Goal: Task Accomplishment & Management: Manage account settings

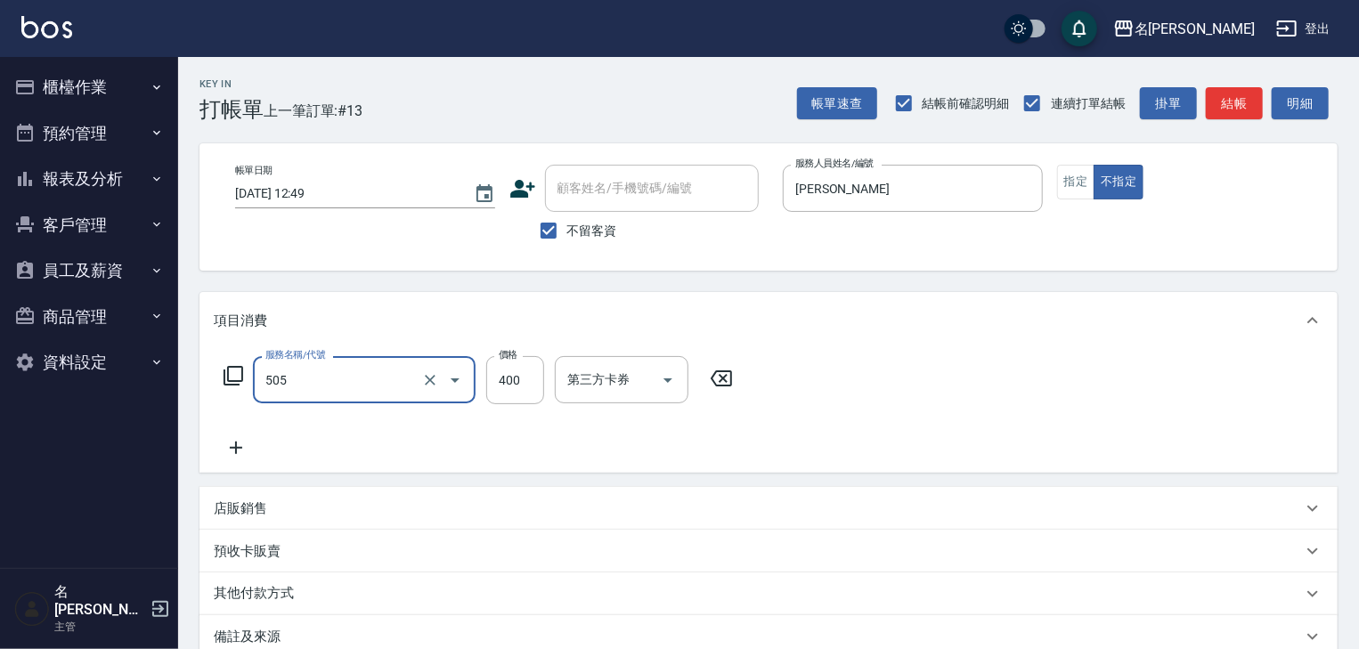
type input "洗髮(505)"
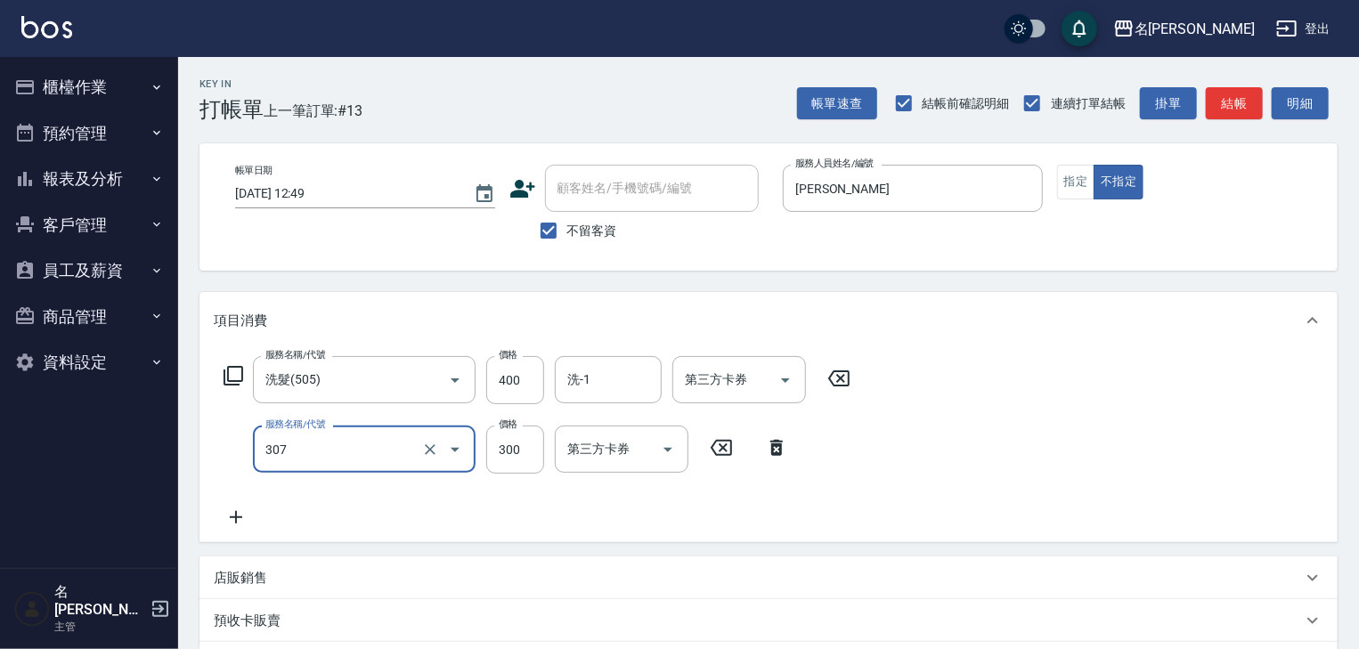
type input "剪髮(307)"
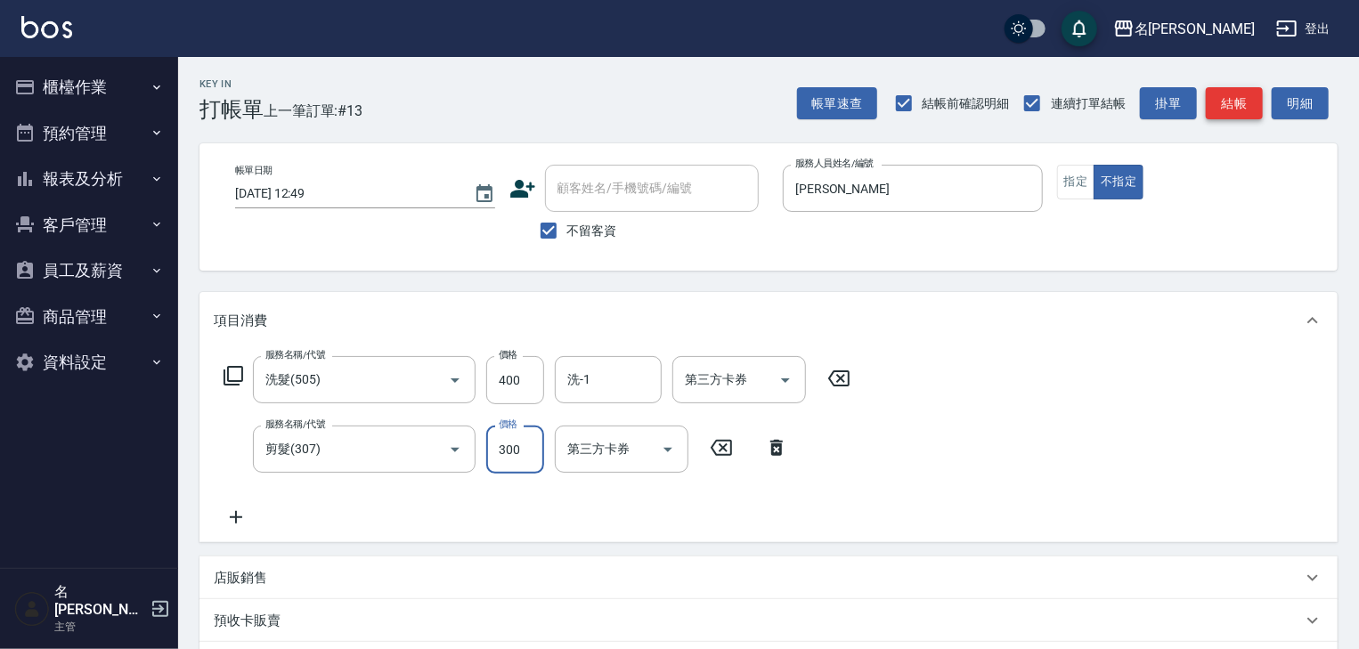
click at [1222, 105] on button "結帳" at bounding box center [1234, 103] width 57 height 33
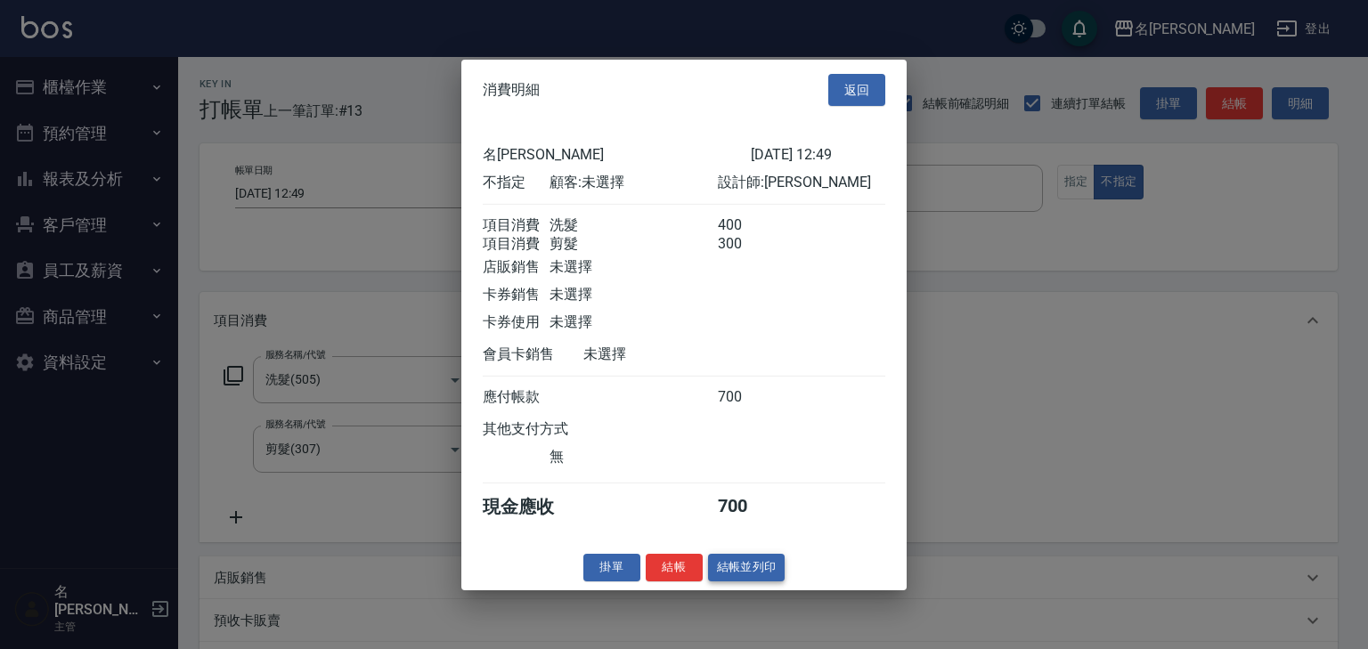
click at [747, 577] on button "結帳並列印" at bounding box center [746, 568] width 77 height 28
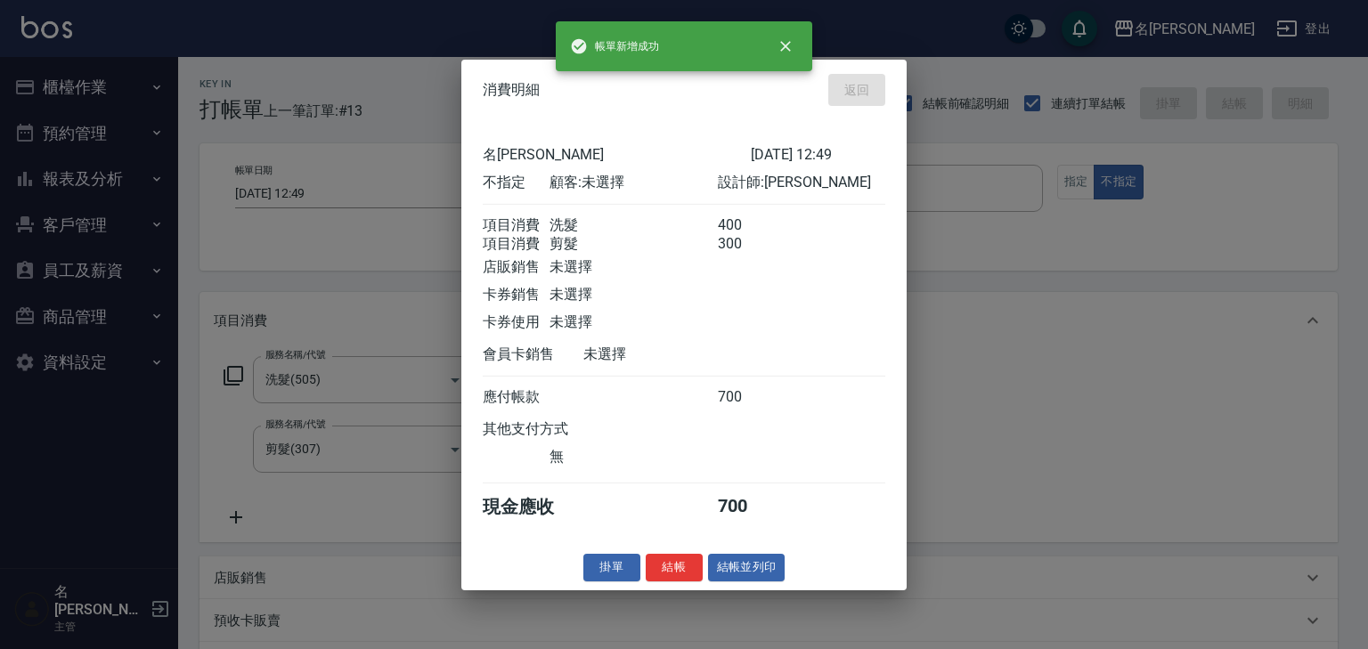
type input "2025/08/15 14:36"
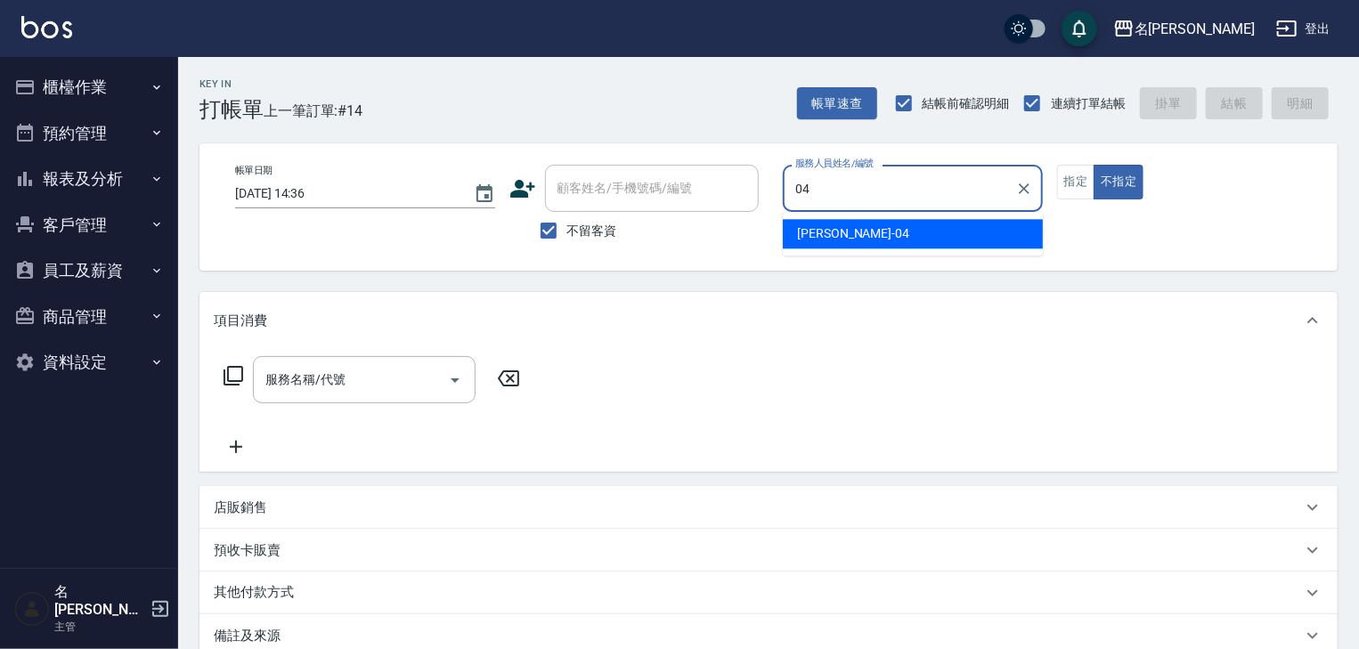
type input "[PERSON_NAME]-04"
type button "false"
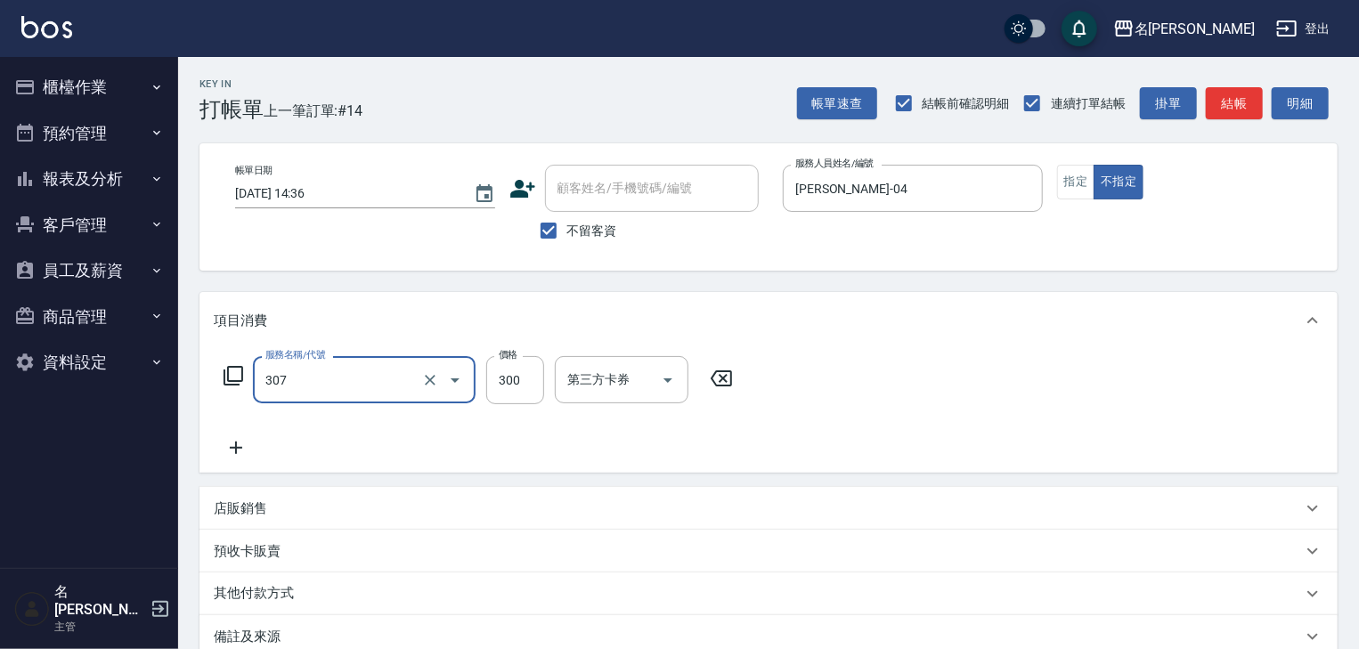
type input "剪髮(307)"
type input "500"
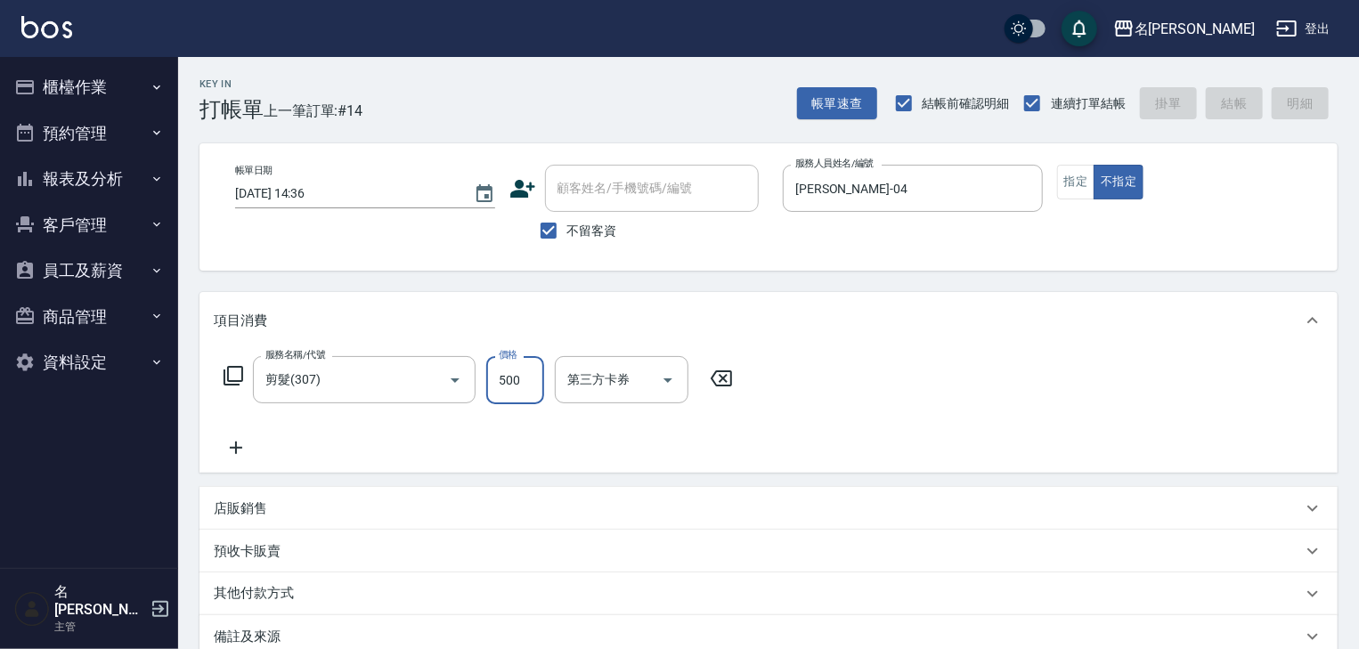
type input "2025/08/15 14:38"
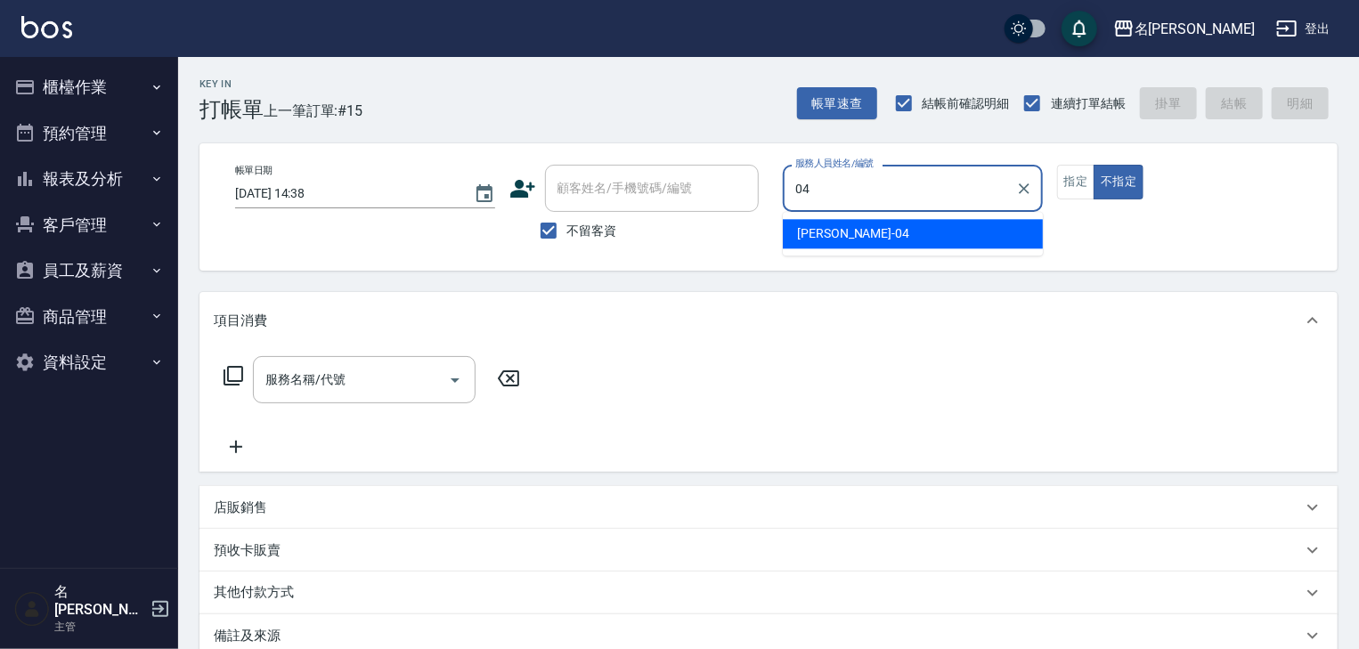
type input "[PERSON_NAME]-04"
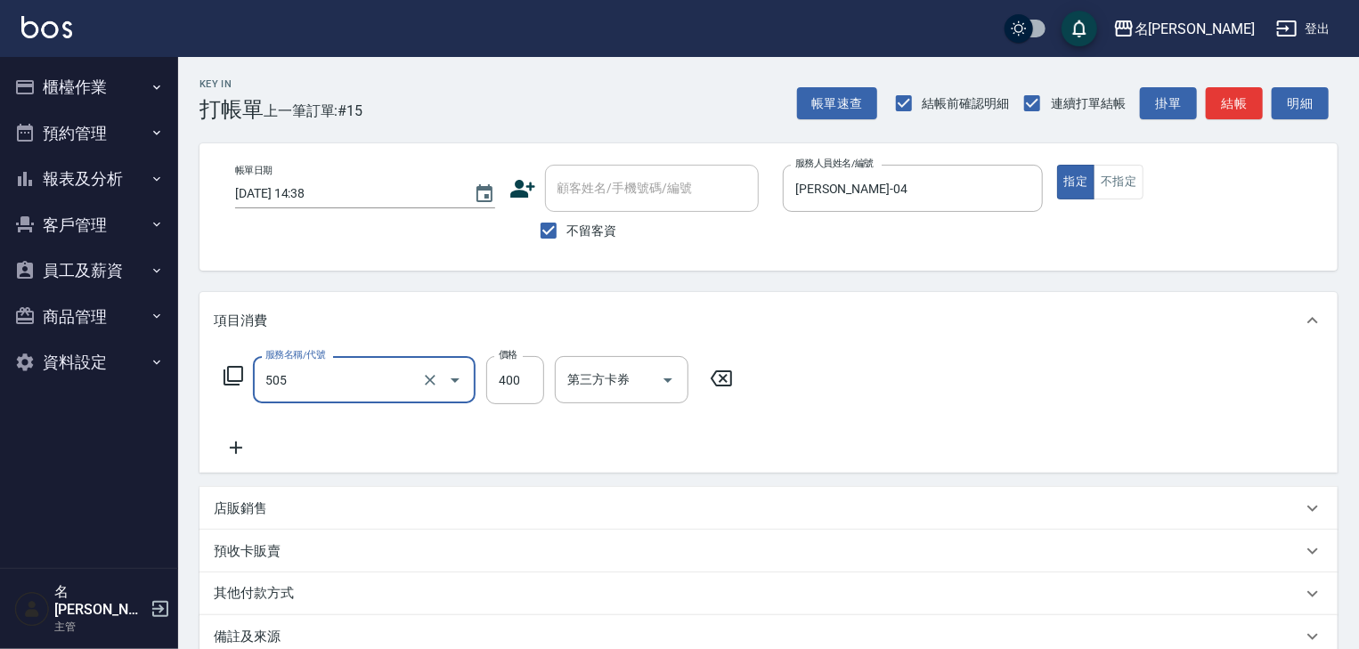
type input "洗髮(505)"
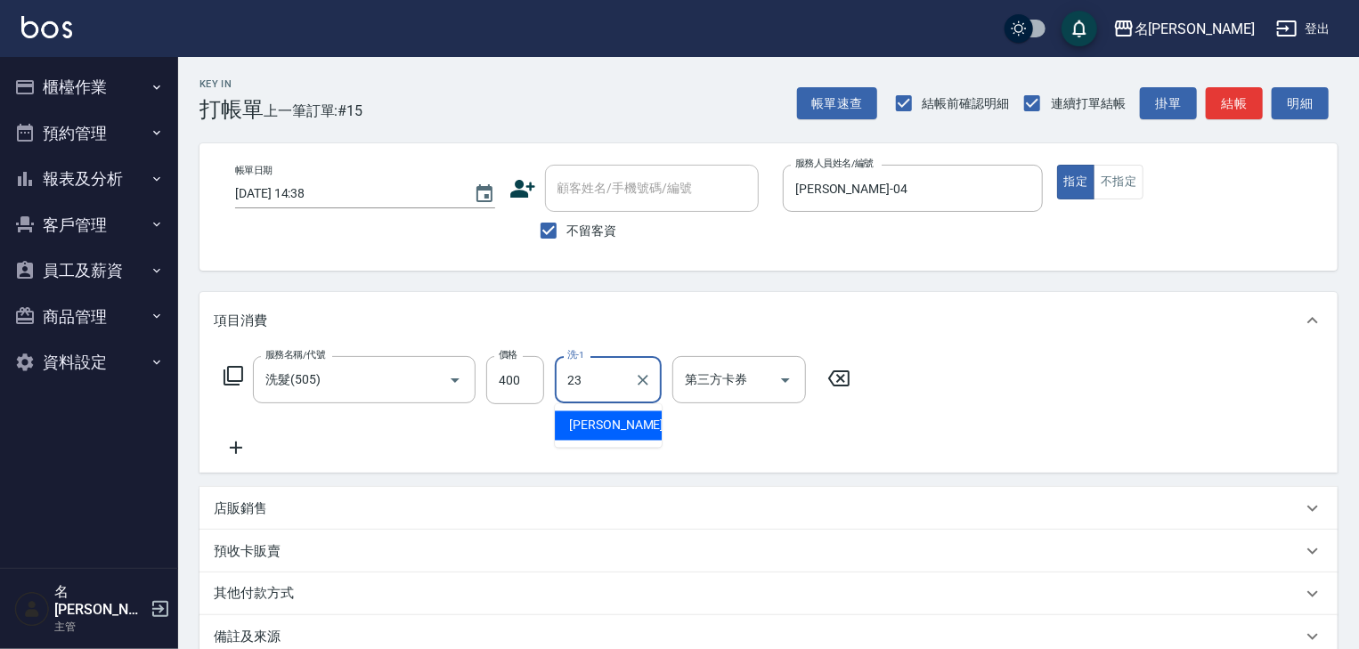
type input "[PERSON_NAME]-23"
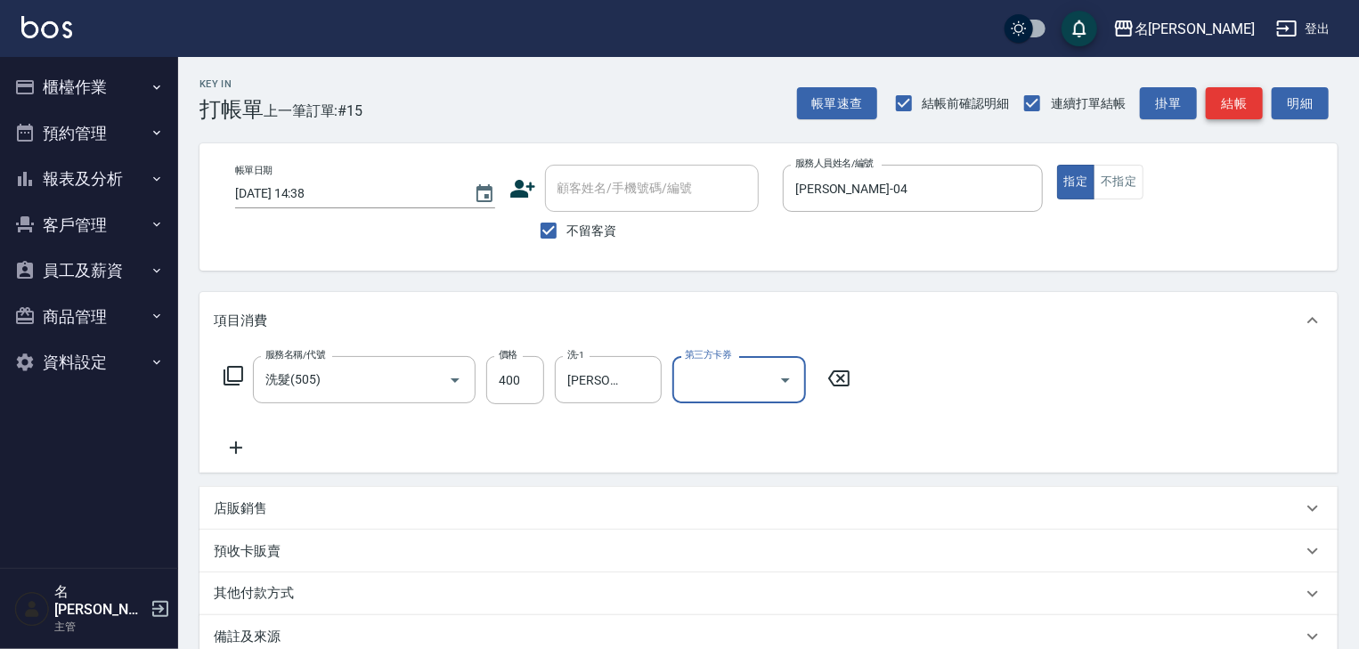
click at [1222, 107] on button "結帳" at bounding box center [1234, 103] width 57 height 33
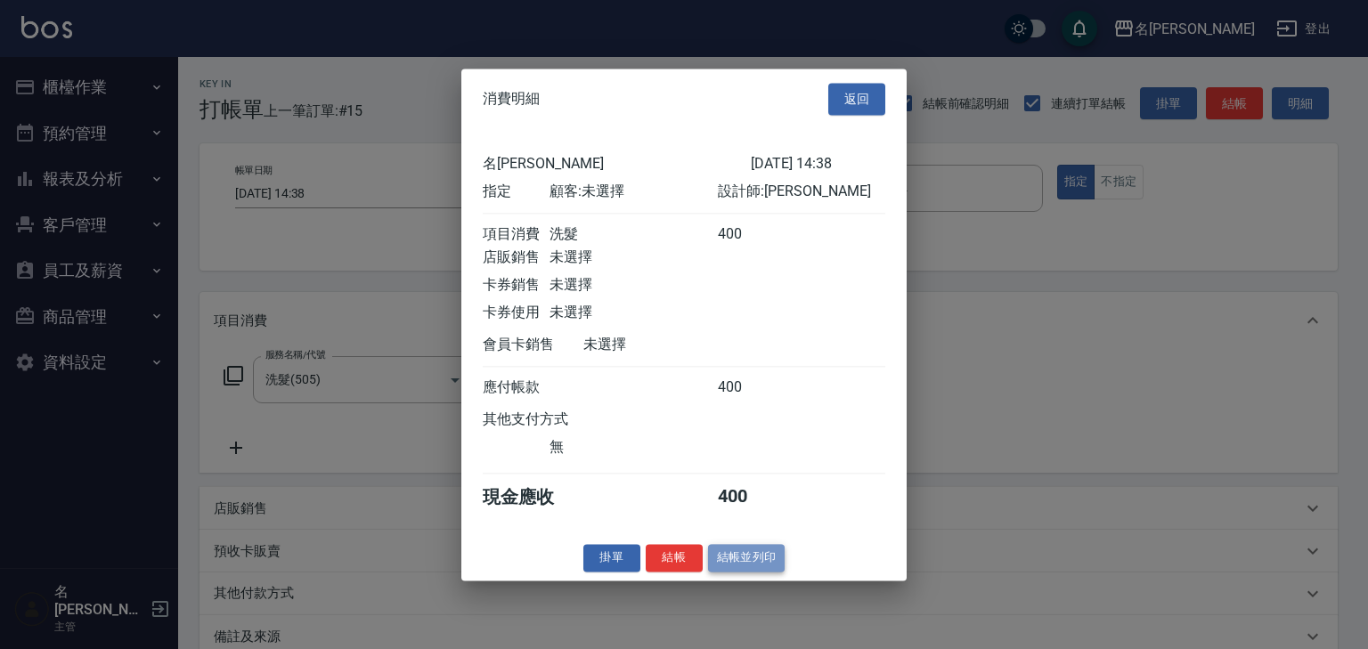
click at [730, 571] on button "結帳並列印" at bounding box center [746, 558] width 77 height 28
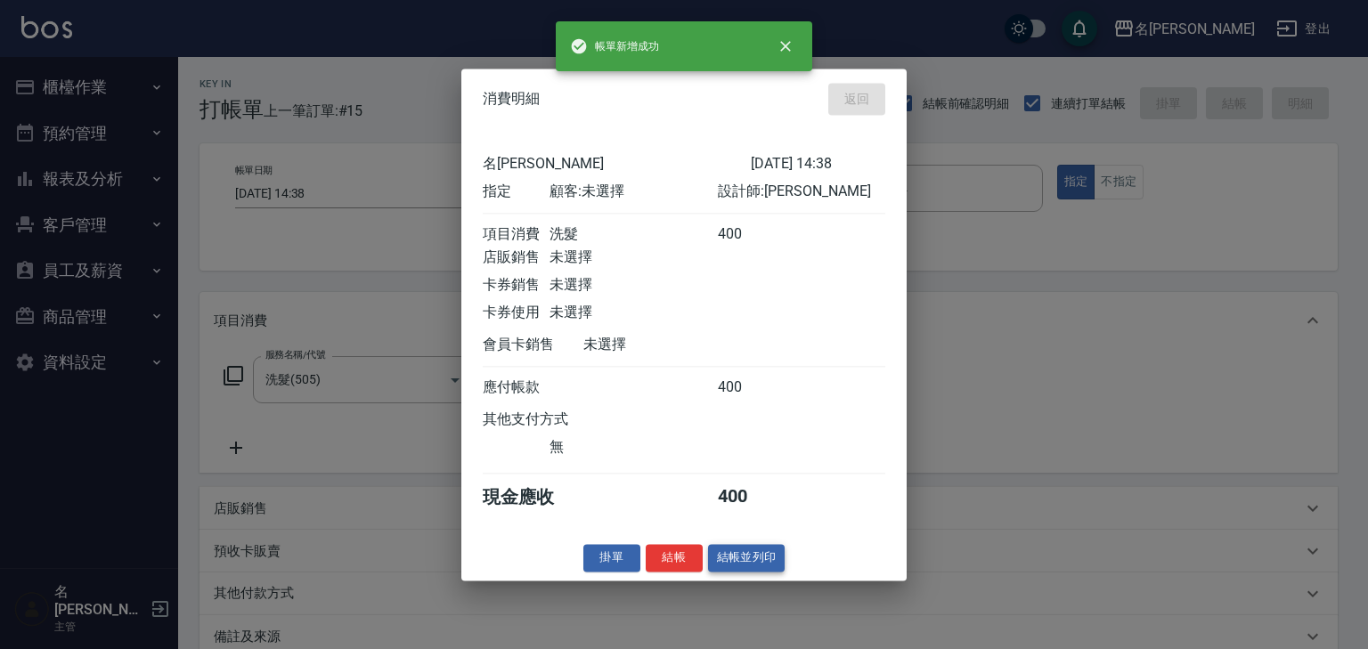
type input "2025/08/15 14:39"
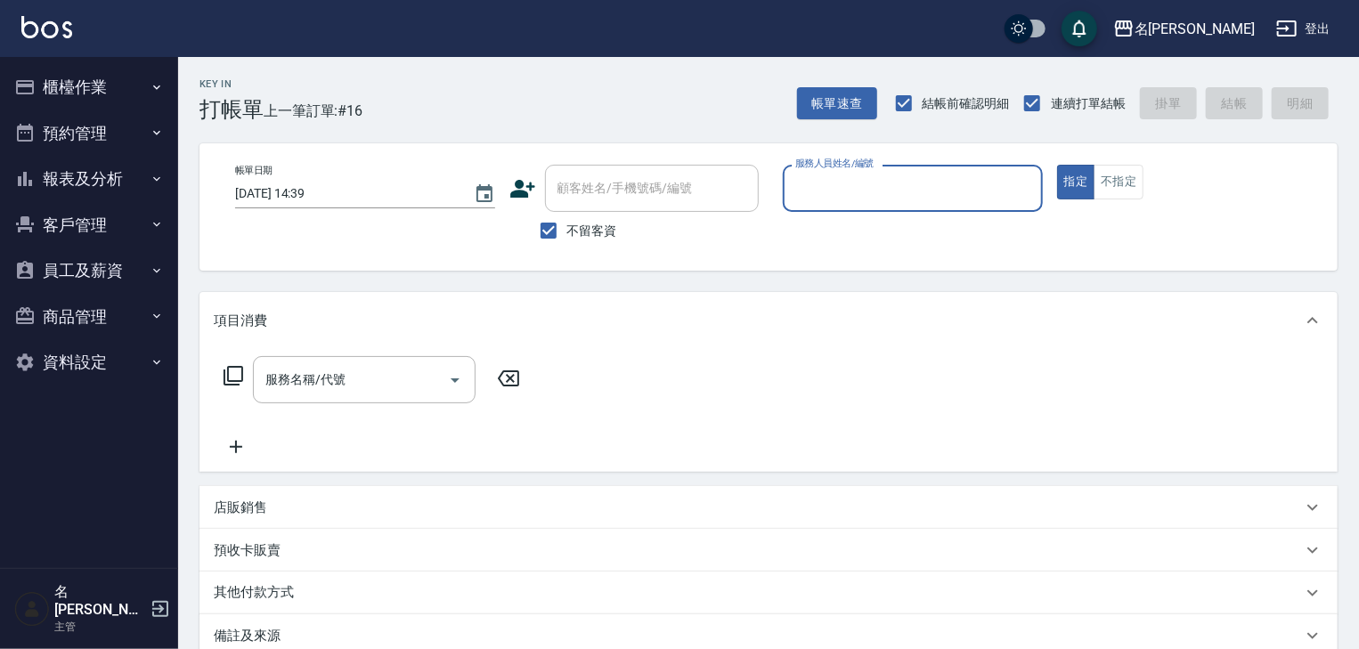
click at [931, 192] on input "服務人員姓名/編號" at bounding box center [913, 188] width 244 height 31
click at [810, 240] on span "皮皮 -P" at bounding box center [815, 233] width 37 height 19
click at [338, 397] on div "服務名稱/代號" at bounding box center [364, 379] width 223 height 47
type input "皮皮-P"
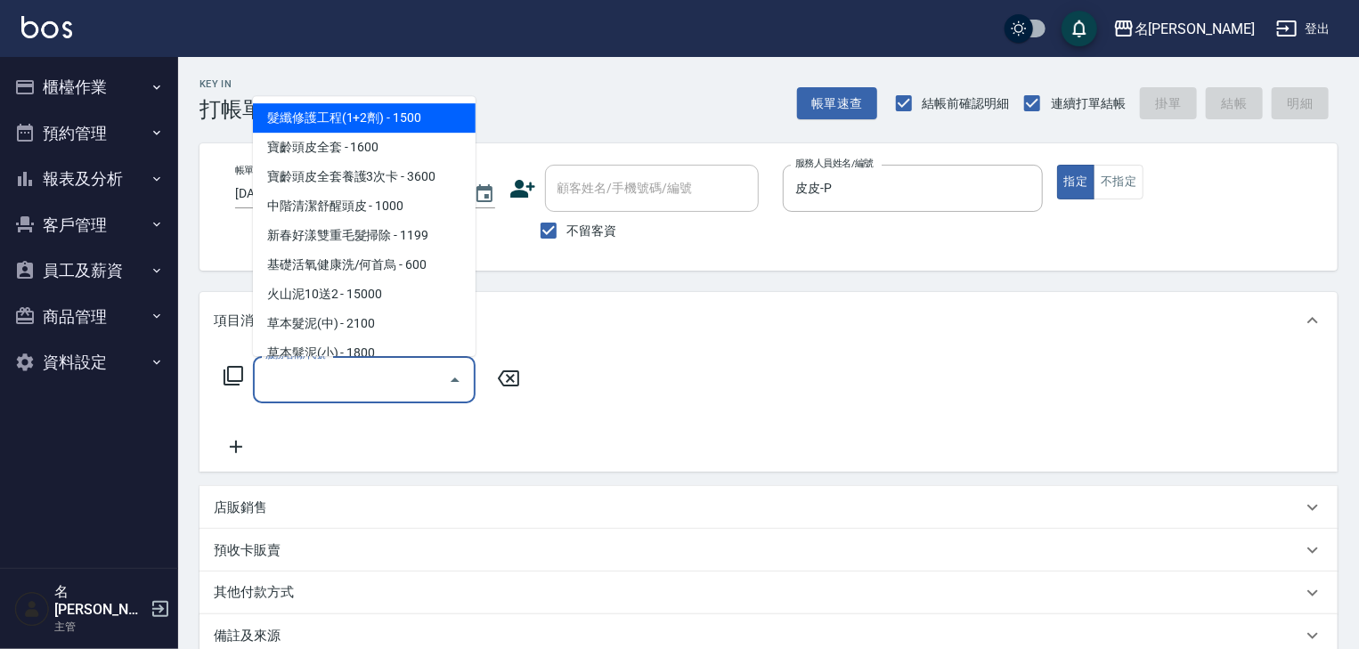
click at [355, 379] on input "服務名稱/代號" at bounding box center [351, 379] width 180 height 31
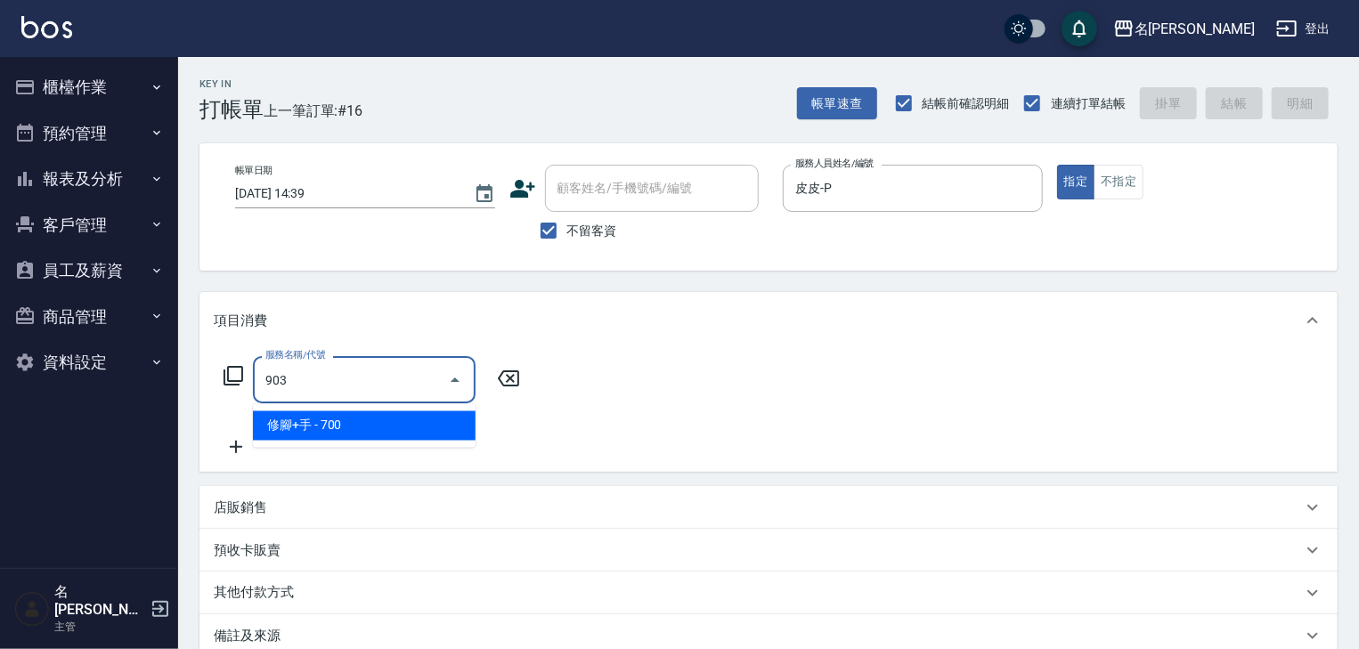
click at [376, 420] on span "修腳+手 - 700" at bounding box center [364, 426] width 223 height 29
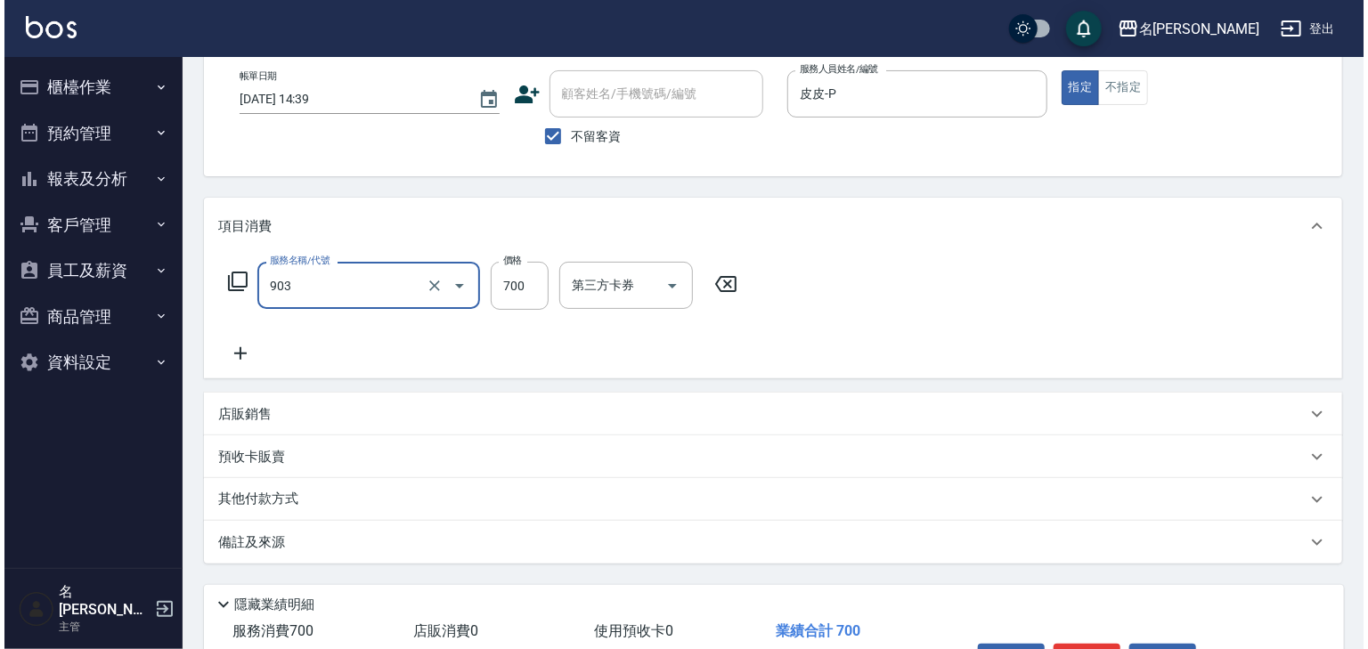
scroll to position [208, 0]
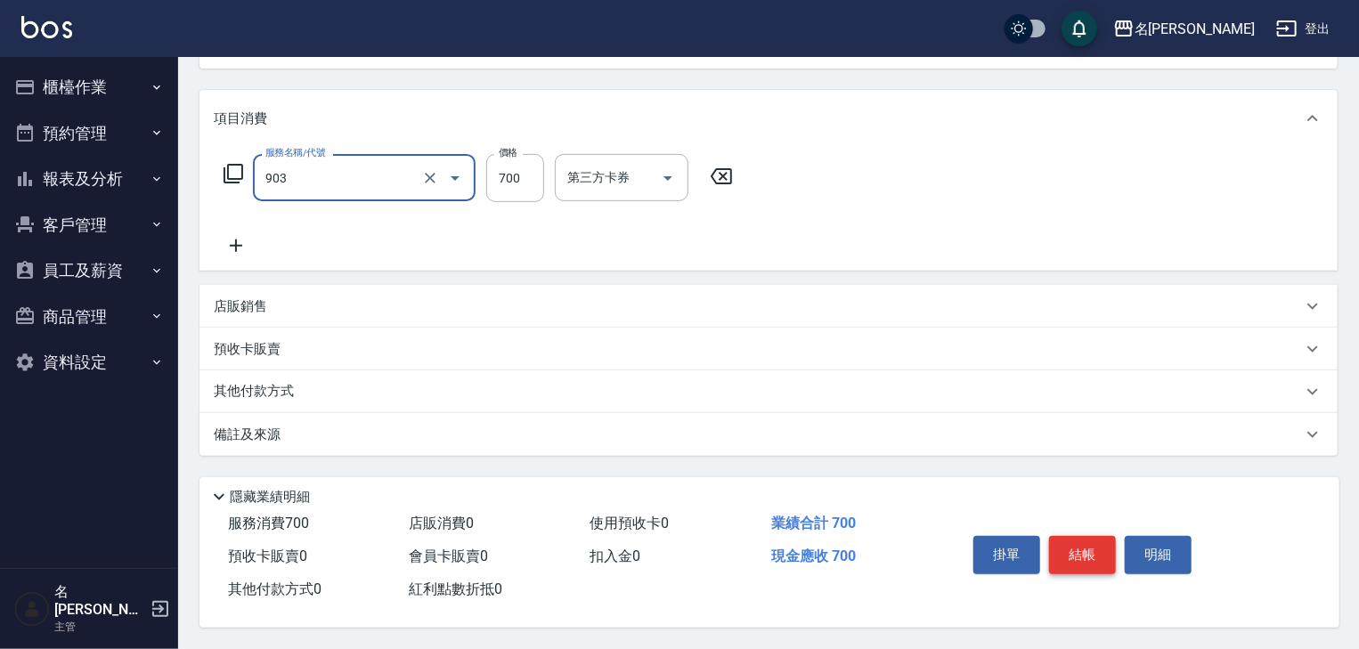
type input "修腳+手(903)"
click at [1083, 537] on button "結帳" at bounding box center [1082, 554] width 67 height 37
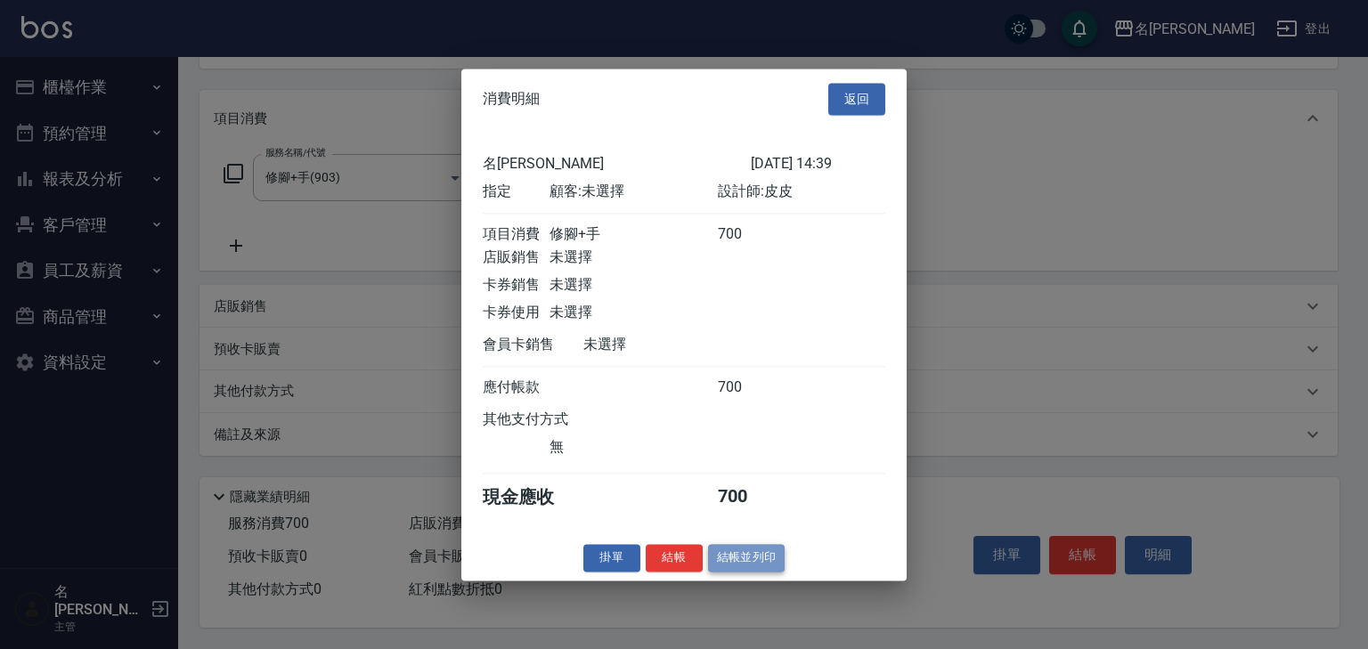
click at [745, 566] on button "結帳並列印" at bounding box center [746, 558] width 77 height 28
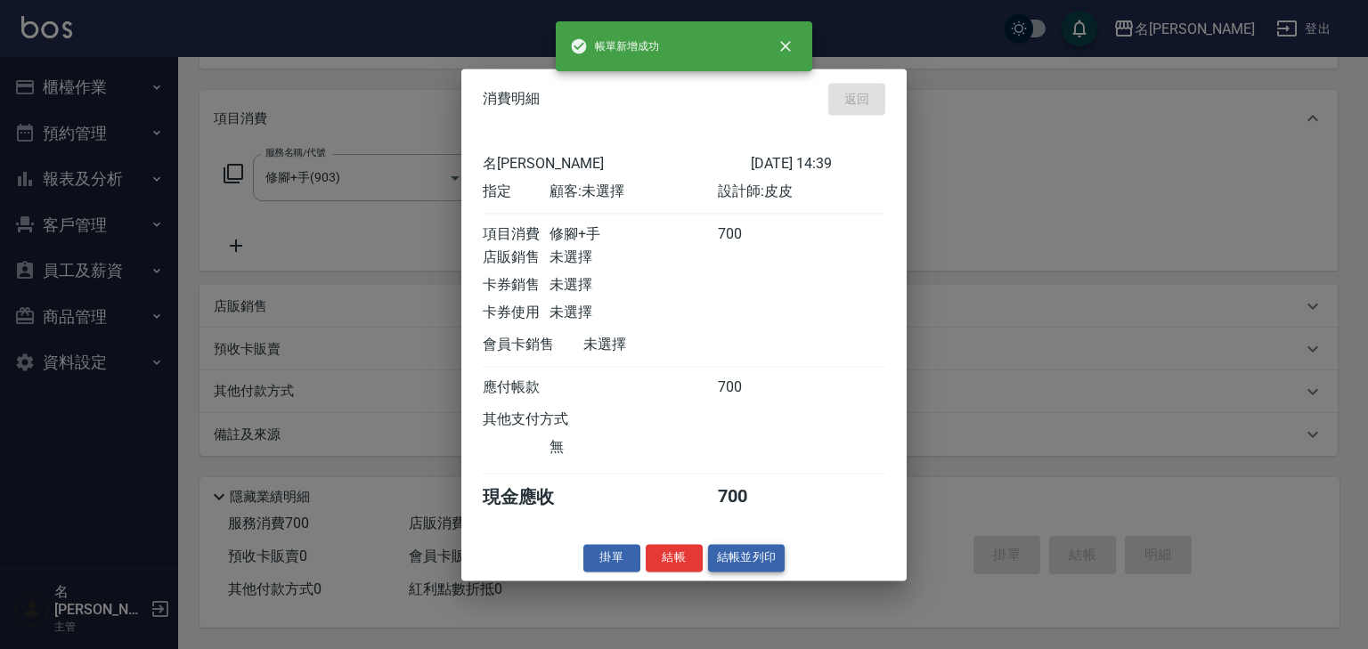
type input "2025/08/15 14:49"
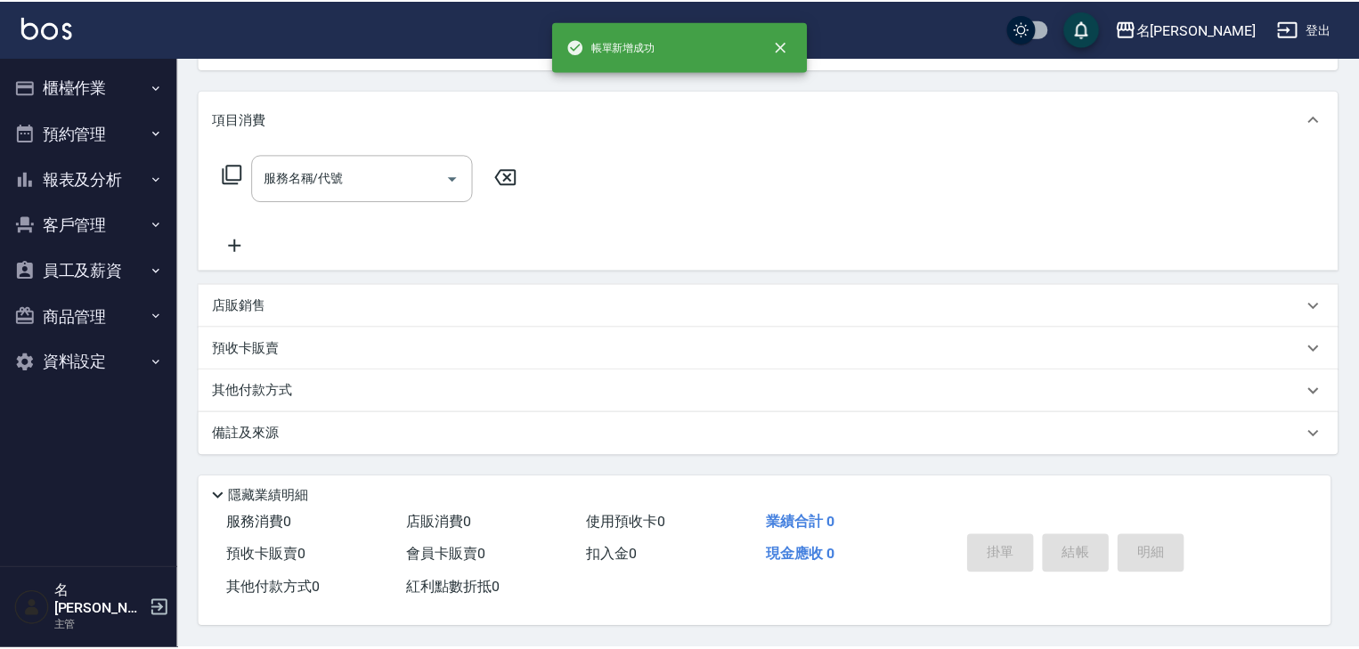
scroll to position [0, 0]
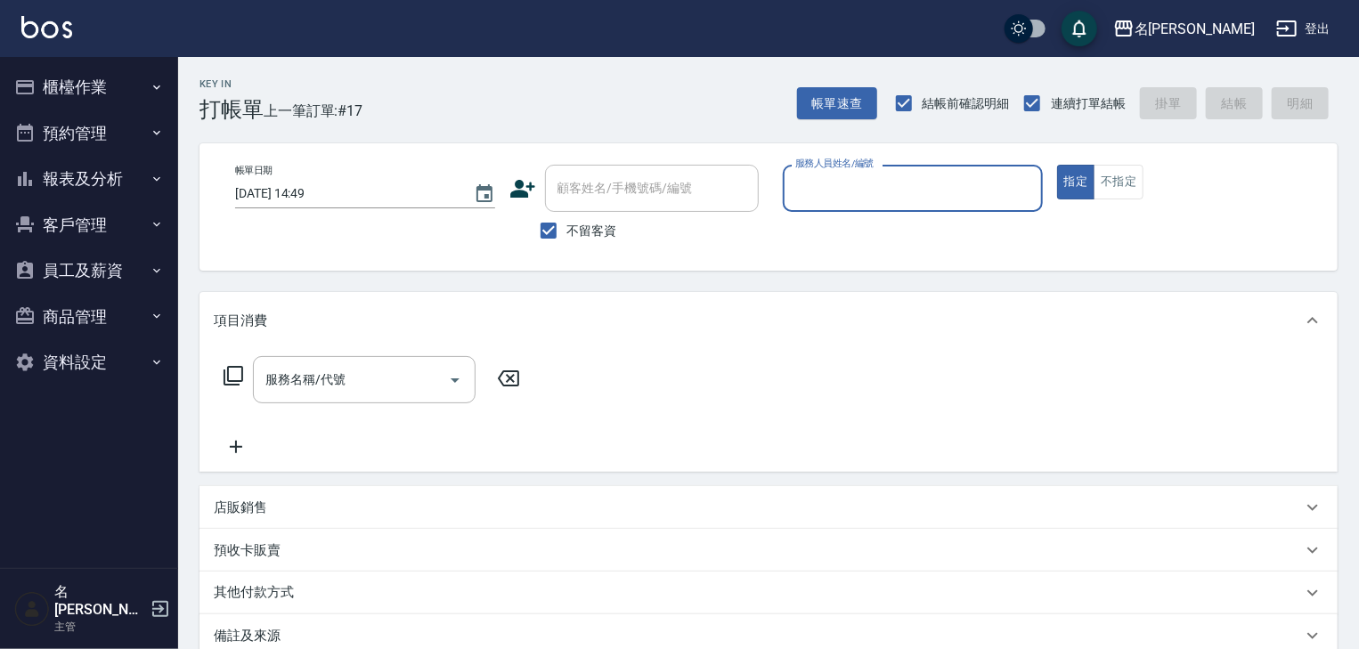
click at [919, 187] on input "服務人員姓名/編號" at bounding box center [913, 188] width 244 height 31
click at [870, 224] on div "蔡怡蓁 -02" at bounding box center [913, 233] width 260 height 29
type input "蔡怡蓁-02"
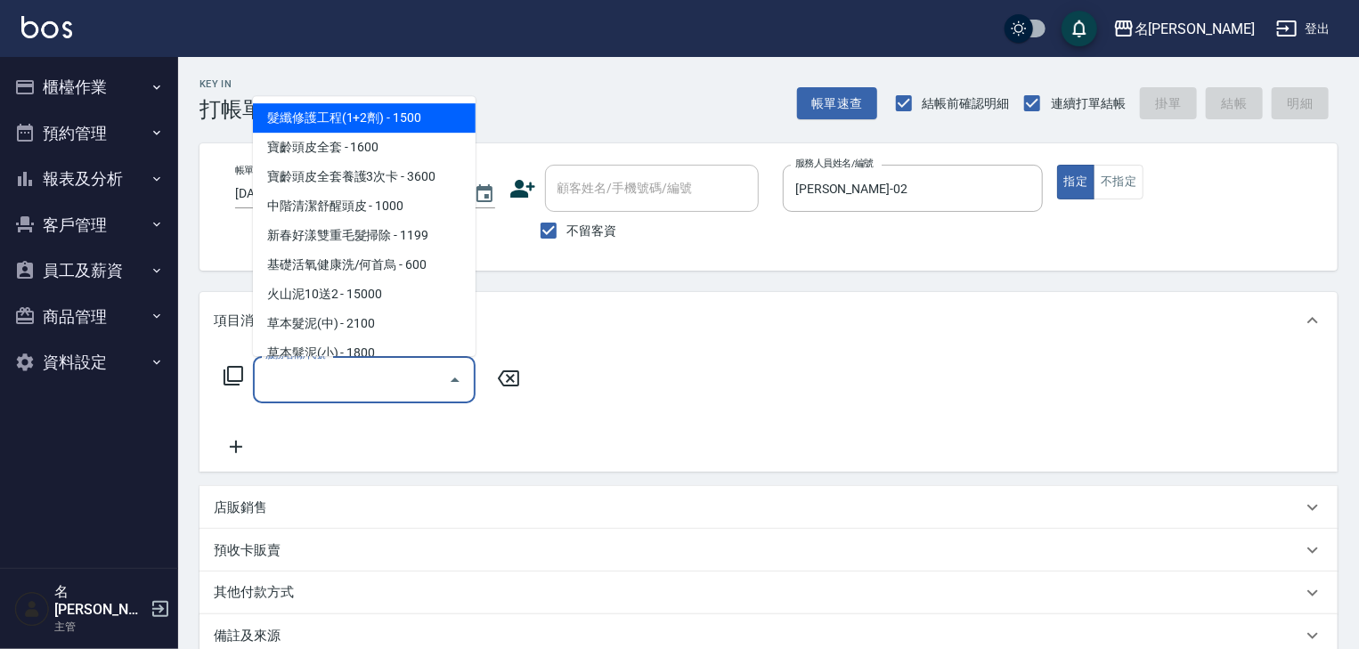
click at [386, 381] on input "服務名稱/代號" at bounding box center [351, 379] width 180 height 31
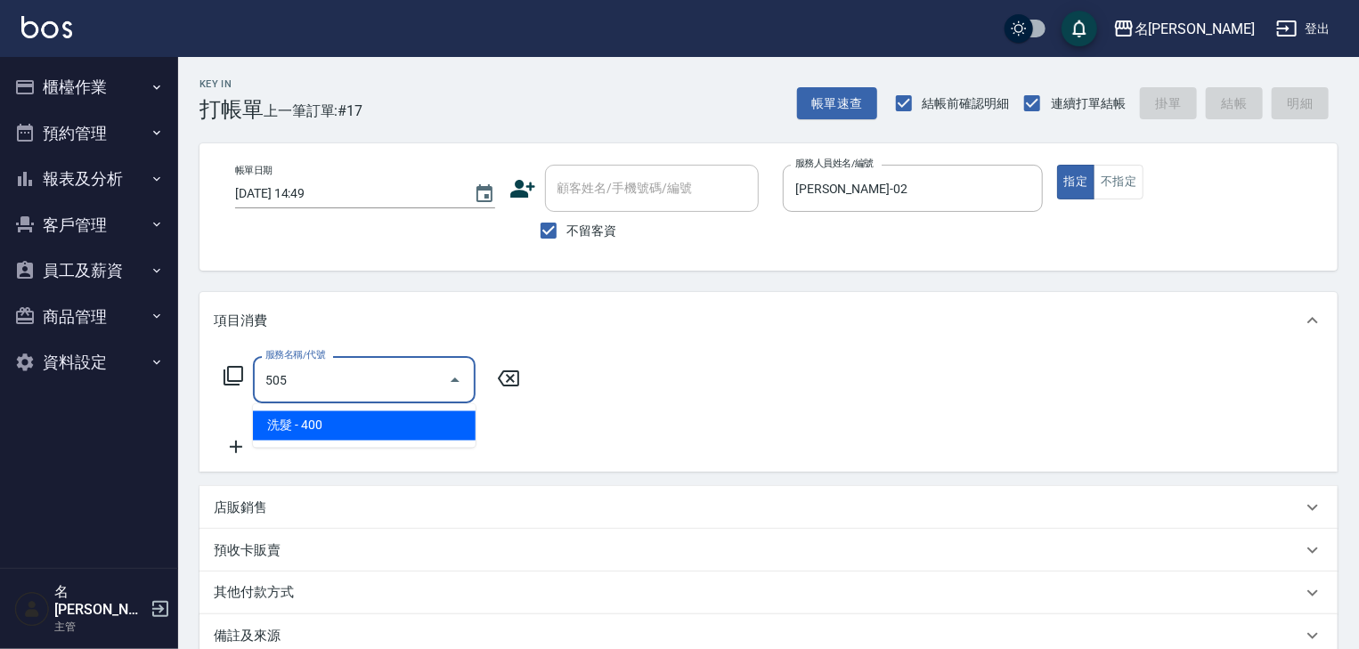
click at [432, 413] on span "洗髮 - 400" at bounding box center [364, 426] width 223 height 29
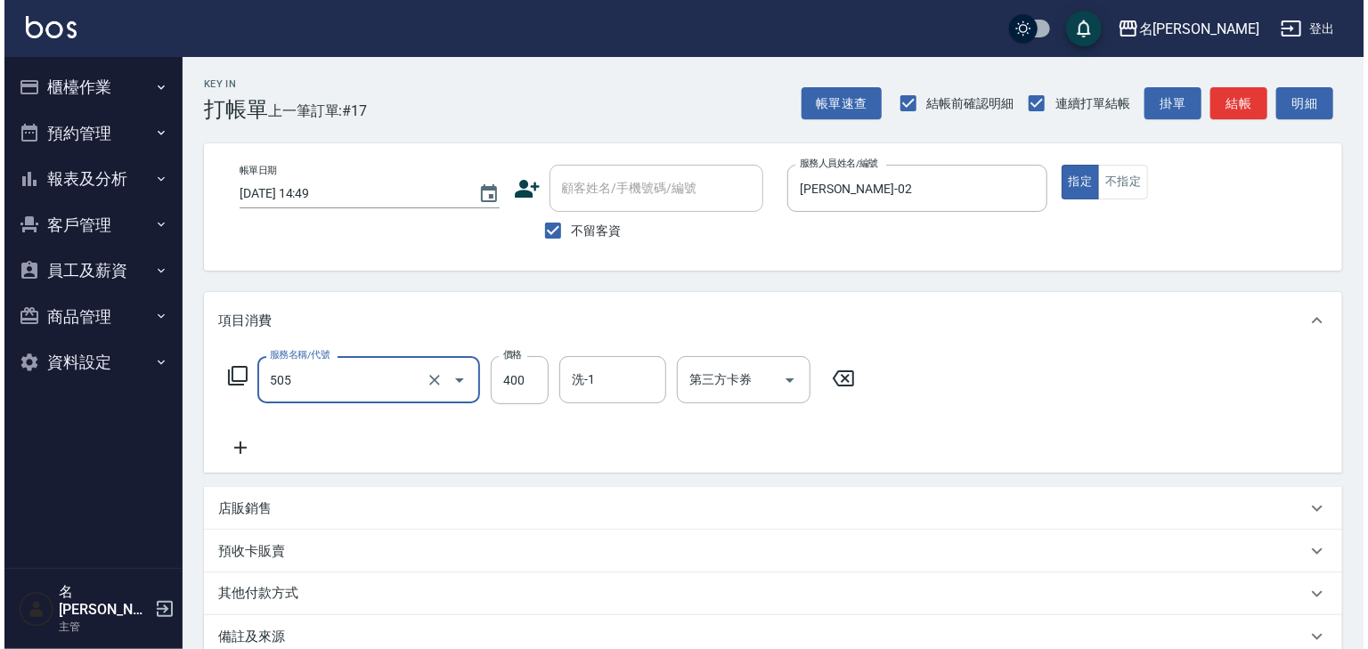
scroll to position [208, 0]
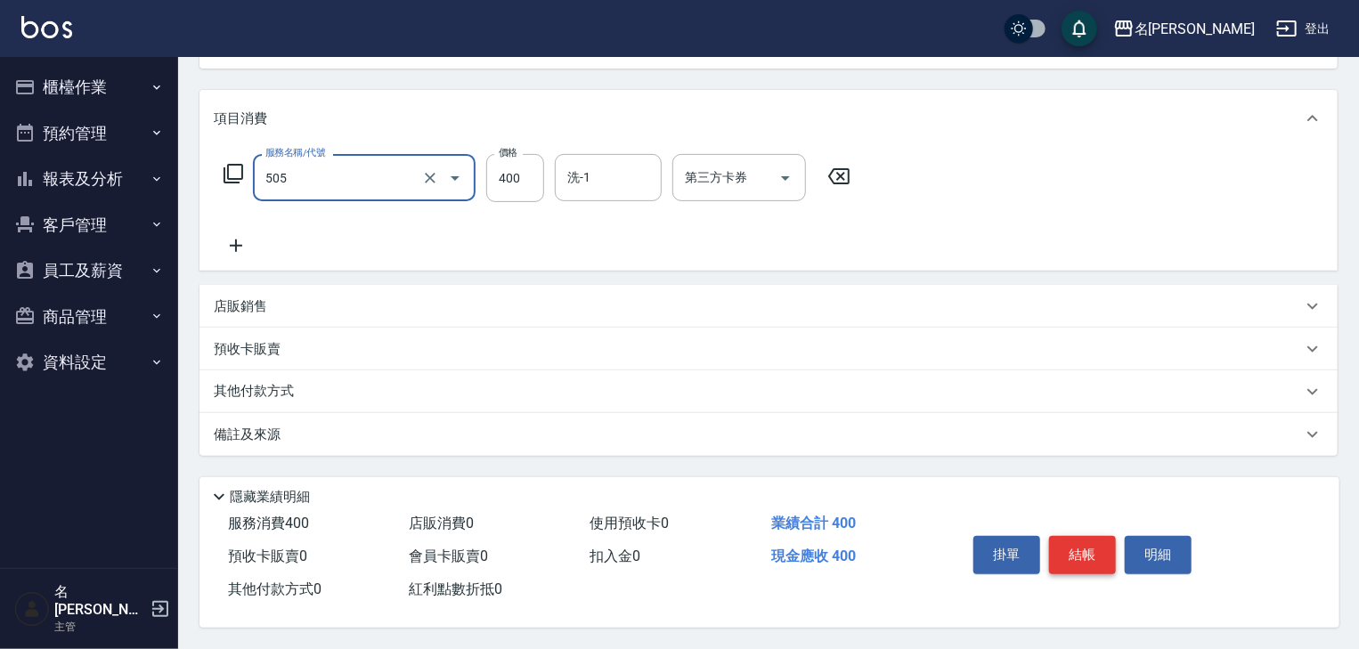
type input "洗髮(505)"
click at [1069, 553] on button "結帳" at bounding box center [1082, 554] width 67 height 37
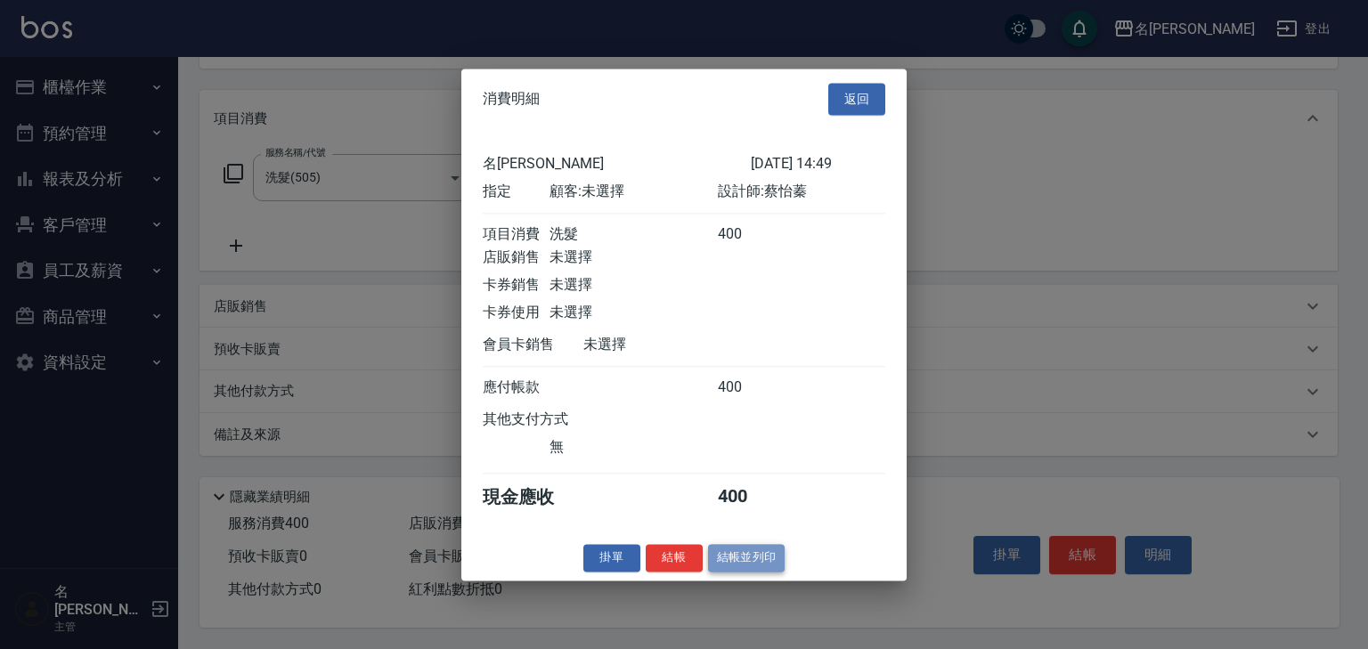
click at [752, 571] on button "結帳並列印" at bounding box center [746, 558] width 77 height 28
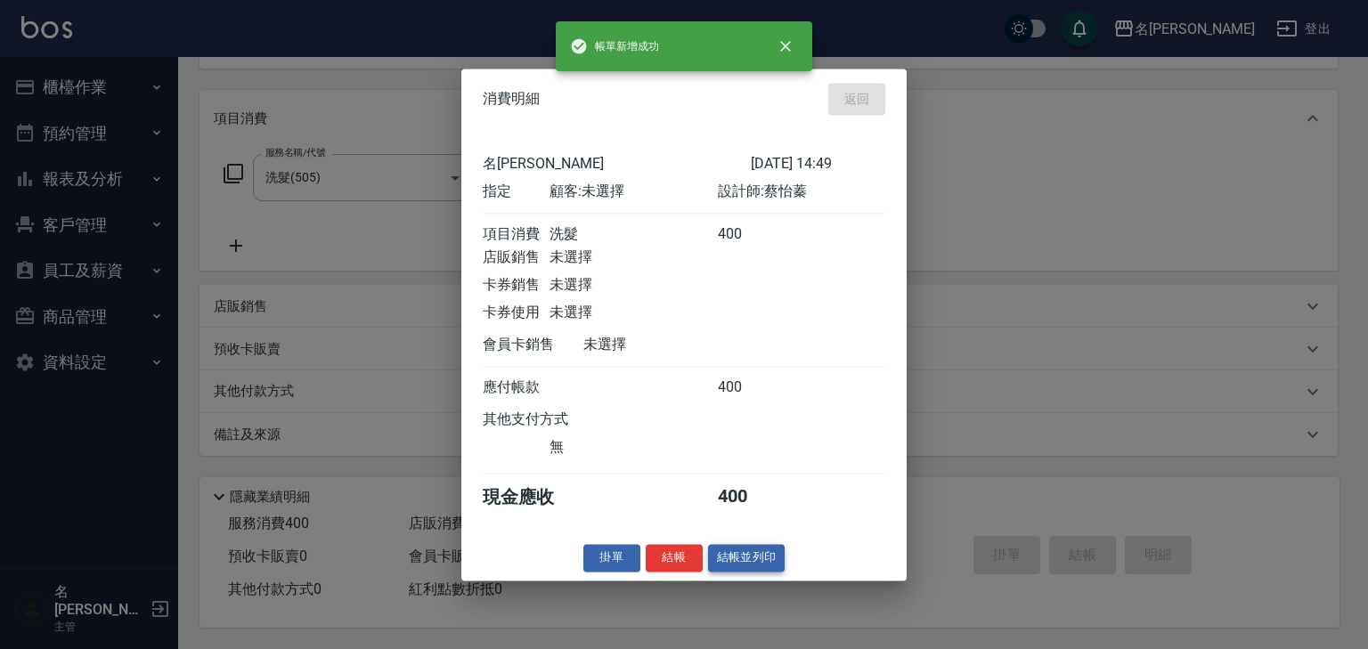
type input "2025/08/15 14:51"
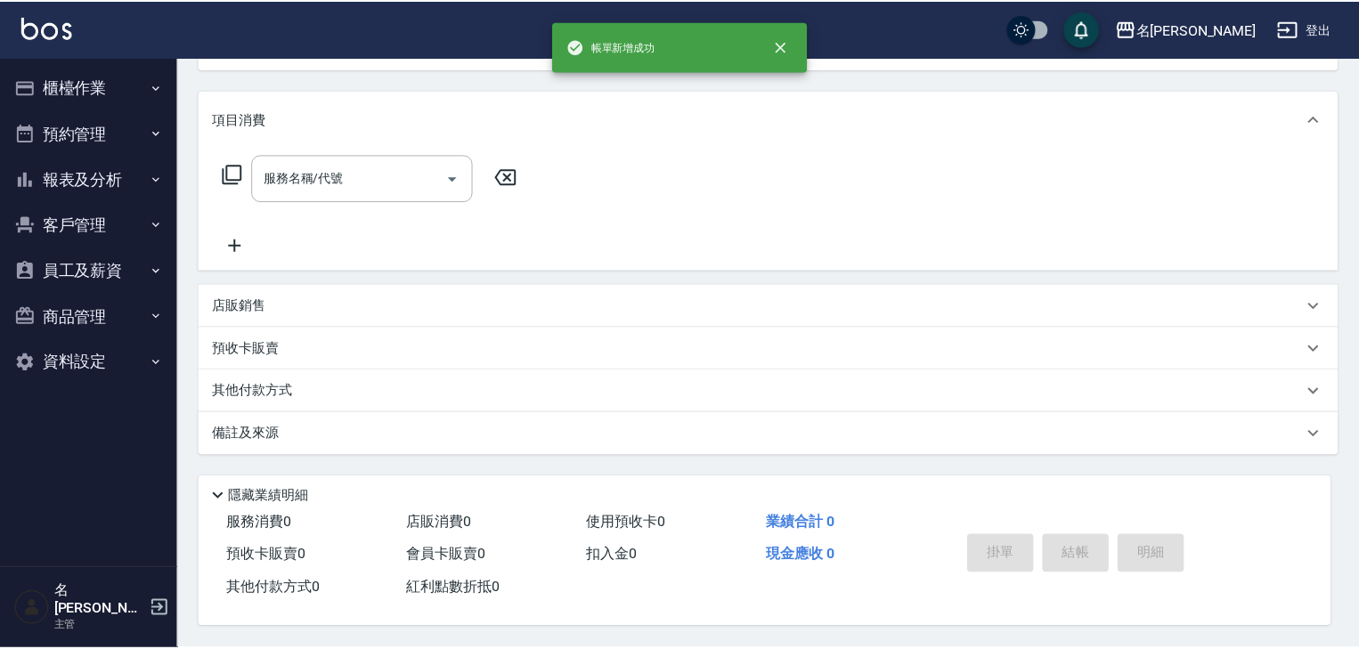
scroll to position [0, 0]
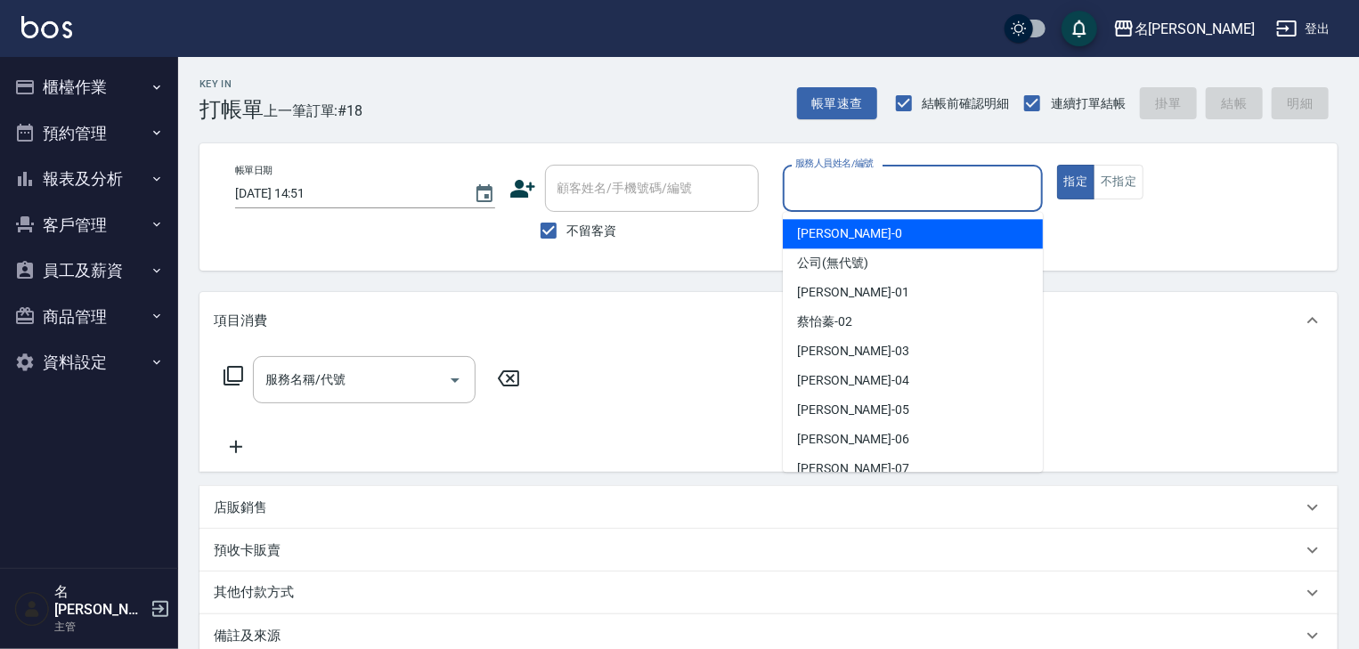
click at [835, 189] on input "服務人員姓名/編號" at bounding box center [913, 188] width 244 height 31
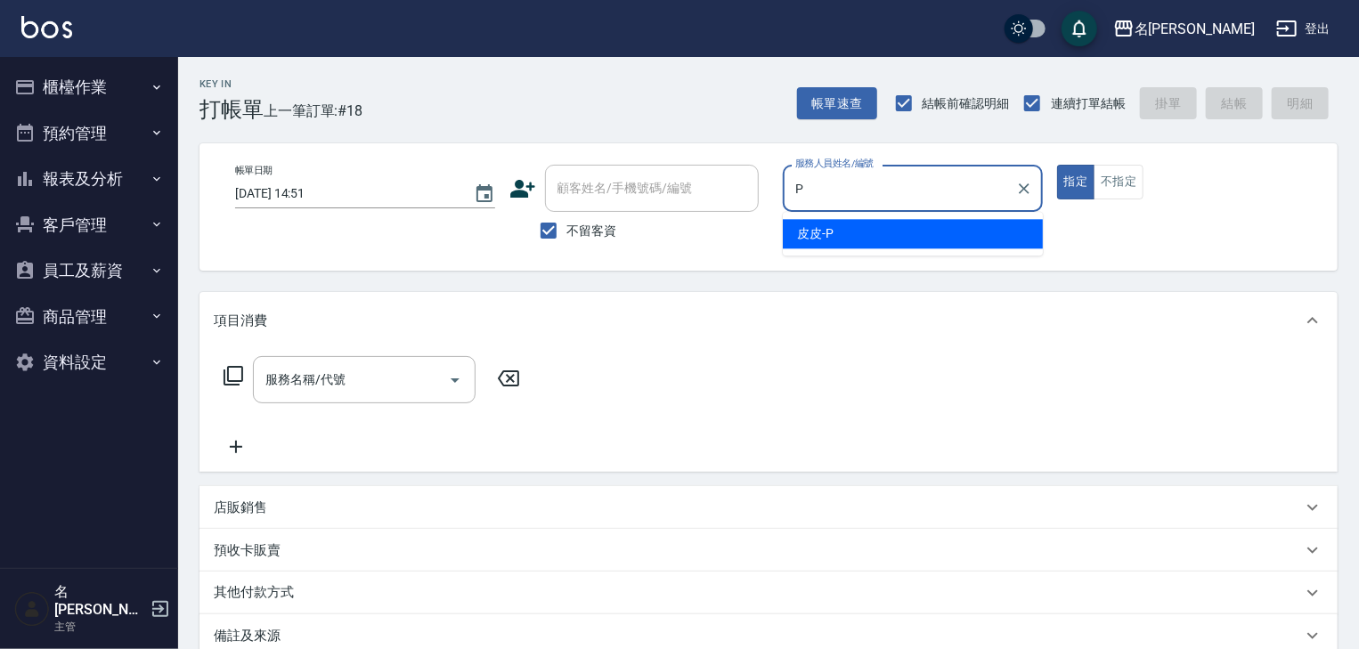
click at [821, 234] on span "皮皮 -P" at bounding box center [815, 233] width 37 height 19
type input "皮皮-P"
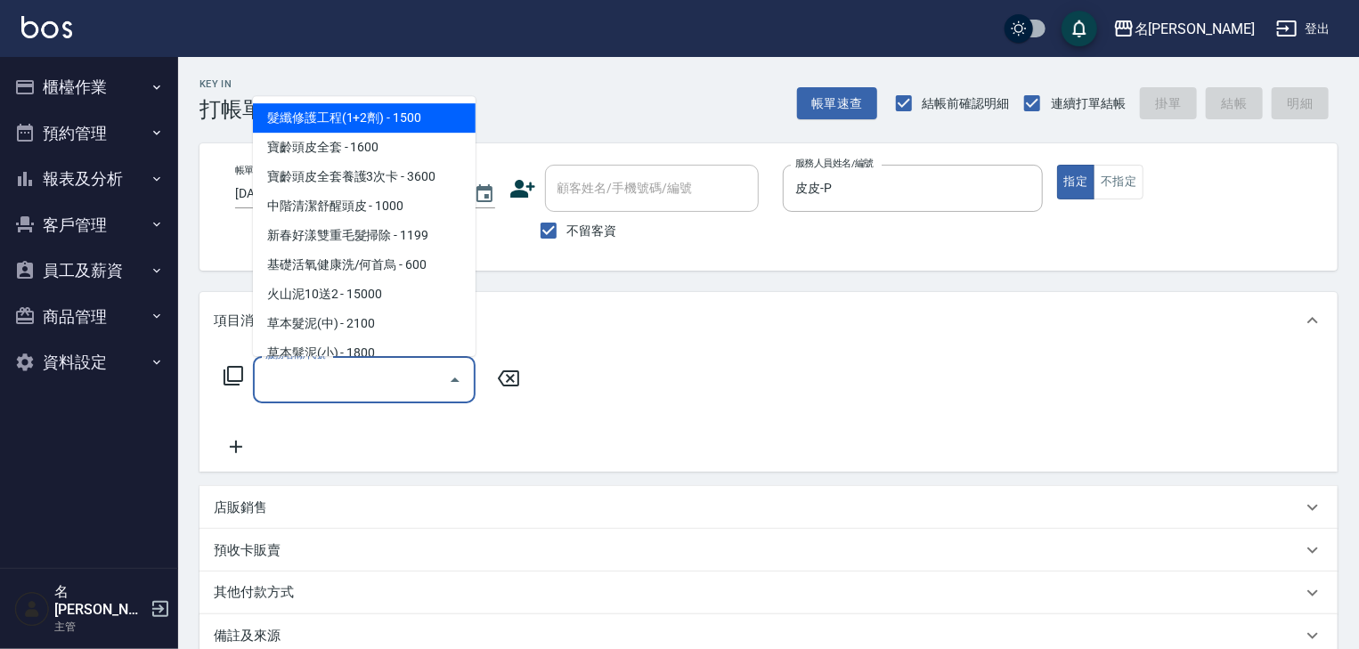
click at [376, 377] on input "服務名稱/代號" at bounding box center [351, 379] width 180 height 31
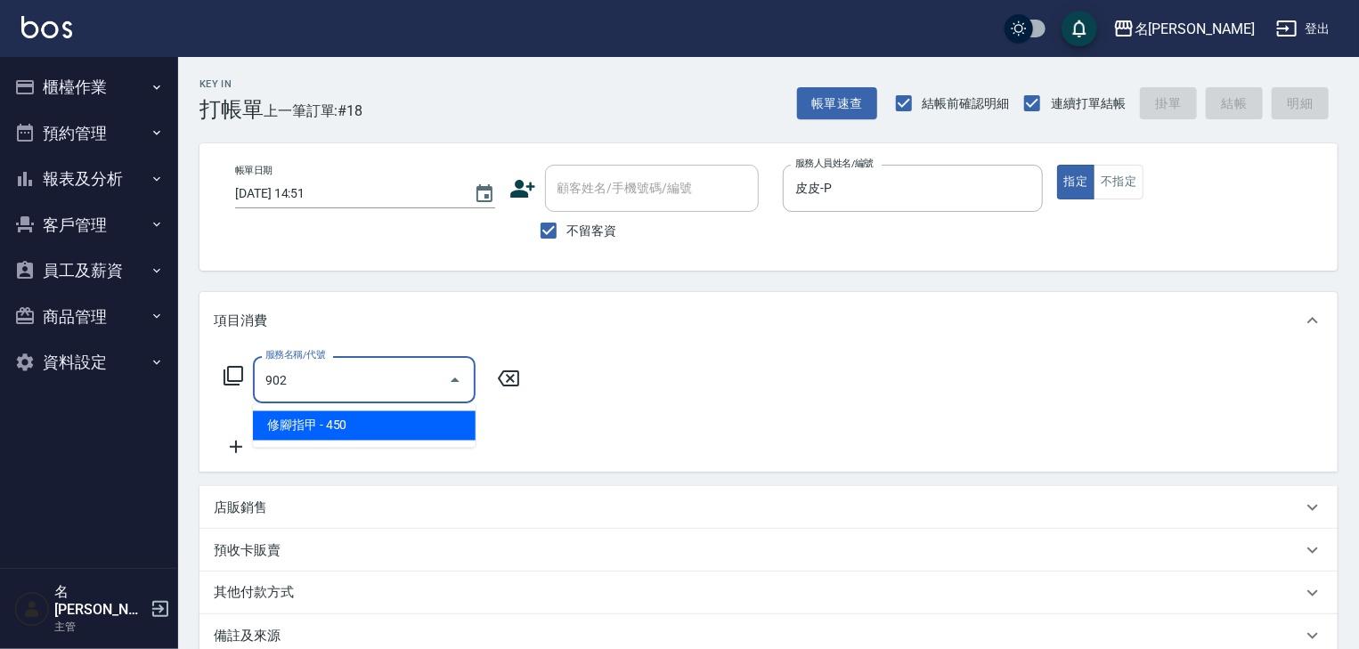
drag, startPoint x: 397, startPoint y: 422, endPoint x: 477, endPoint y: 393, distance: 84.6
click at [398, 422] on span "修腳指甲 - 450" at bounding box center [364, 426] width 223 height 29
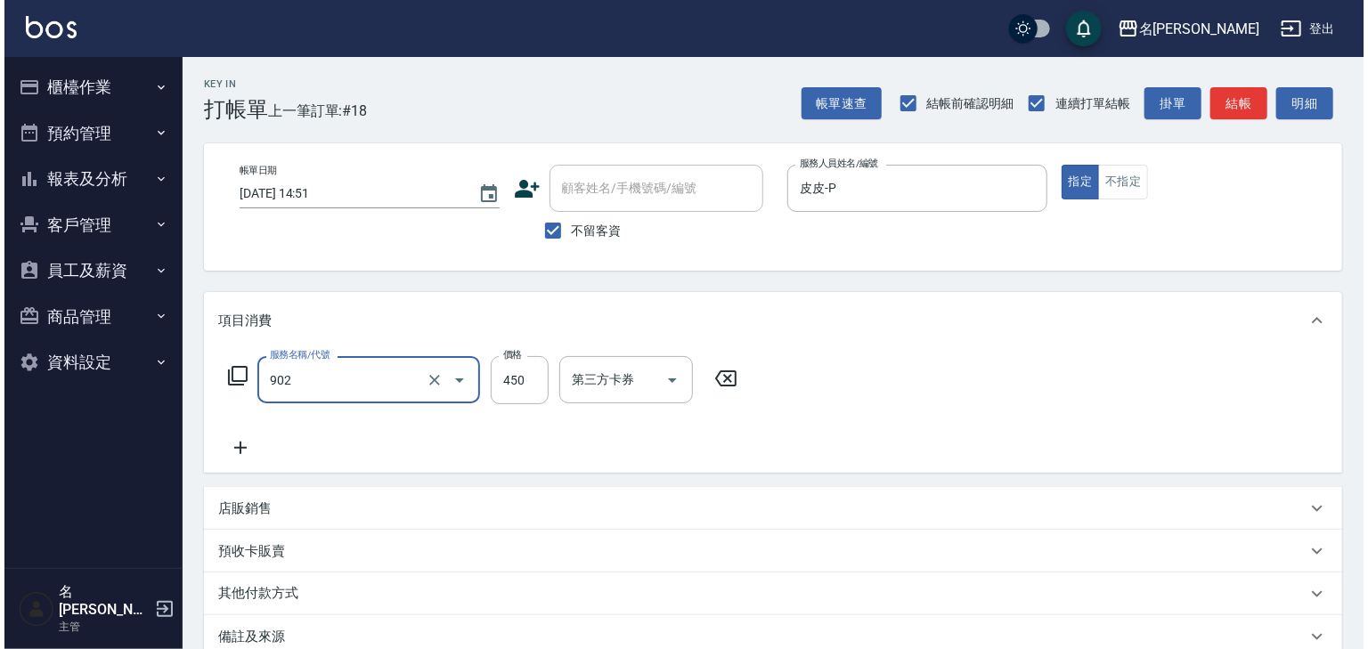
scroll to position [208, 0]
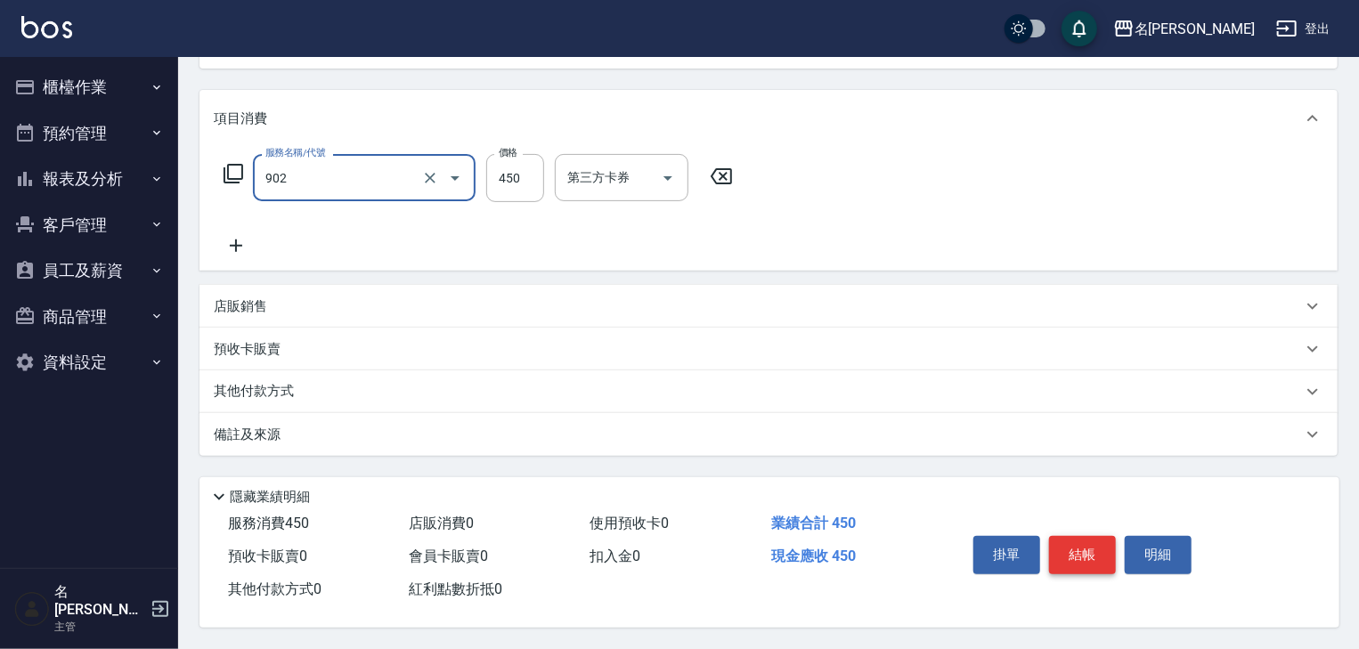
type input "修腳指甲(902)"
click at [1095, 539] on button "結帳" at bounding box center [1082, 554] width 67 height 37
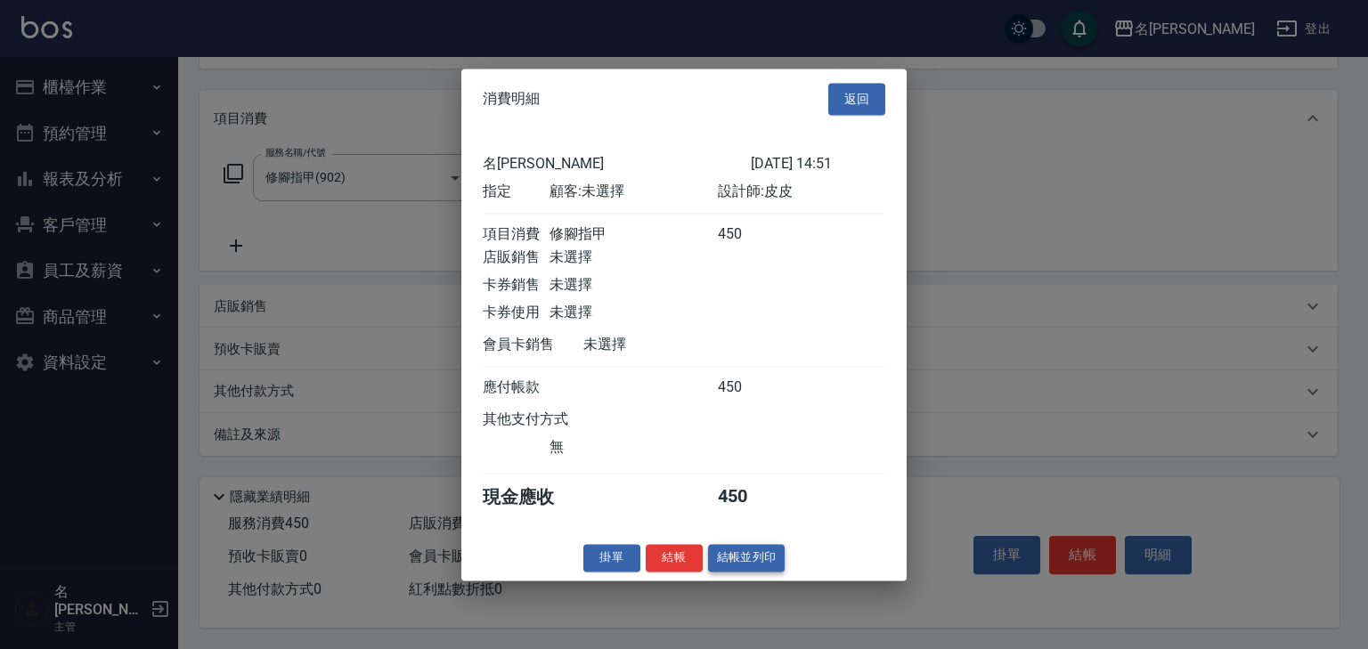
click at [780, 572] on button "結帳並列印" at bounding box center [746, 558] width 77 height 28
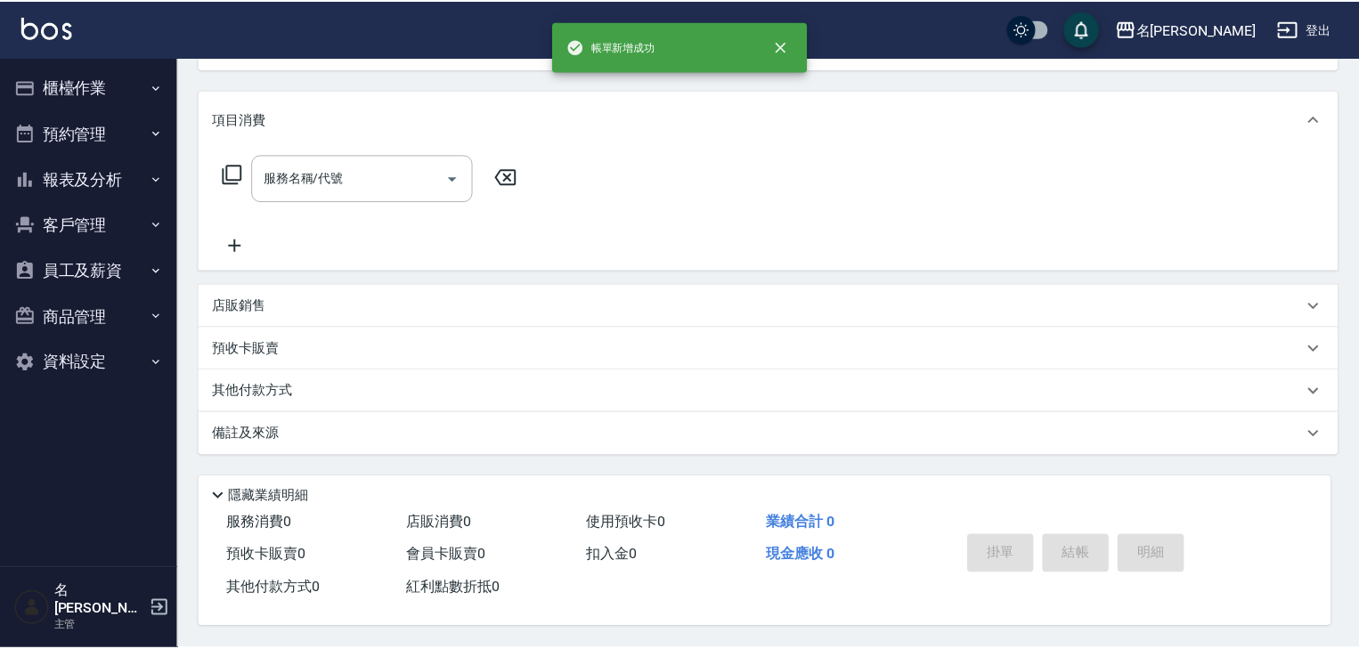
scroll to position [0, 0]
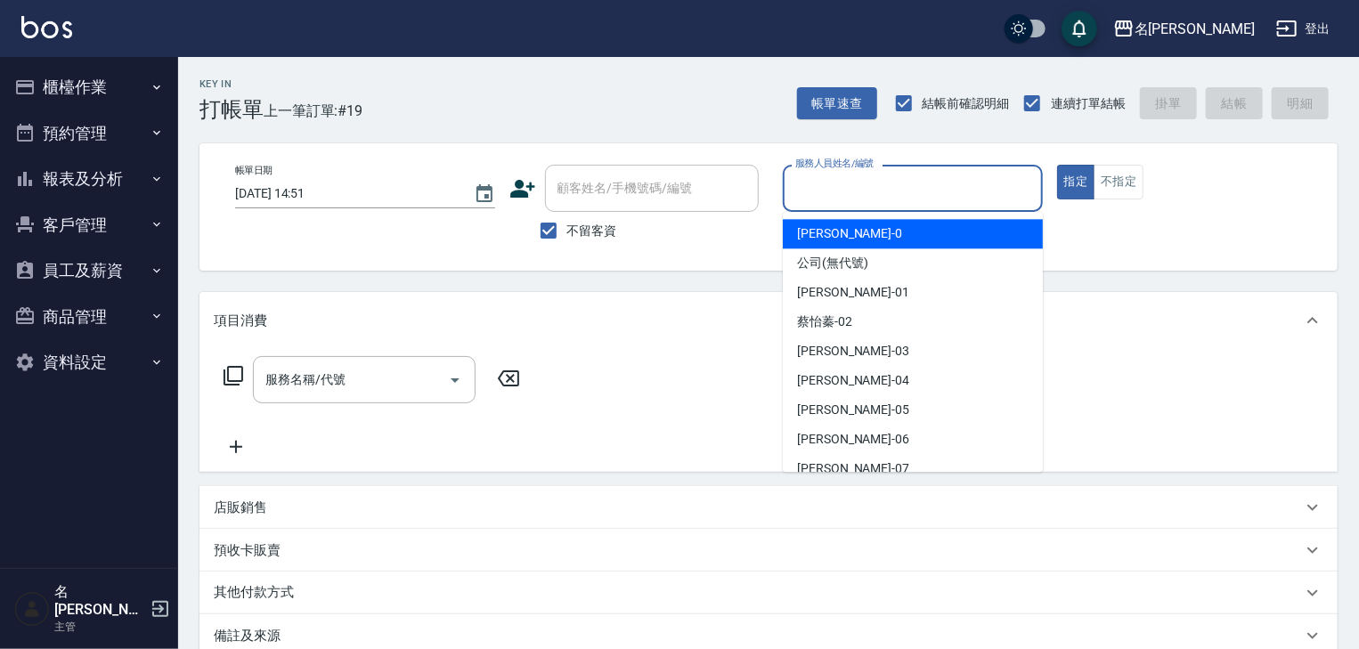
click at [868, 187] on input "服務人員姓名/編號" at bounding box center [913, 188] width 244 height 31
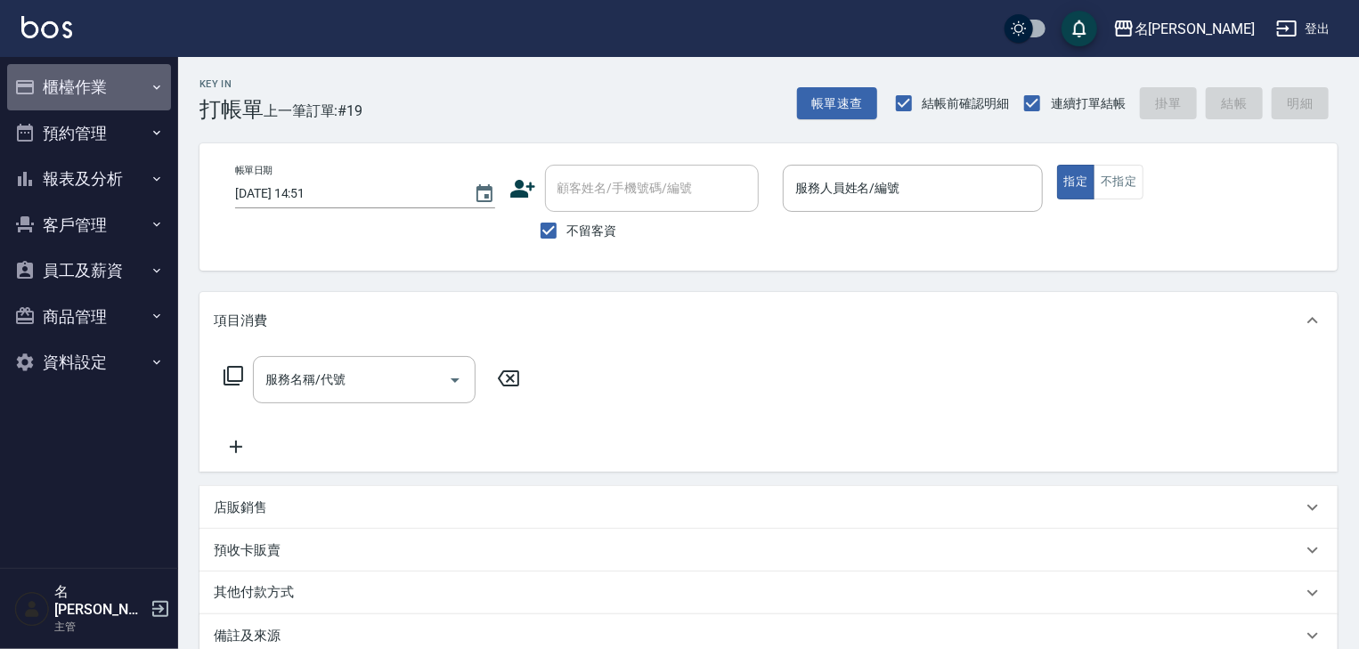
click at [77, 88] on button "櫃檯作業" at bounding box center [89, 87] width 164 height 46
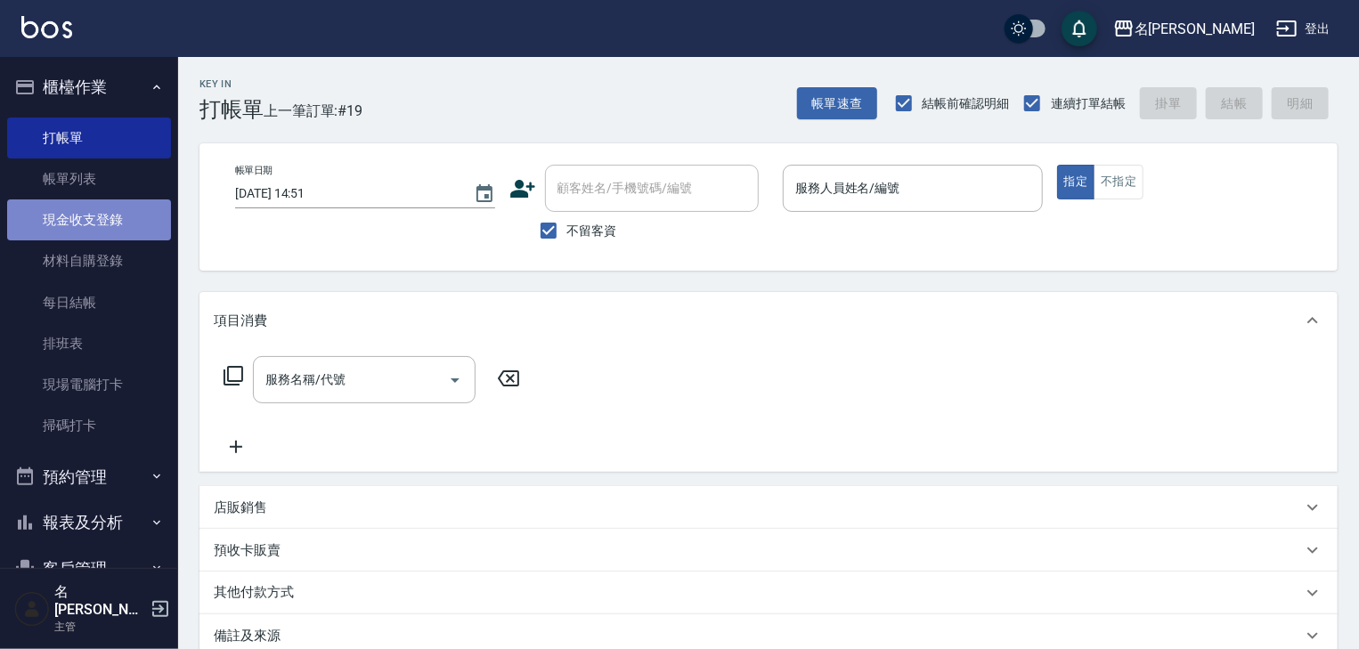
click at [121, 220] on link "現金收支登錄" at bounding box center [89, 220] width 164 height 41
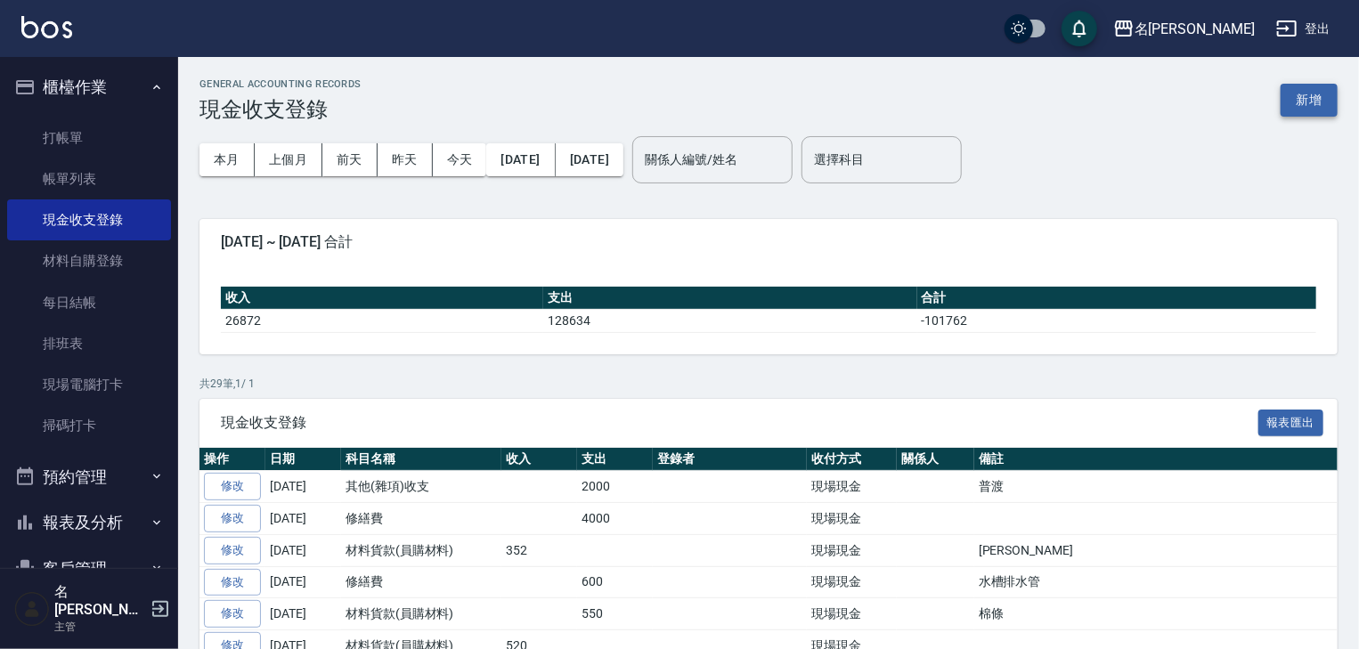
click at [1310, 101] on button "新增" at bounding box center [1309, 100] width 57 height 33
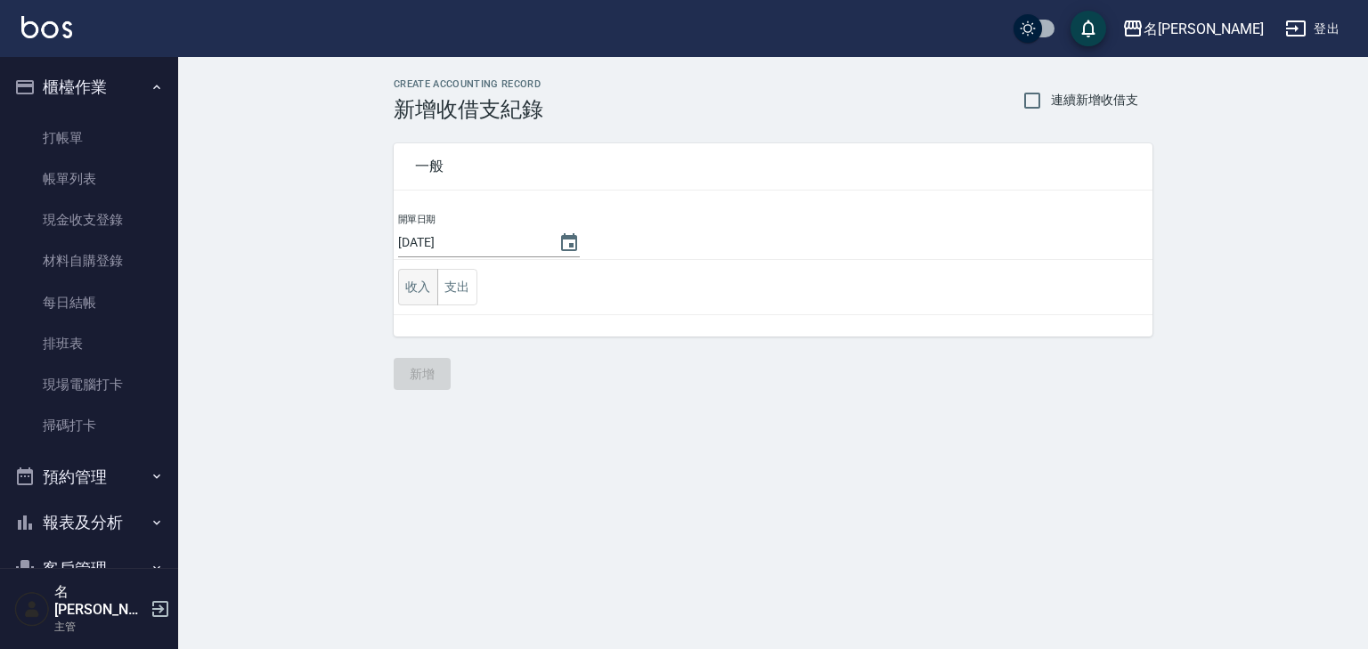
click at [420, 278] on button "收入" at bounding box center [418, 287] width 40 height 37
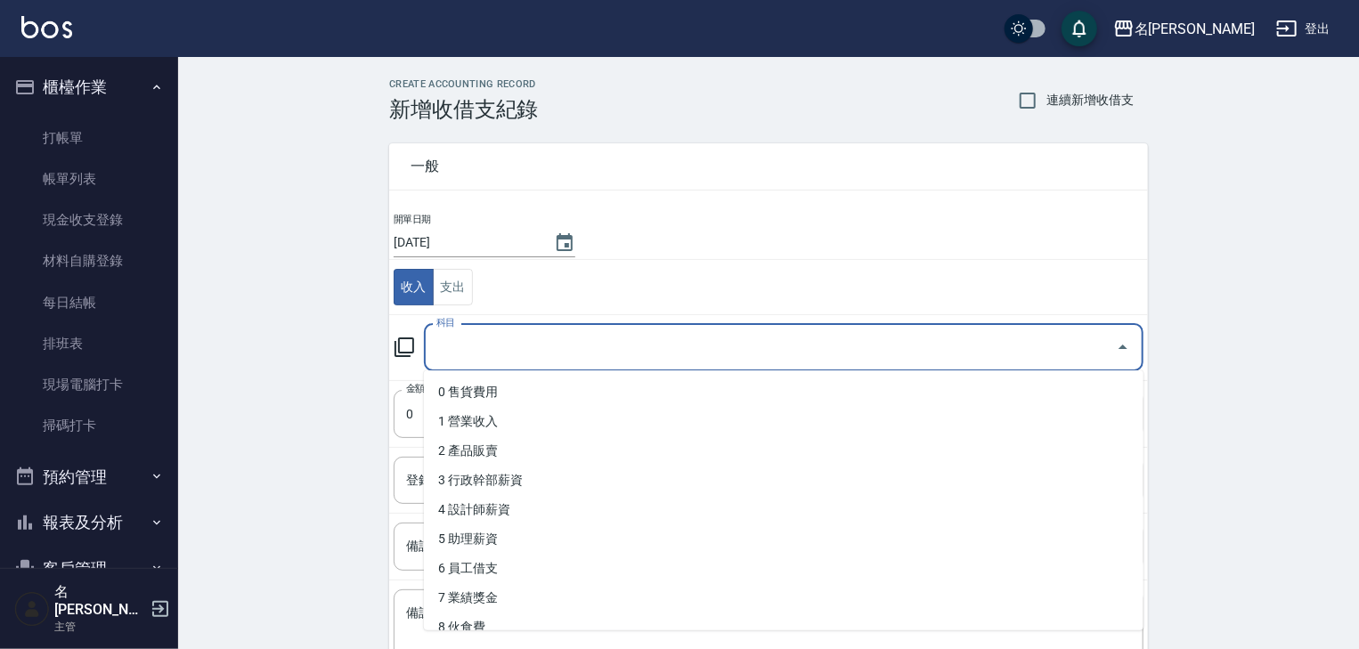
click at [497, 355] on input "科目" at bounding box center [770, 347] width 677 height 31
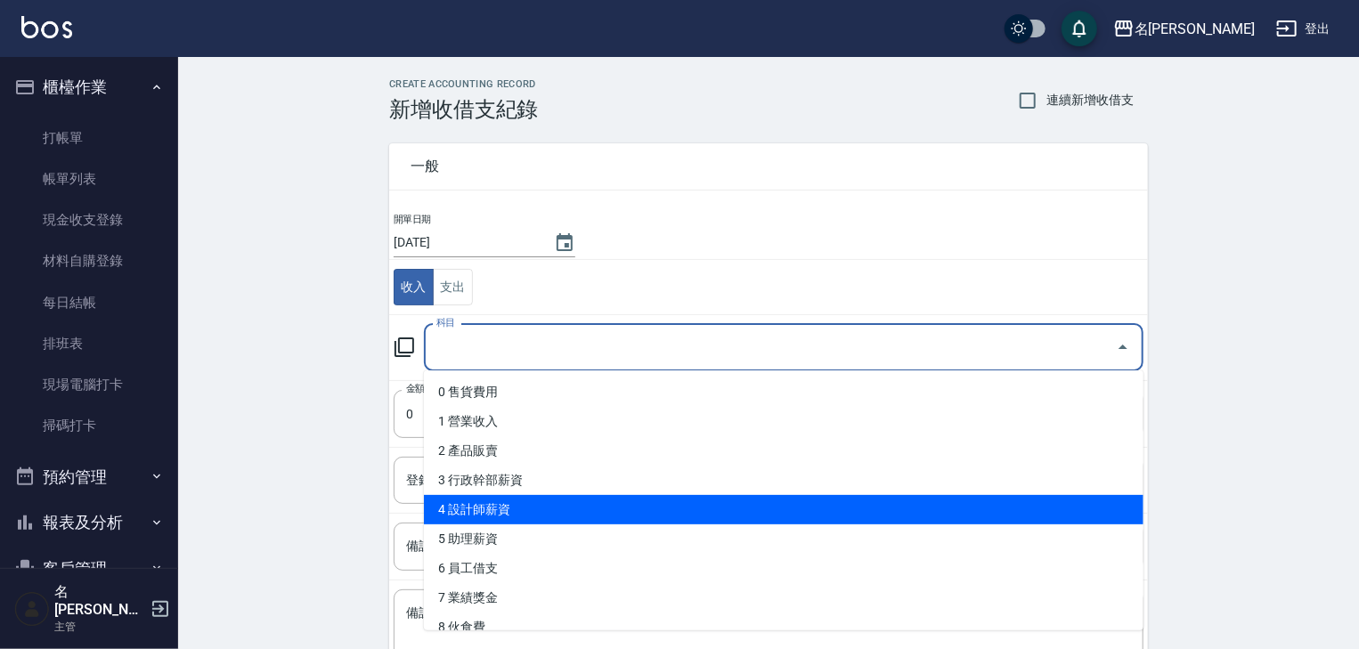
scroll to position [190, 0]
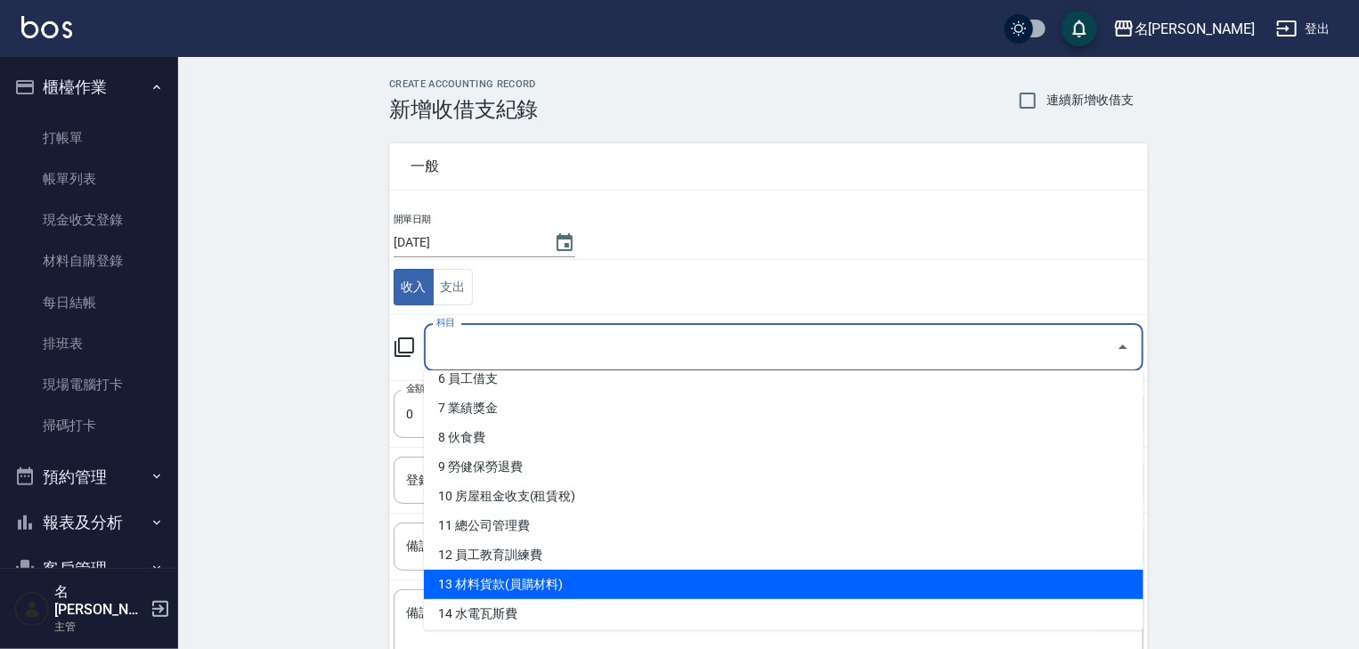
click at [559, 572] on li "13 材料貨款(員購材料)" at bounding box center [784, 584] width 720 height 29
type input "13 材料貨款(員購材料)"
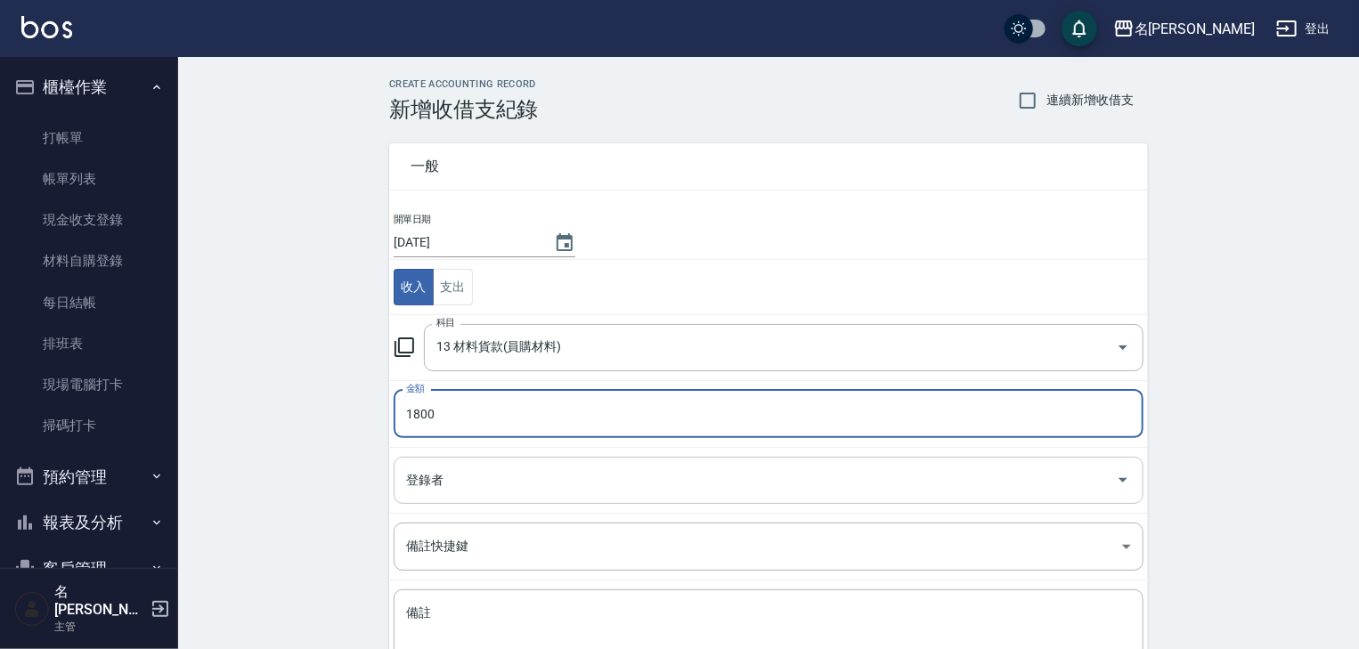
type input "1800"
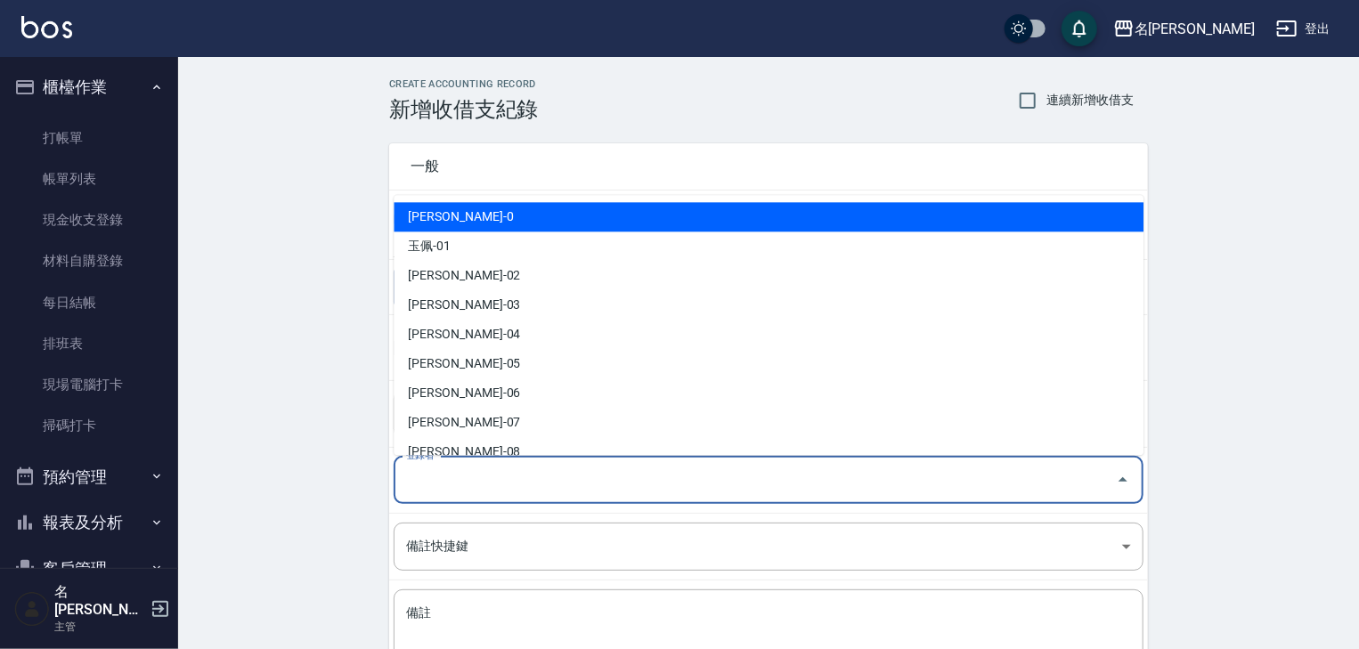
click at [441, 489] on input "登錄者" at bounding box center [755, 480] width 707 height 31
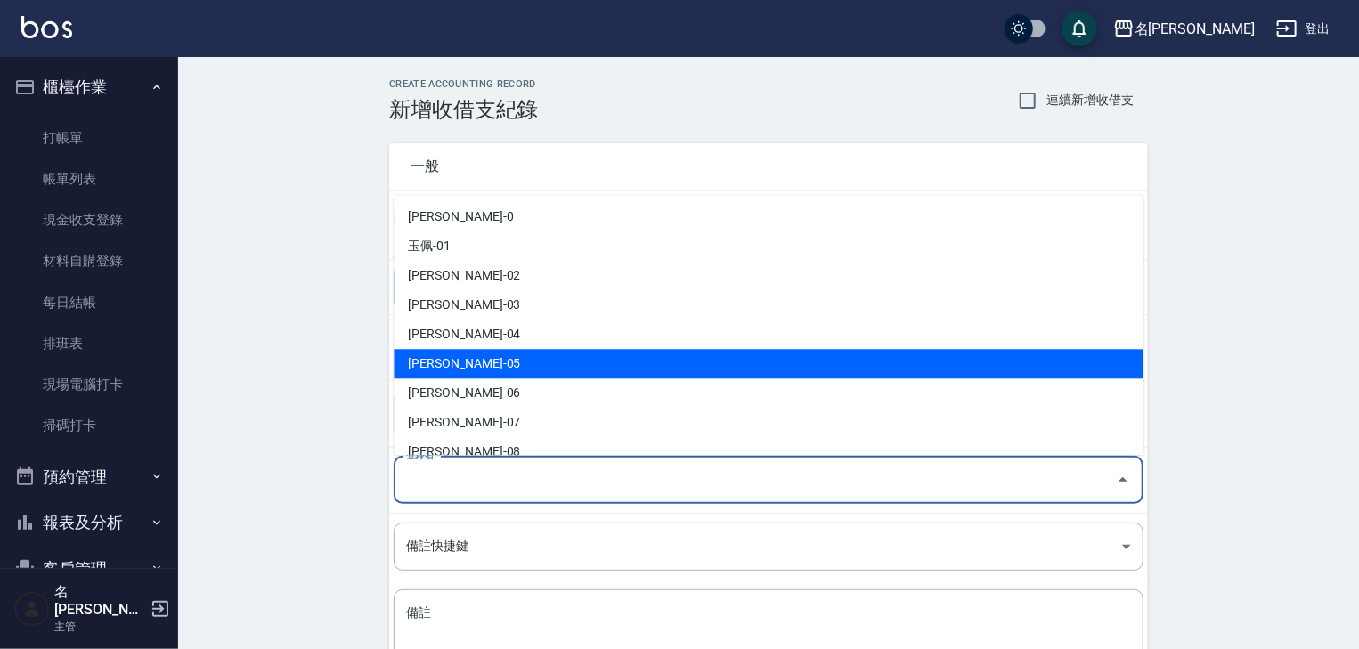
click at [488, 374] on li "林麗慧-05" at bounding box center [769, 364] width 750 height 29
type input "林麗慧-05"
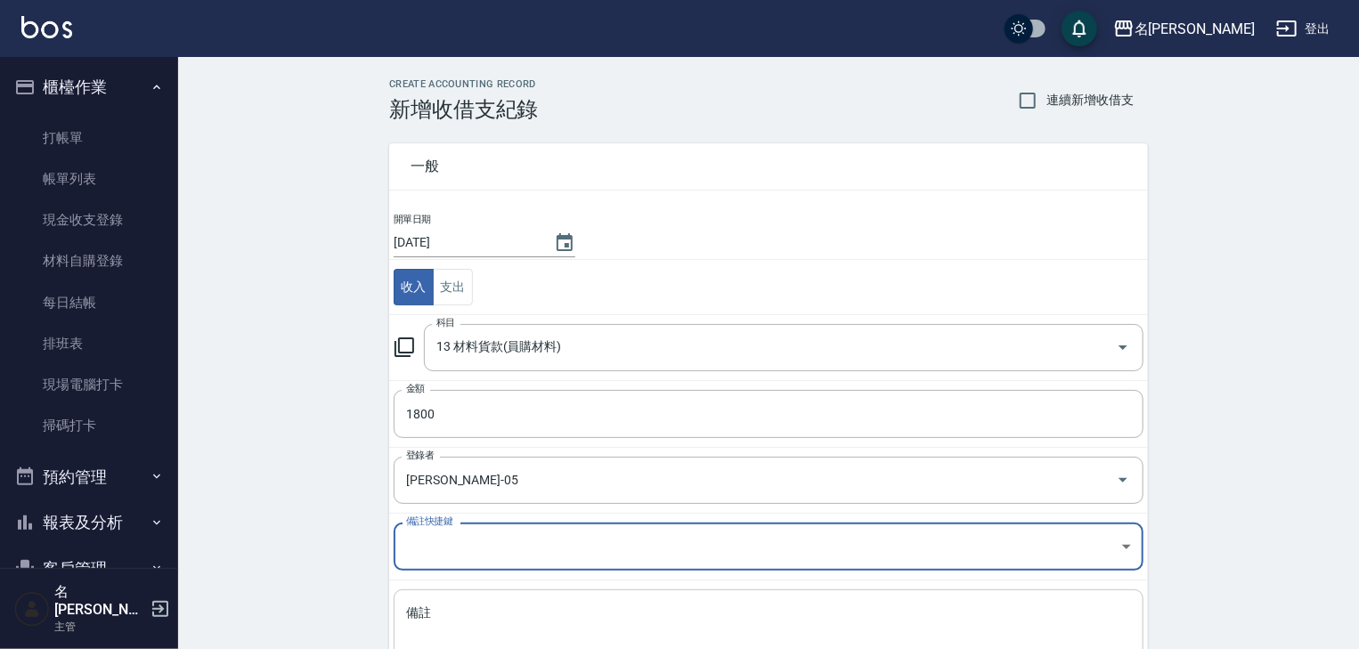
scroll to position [135, 0]
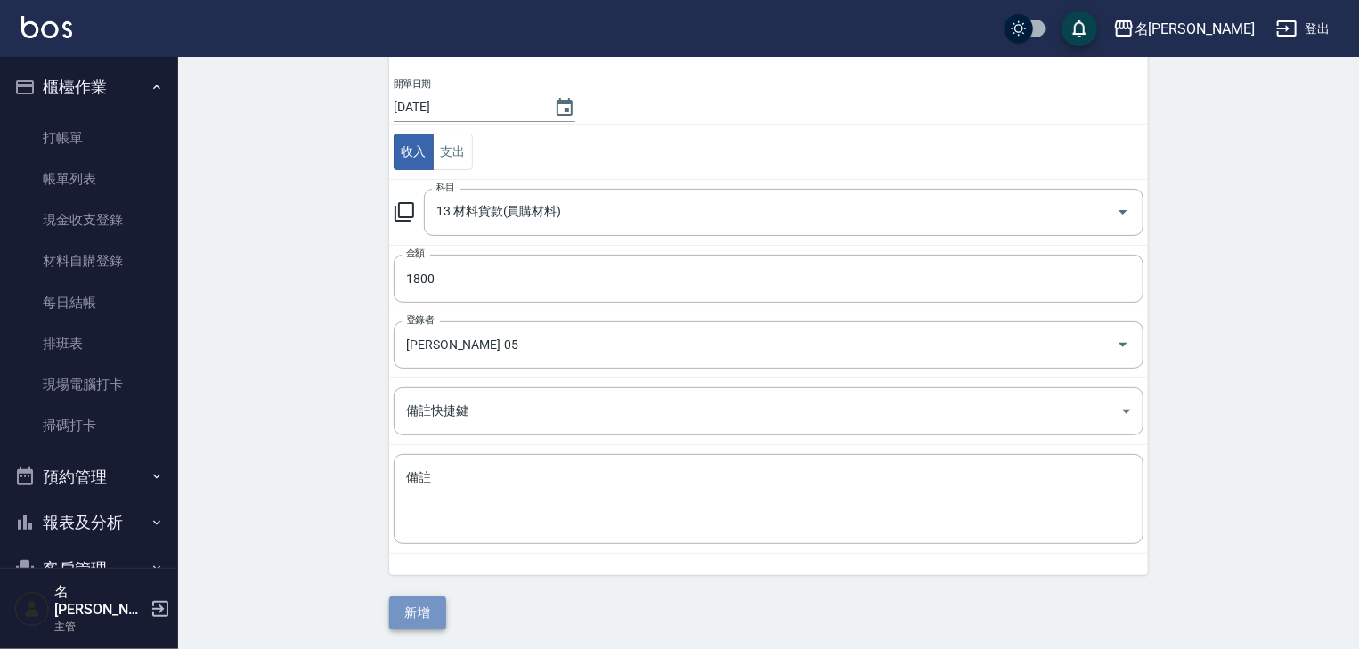
click at [420, 600] on button "新增" at bounding box center [417, 613] width 57 height 33
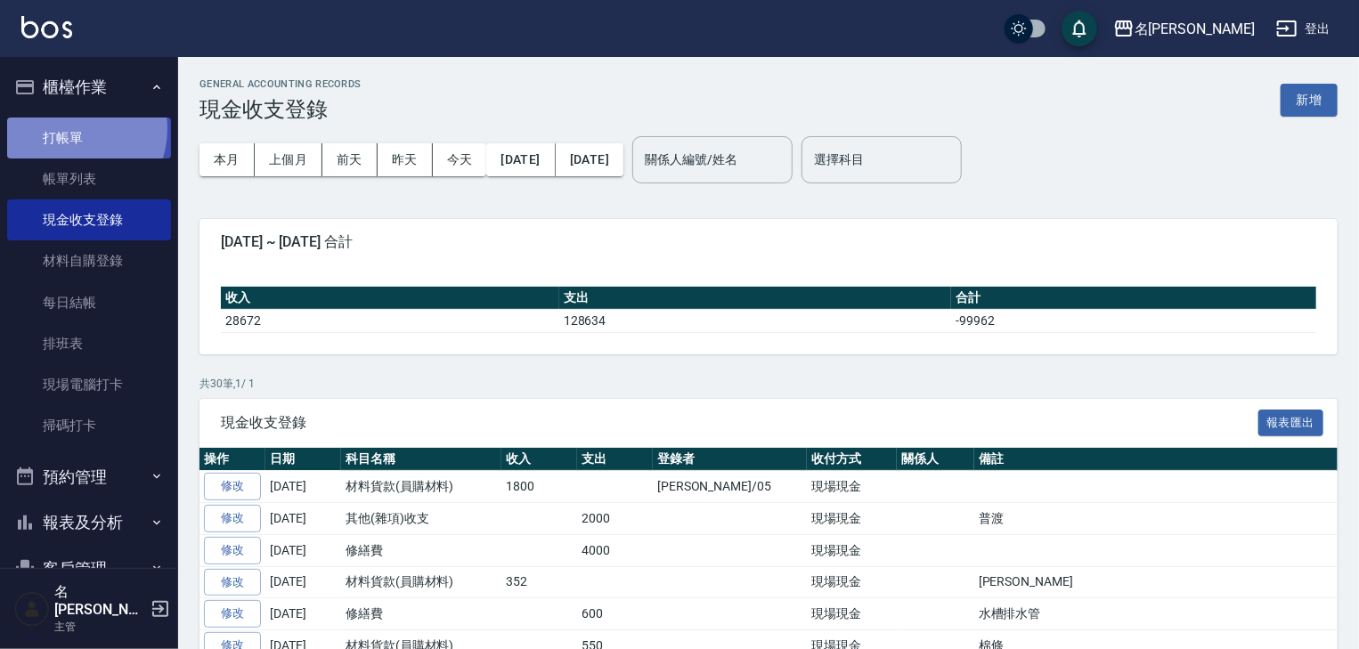
click at [70, 128] on link "打帳單" at bounding box center [89, 138] width 164 height 41
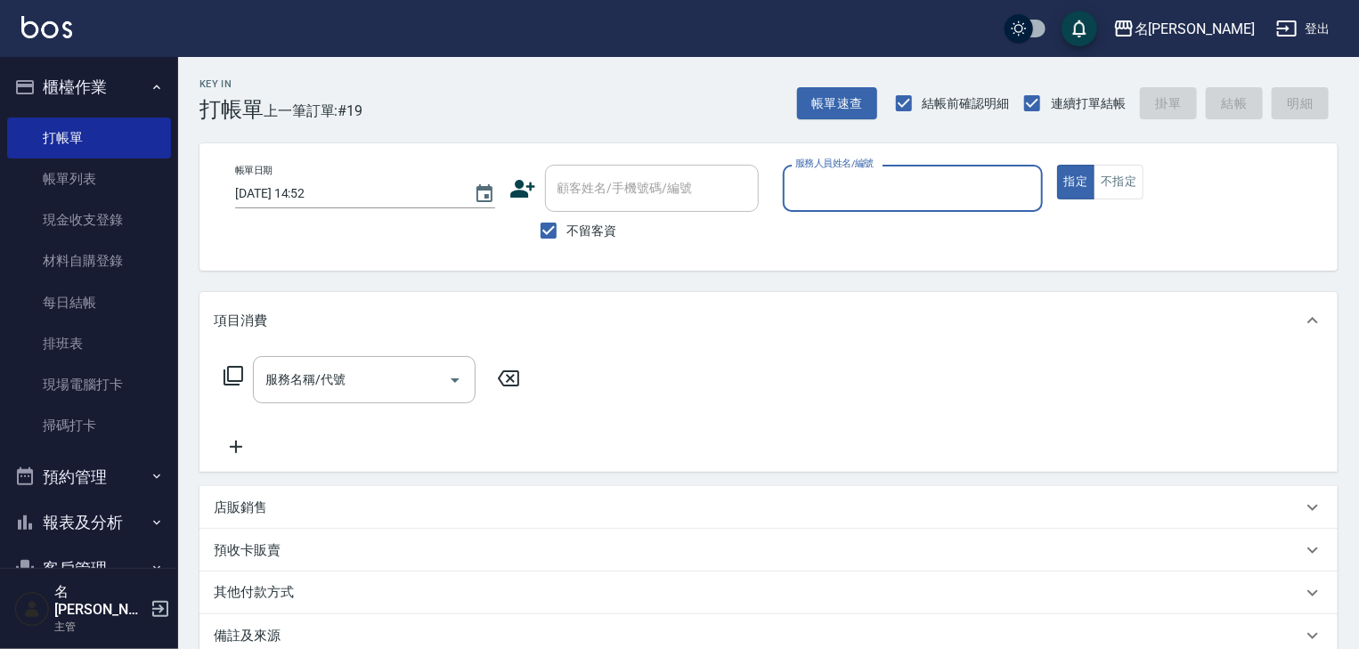
click at [926, 192] on input "服務人員姓名/編號" at bounding box center [913, 188] width 244 height 31
click at [840, 232] on span "許貴珍 -04" at bounding box center [853, 233] width 112 height 19
type input "[PERSON_NAME]-04"
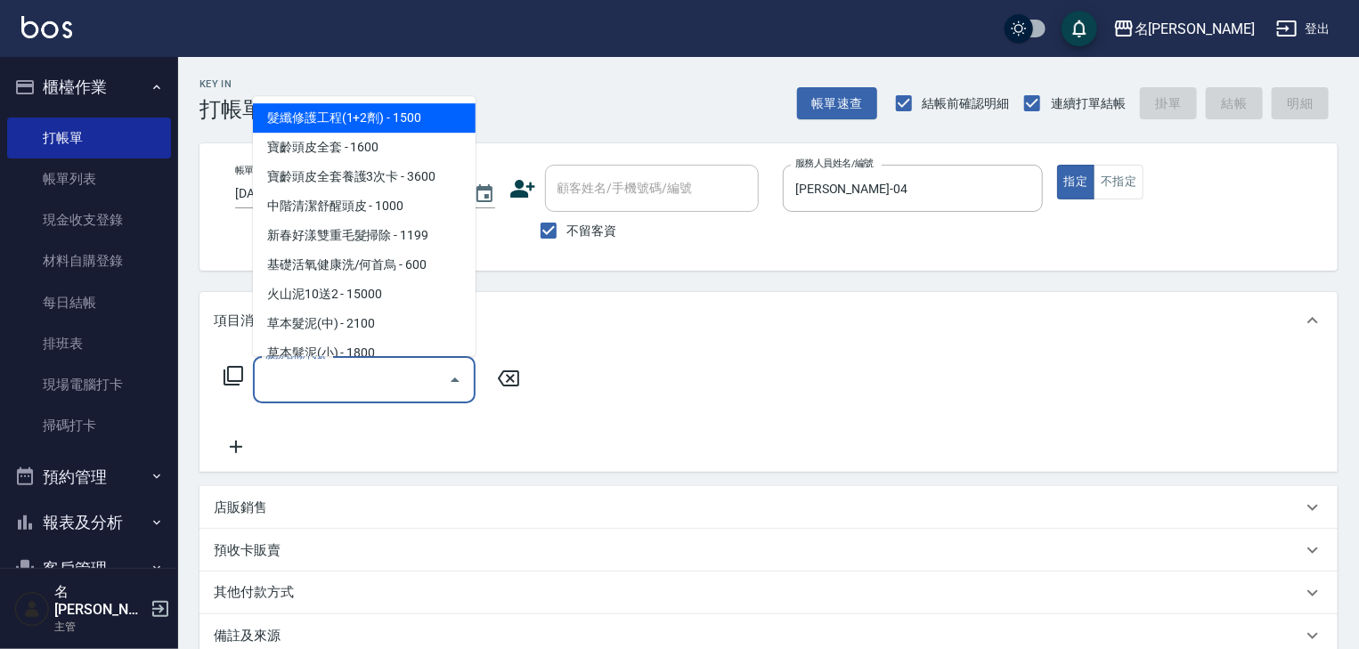
click at [410, 385] on input "服務名稱/代號" at bounding box center [351, 379] width 180 height 31
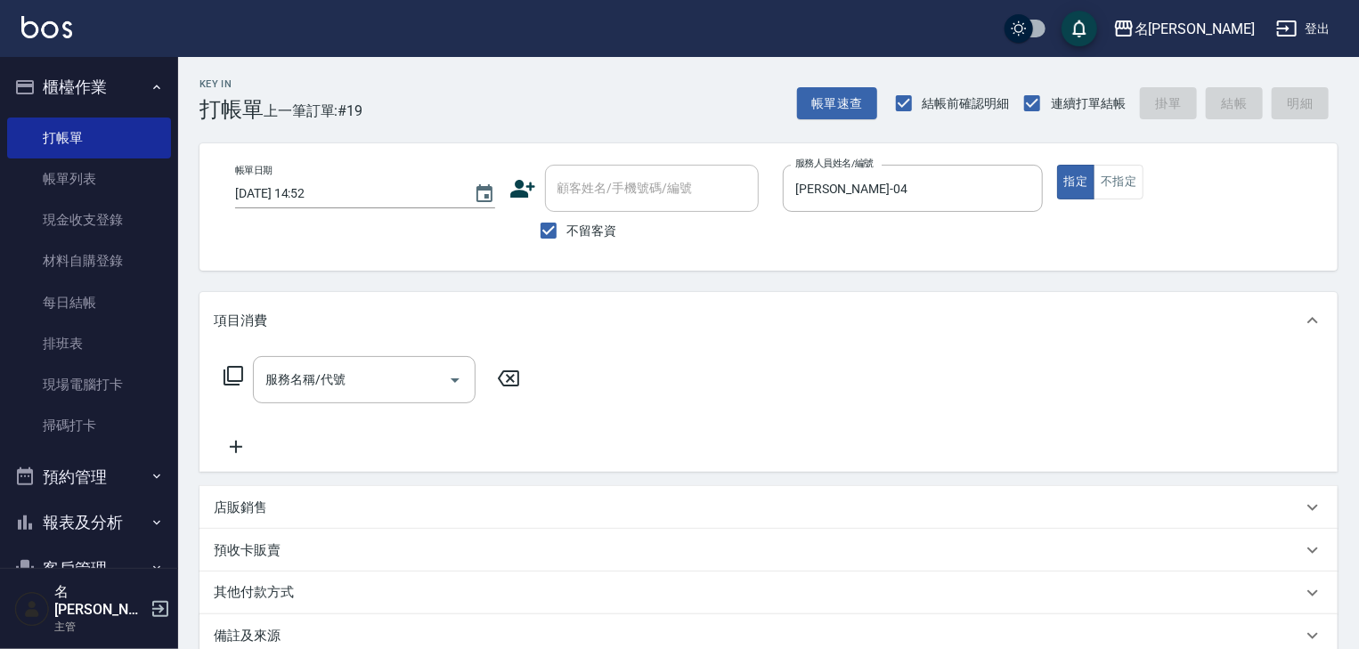
click at [227, 371] on icon at bounding box center [234, 376] width 20 height 20
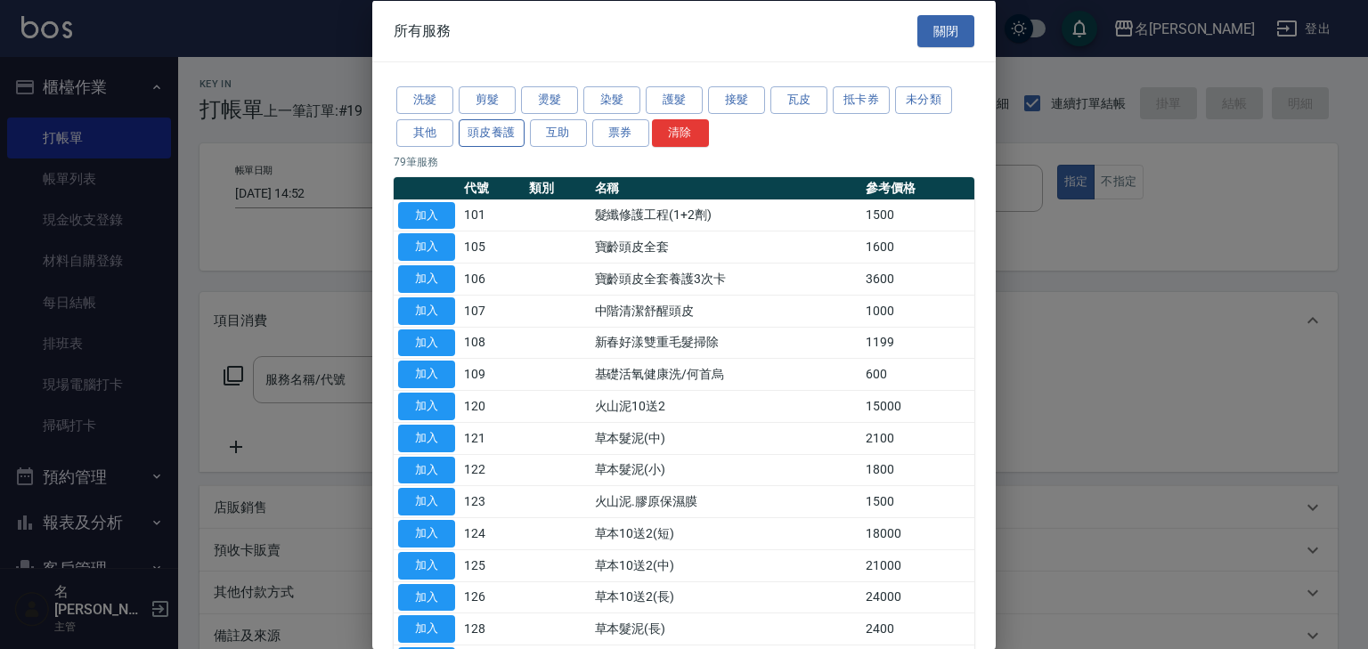
click at [499, 135] on button "頭皮養護" at bounding box center [492, 132] width 66 height 28
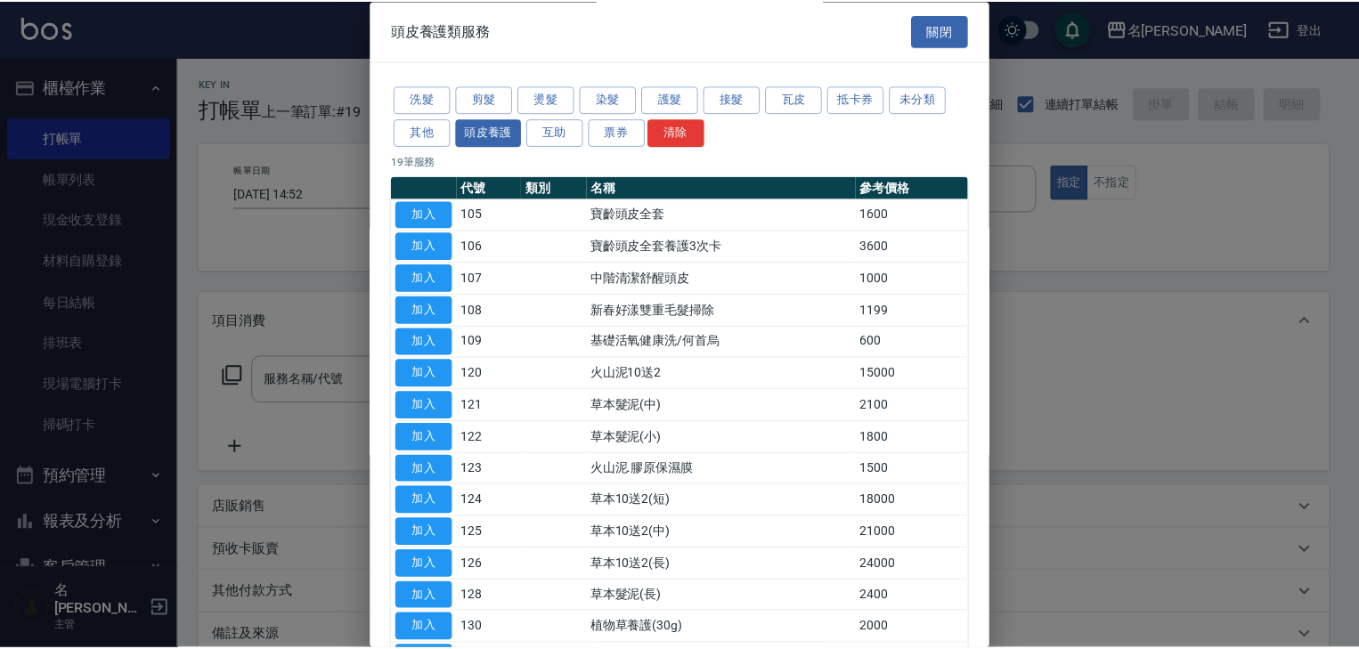
scroll to position [249, 0]
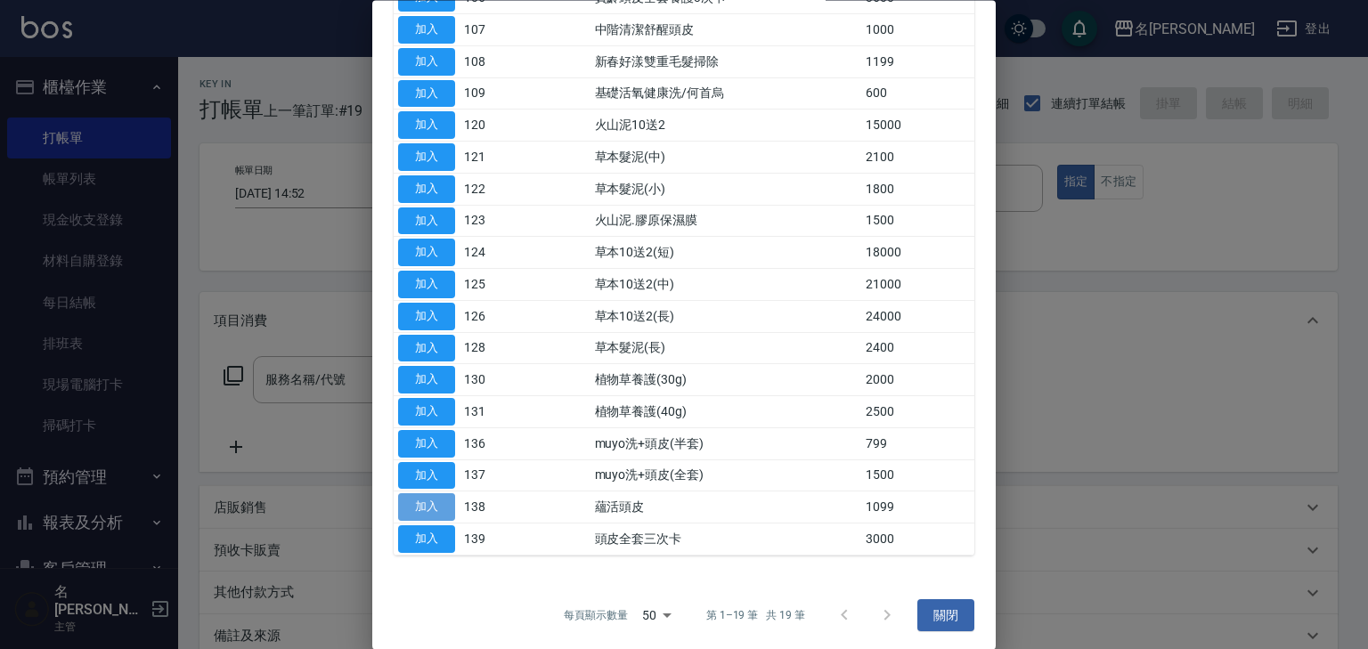
click at [433, 499] on button "加入" at bounding box center [426, 508] width 57 height 28
type input "蘊活頭皮(138)"
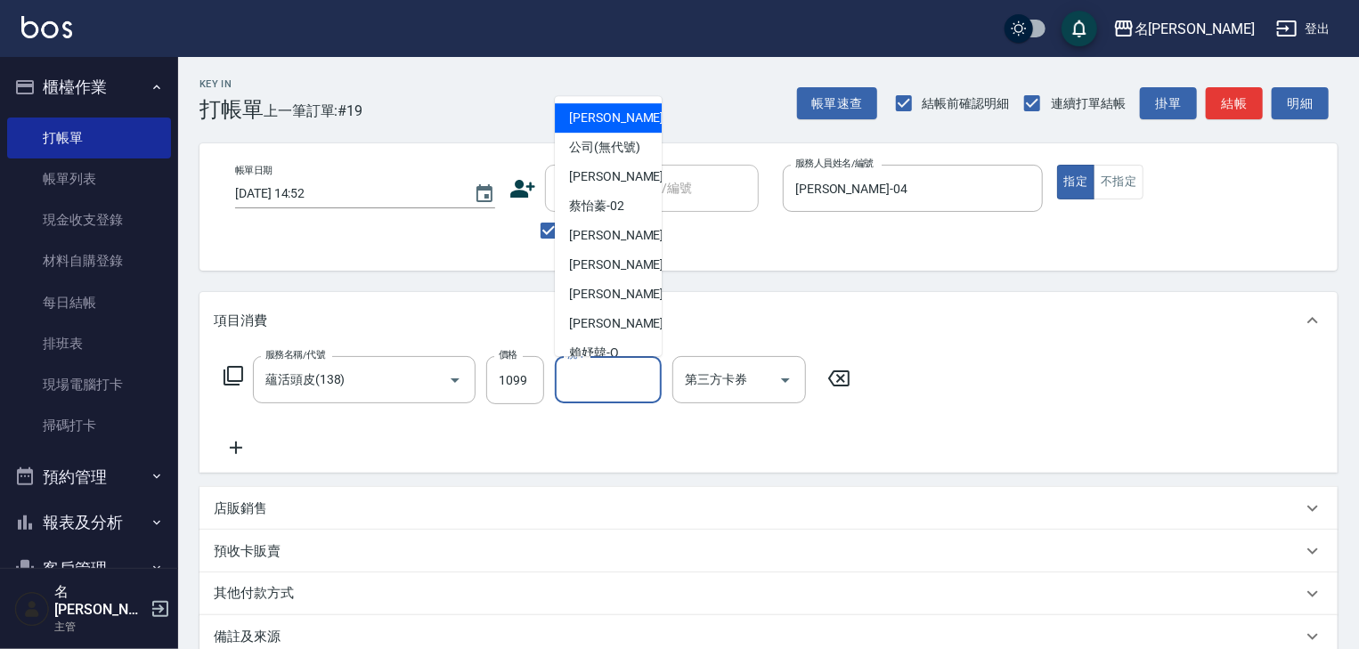
click at [586, 387] on input "洗-1" at bounding box center [608, 379] width 91 height 31
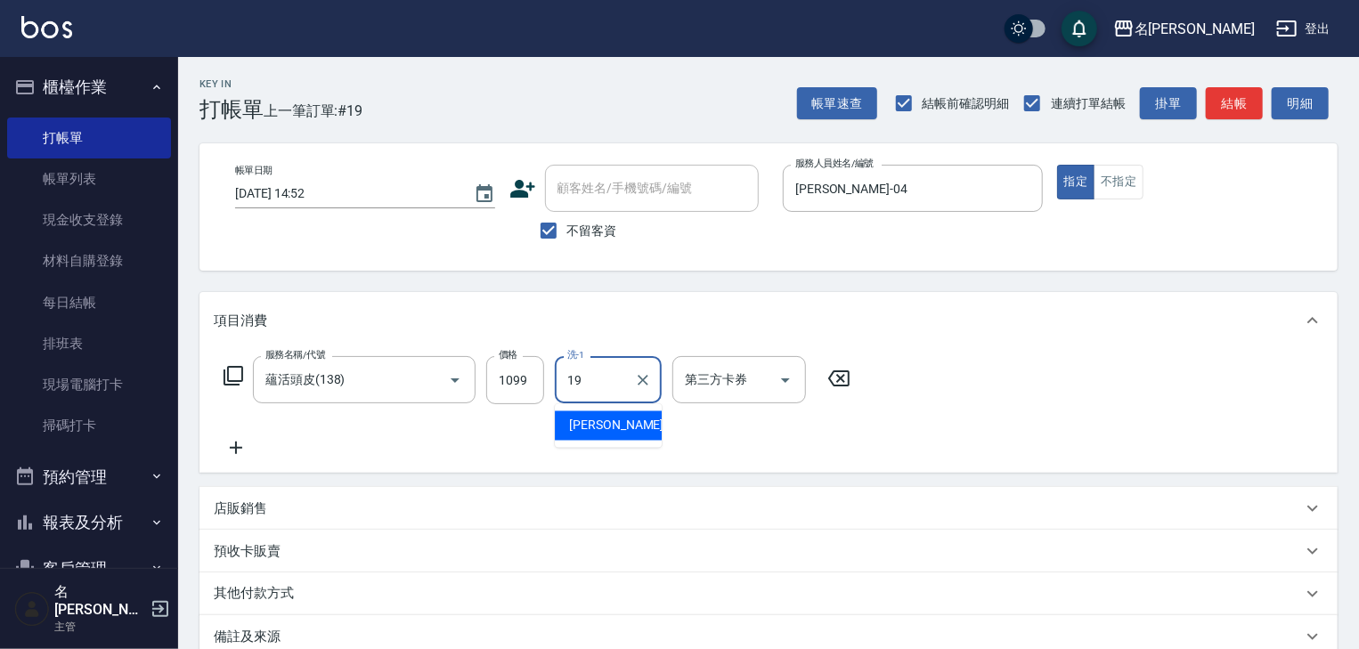
click at [613, 414] on div "游昕 -19" at bounding box center [608, 426] width 107 height 29
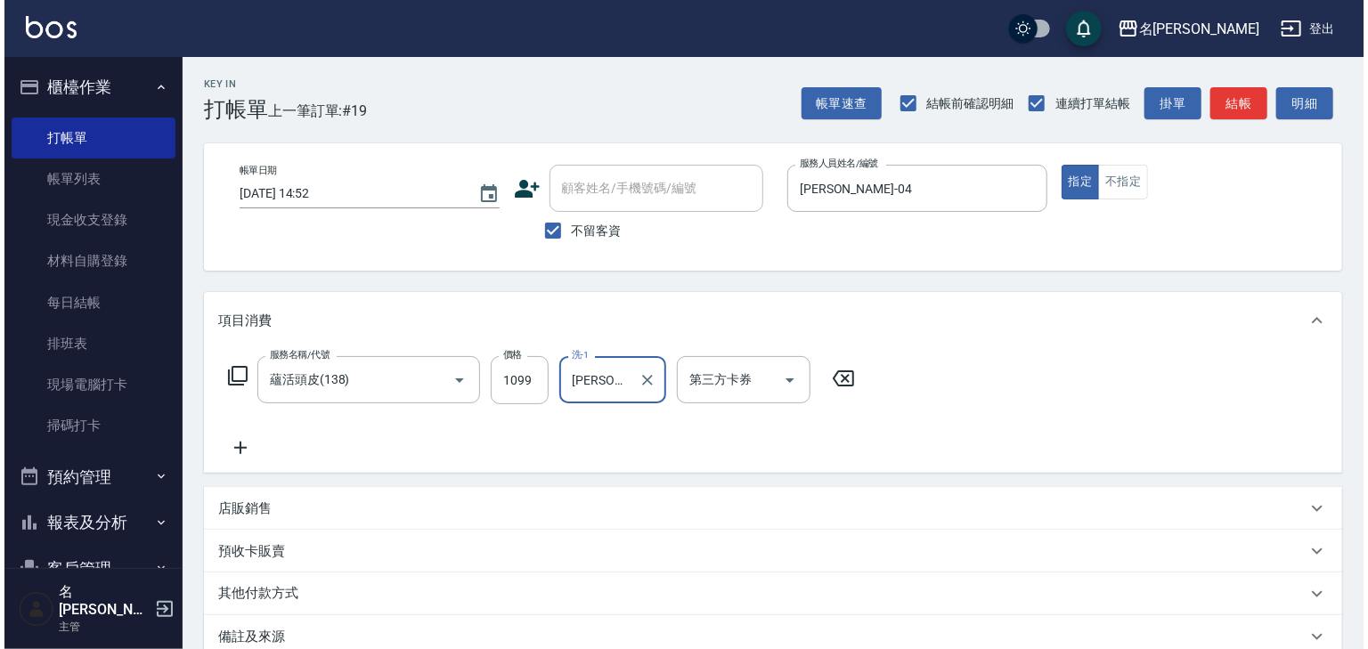
scroll to position [208, 0]
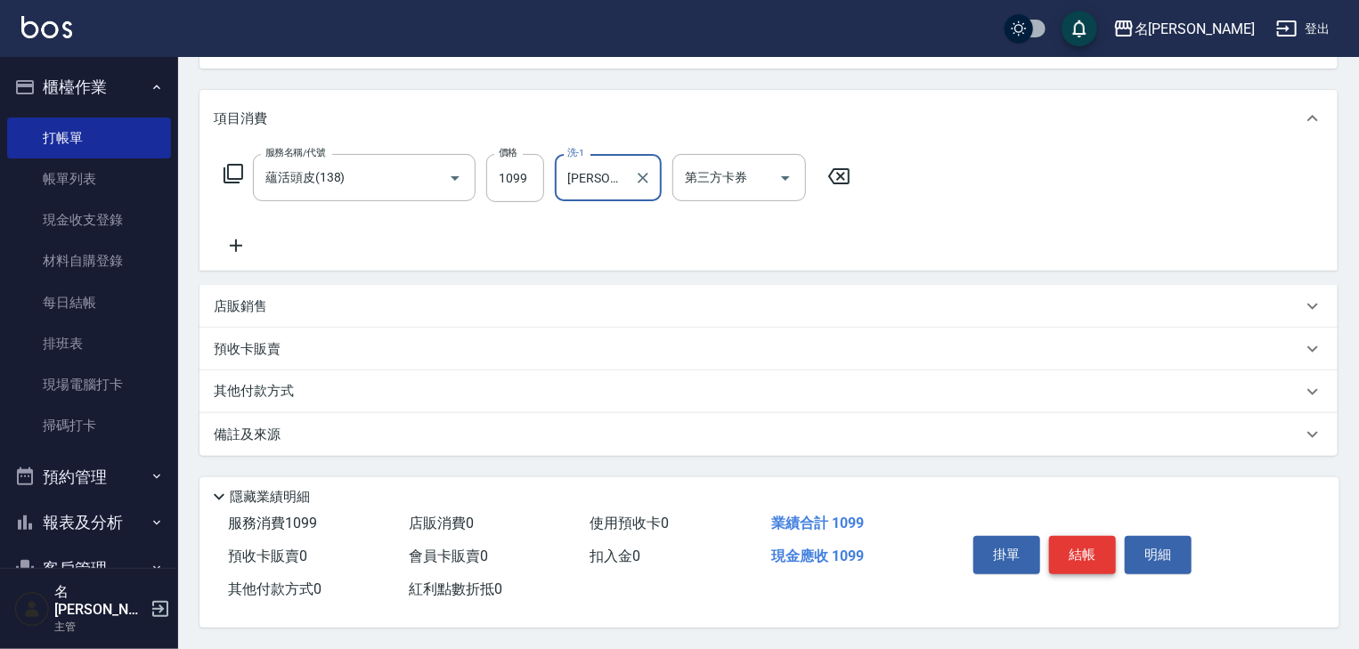
type input "游昕-19"
click at [1088, 542] on button "結帳" at bounding box center [1082, 554] width 67 height 37
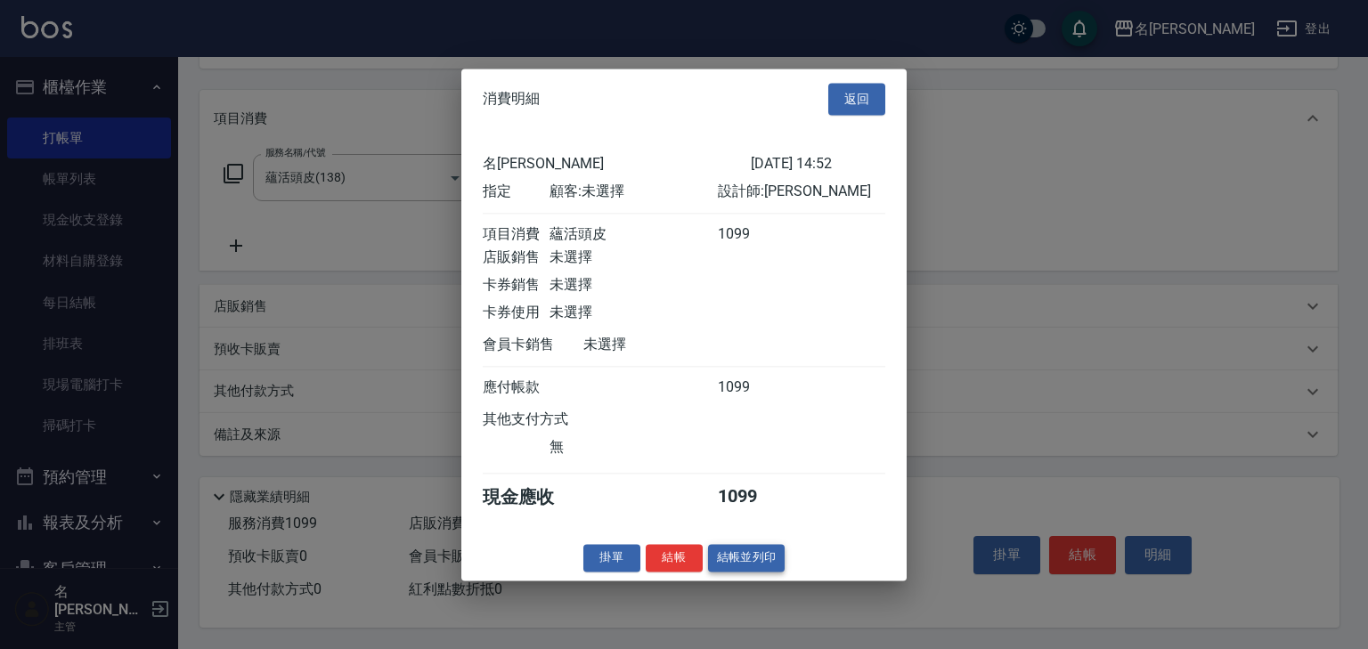
drag, startPoint x: 742, startPoint y: 574, endPoint x: 738, endPoint y: 554, distance: 20.1
click at [742, 572] on button "結帳並列印" at bounding box center [746, 558] width 77 height 28
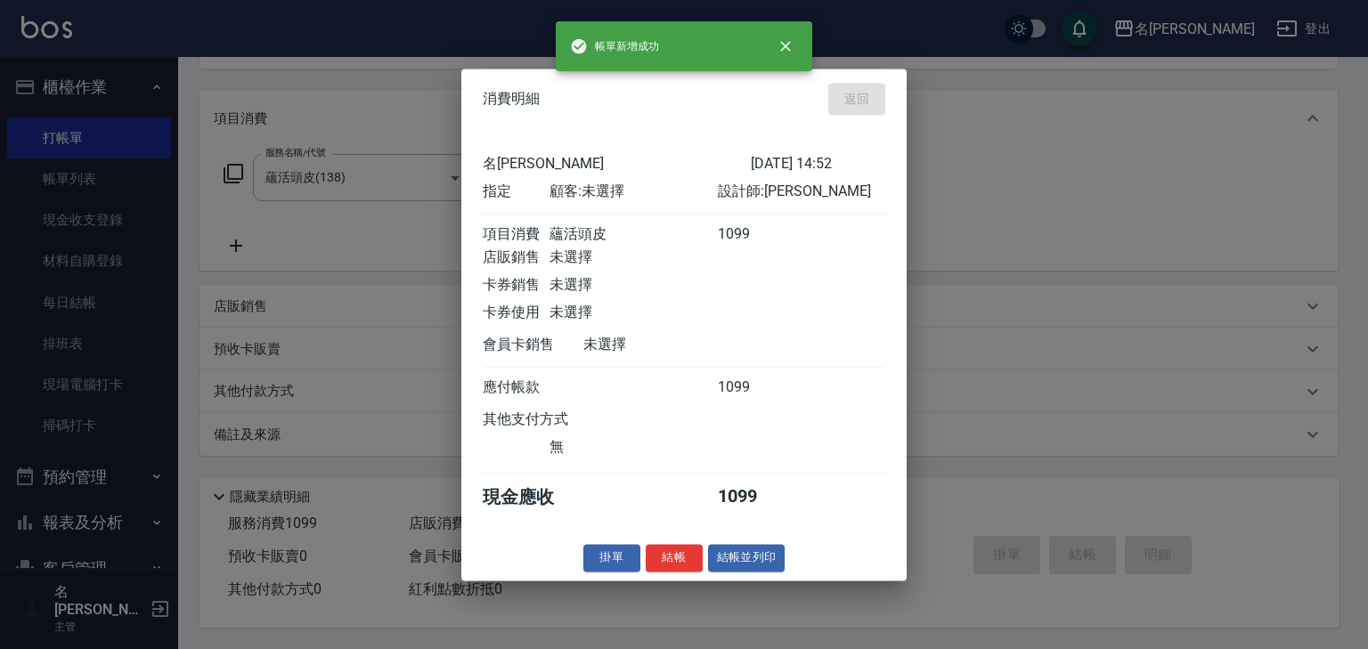
type input "2025/08/15 14:53"
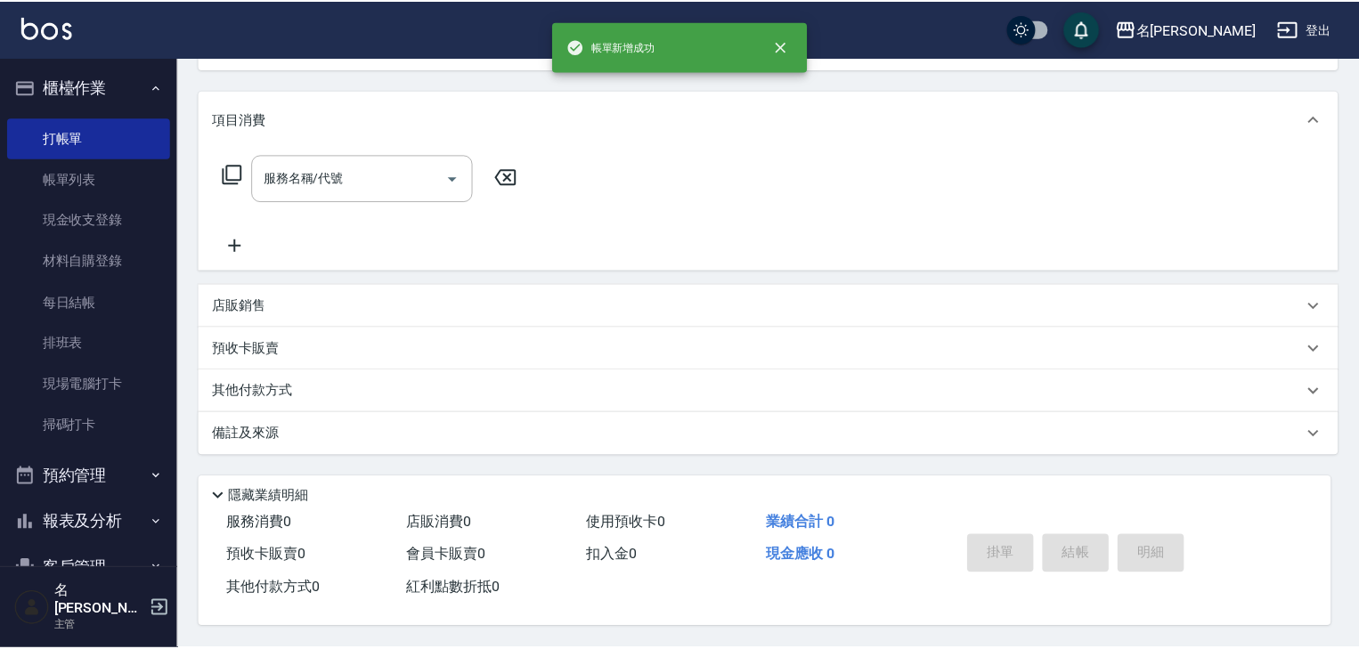
scroll to position [0, 0]
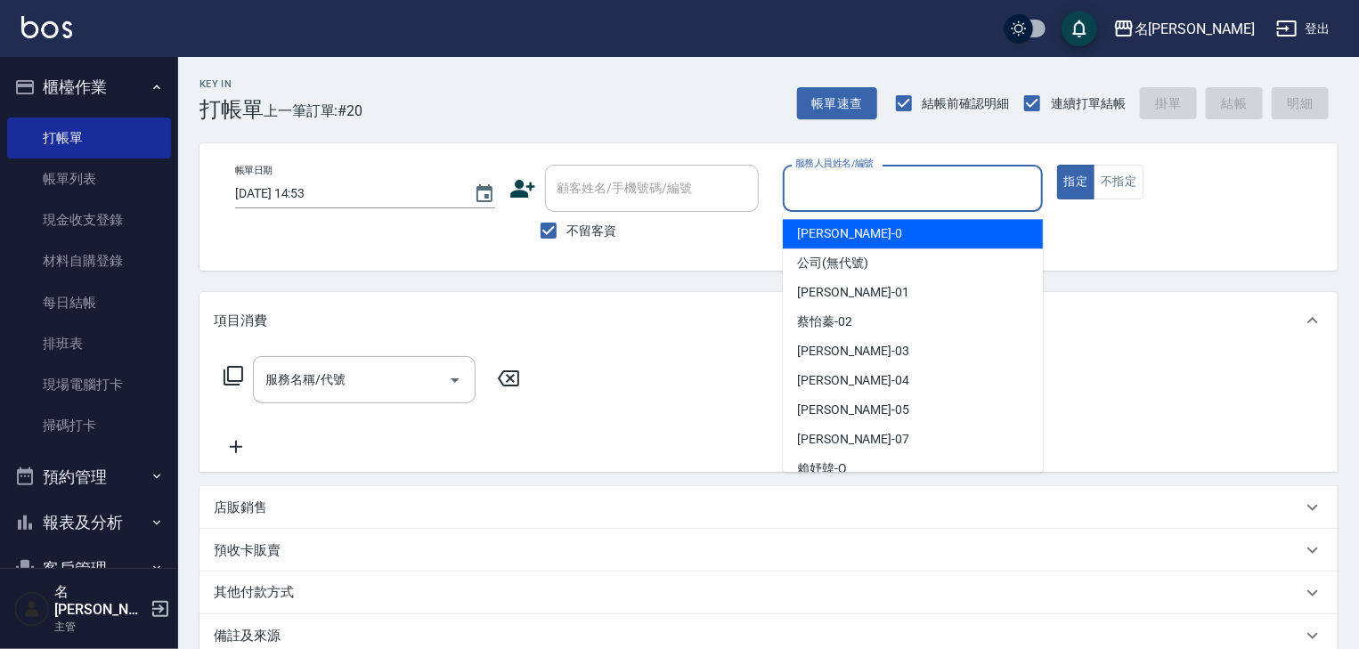
click at [918, 195] on input "服務人員姓名/編號" at bounding box center [913, 188] width 244 height 31
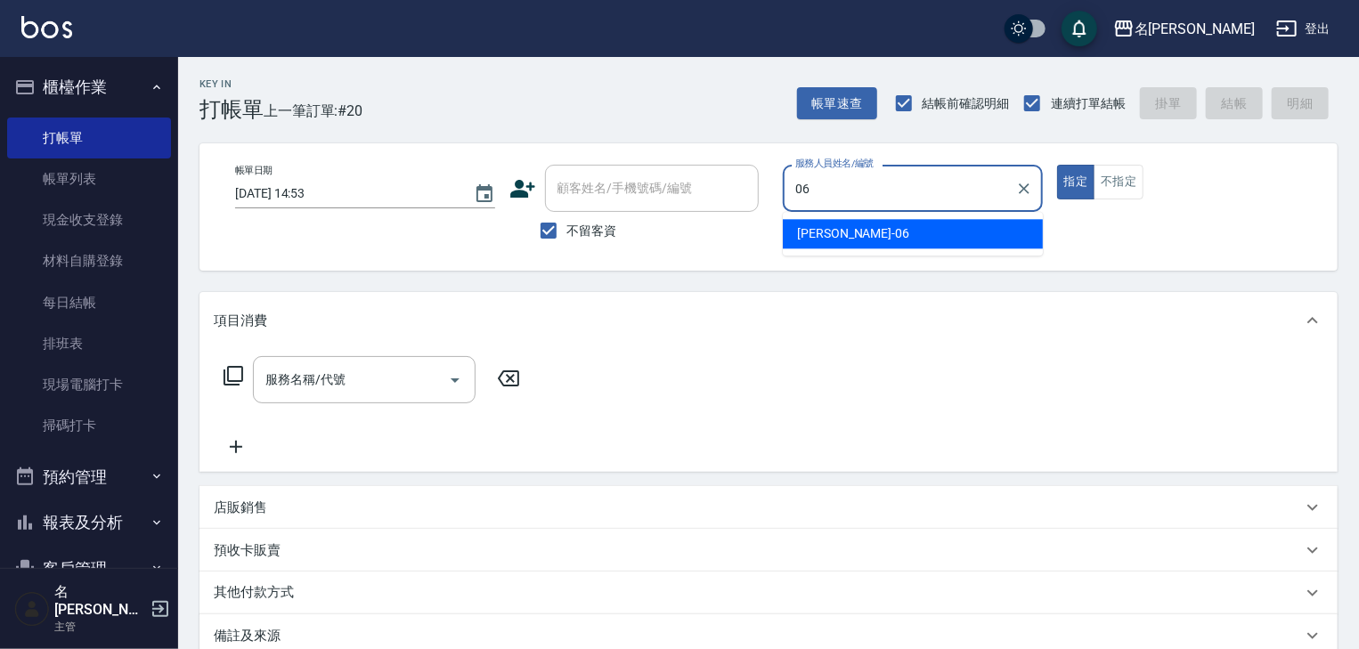
click at [826, 245] on div "阿龔 -06" at bounding box center [913, 233] width 260 height 29
type input "[PERSON_NAME]-06"
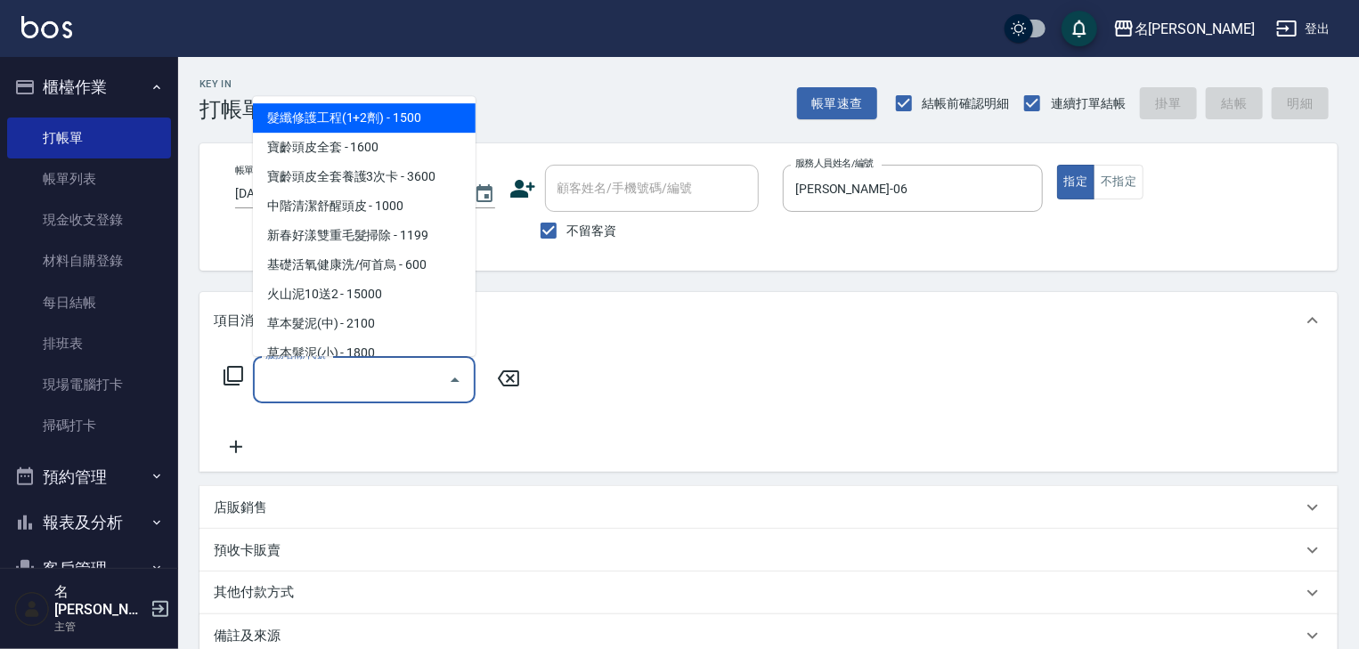
click at [381, 387] on input "服務名稱/代號" at bounding box center [351, 379] width 180 height 31
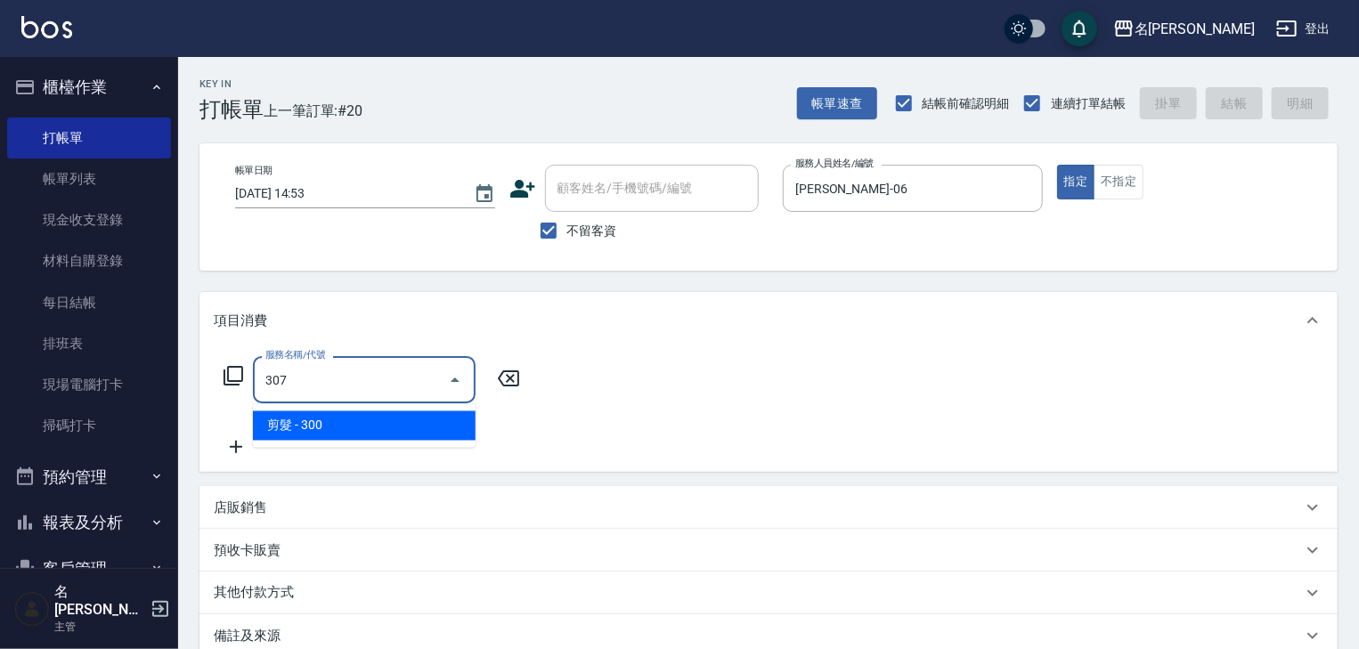
click at [409, 424] on span "剪髮 - 300" at bounding box center [364, 426] width 223 height 29
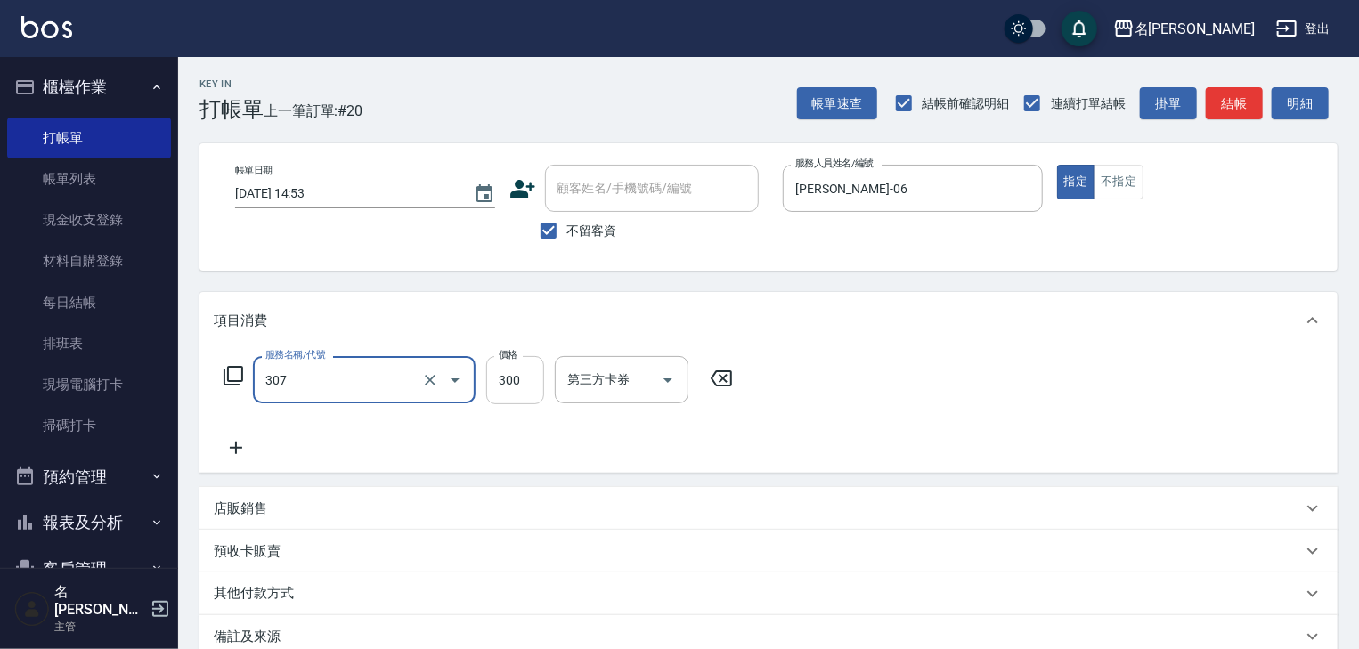
type input "剪髮(307)"
click at [526, 392] on input "300" at bounding box center [515, 380] width 58 height 48
type input "999"
click at [240, 439] on icon at bounding box center [236, 447] width 45 height 21
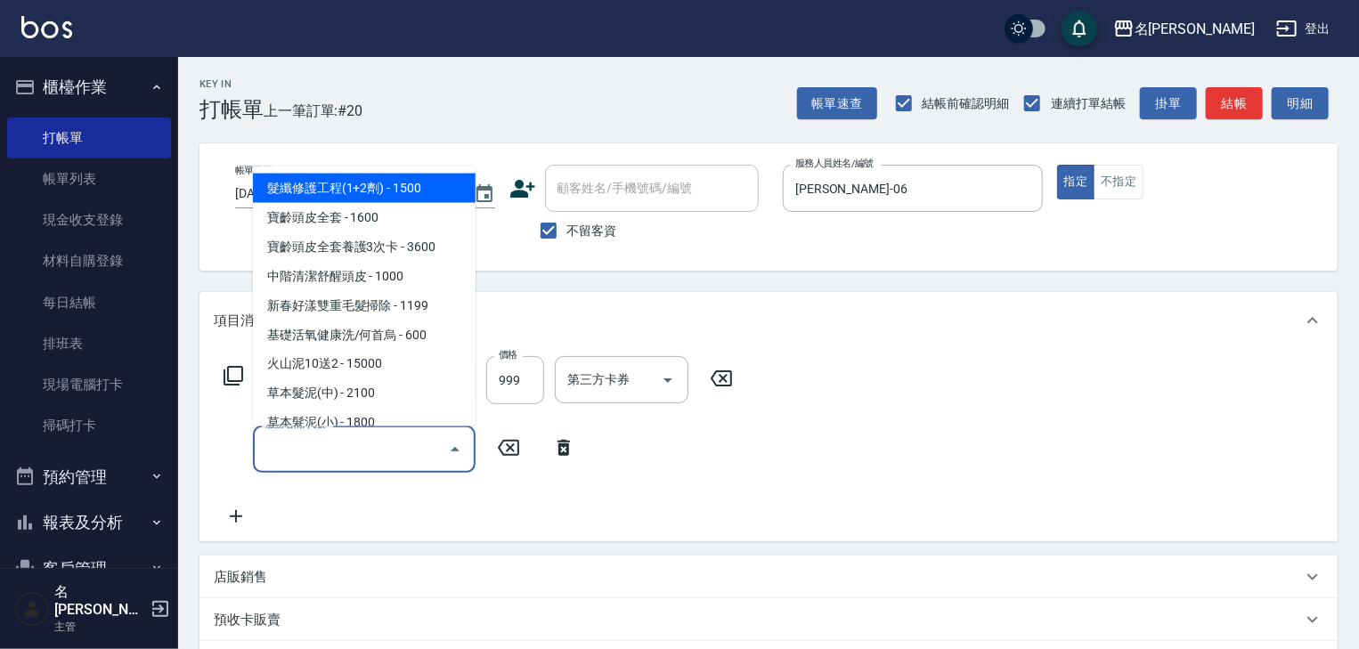
click at [317, 459] on input "服務名稱/代號" at bounding box center [351, 449] width 180 height 31
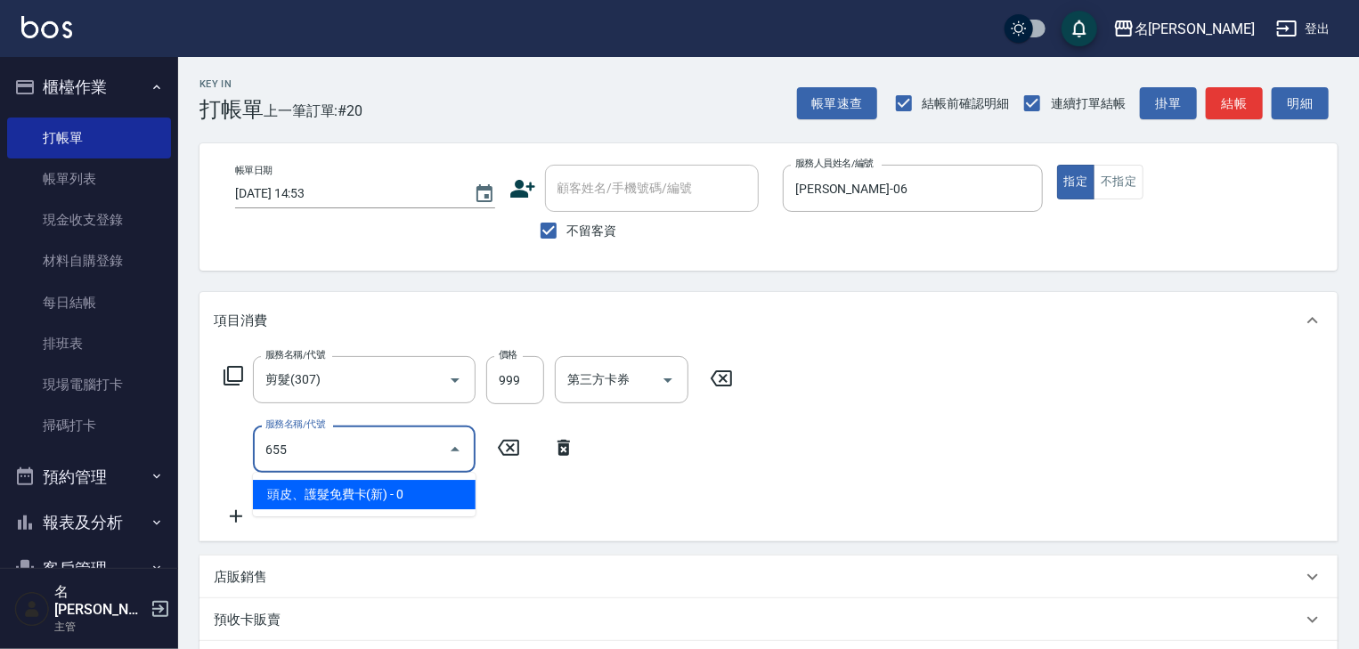
click at [363, 489] on span "頭皮、護髮免費卡(新) - 0" at bounding box center [364, 494] width 223 height 29
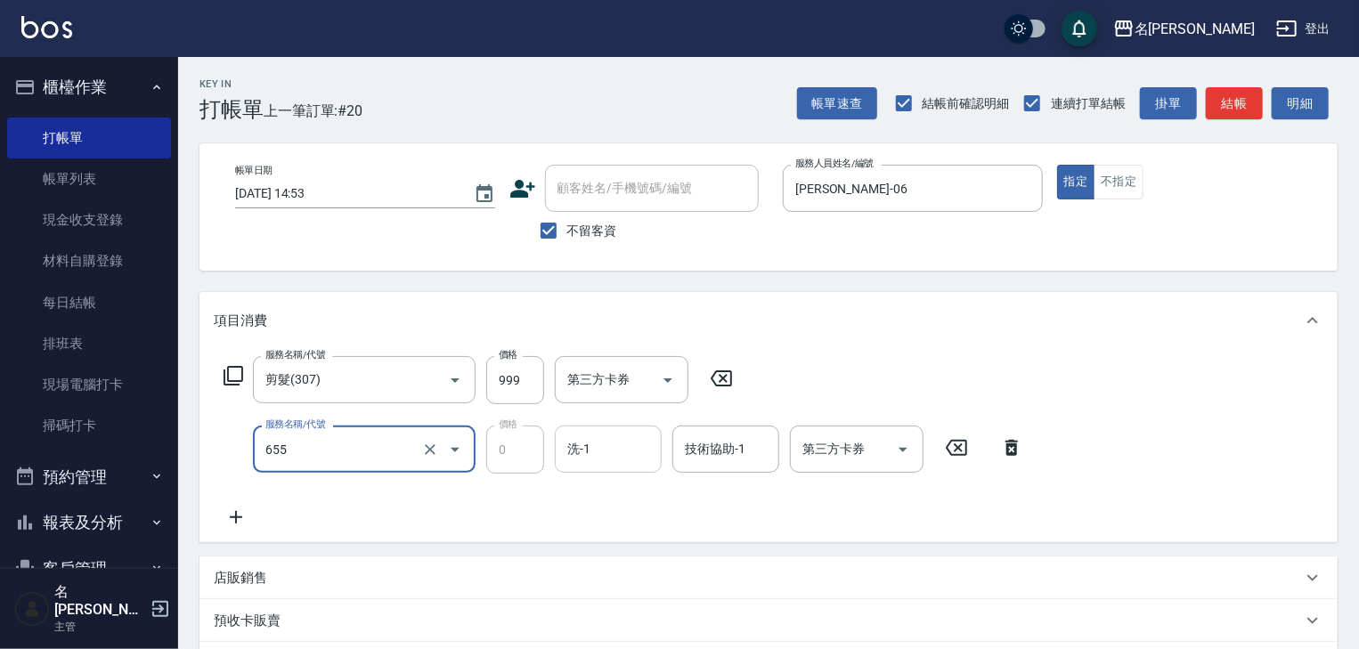
type input "頭皮、護髮免費卡(新)(655)"
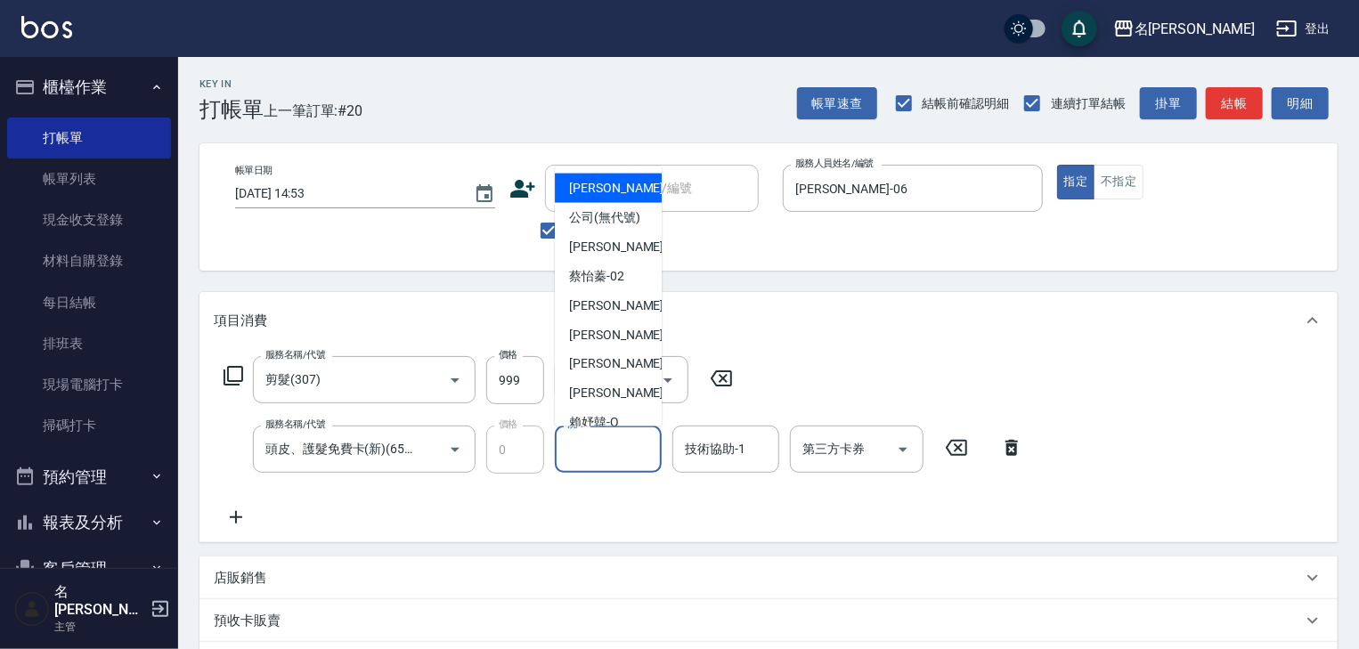
click at [644, 446] on input "洗-1" at bounding box center [608, 449] width 91 height 31
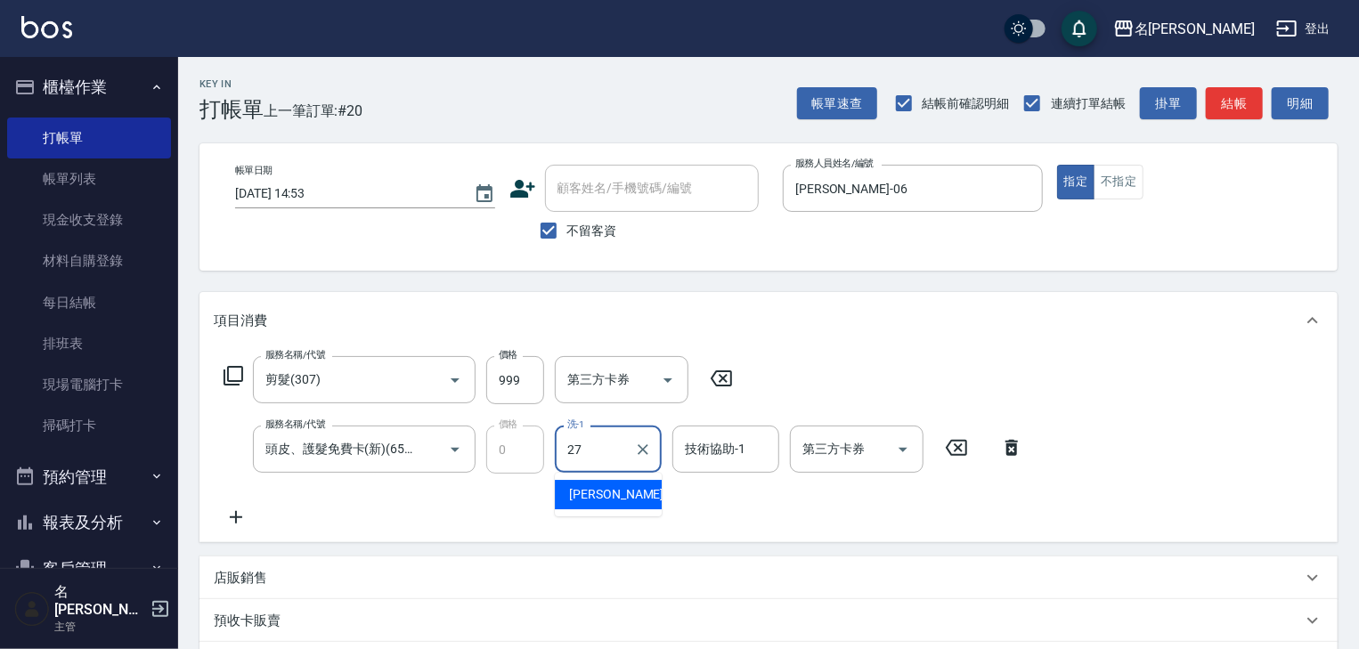
click at [633, 488] on div "[PERSON_NAME]-27" at bounding box center [608, 494] width 107 height 29
type input "[PERSON_NAME]-27"
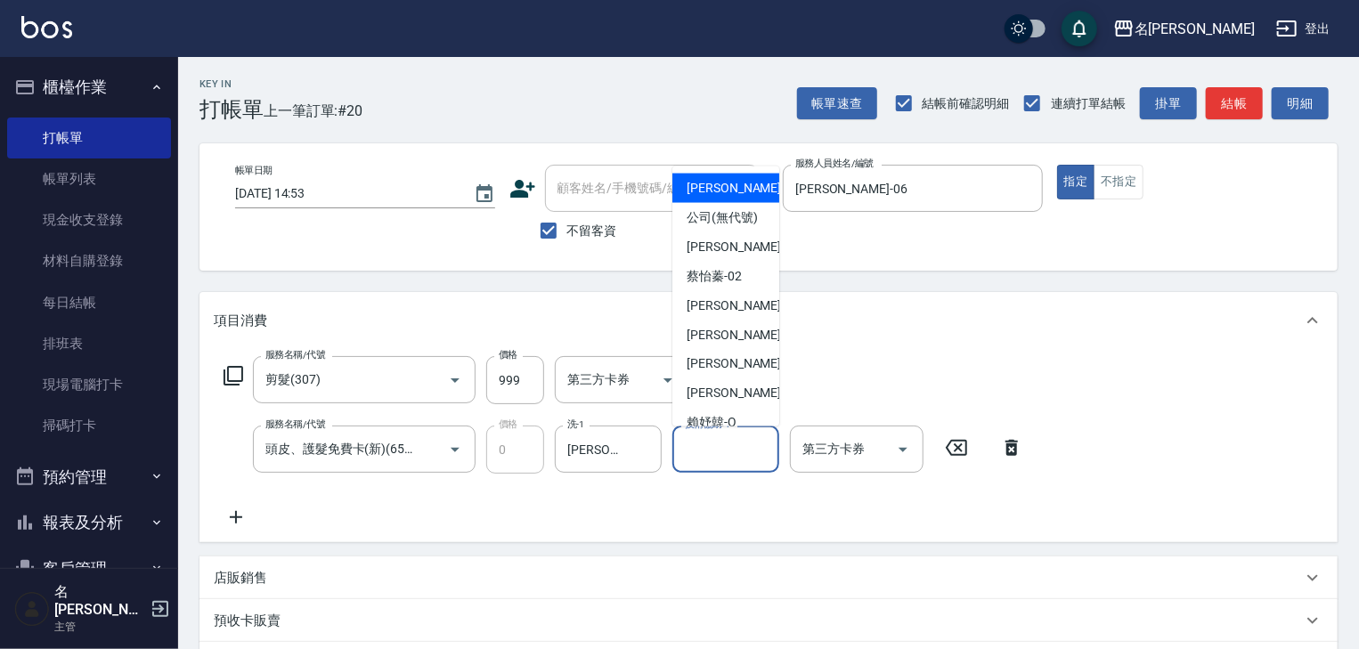
click at [709, 445] on input "技術協助-1" at bounding box center [726, 449] width 91 height 31
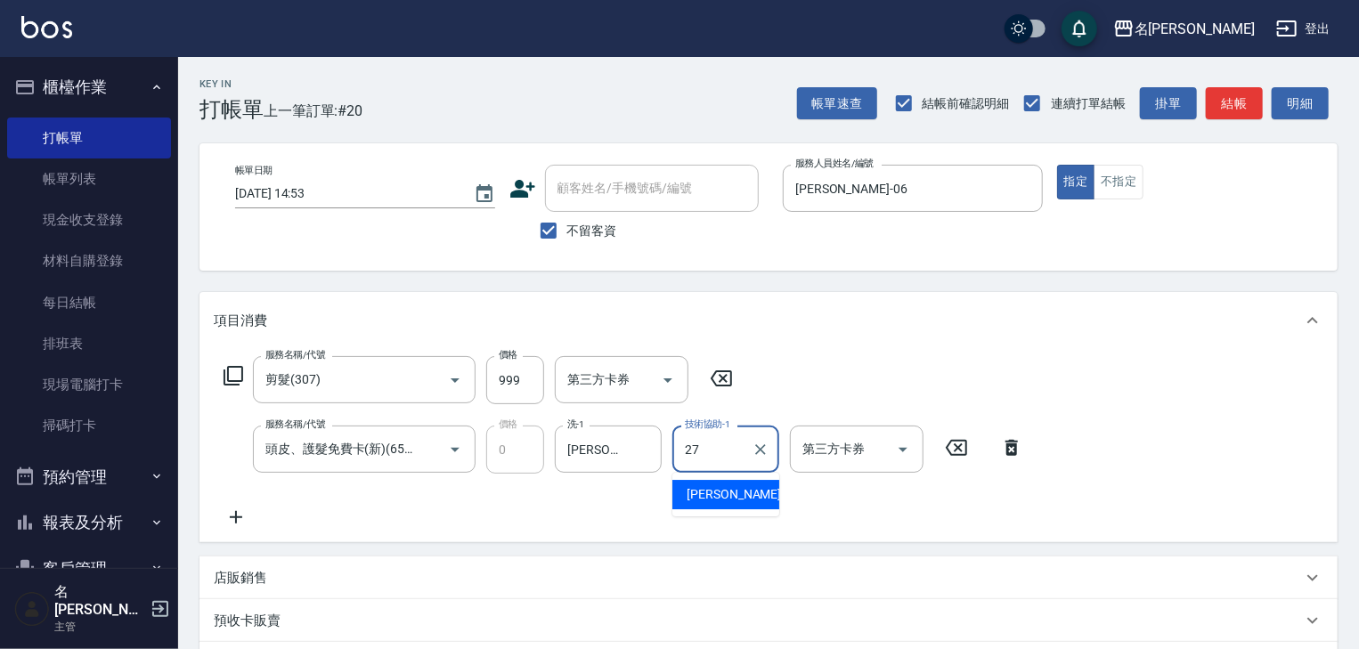
click at [723, 493] on span "[PERSON_NAME]-27" at bounding box center [743, 494] width 112 height 19
type input "[PERSON_NAME]-27"
click at [237, 512] on icon at bounding box center [236, 517] width 45 height 21
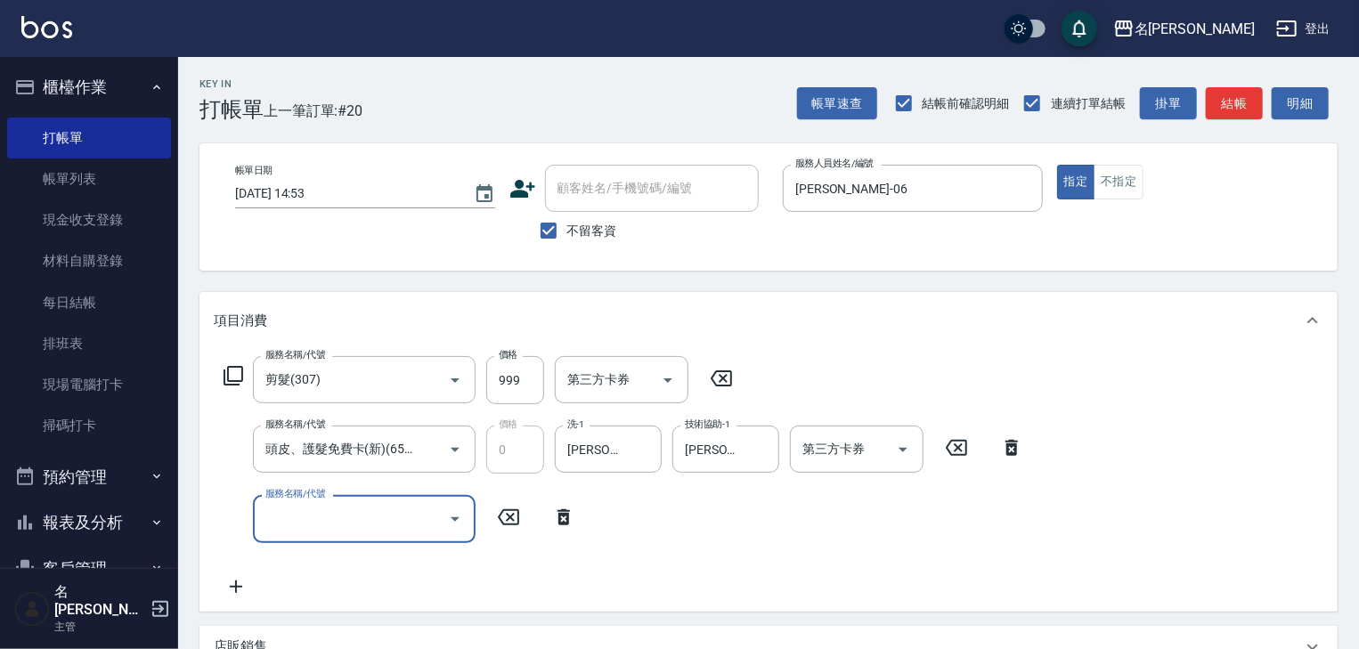
click at [308, 497] on label "服務名稱/代號" at bounding box center [295, 493] width 60 height 13
click at [308, 503] on input "服務名稱/代號" at bounding box center [351, 518] width 180 height 31
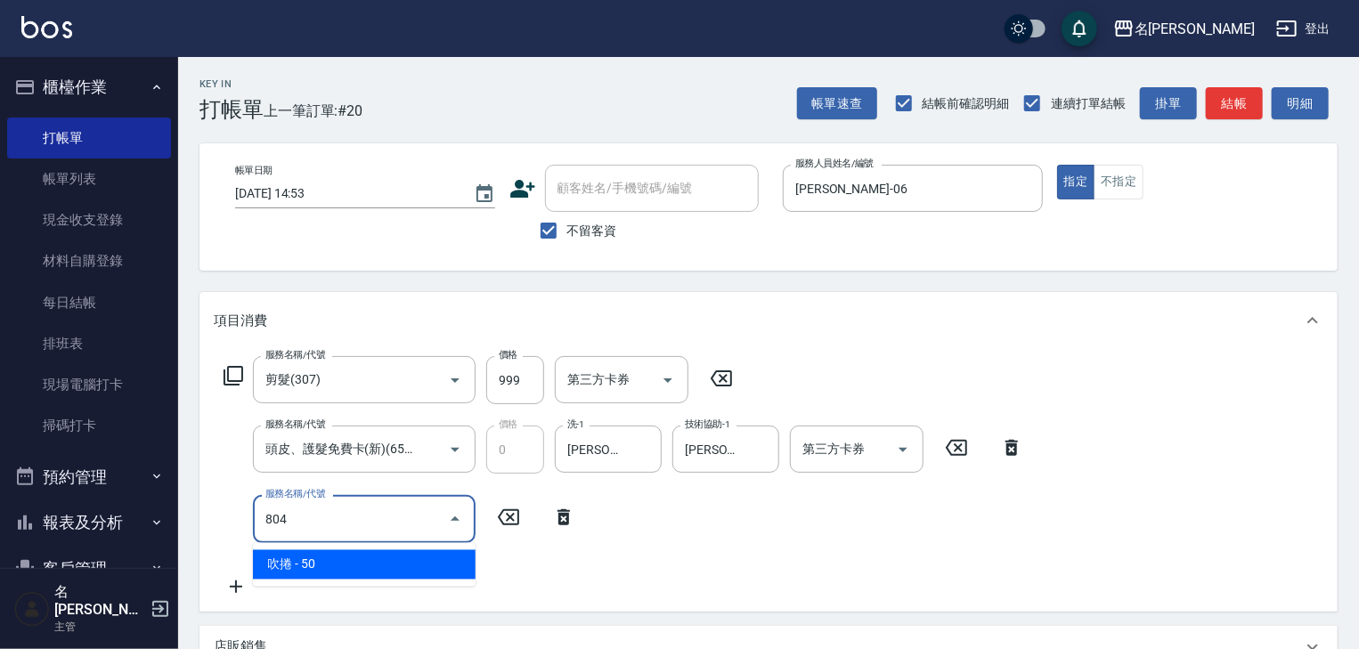
click at [414, 569] on span "吹捲 - 50" at bounding box center [364, 565] width 223 height 29
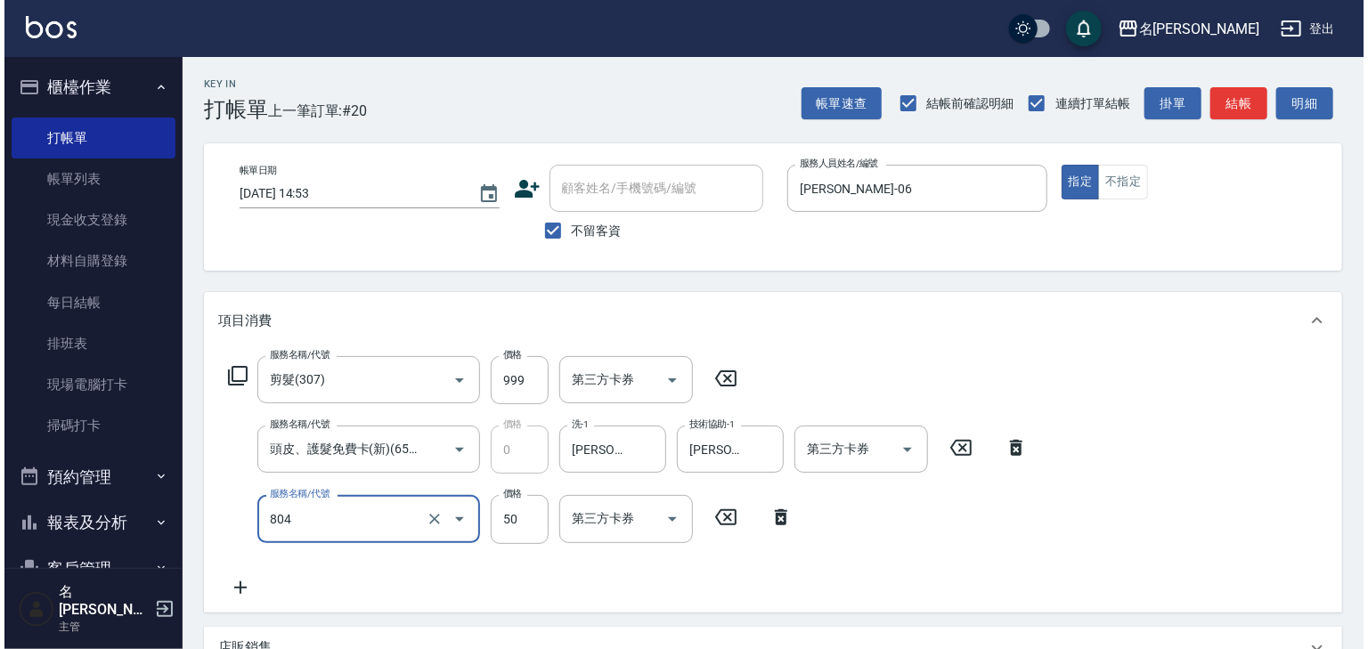
scroll to position [347, 0]
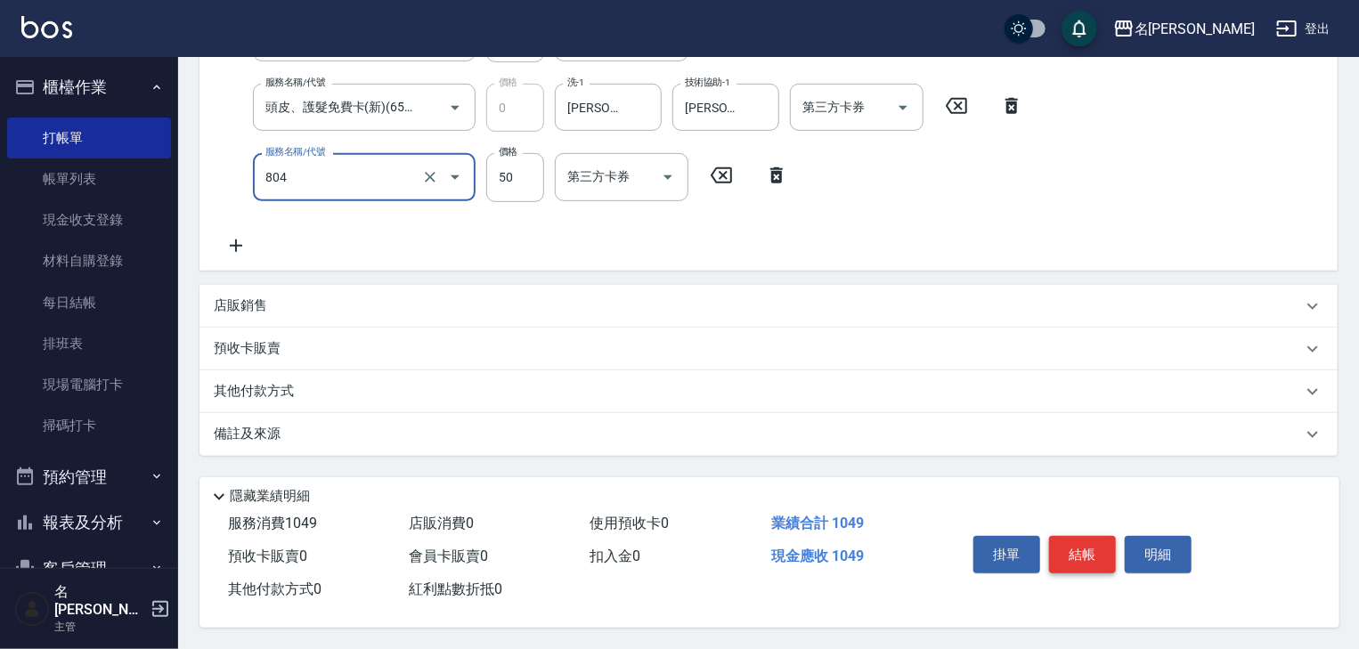
type input "吹捲(804)"
click at [1079, 541] on button "結帳" at bounding box center [1082, 554] width 67 height 37
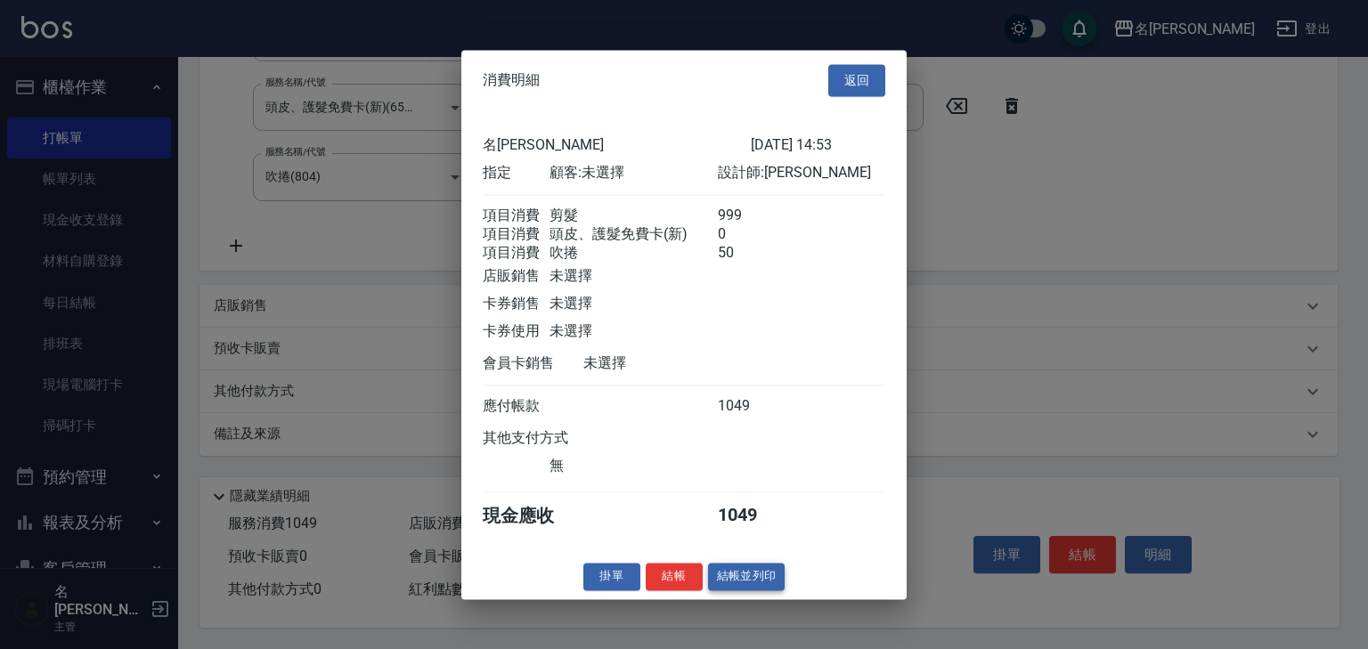
click at [770, 588] on button "結帳並列印" at bounding box center [746, 577] width 77 height 28
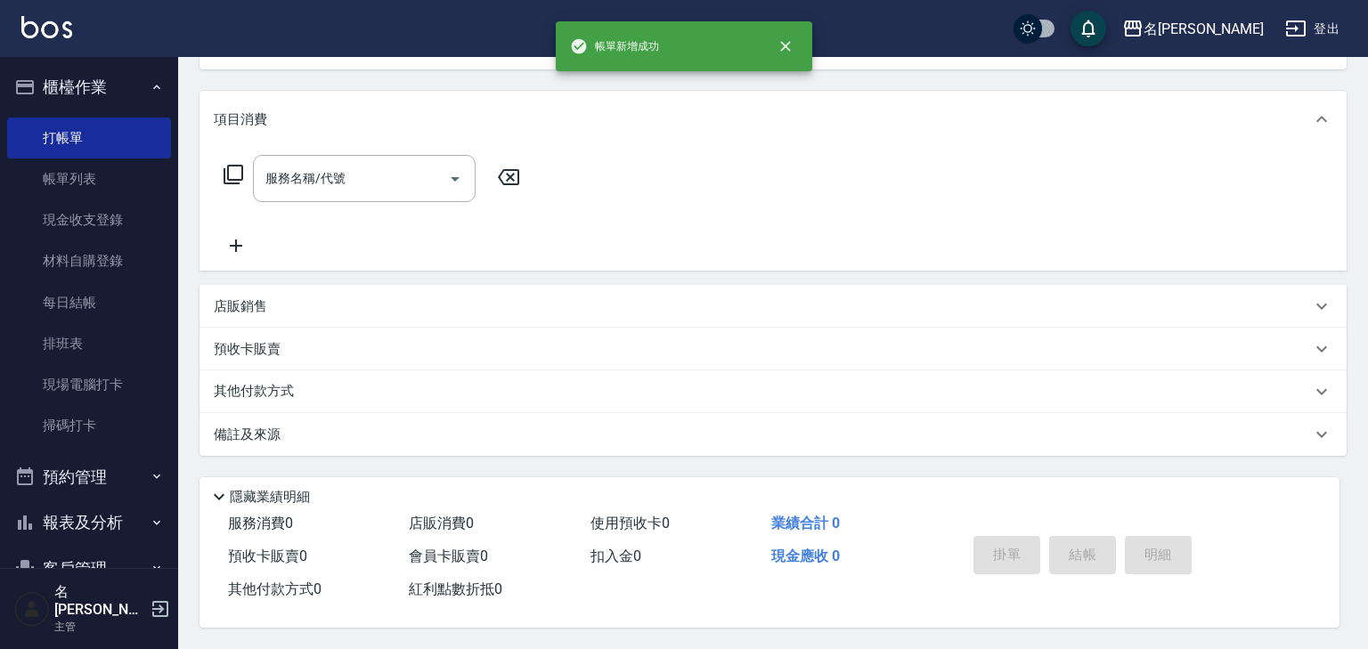
scroll to position [0, 0]
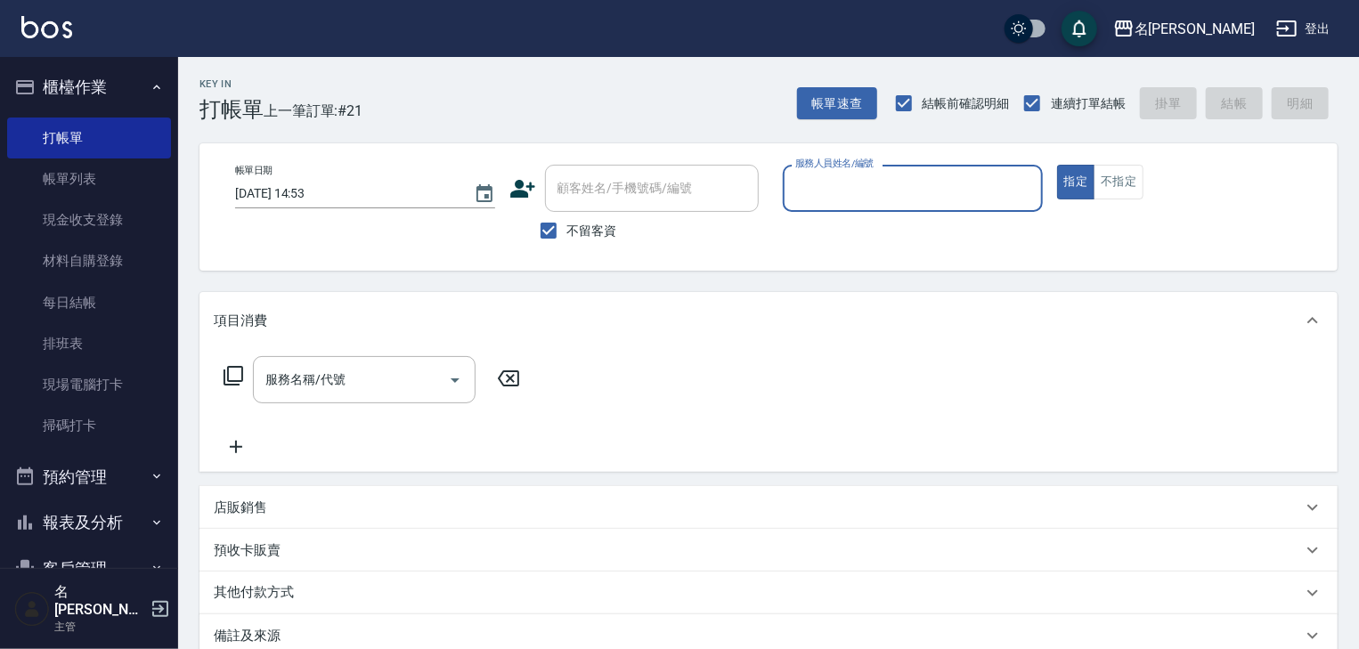
click at [854, 167] on label "服務人員姓名/編號" at bounding box center [834, 163] width 78 height 13
click at [854, 173] on input "服務人員姓名/編號" at bounding box center [913, 188] width 244 height 31
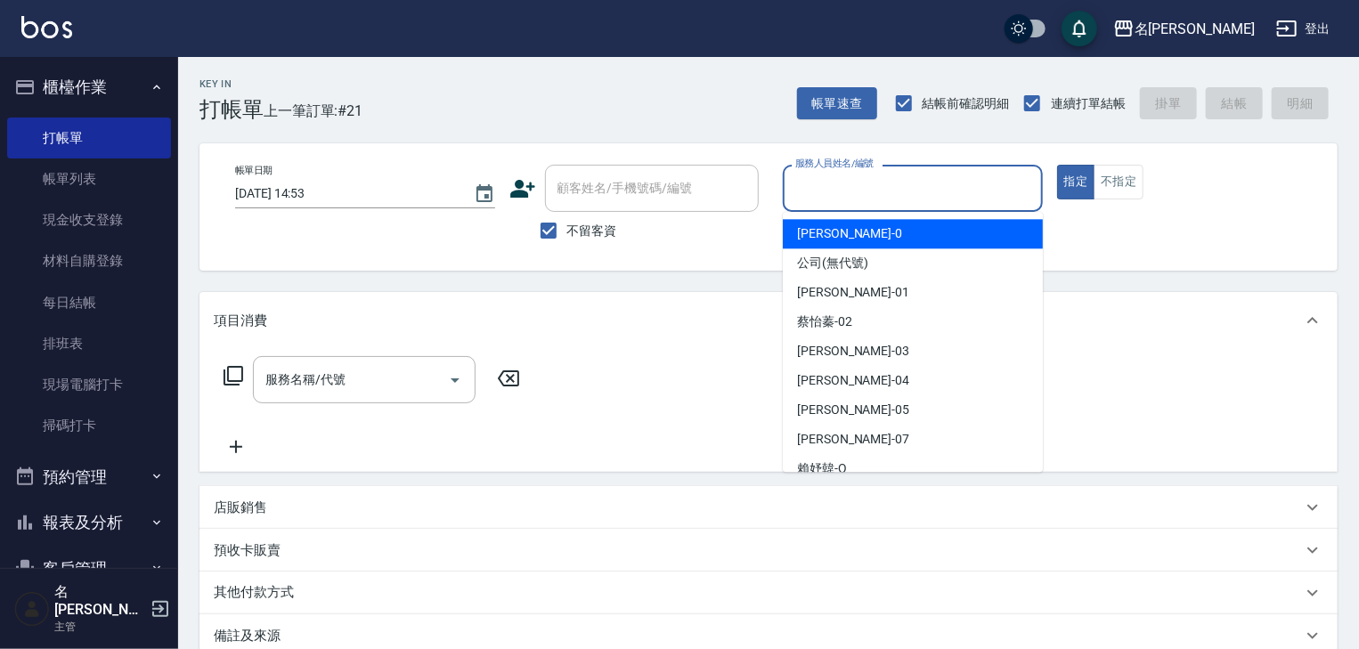
click at [861, 182] on input "服務人員姓名/編號" at bounding box center [913, 188] width 244 height 31
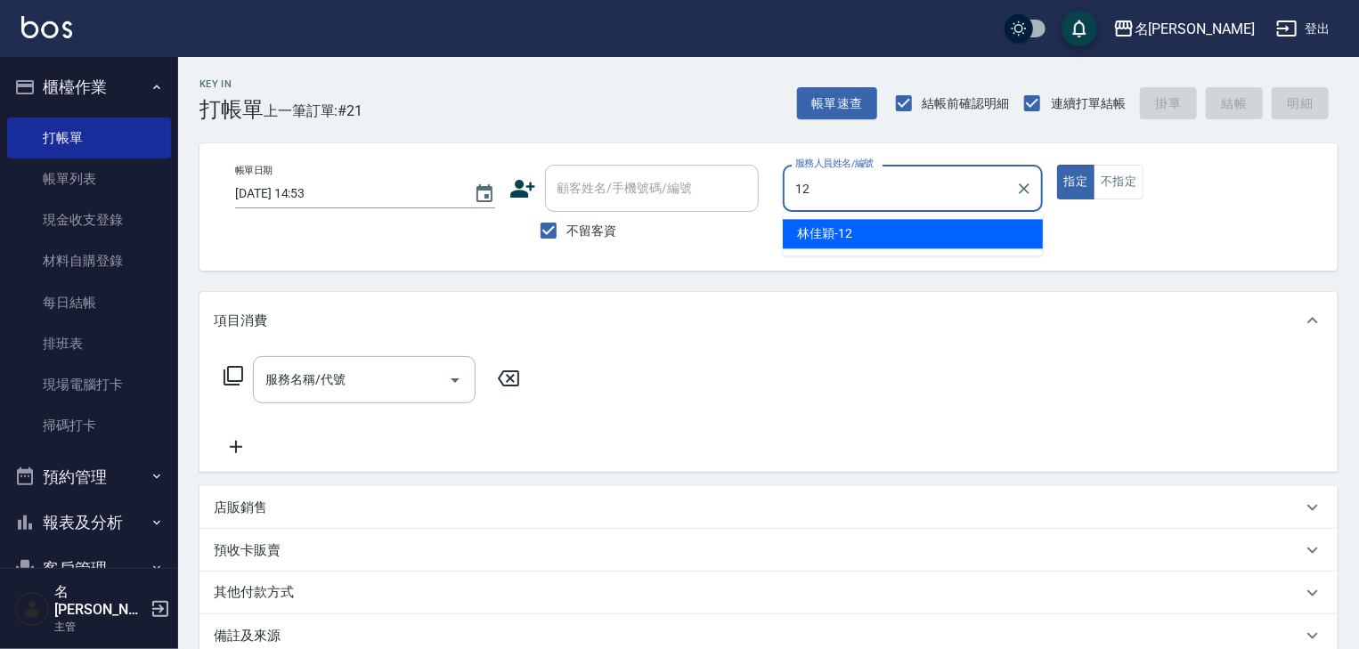
click at [868, 229] on div "林佳穎 -12" at bounding box center [913, 233] width 260 height 29
click at [371, 400] on div "服務名稱/代號" at bounding box center [364, 379] width 223 height 47
type input "林佳穎-12"
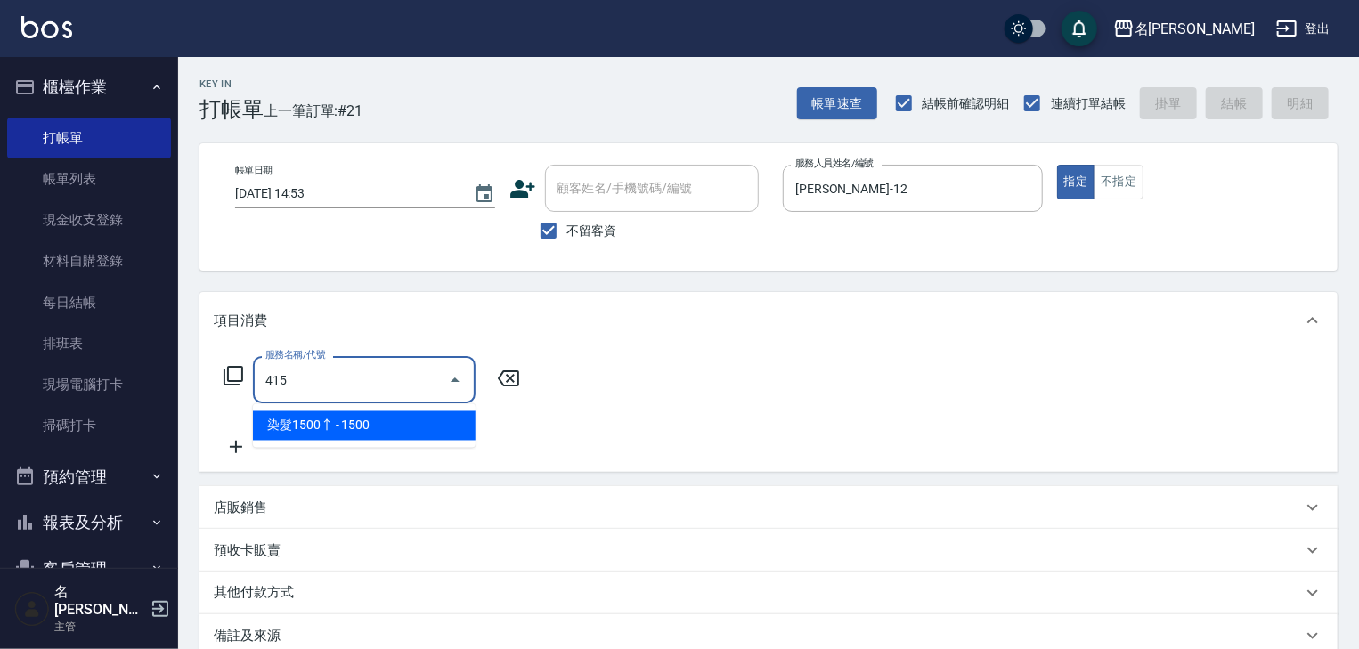
click at [403, 419] on span "染髮1500↑ - 1500" at bounding box center [364, 426] width 223 height 29
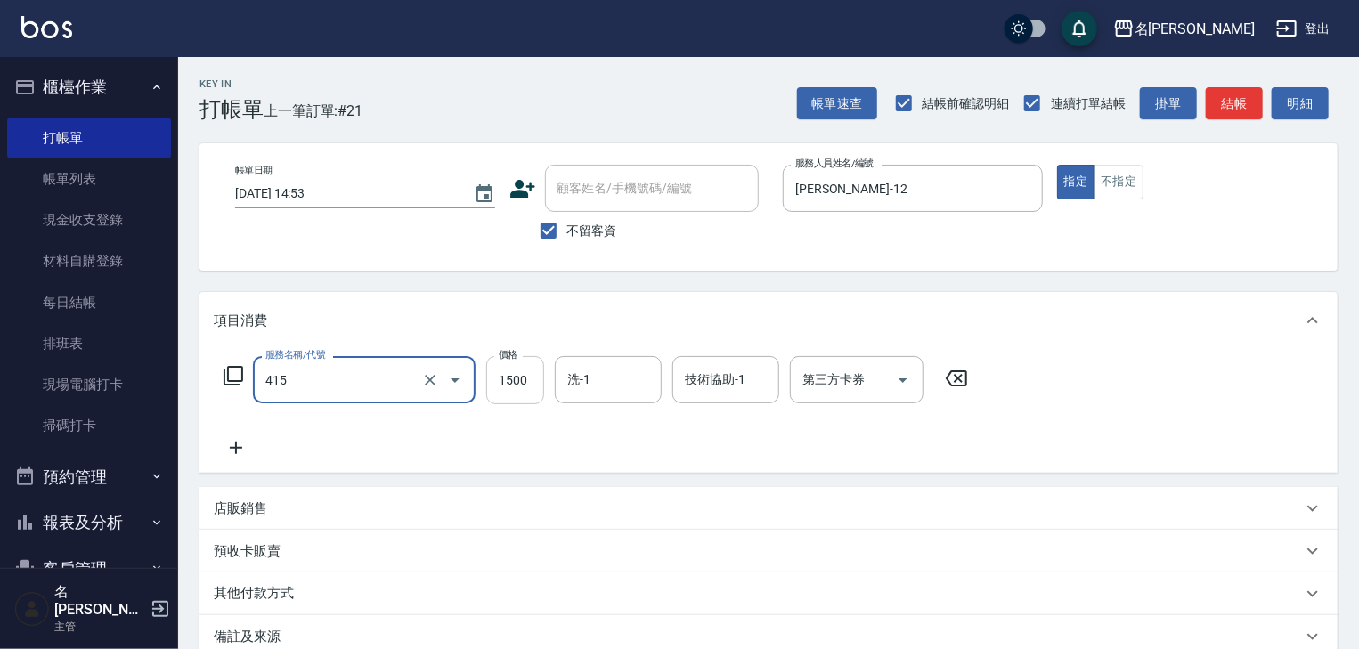
type input "染髮1500↑(415)"
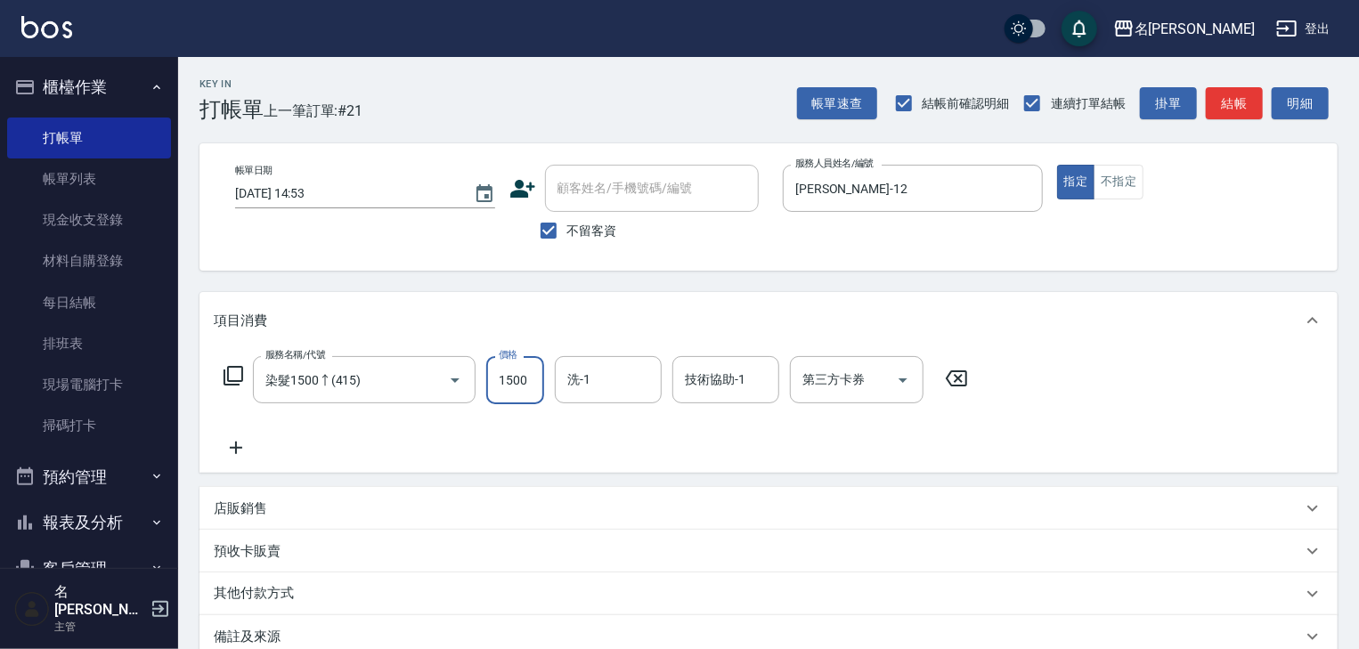
click at [500, 385] on input "1500" at bounding box center [515, 380] width 58 height 48
type input "3500"
click at [237, 445] on icon at bounding box center [236, 447] width 45 height 21
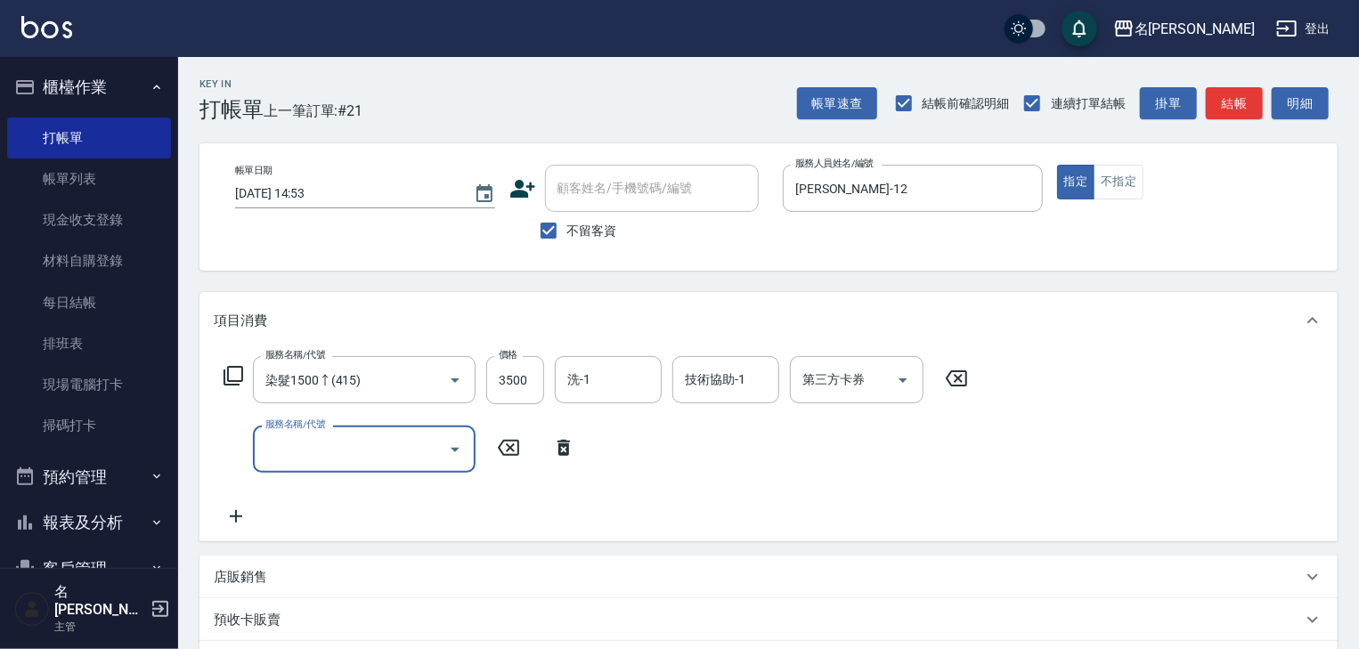
click at [238, 382] on icon at bounding box center [233, 375] width 21 height 21
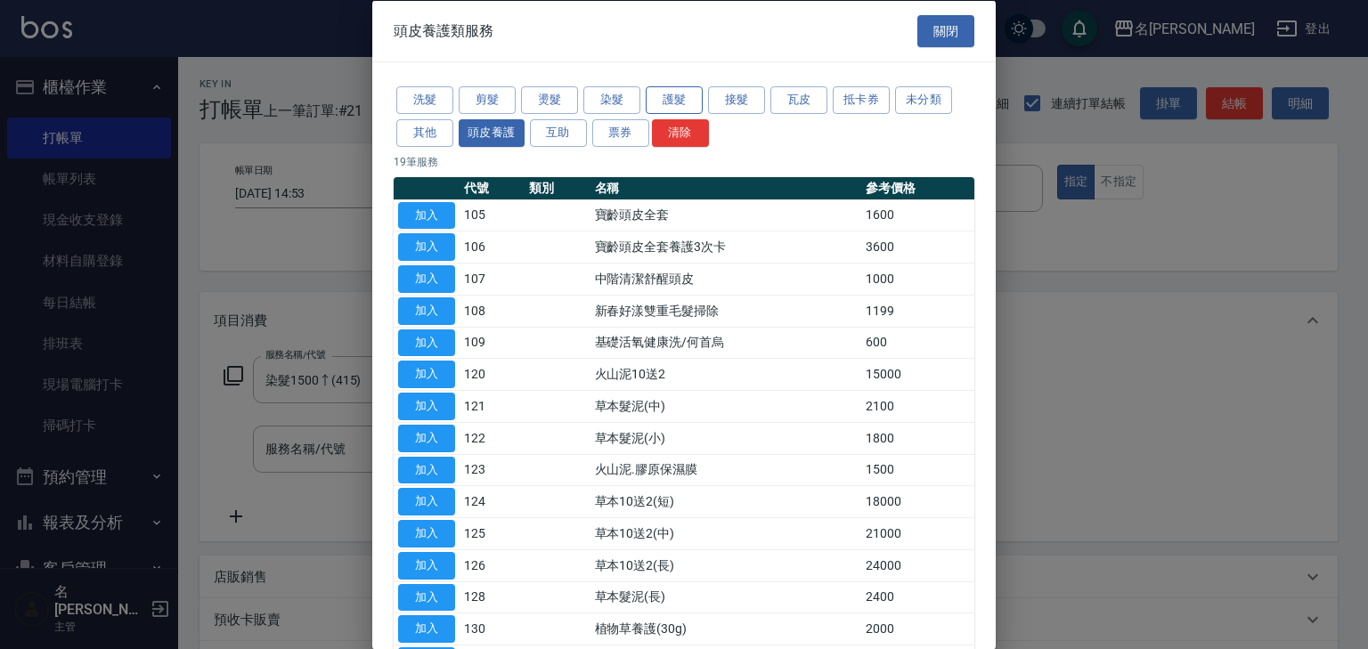
click at [658, 96] on button "護髮" at bounding box center [674, 100] width 57 height 28
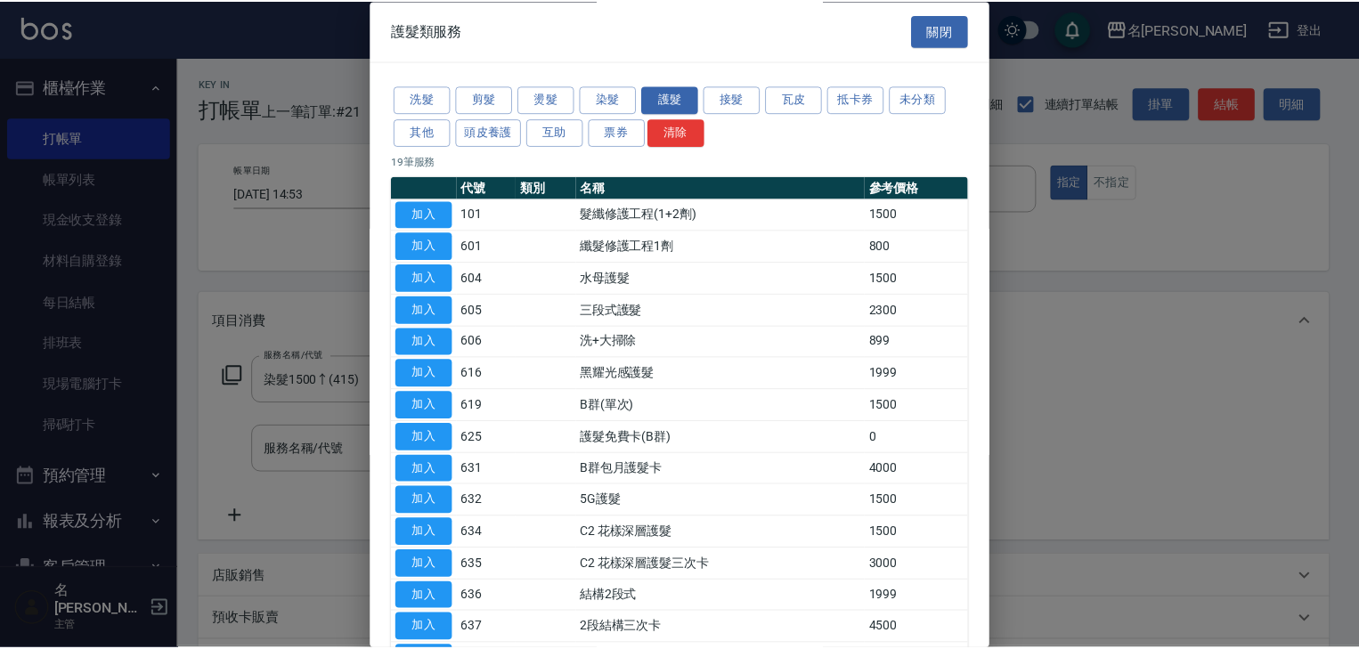
scroll to position [249, 0]
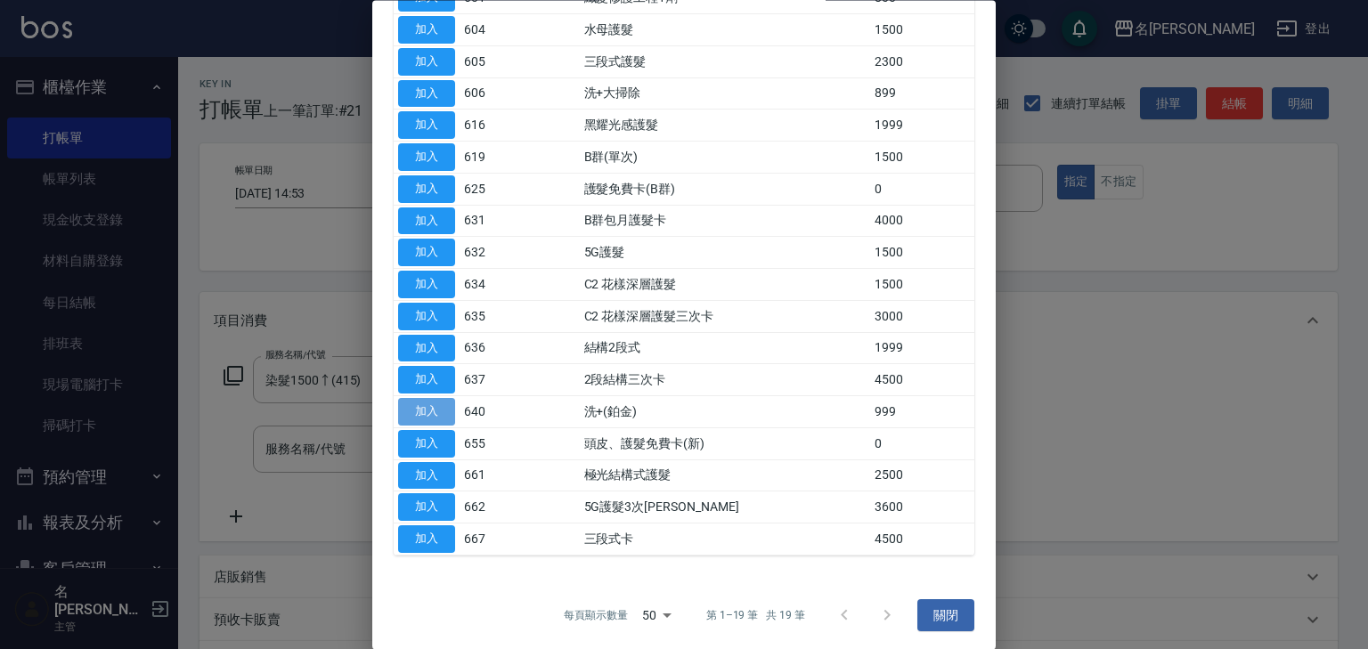
click at [405, 413] on button "加入" at bounding box center [426, 413] width 57 height 28
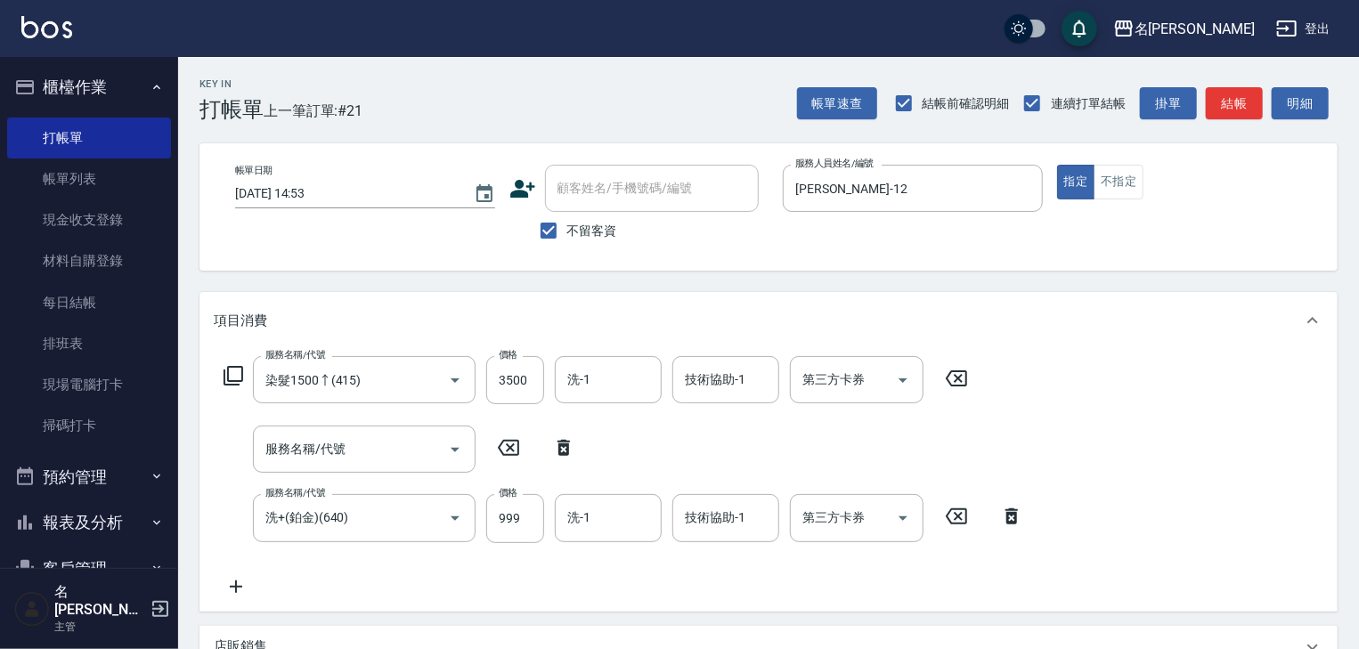
click at [564, 454] on icon at bounding box center [564, 448] width 12 height 16
type input "洗+(鉑金)(640)"
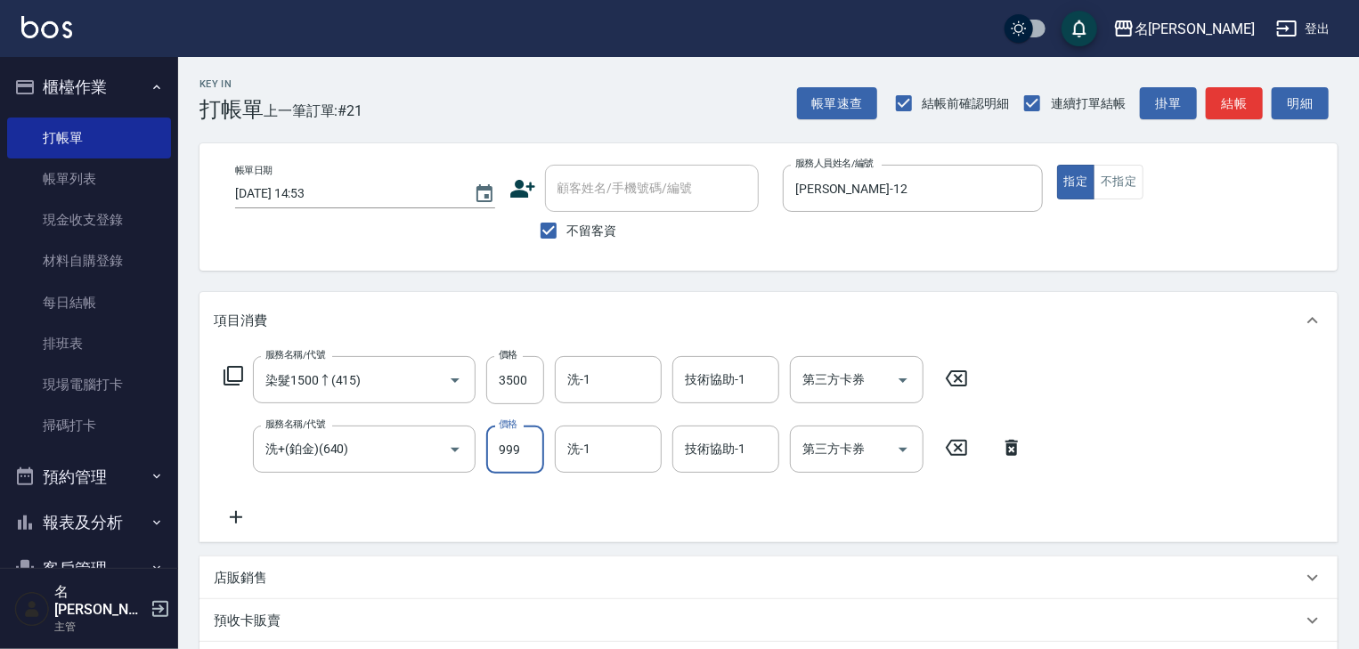
click at [507, 440] on input "999" at bounding box center [515, 450] width 58 height 48
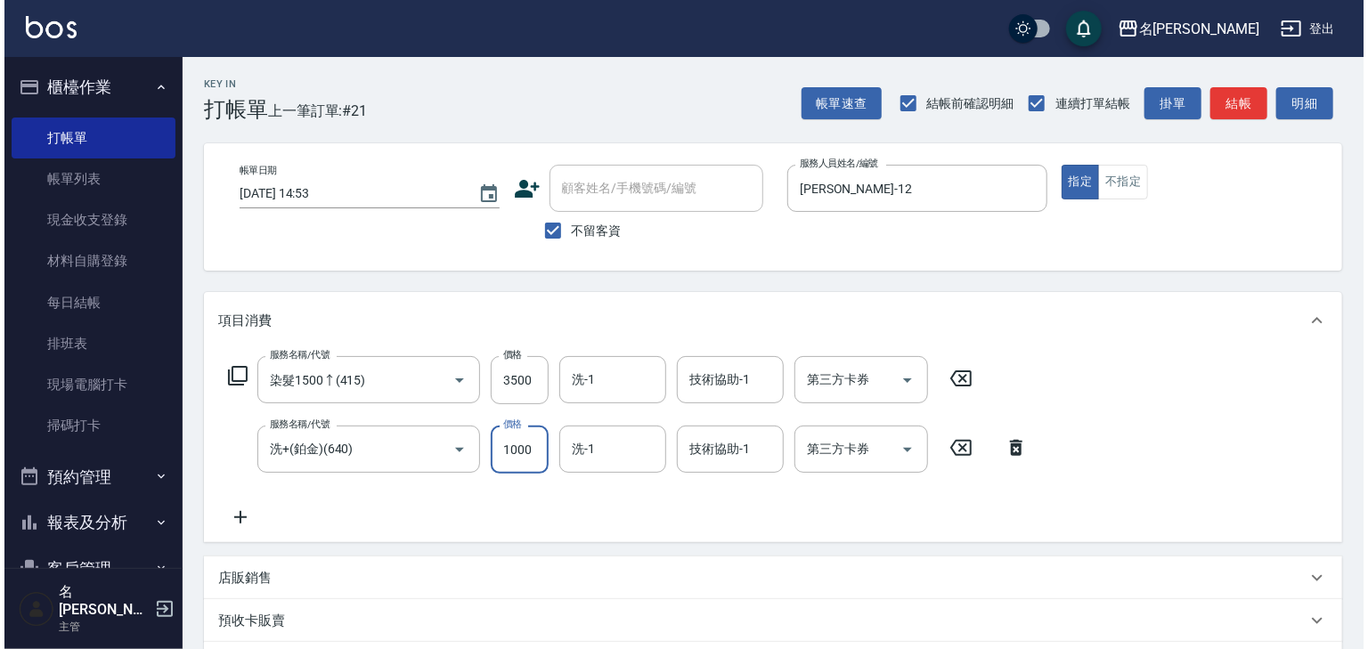
scroll to position [278, 0]
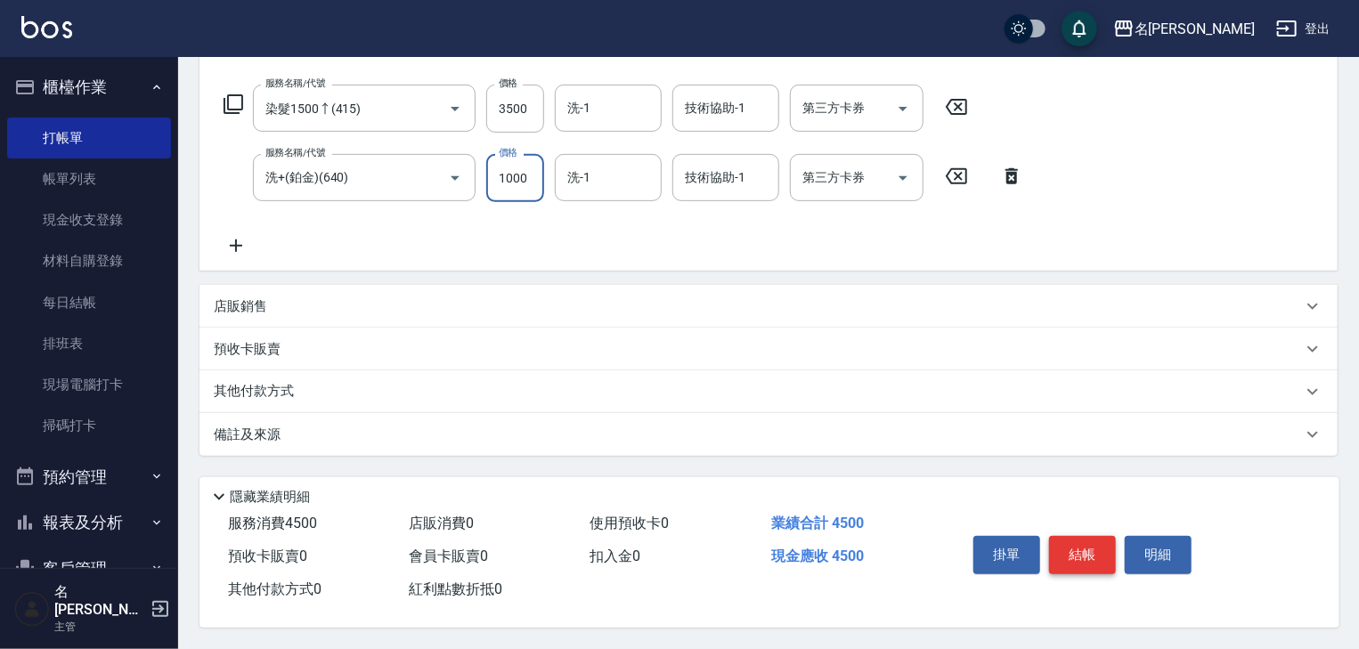
type input "1000"
click at [1082, 545] on button "結帳" at bounding box center [1082, 554] width 67 height 37
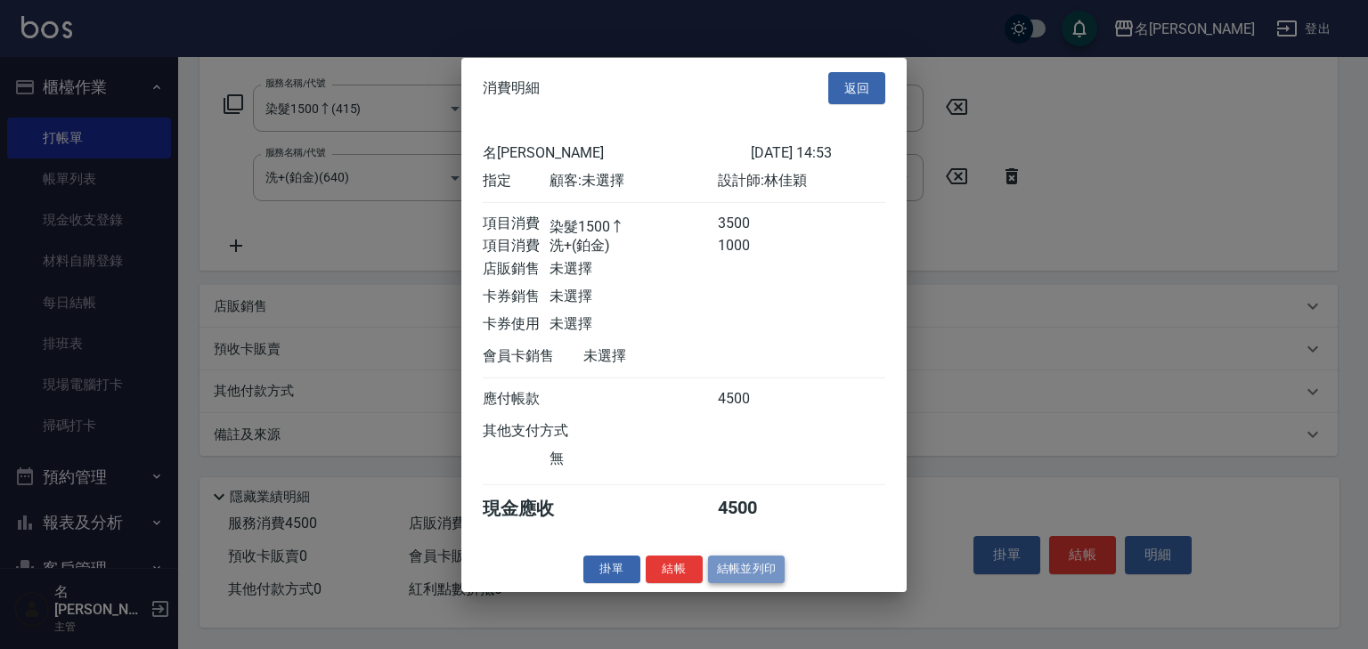
click at [754, 577] on button "結帳並列印" at bounding box center [746, 570] width 77 height 28
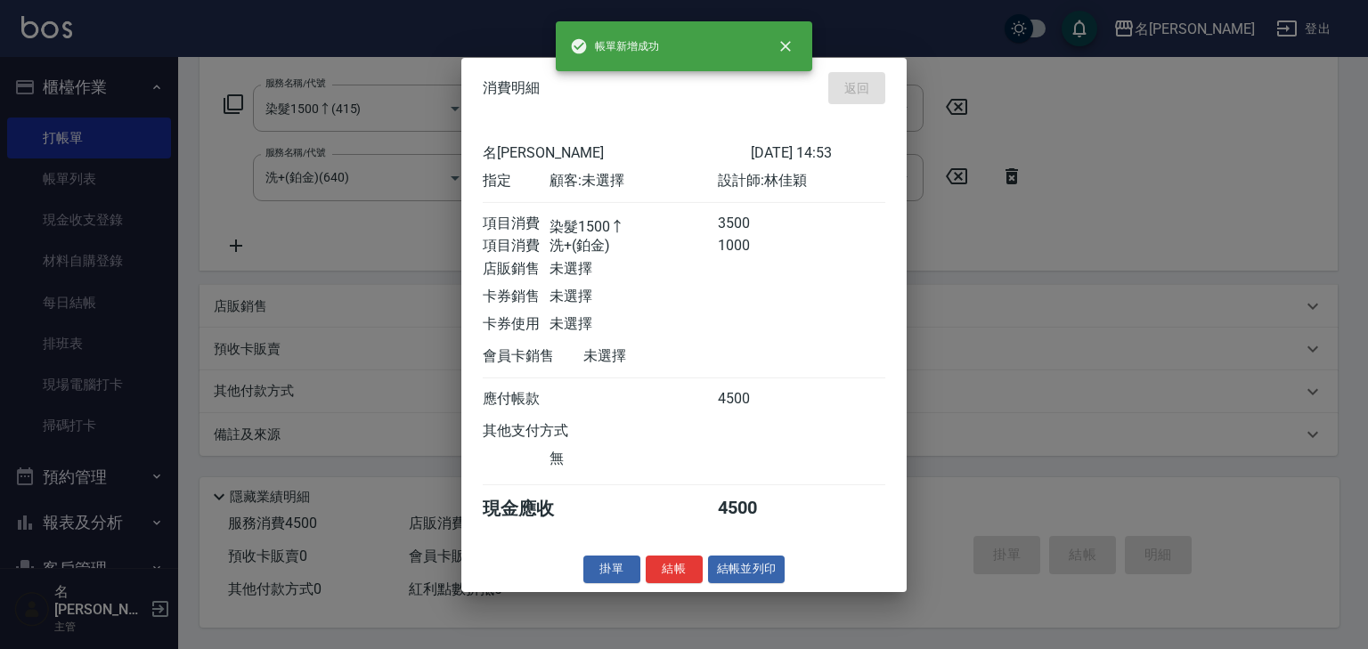
type input "2025/08/15 14:56"
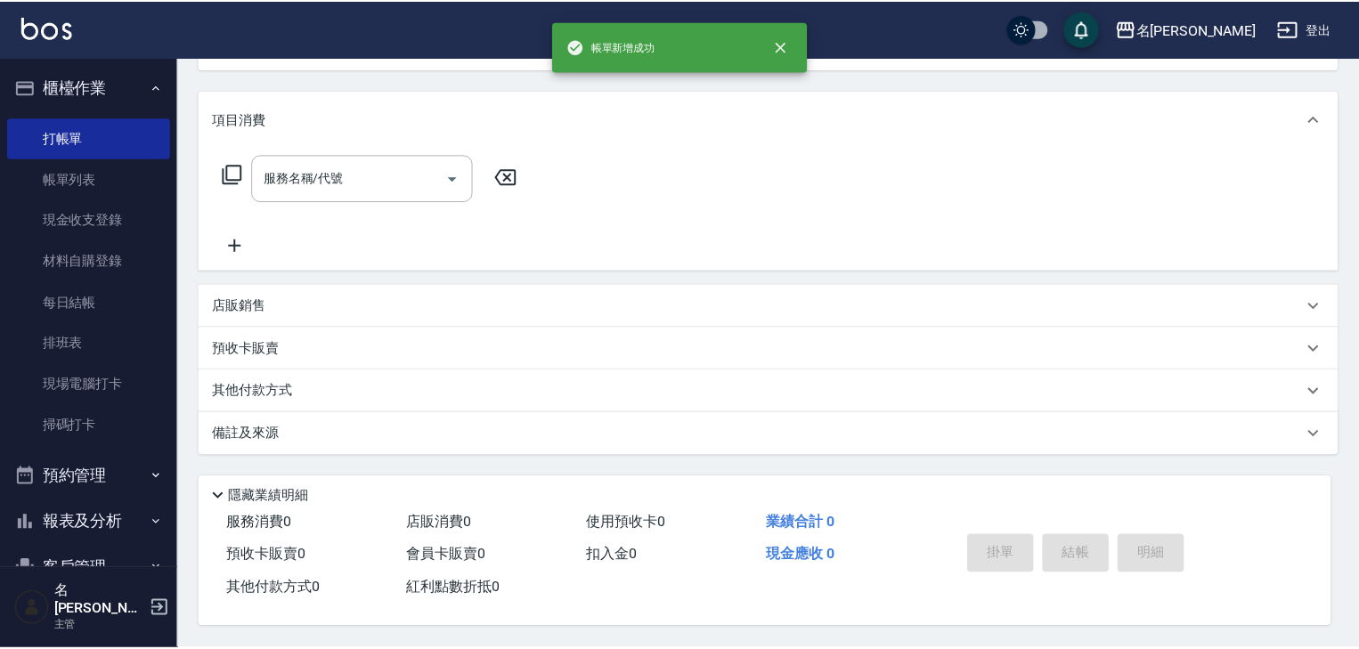
scroll to position [0, 0]
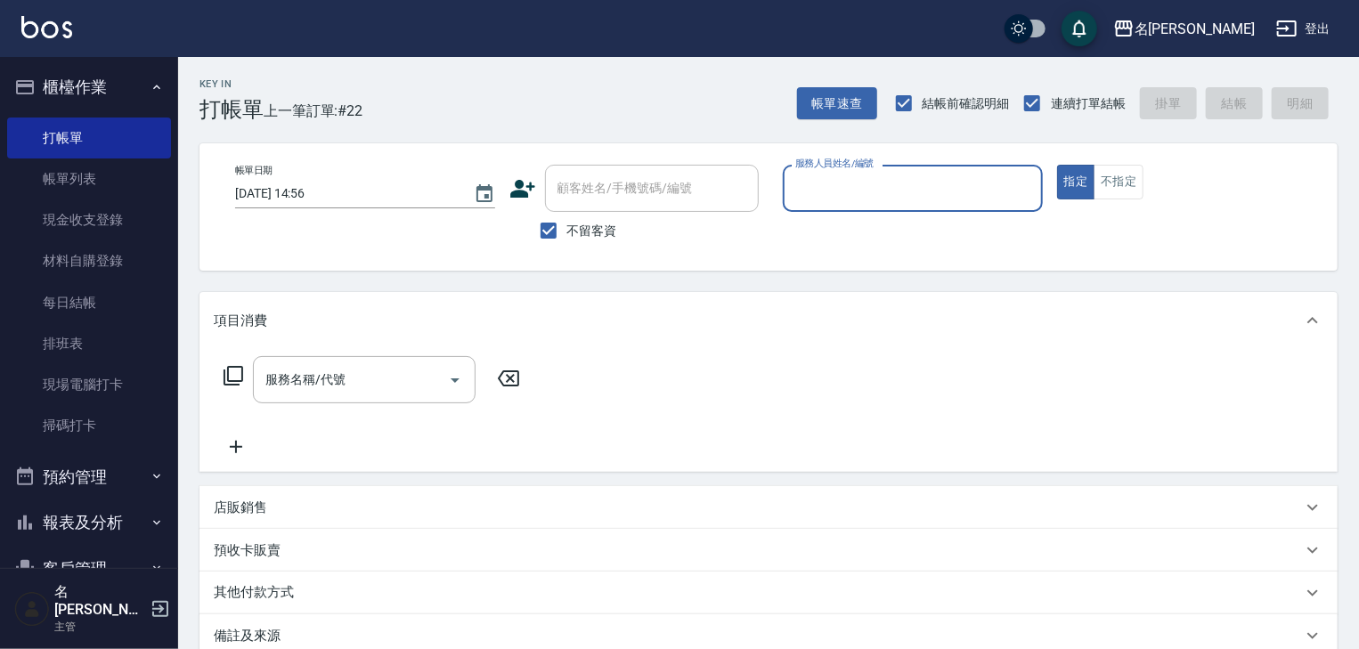
click at [945, 199] on input "服務人員姓名/編號" at bounding box center [913, 188] width 244 height 31
click at [901, 236] on div "林佳穎 -12" at bounding box center [913, 233] width 260 height 29
type input "林佳穎-12"
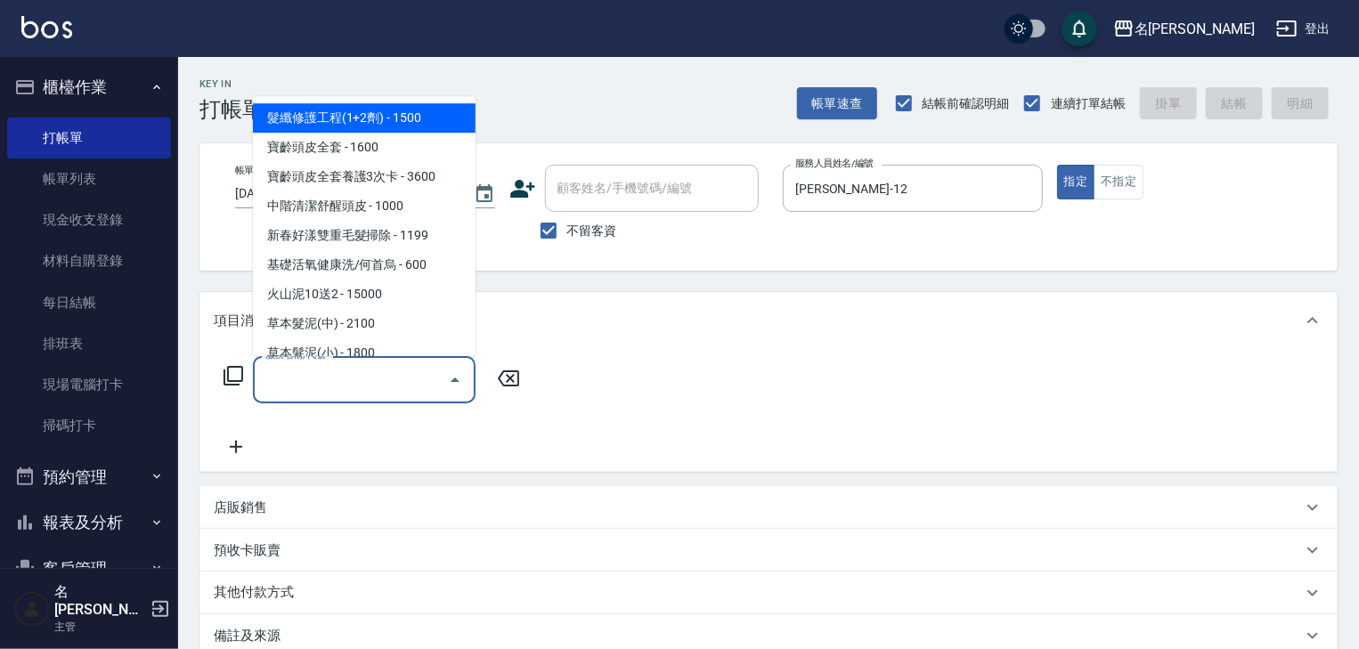
click at [389, 383] on input "服務名稱/代號" at bounding box center [351, 379] width 180 height 31
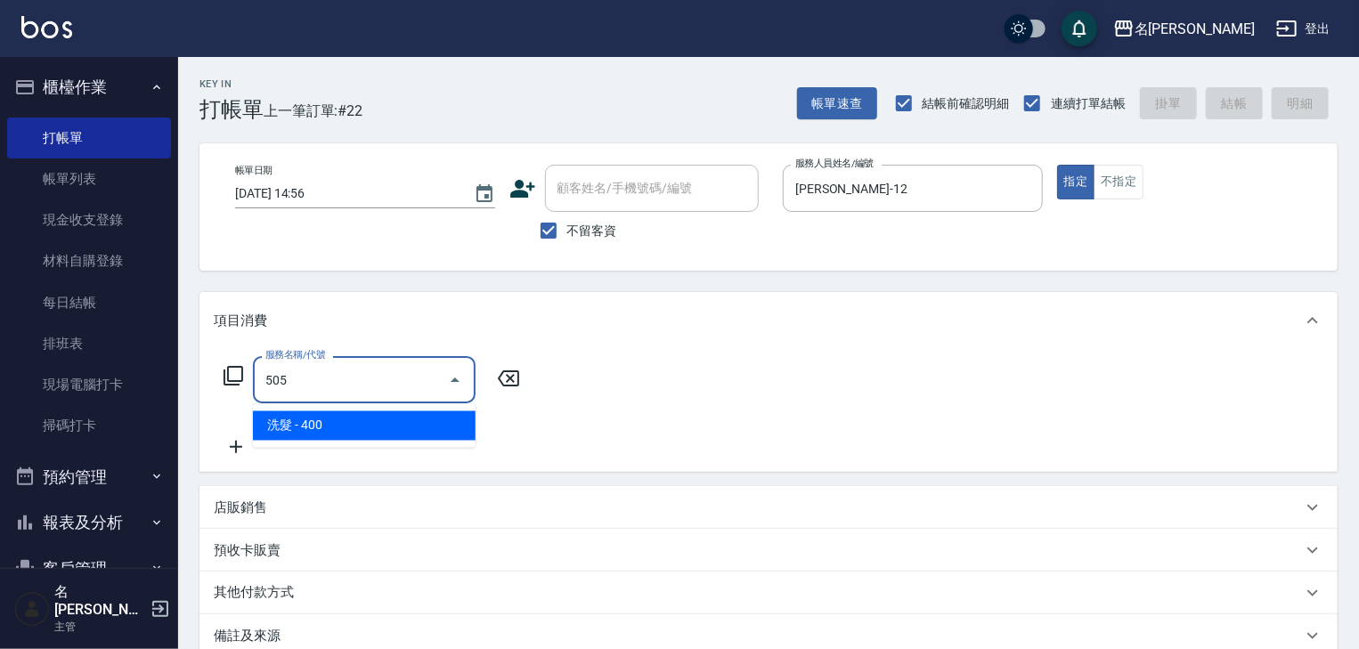
click at [385, 424] on span "洗髮 - 400" at bounding box center [364, 426] width 223 height 29
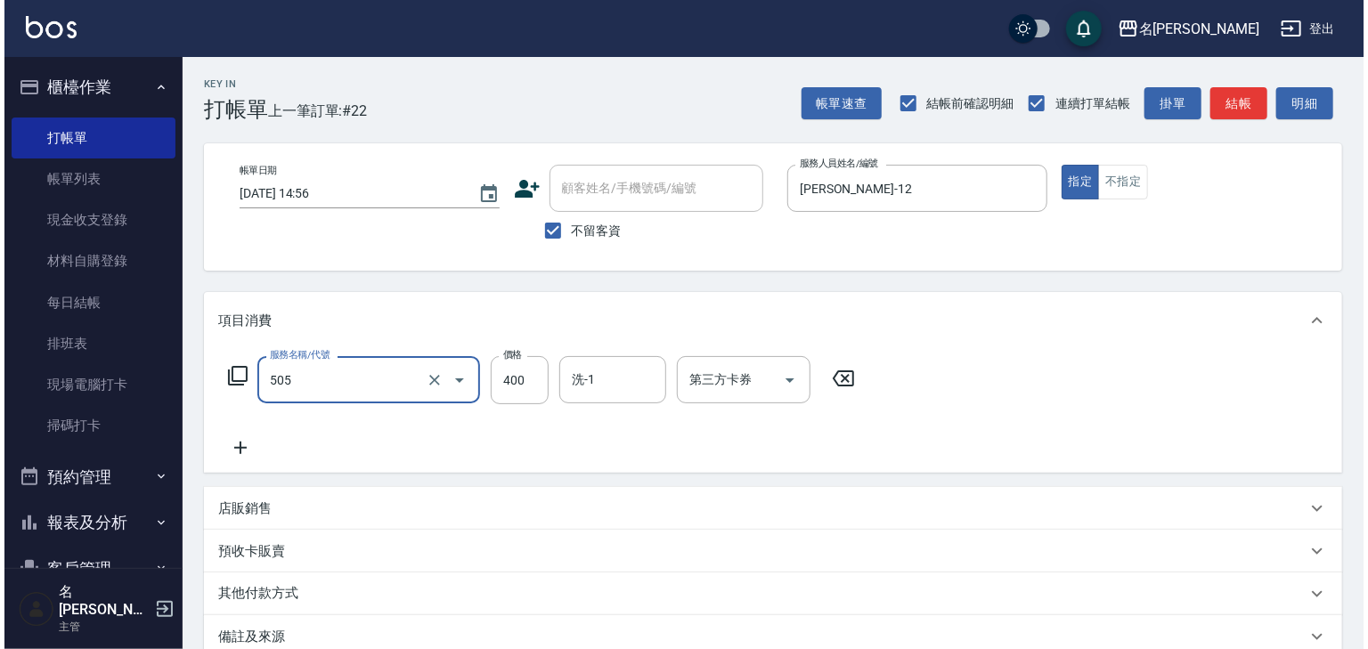
scroll to position [208, 0]
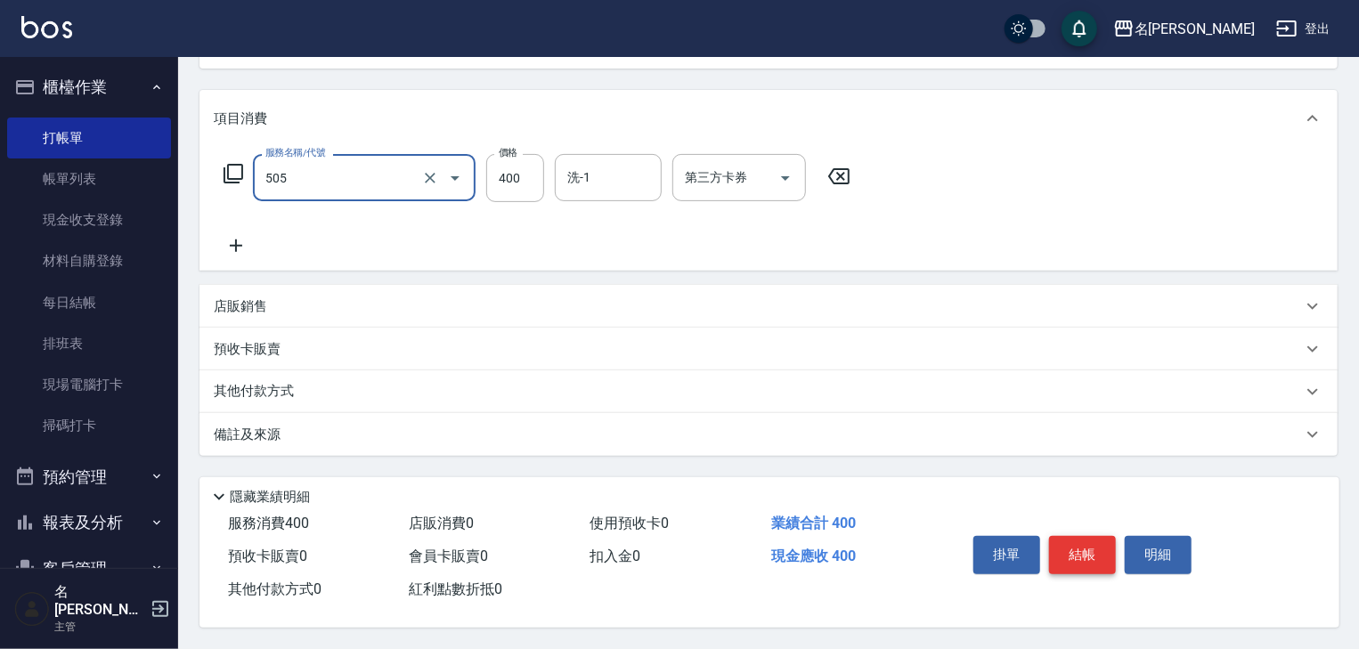
type input "洗髮(505)"
click at [1058, 541] on button "結帳" at bounding box center [1082, 554] width 67 height 37
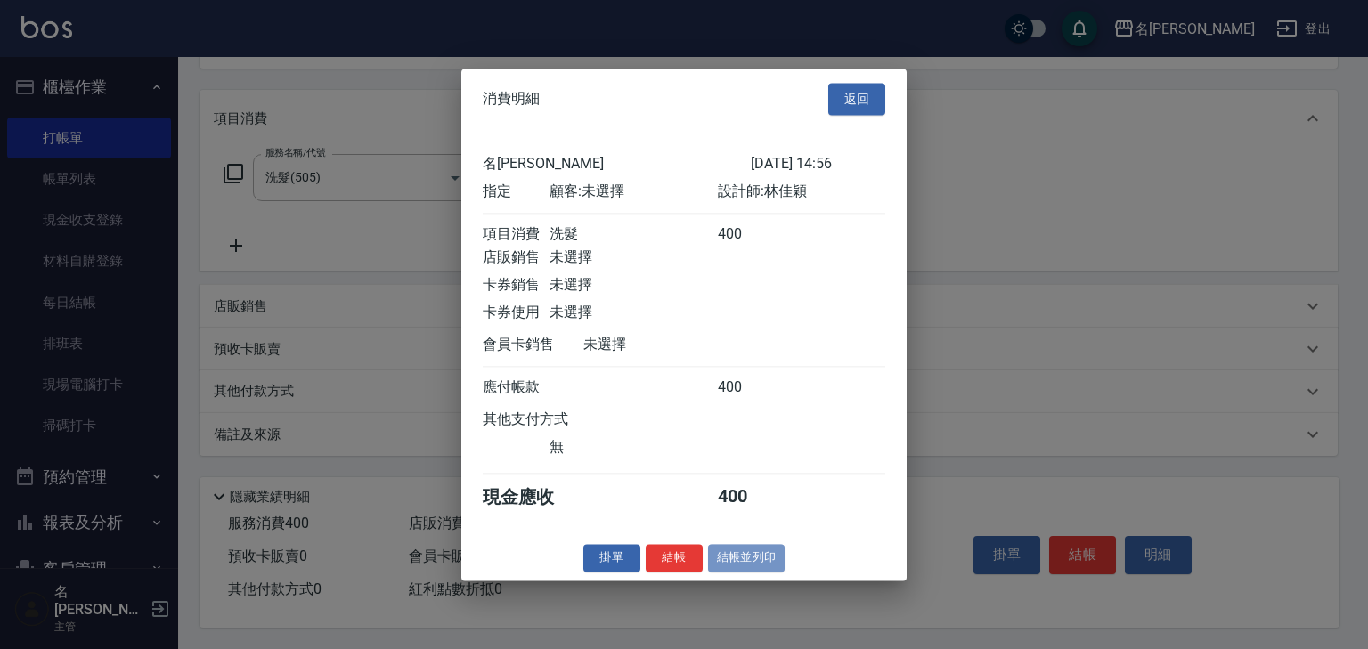
click at [750, 570] on button "結帳並列印" at bounding box center [746, 558] width 77 height 28
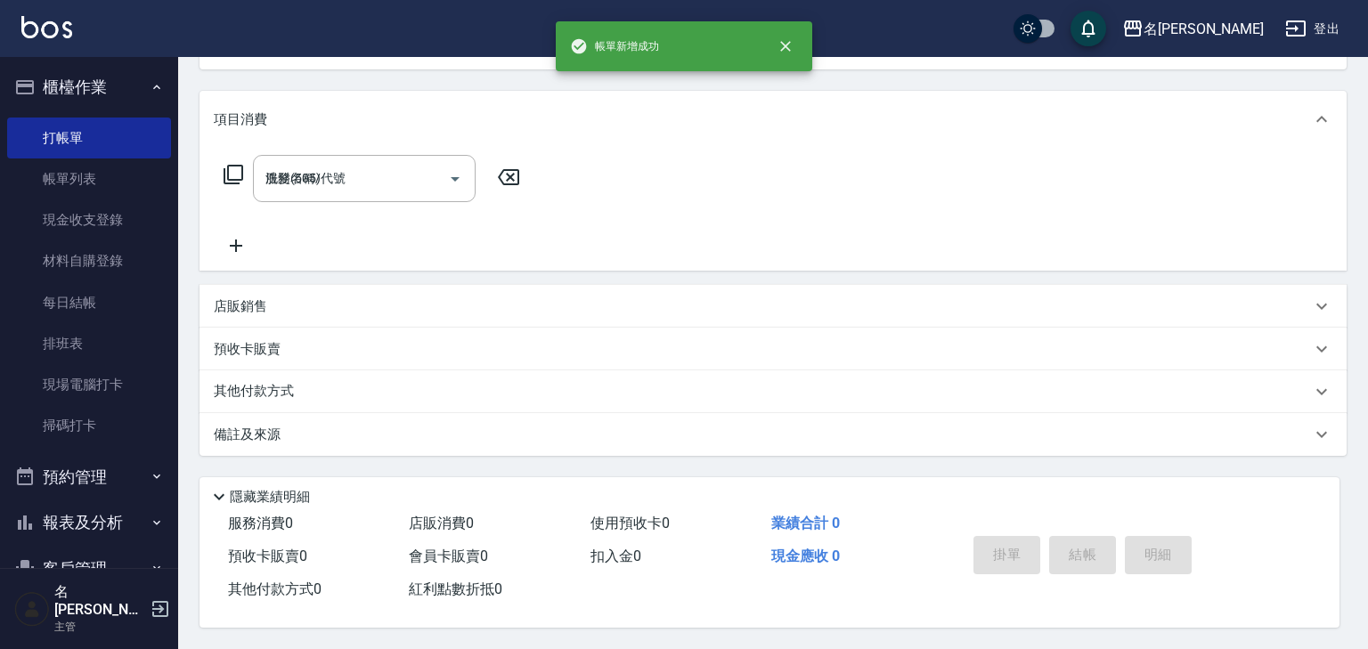
type input "2025/08/15 14:57"
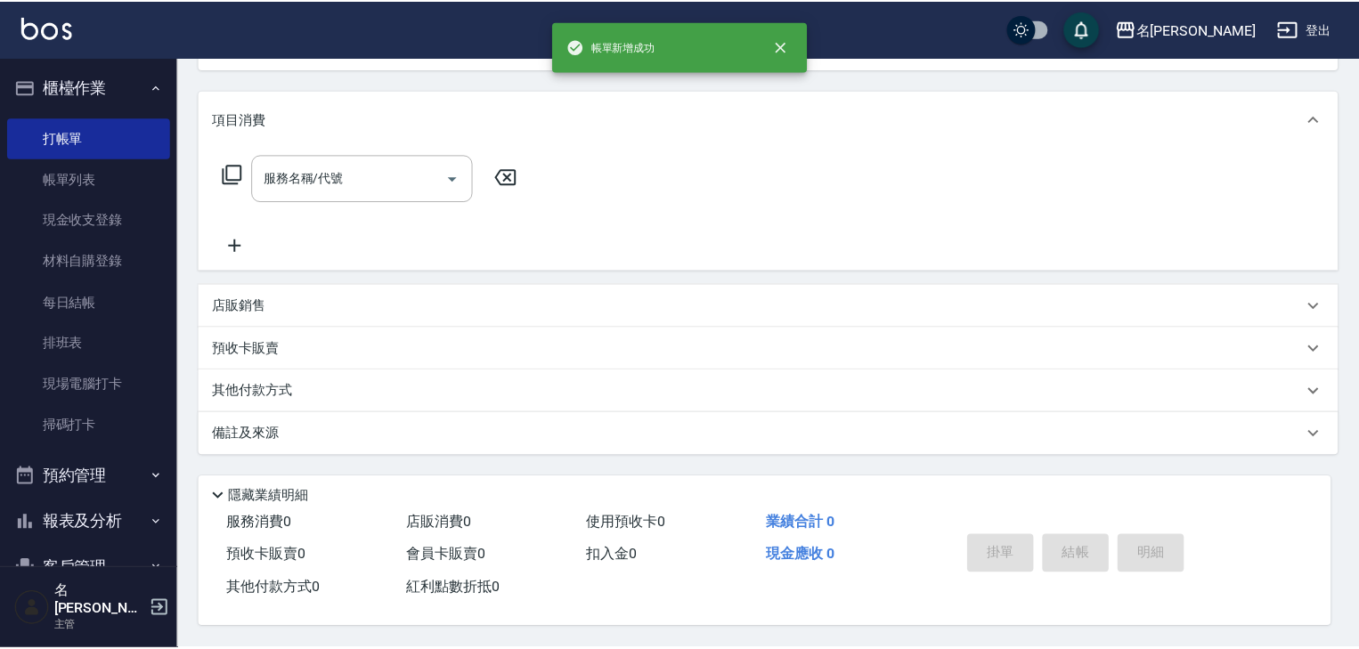
scroll to position [0, 0]
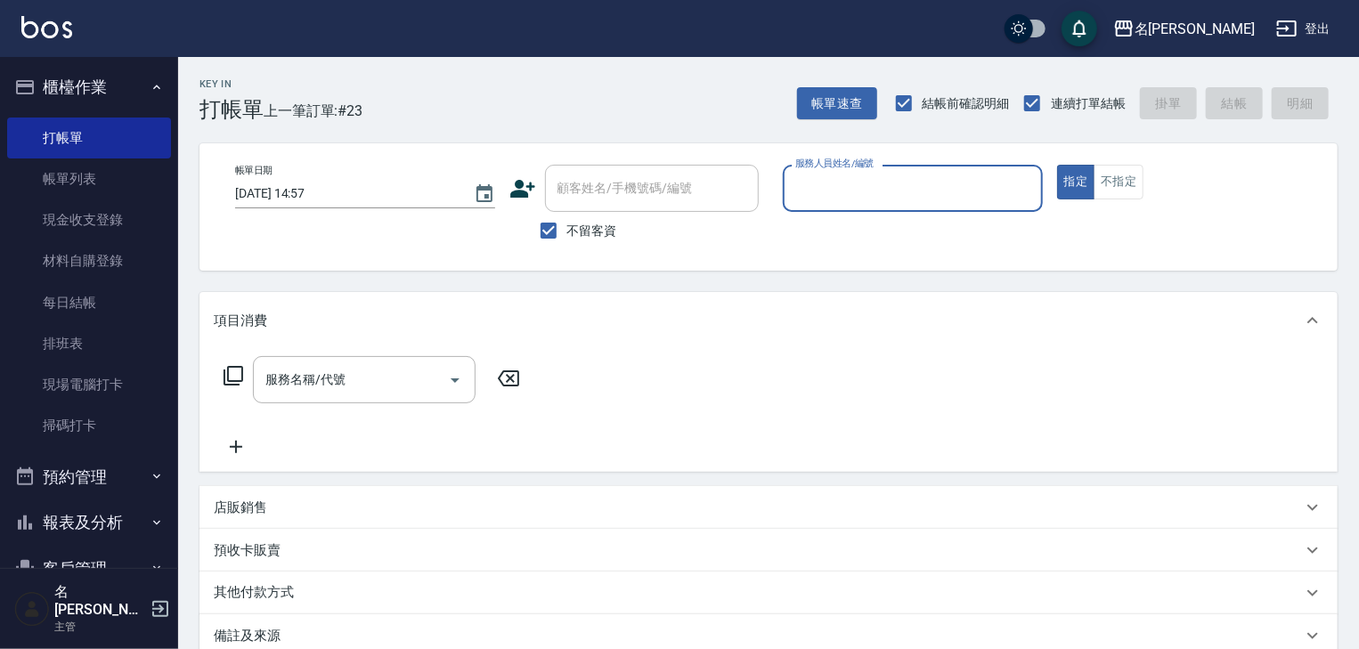
click at [912, 201] on input "服務人員姓名/編號" at bounding box center [913, 188] width 244 height 31
click at [881, 239] on div "[PERSON_NAME]" at bounding box center [913, 233] width 260 height 29
type input "[PERSON_NAME]"
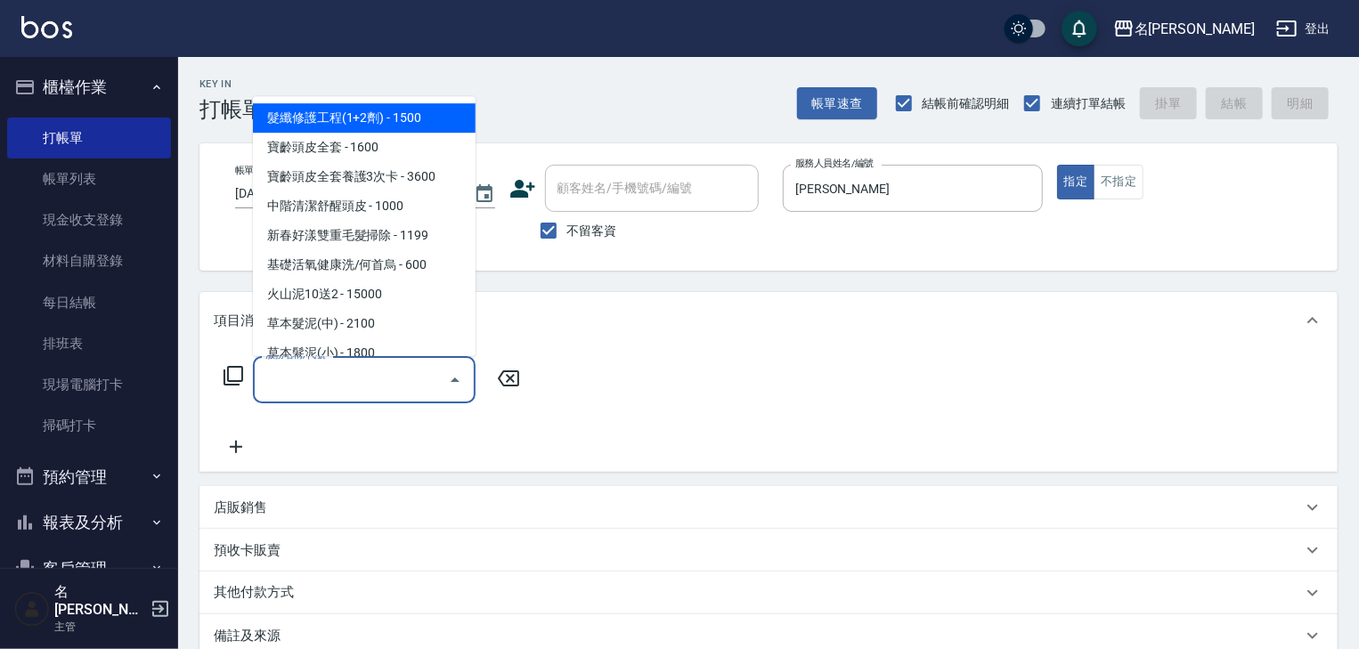
click at [346, 373] on input "服務名稱/代號" at bounding box center [351, 379] width 180 height 31
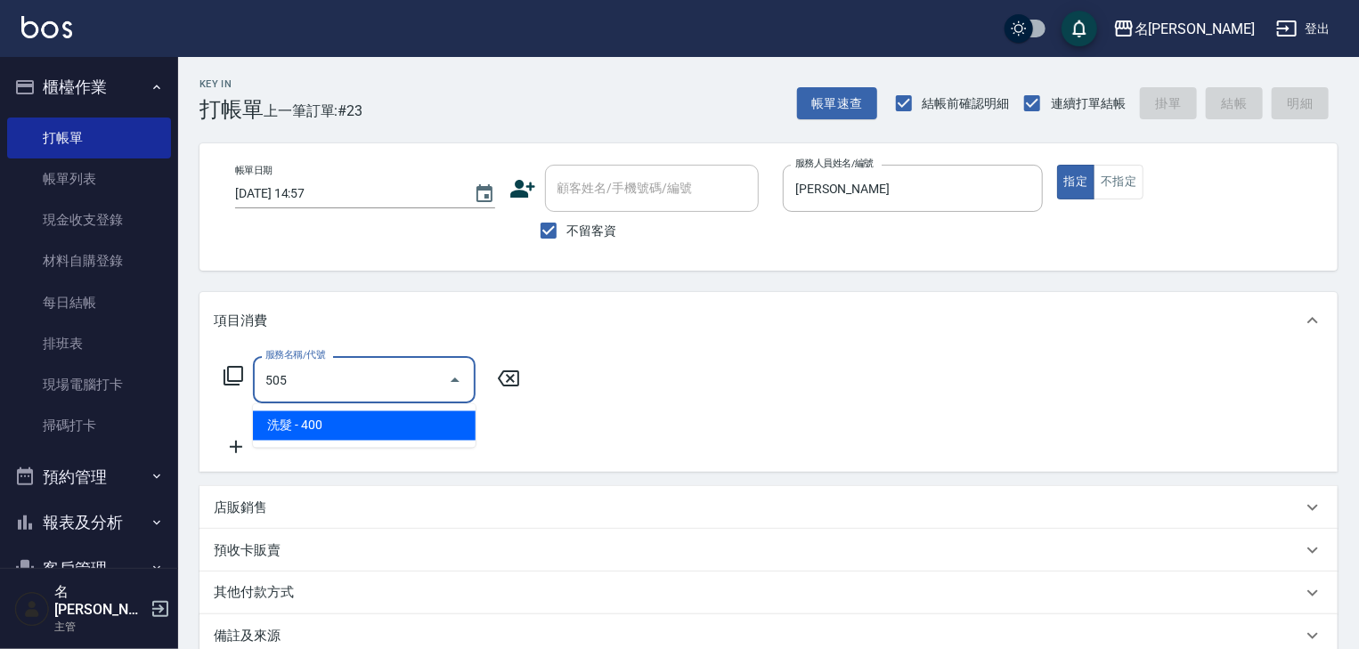
click at [390, 418] on span "洗髮 - 400" at bounding box center [364, 426] width 223 height 29
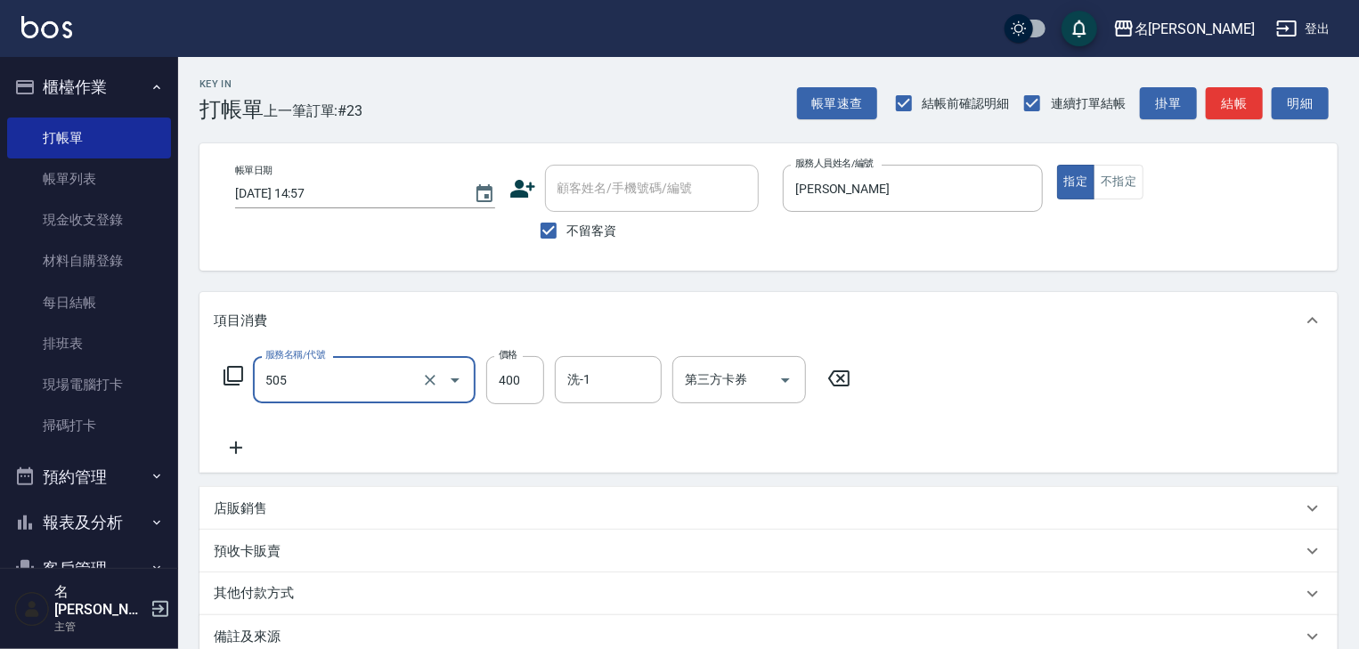
type input "洗髮(505)"
click at [232, 442] on icon at bounding box center [236, 447] width 45 height 21
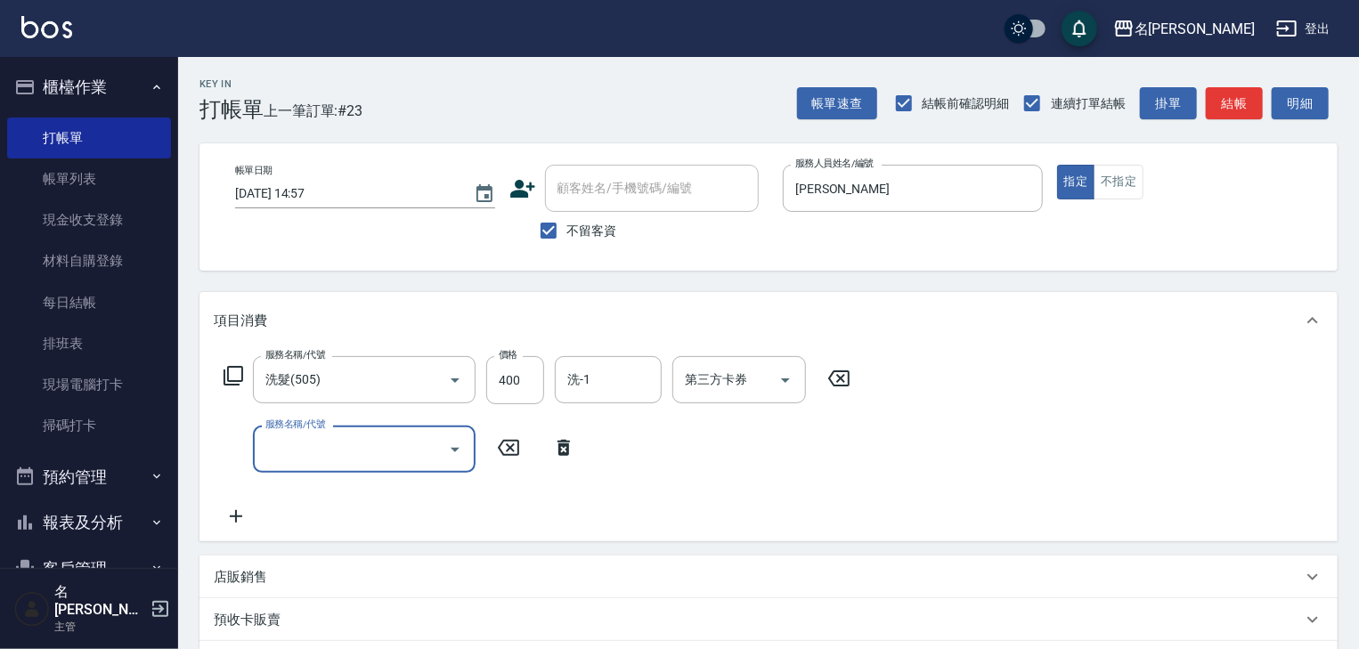
click at [344, 460] on input "服務名稱/代號" at bounding box center [351, 449] width 180 height 31
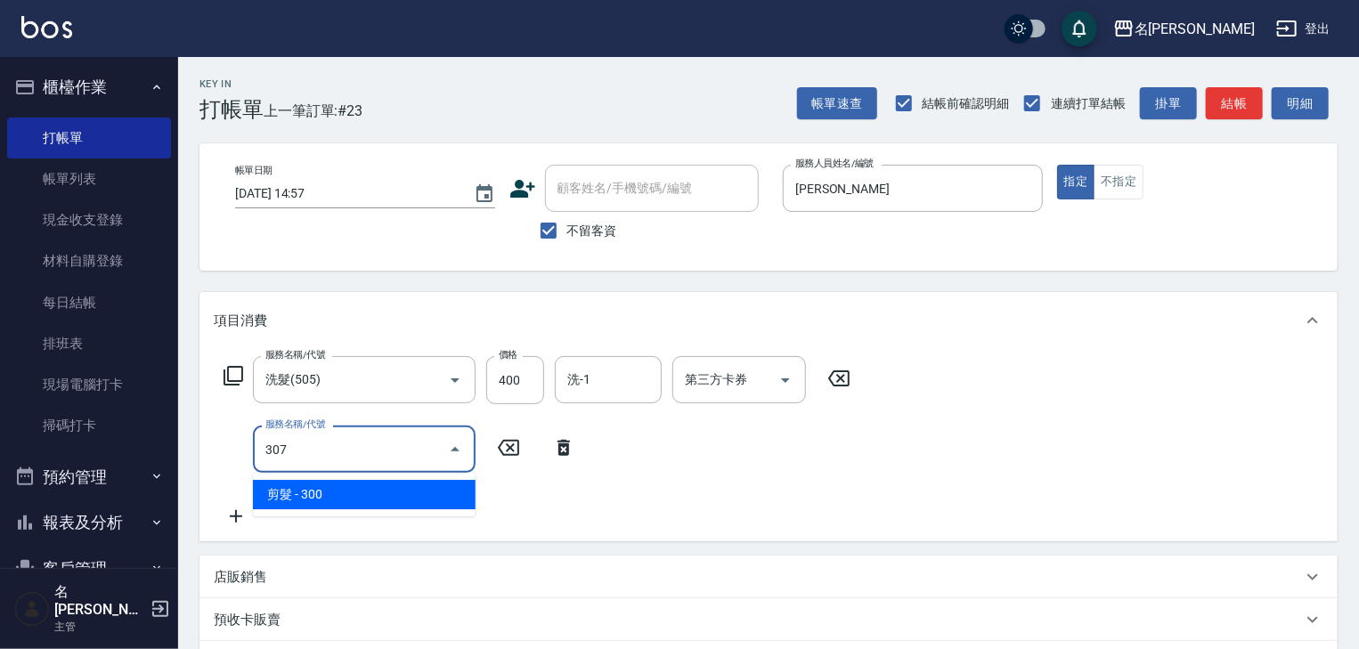
click at [385, 485] on span "剪髮 - 300" at bounding box center [364, 494] width 223 height 29
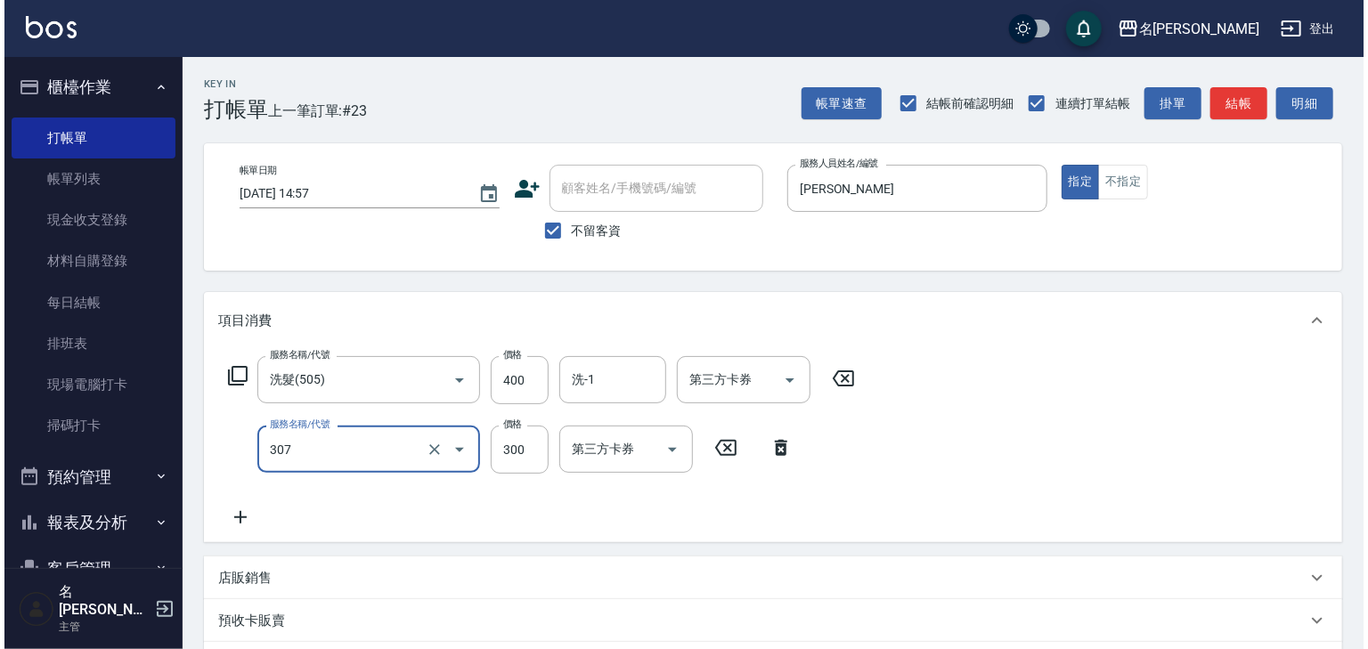
scroll to position [278, 0]
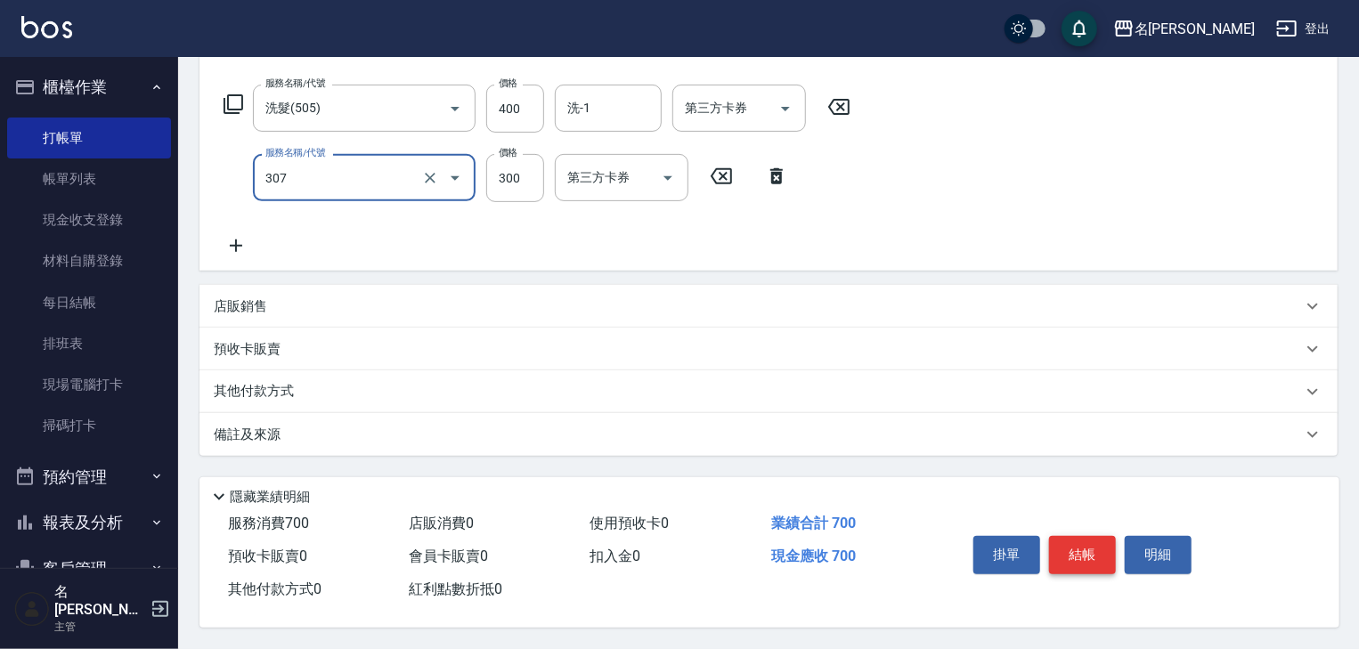
type input "剪髮(307)"
click at [1084, 560] on button "結帳" at bounding box center [1082, 554] width 67 height 37
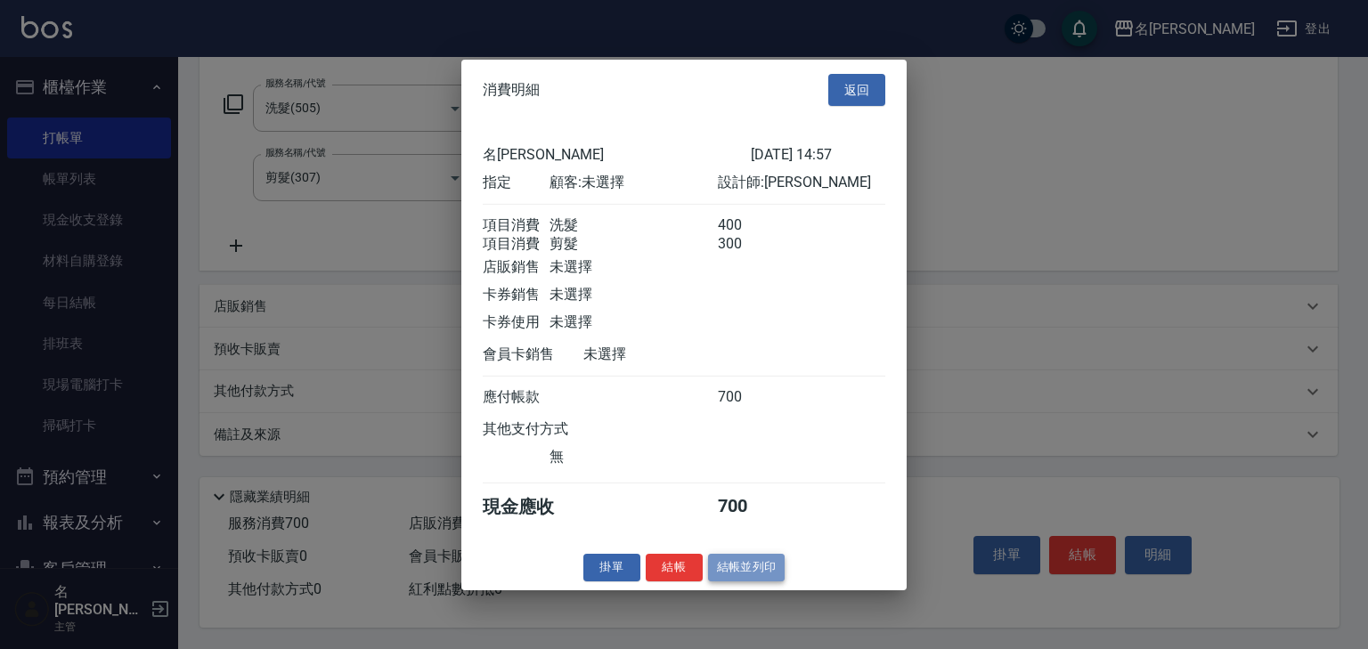
click at [770, 570] on button "結帳並列印" at bounding box center [746, 568] width 77 height 28
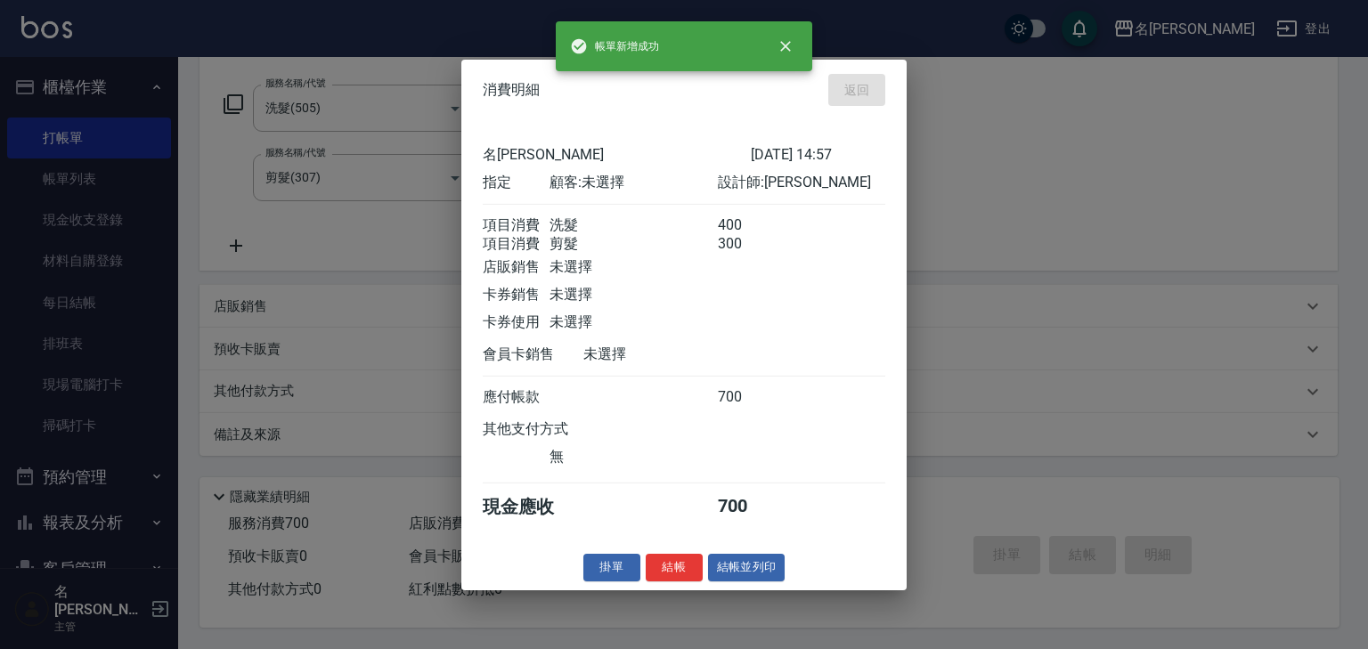
type input "2025/08/15 14:58"
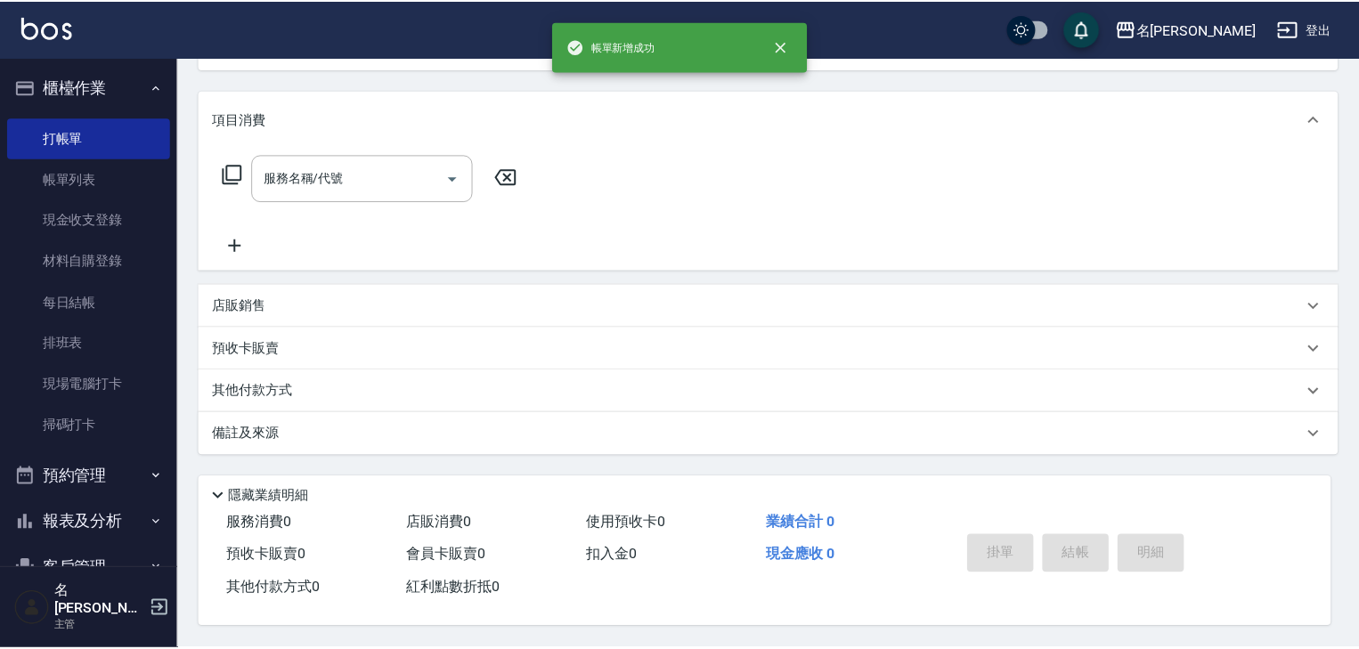
scroll to position [0, 0]
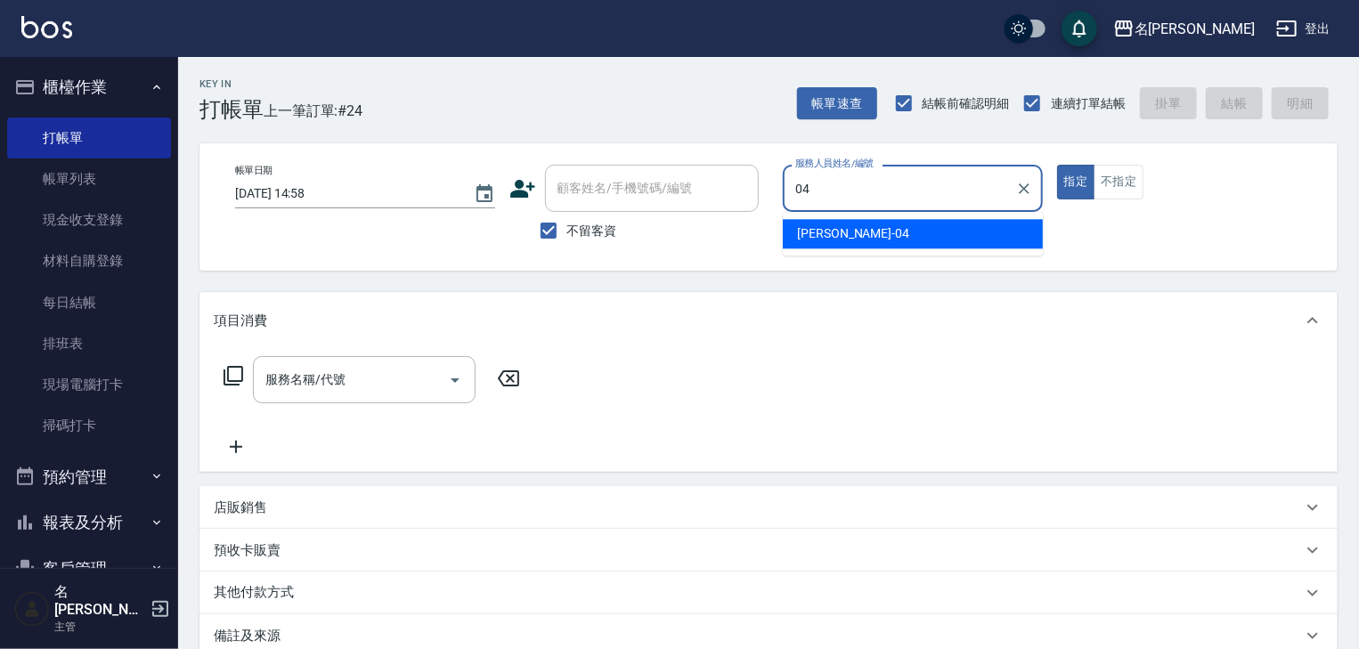
type input "[PERSON_NAME]-04"
type button "true"
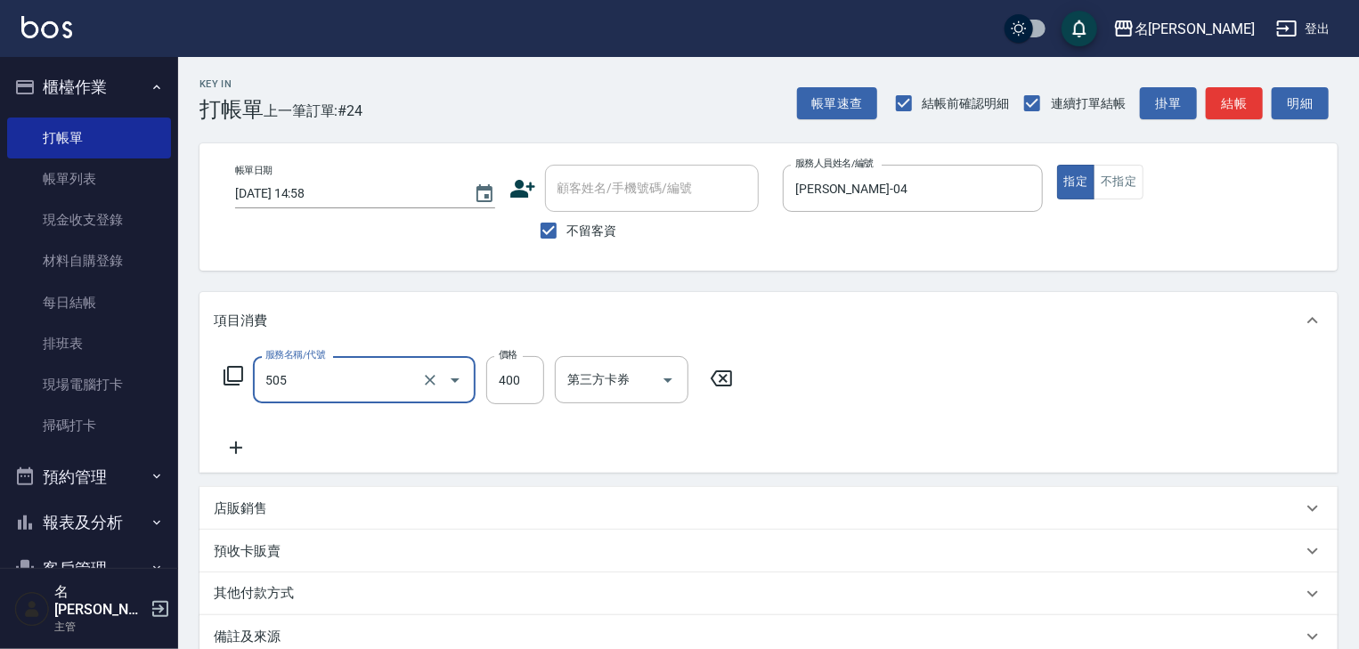
type input "洗髮(505)"
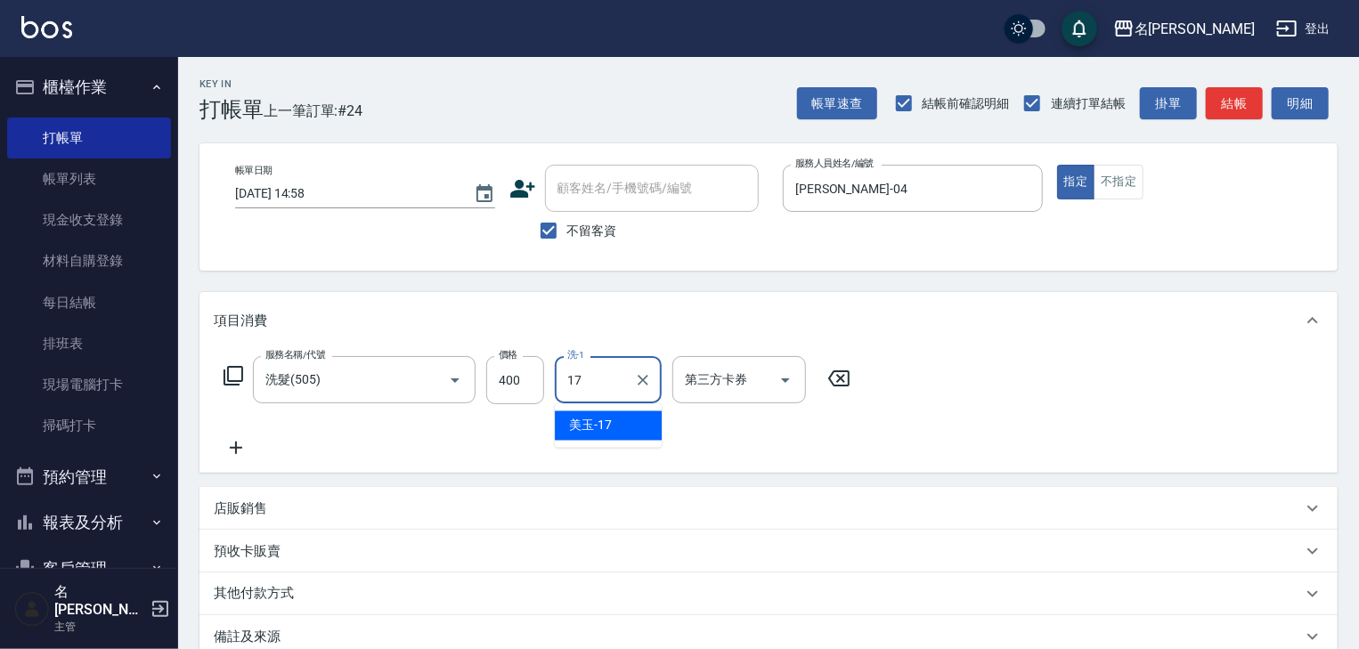
type input "美玉-17"
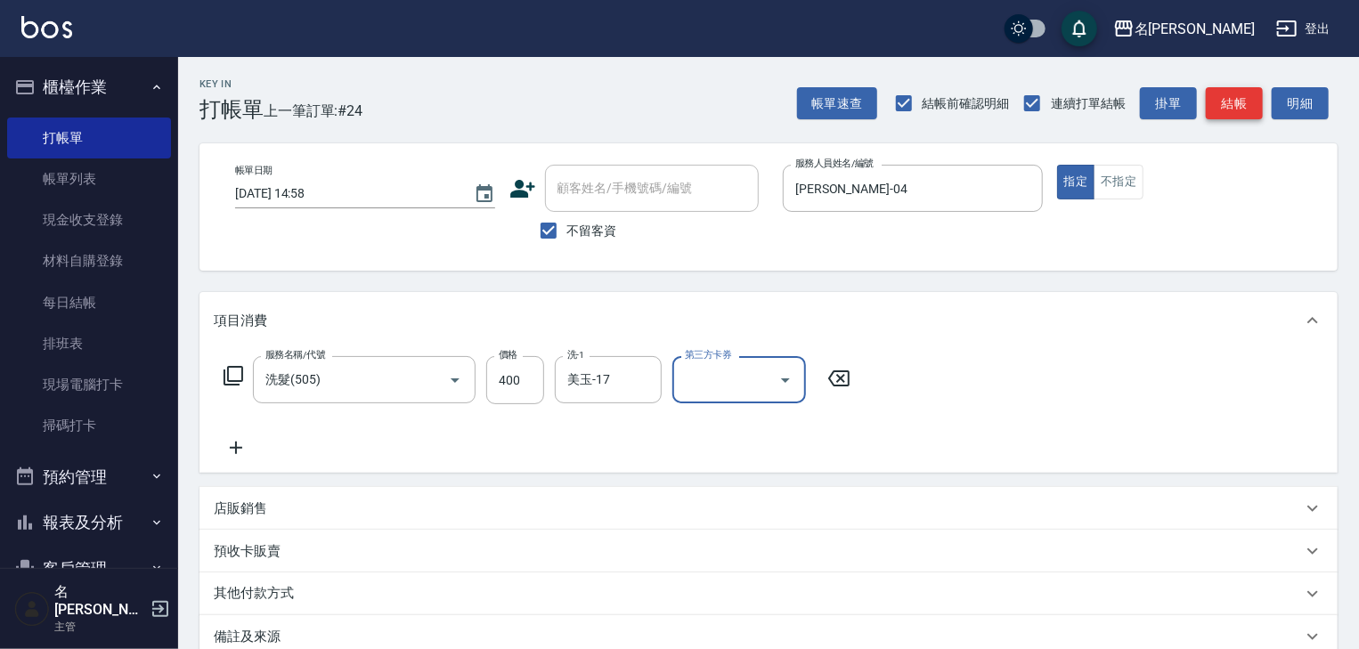
click at [1247, 108] on button "結帳" at bounding box center [1234, 103] width 57 height 33
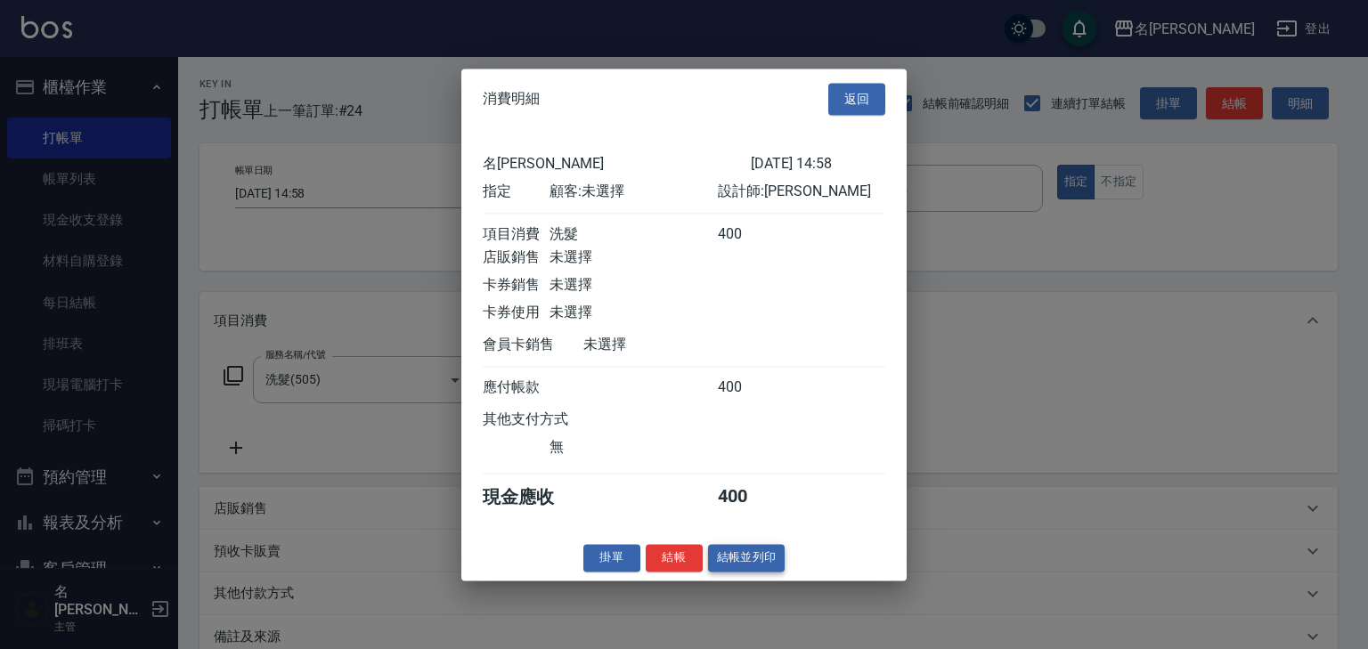
click at [727, 572] on button "結帳並列印" at bounding box center [746, 558] width 77 height 28
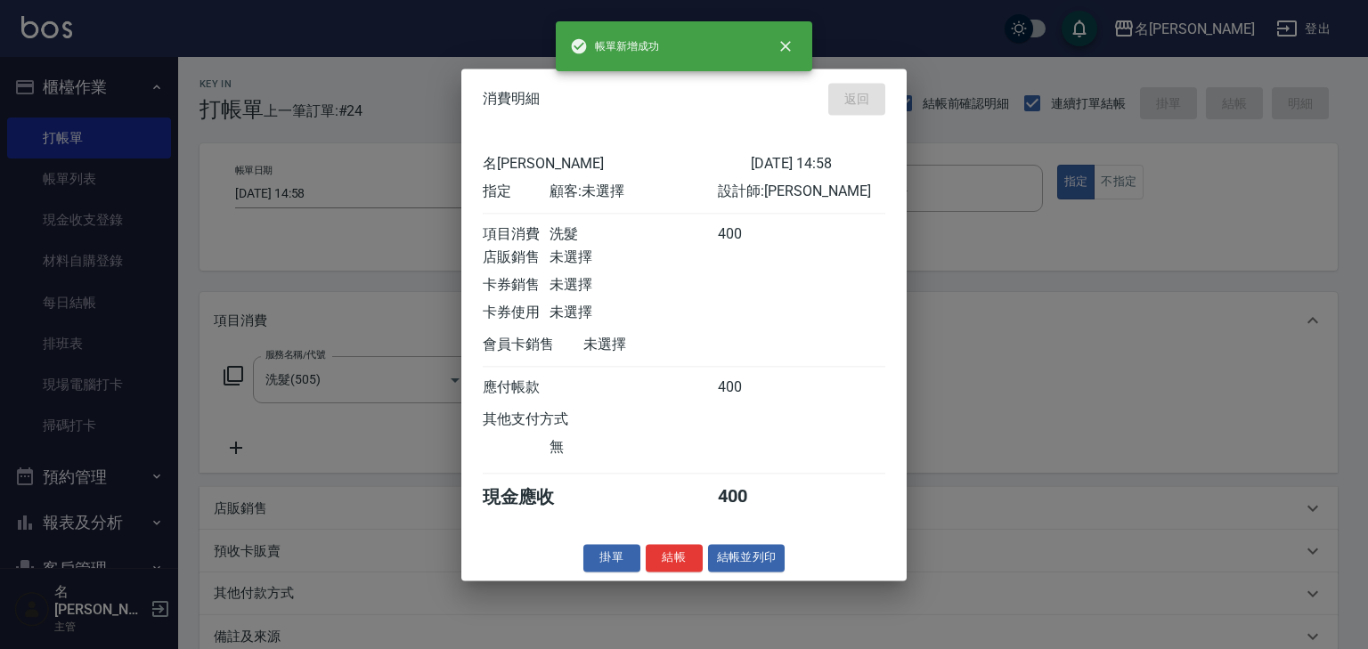
type input "2025/08/15 15:07"
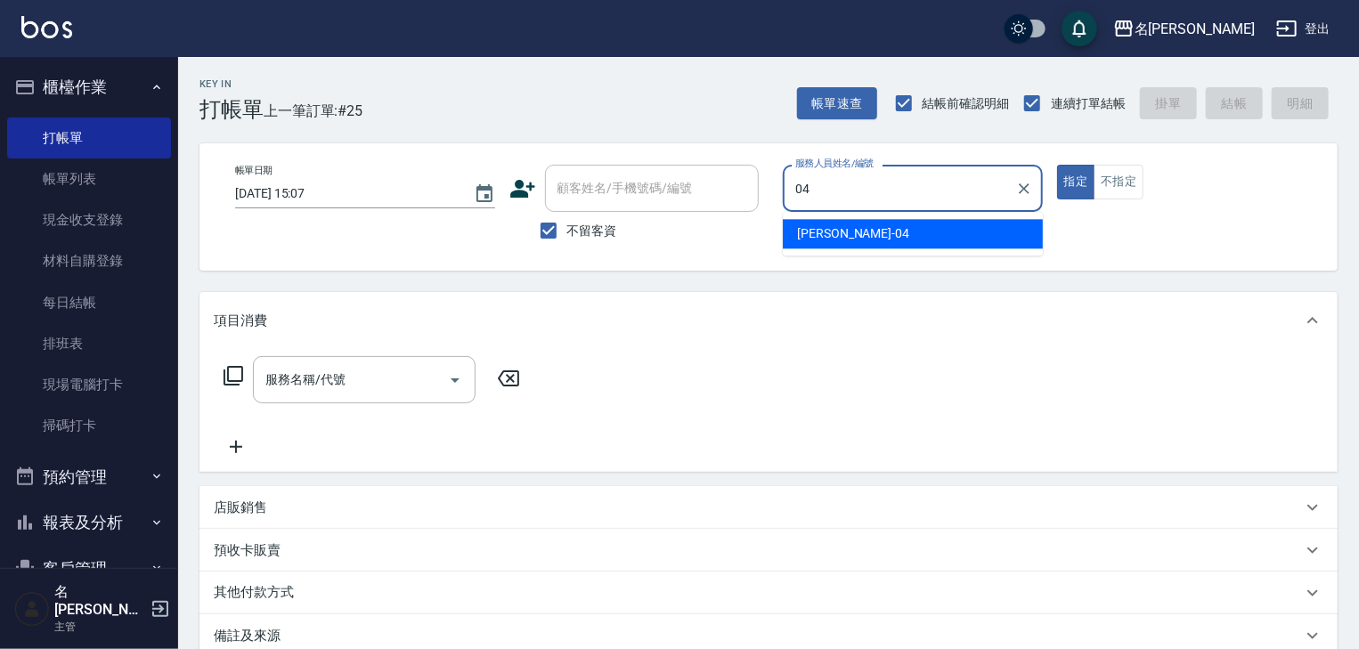
type input "[PERSON_NAME]-04"
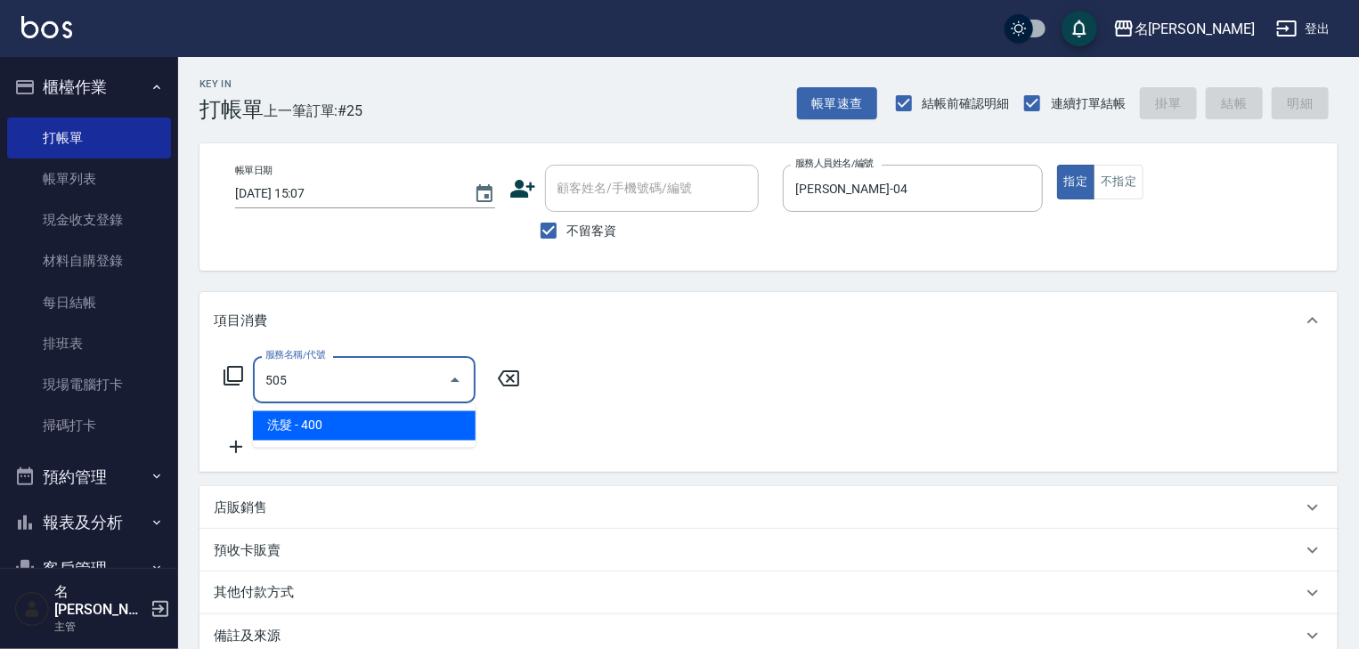
type input "洗髮(505)"
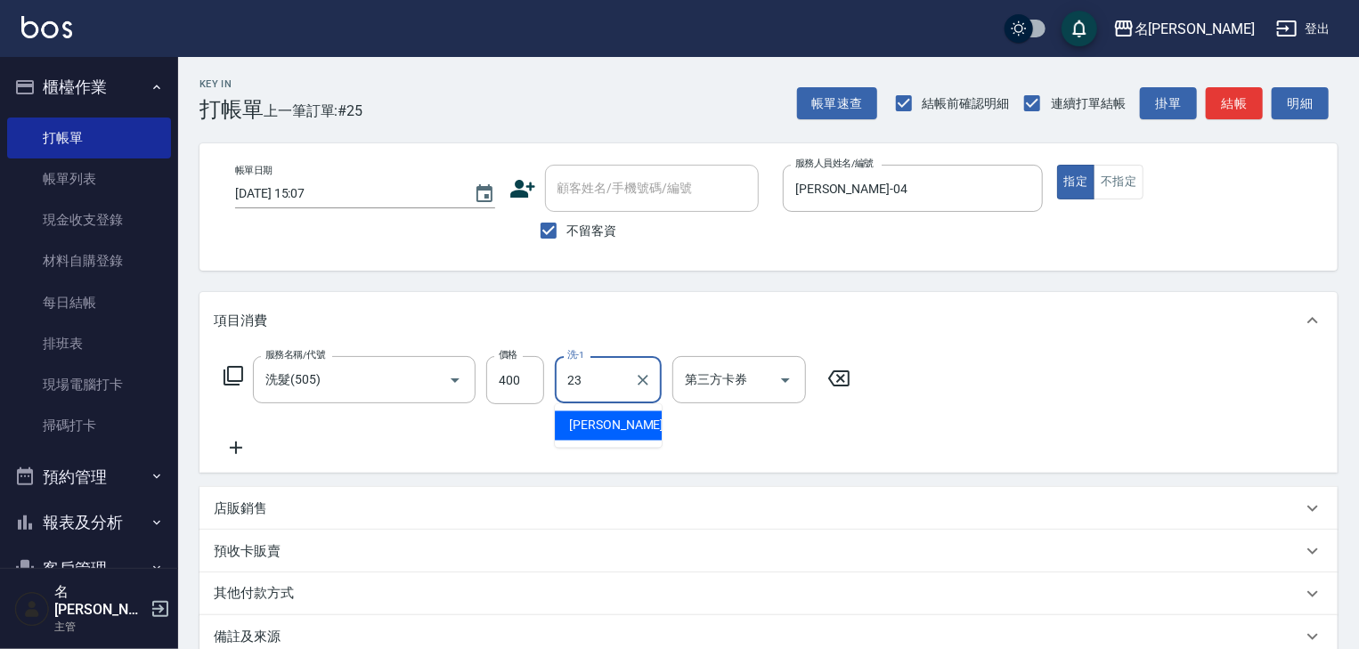
type input "[PERSON_NAME]-23"
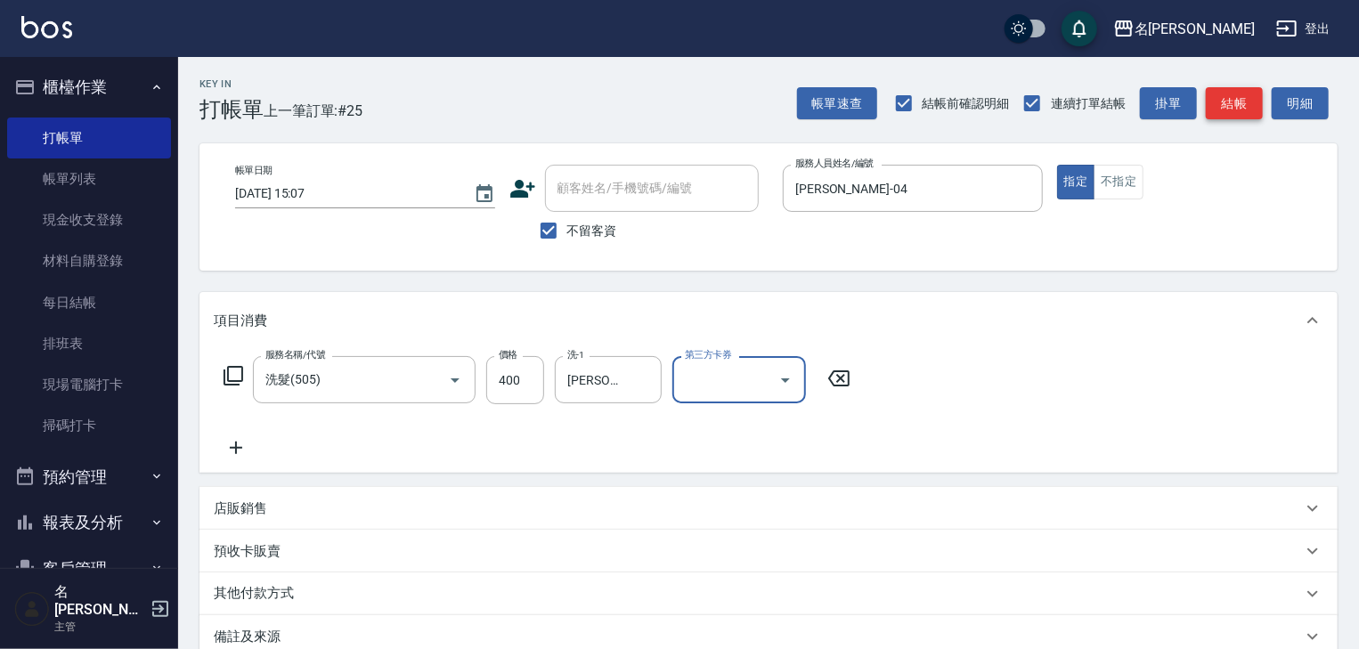
click at [1241, 102] on button "結帳" at bounding box center [1234, 103] width 57 height 33
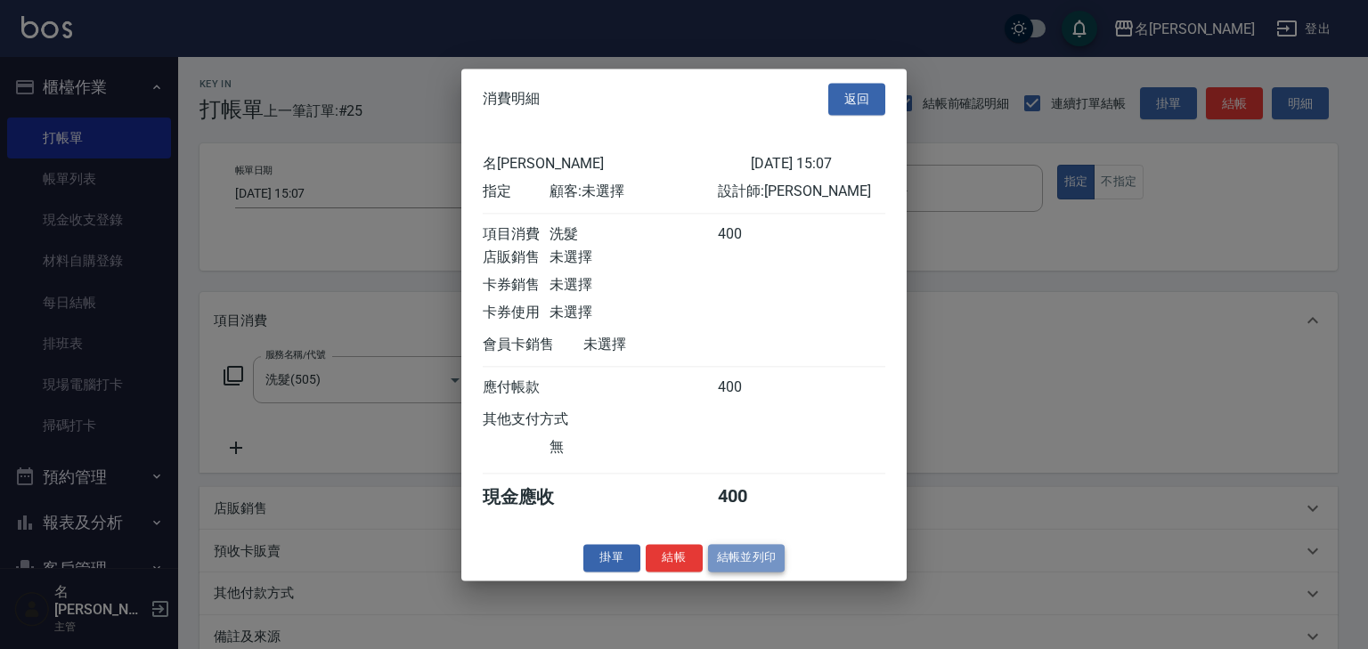
click at [734, 567] on button "結帳並列印" at bounding box center [746, 558] width 77 height 28
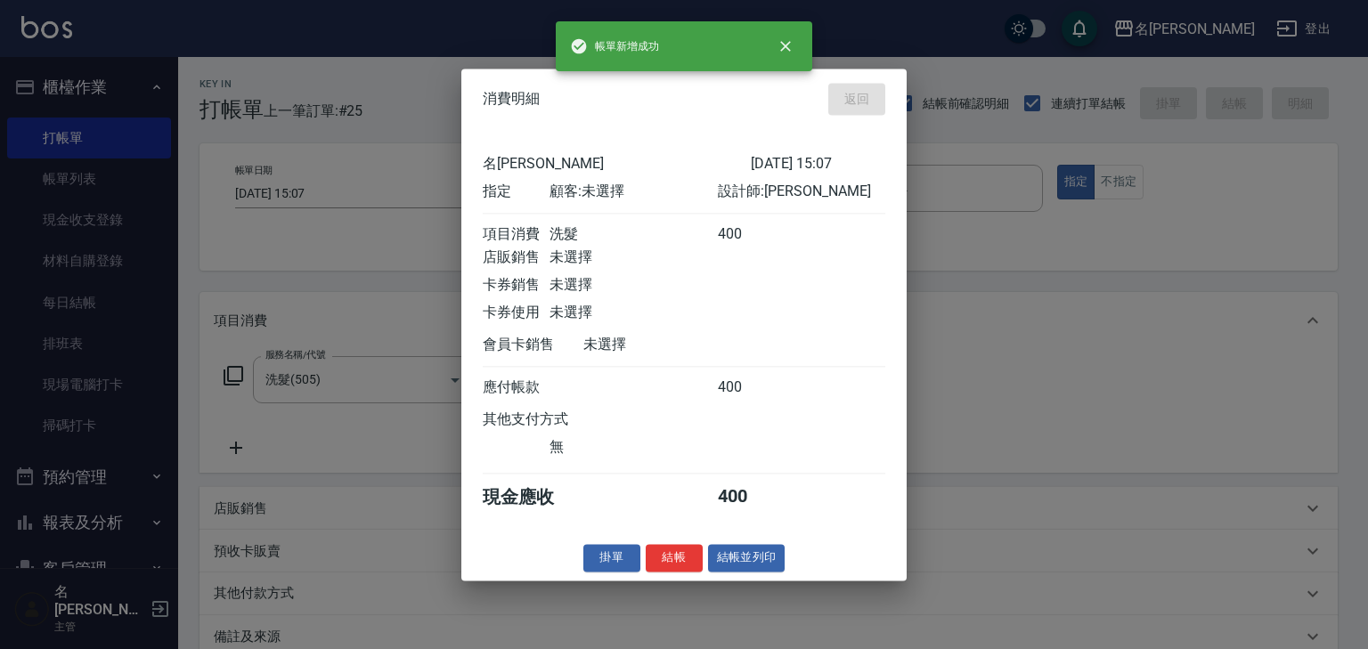
type input "2025/08/15 15:21"
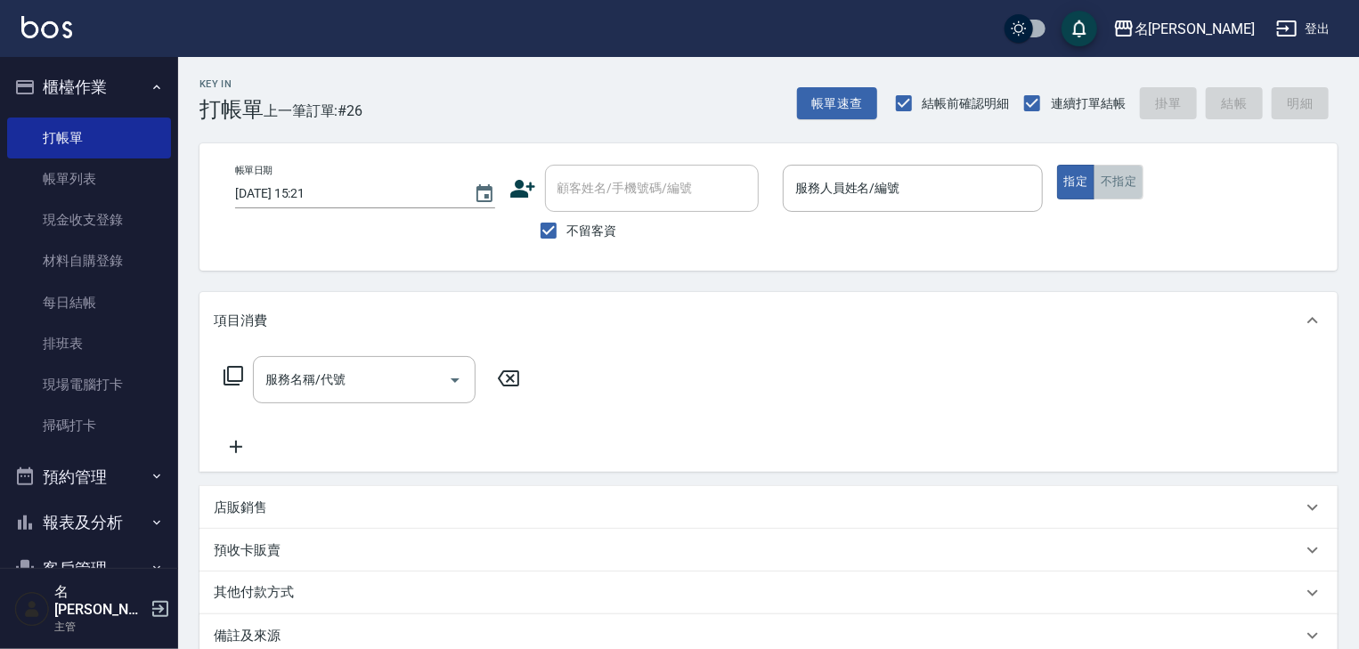
click at [1130, 175] on button "不指定" at bounding box center [1119, 182] width 50 height 35
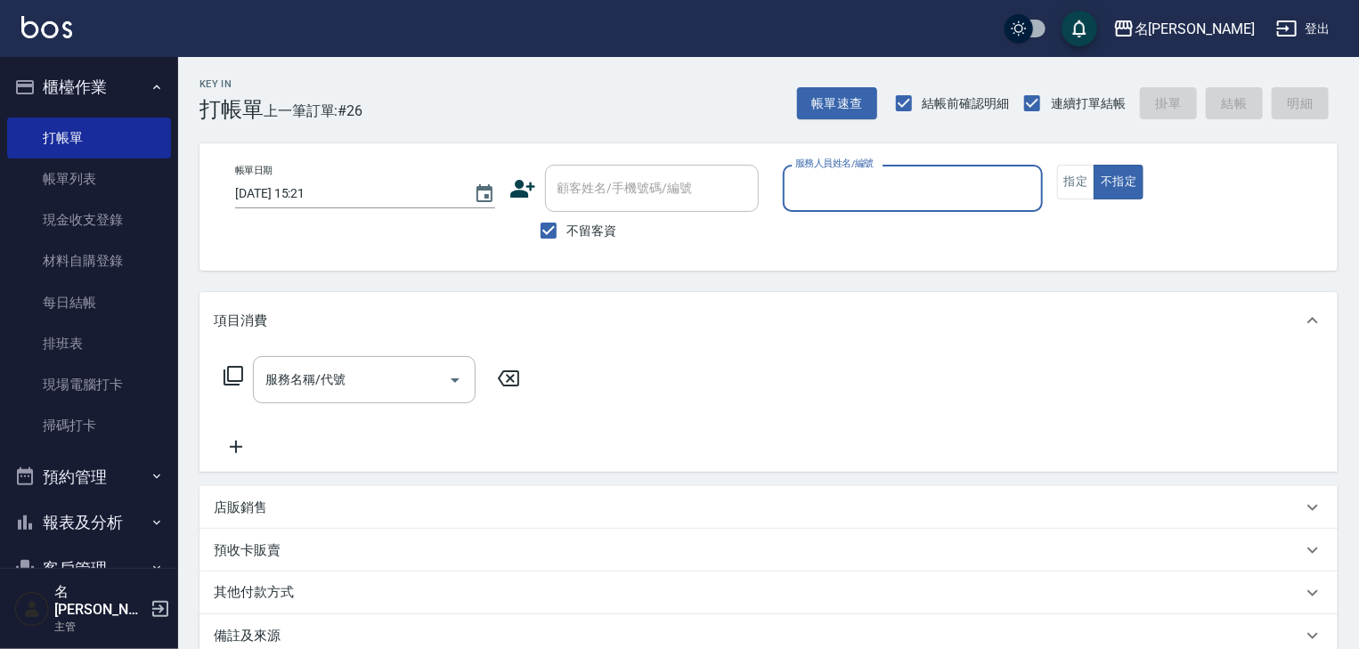
click at [854, 200] on input "服務人員姓名/編號" at bounding box center [913, 188] width 244 height 31
click at [812, 241] on span "意如 -16" at bounding box center [818, 233] width 43 height 19
type input "意如-16"
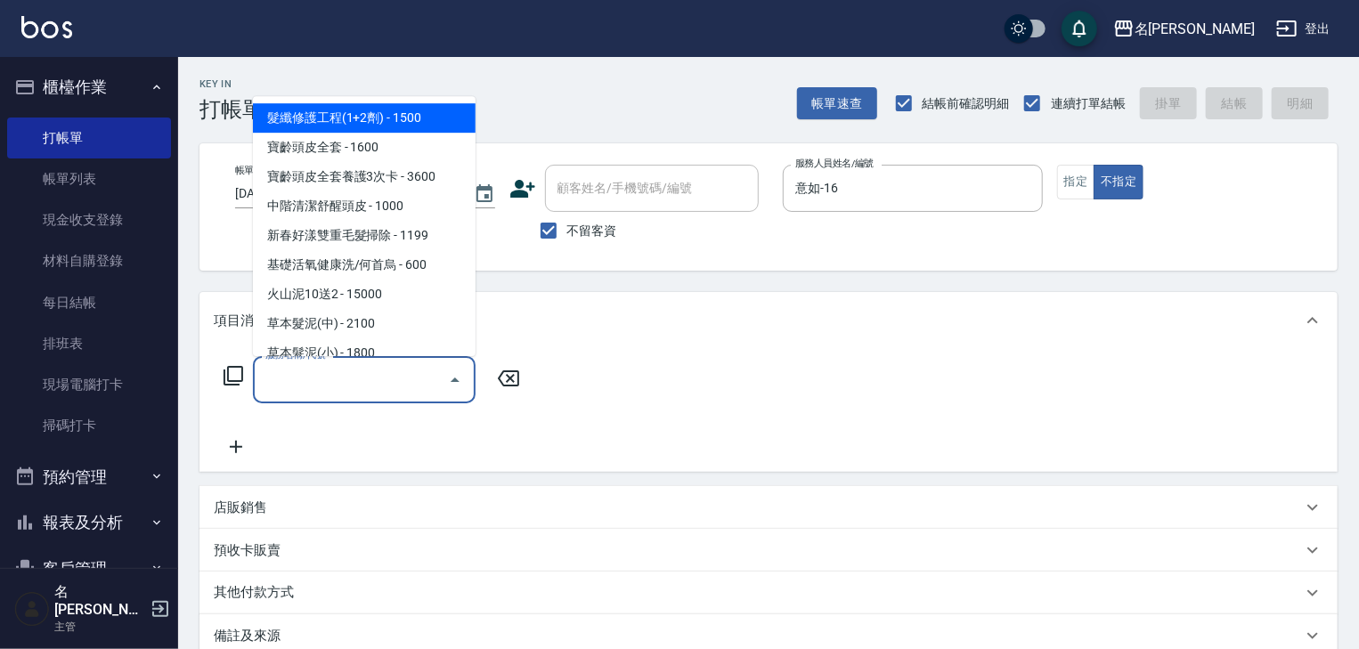
click at [417, 379] on input "服務名稱/代號" at bounding box center [351, 379] width 180 height 31
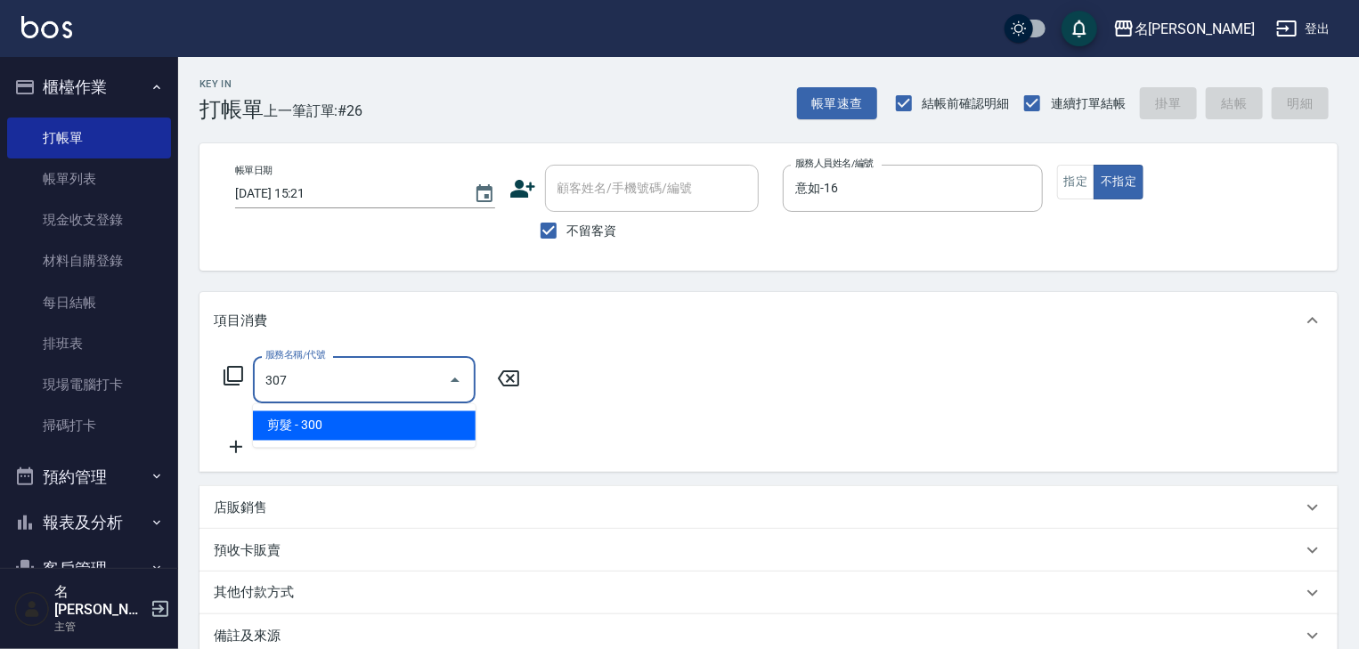
click at [420, 431] on span "剪髮 - 300" at bounding box center [364, 426] width 223 height 29
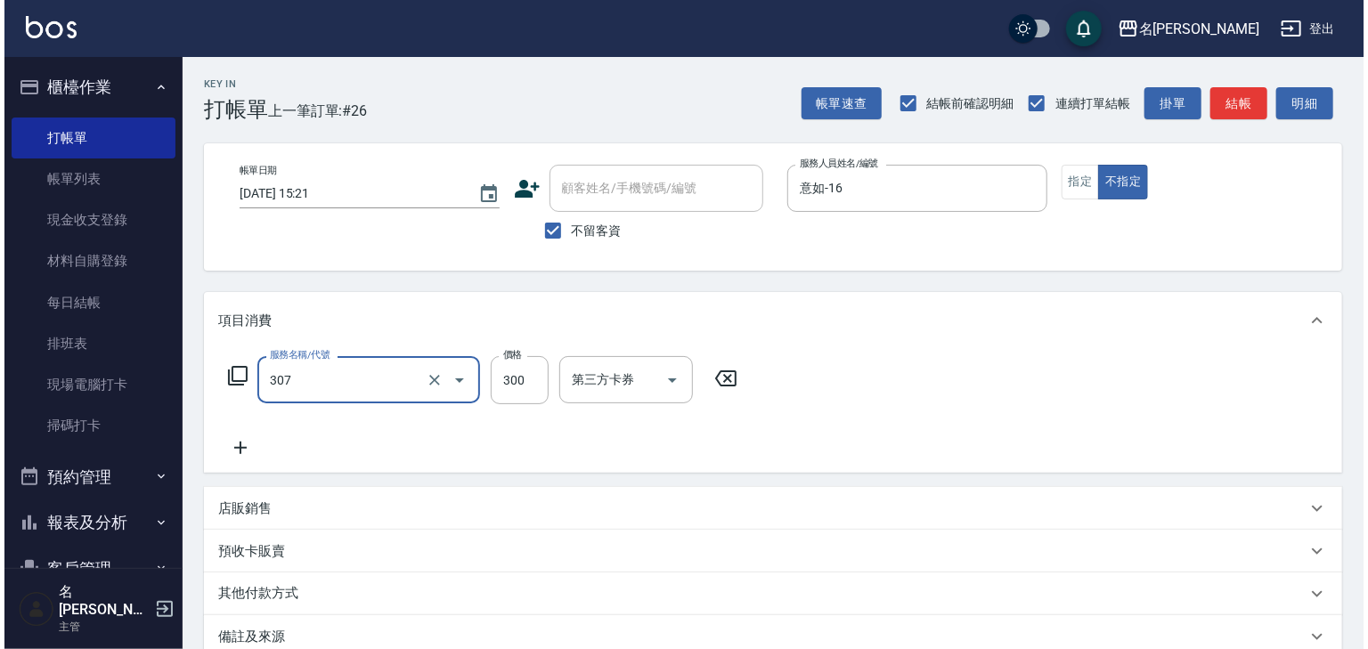
scroll to position [208, 0]
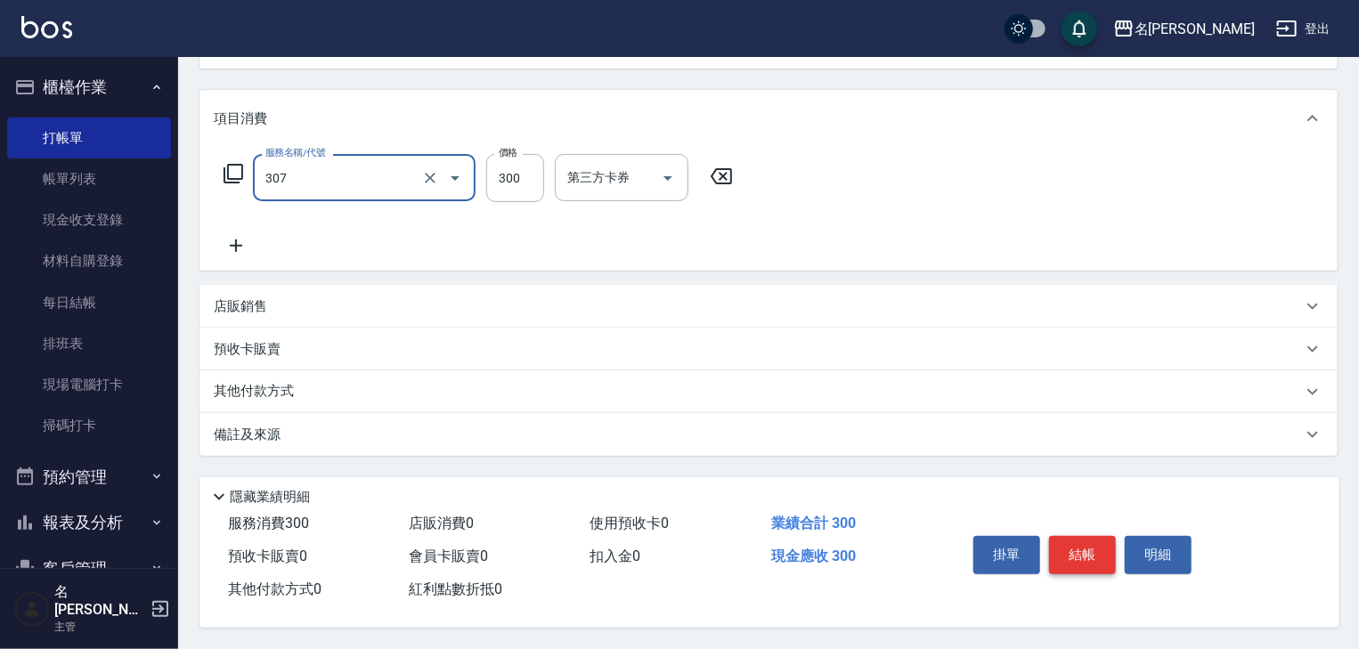
type input "剪髮(307)"
click at [1075, 542] on button "結帳" at bounding box center [1082, 554] width 67 height 37
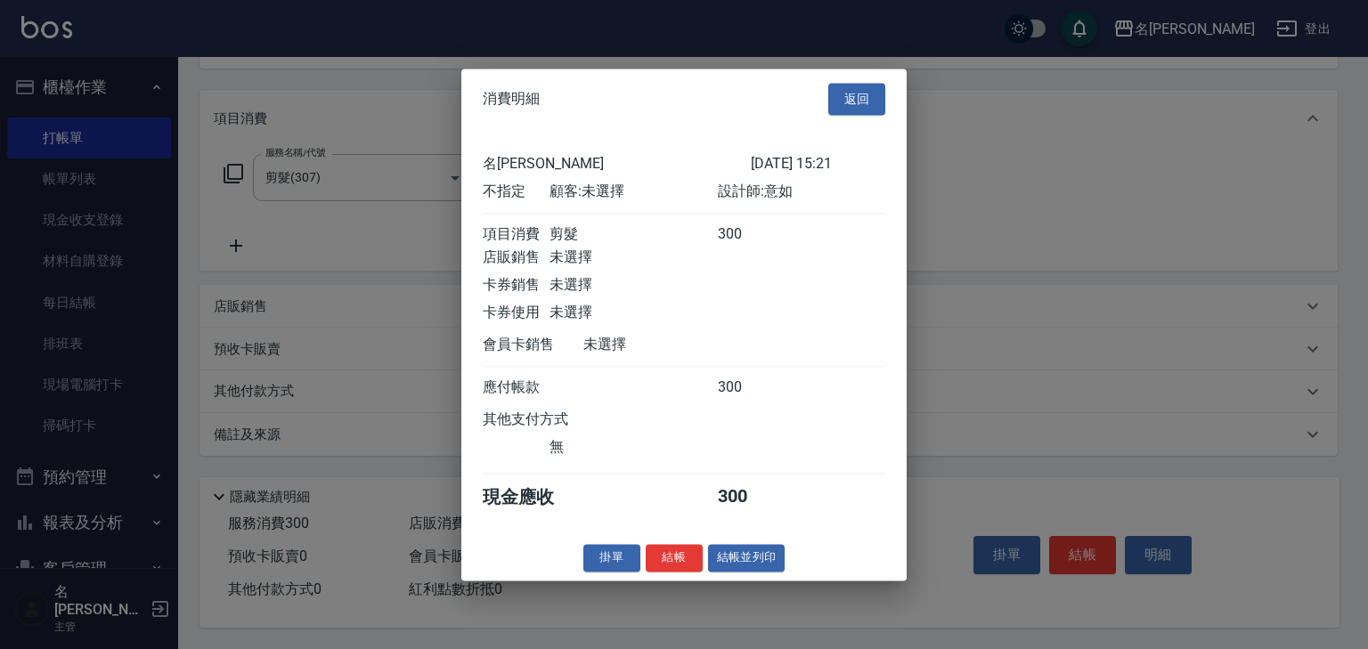
click at [742, 552] on div "消費明細 返回 名留林森 2025/08/15 15:21 不指定 顧客: 未選擇 設計師: 意如 項目消費 剪髮 300 店販銷售 未選擇 卡券銷售 未選擇…" at bounding box center [683, 325] width 445 height 512
click at [743, 559] on button "結帳並列印" at bounding box center [746, 558] width 77 height 28
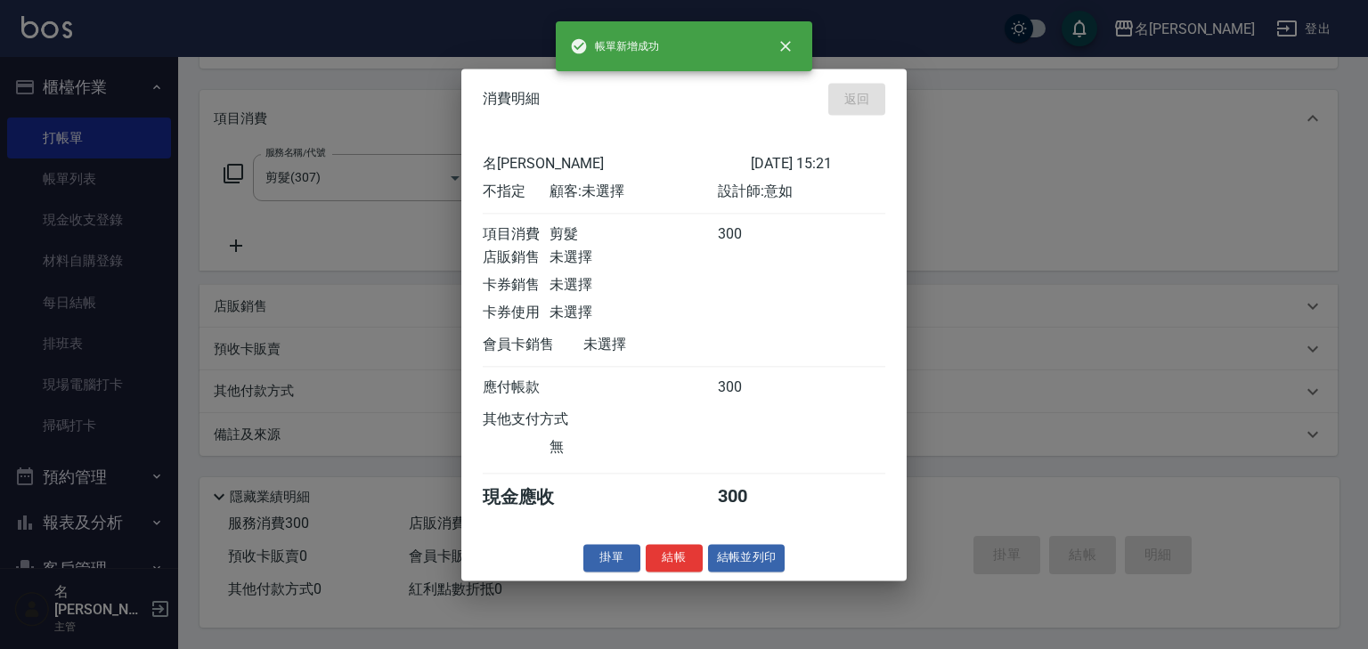
type input "2025/08/15 15:50"
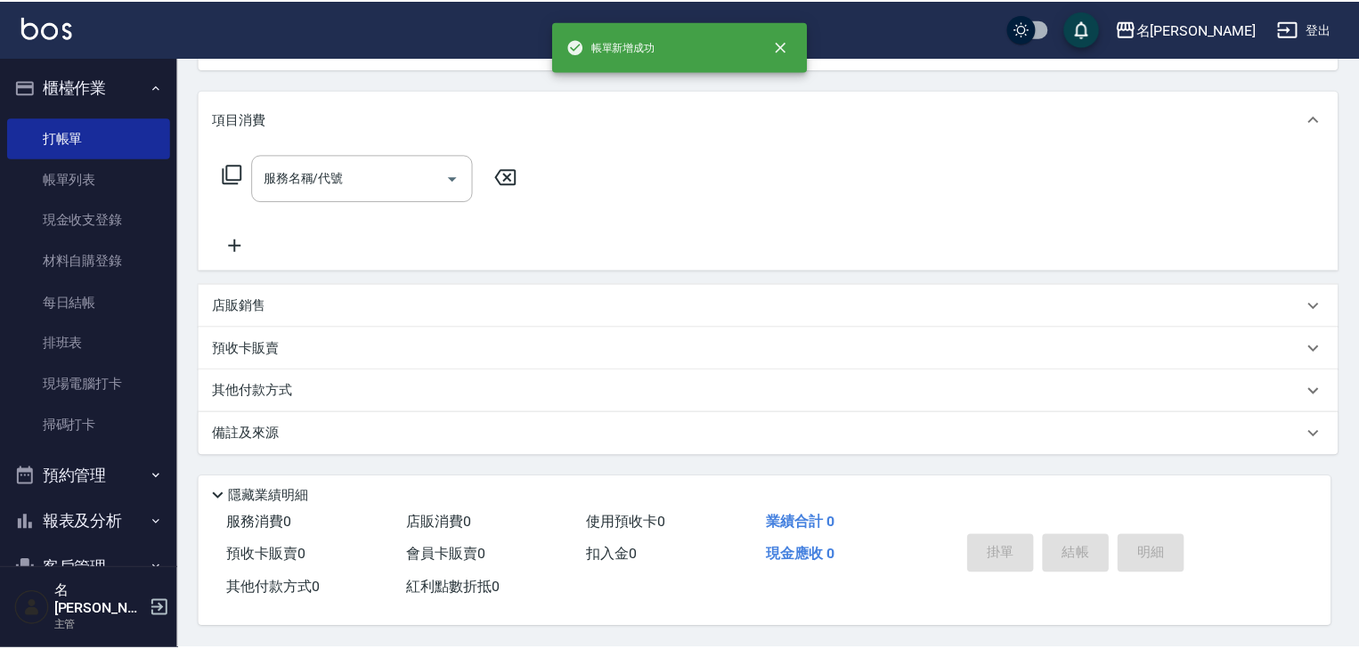
scroll to position [0, 0]
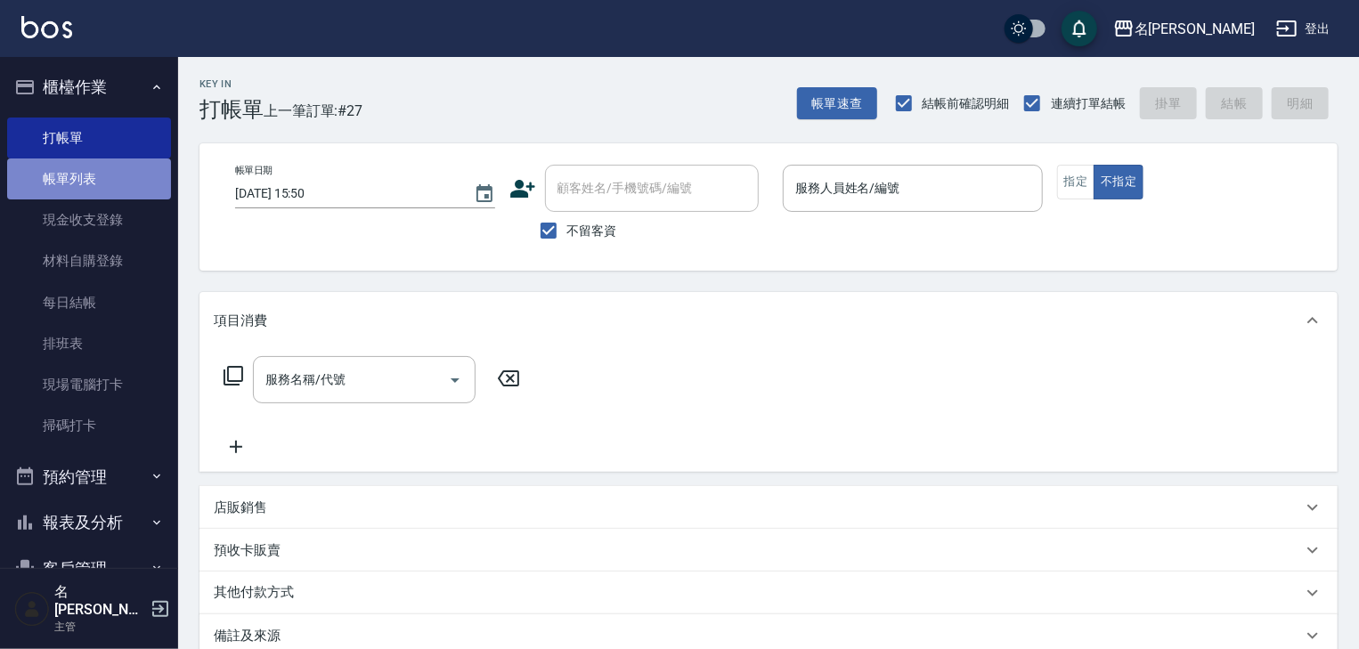
click at [100, 182] on link "帳單列表" at bounding box center [89, 179] width 164 height 41
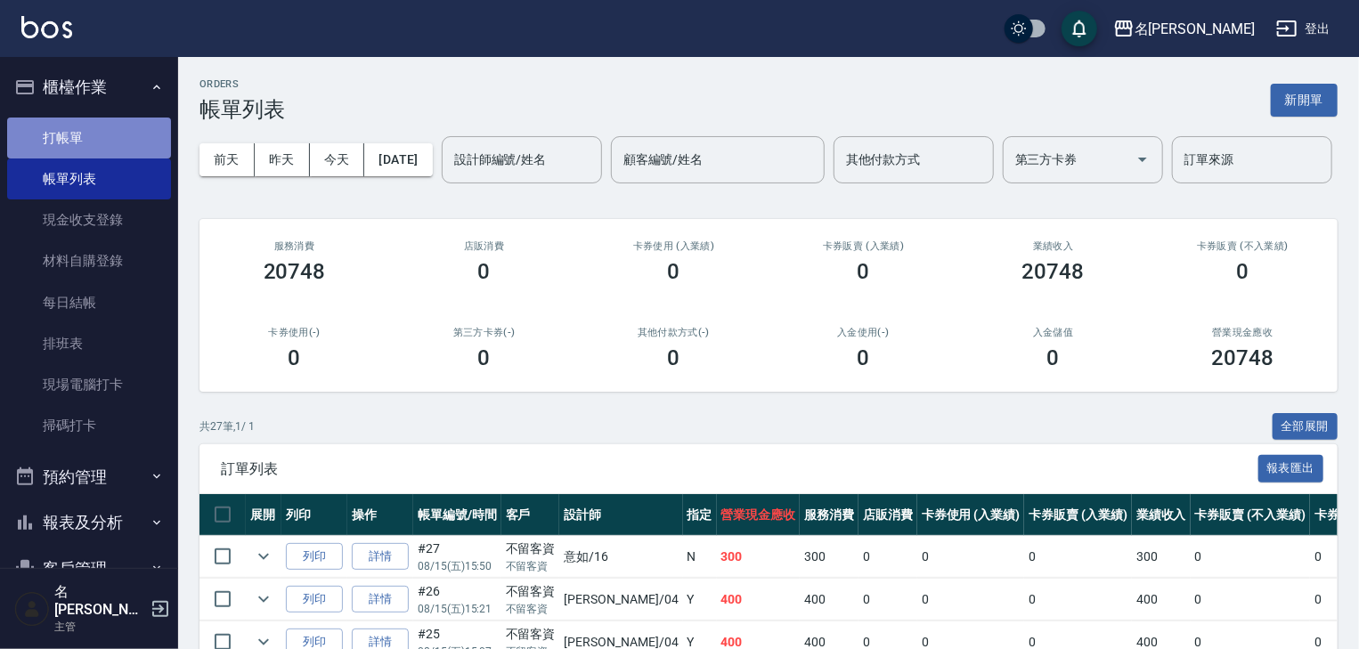
click at [98, 137] on link "打帳單" at bounding box center [89, 138] width 164 height 41
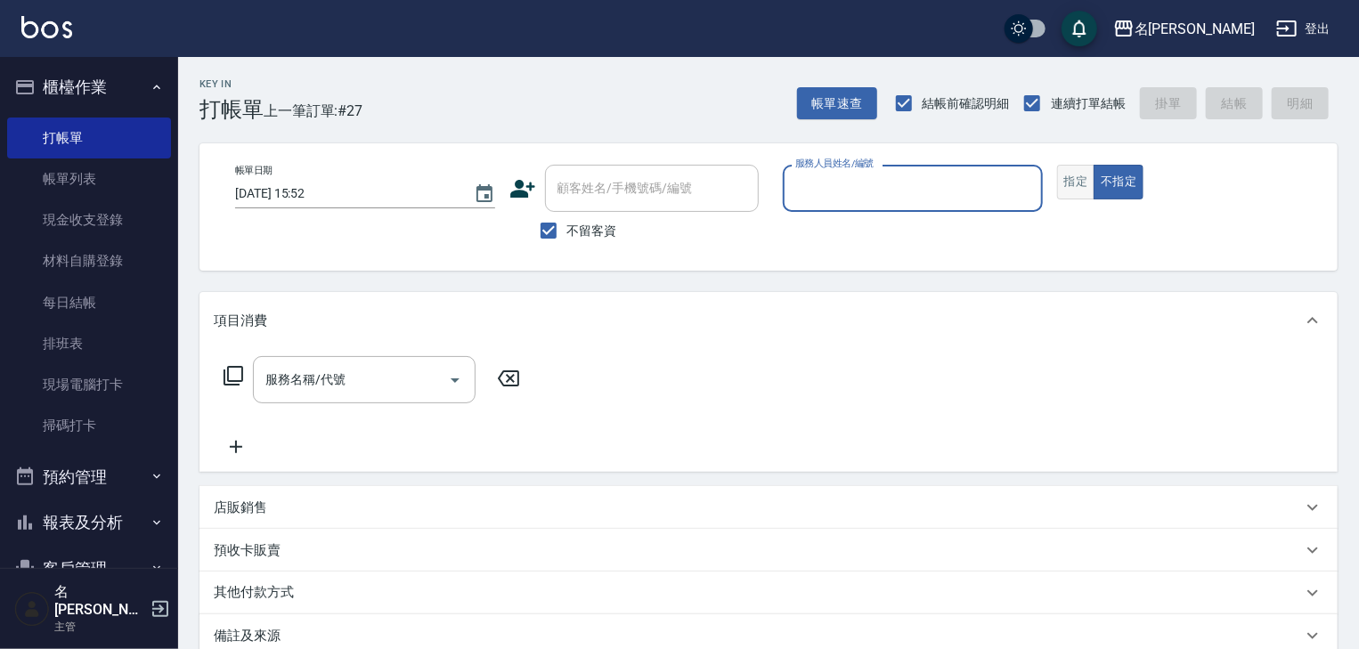
click at [1080, 175] on button "指定" at bounding box center [1076, 182] width 38 height 35
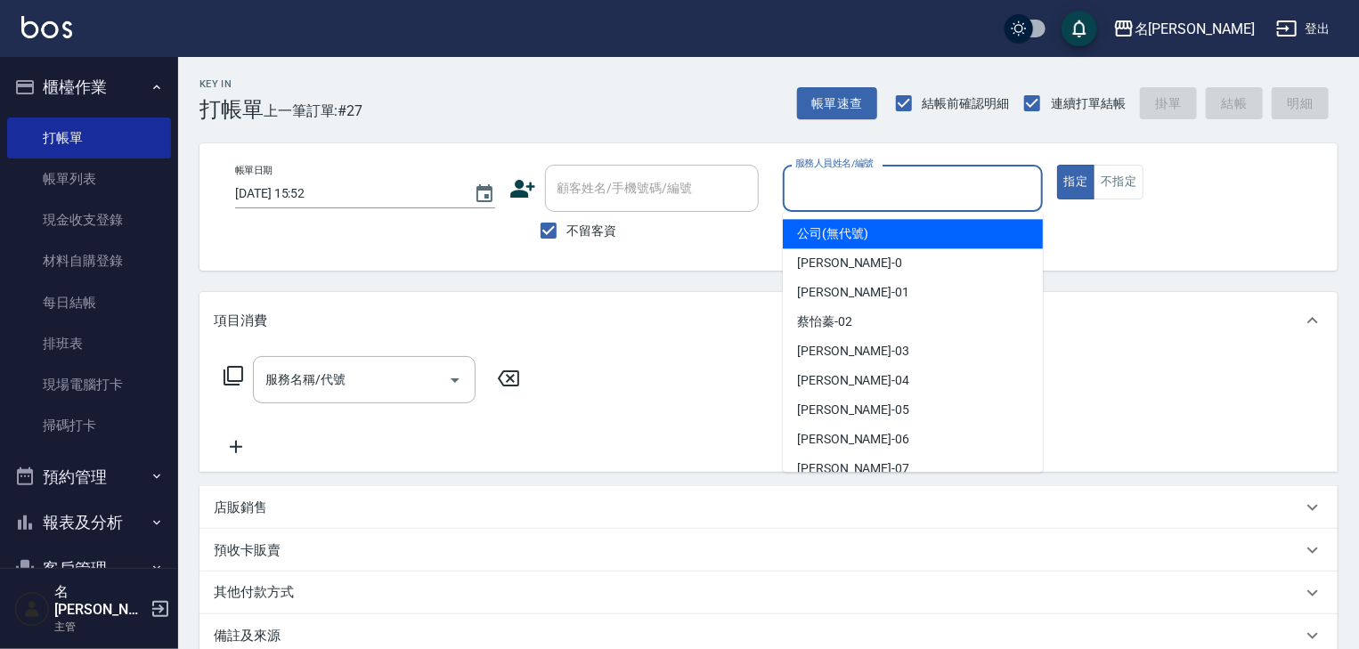
click at [866, 184] on input "服務人員姓名/編號" at bounding box center [913, 188] width 244 height 31
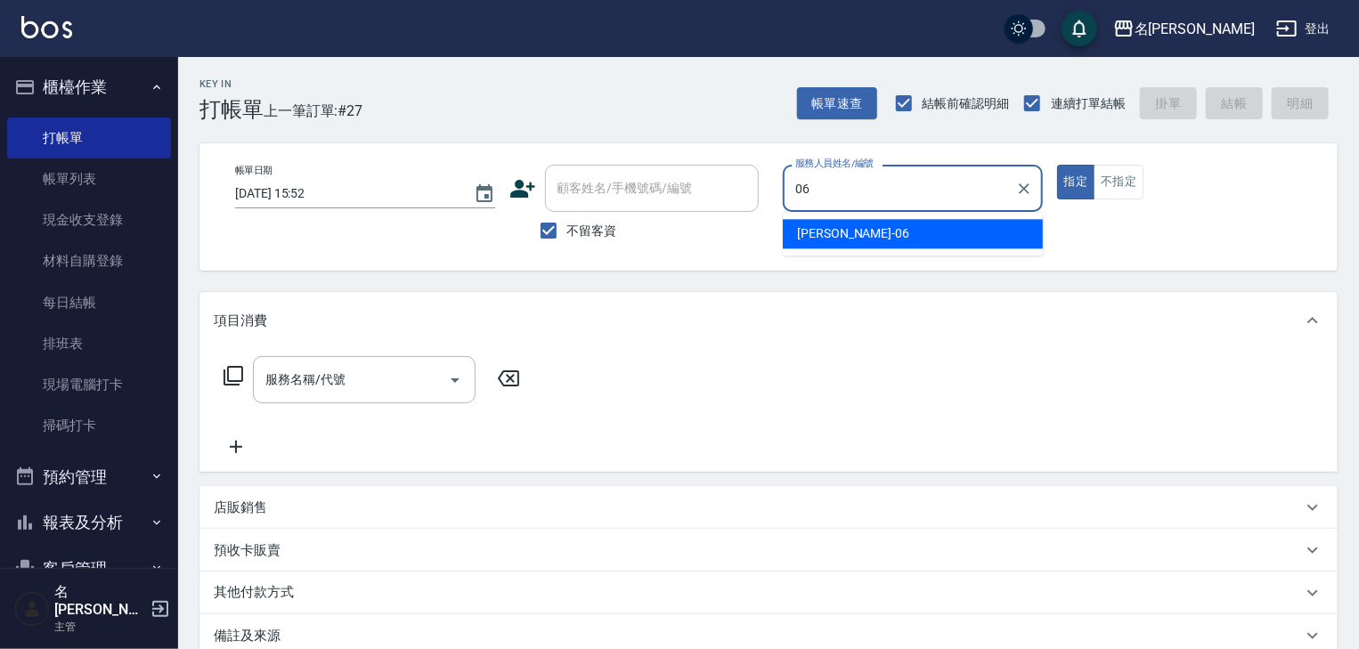
click at [809, 233] on span "阿龔 -06" at bounding box center [853, 233] width 112 height 19
type input "[PERSON_NAME]-06"
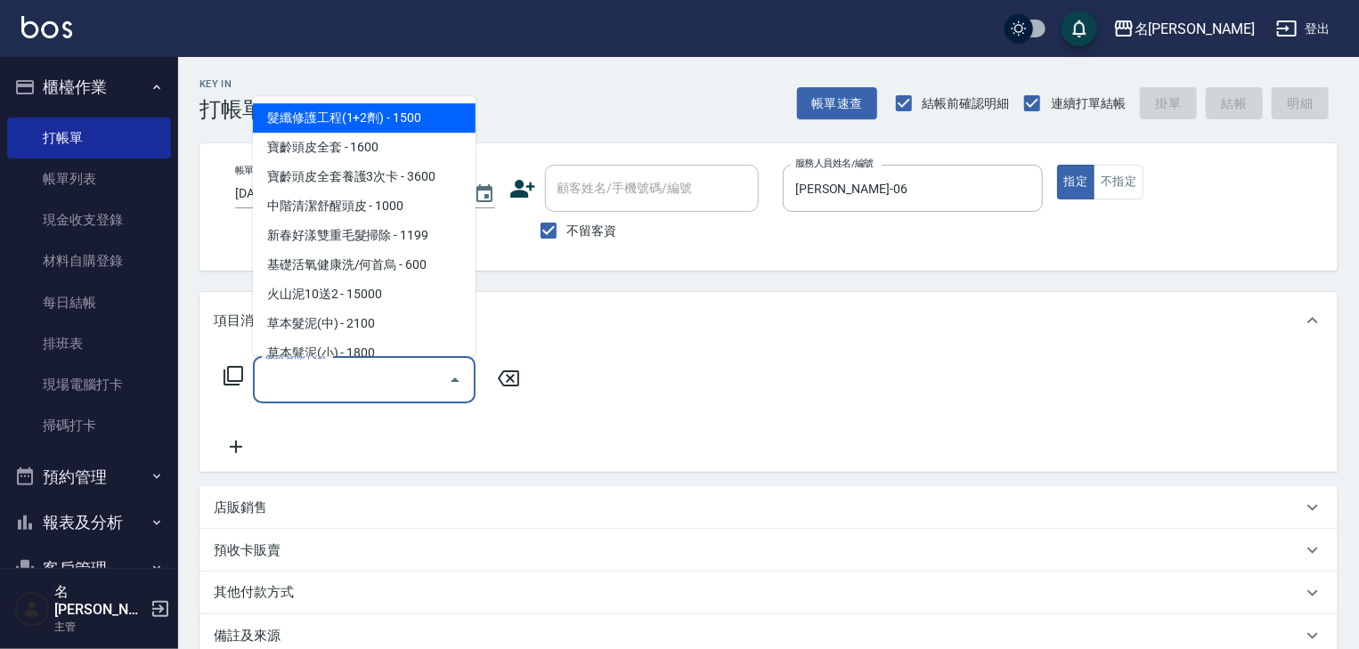
click at [369, 366] on input "服務名稱/代號" at bounding box center [351, 379] width 180 height 31
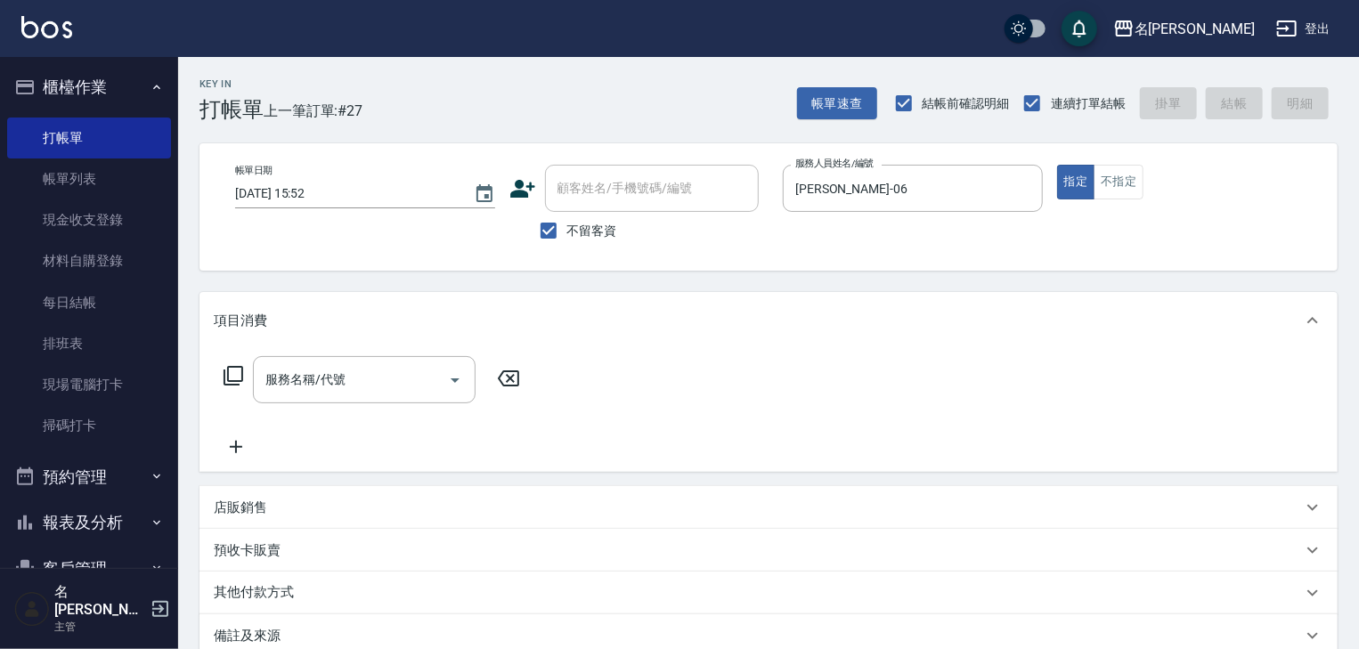
click at [228, 377] on icon at bounding box center [234, 376] width 20 height 20
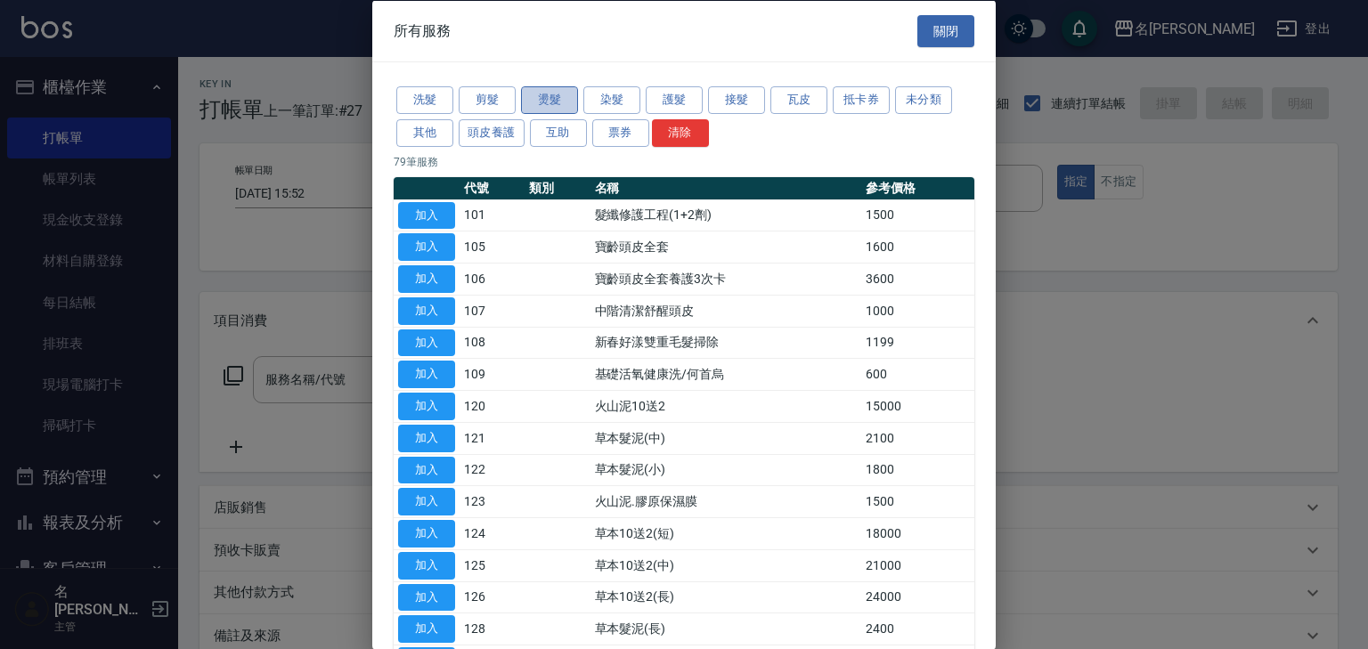
click at [557, 100] on button "燙髮" at bounding box center [549, 100] width 57 height 28
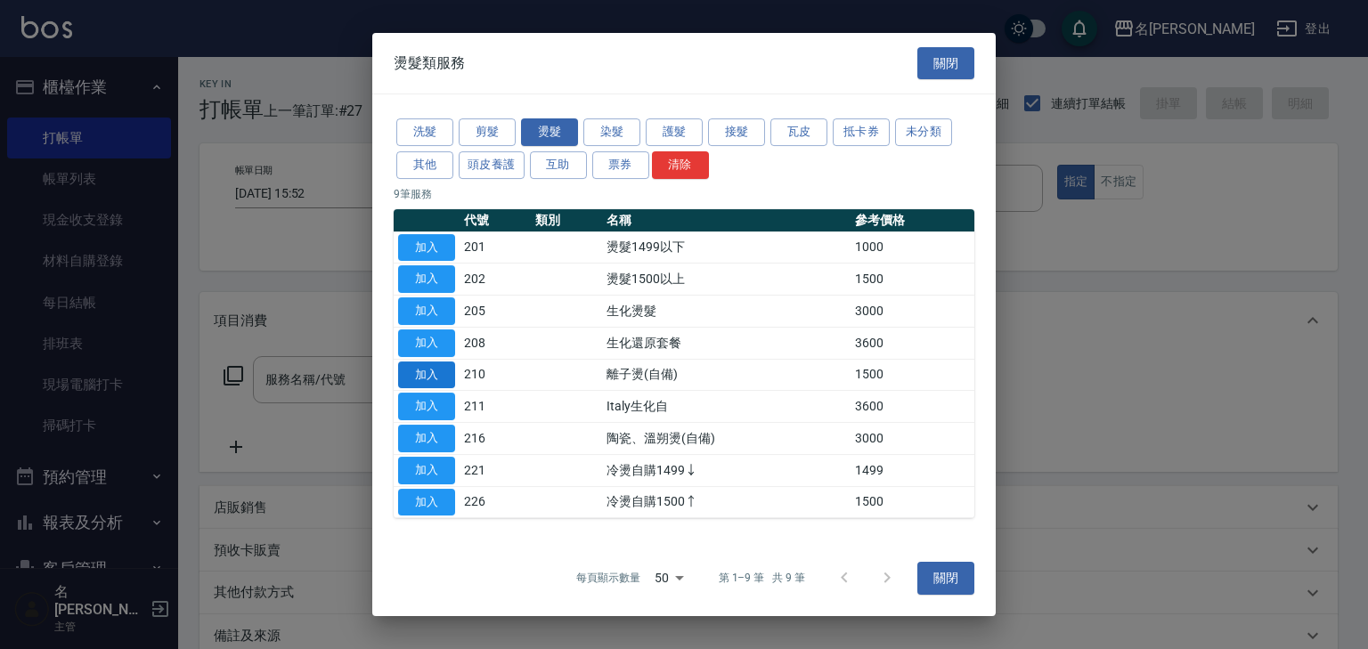
click at [443, 379] on button "加入" at bounding box center [426, 376] width 57 height 28
type input "離子燙(自備)(210)"
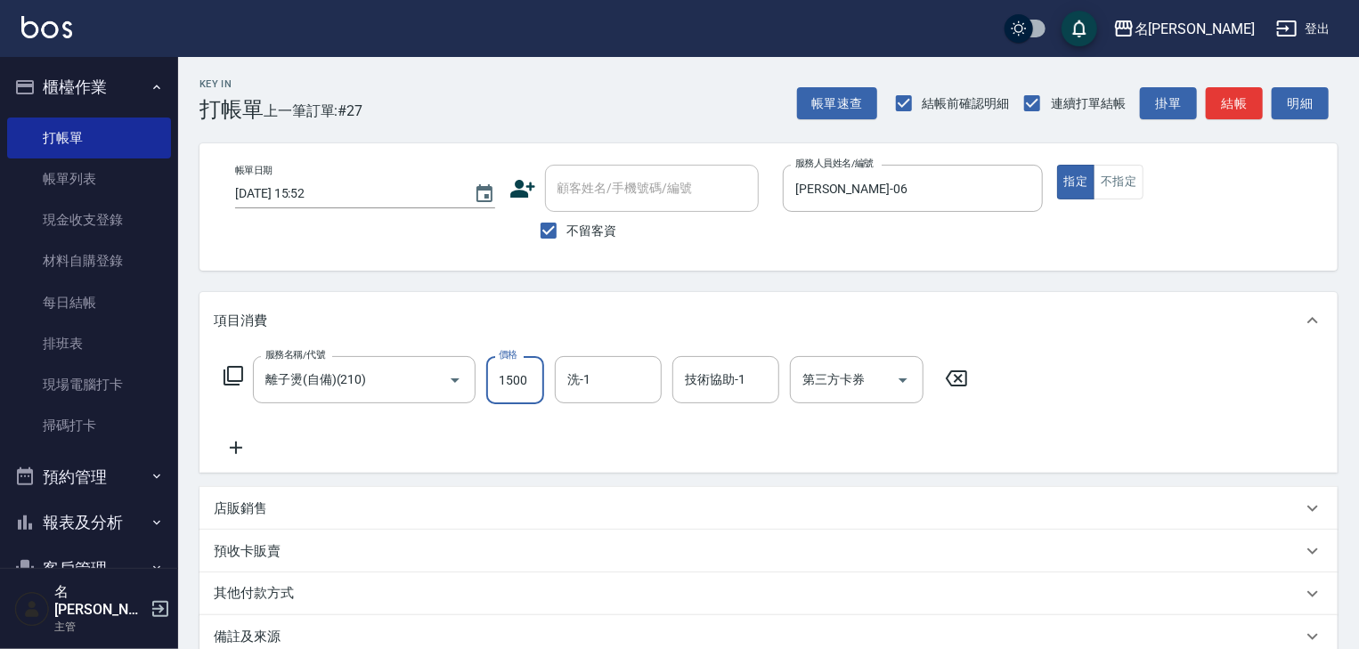
click at [524, 394] on input "1500" at bounding box center [515, 380] width 58 height 48
type input "2500"
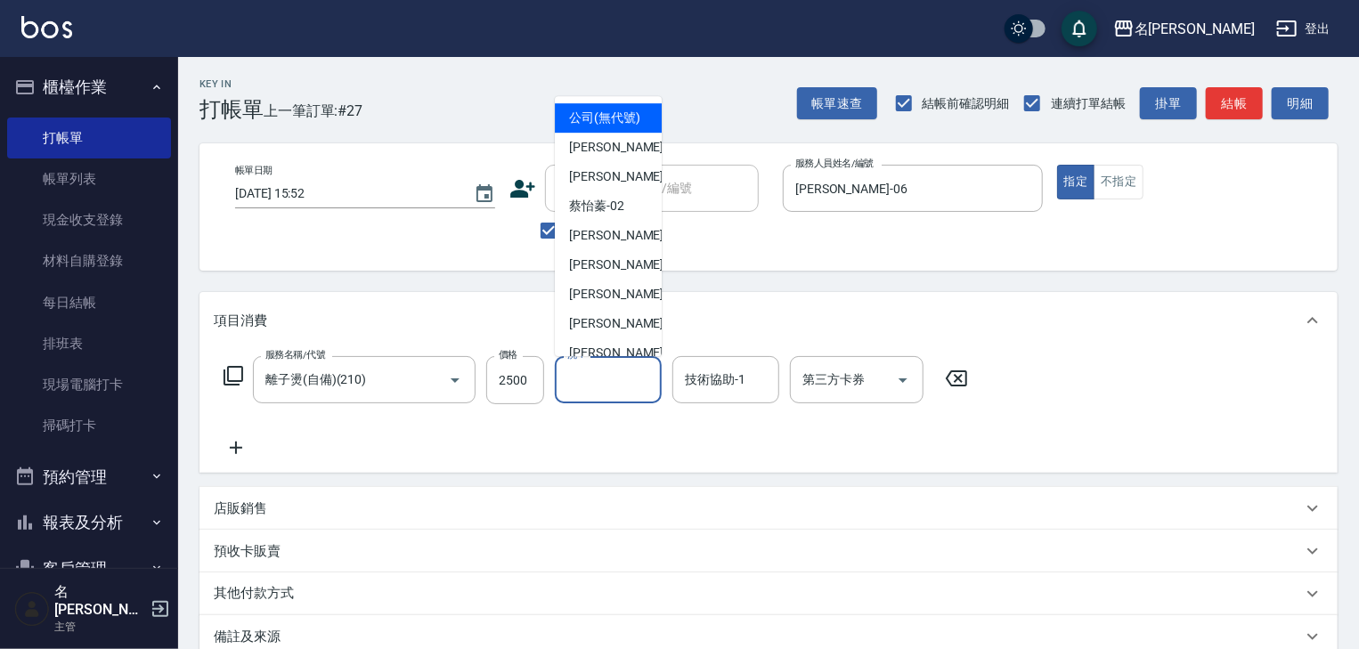
click at [586, 381] on input "洗-1" at bounding box center [608, 379] width 91 height 31
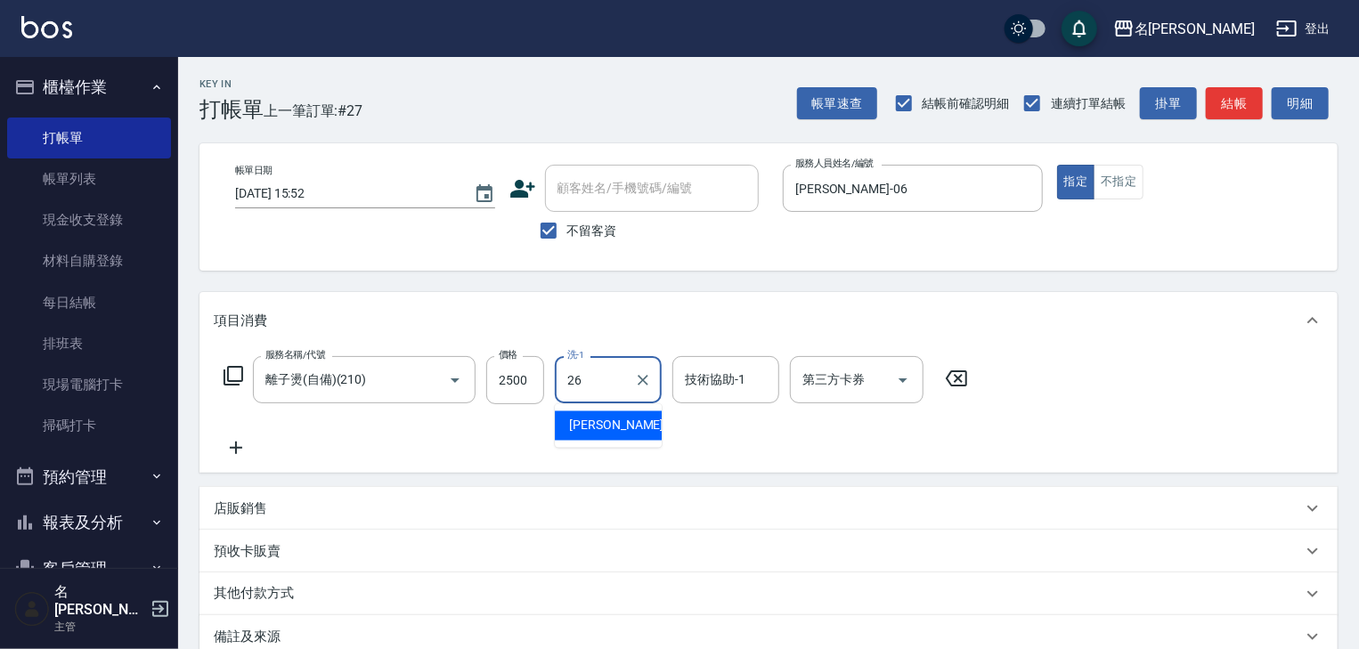
click at [624, 417] on span "方羿筑 -26" at bounding box center [625, 426] width 112 height 19
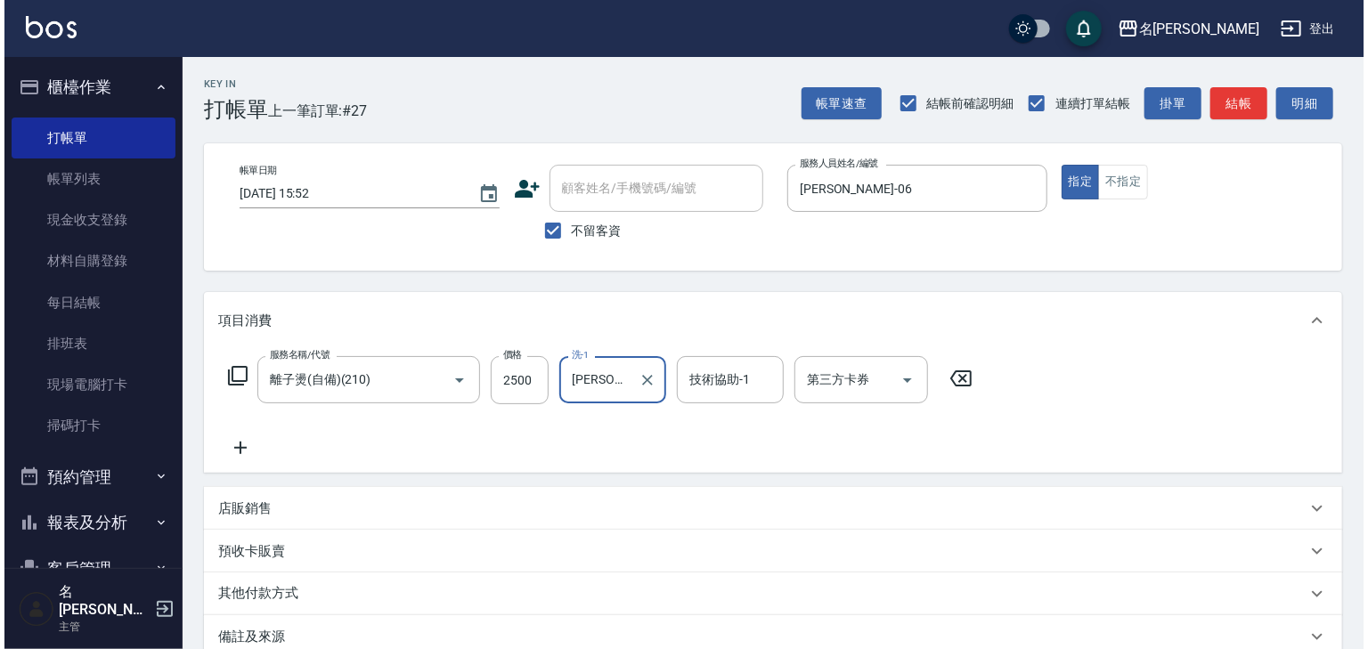
scroll to position [208, 0]
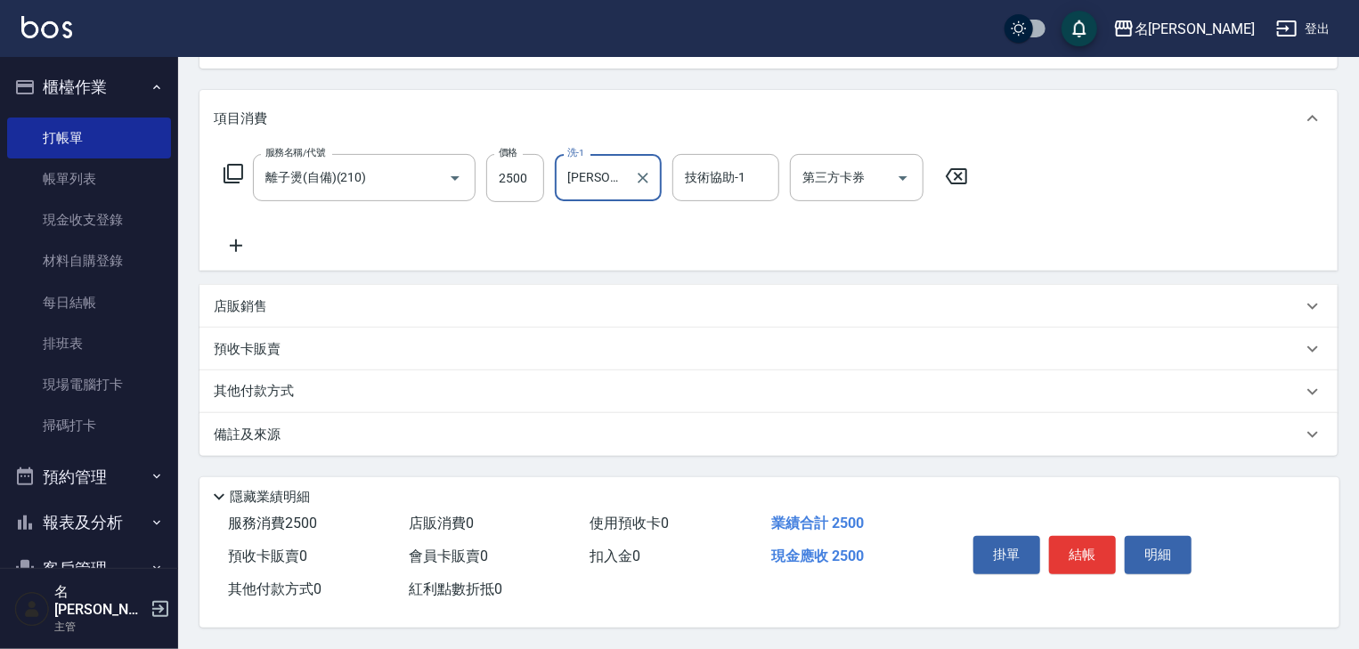
type input "方羿筑-26"
click at [1047, 542] on div "掛單 結帳 明細" at bounding box center [1083, 557] width 232 height 56
click at [1076, 550] on button "結帳" at bounding box center [1082, 554] width 67 height 37
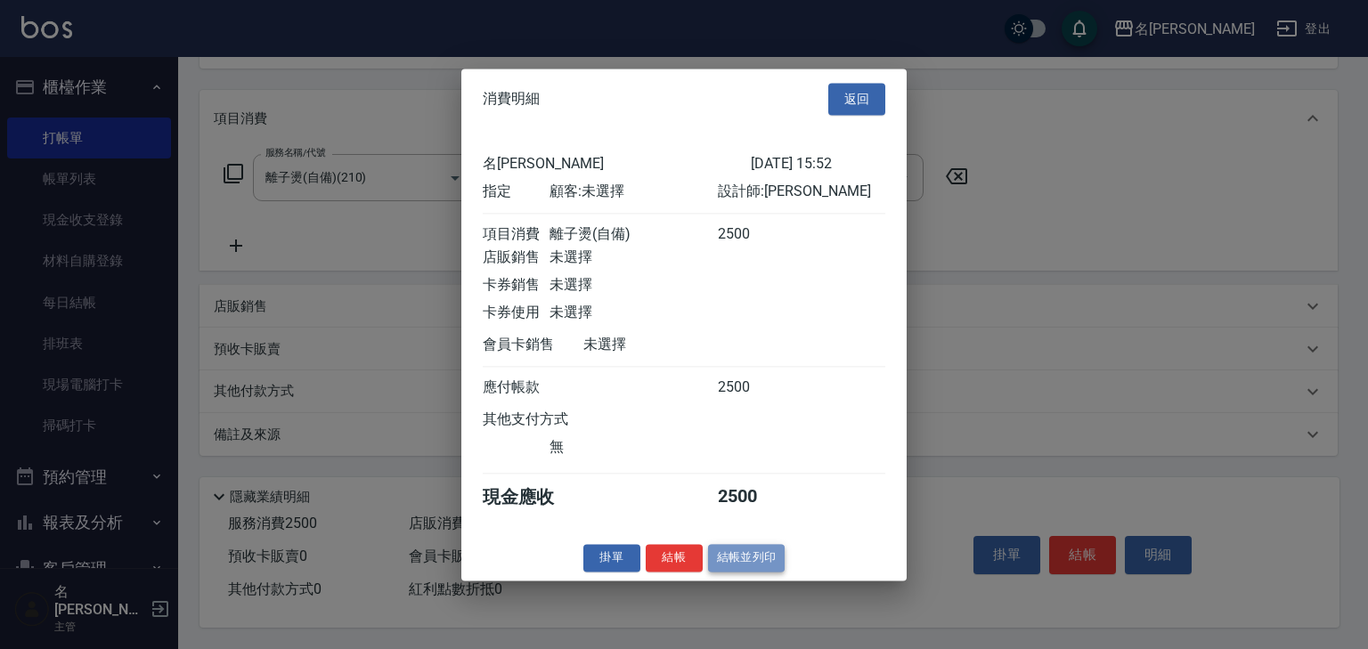
click at [733, 567] on button "結帳並列印" at bounding box center [746, 558] width 77 height 28
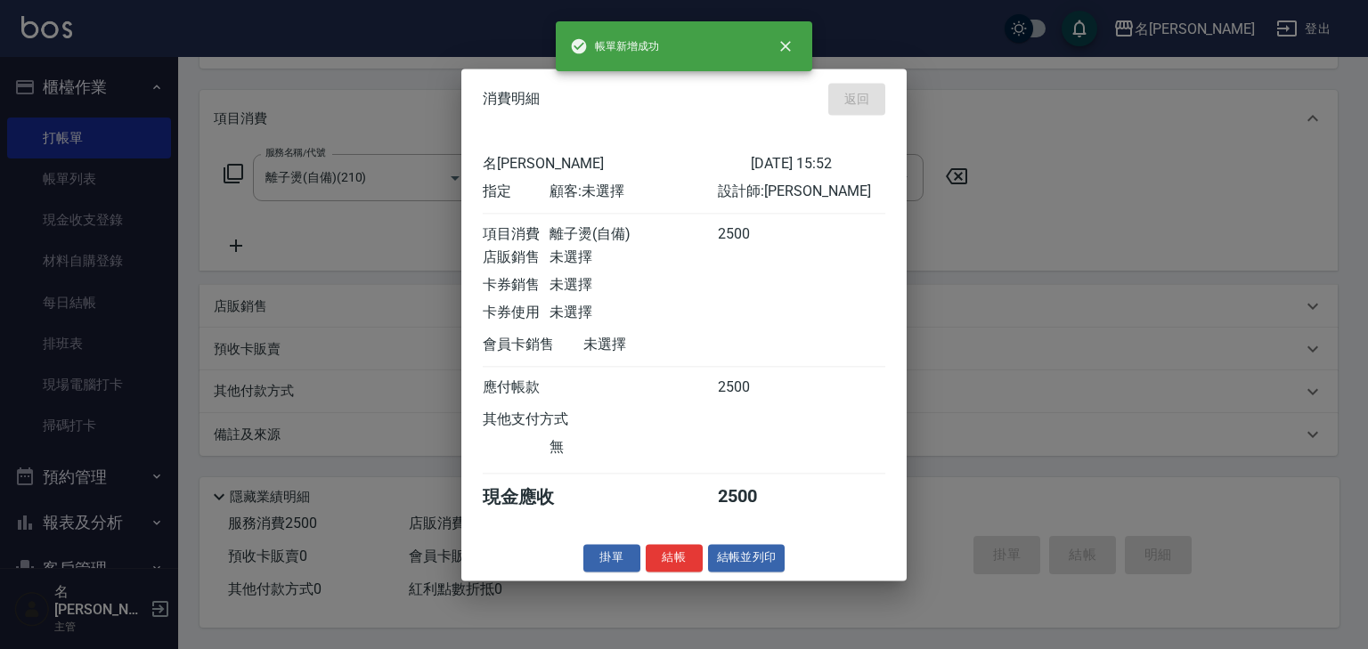
type input "2025/08/15 16:01"
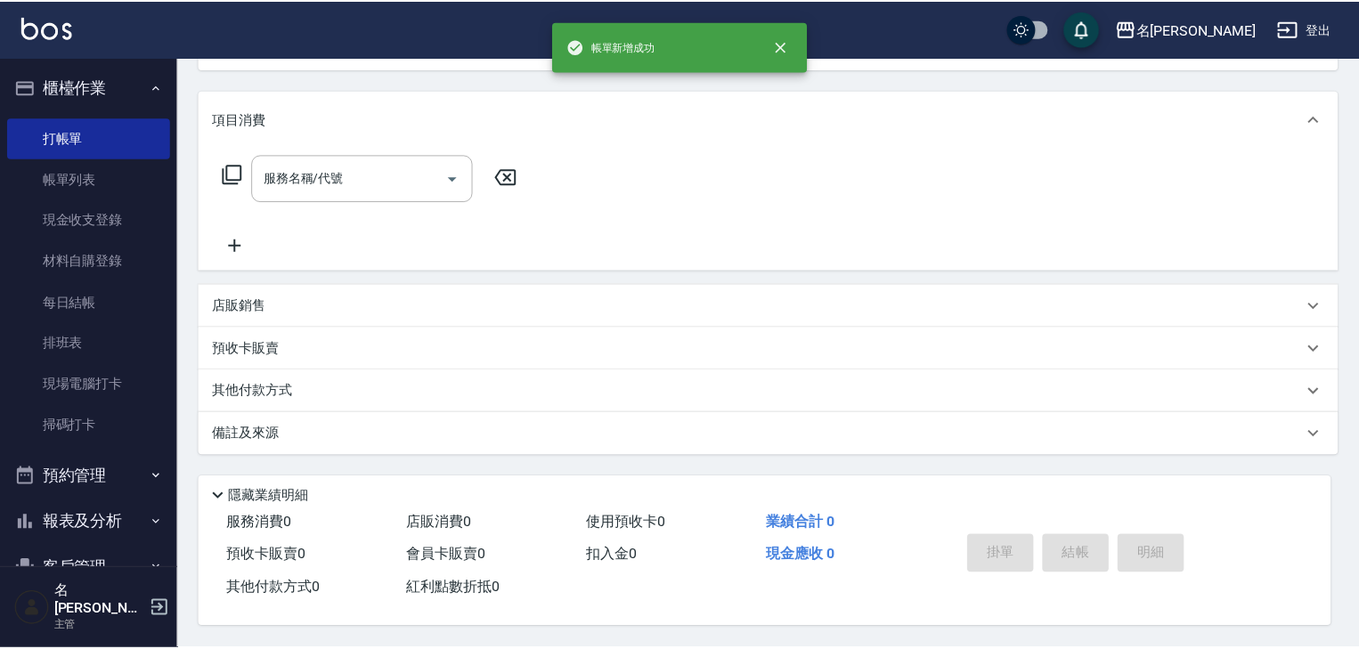
scroll to position [0, 0]
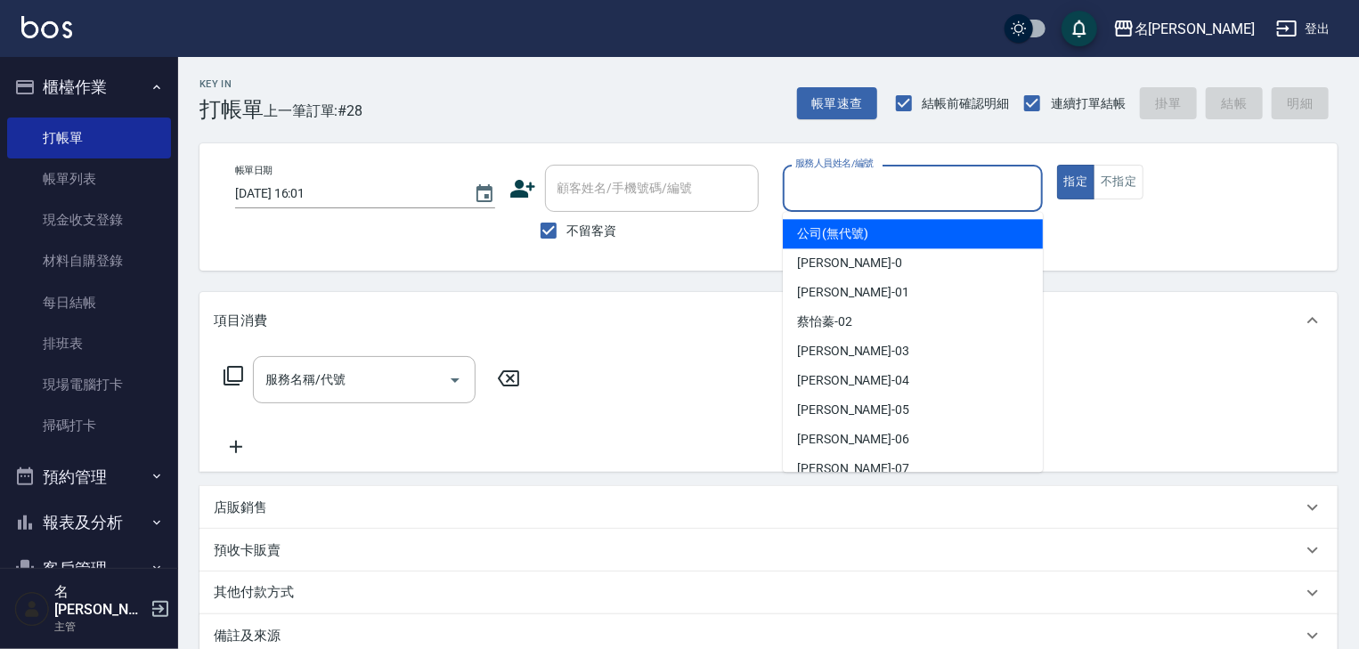
click at [817, 186] on input "服務人員姓名/編號" at bounding box center [913, 188] width 244 height 31
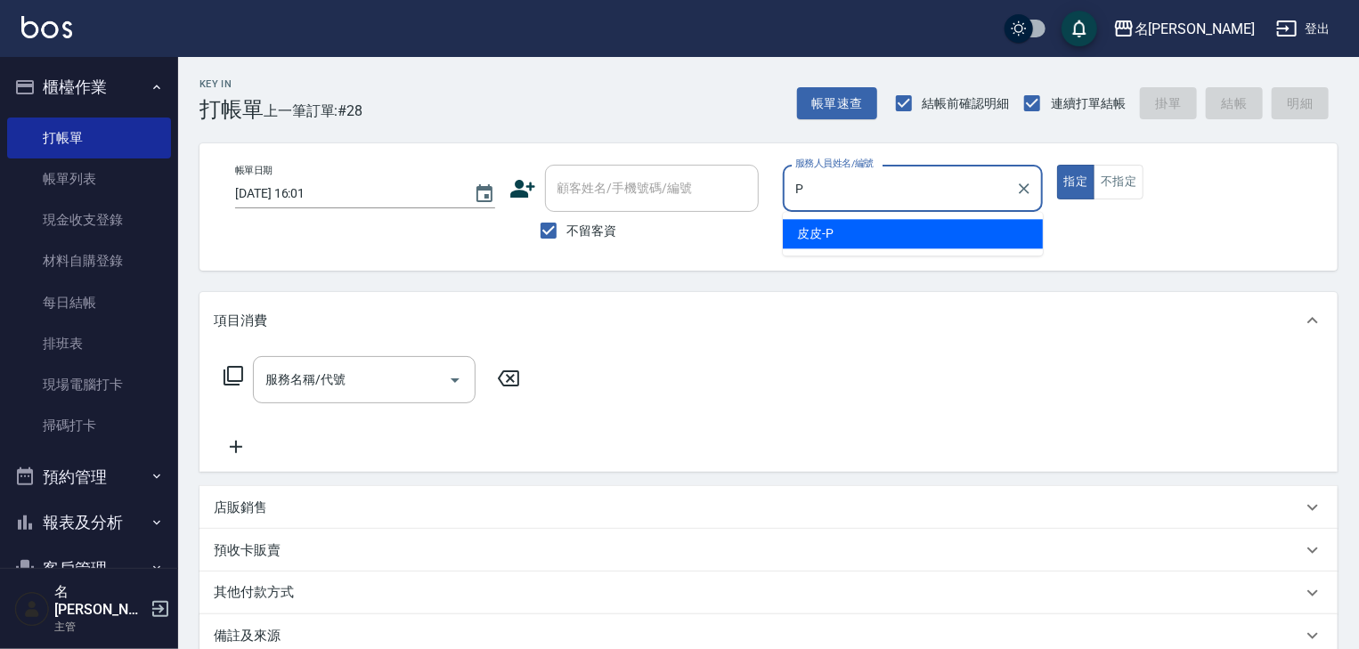
type input "皮皮-P"
type button "true"
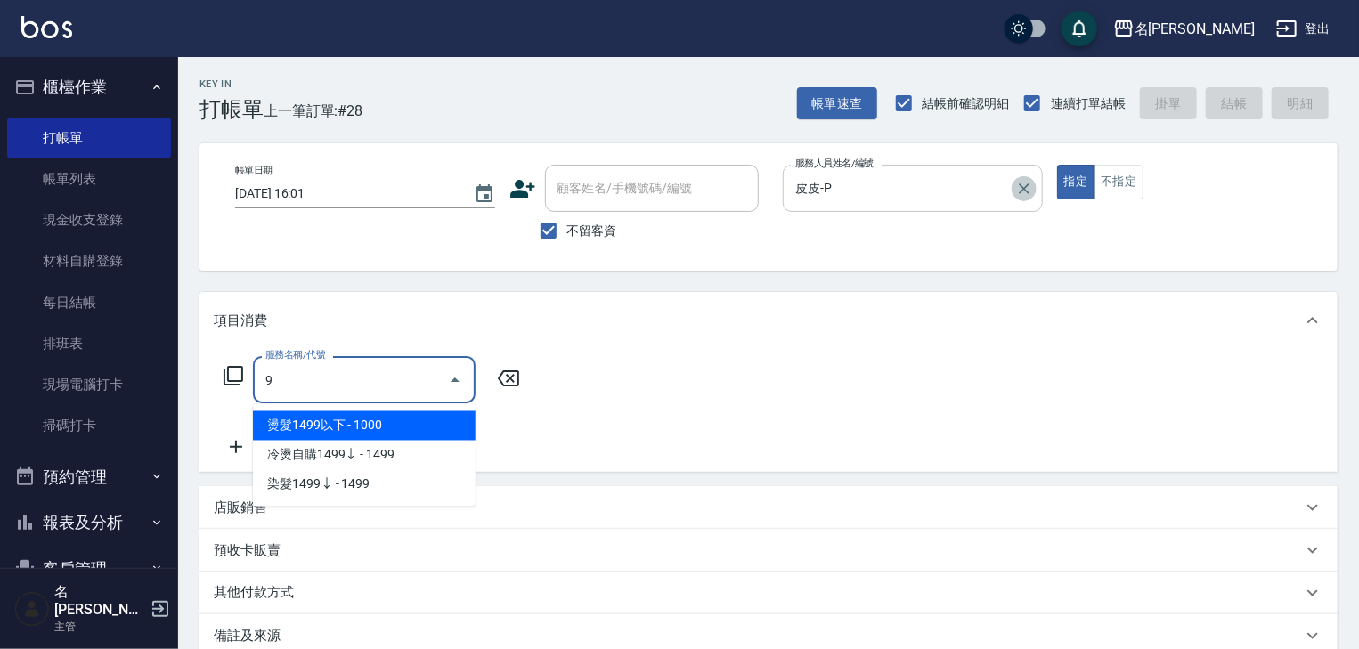
click at [1016, 187] on icon "Clear" at bounding box center [1024, 189] width 18 height 18
type input "9"
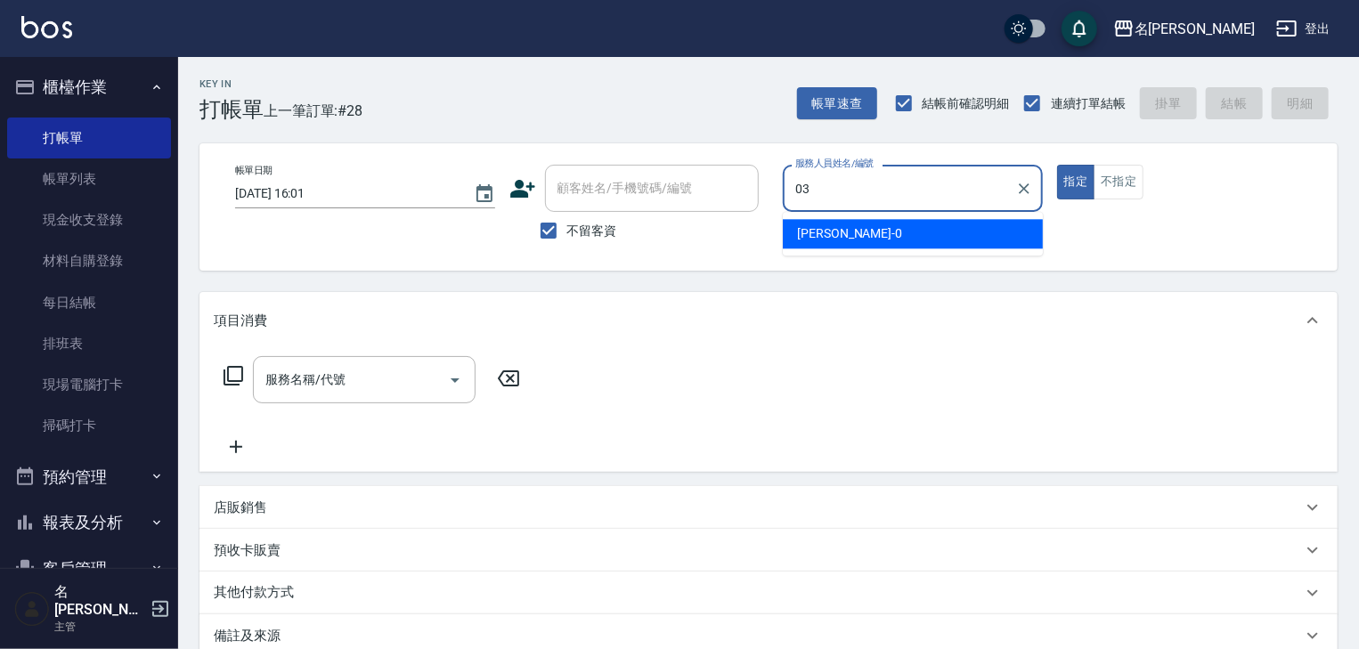
type input "曹如妘-03"
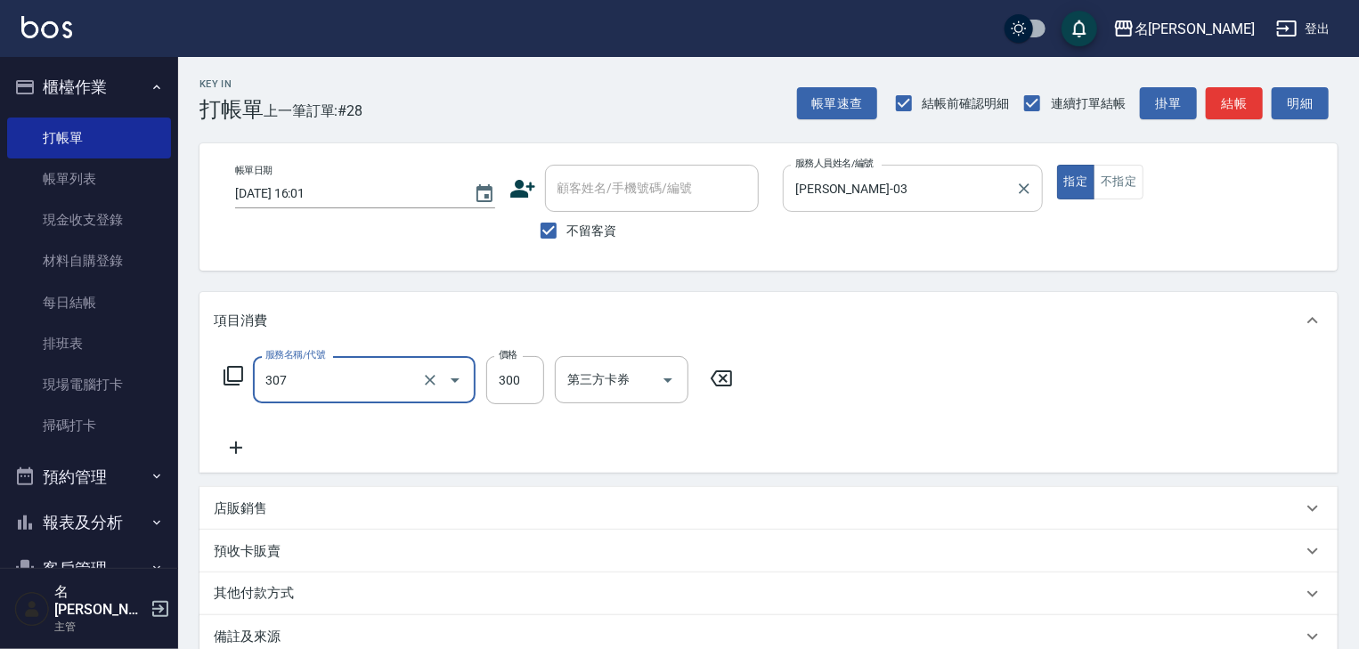
type input "剪髮(307)"
type input "700"
click at [1248, 85] on div "帳單速查 結帳前確認明細 連續打單結帳 掛單 結帳 明細" at bounding box center [1067, 103] width 541 height 37
click at [1247, 99] on button "結帳" at bounding box center [1234, 103] width 57 height 33
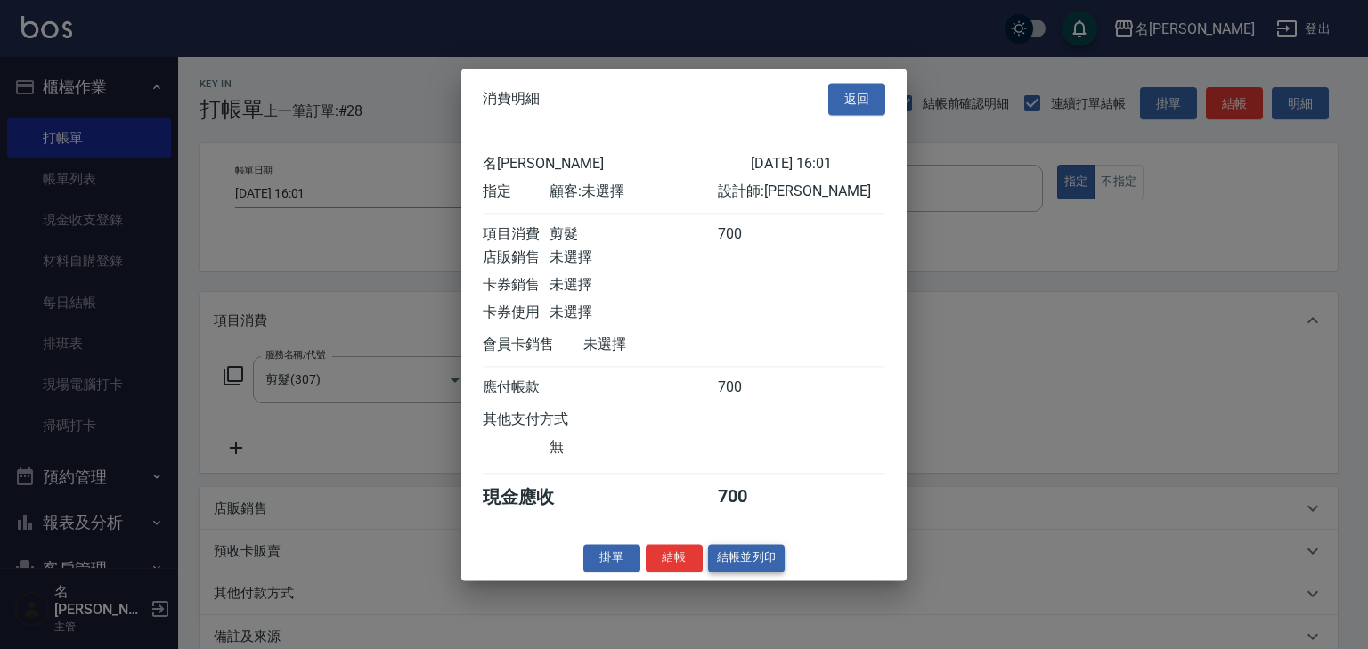
click at [770, 563] on button "結帳並列印" at bounding box center [746, 558] width 77 height 28
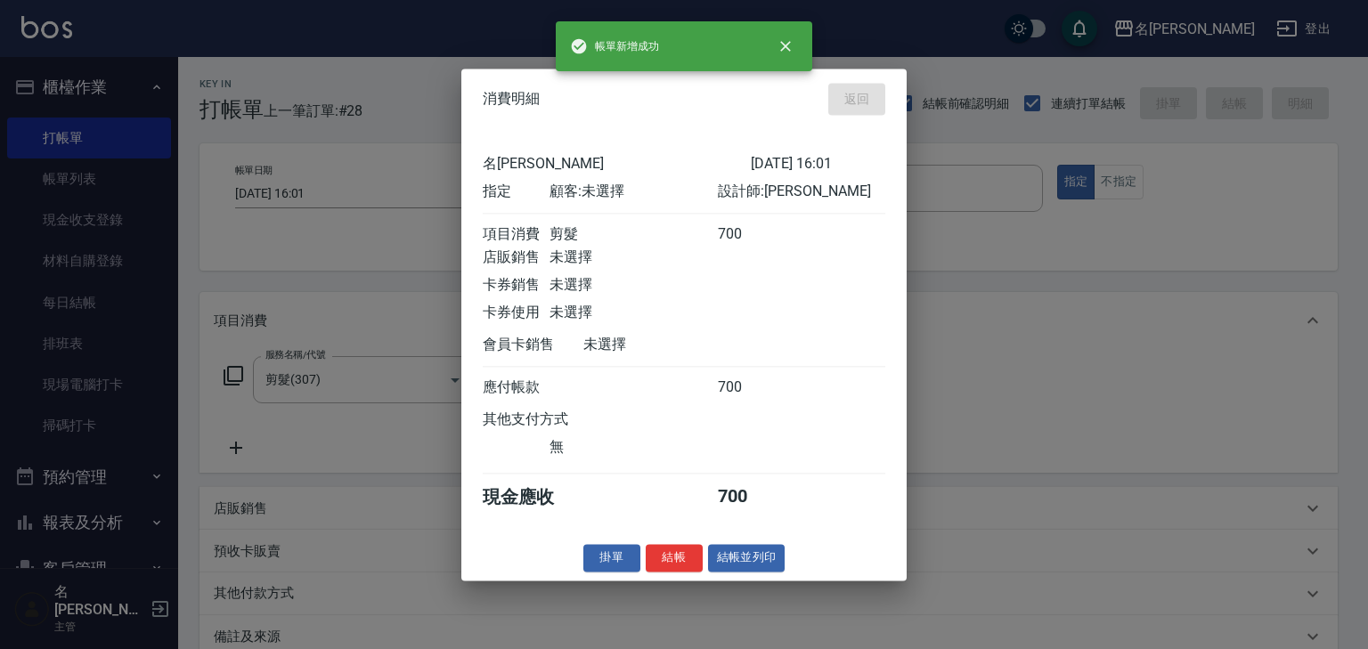
type input "2025/08/15 16:14"
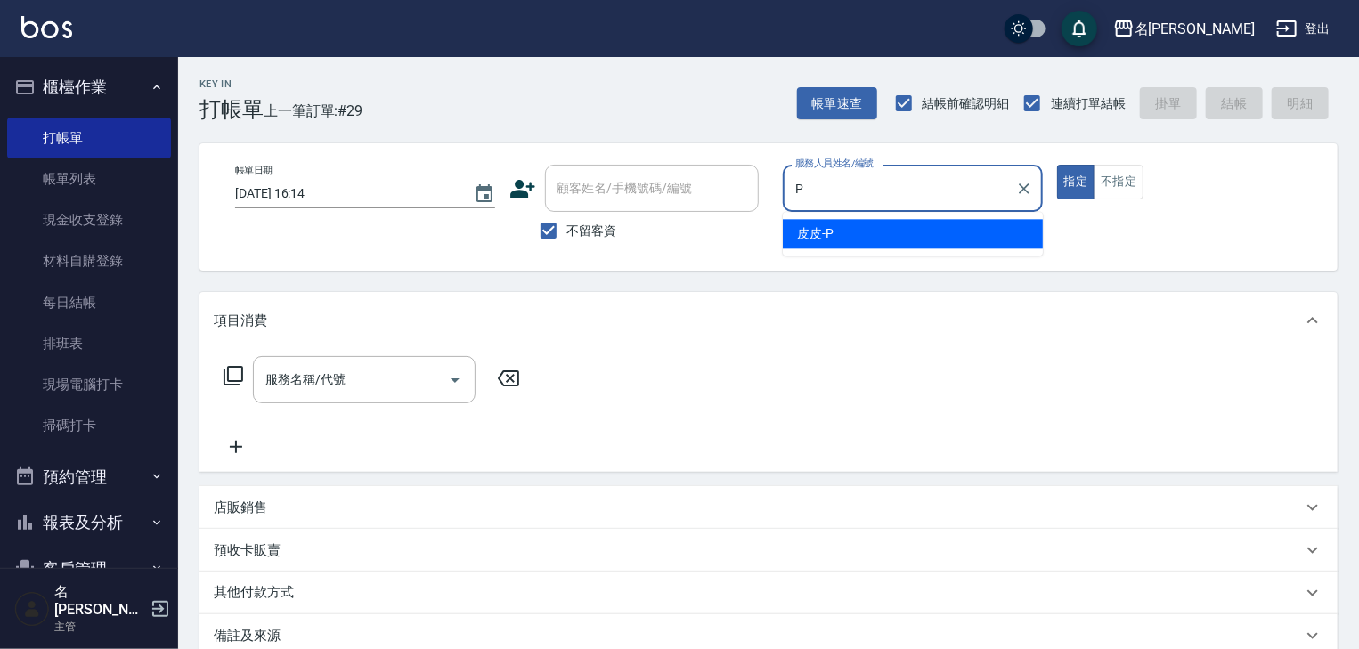
type input "皮皮-P"
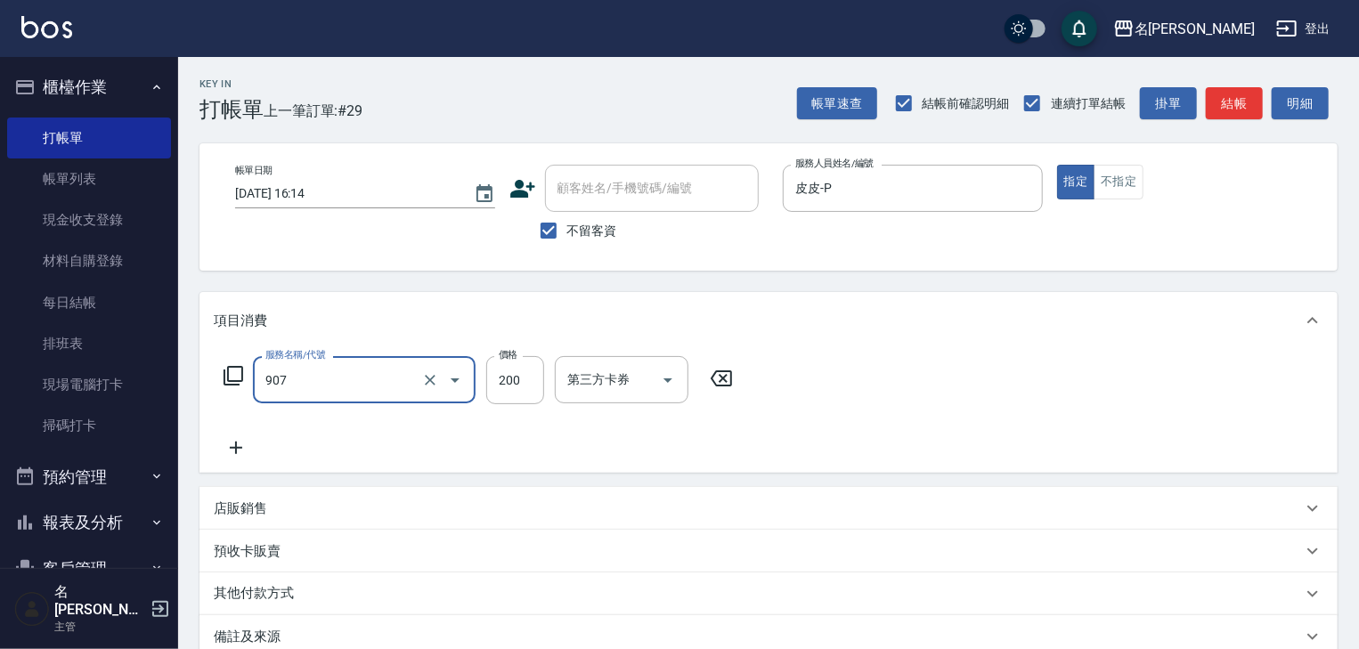
type input "擦指甲(907)"
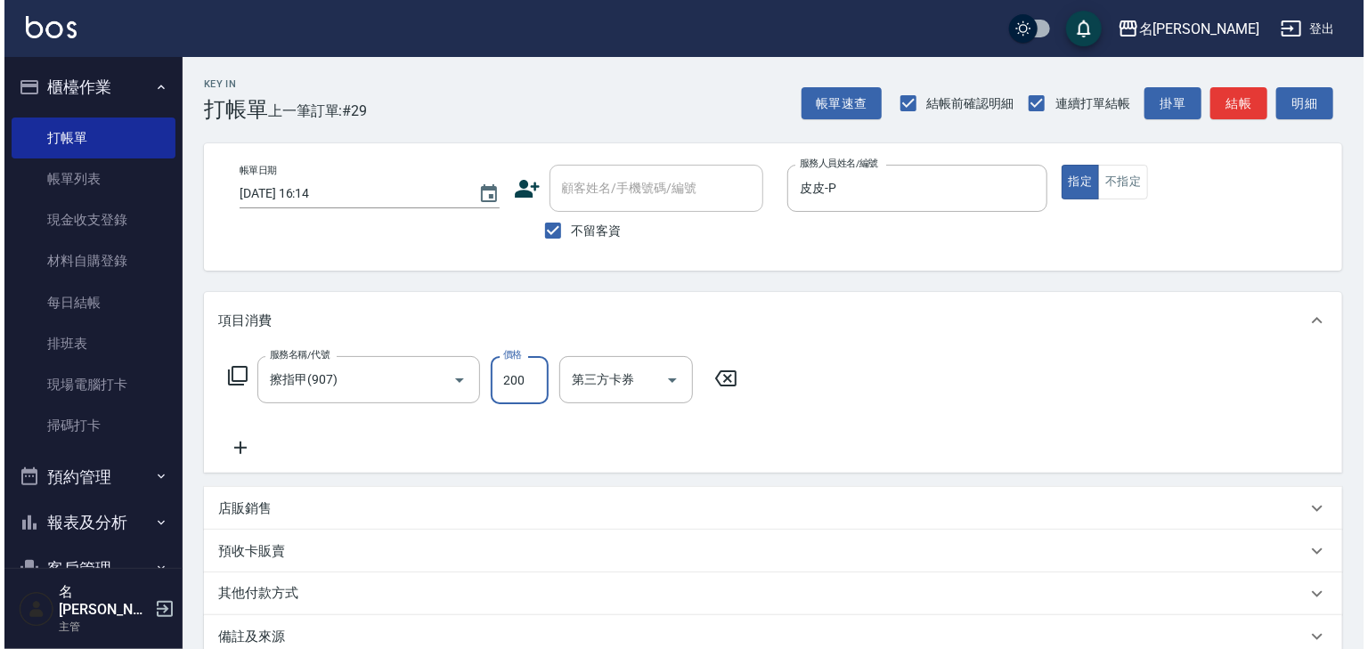
scroll to position [208, 0]
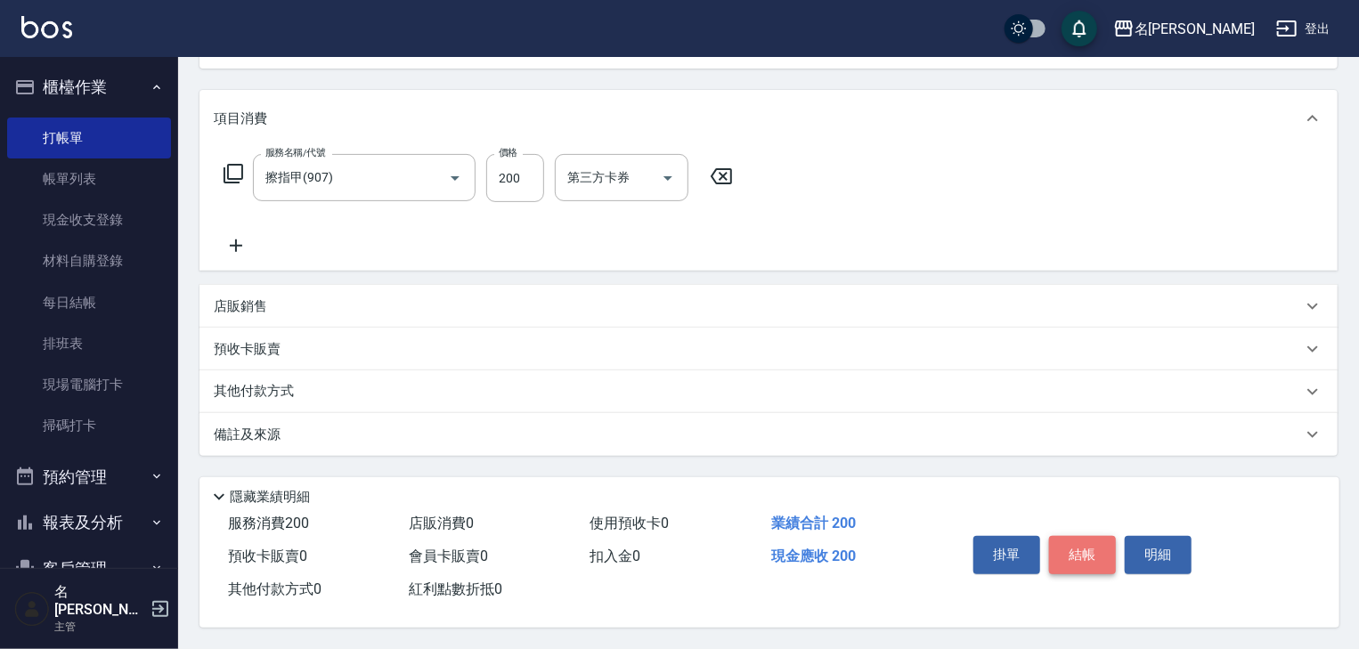
click at [1080, 549] on button "結帳" at bounding box center [1082, 554] width 67 height 37
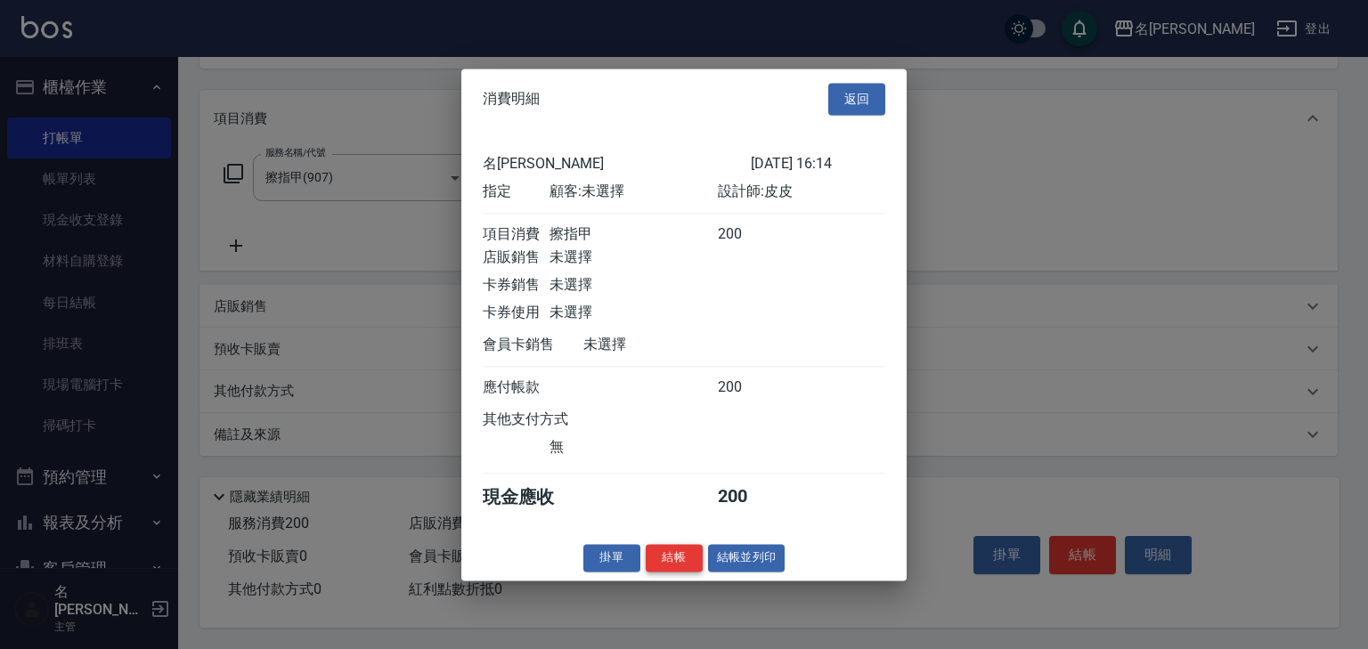
click at [676, 572] on button "結帳" at bounding box center [674, 558] width 57 height 28
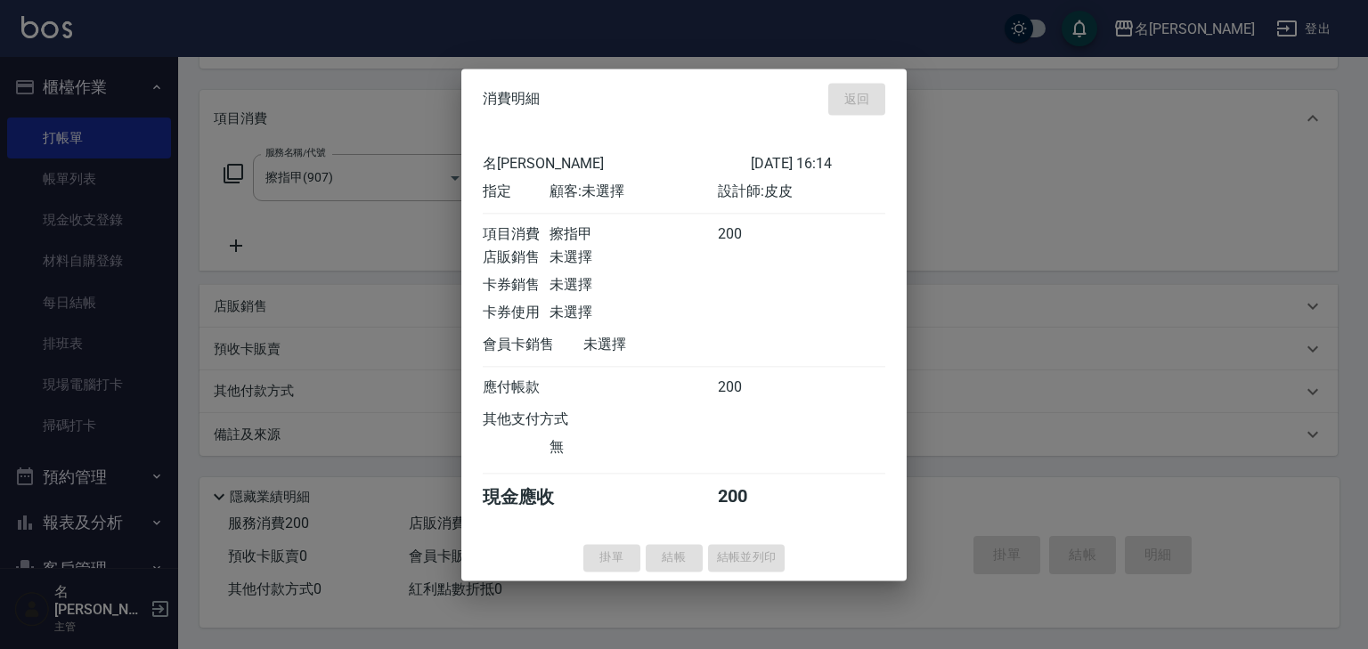
type input "2025/08/15 16:15"
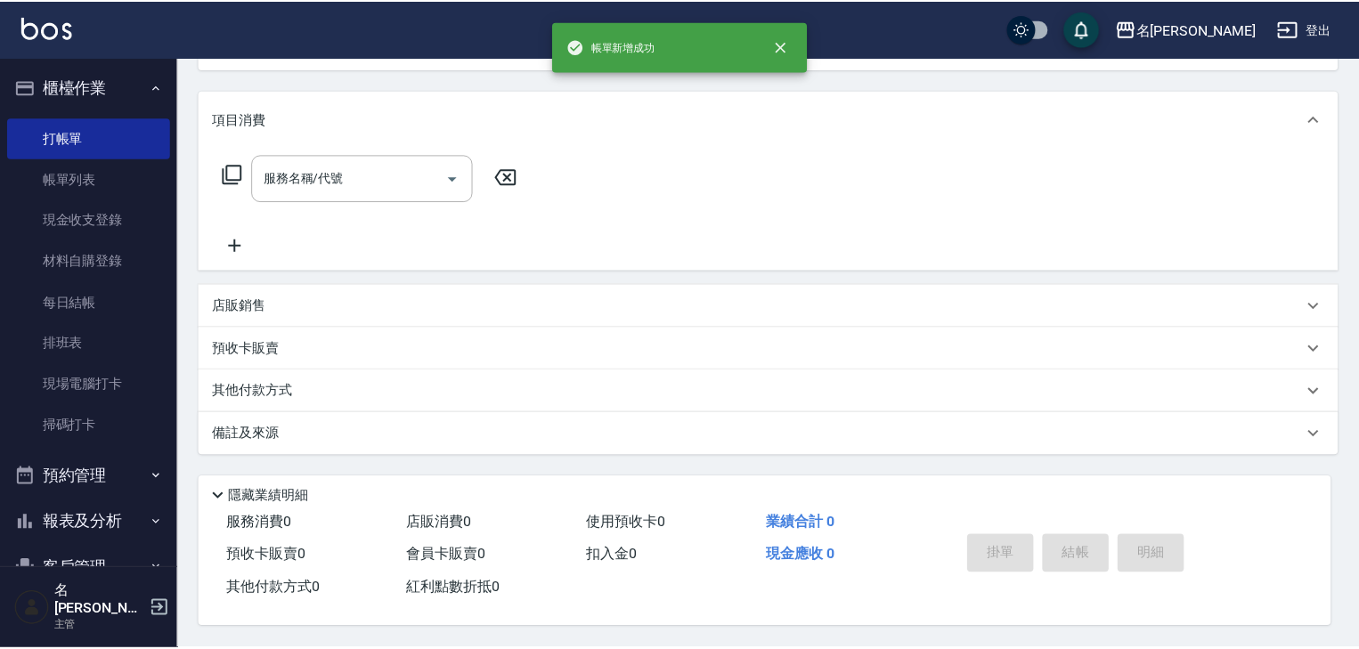
scroll to position [0, 0]
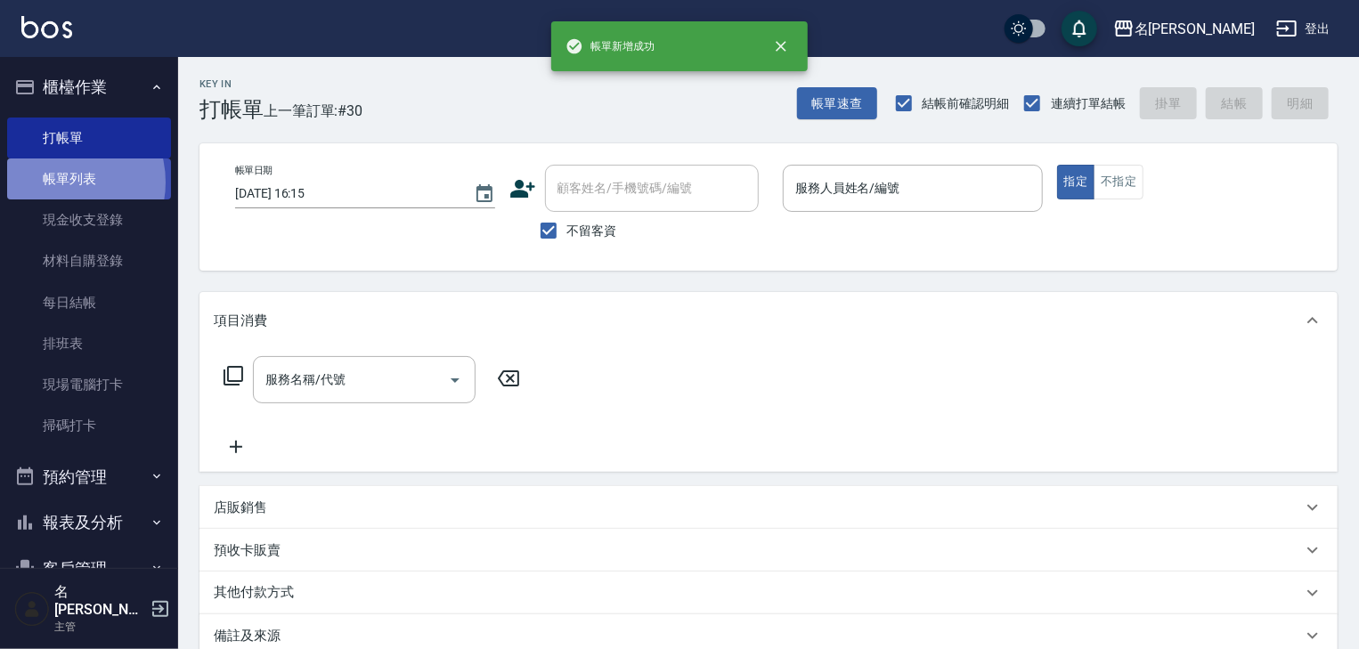
click at [61, 183] on link "帳單列表" at bounding box center [89, 179] width 164 height 41
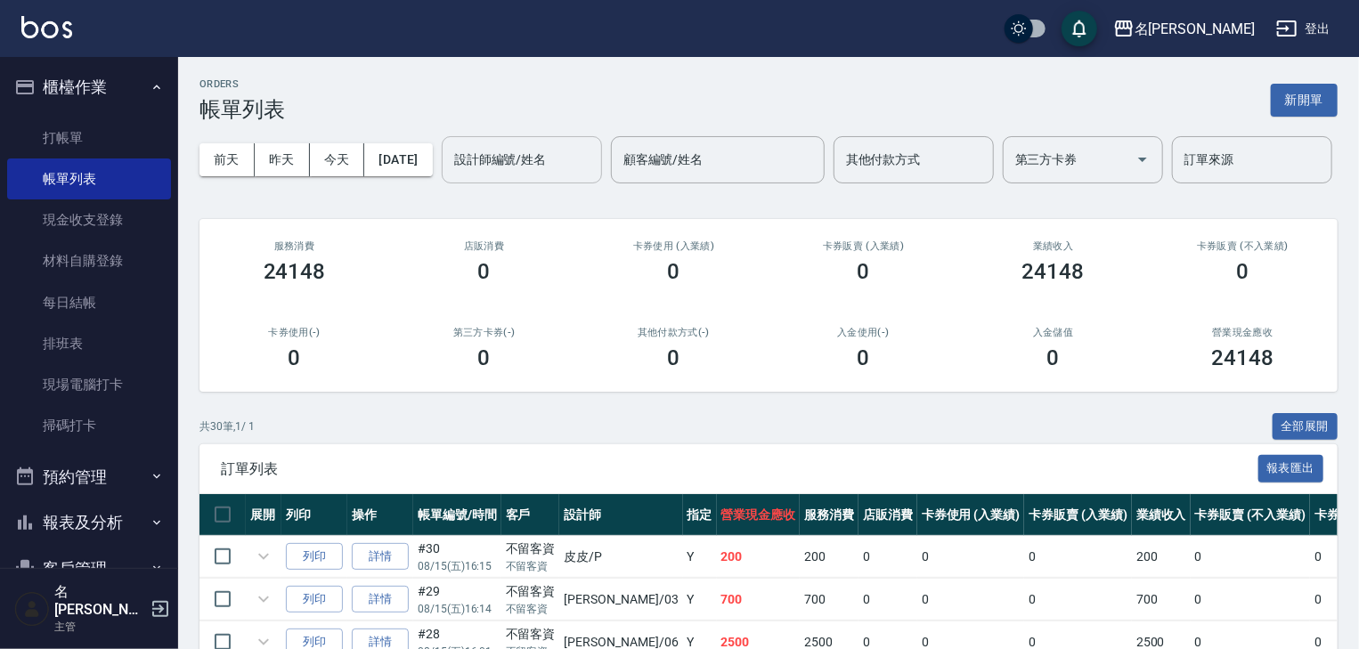
click at [442, 184] on div "設計師編號/姓名 設計師編號/姓名" at bounding box center [522, 159] width 160 height 47
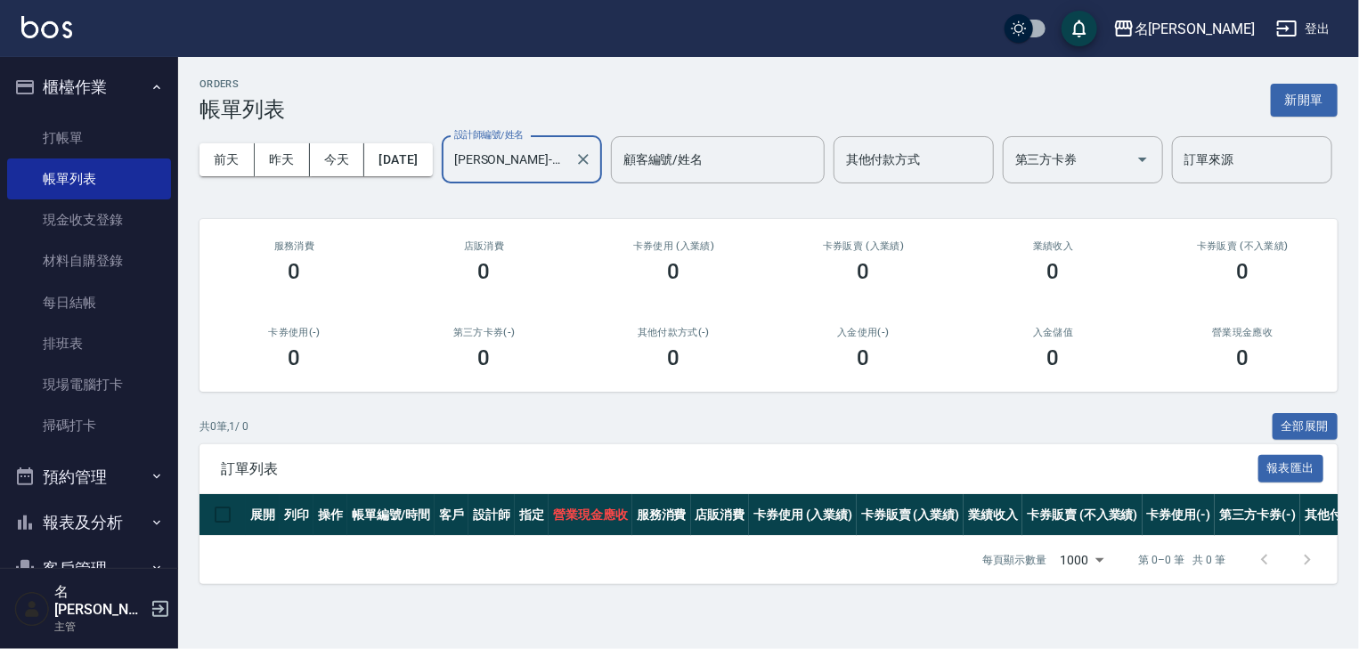
scroll to position [23, 0]
type input "黃于瑄-09"
click at [353, 143] on button "今天" at bounding box center [337, 159] width 55 height 33
click at [66, 39] on link at bounding box center [46, 29] width 51 height 26
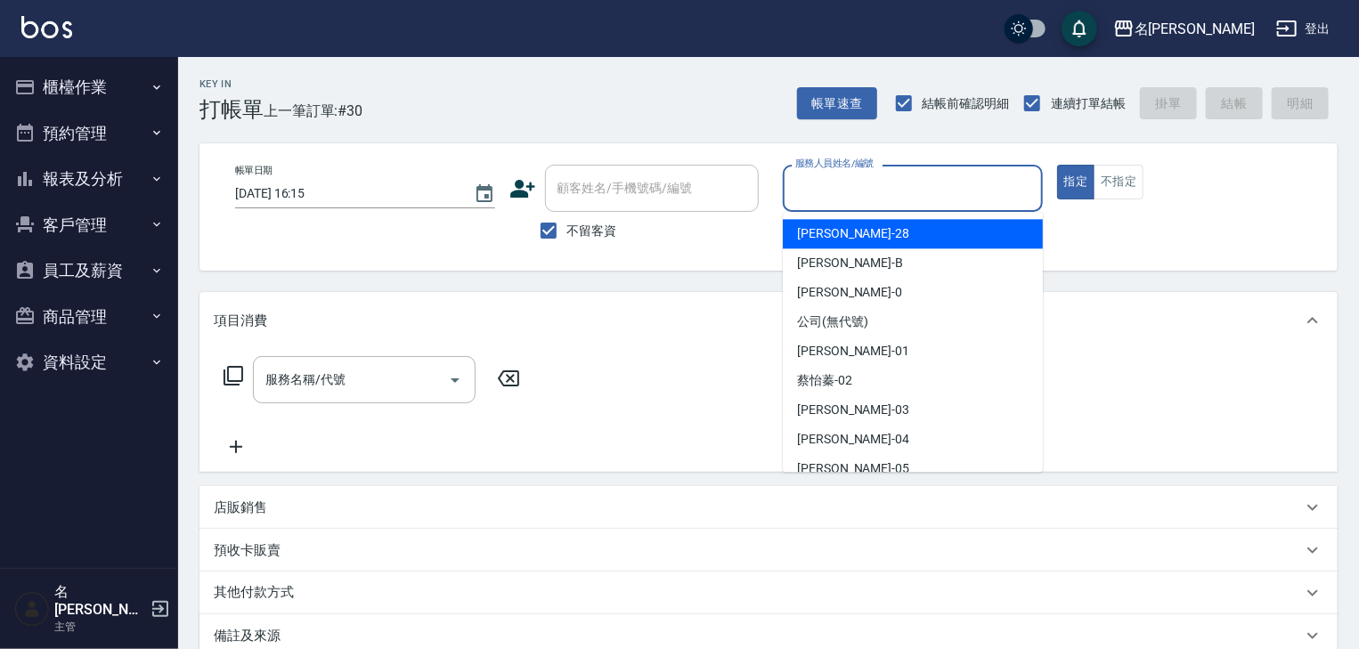
click at [855, 196] on input "服務人員姓名/編號" at bounding box center [913, 188] width 244 height 31
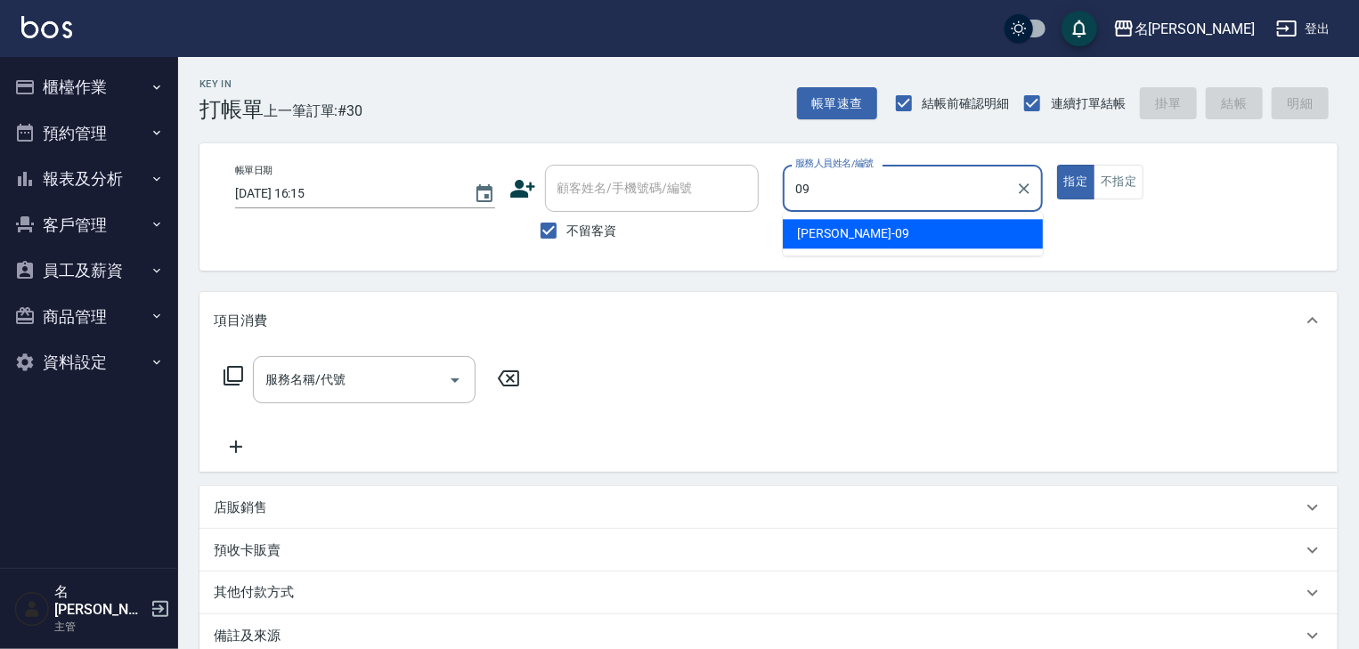
type input "黃于瑄-09"
type button "true"
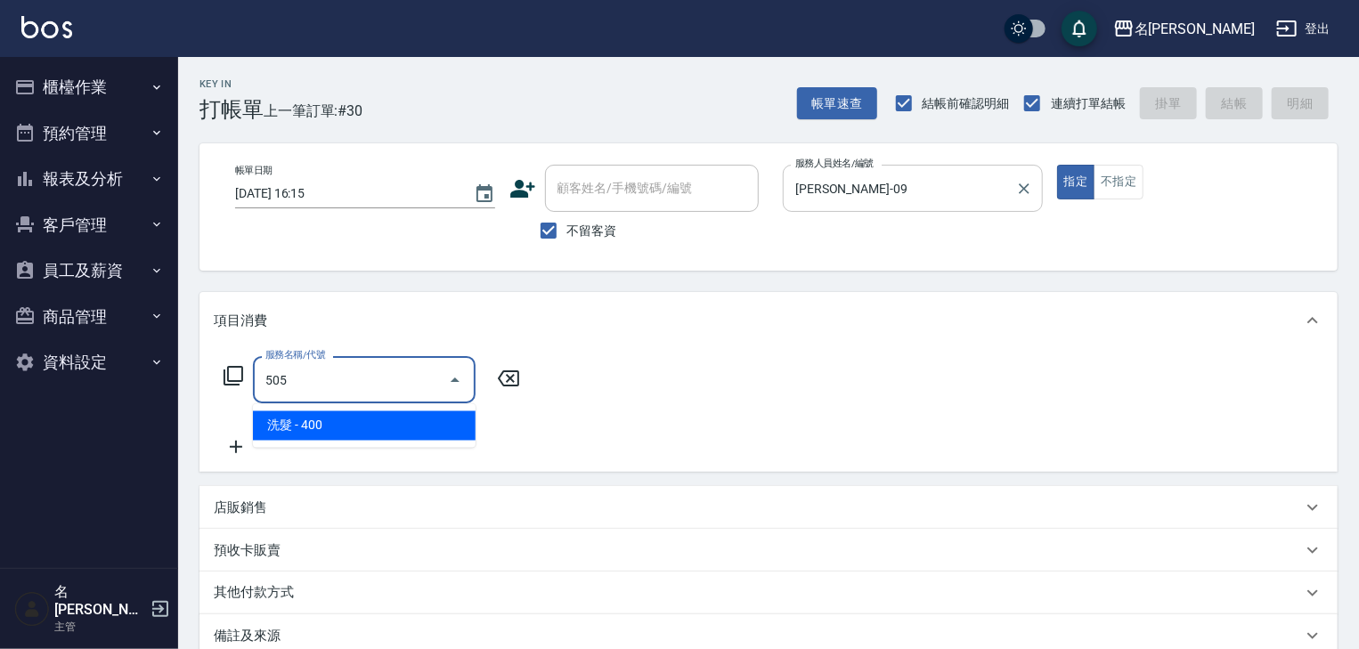
type input "洗髮(505)"
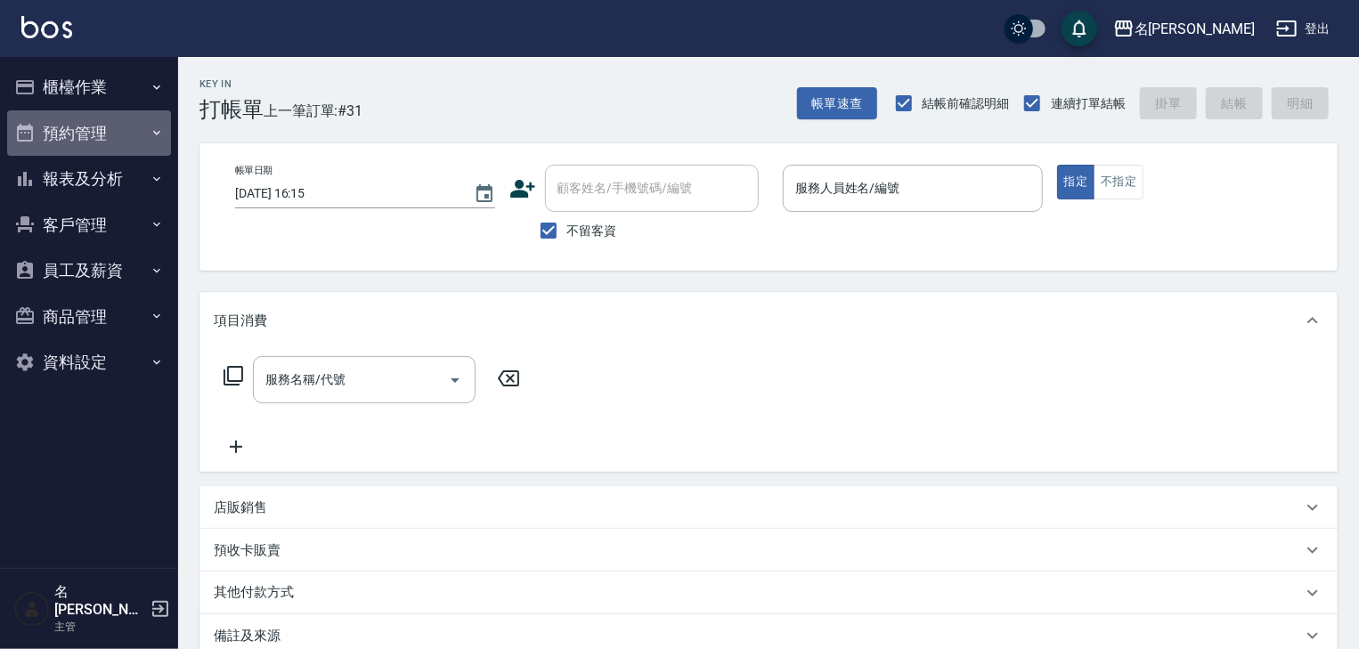
click at [82, 116] on button "預約管理" at bounding box center [89, 133] width 164 height 46
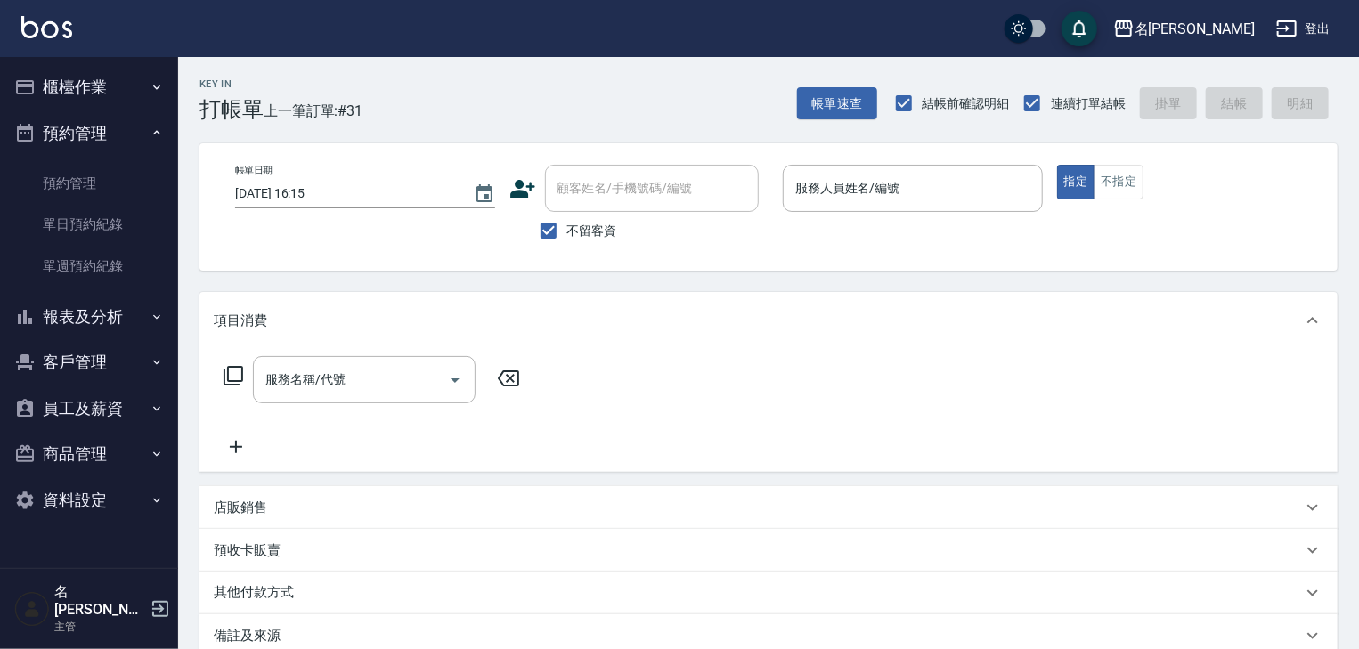
click at [86, 93] on button "櫃檯作業" at bounding box center [89, 87] width 164 height 46
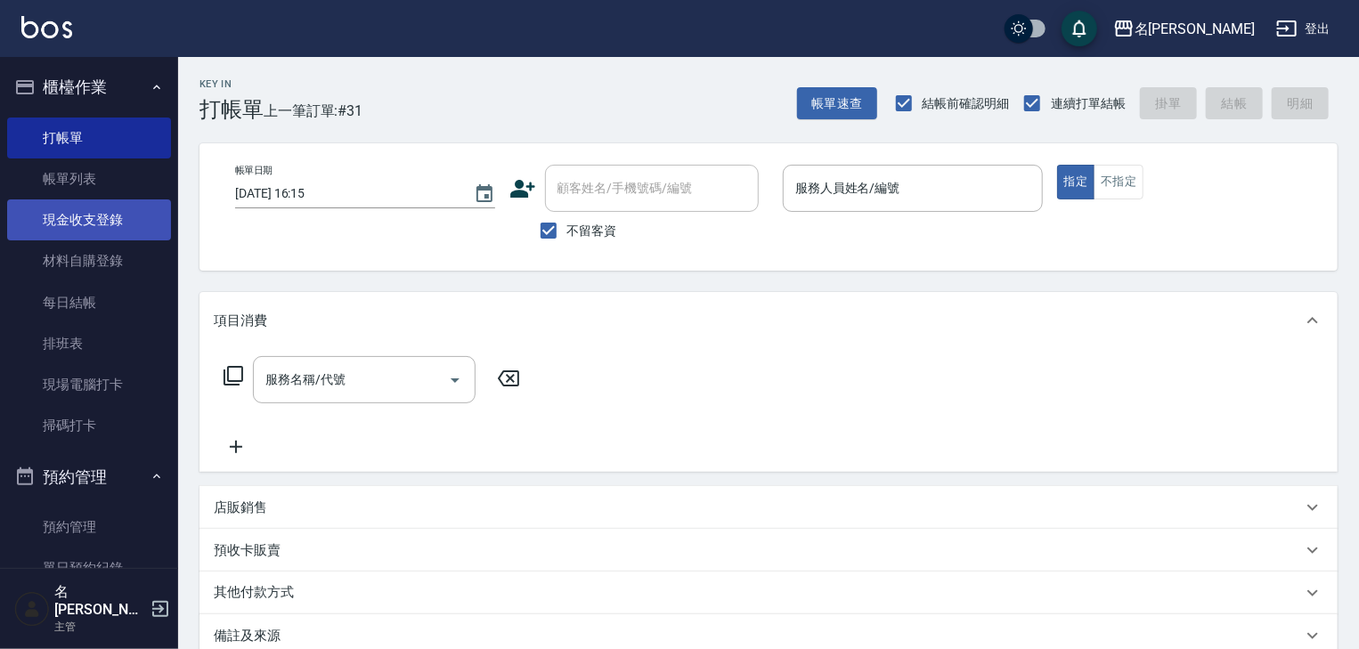
click at [99, 203] on link "現金收支登錄" at bounding box center [89, 220] width 164 height 41
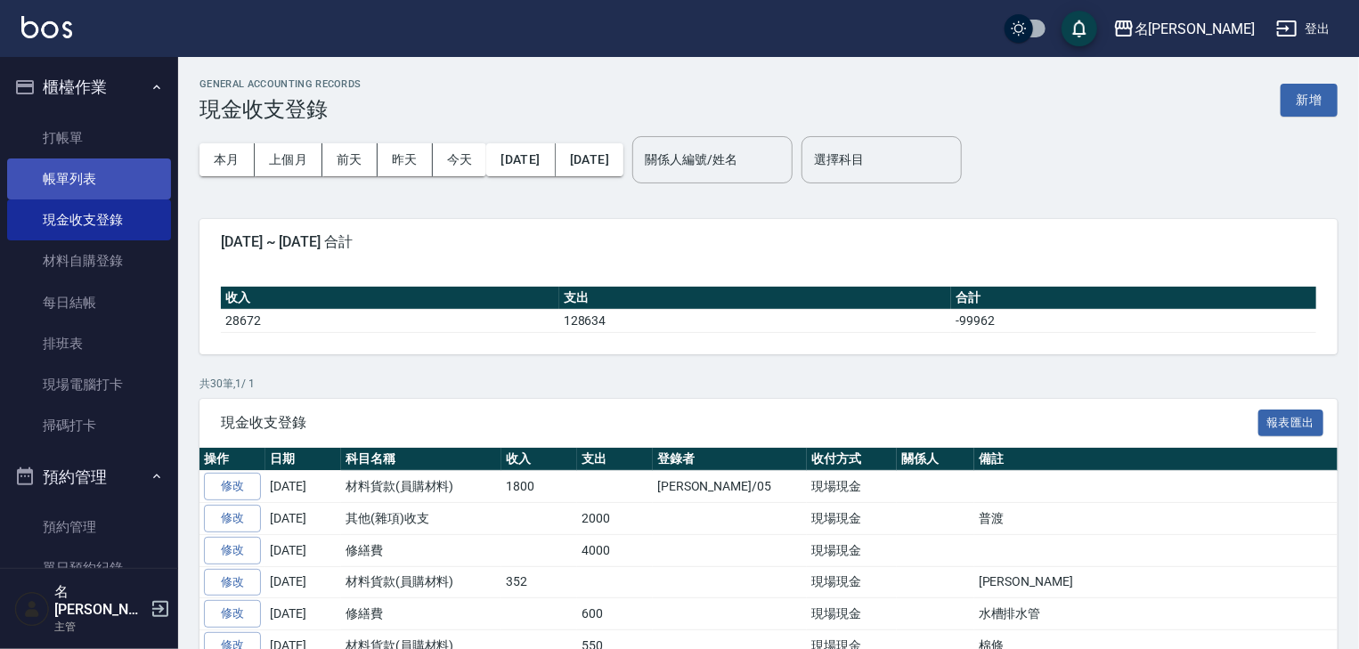
click at [106, 178] on link "帳單列表" at bounding box center [89, 179] width 164 height 41
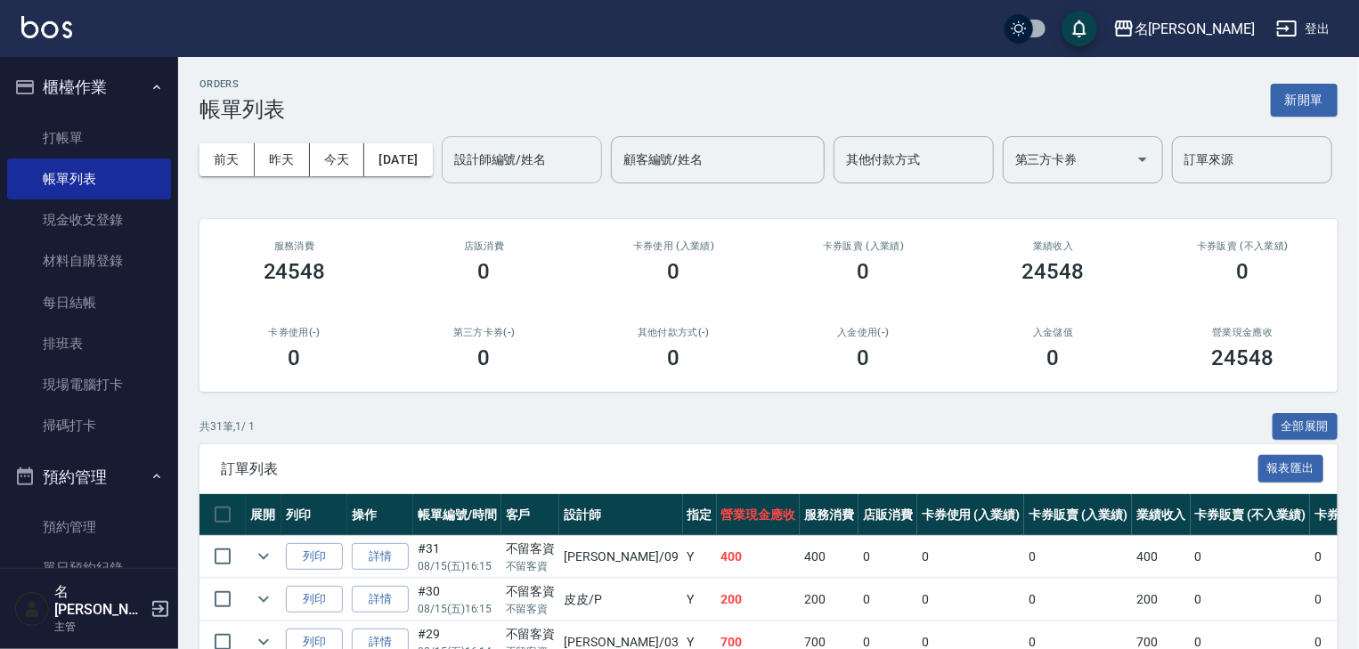
click at [442, 184] on div "設計師編號/姓名" at bounding box center [522, 159] width 160 height 47
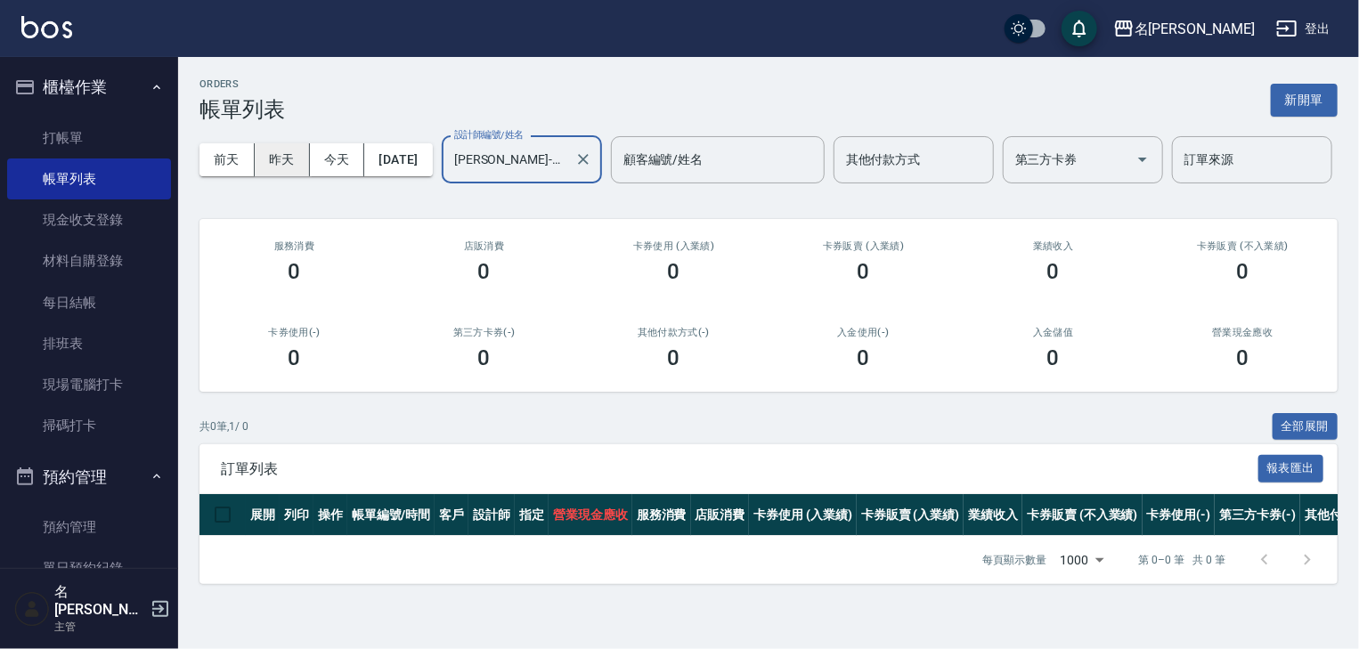
type input "[PERSON_NAME]-22"
click at [293, 154] on button "昨天" at bounding box center [282, 159] width 55 height 33
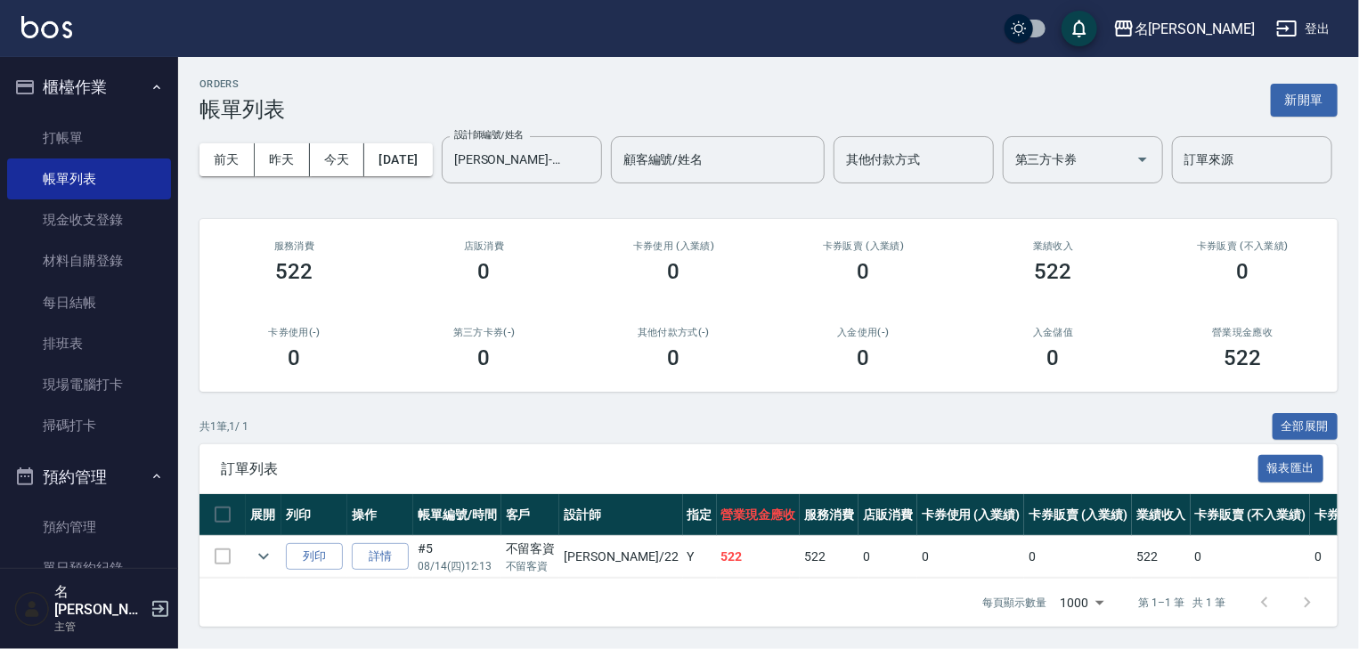
scroll to position [65, 0]
click at [375, 555] on link "詳情" at bounding box center [380, 557] width 57 height 28
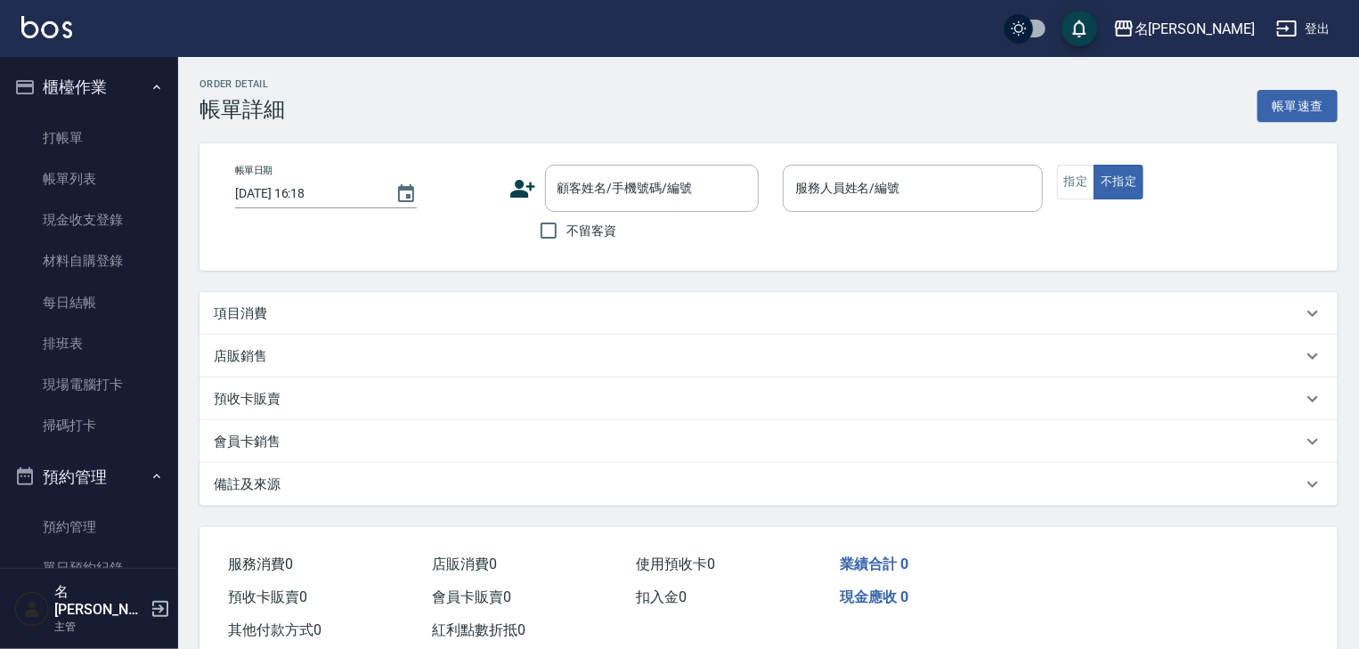
type input "2025/08/14 12:13"
checkbox input "true"
type input "[PERSON_NAME]-22"
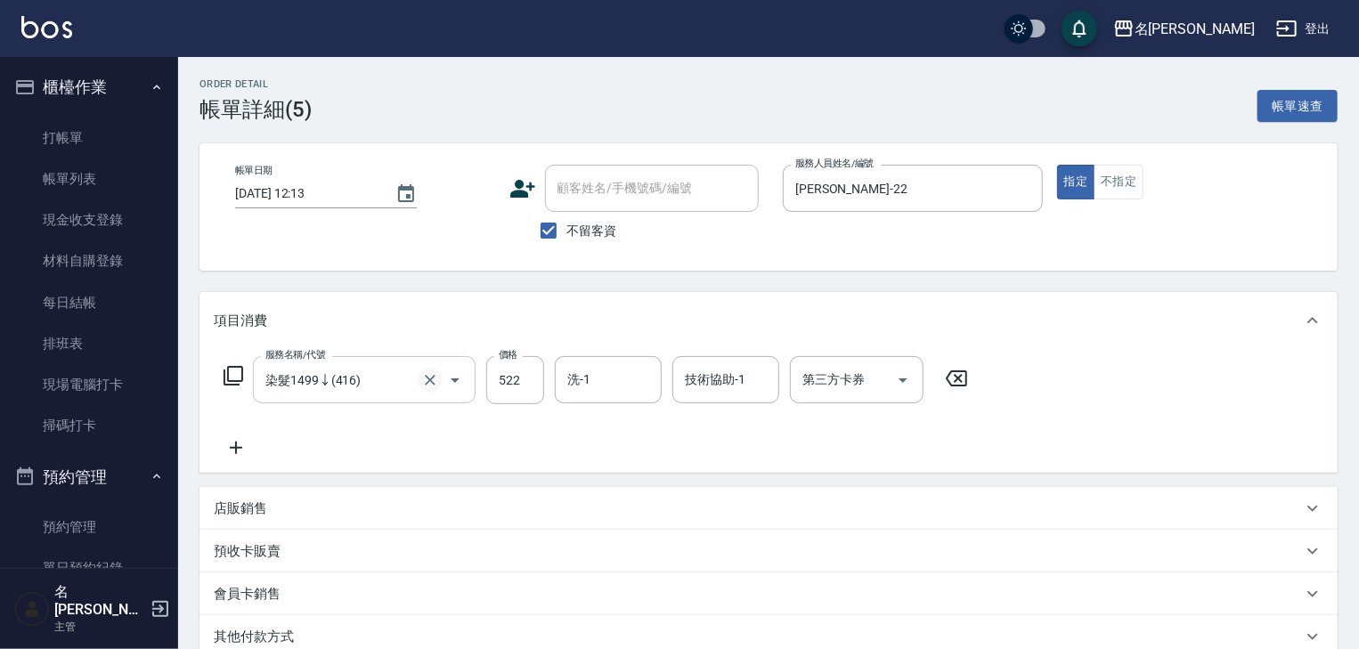
click at [440, 376] on button "Clear" at bounding box center [430, 380] width 25 height 25
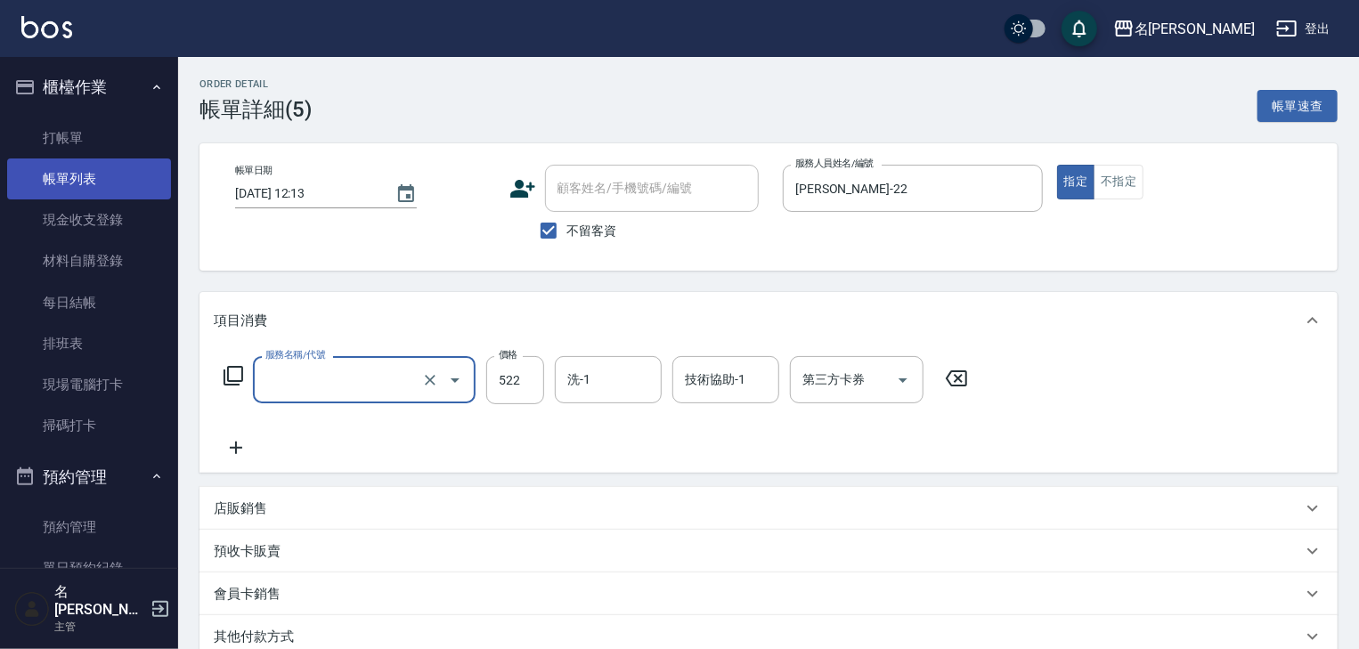
type input "染髮1499↓(416)"
click at [114, 172] on link "帳單列表" at bounding box center [89, 179] width 164 height 41
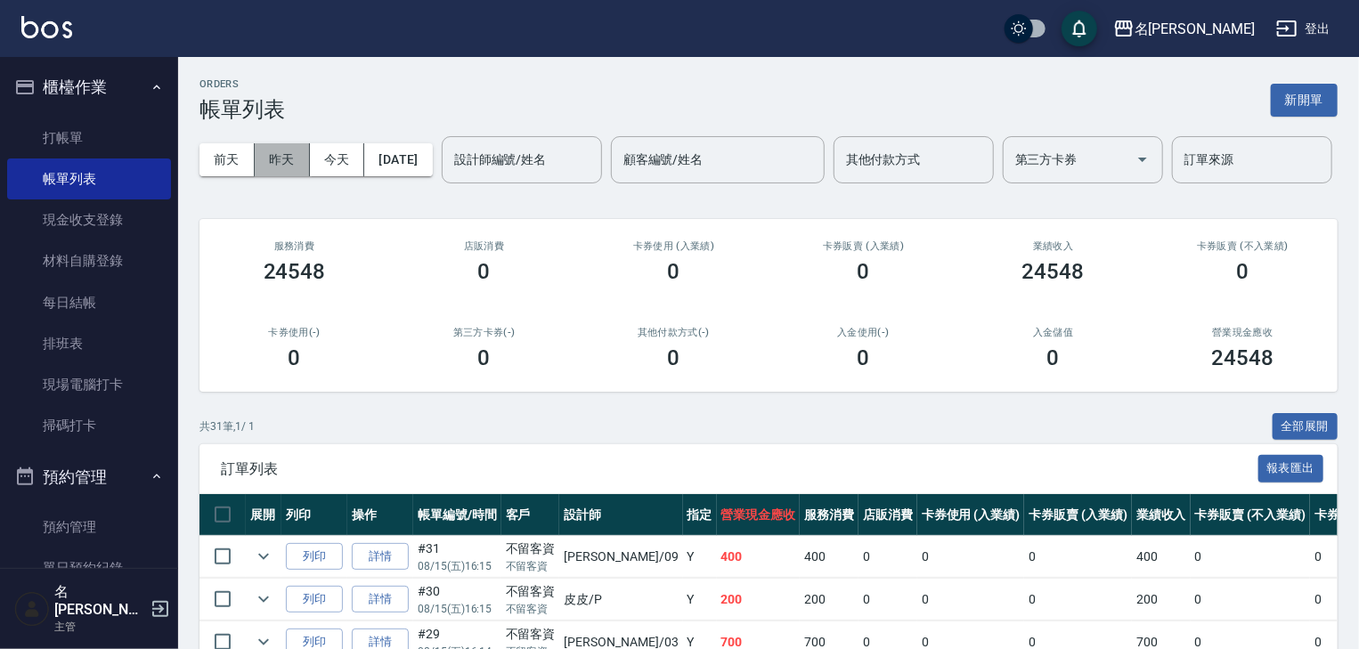
click at [270, 171] on button "昨天" at bounding box center [282, 159] width 55 height 33
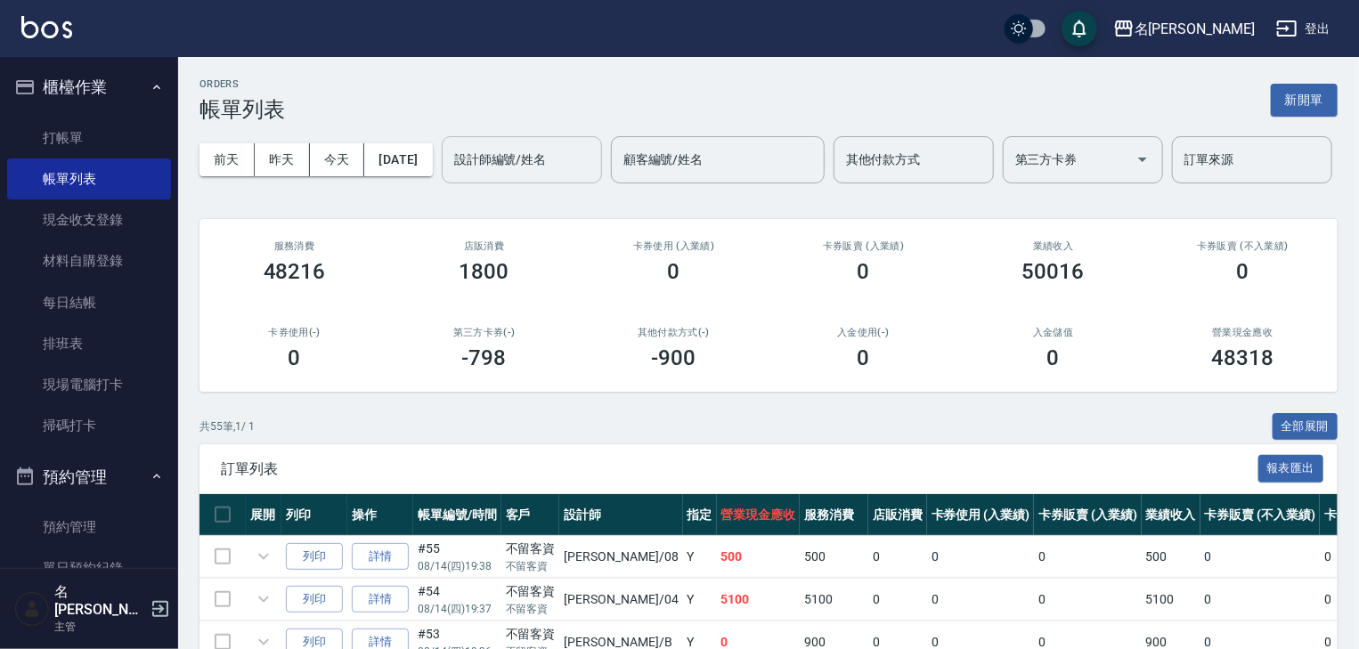
click at [442, 184] on div "設計師編號/姓名 設計師編號/姓名" at bounding box center [522, 159] width 160 height 47
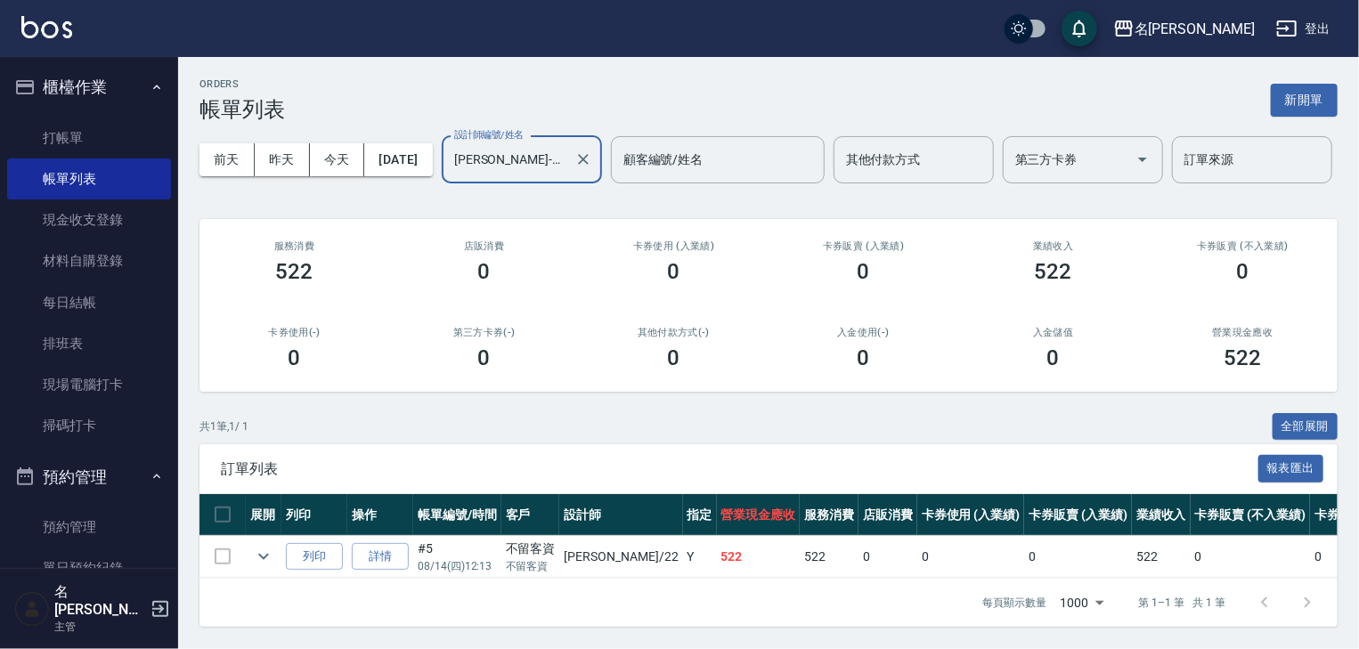
scroll to position [65, 0]
type input "[PERSON_NAME]-22"
click at [258, 550] on icon "expand row" at bounding box center [263, 556] width 21 height 21
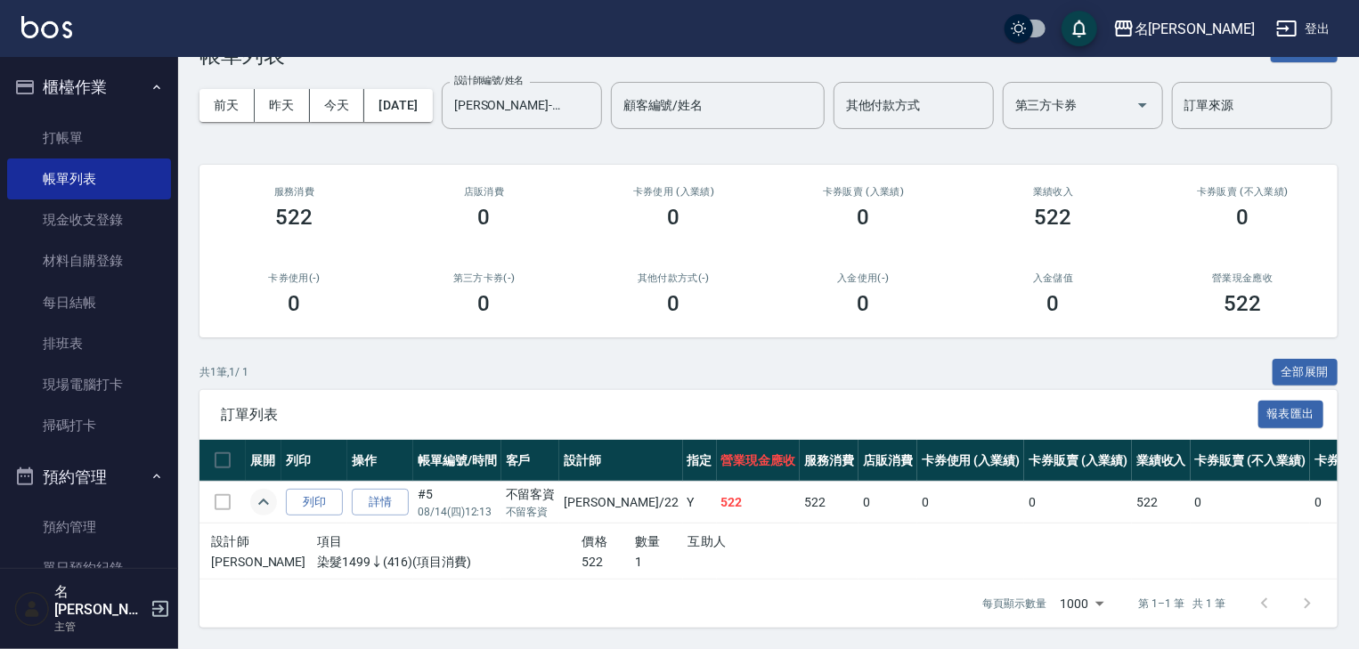
click at [49, 45] on div "名留林森 登出" at bounding box center [679, 28] width 1359 height 57
click at [52, 29] on img at bounding box center [46, 27] width 51 height 22
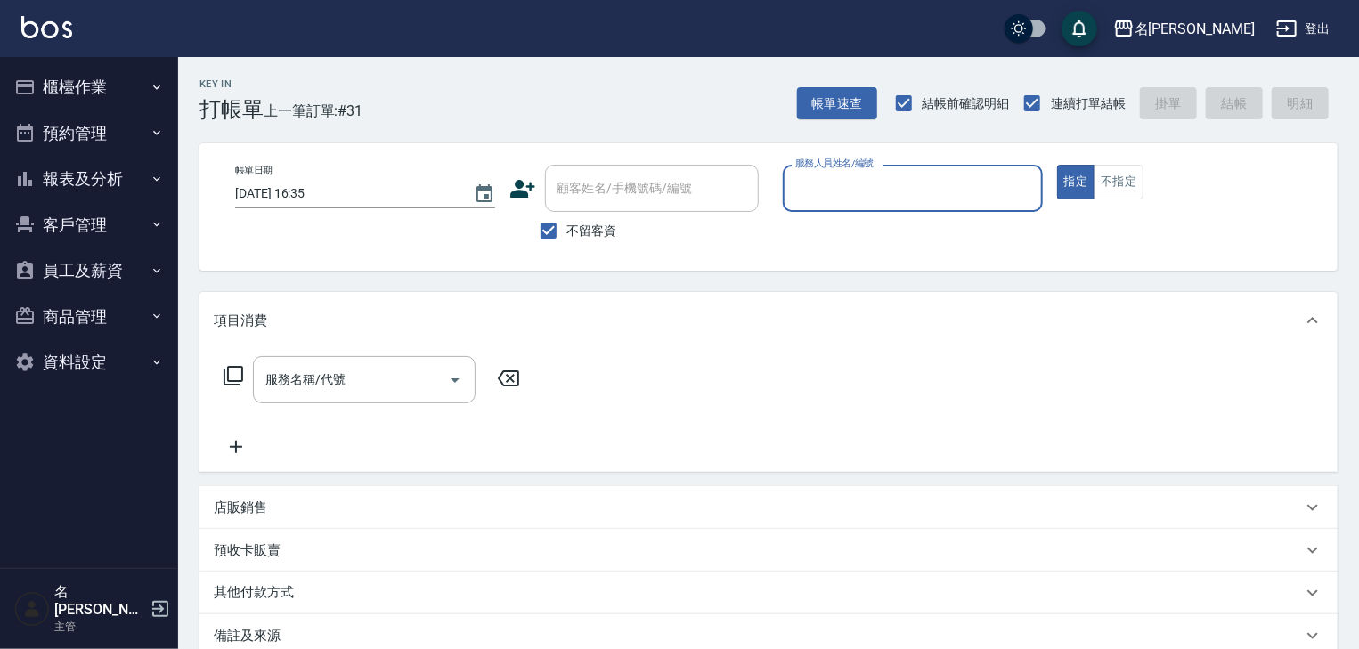
click at [893, 192] on input "服務人員姓名/編號" at bounding box center [913, 188] width 244 height 31
type input "意如-16"
type button "true"
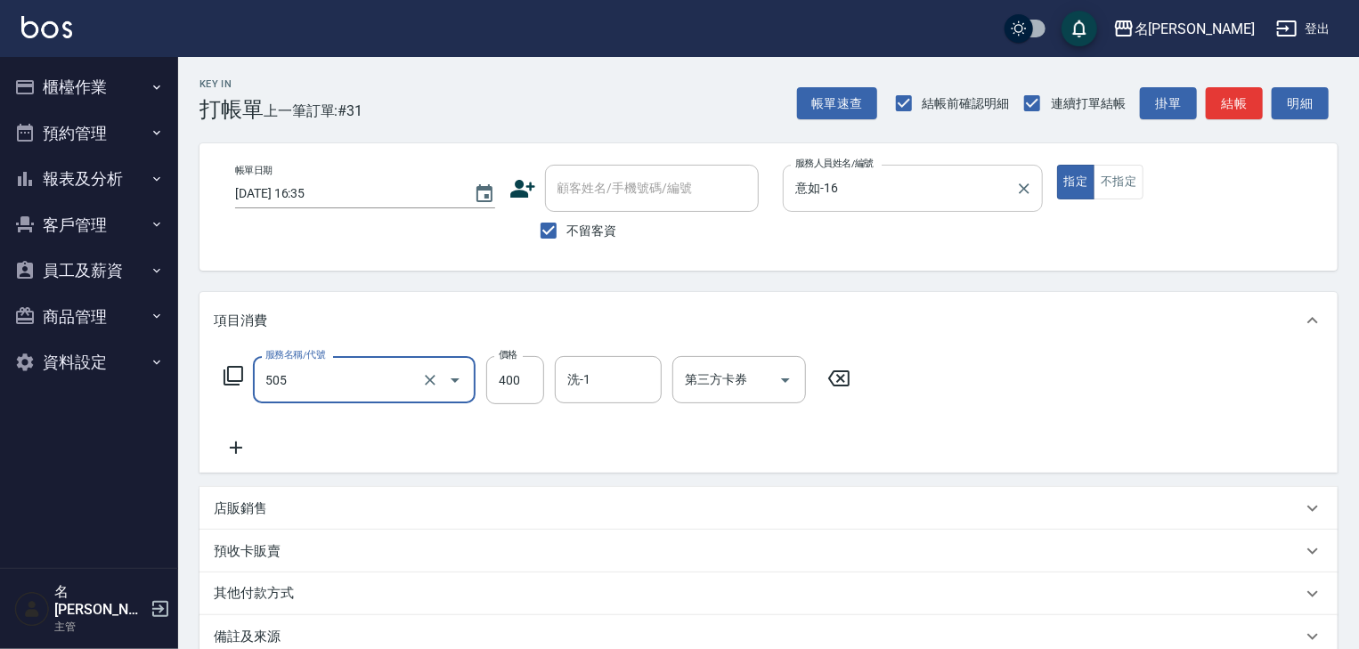
type input "洗髮(505)"
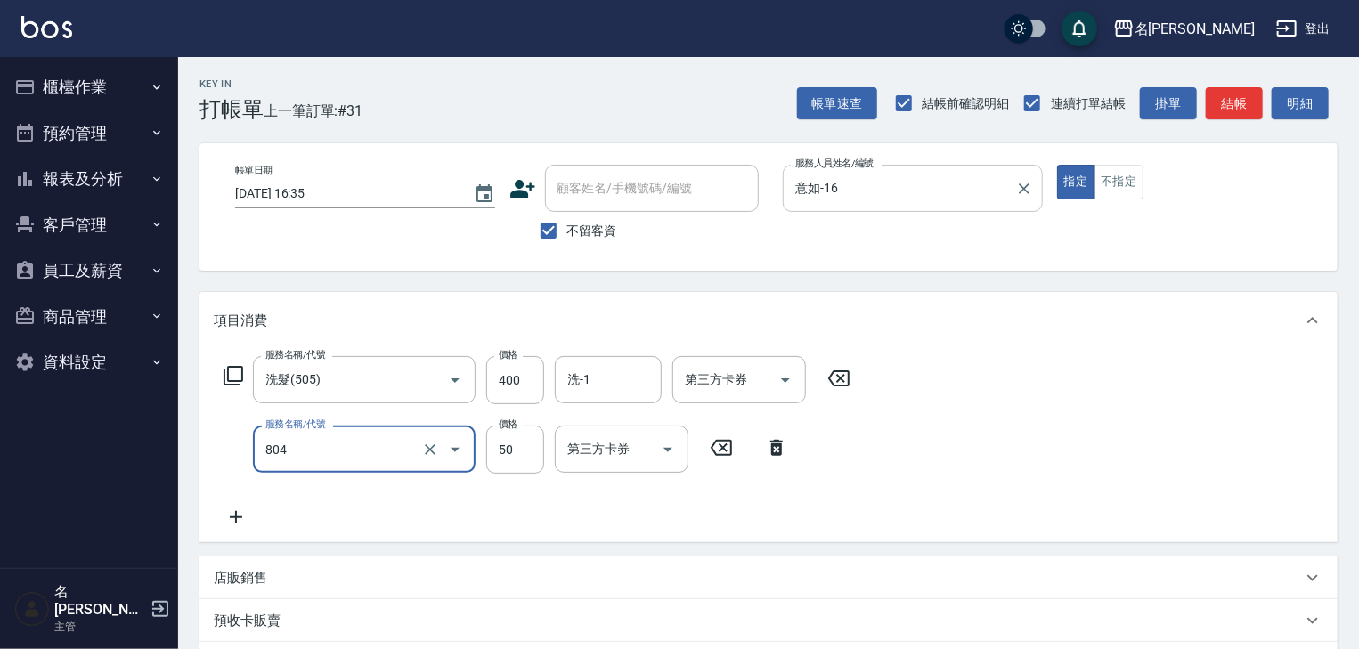
type input "吹捲(804)"
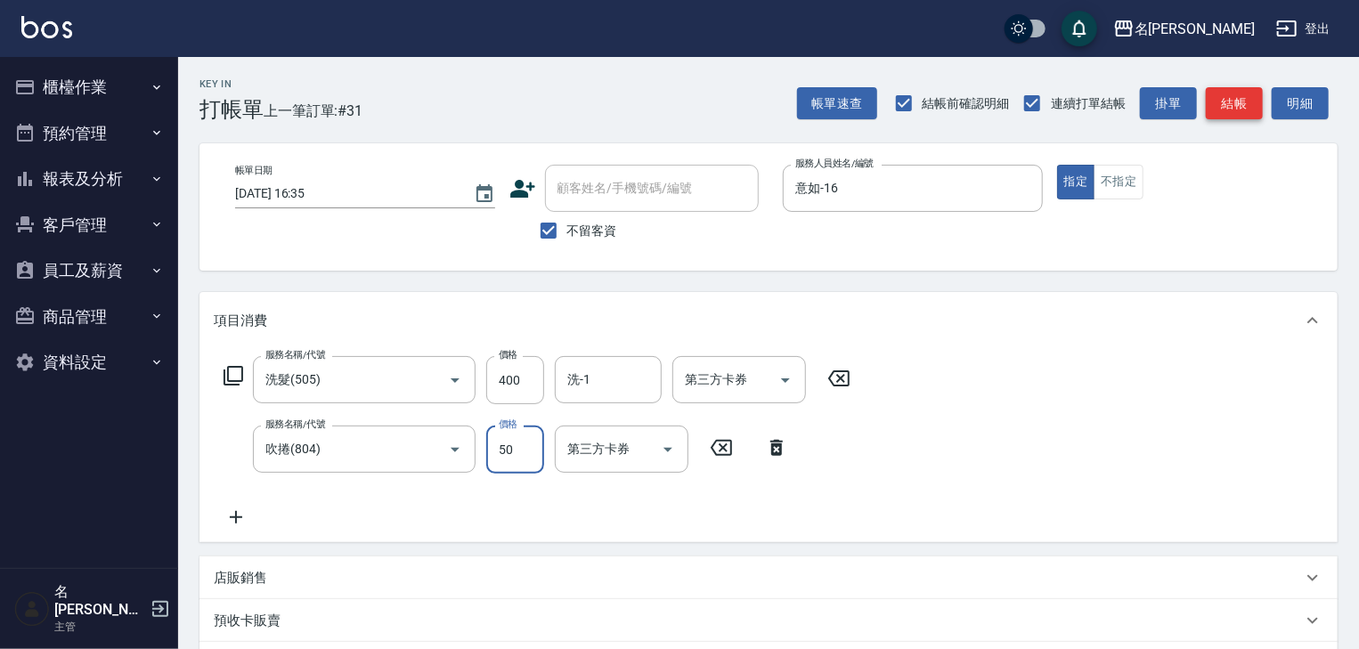
click at [1239, 101] on button "結帳" at bounding box center [1234, 103] width 57 height 33
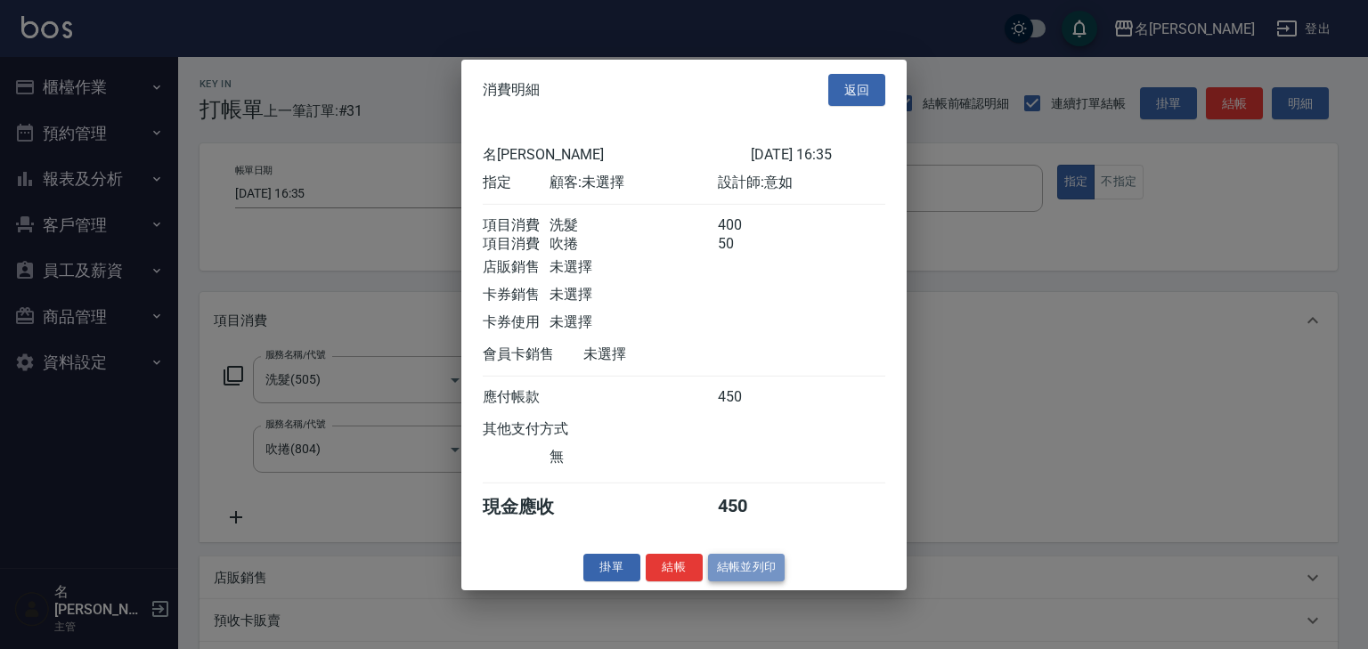
click at [754, 570] on button "結帳並列印" at bounding box center [746, 568] width 77 height 28
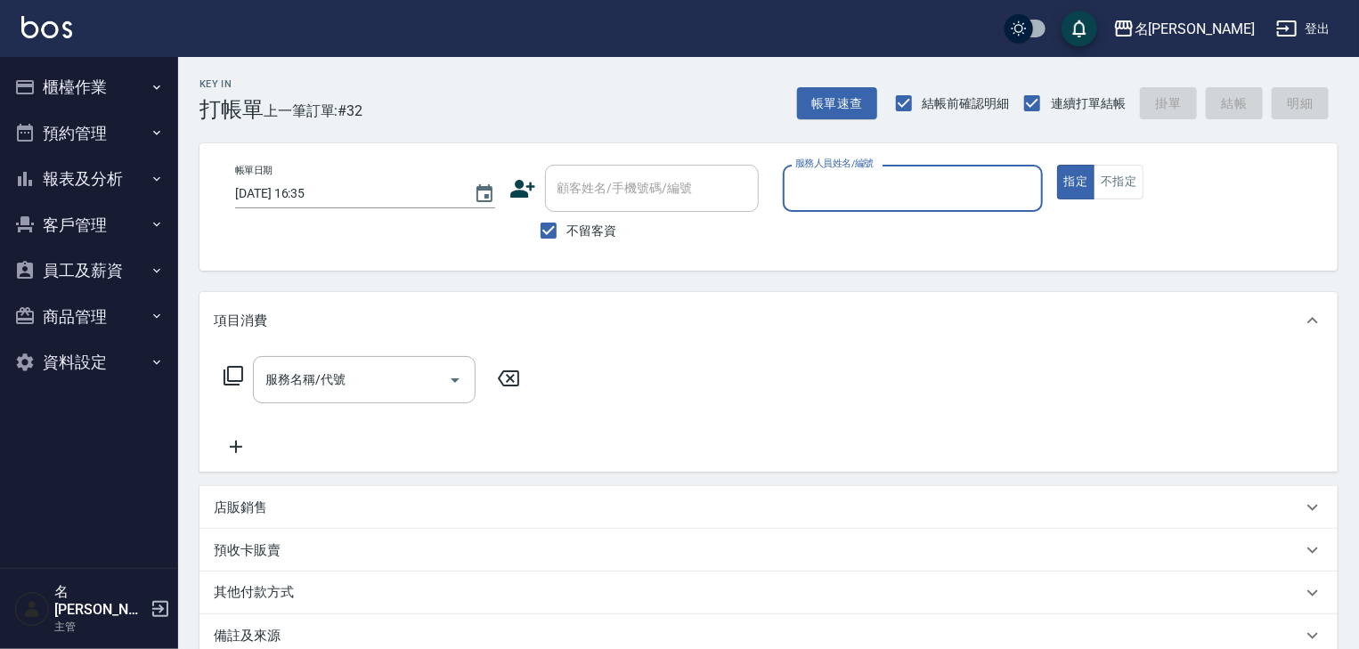
click at [841, 185] on input "服務人員姓名/編號" at bounding box center [913, 188] width 244 height 31
type input "[PERSON_NAME]-22"
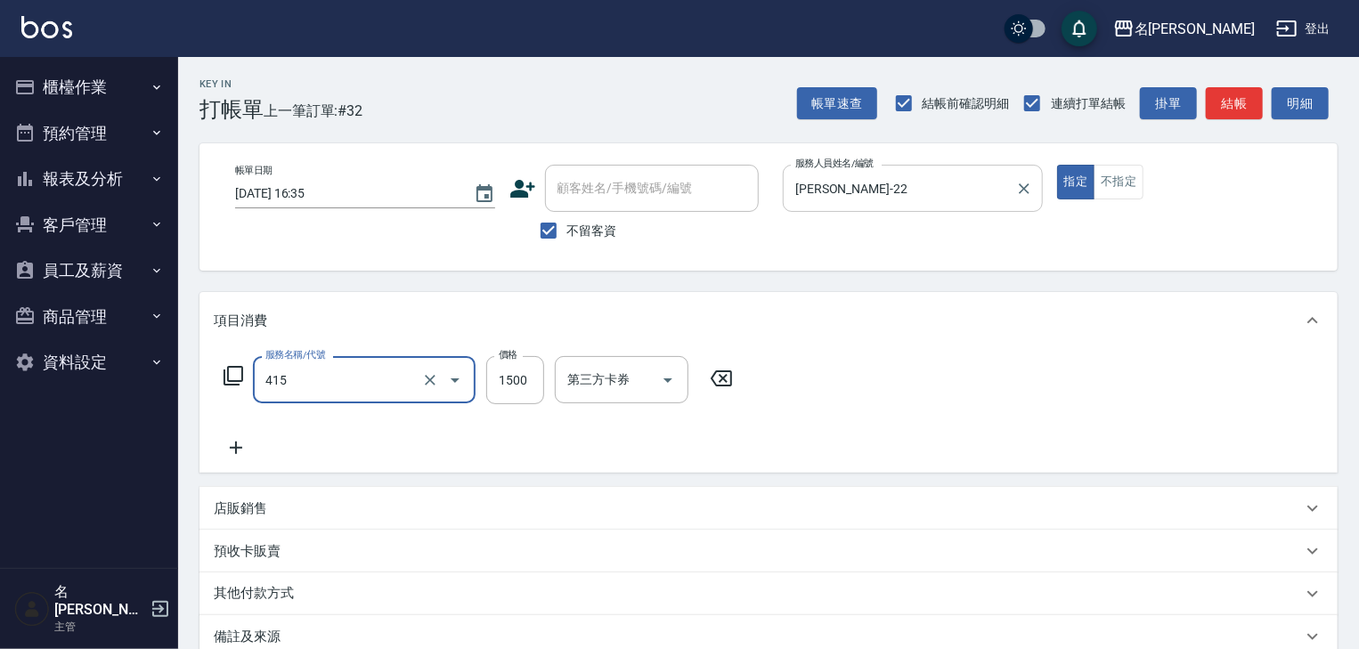
type input "染髮1500↑(415)"
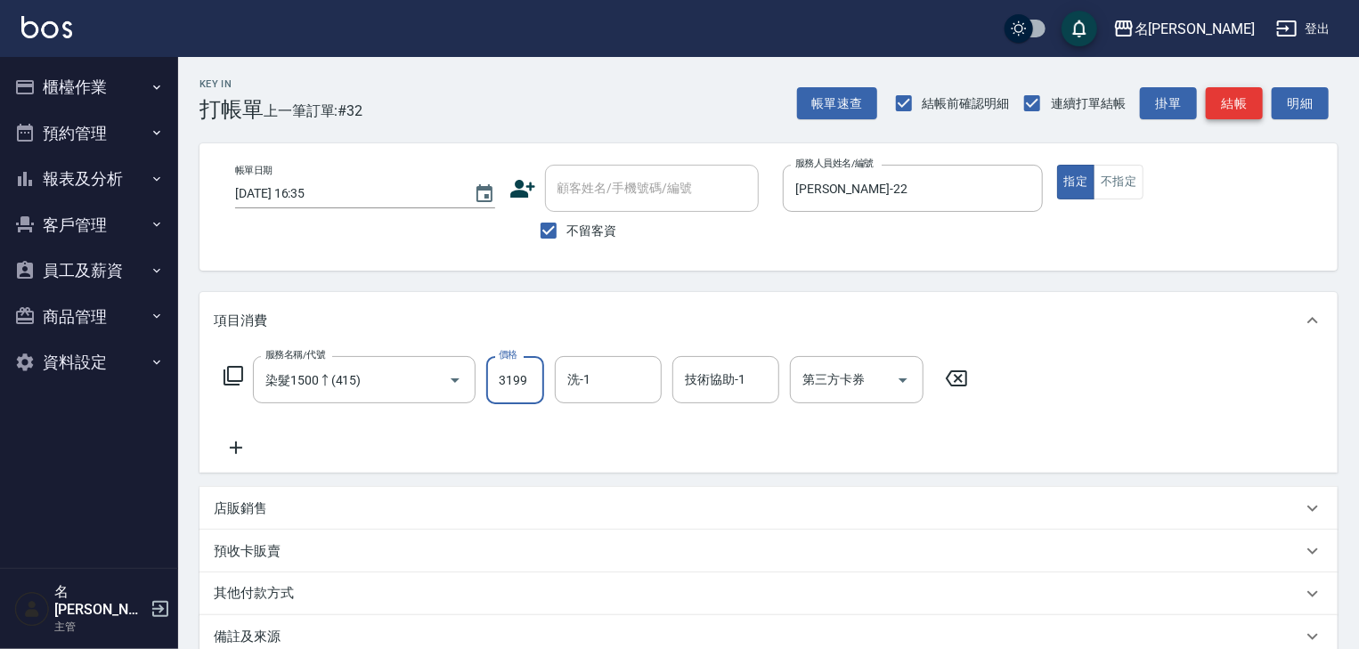
type input "3199"
click at [1247, 117] on button "結帳" at bounding box center [1234, 103] width 57 height 33
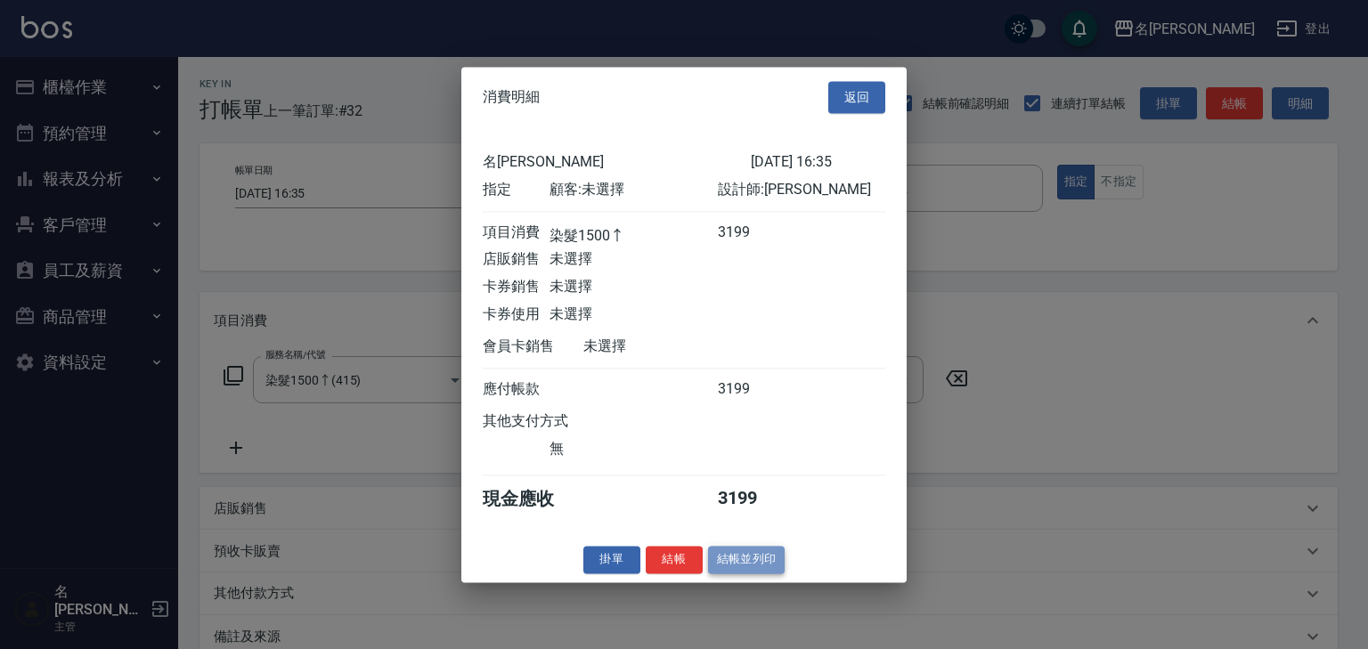
click at [780, 561] on button "結帳並列印" at bounding box center [746, 560] width 77 height 28
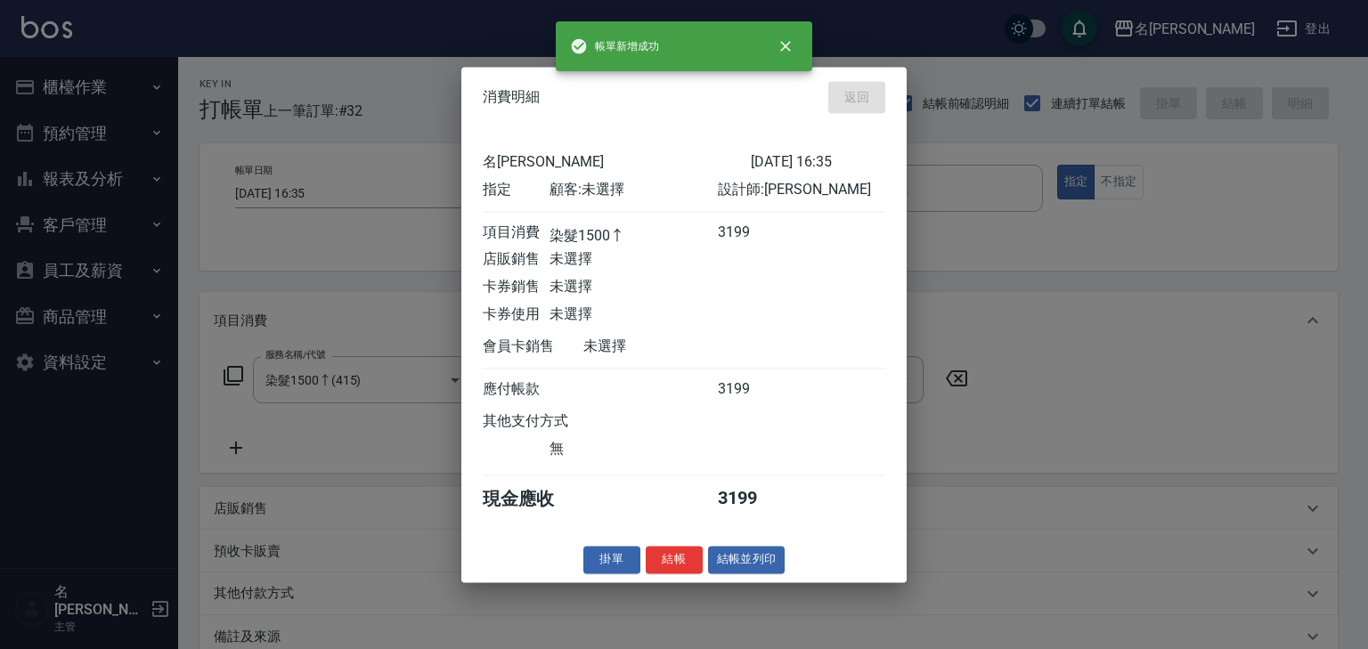
type input "2025/08/15 16:36"
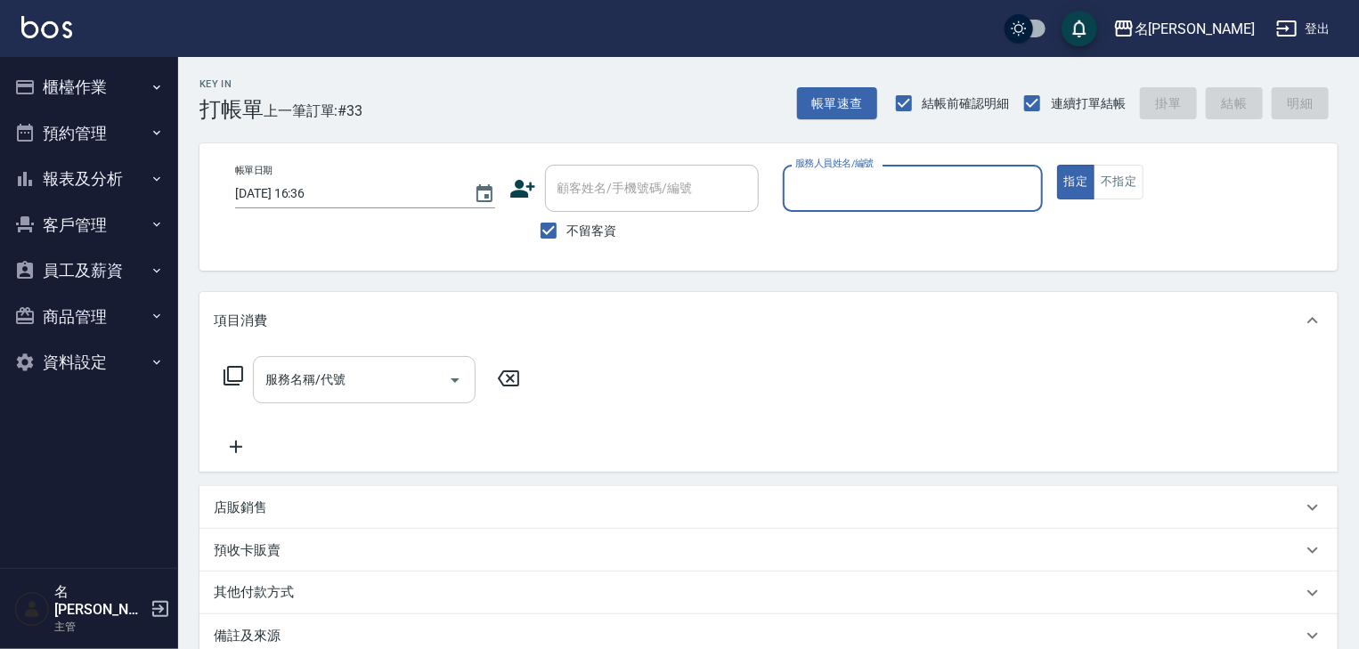
click at [371, 396] on input "服務名稱/代號" at bounding box center [351, 379] width 180 height 31
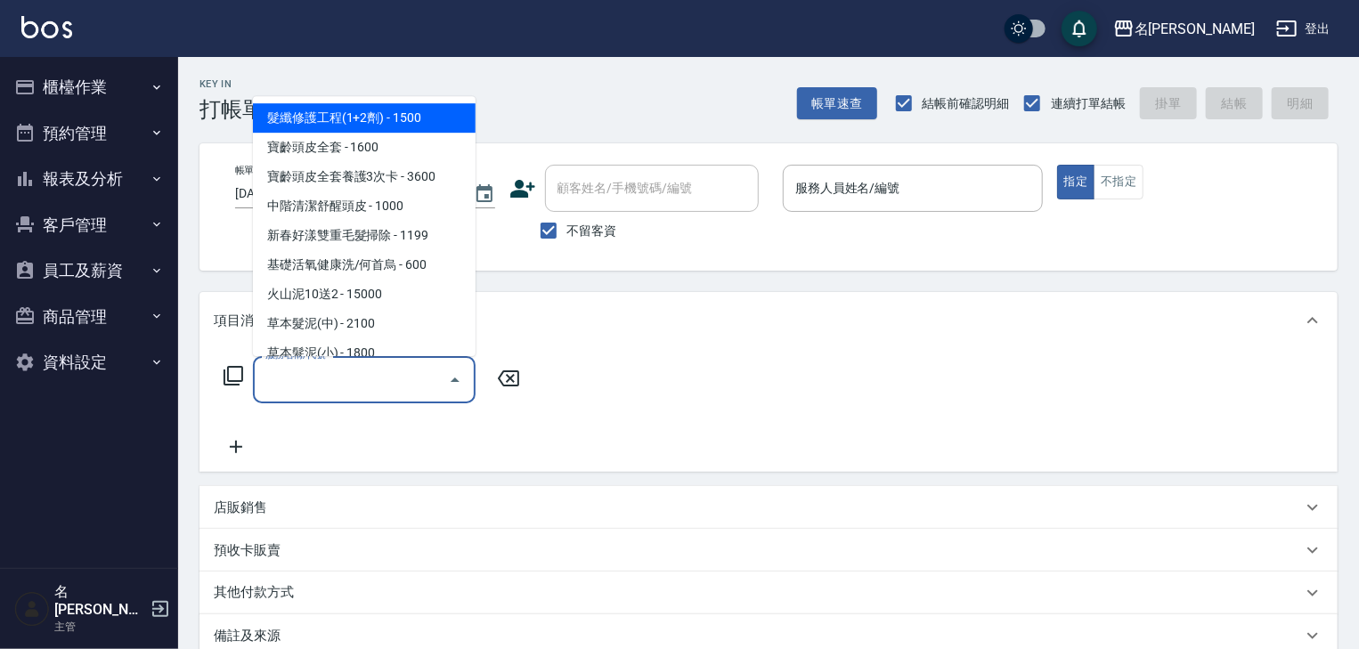
type input "5"
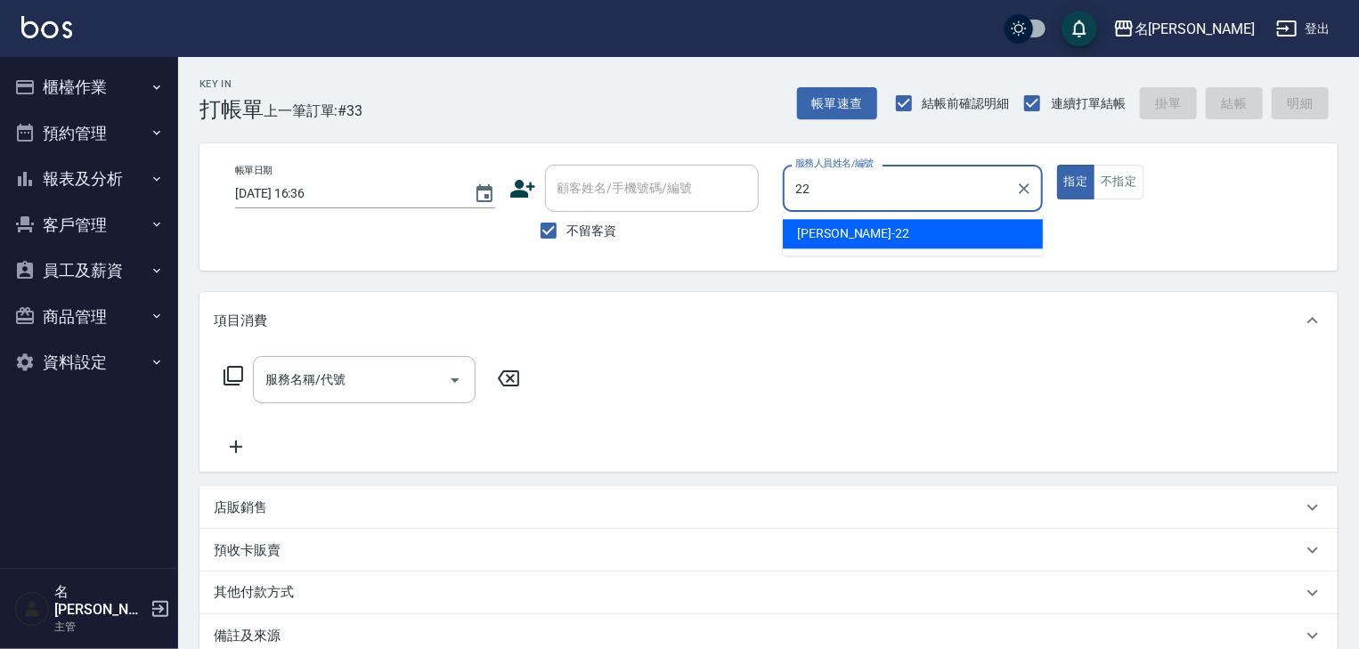
click at [889, 224] on div "[PERSON_NAME] -22" at bounding box center [913, 233] width 260 height 29
type input "[PERSON_NAME]-22"
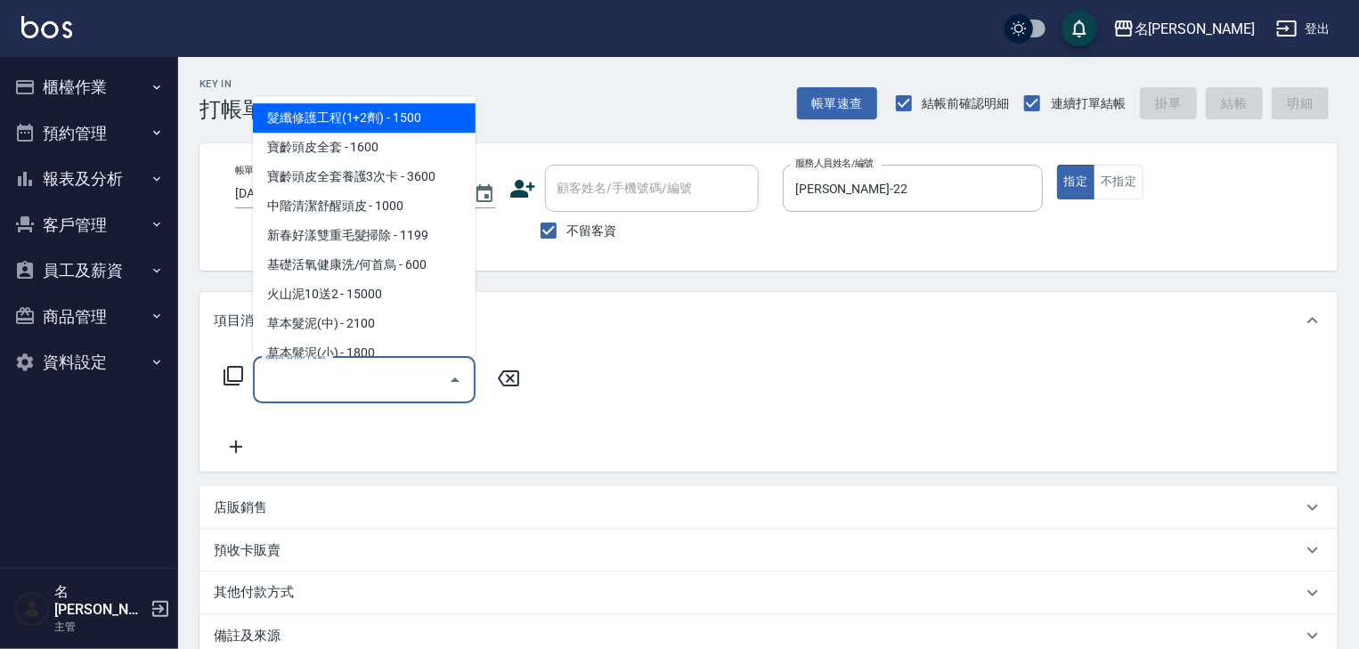
click at [363, 374] on input "服務名稱/代號" at bounding box center [351, 379] width 180 height 31
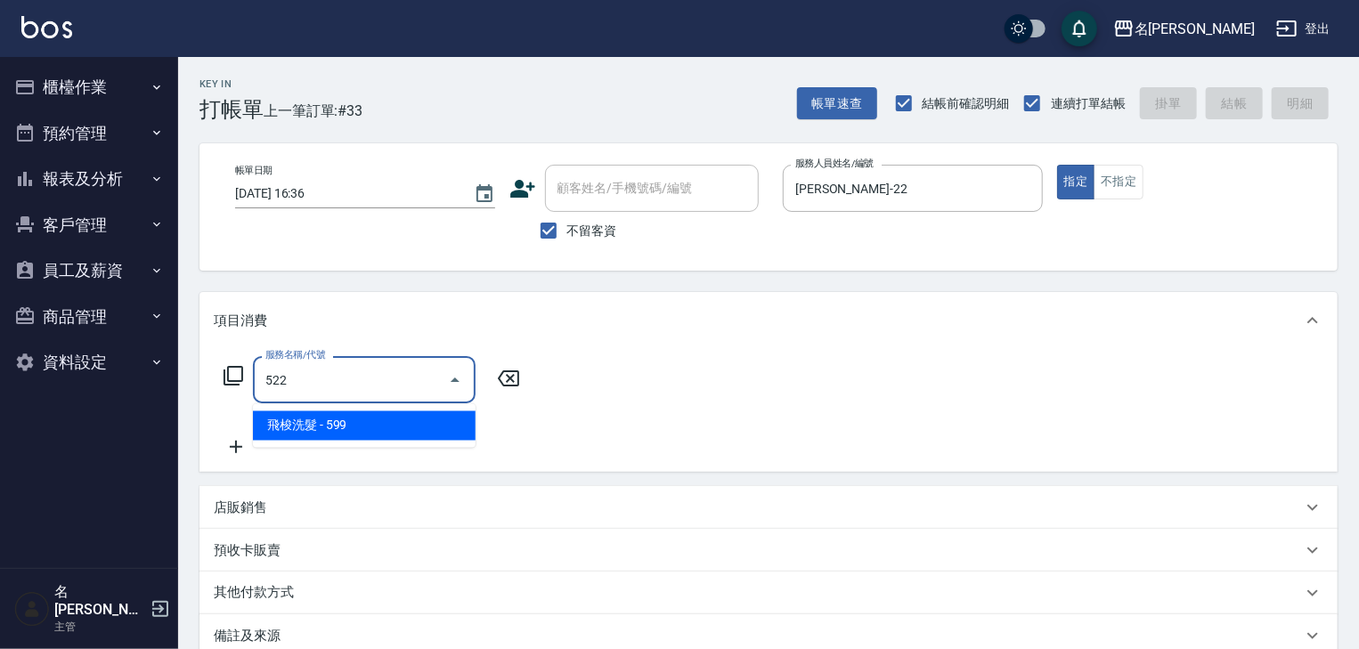
type input "522"
click at [59, 32] on img at bounding box center [46, 27] width 51 height 22
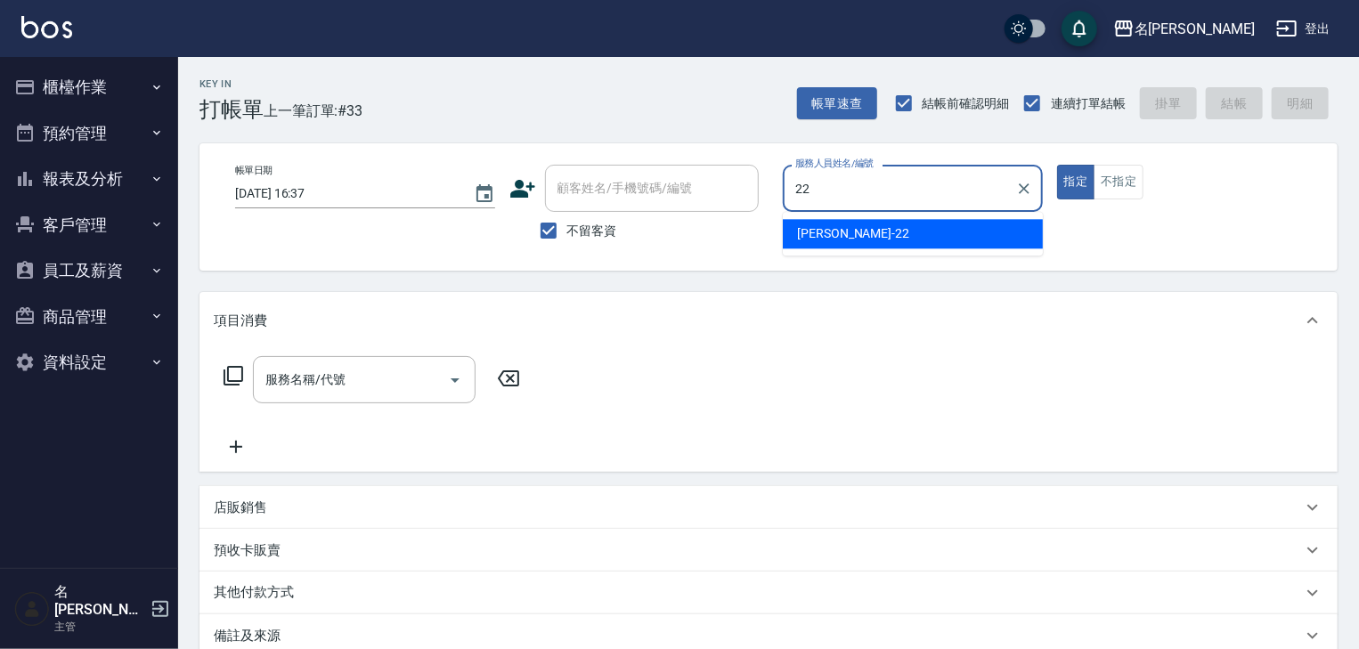
type input "[PERSON_NAME]-22"
type button "true"
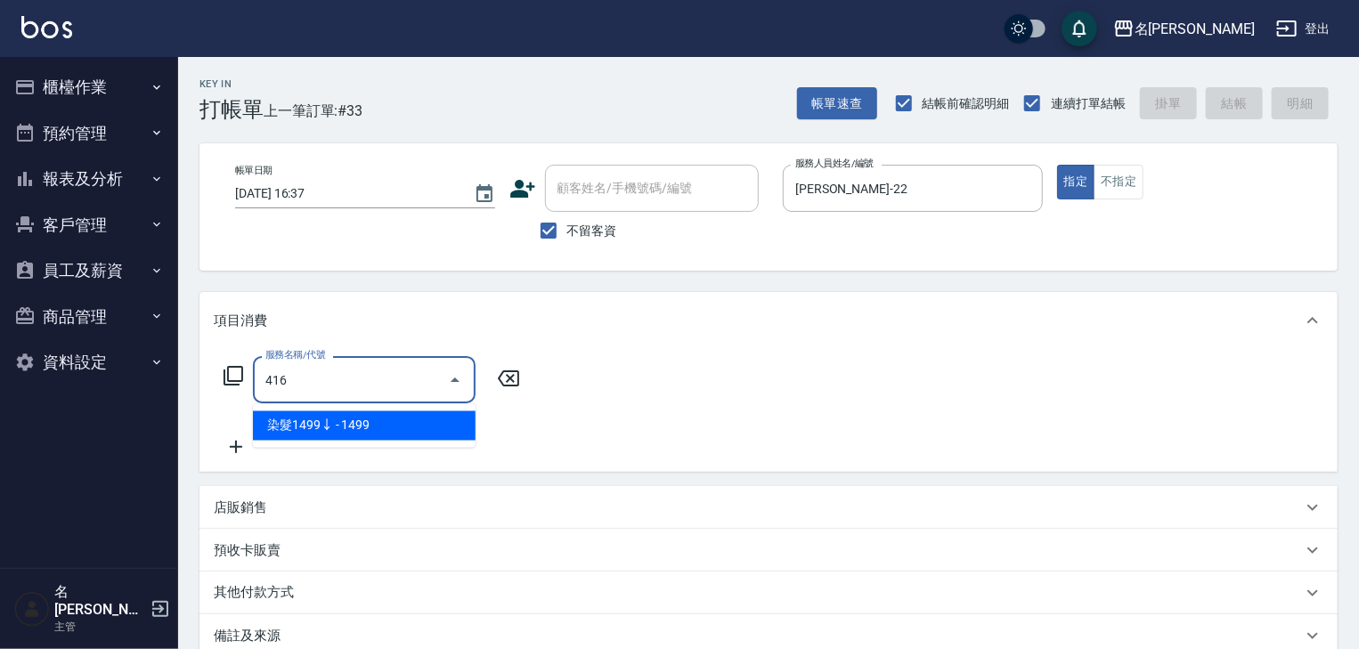
type input "染髮1499↓(416)"
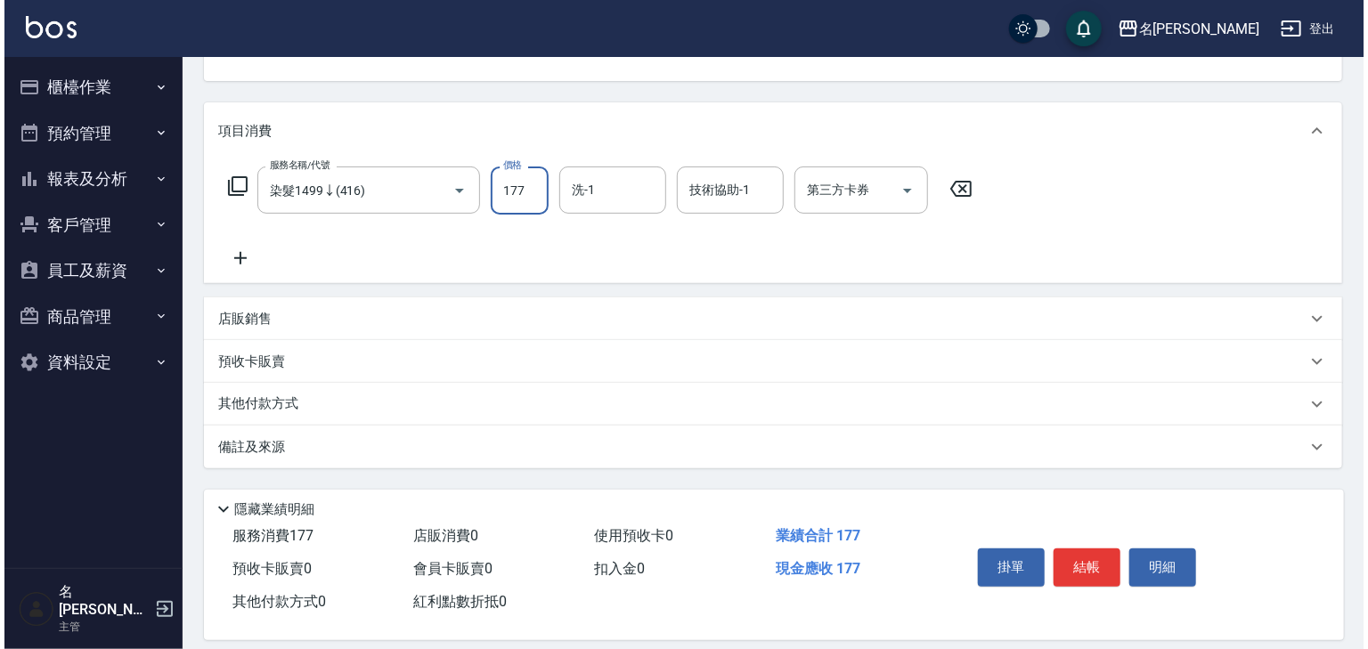
scroll to position [208, 0]
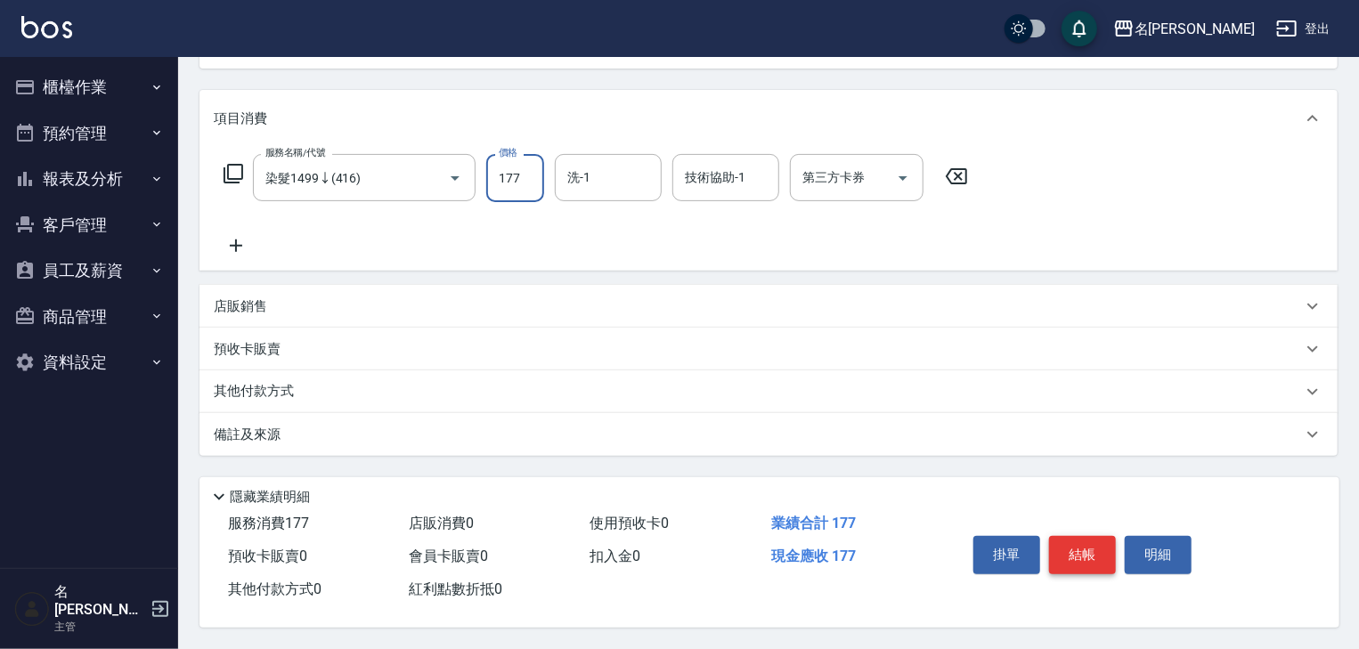
type input "177"
click at [1096, 556] on button "結帳" at bounding box center [1082, 554] width 67 height 37
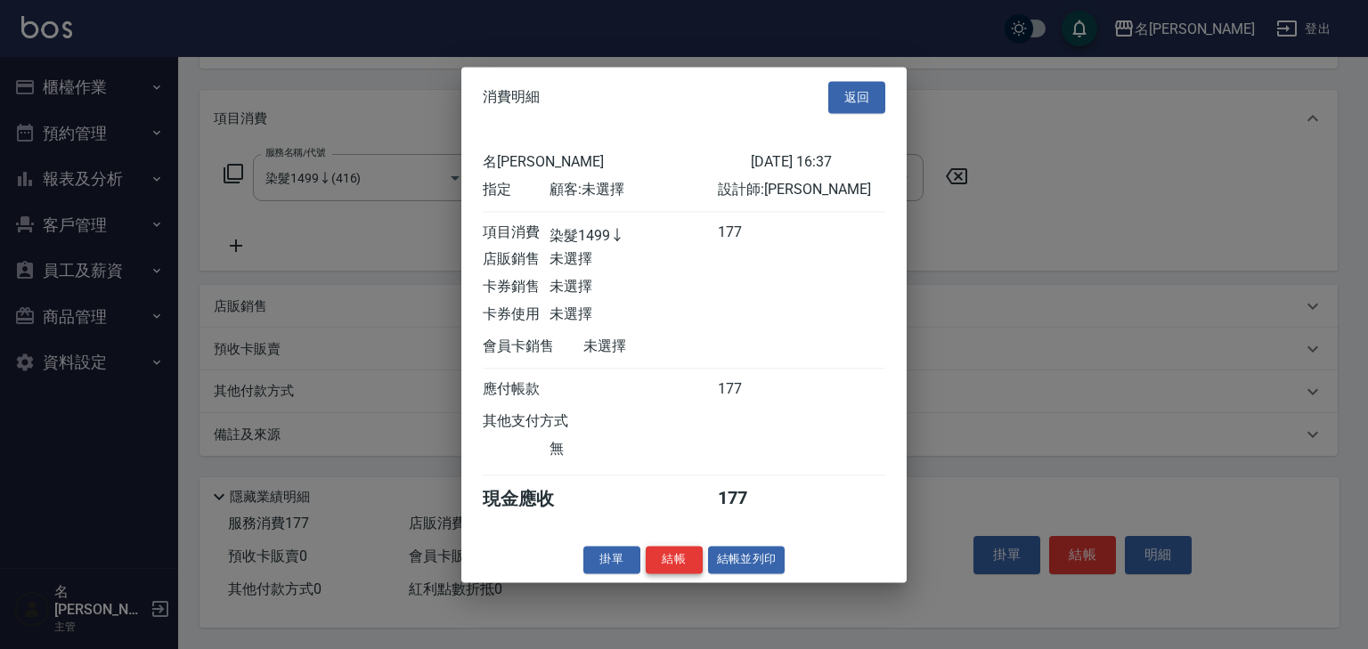
click at [678, 572] on button "結帳" at bounding box center [674, 560] width 57 height 28
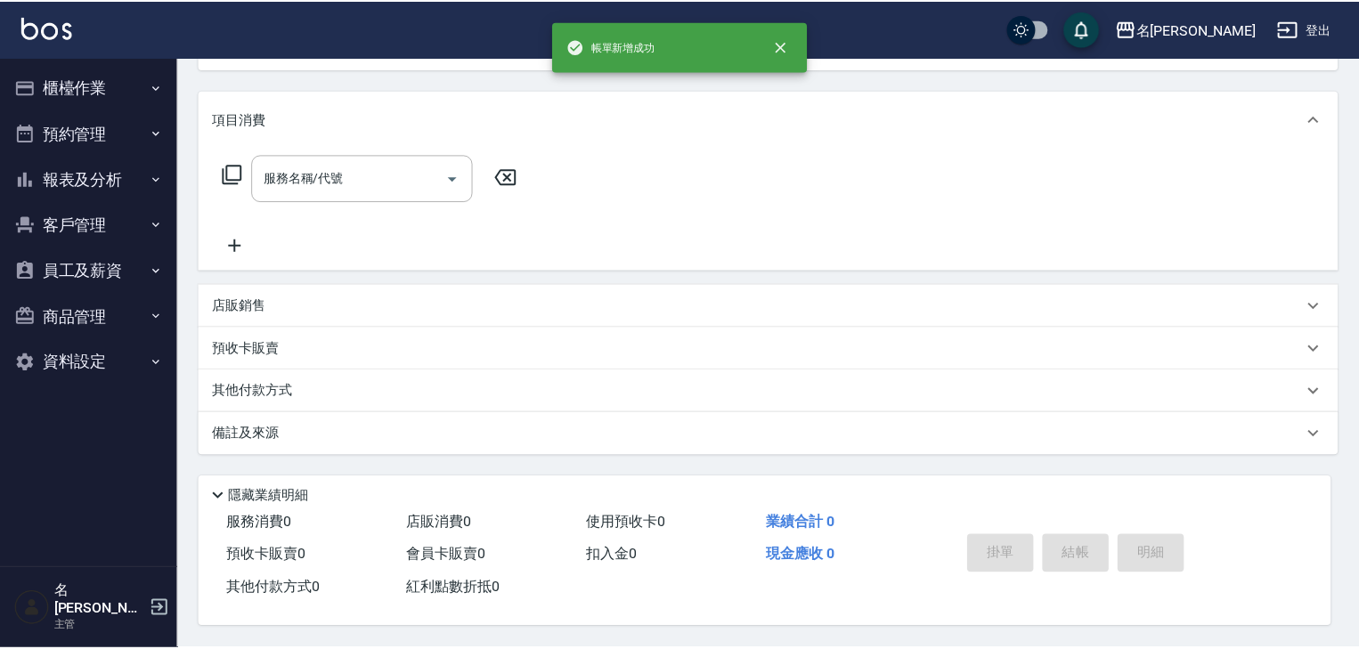
scroll to position [0, 0]
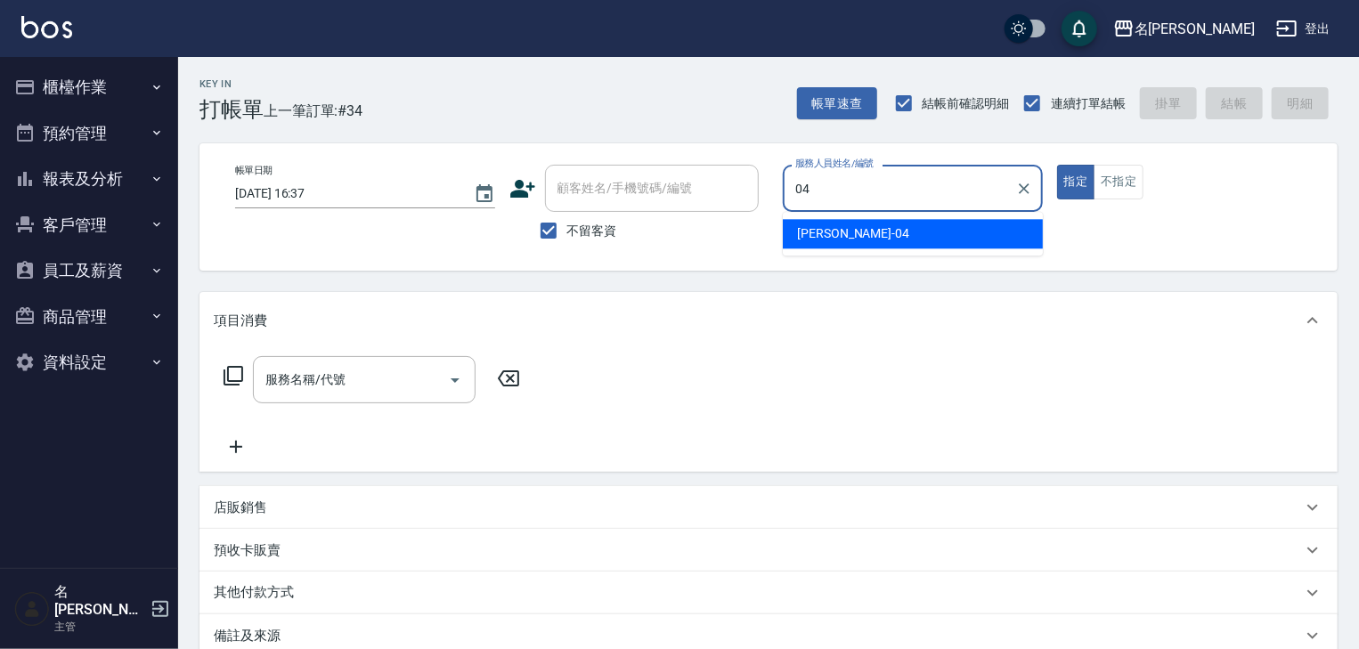
type input "[PERSON_NAME]-04"
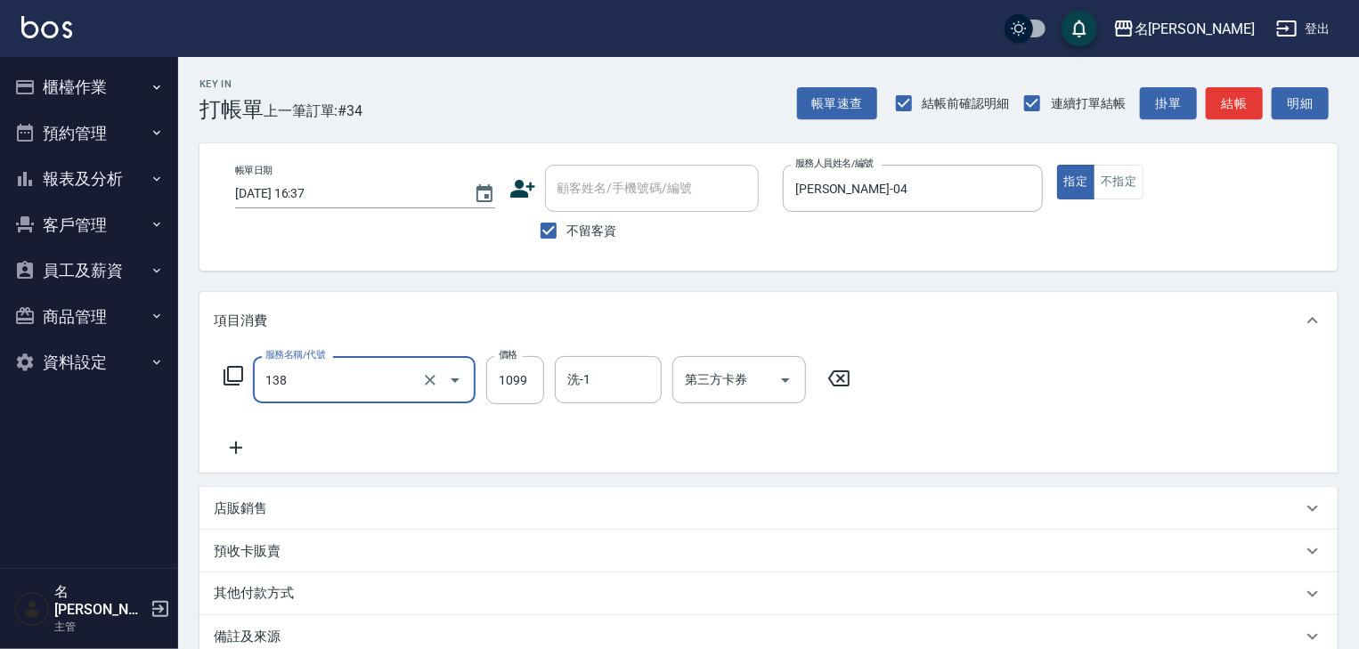
type input "蘊活頭皮(138)"
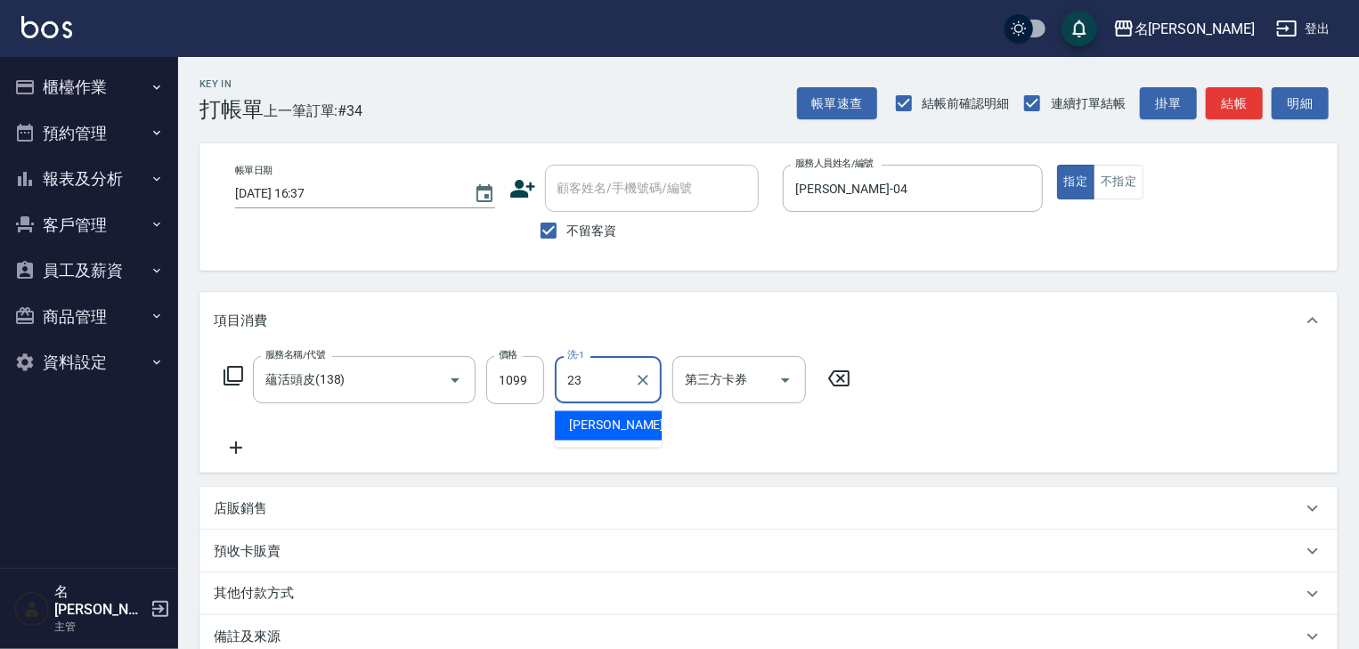
type input "[PERSON_NAME]-23"
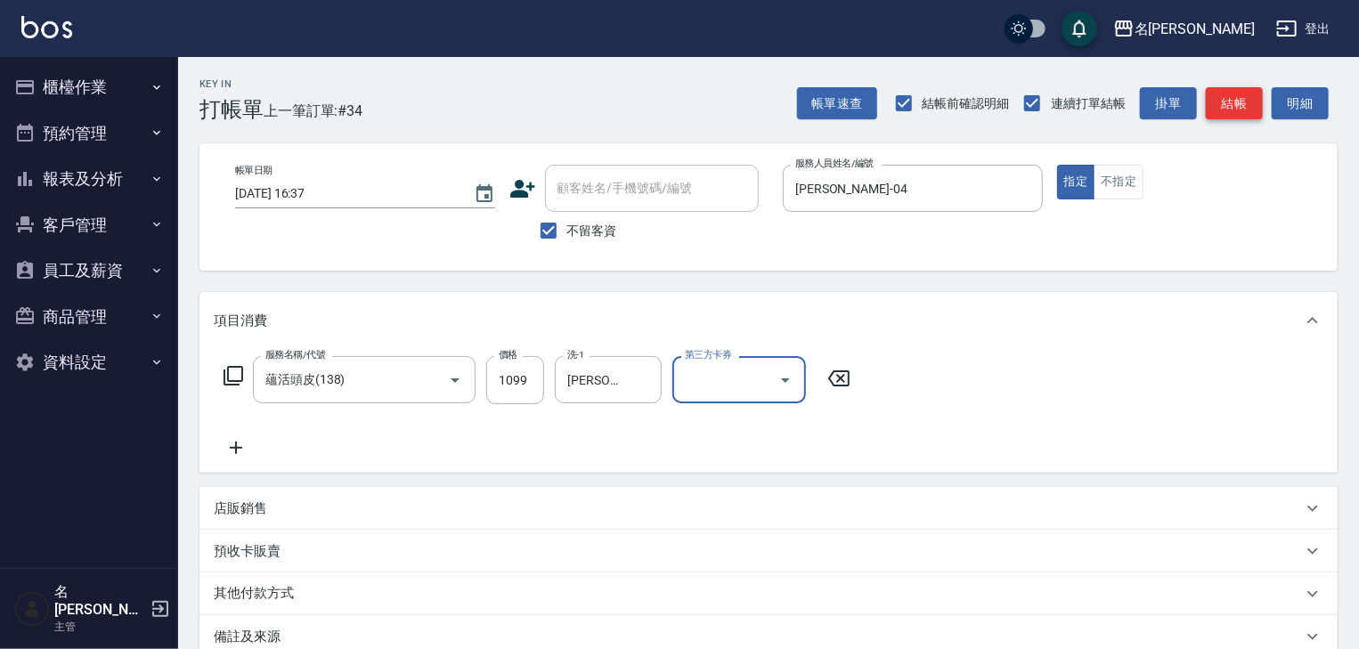
click at [1249, 107] on button "結帳" at bounding box center [1234, 103] width 57 height 33
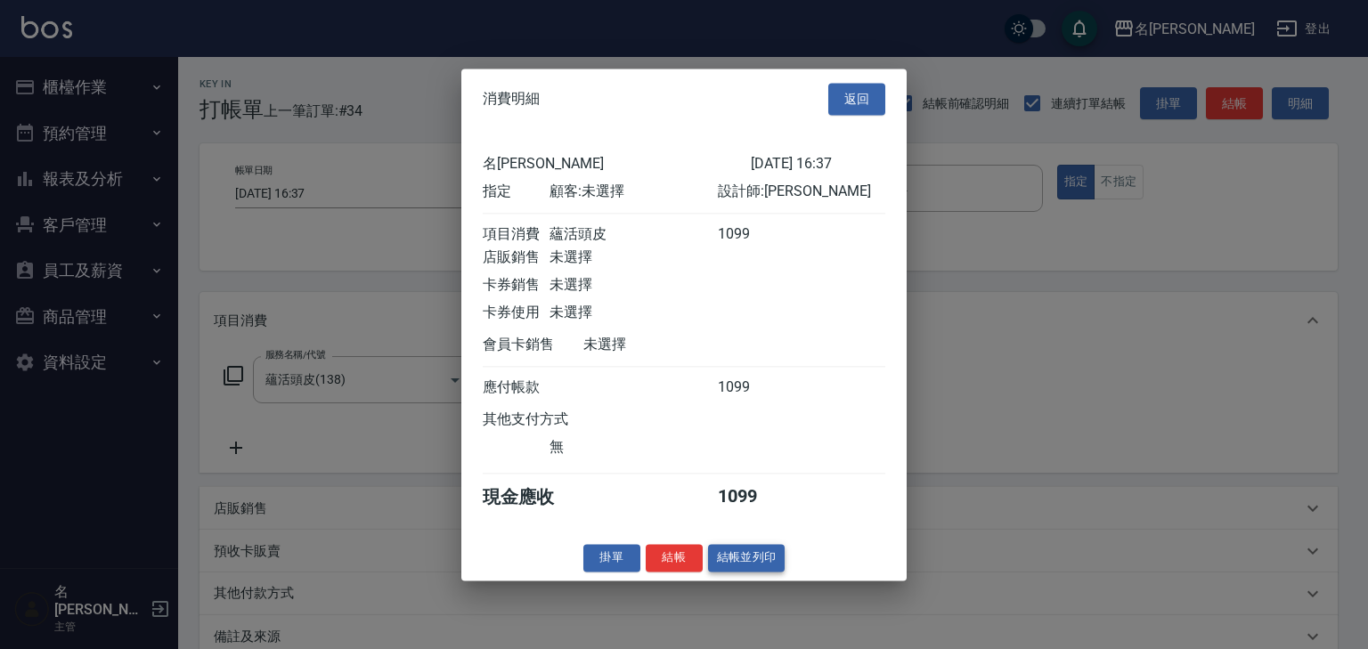
click at [781, 570] on button "結帳並列印" at bounding box center [746, 558] width 77 height 28
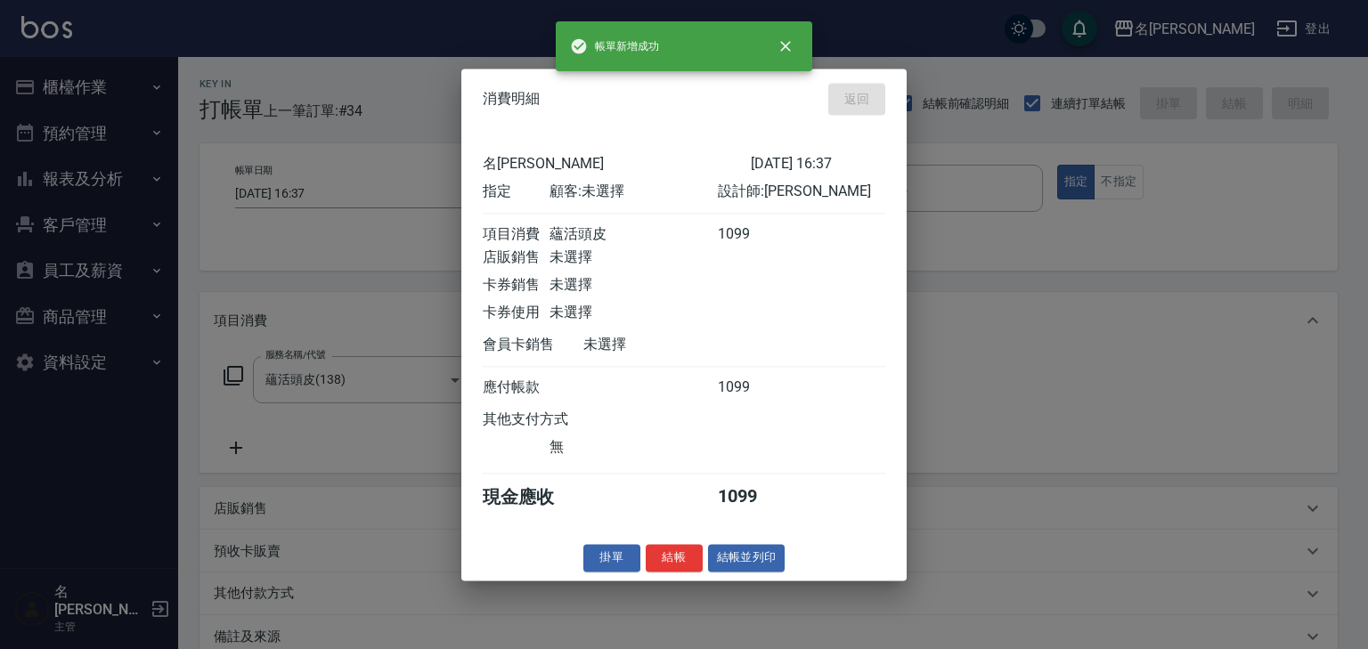
type input "2025/08/15 16:41"
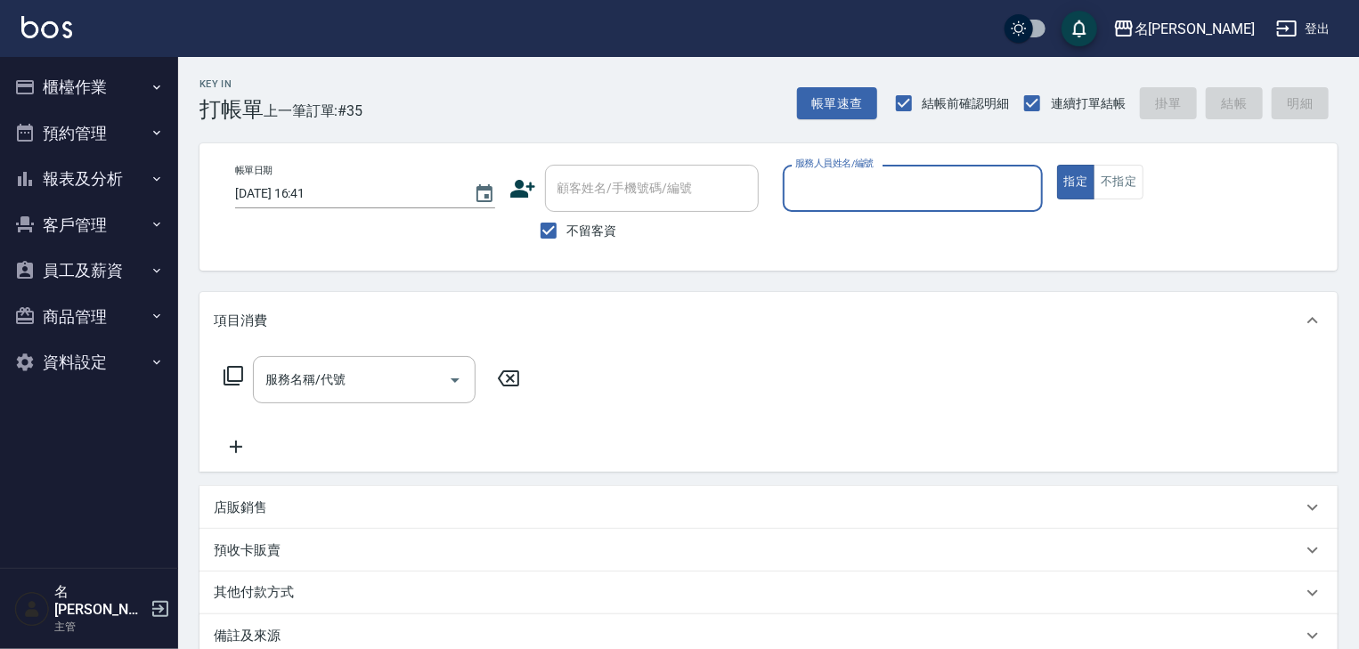
drag, startPoint x: 1363, startPoint y: 261, endPoint x: 29, endPoint y: 82, distance: 1346.4
click at [29, 82] on icon "button" at bounding box center [24, 87] width 21 height 21
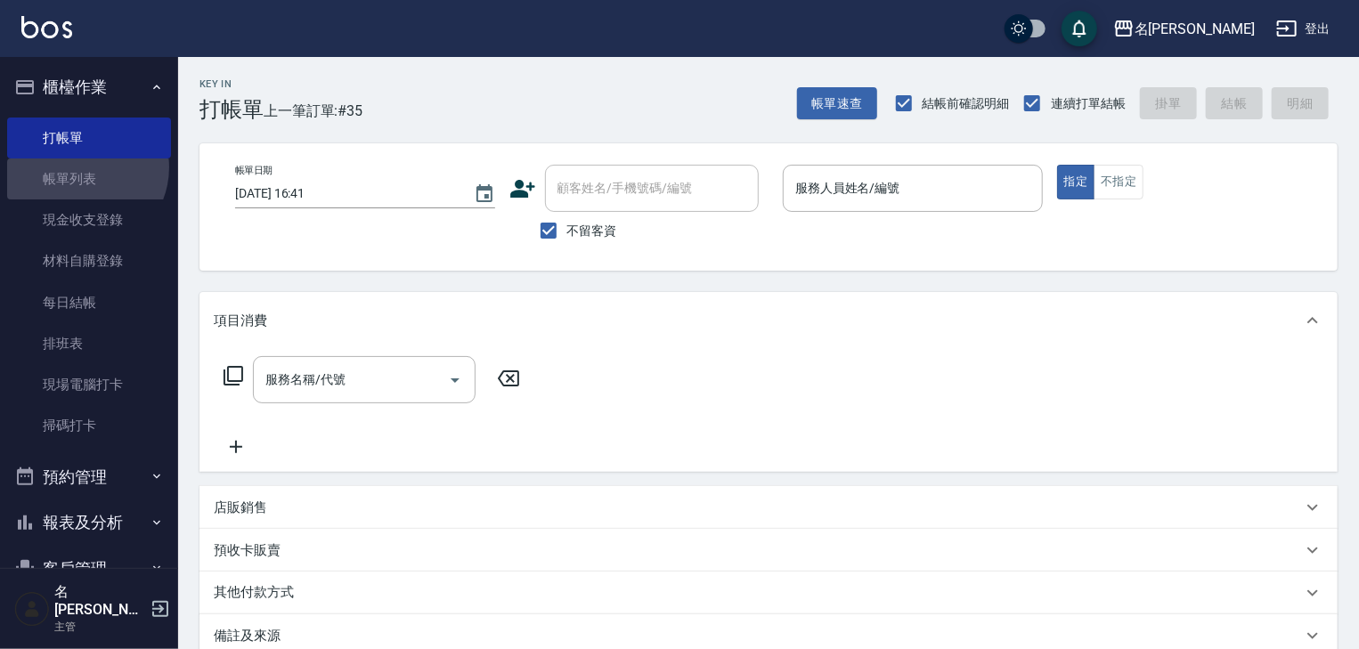
drag, startPoint x: 80, startPoint y: 167, endPoint x: 467, endPoint y: 385, distance: 443.5
click at [80, 167] on link "帳單列表" at bounding box center [89, 179] width 164 height 41
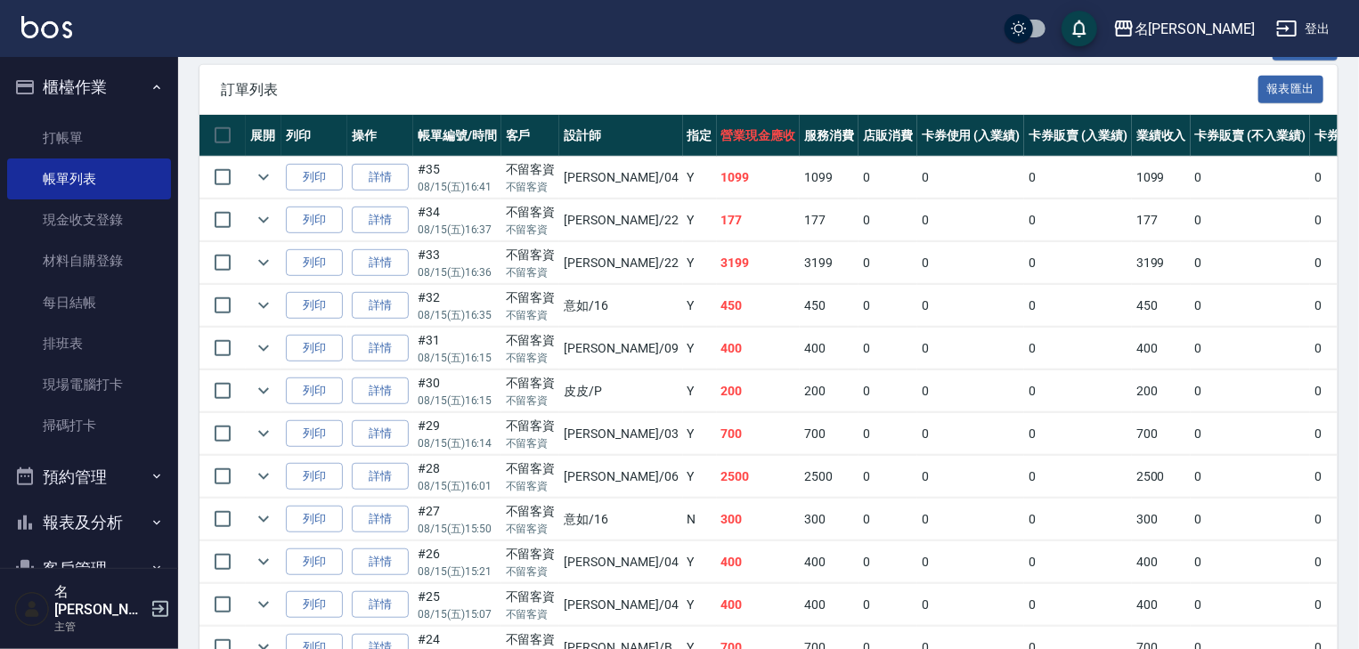
scroll to position [475, 0]
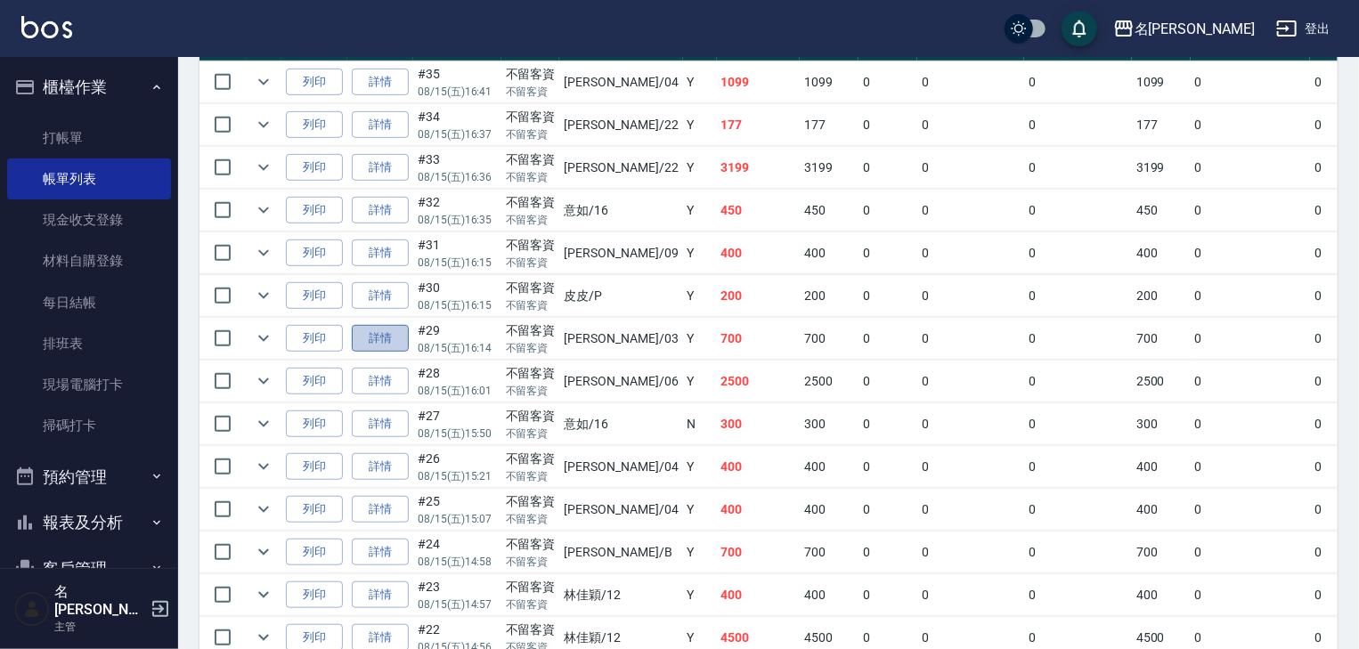
click at [402, 353] on link "詳情" at bounding box center [380, 339] width 57 height 28
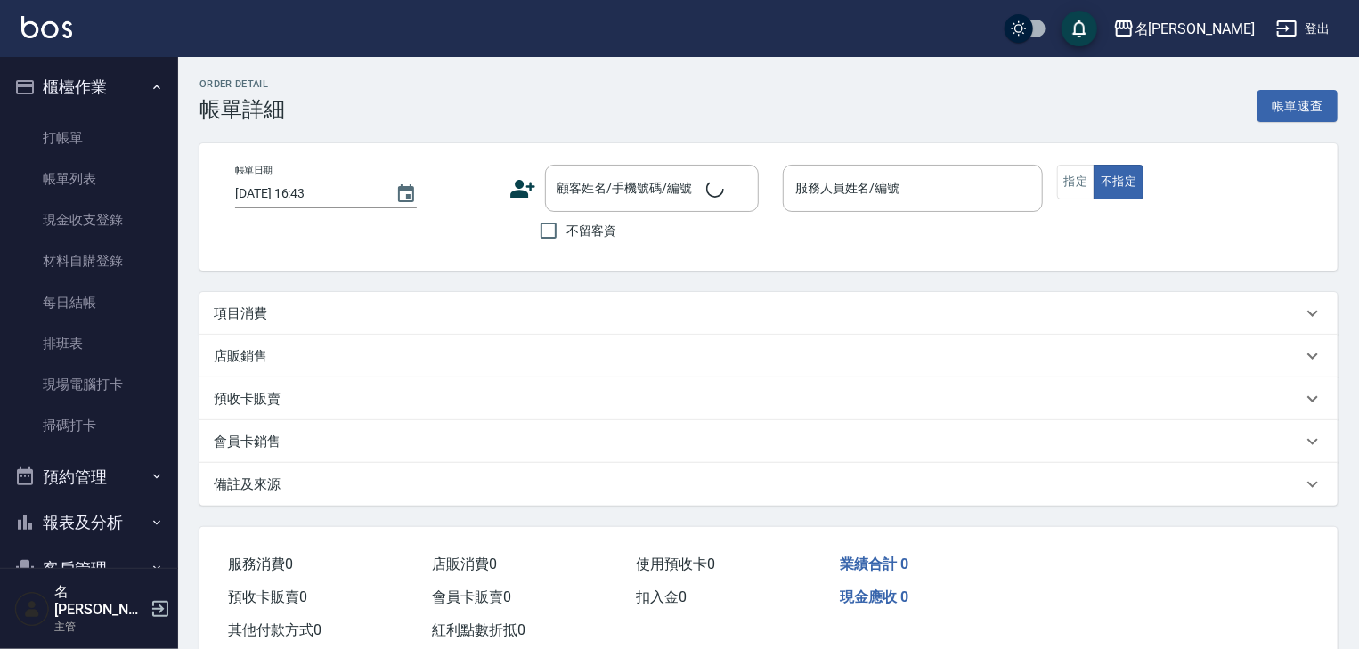
type input "2025/08/15 16:14"
checkbox input "true"
type input "曹如妘-03"
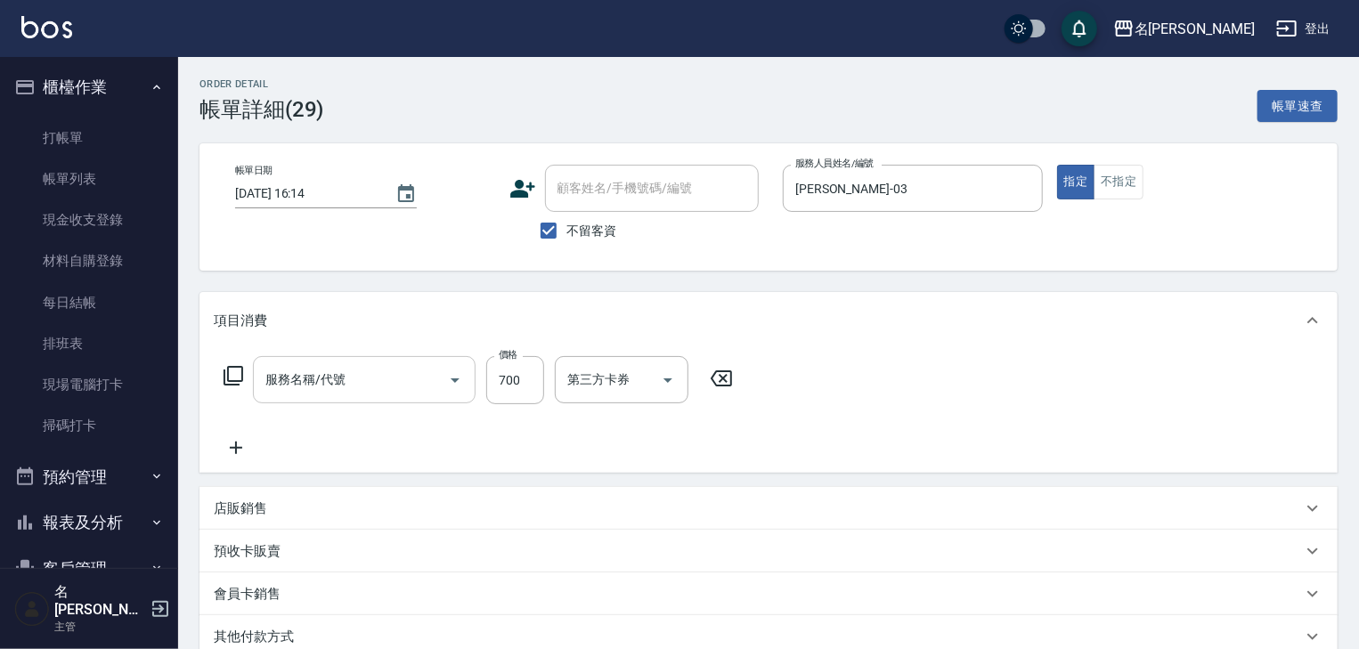
type input "剪髮(307)"
click at [237, 453] on icon at bounding box center [236, 447] width 45 height 21
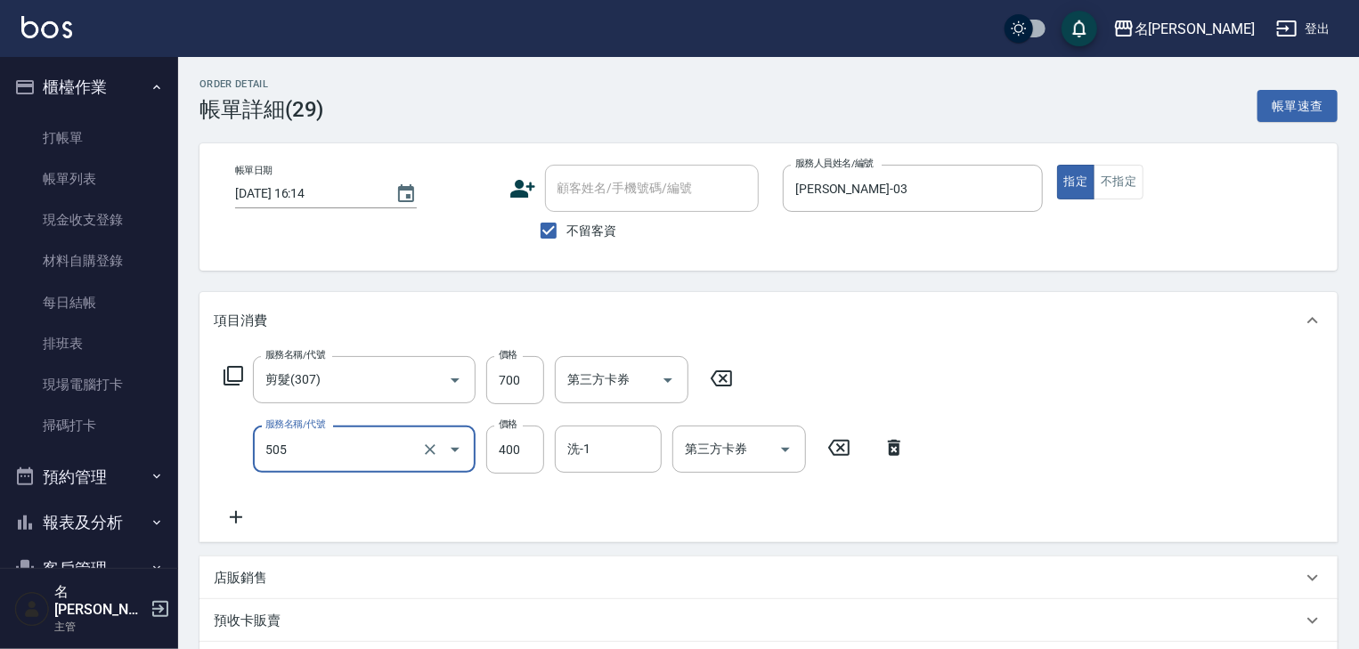
type input "洗髮(505)"
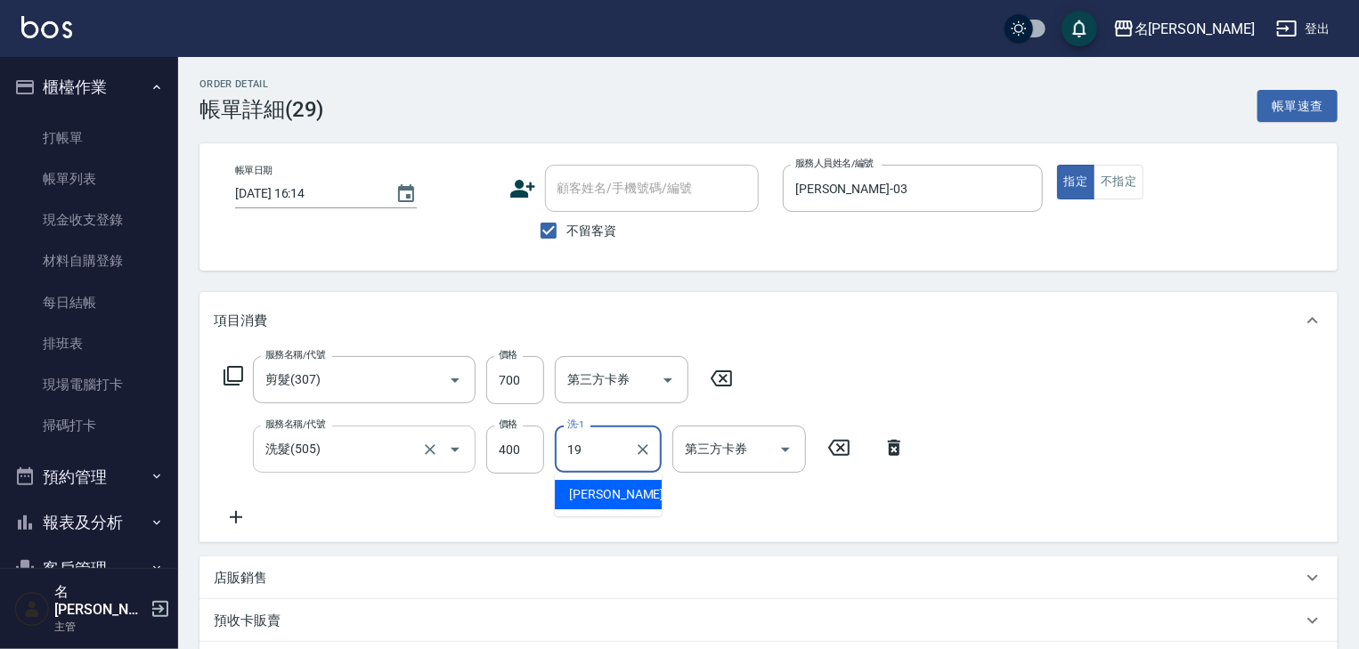
type input "游昕-19"
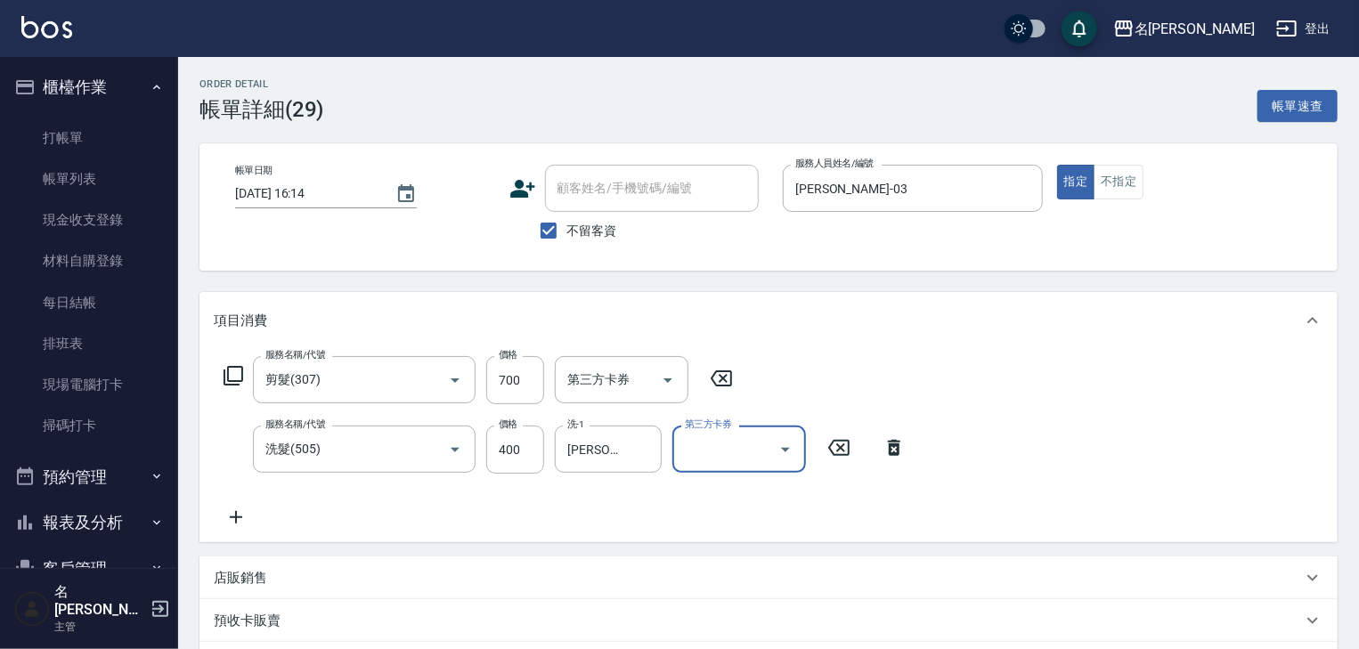
scroll to position [312, 0]
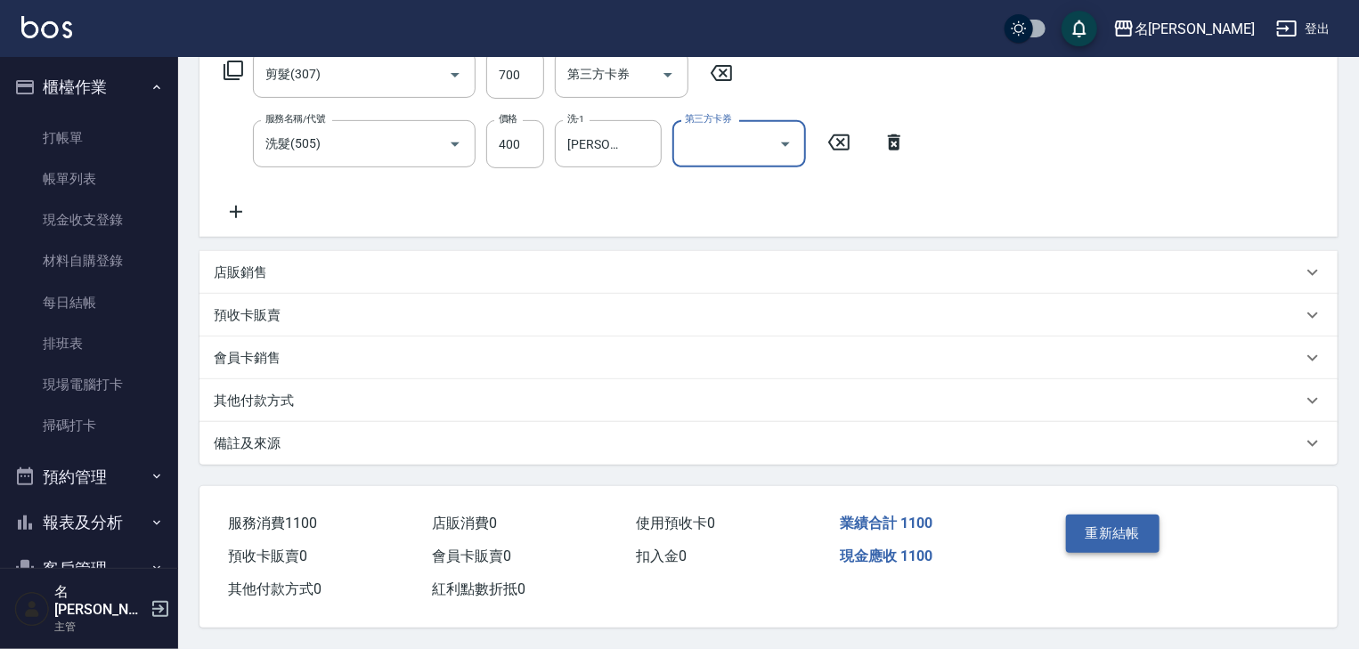
click at [1123, 521] on button "重新結帳" at bounding box center [1113, 533] width 94 height 37
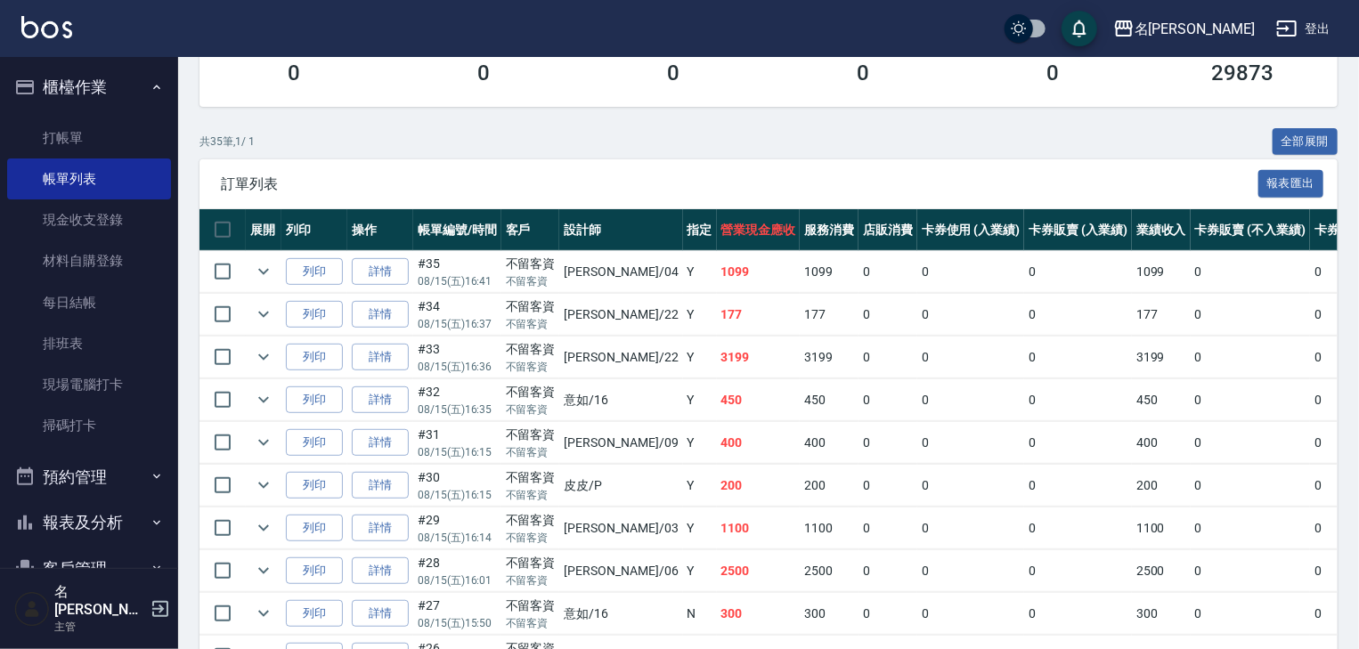
scroll to position [570, 0]
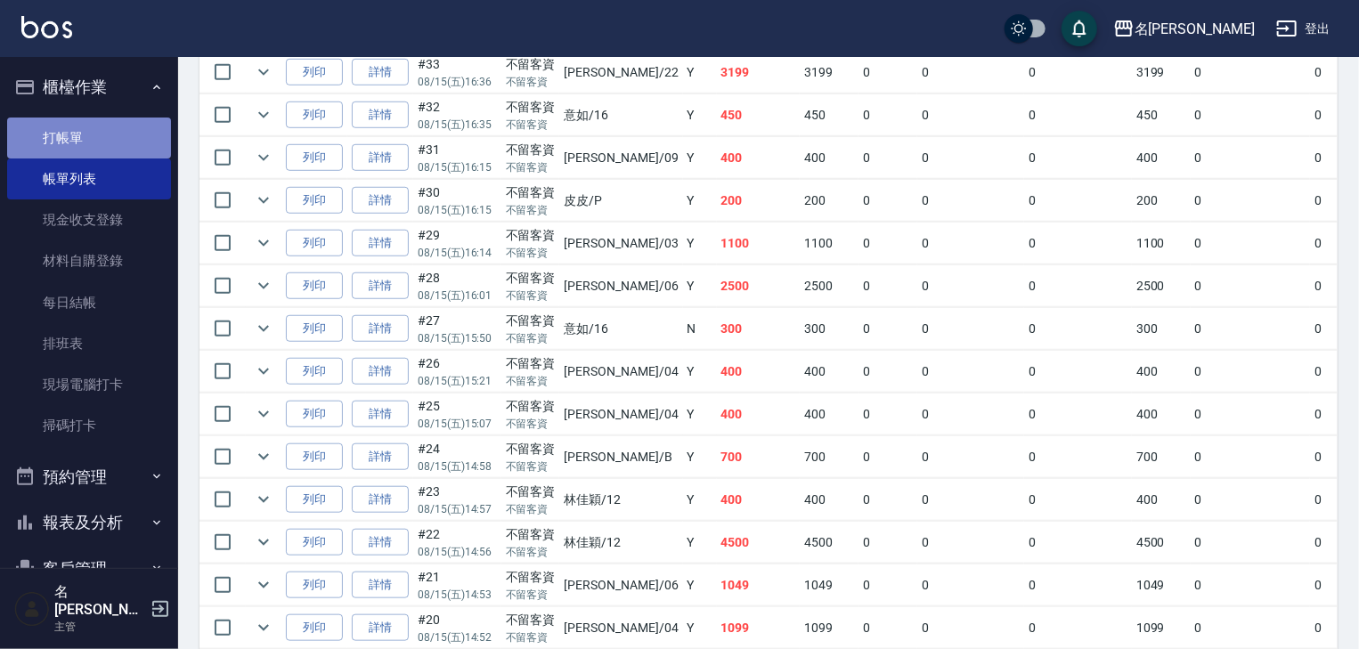
click at [100, 119] on link "打帳單" at bounding box center [89, 138] width 164 height 41
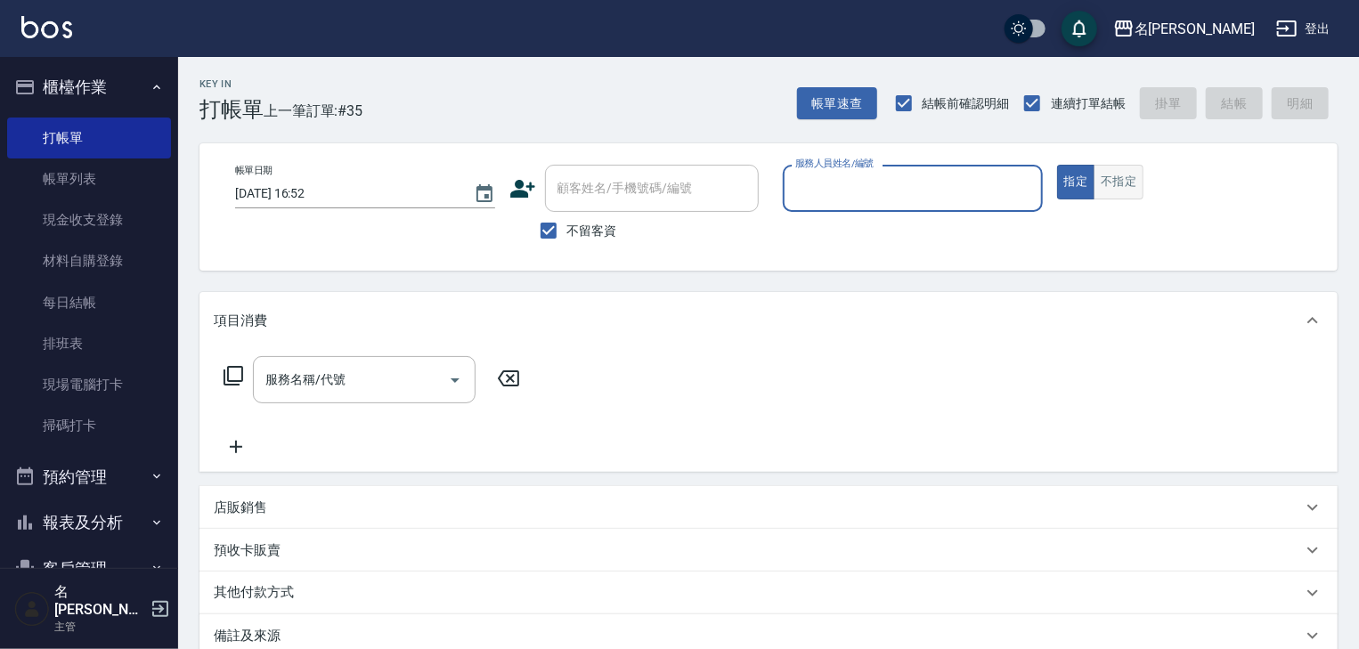
click at [1116, 170] on button "不指定" at bounding box center [1119, 182] width 50 height 35
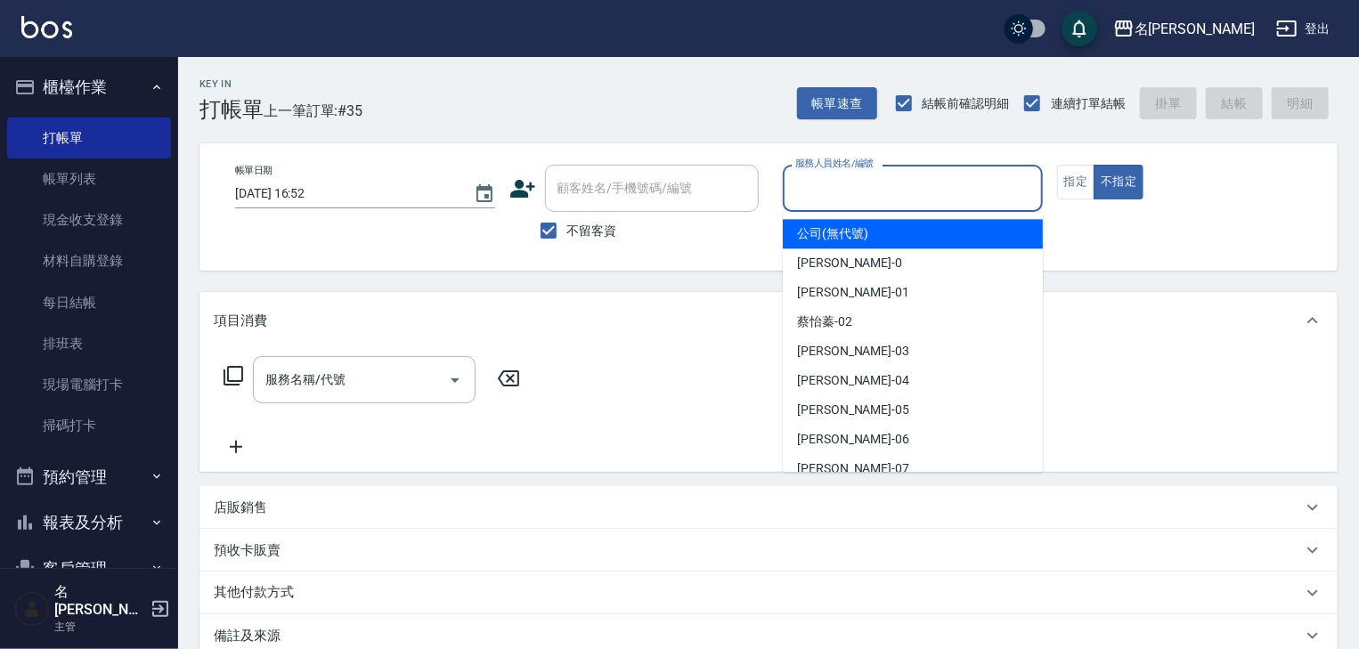
click at [940, 189] on input "服務人員姓名/編號" at bounding box center [913, 188] width 244 height 31
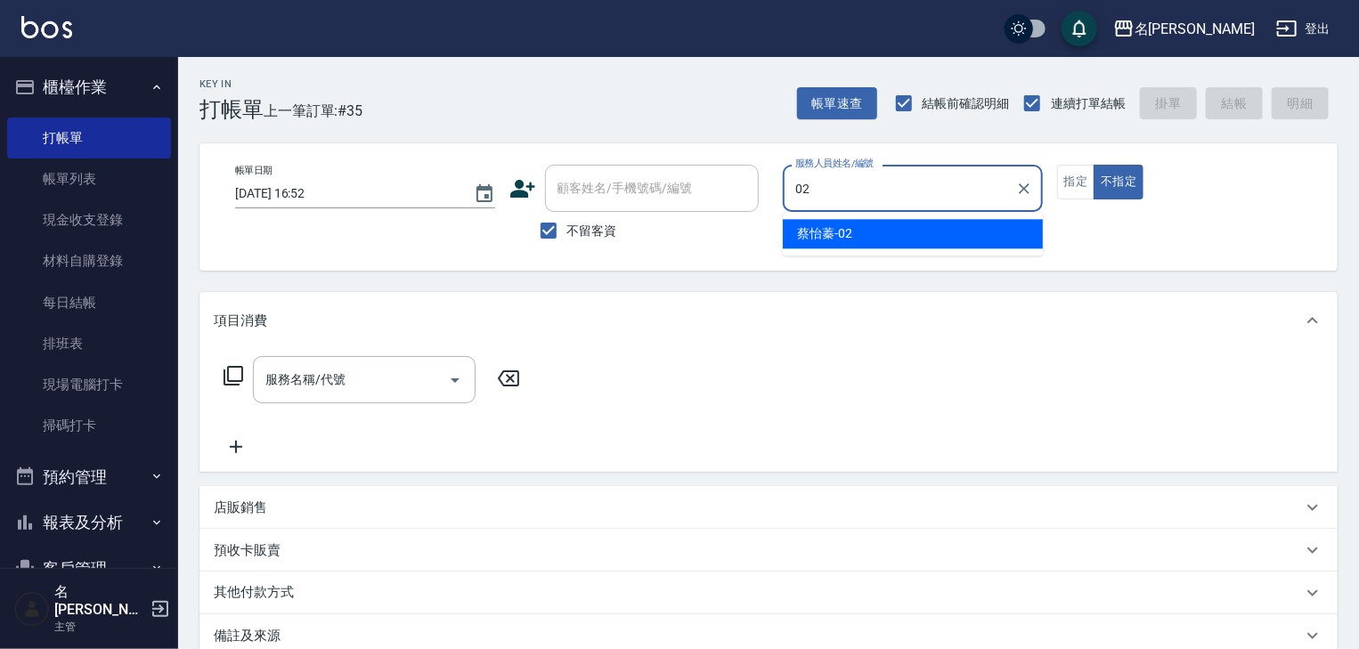
click at [929, 231] on div "蔡怡蓁 -02" at bounding box center [913, 233] width 260 height 29
type input "蔡怡蓁-02"
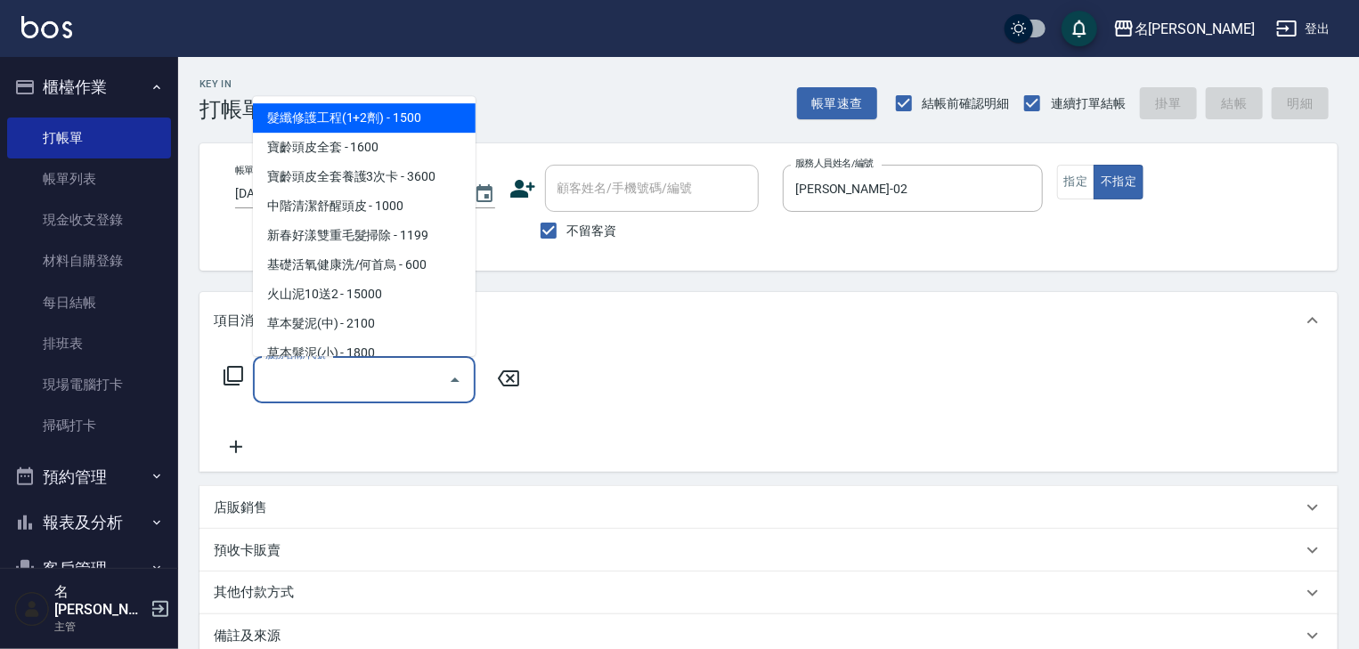
click at [343, 373] on input "服務名稱/代號" at bounding box center [351, 379] width 180 height 31
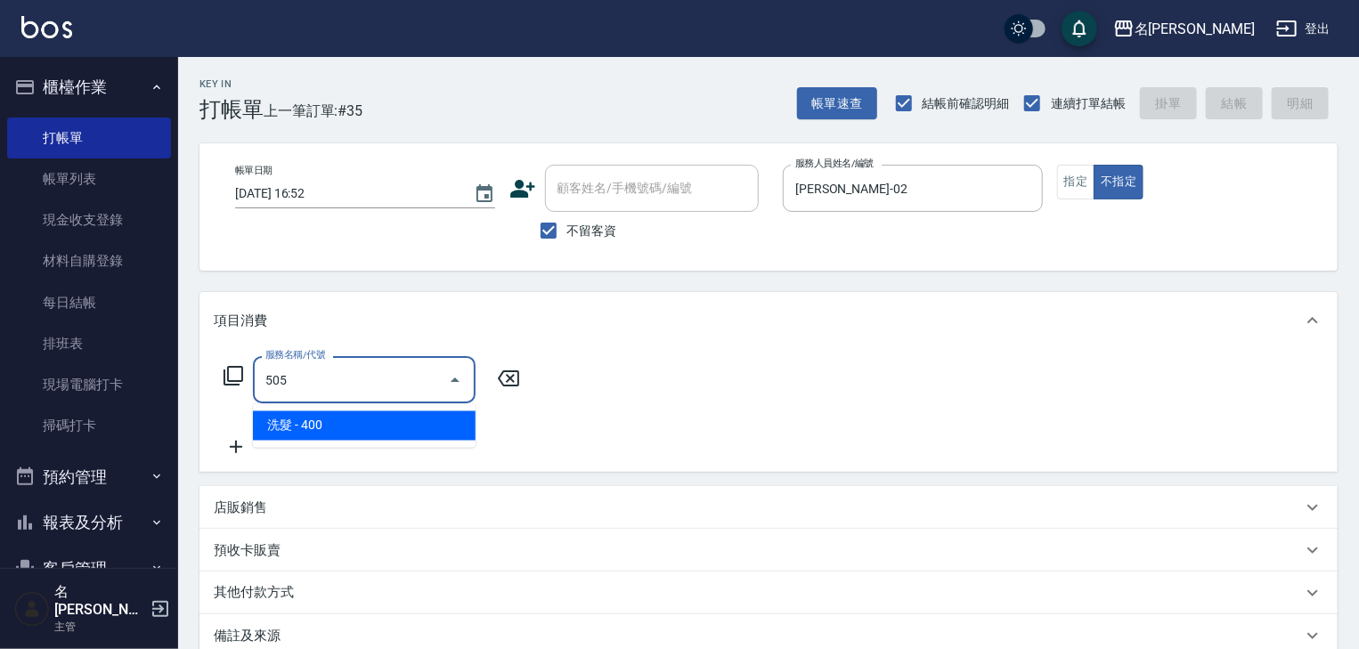
click at [379, 420] on span "洗髮 - 400" at bounding box center [364, 426] width 223 height 29
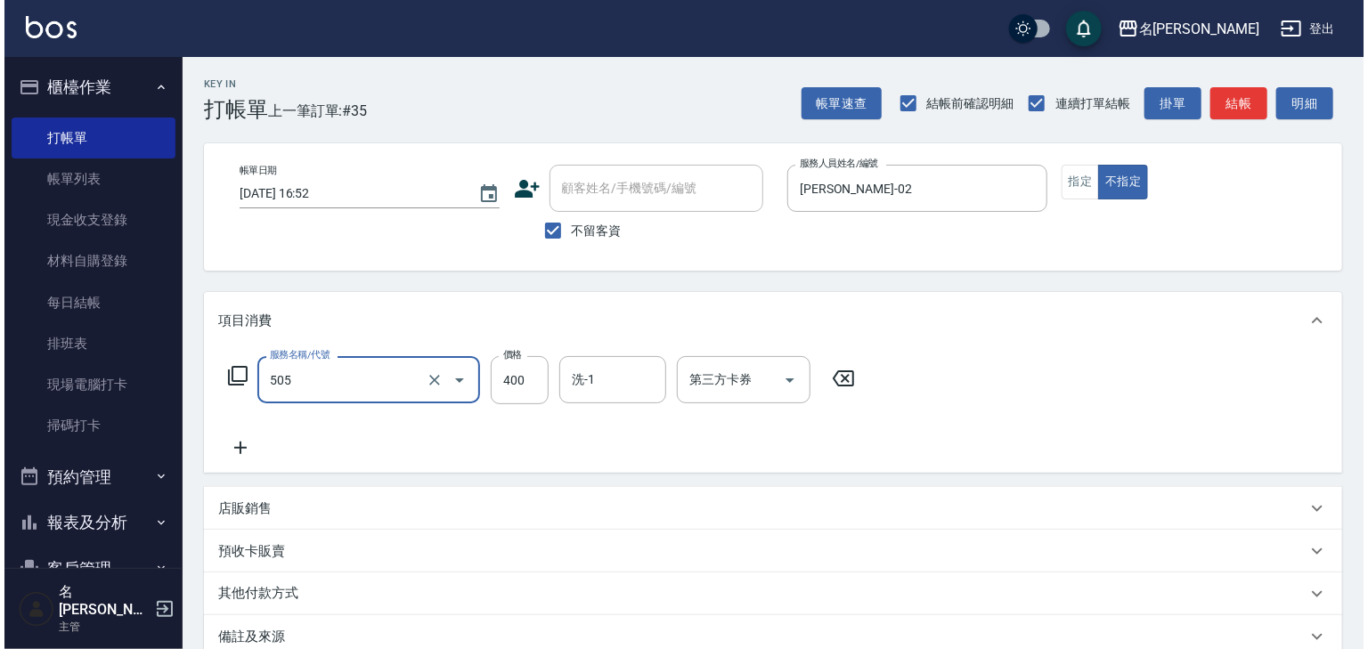
scroll to position [208, 0]
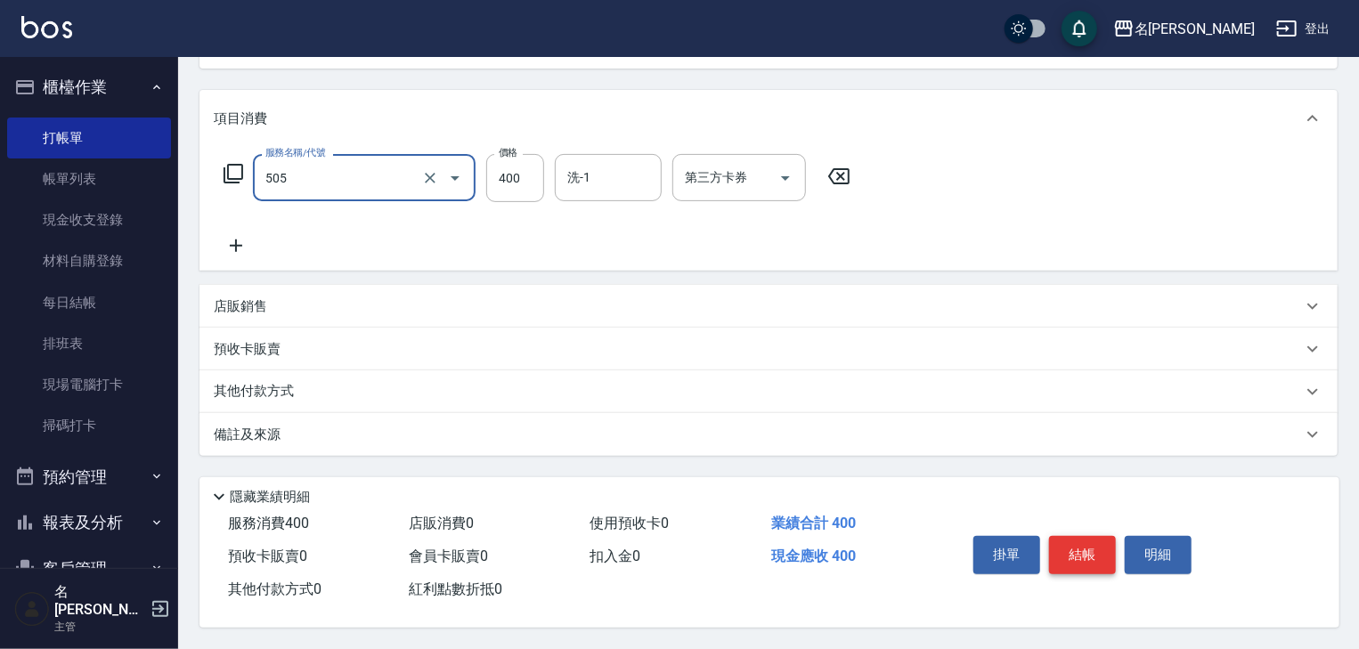
type input "洗髮(505)"
click at [1088, 536] on button "結帳" at bounding box center [1082, 554] width 67 height 37
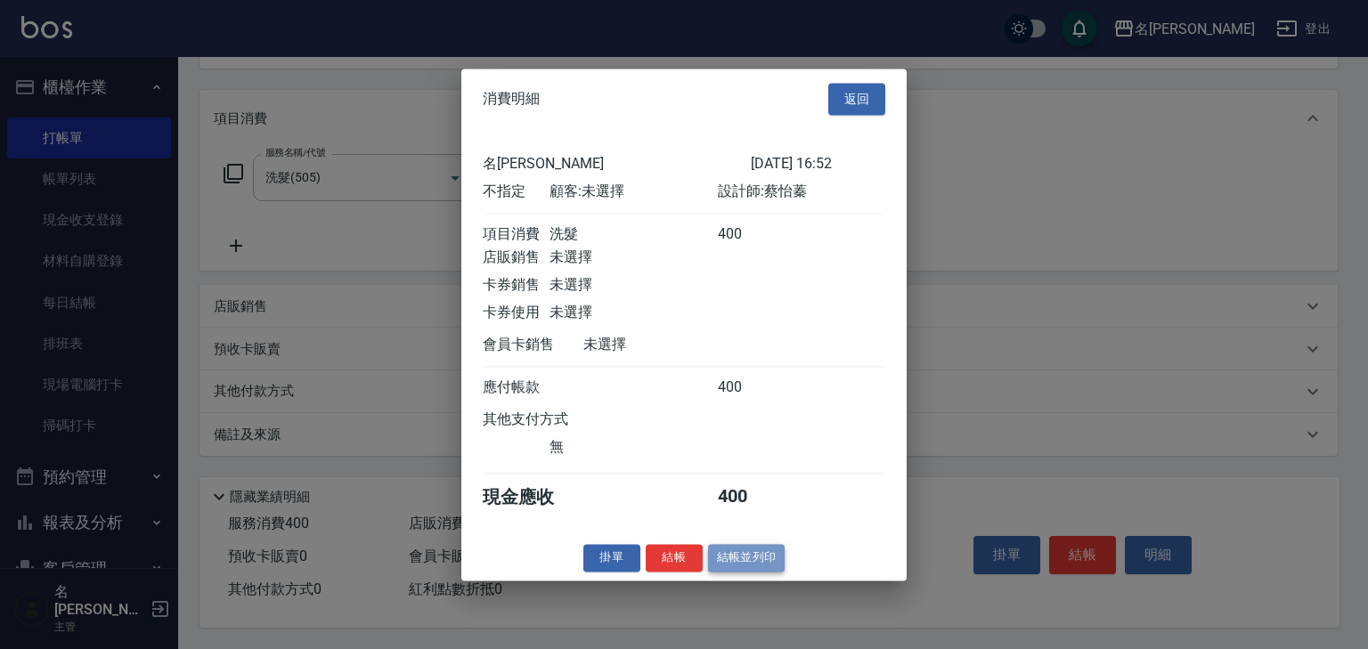
click at [735, 570] on button "結帳並列印" at bounding box center [746, 558] width 77 height 28
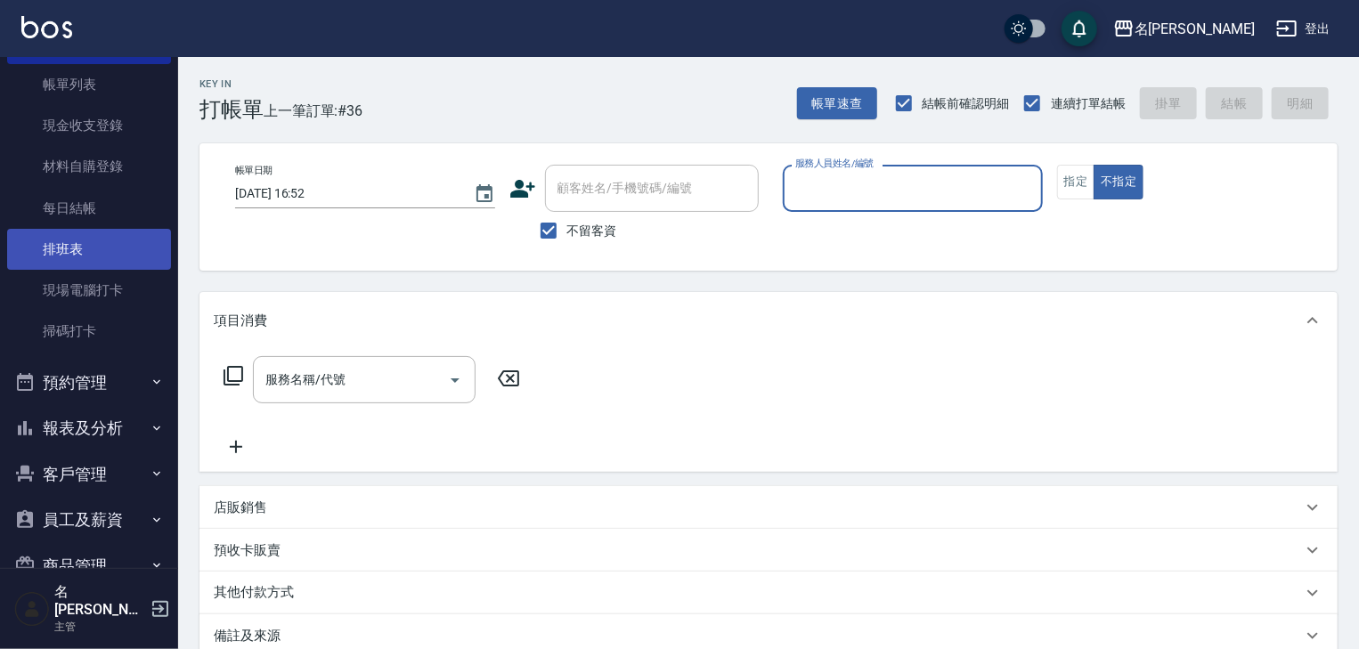
scroll to position [166, 0]
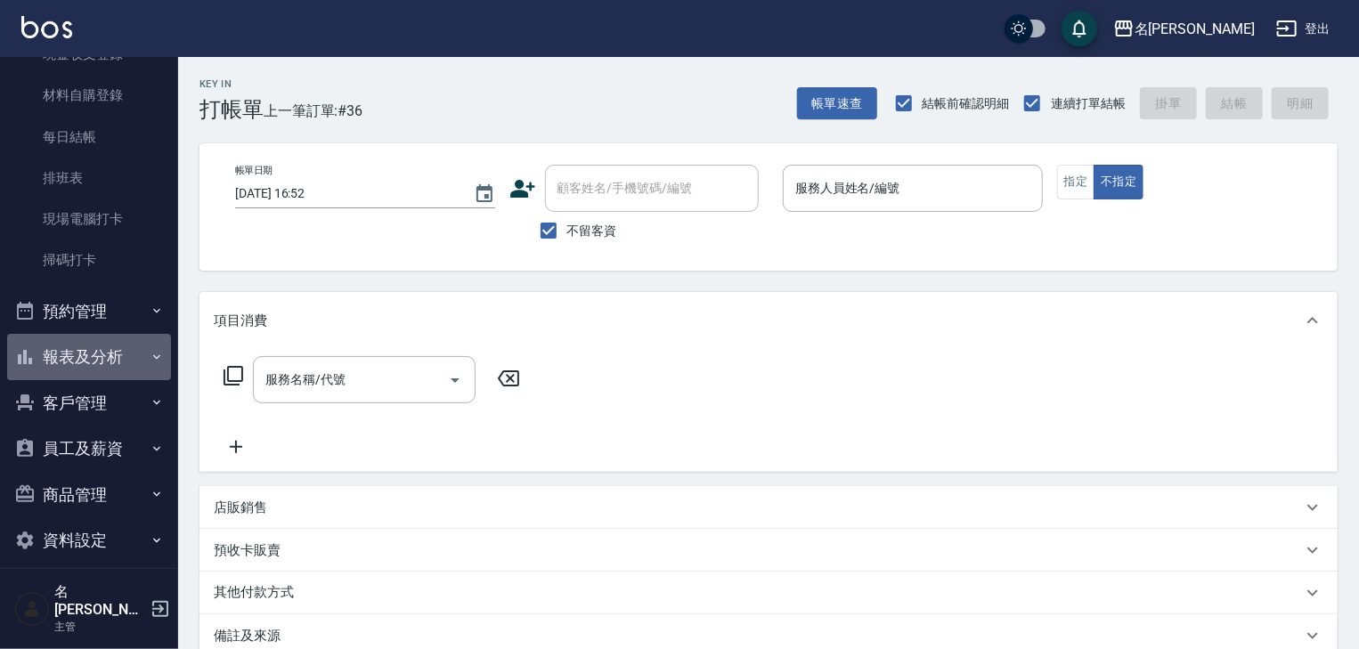
click at [110, 359] on button "報表及分析" at bounding box center [89, 357] width 164 height 46
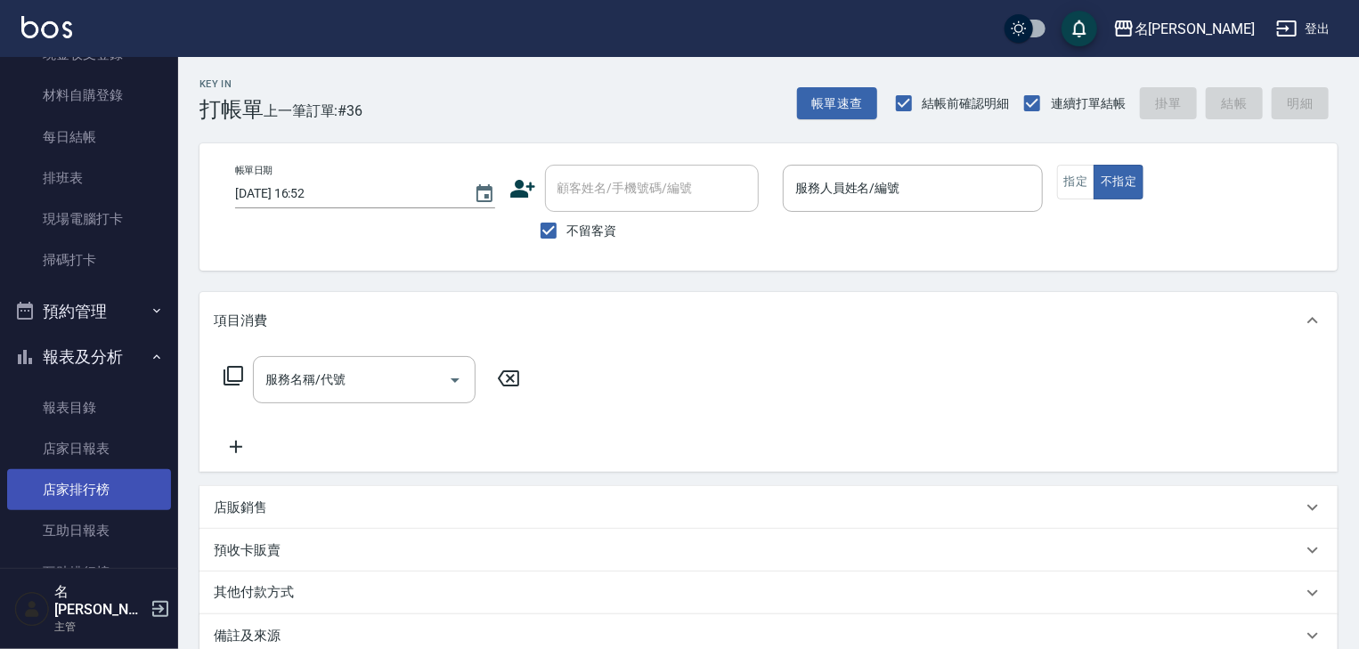
scroll to position [356, 0]
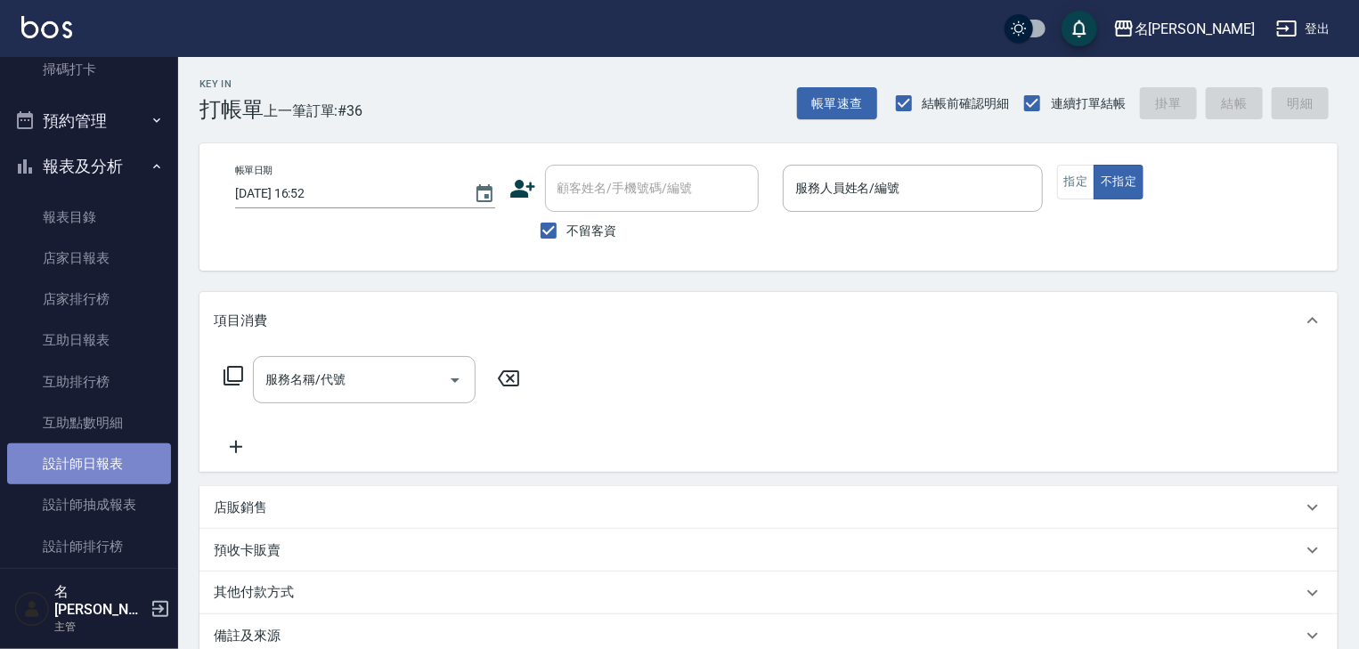
click at [123, 465] on link "設計師日報表" at bounding box center [89, 464] width 164 height 41
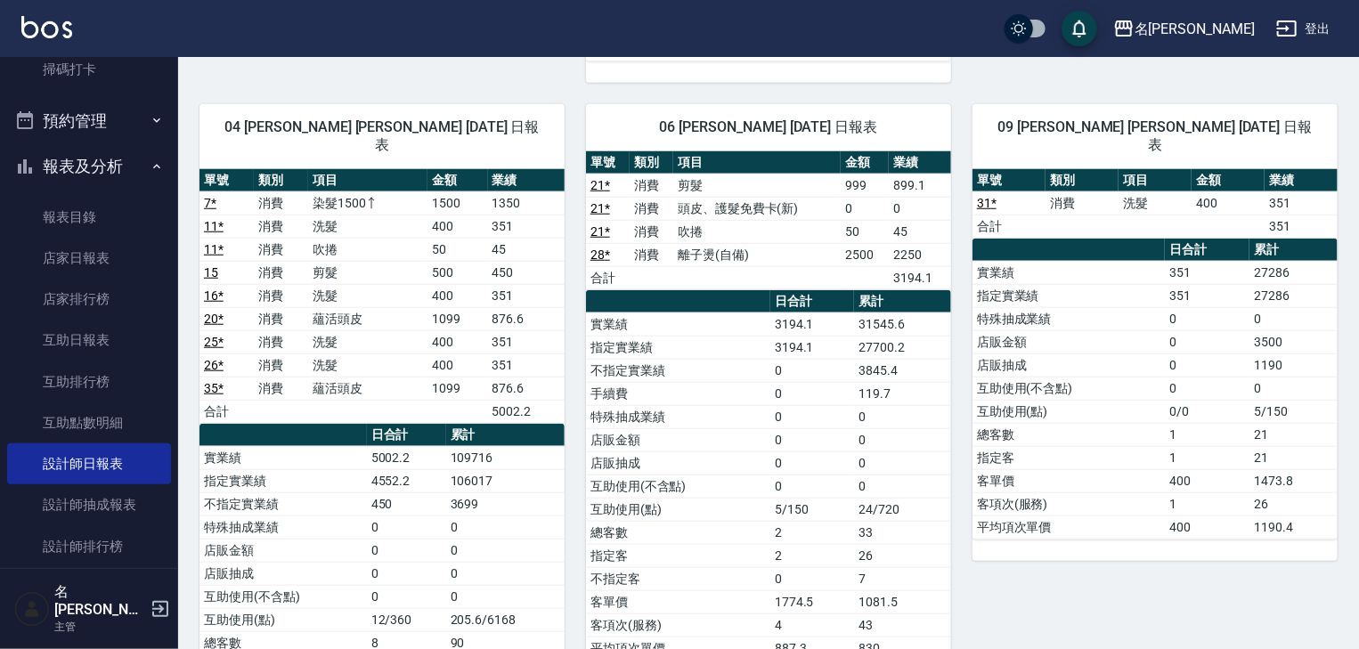
scroll to position [1045, 0]
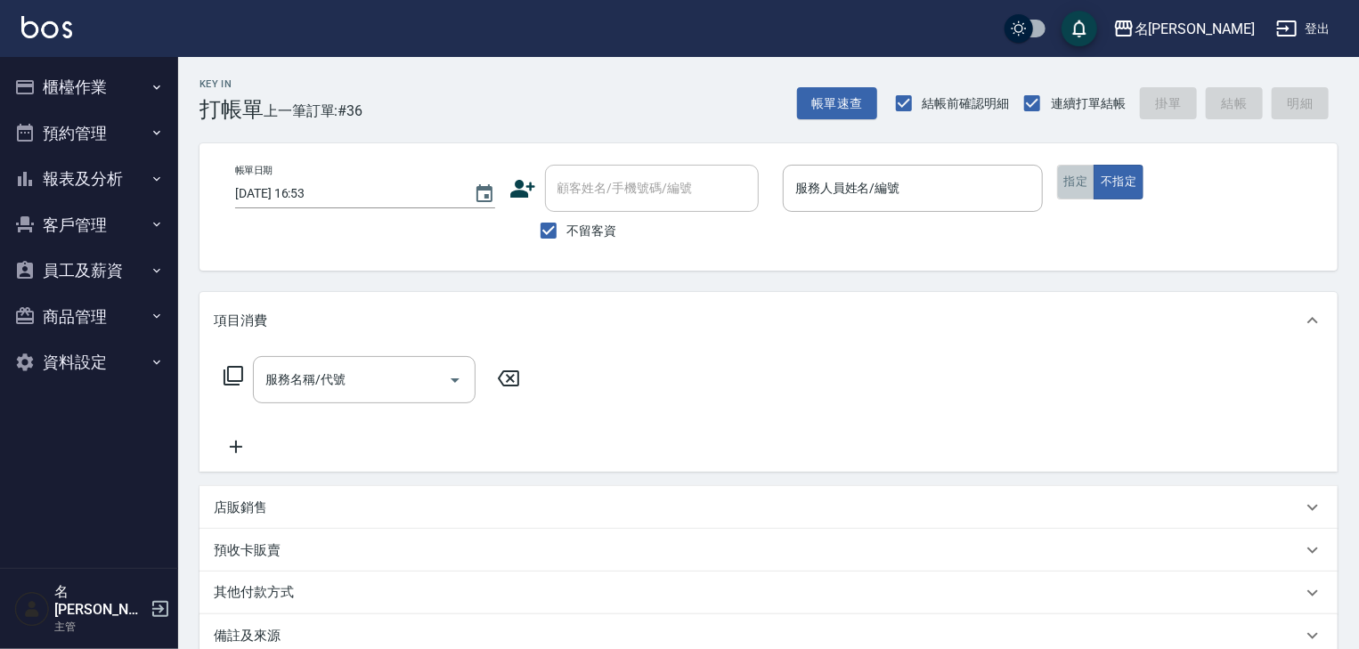
click at [1083, 182] on button "指定" at bounding box center [1076, 182] width 38 height 35
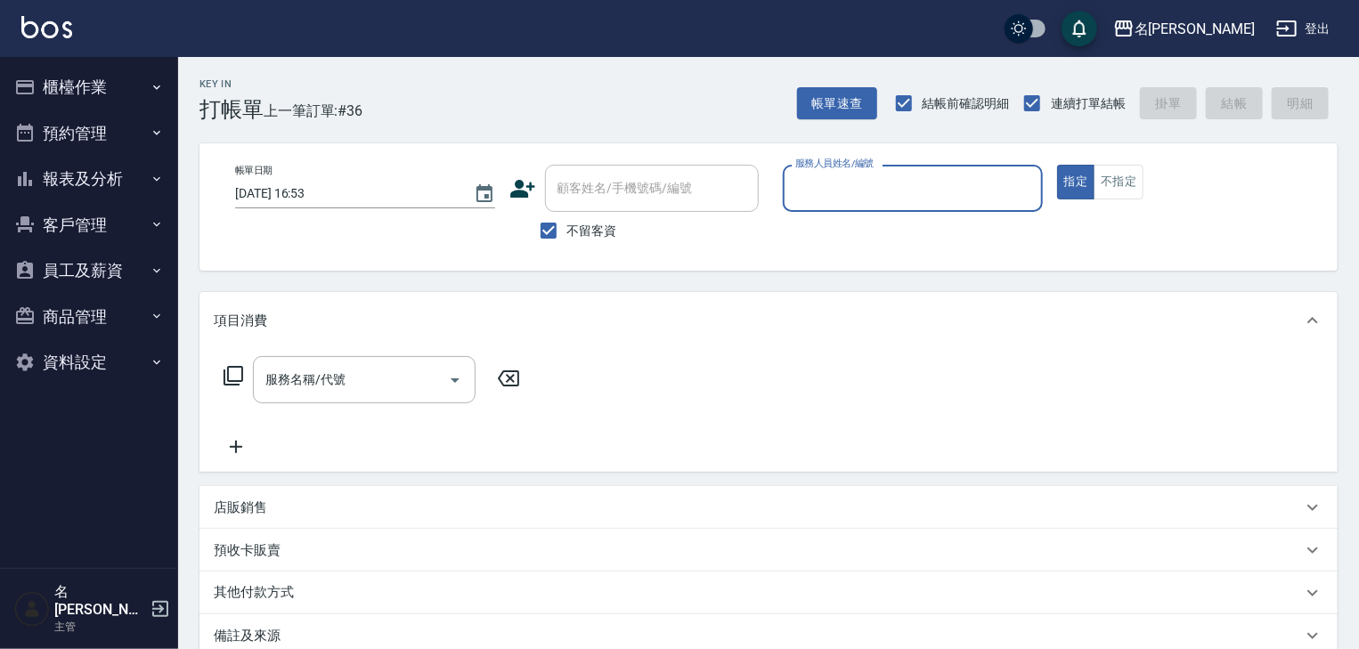
click at [868, 192] on input "服務人員姓名/編號" at bounding box center [913, 188] width 244 height 31
click at [795, 239] on div "黃于瑄 -09" at bounding box center [913, 233] width 260 height 29
type input "[PERSON_NAME]-09"
click at [399, 378] on input "服務名稱/代號" at bounding box center [351, 379] width 180 height 31
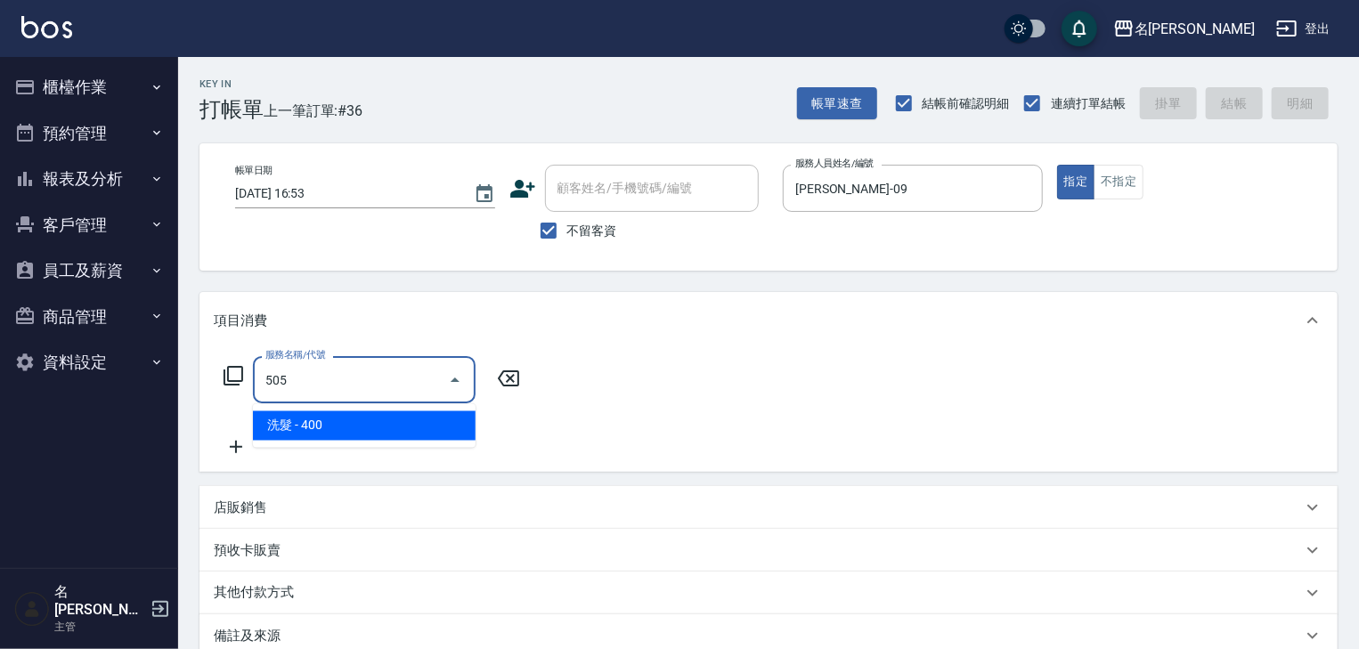
click at [420, 424] on span "洗髮 - 400" at bounding box center [364, 426] width 223 height 29
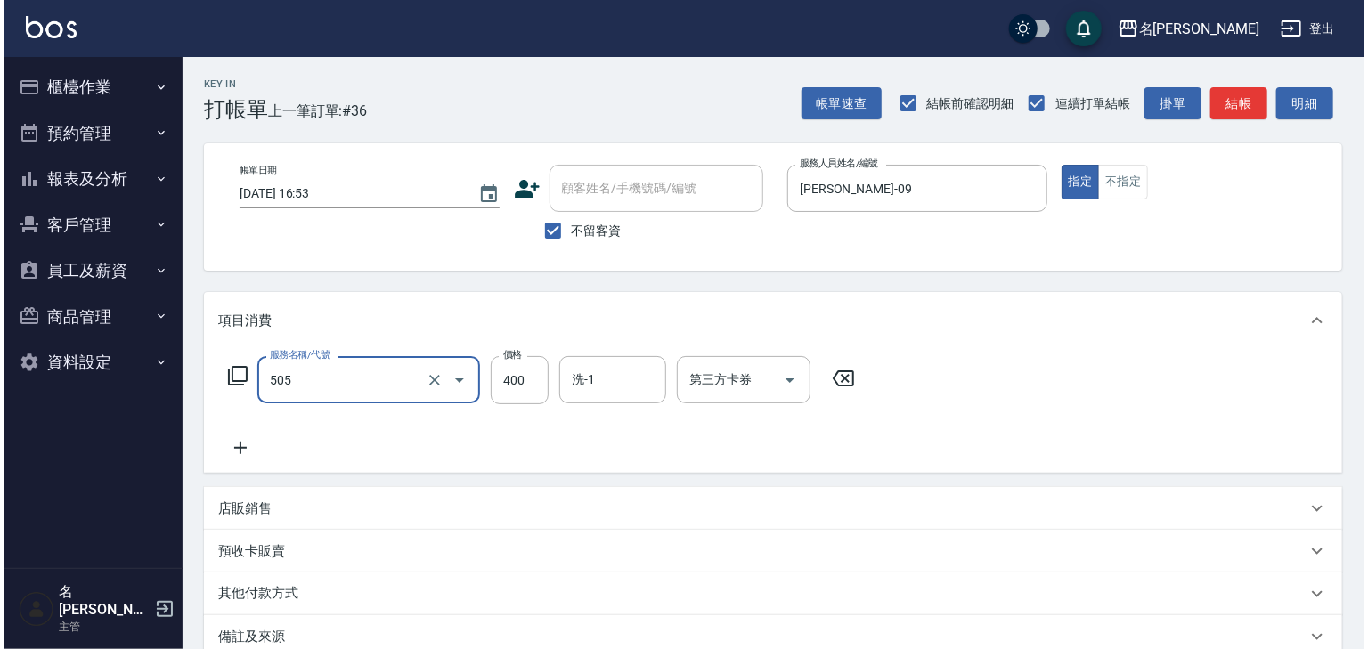
scroll to position [208, 0]
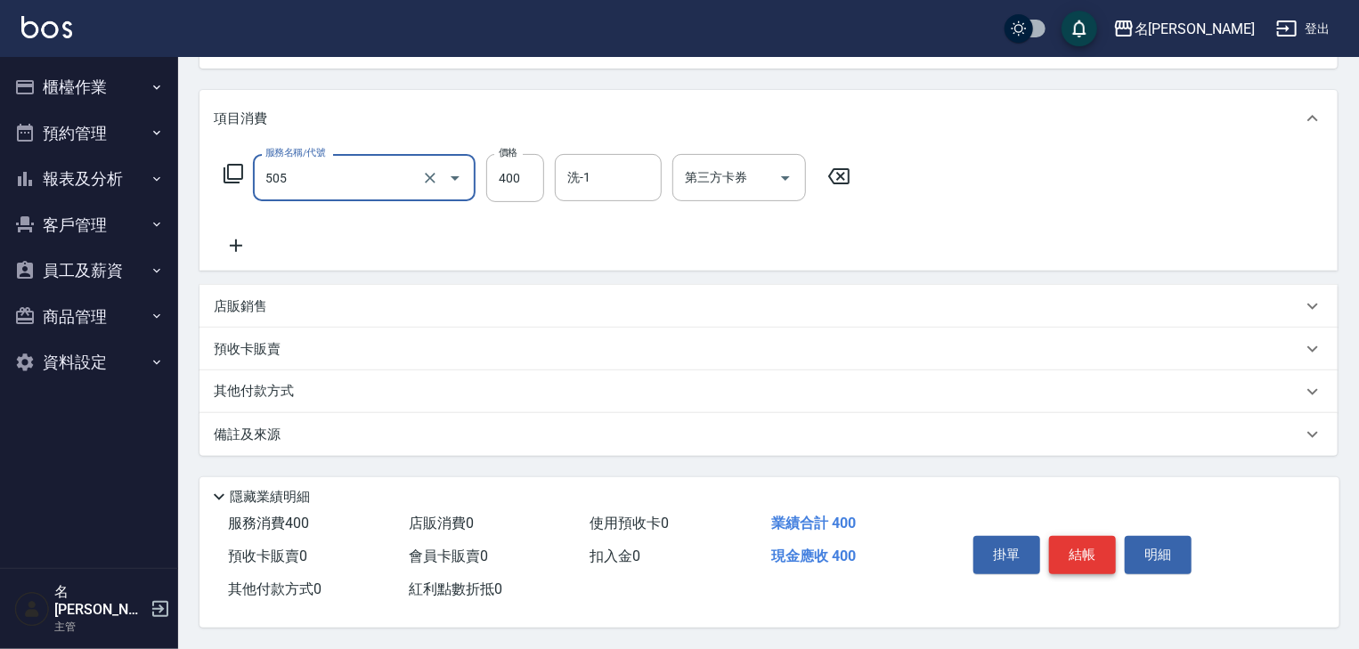
type input "洗髮(505)"
click at [1083, 545] on button "結帳" at bounding box center [1082, 554] width 67 height 37
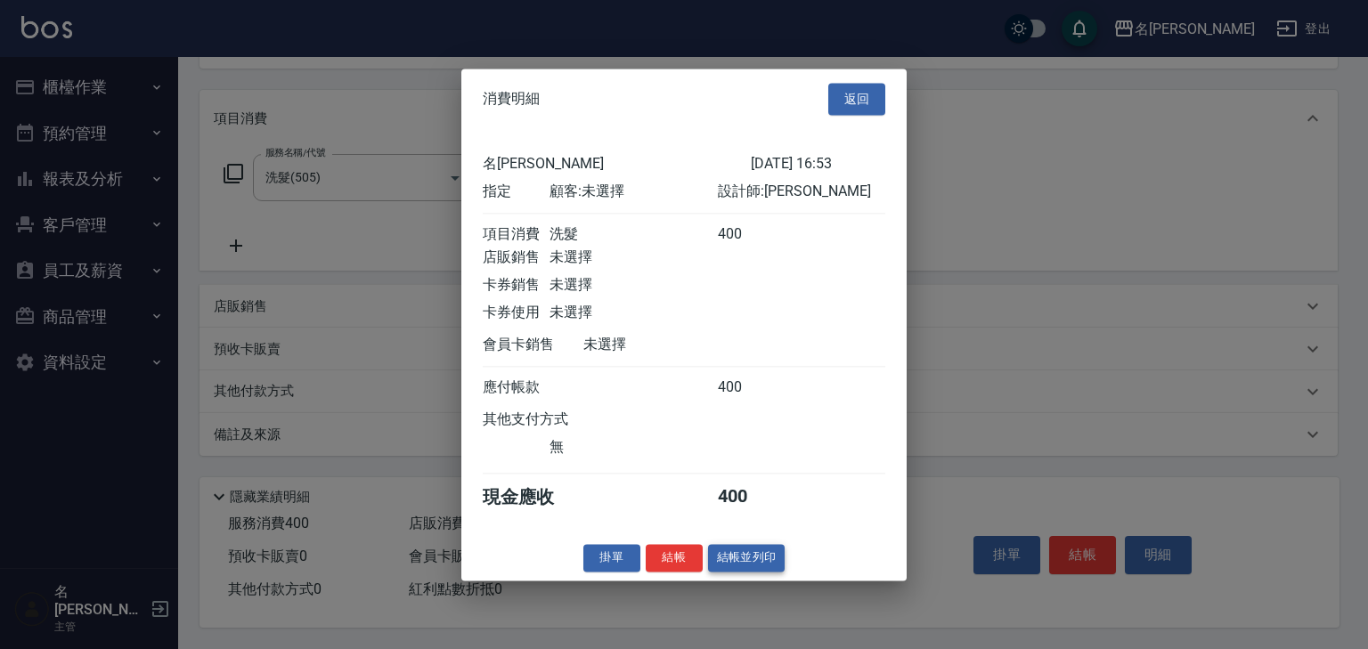
click at [739, 571] on button "結帳並列印" at bounding box center [746, 558] width 77 height 28
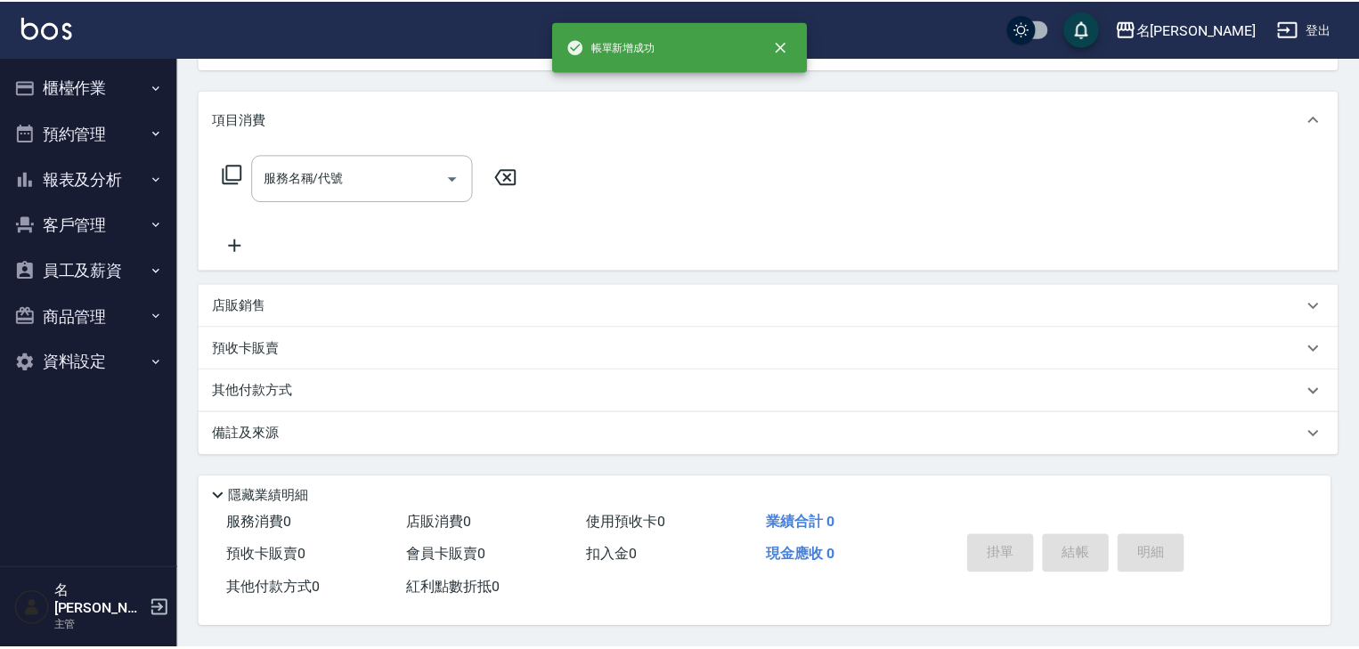
scroll to position [0, 0]
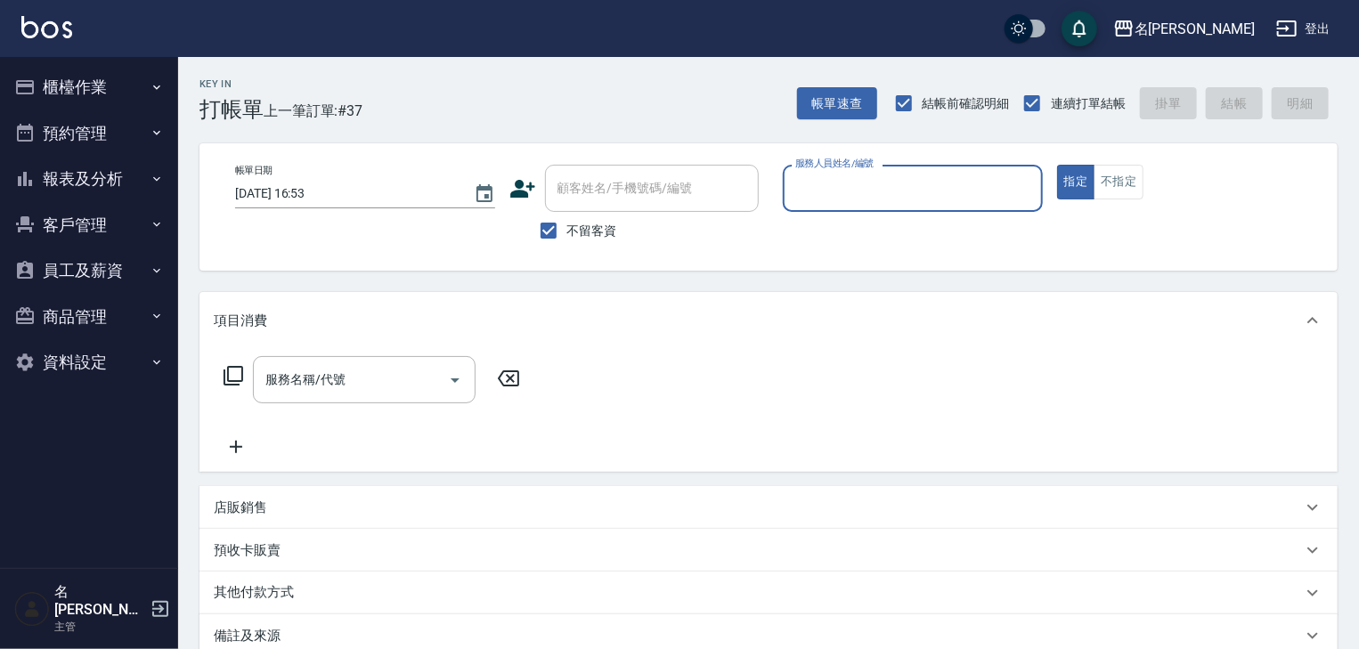
click at [77, 180] on button "報表及分析" at bounding box center [89, 179] width 164 height 46
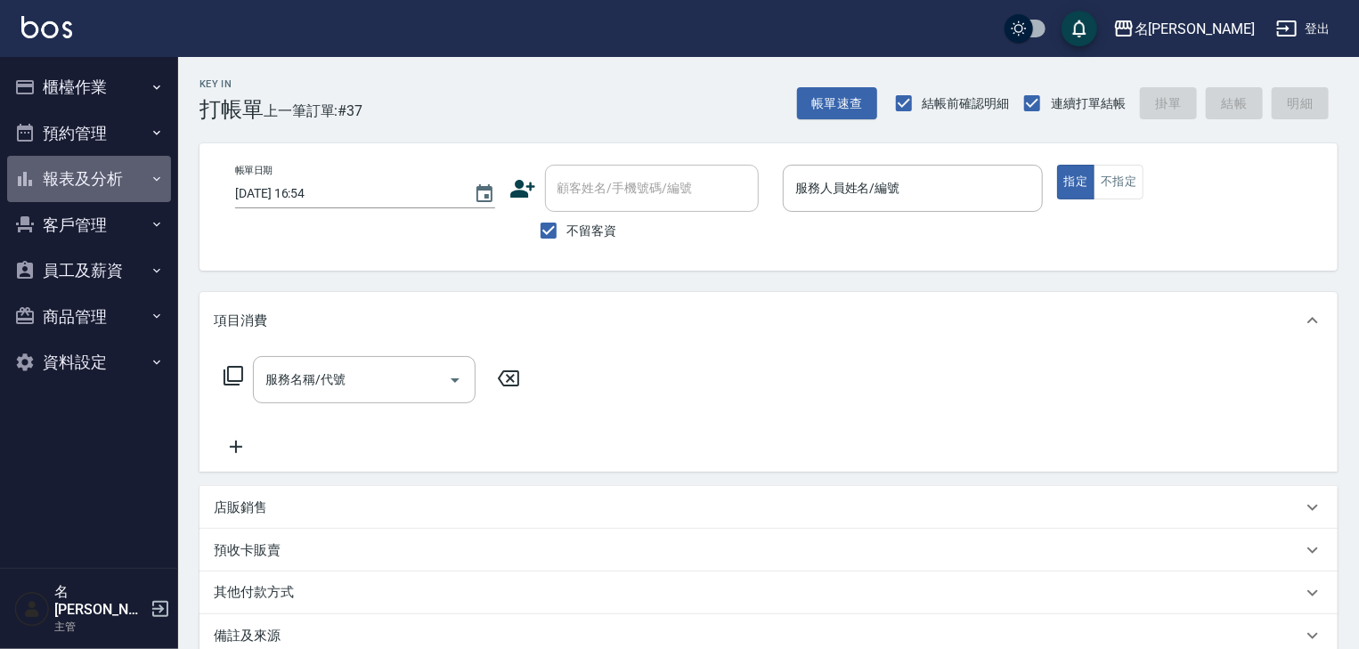
click at [125, 175] on button "報表及分析" at bounding box center [89, 179] width 164 height 46
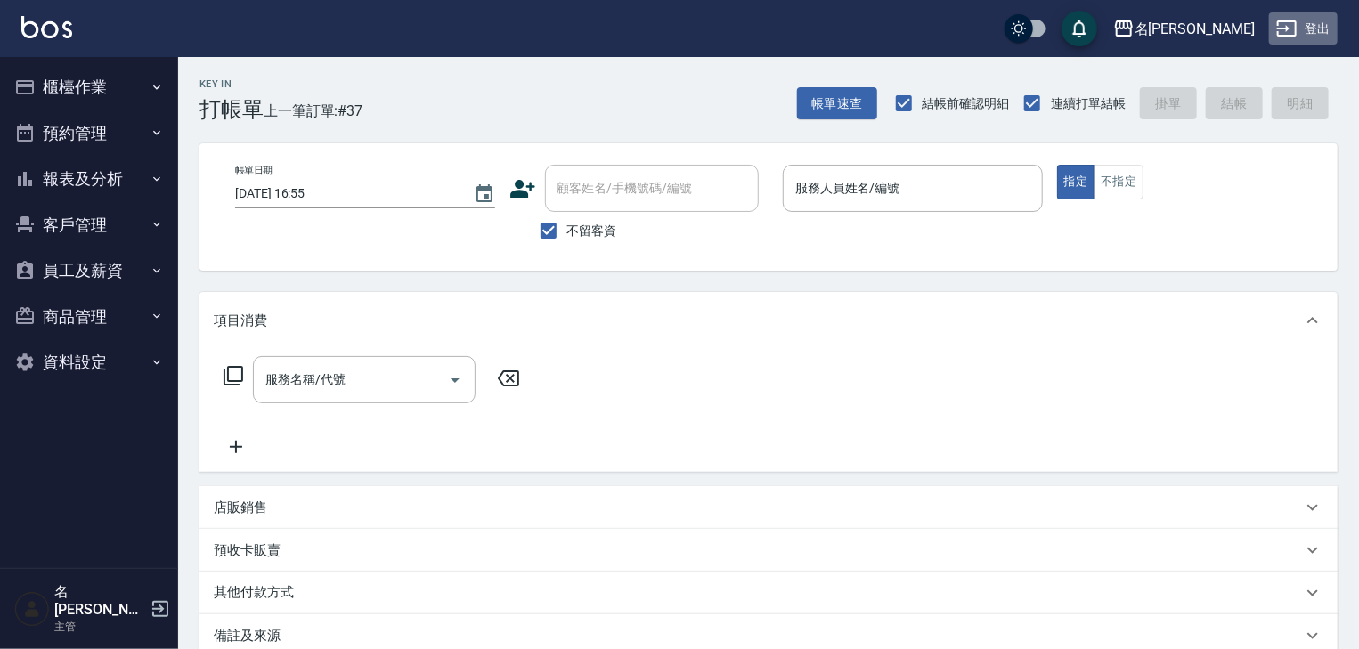
click at [1307, 36] on button "登出" at bounding box center [1303, 28] width 69 height 33
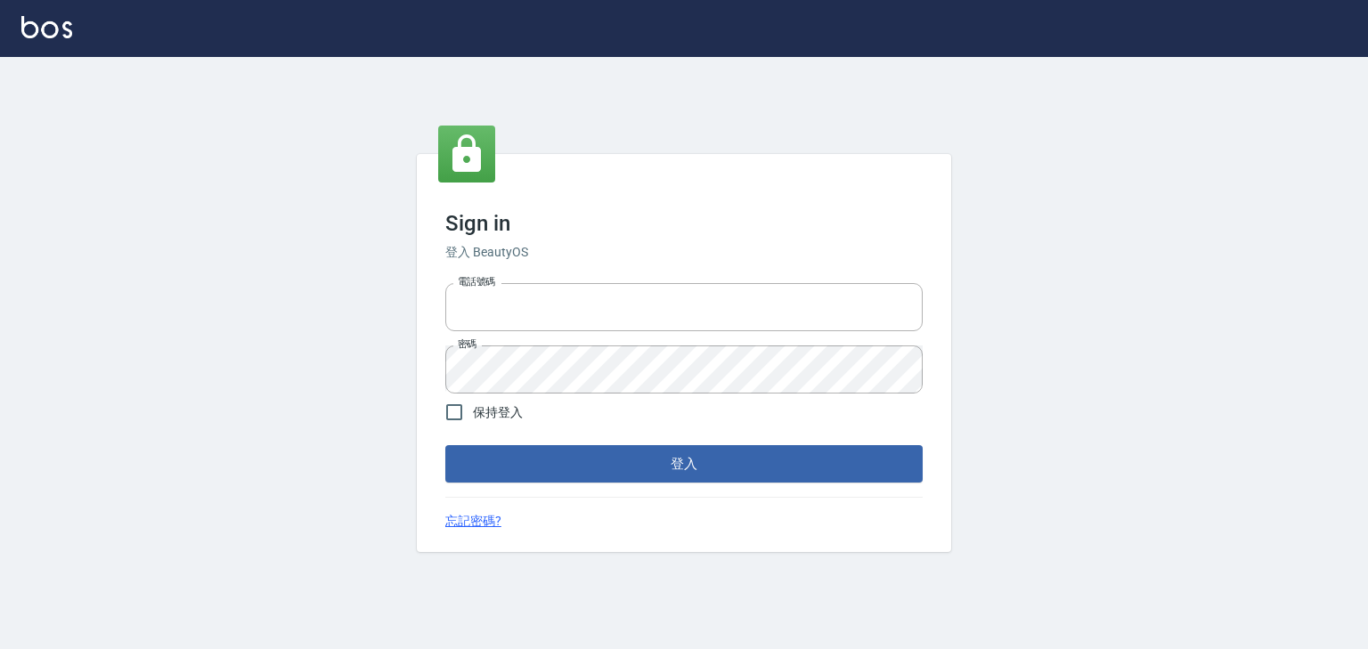
type input "0958045134"
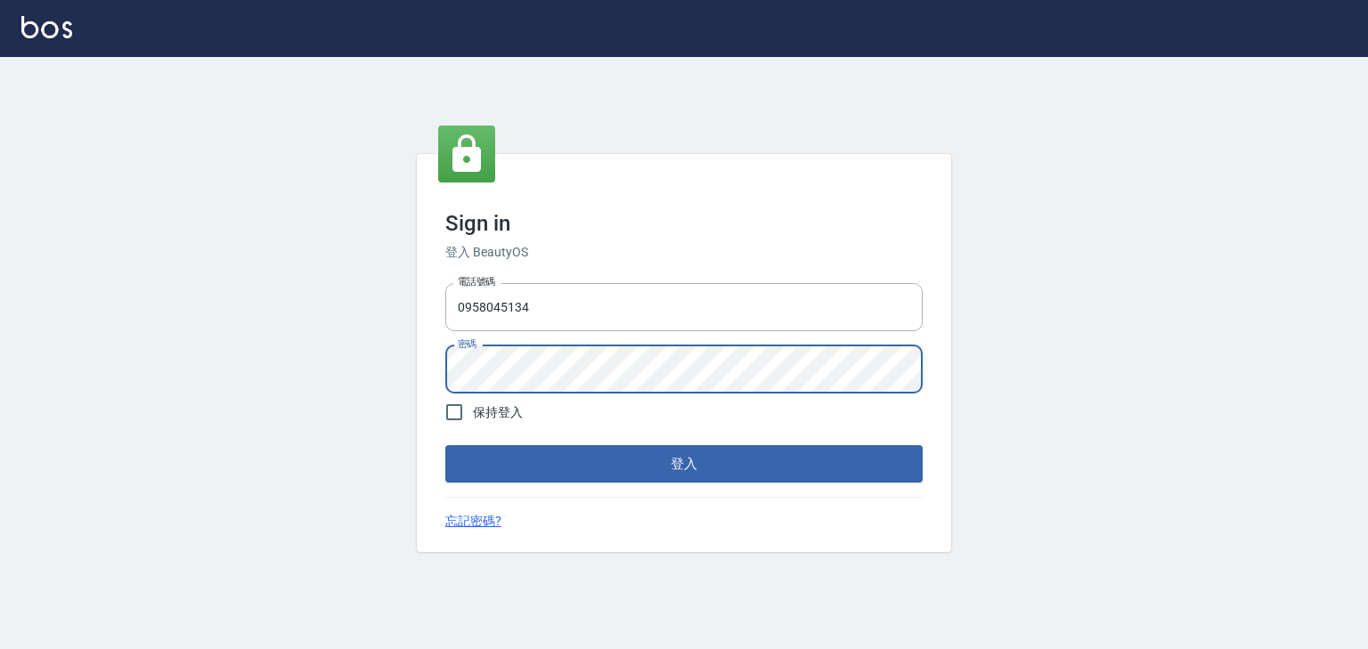
click at [404, 381] on div "Sign in 登入 BeautyOS 電話號碼 [PHONE_NUMBER] 電話號碼 密碼 密碼 保持登入 登入 忘記密碼?" at bounding box center [684, 353] width 1368 height 592
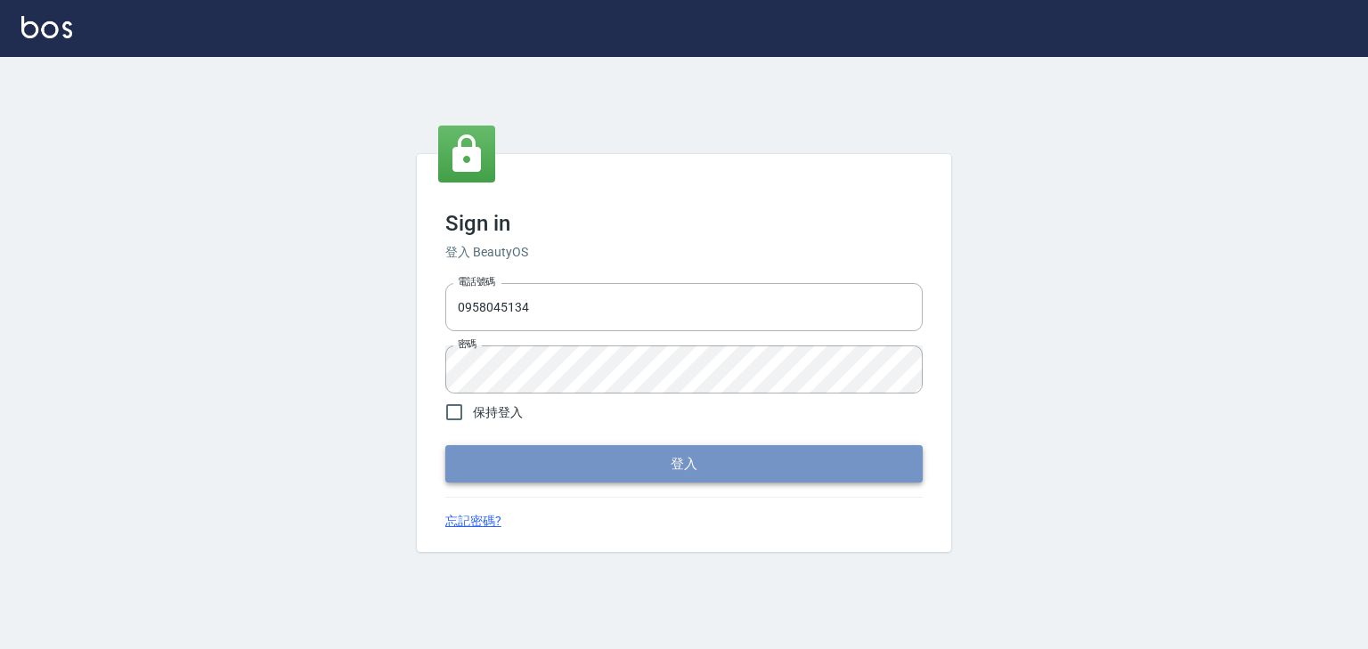
click at [844, 468] on button "登入" at bounding box center [683, 463] width 477 height 37
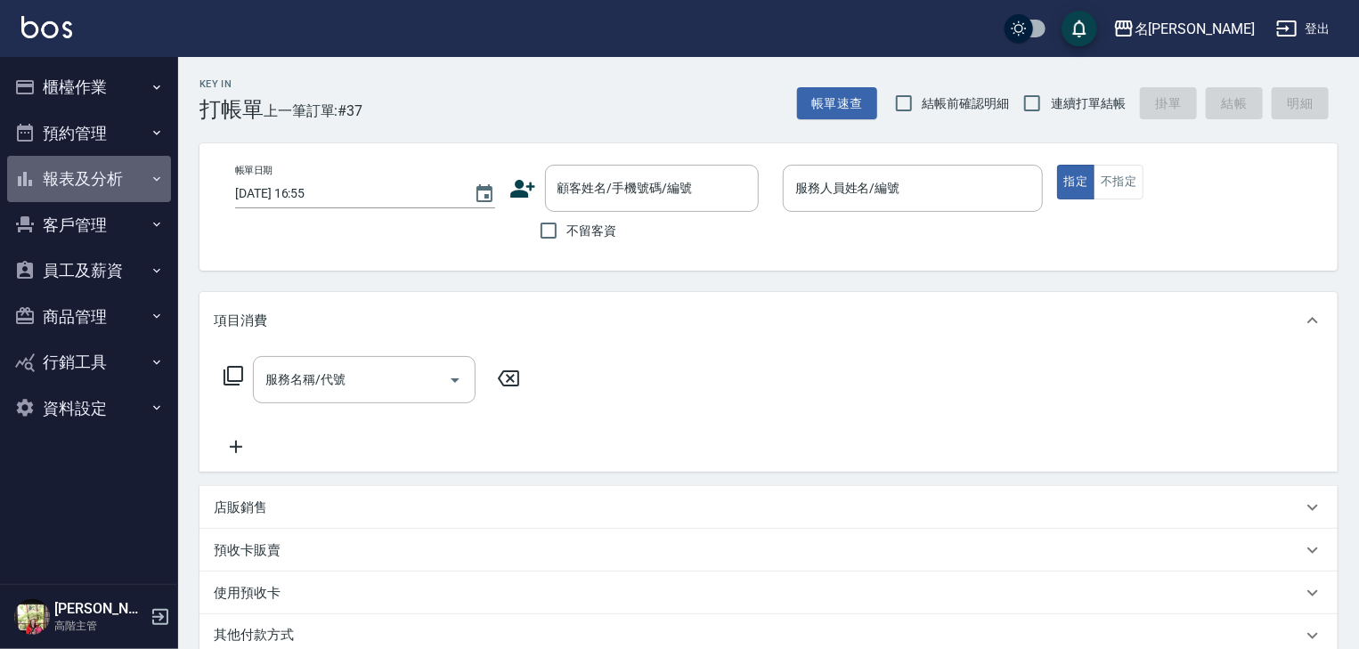
click at [121, 184] on button "報表及分析" at bounding box center [89, 179] width 164 height 46
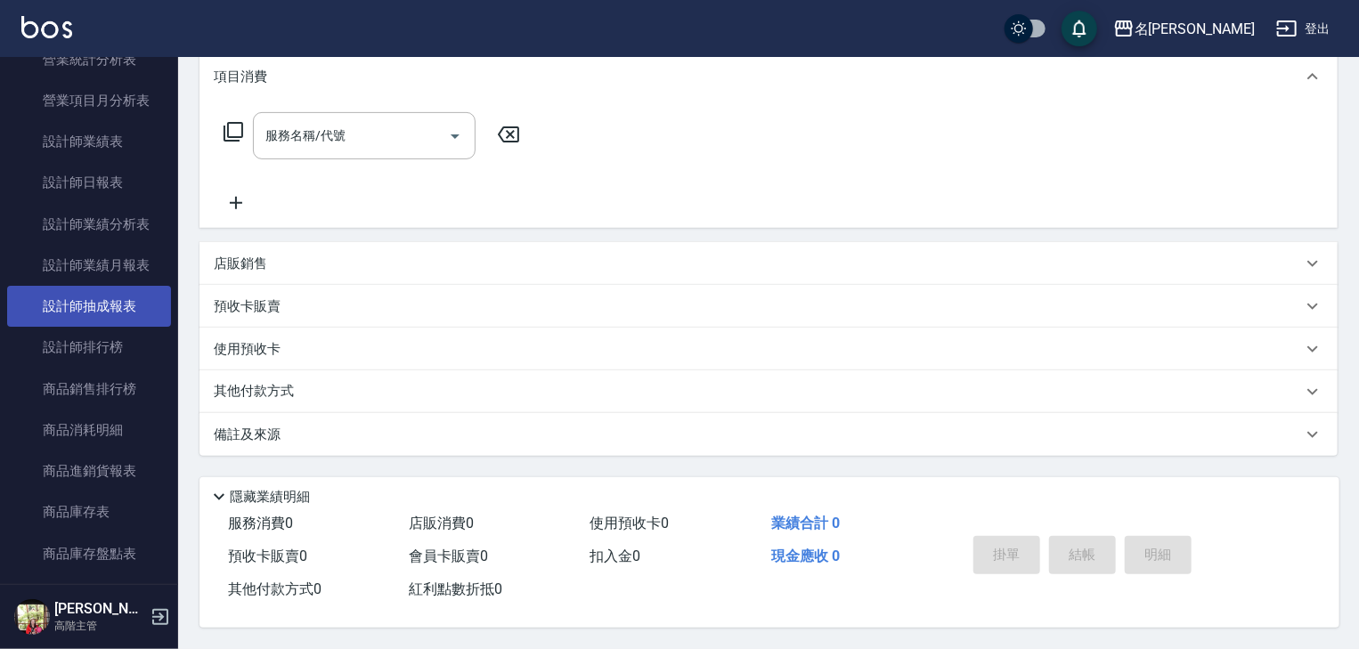
scroll to position [855, 0]
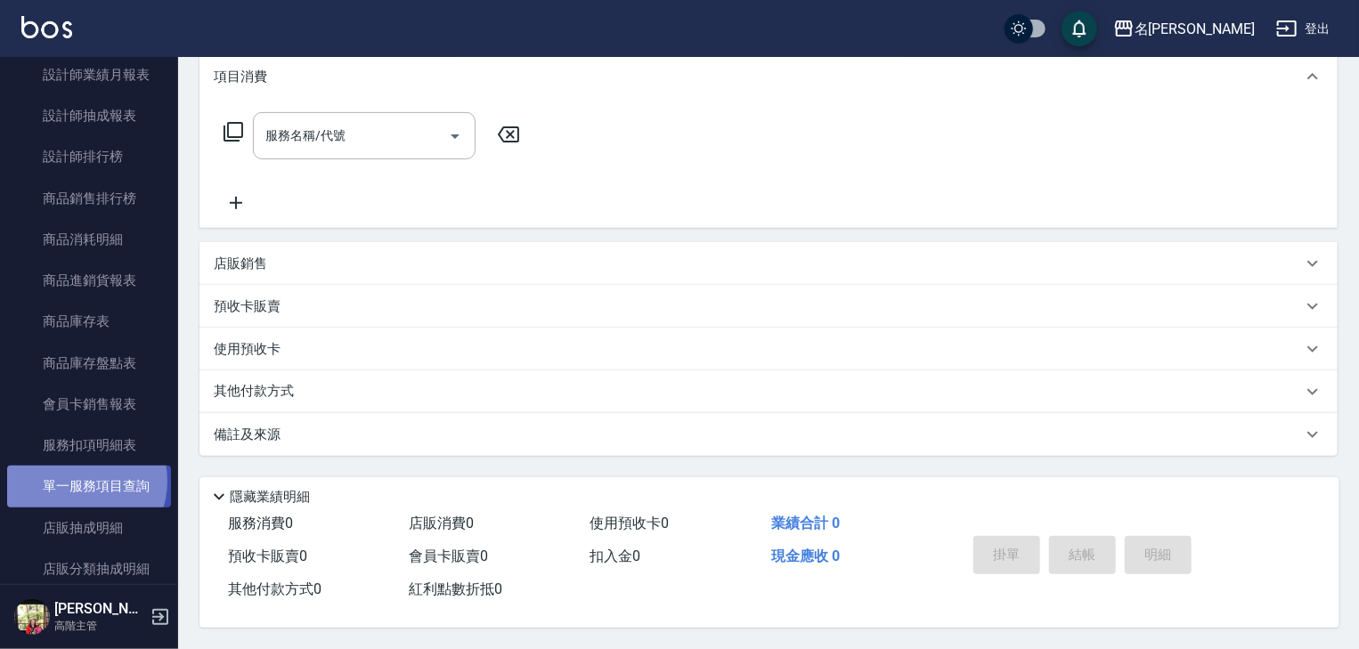
click at [77, 481] on link "單一服務項目查詢" at bounding box center [89, 486] width 164 height 41
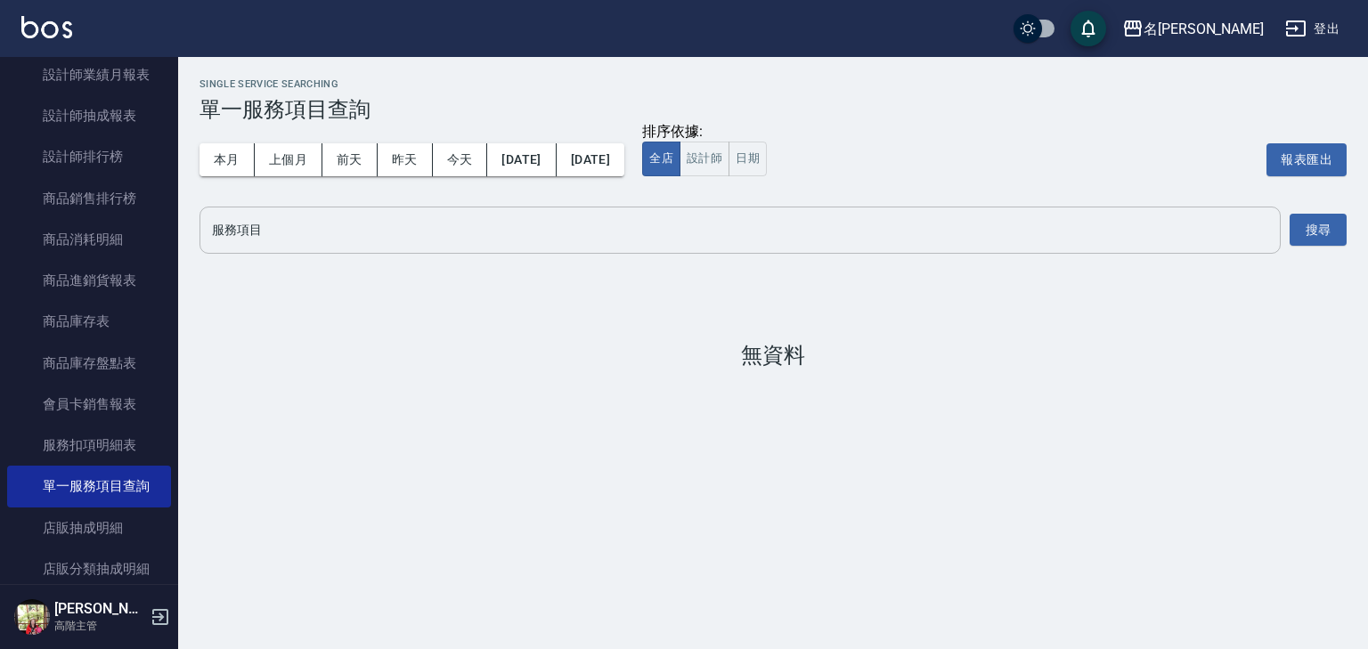
click at [1065, 248] on div "服務項目" at bounding box center [740, 230] width 1081 height 47
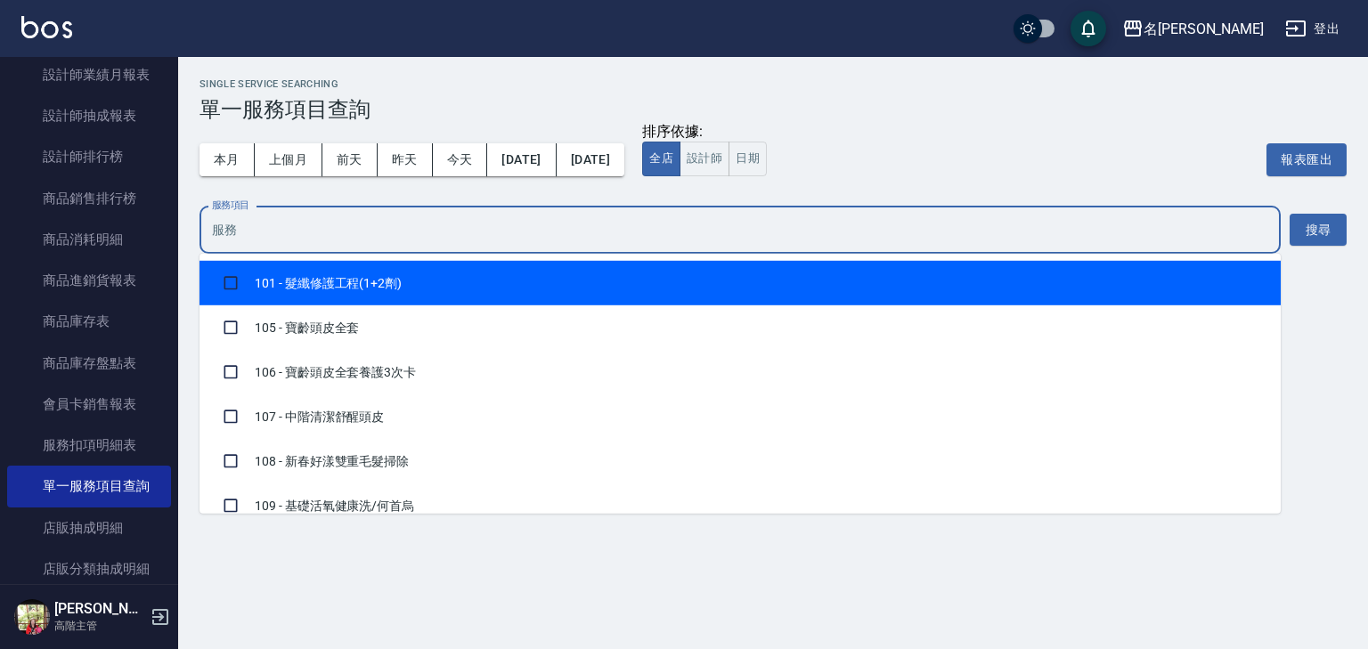
click at [376, 238] on input "服務項目" at bounding box center [740, 230] width 1065 height 31
type input "138"
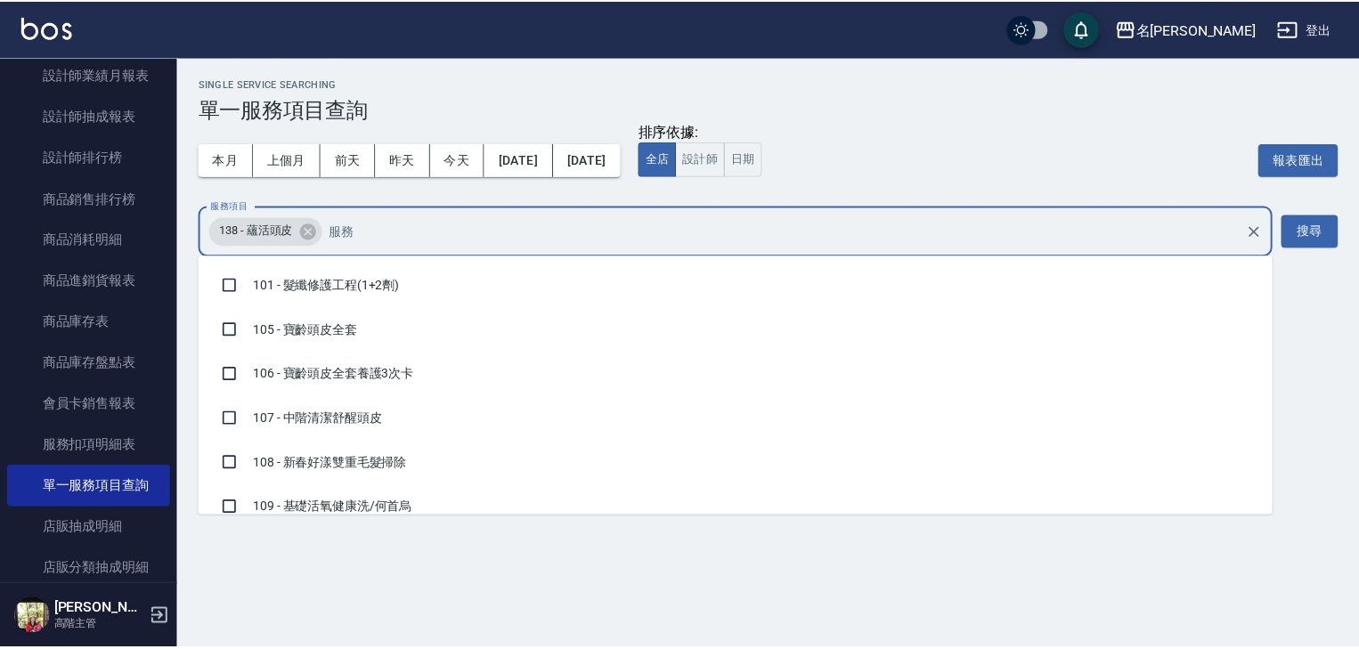
scroll to position [593, 0]
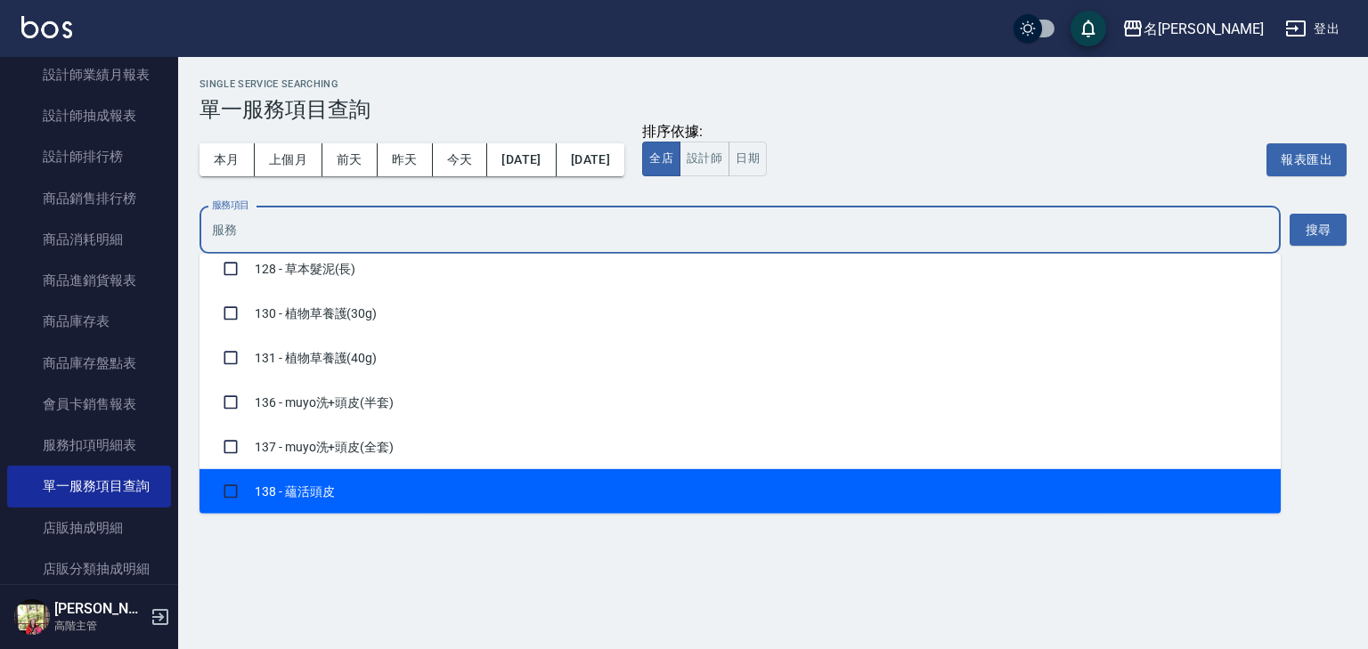
click at [339, 477] on li "138 - 蘊活頭皮" at bounding box center [740, 491] width 1081 height 45
checkbox input "true"
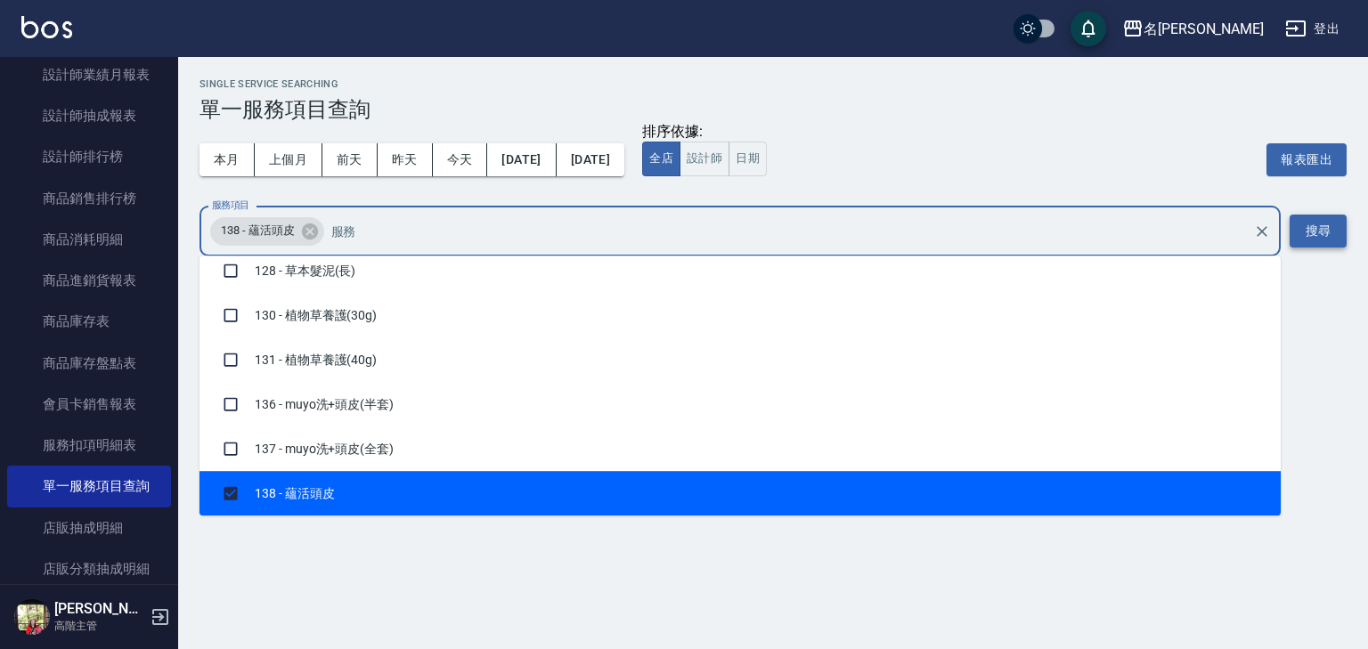
click at [1308, 230] on button "搜尋" at bounding box center [1318, 231] width 57 height 33
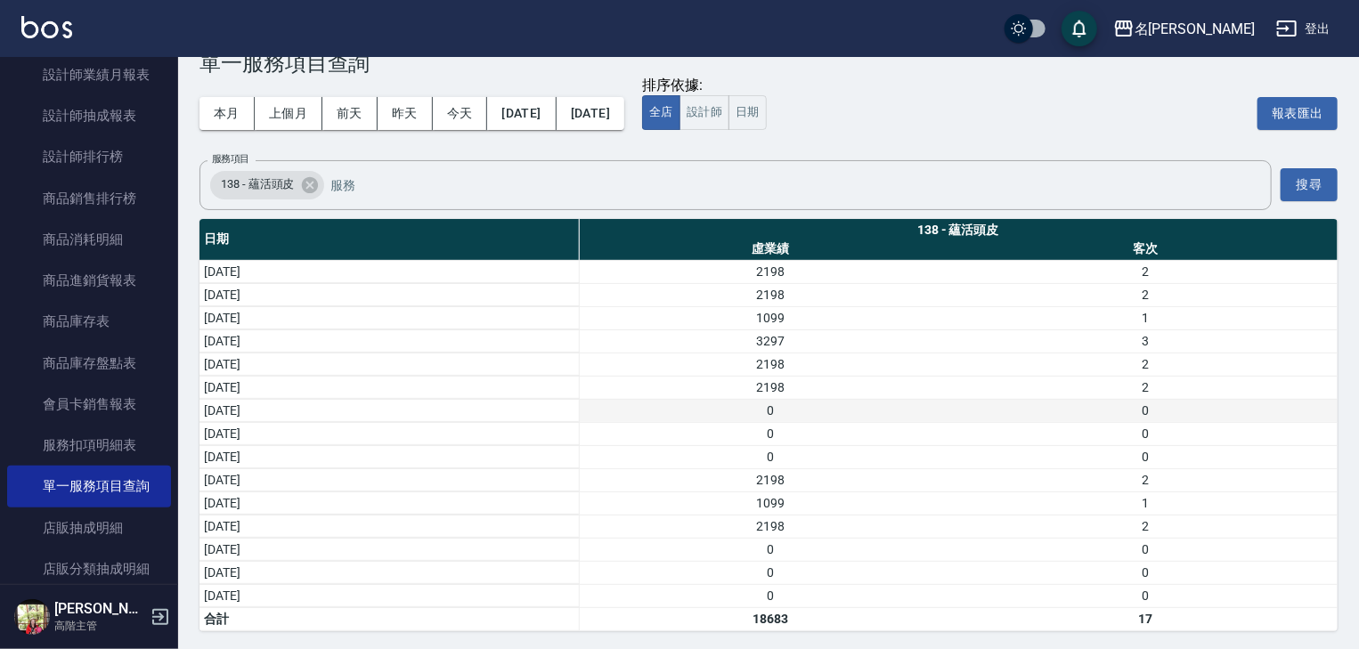
scroll to position [0, 0]
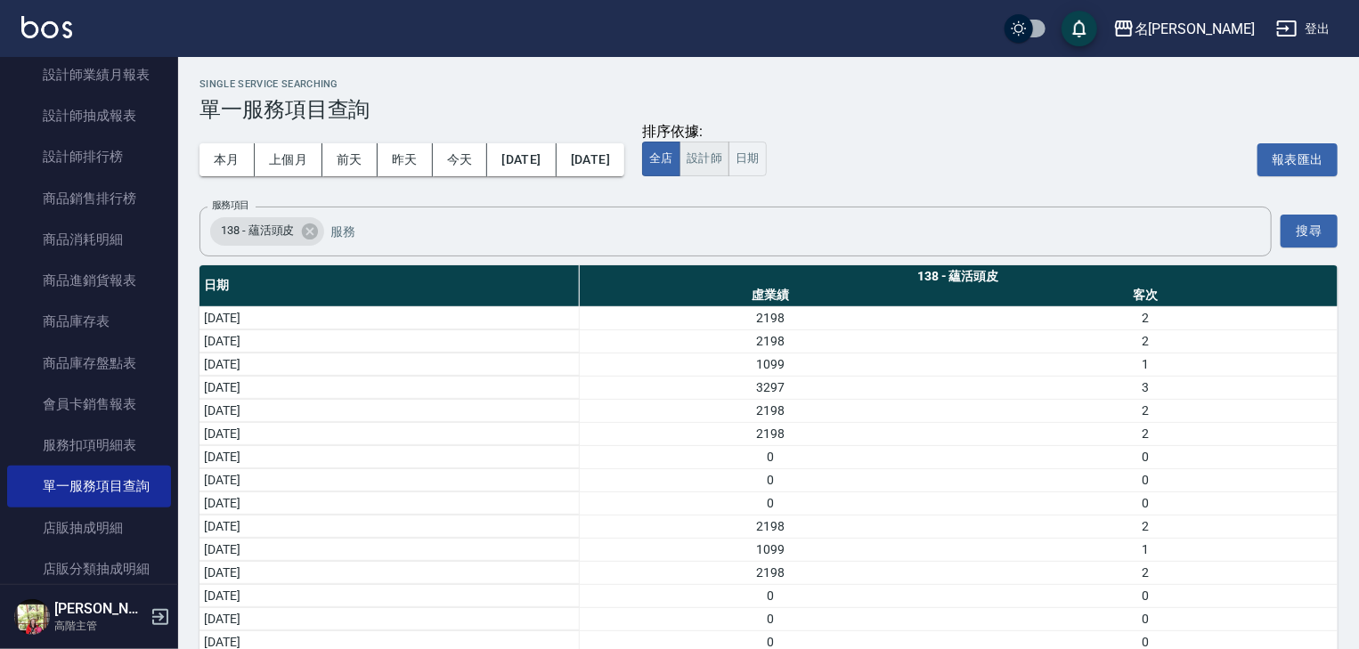
click at [730, 156] on button "設計師" at bounding box center [705, 159] width 50 height 35
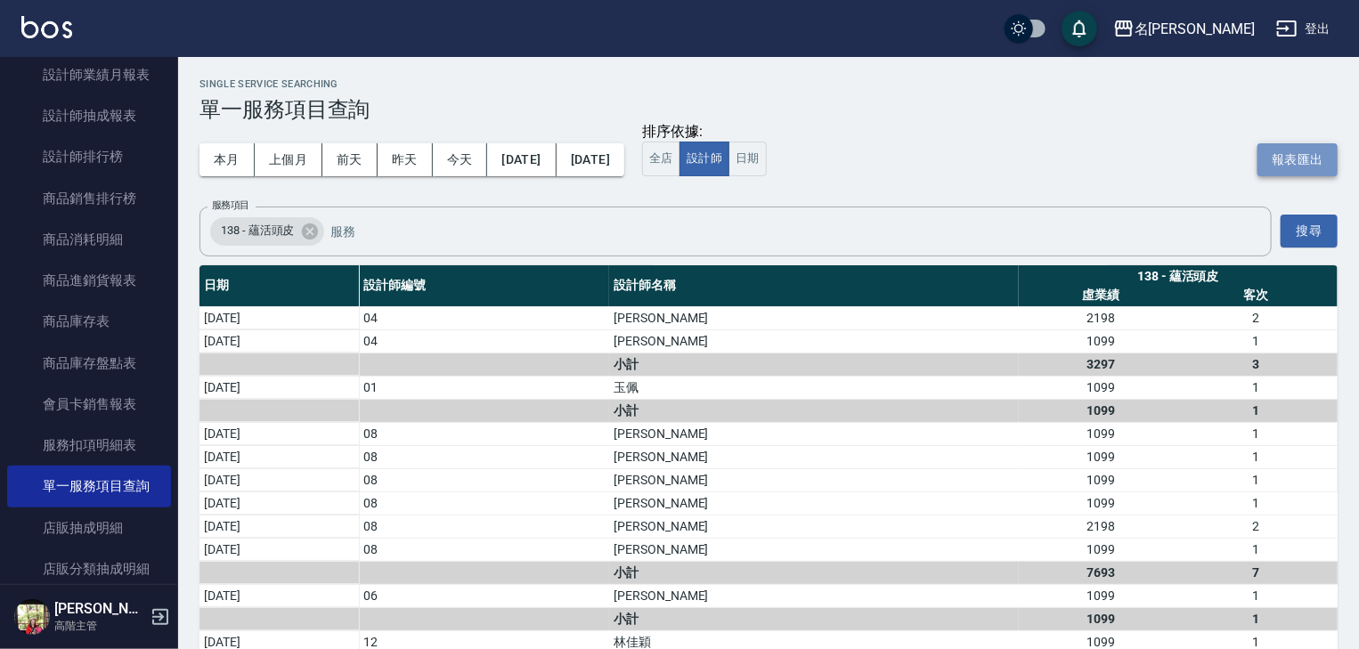
click at [1272, 149] on button "報表匯出" at bounding box center [1298, 159] width 80 height 33
click at [67, 20] on img at bounding box center [46, 27] width 51 height 22
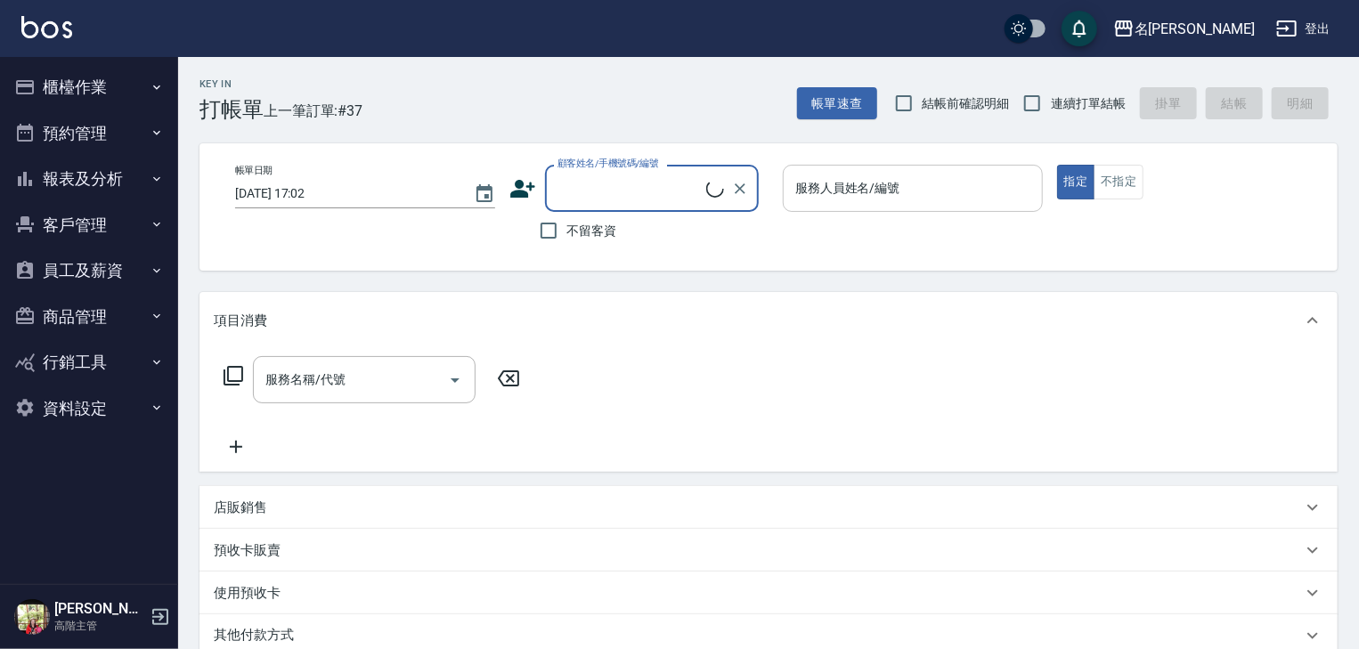
click at [873, 203] on input "服務人員姓名/編號" at bounding box center [913, 188] width 244 height 31
click at [613, 228] on span "不留客資" at bounding box center [592, 231] width 50 height 19
click at [567, 228] on input "不留客資" at bounding box center [548, 230] width 37 height 37
checkbox input "true"
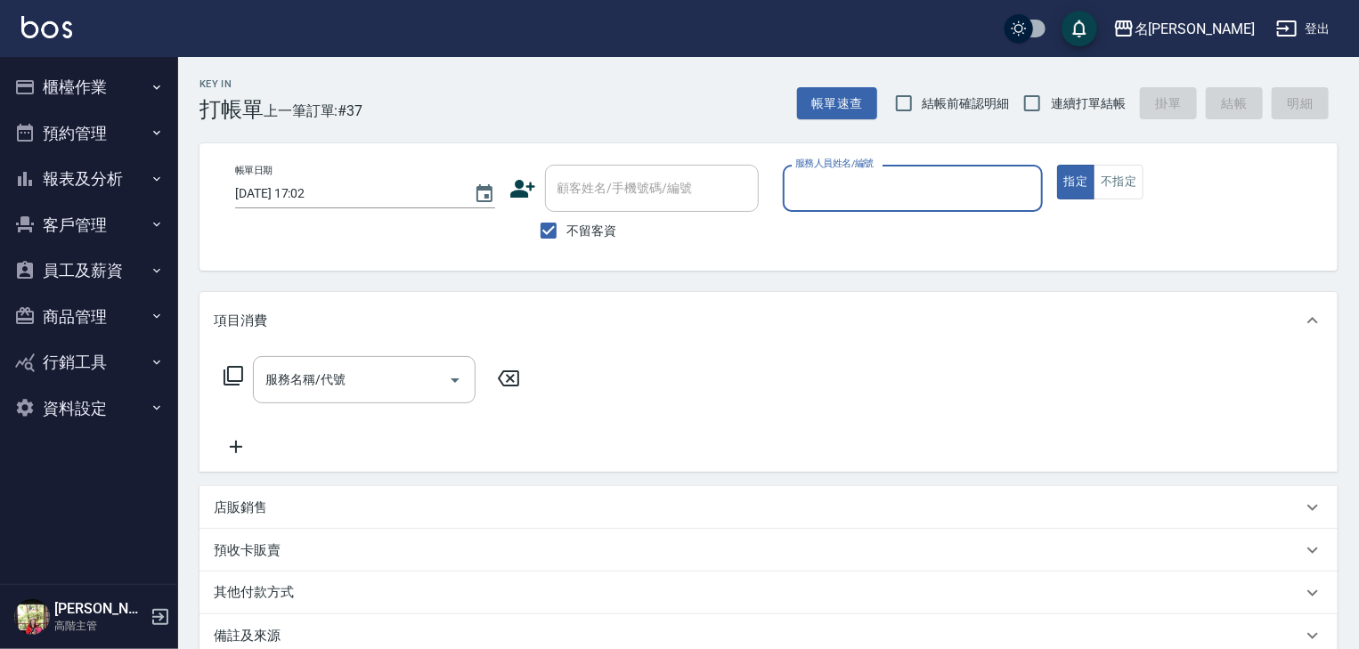
click at [840, 198] on input "服務人員姓名/編號" at bounding box center [913, 188] width 244 height 31
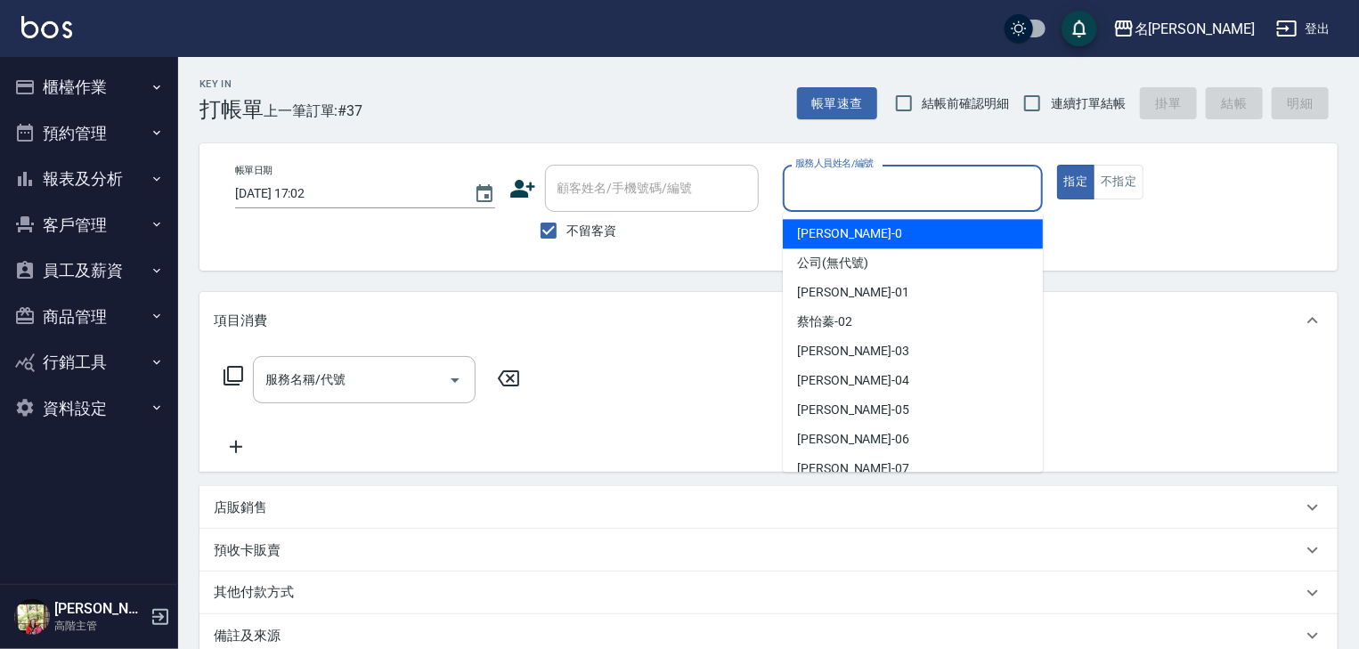
type input "v"
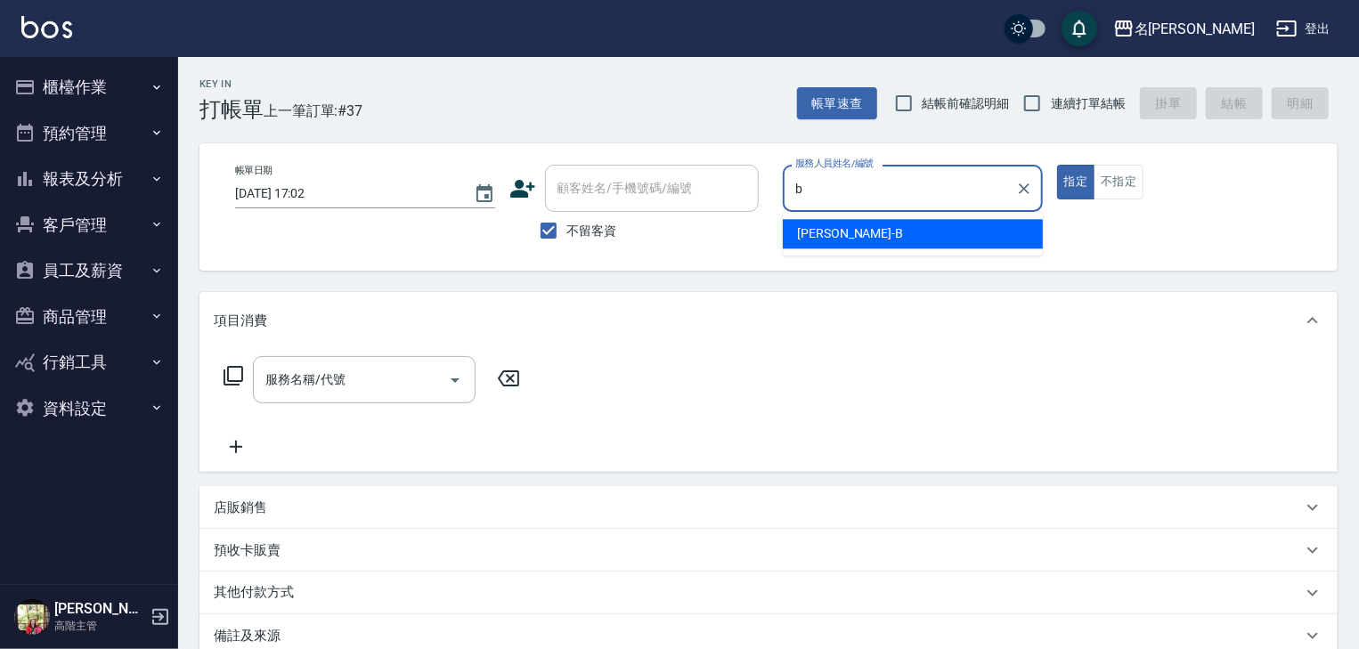
type input "[PERSON_NAME]"
type button "true"
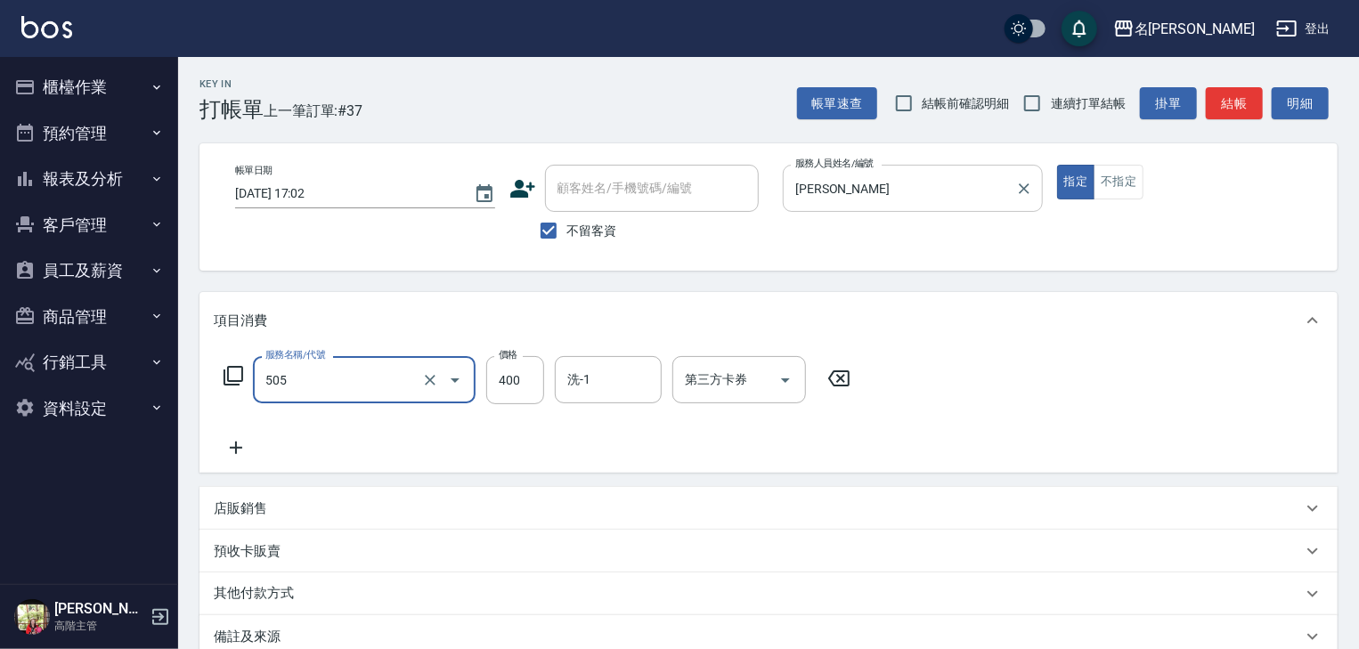
type input "洗髮(505)"
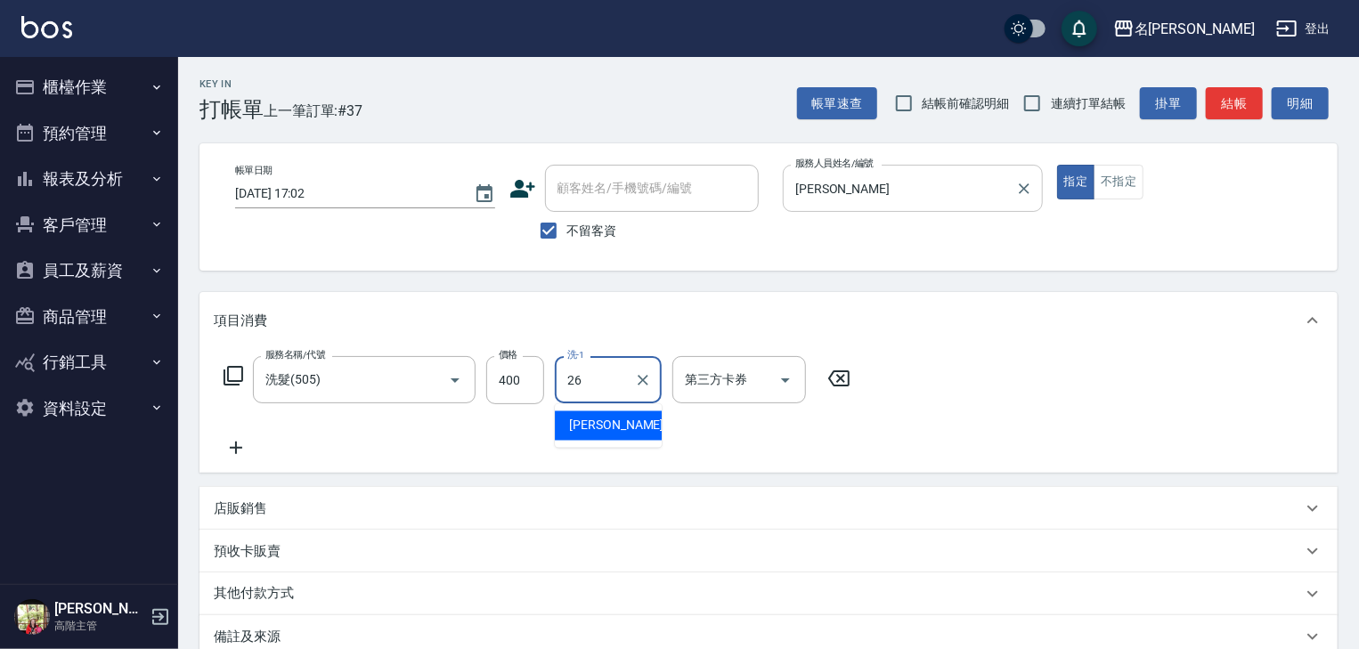
type input "方羿筑-26"
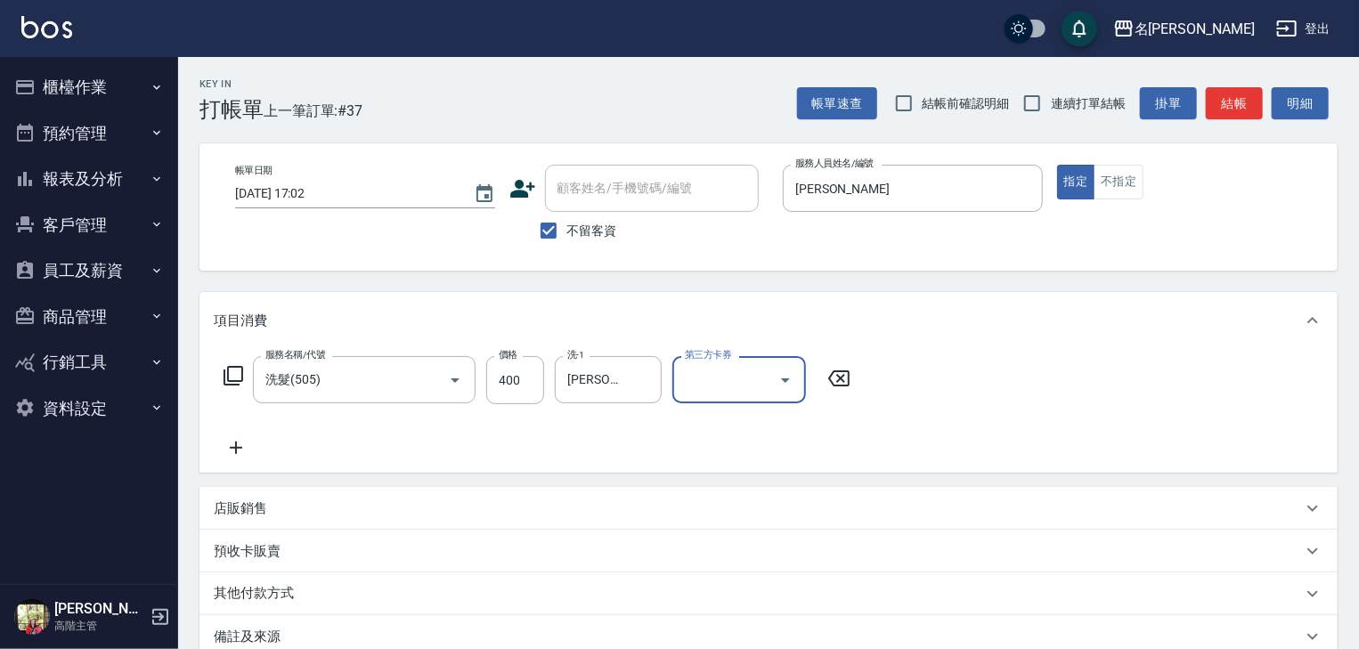
click at [989, 107] on span "結帳前確認明細" at bounding box center [966, 103] width 87 height 19
click at [923, 107] on input "結帳前確認明細" at bounding box center [903, 103] width 37 height 37
checkbox input "true"
click at [1106, 110] on span "連續打單結帳" at bounding box center [1088, 103] width 75 height 19
click at [1051, 110] on input "連續打單結帳" at bounding box center [1032, 103] width 37 height 37
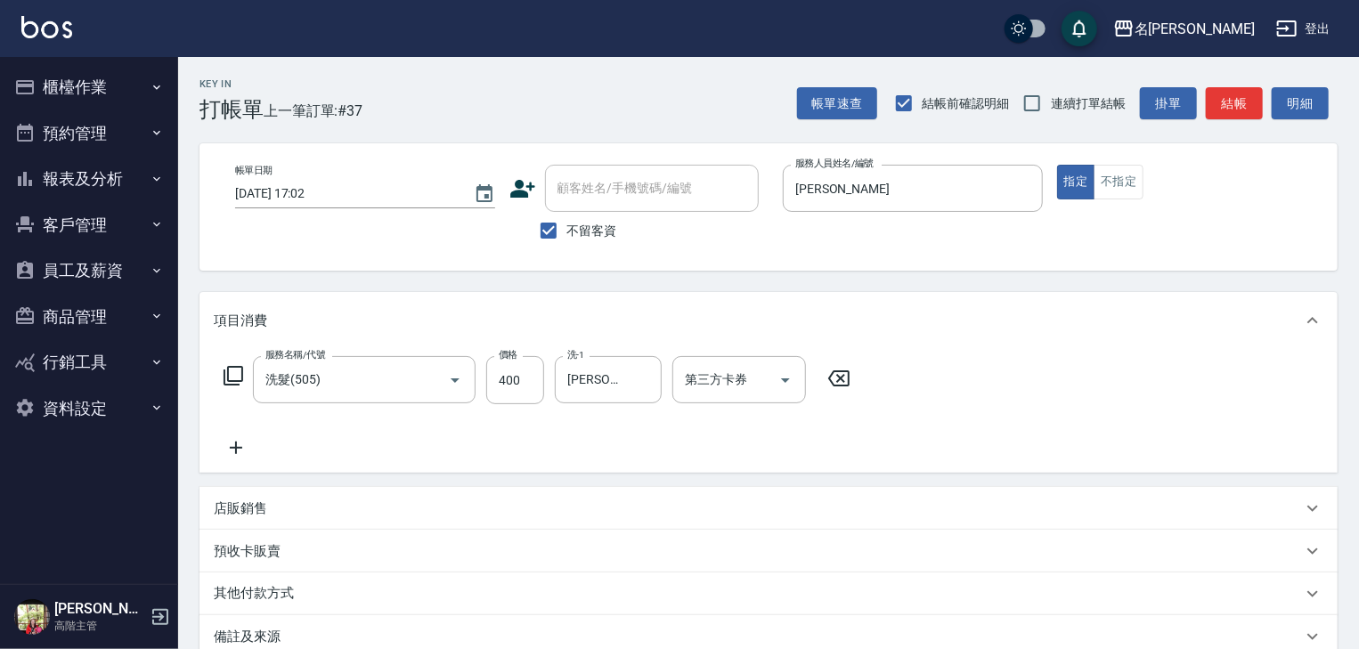
checkbox input "true"
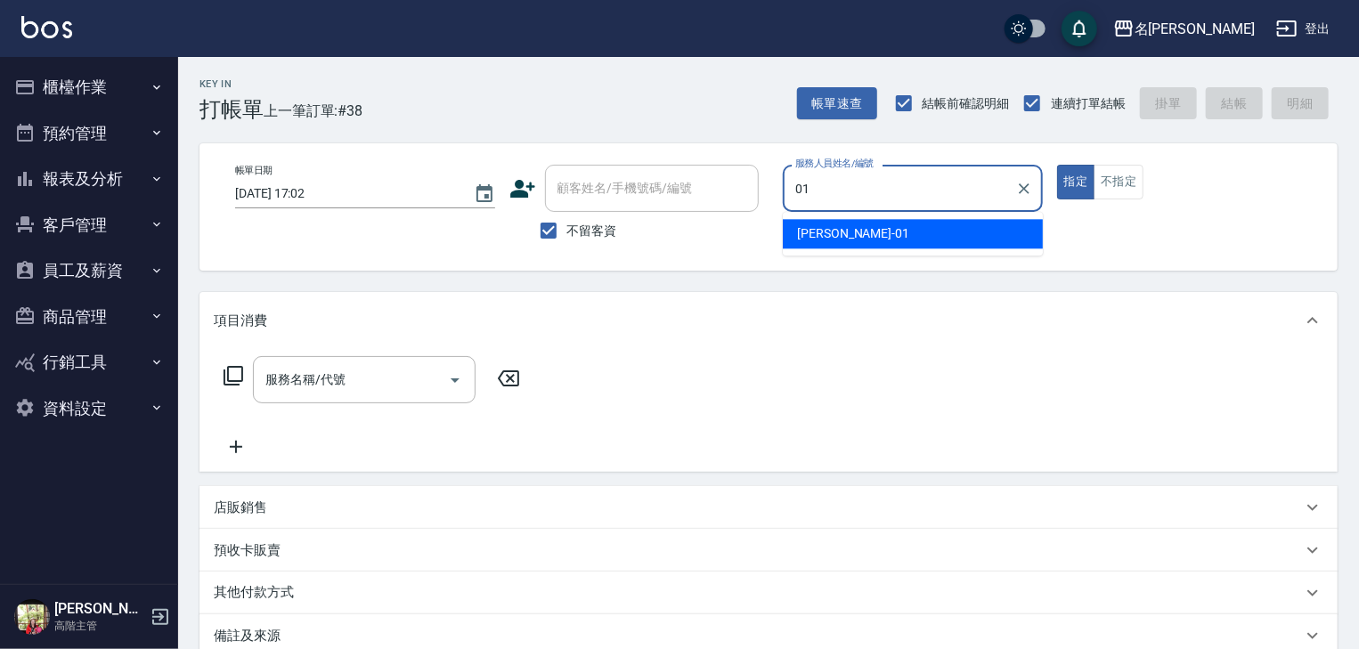
type input "[PERSON_NAME]-01"
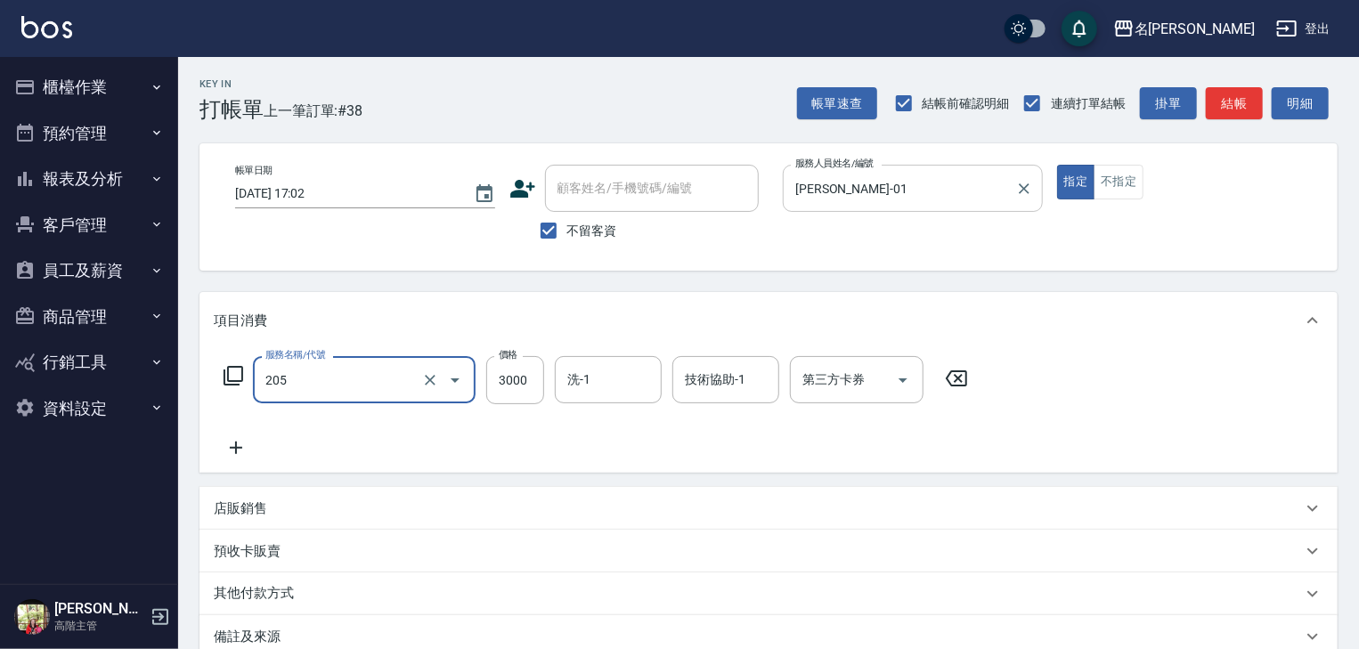
type input "生化燙髮(205)"
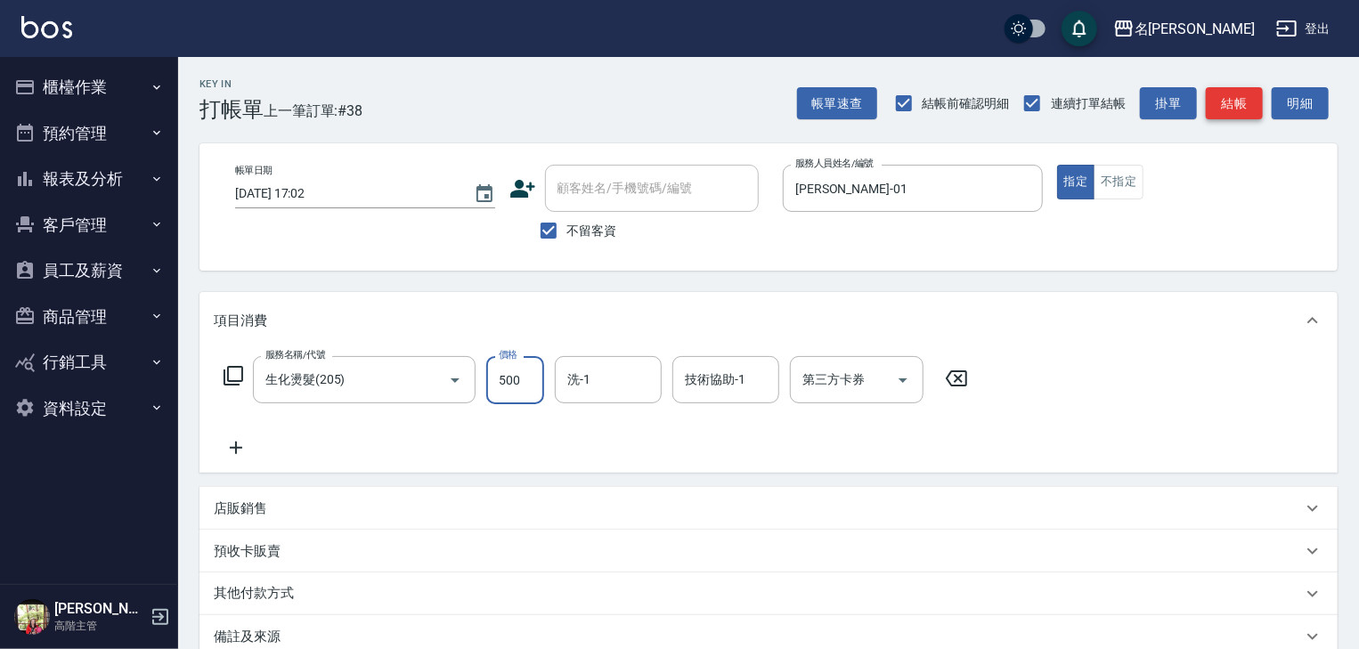
type input "500"
click at [1236, 113] on button "結帳" at bounding box center [1234, 103] width 57 height 33
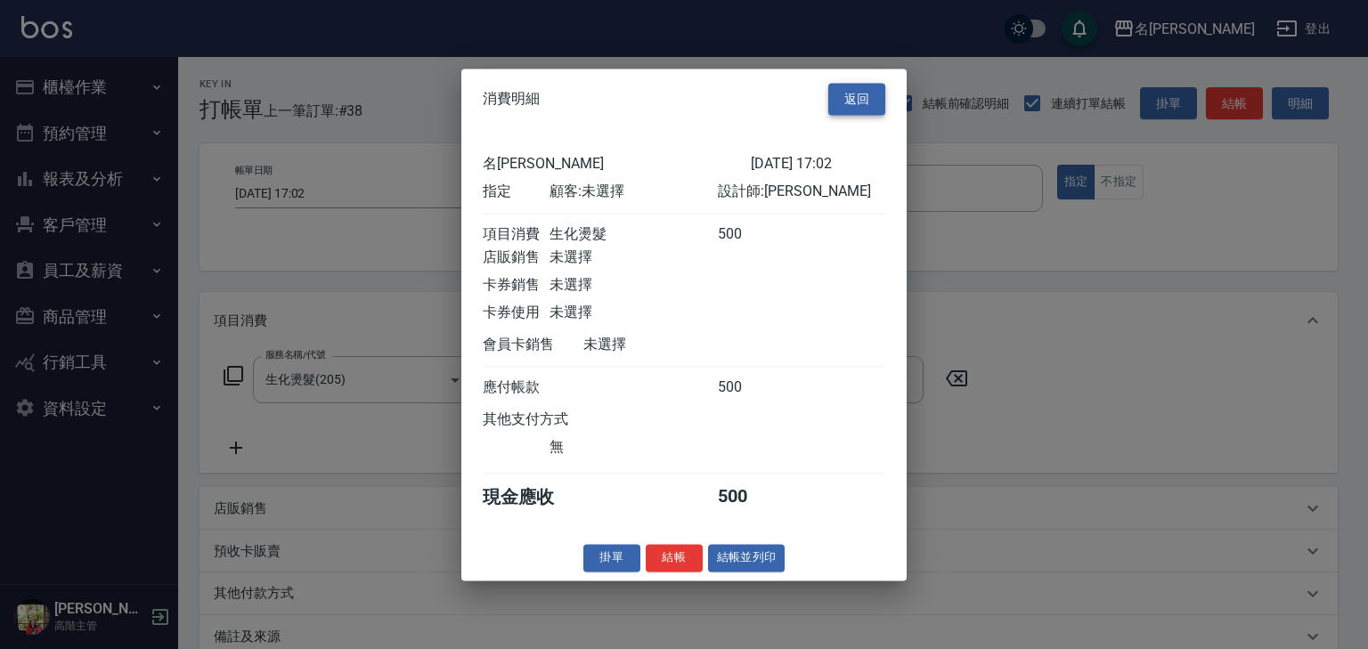
click at [840, 97] on button "返回" at bounding box center [856, 99] width 57 height 33
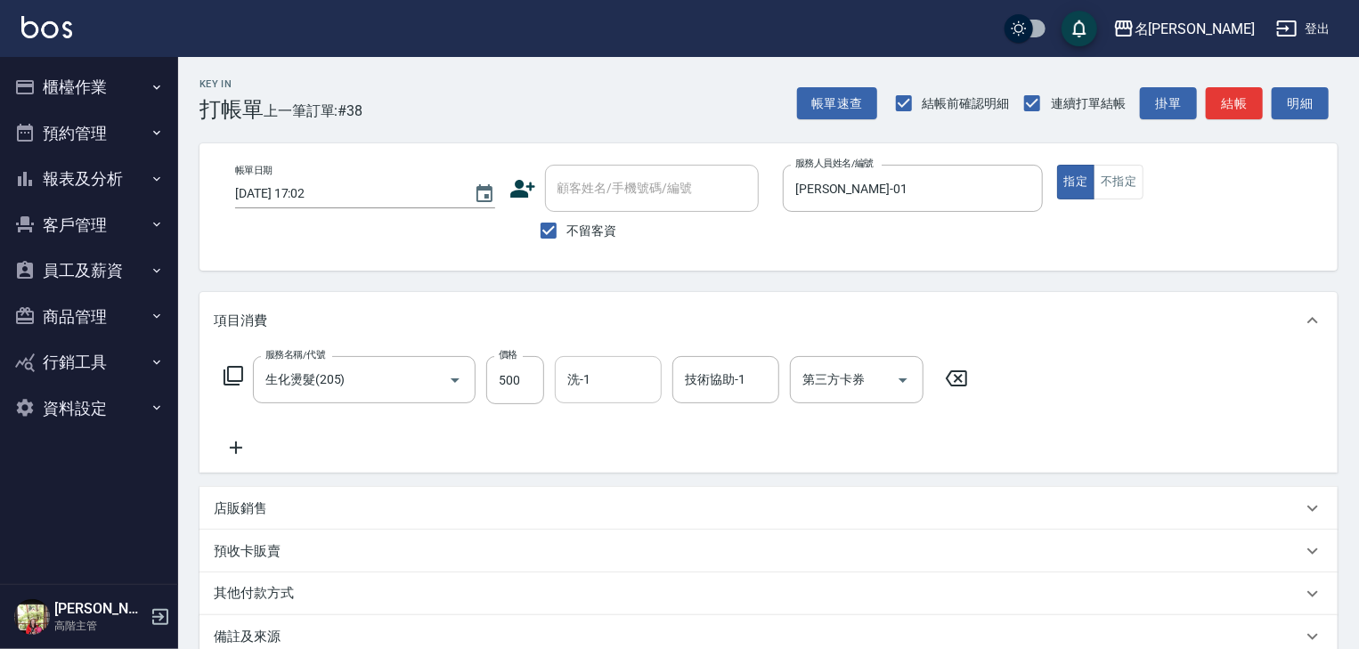
click at [611, 374] on input "洗-1" at bounding box center [608, 379] width 91 height 31
type input "[PERSON_NAME]-22"
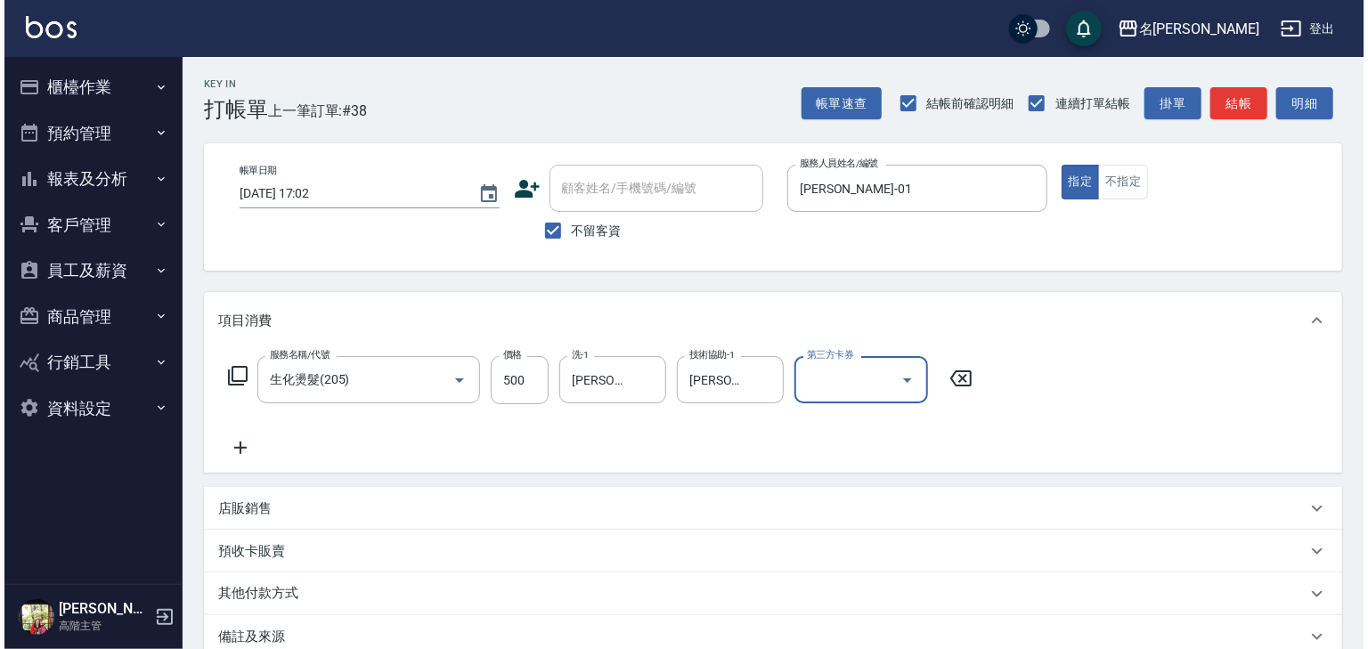
scroll to position [208, 0]
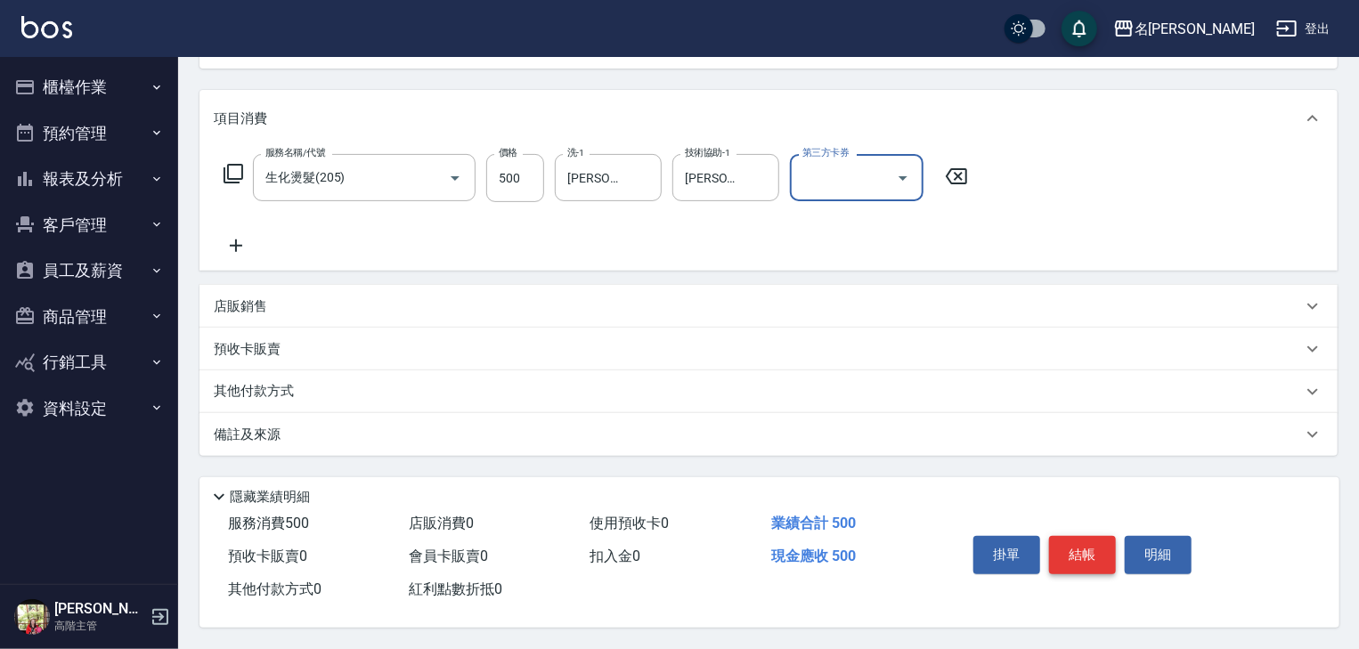
click at [1105, 558] on button "結帳" at bounding box center [1082, 554] width 67 height 37
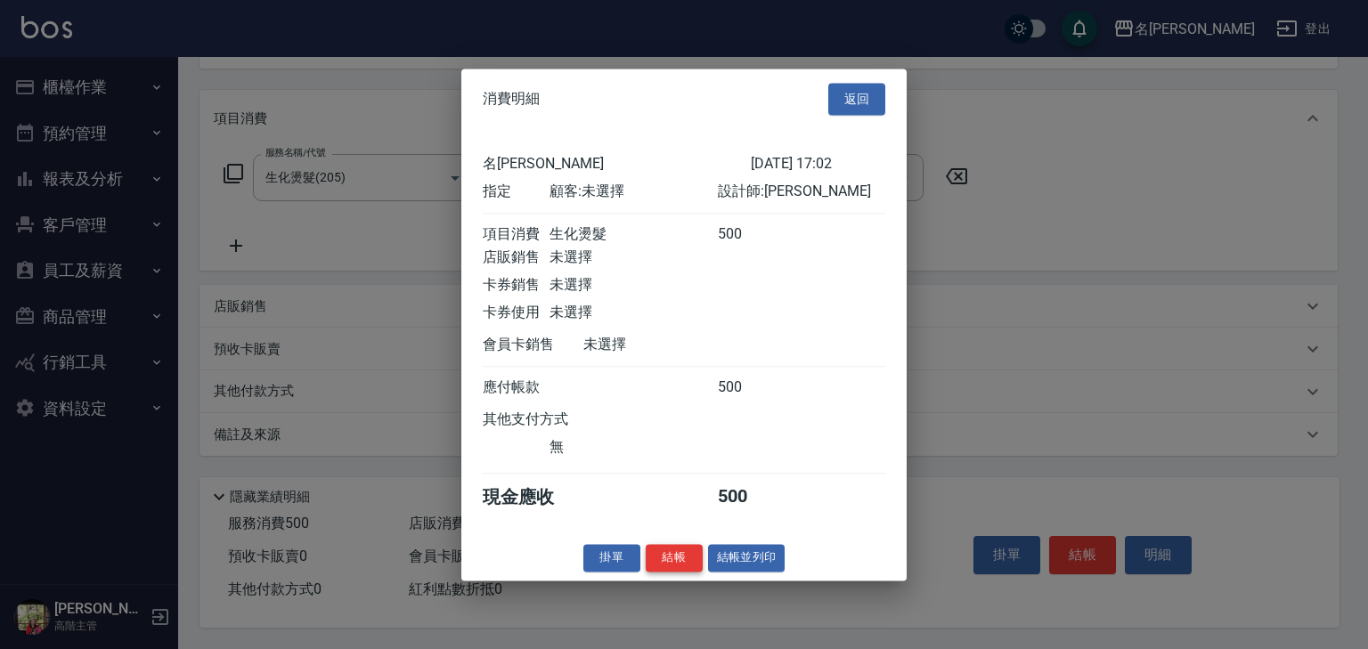
click at [671, 571] on button "結帳" at bounding box center [674, 558] width 57 height 28
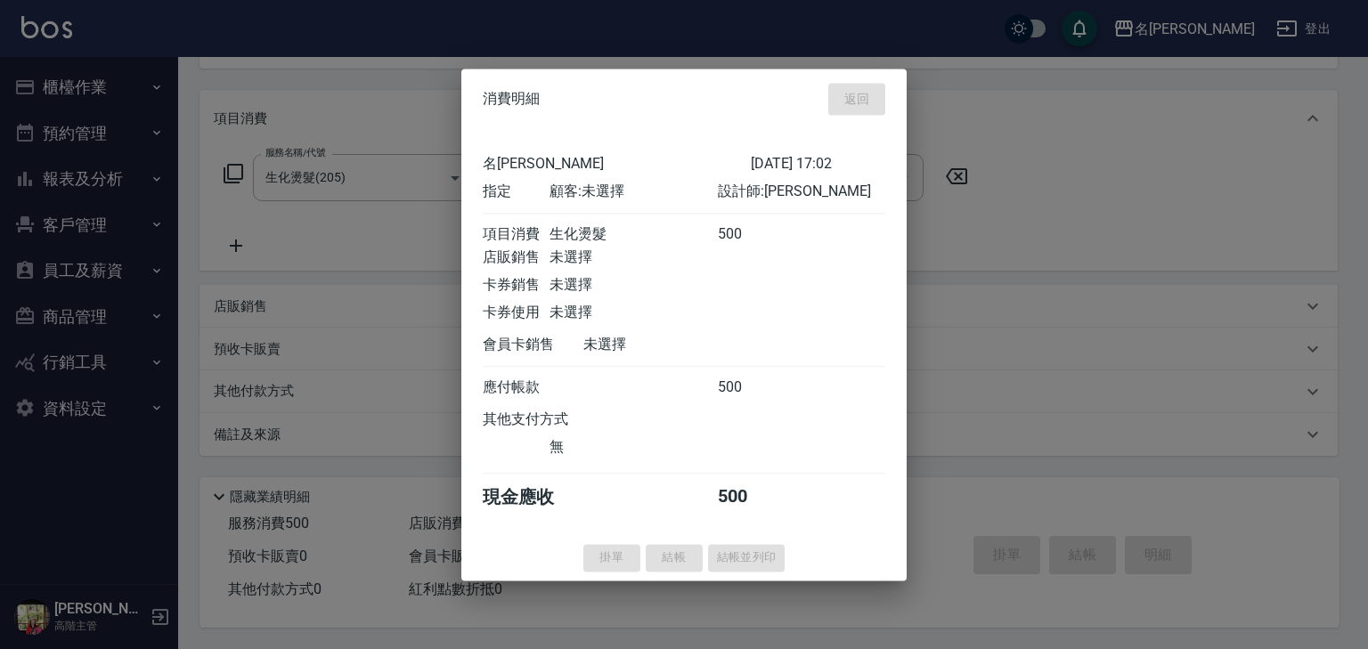
type input "2025/08/15 17:06"
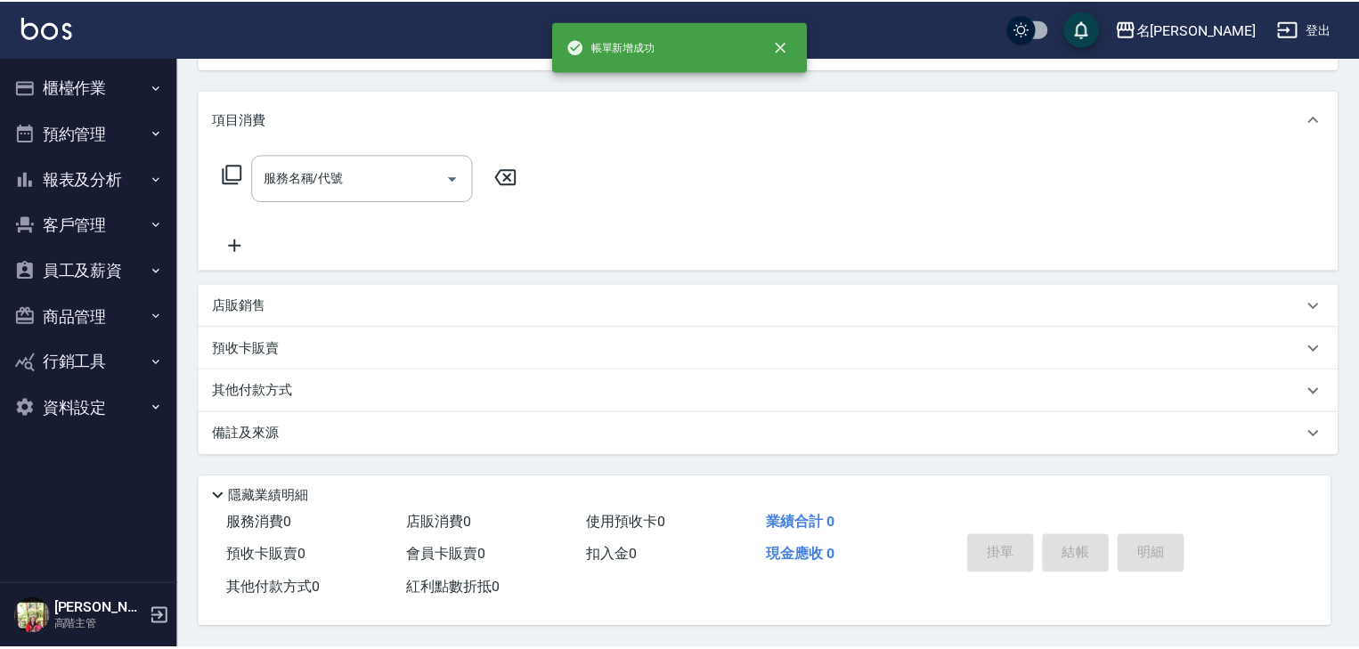
scroll to position [0, 0]
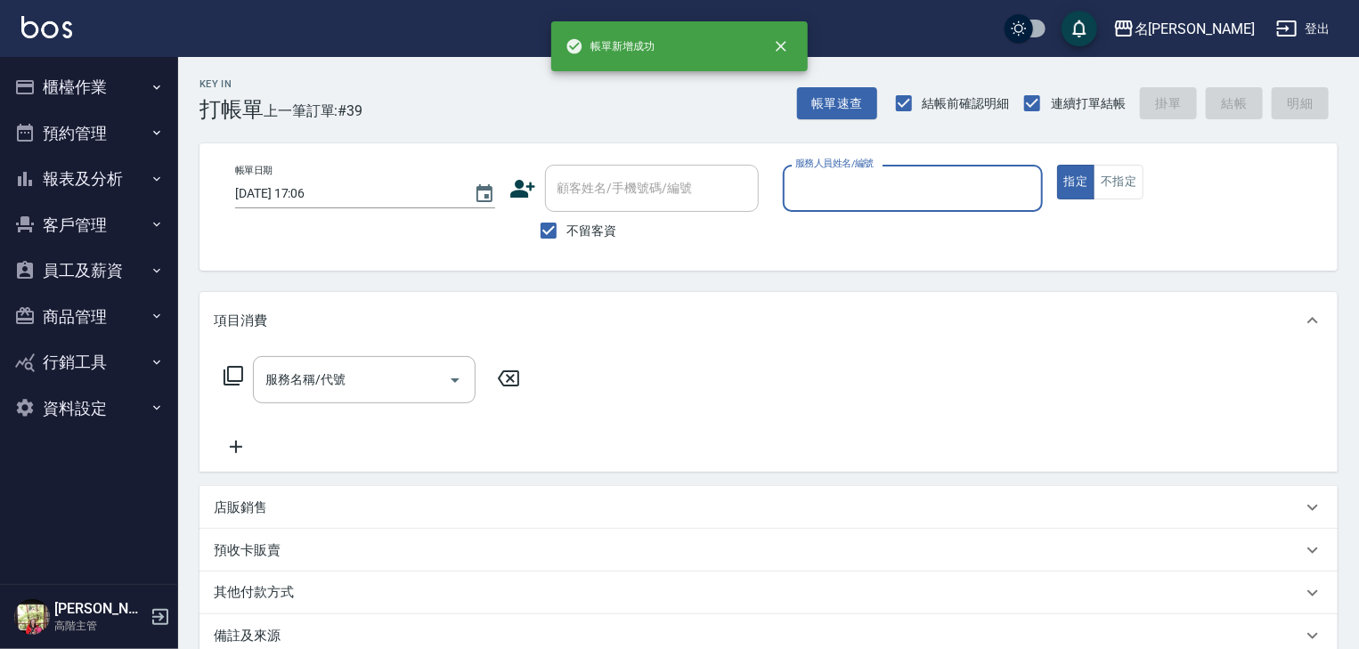
click at [117, 95] on button "櫃檯作業" at bounding box center [89, 87] width 164 height 46
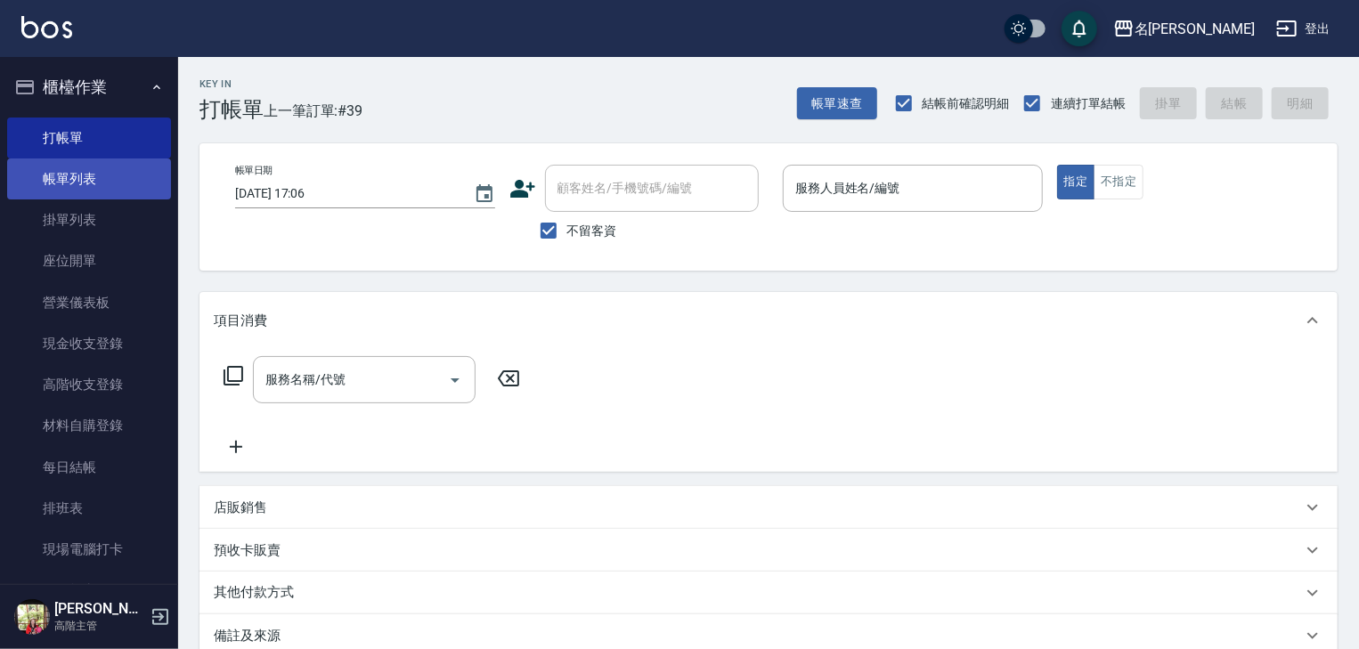
click at [91, 186] on link "帳單列表" at bounding box center [89, 179] width 164 height 41
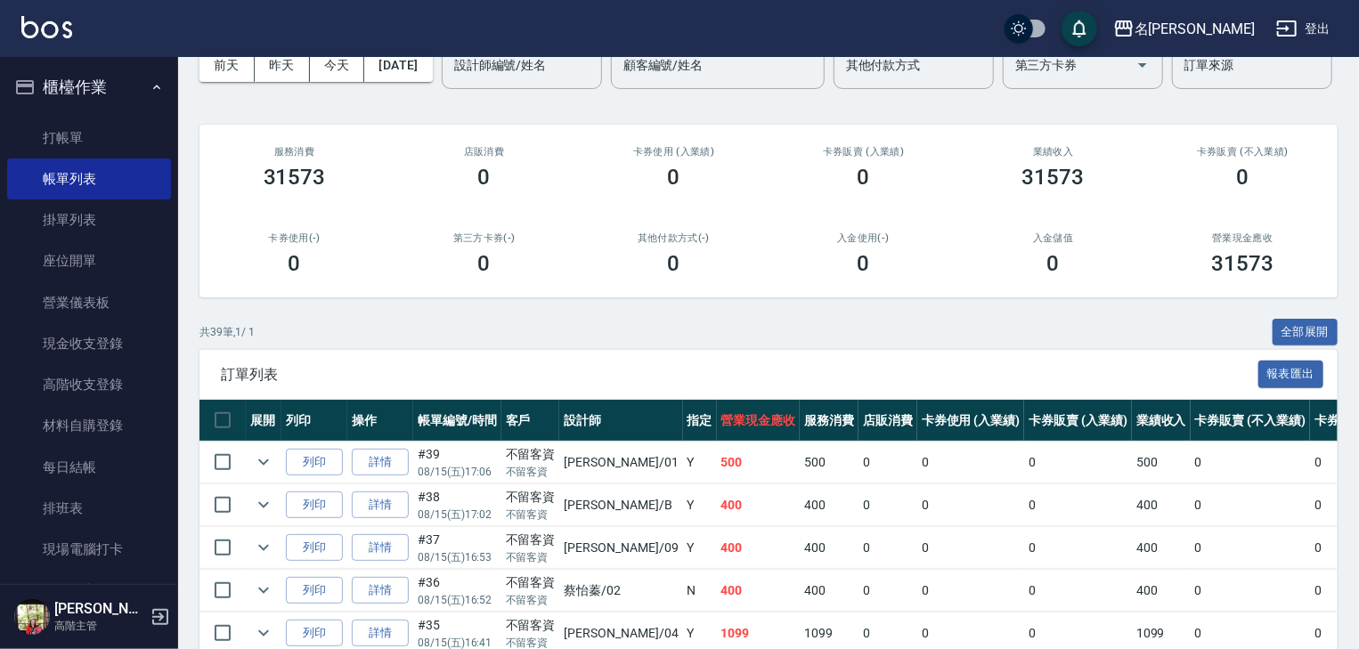
scroll to position [190, 0]
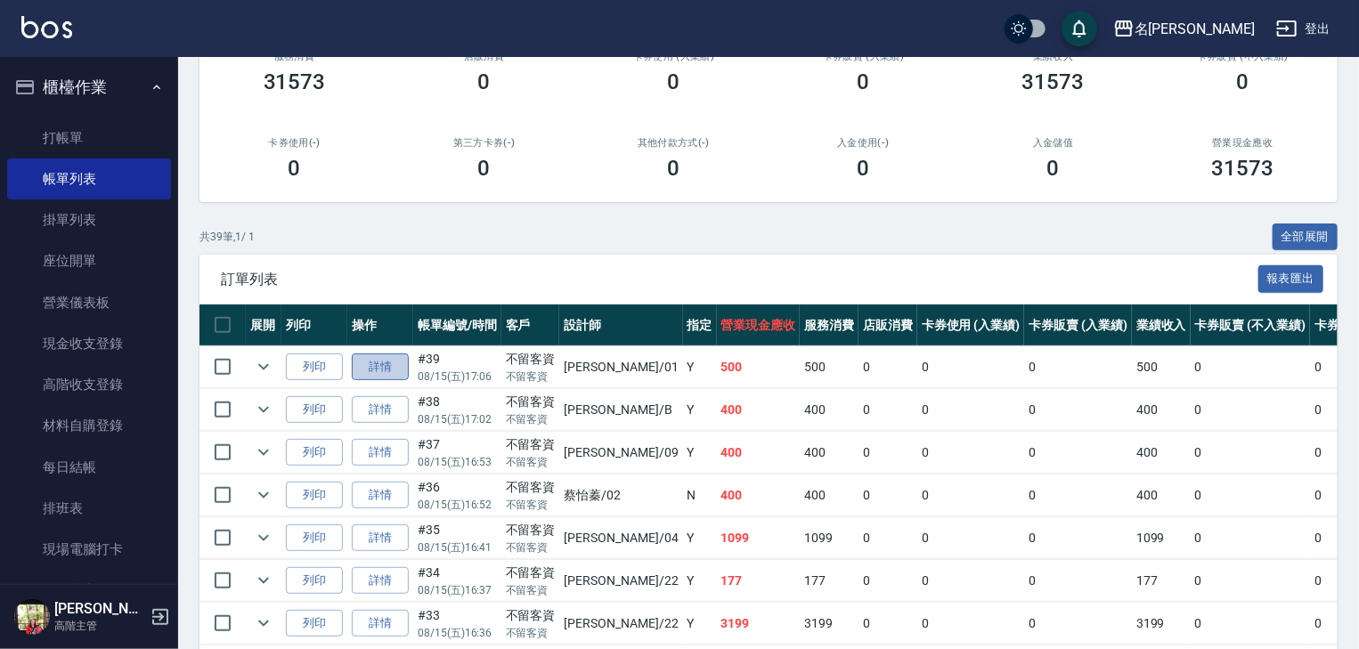
click at [367, 381] on link "詳情" at bounding box center [380, 368] width 57 height 28
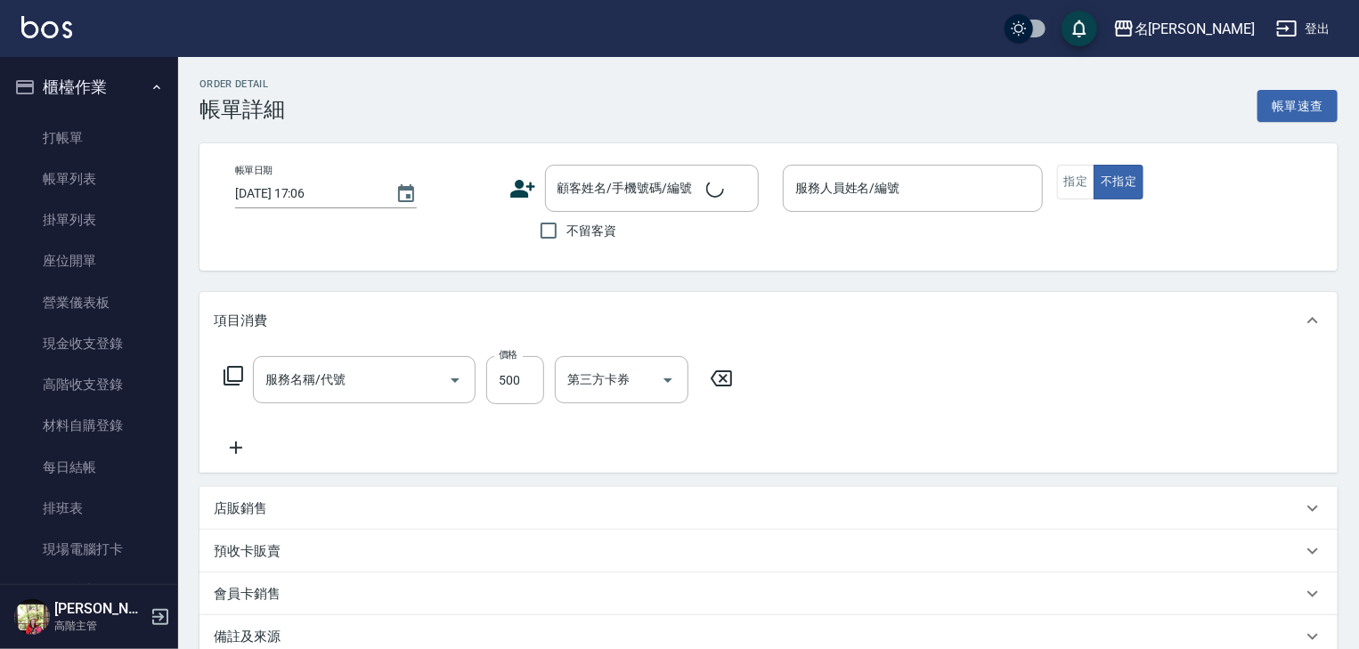
checkbox input "true"
type input "[PERSON_NAME]-01"
type input "生化燙髮(205)"
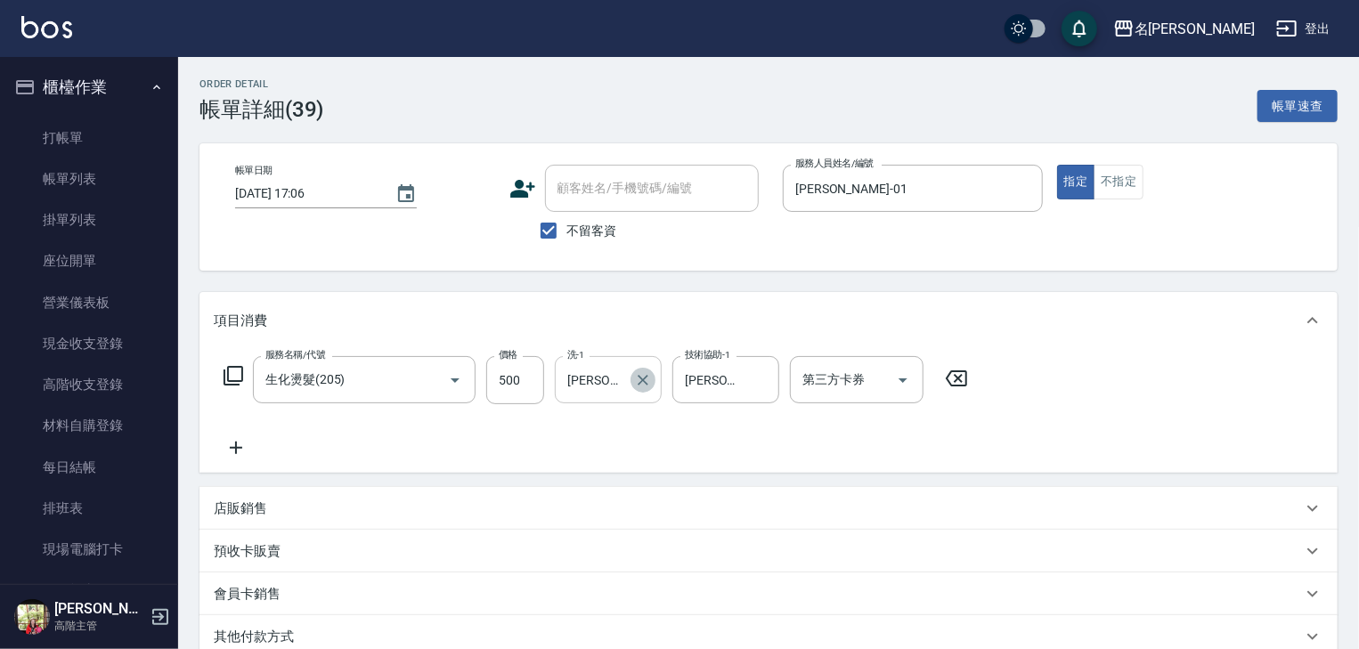
click at [641, 385] on icon "Clear" at bounding box center [643, 380] width 18 height 18
click at [762, 378] on icon "Clear" at bounding box center [760, 380] width 11 height 11
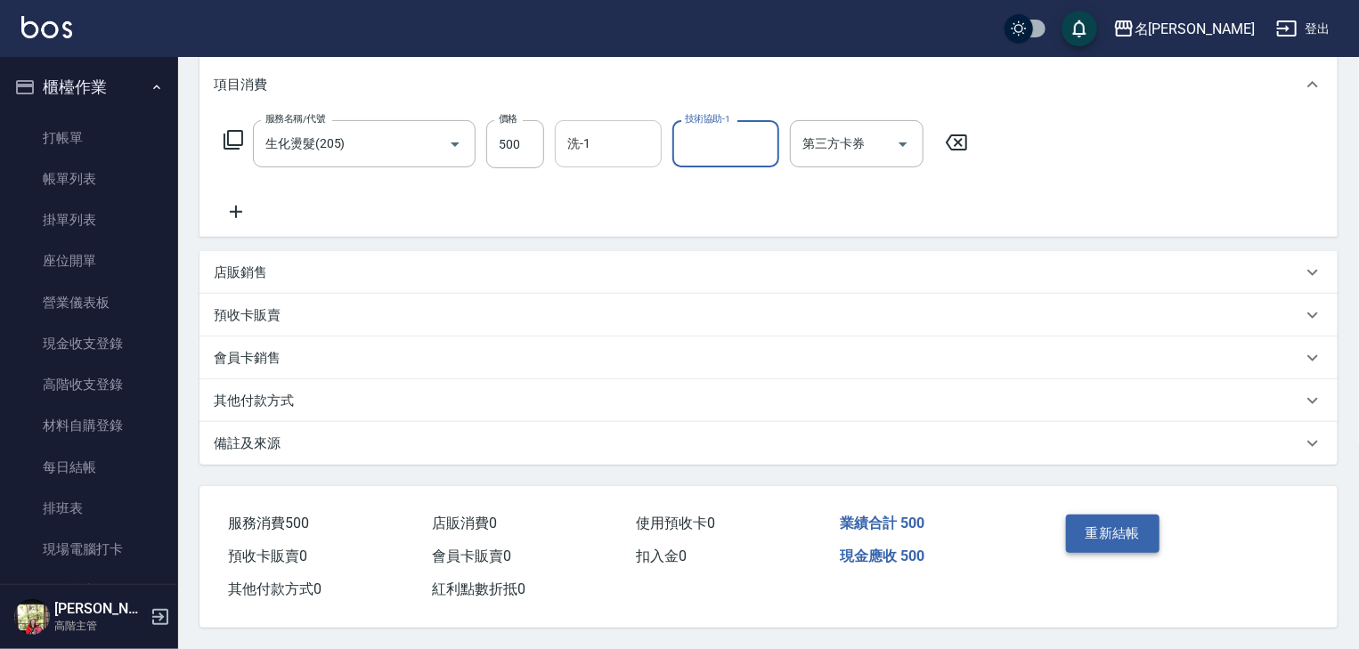
click at [1138, 540] on button "重新結帳" at bounding box center [1113, 533] width 94 height 37
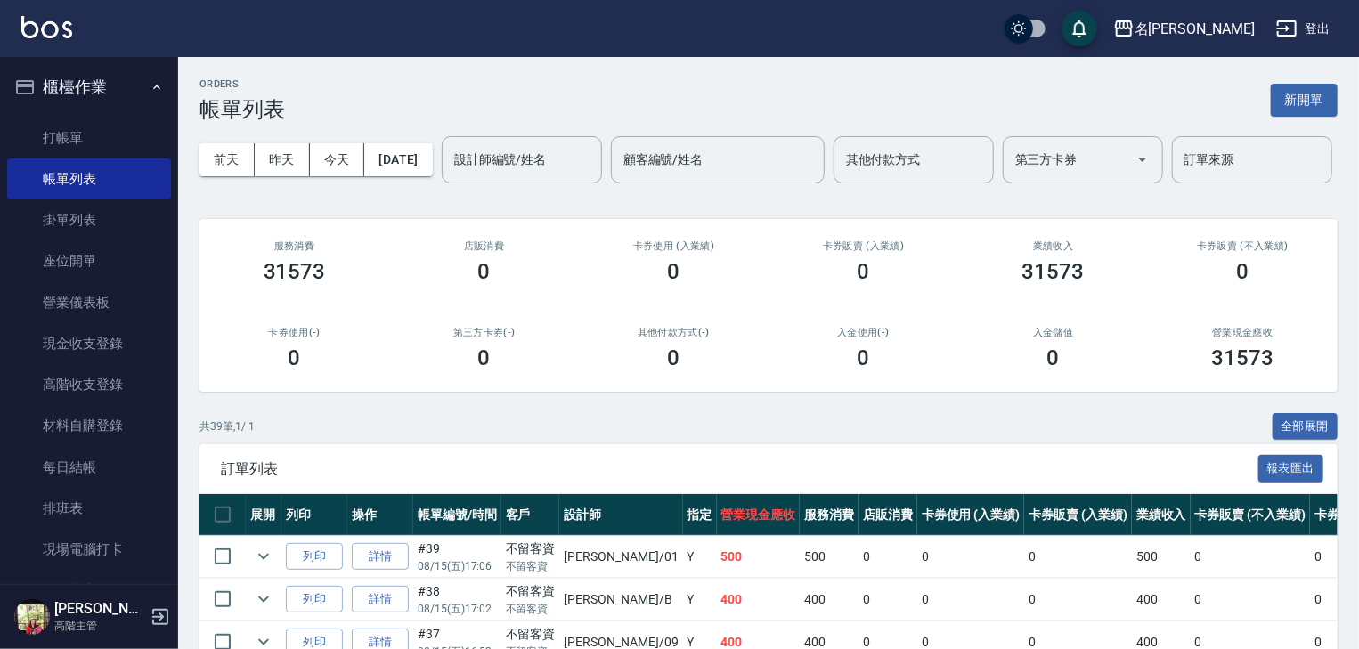
click at [64, 34] on img at bounding box center [46, 27] width 51 height 22
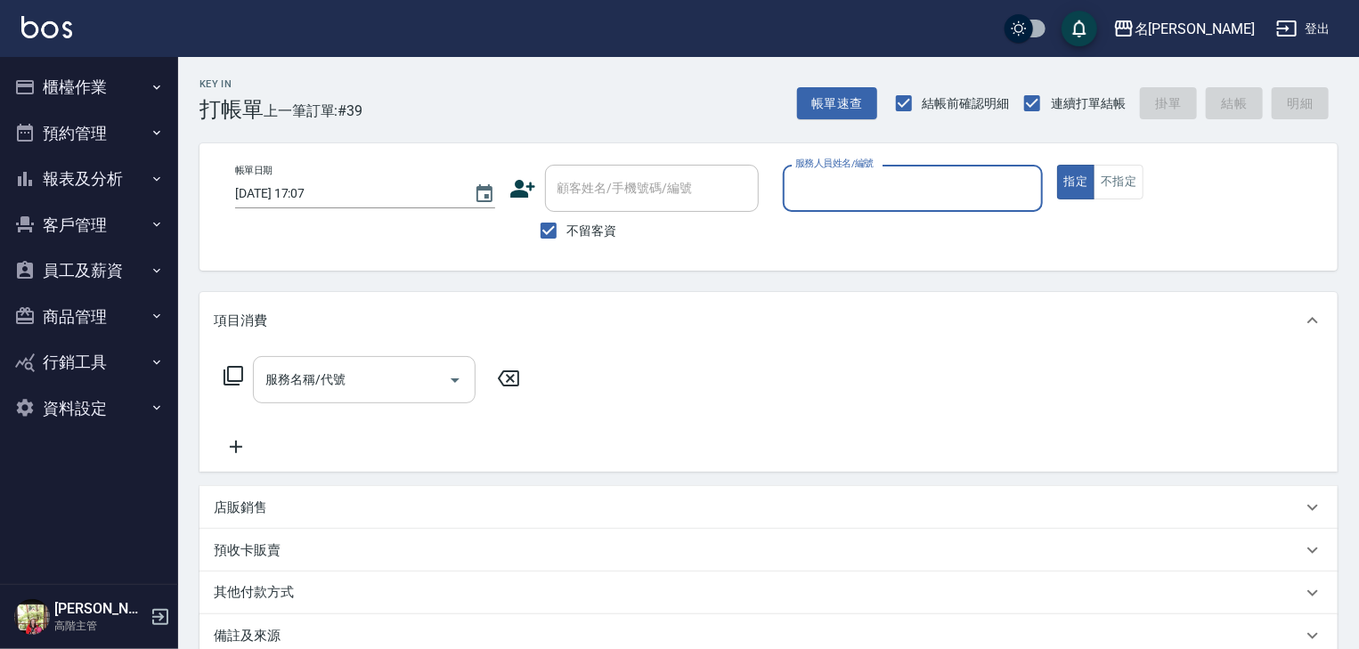
click at [374, 381] on input "服務名稱/代號" at bounding box center [351, 379] width 180 height 31
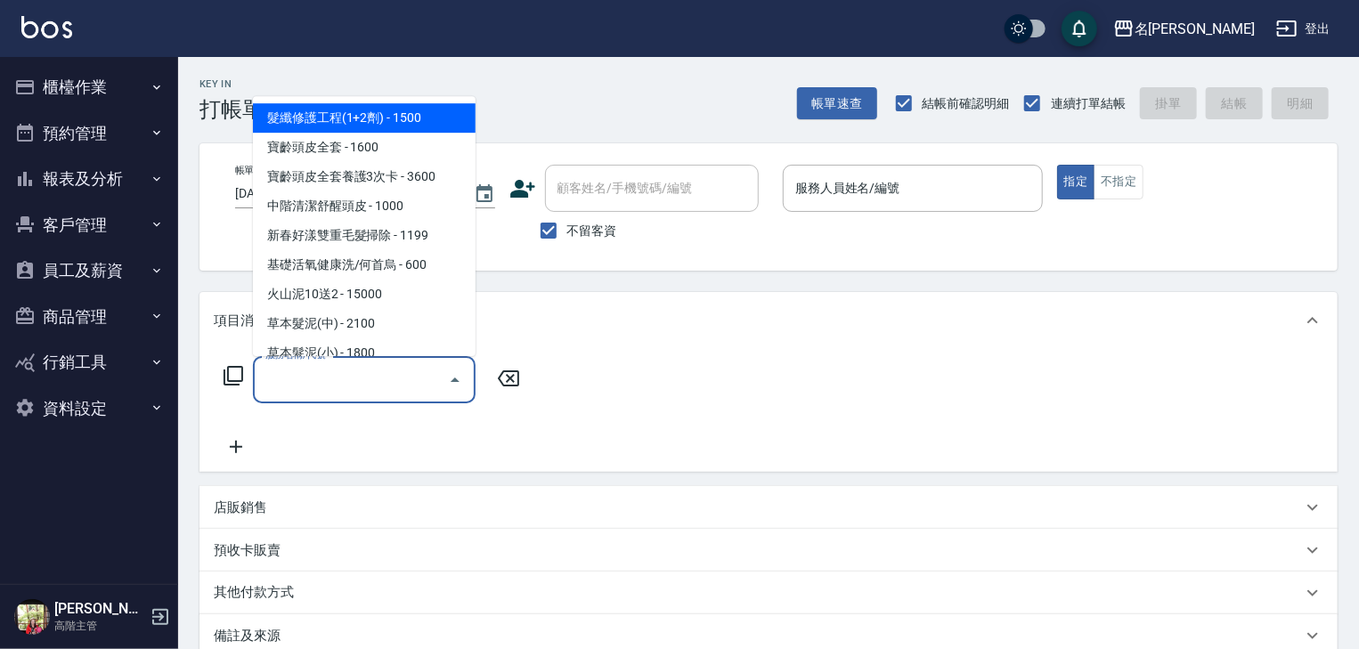
type input "5"
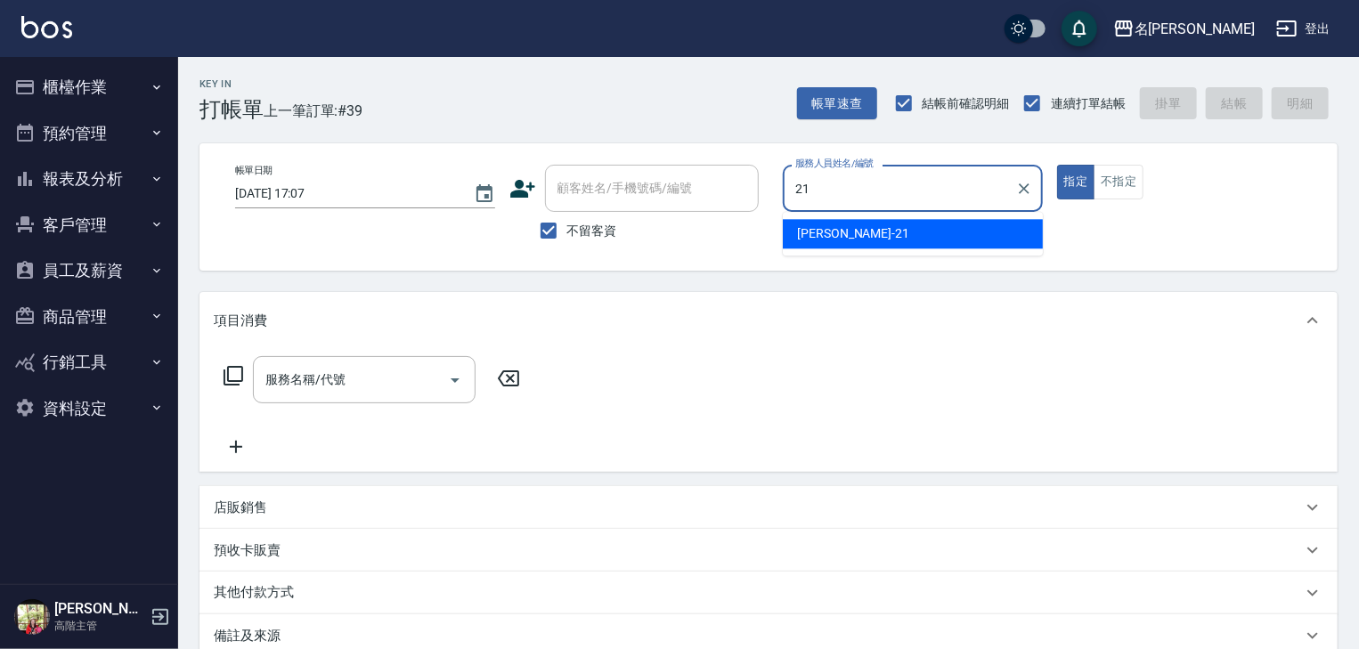
type input "21"
click at [77, 18] on div "名留林森 登出" at bounding box center [679, 28] width 1359 height 57
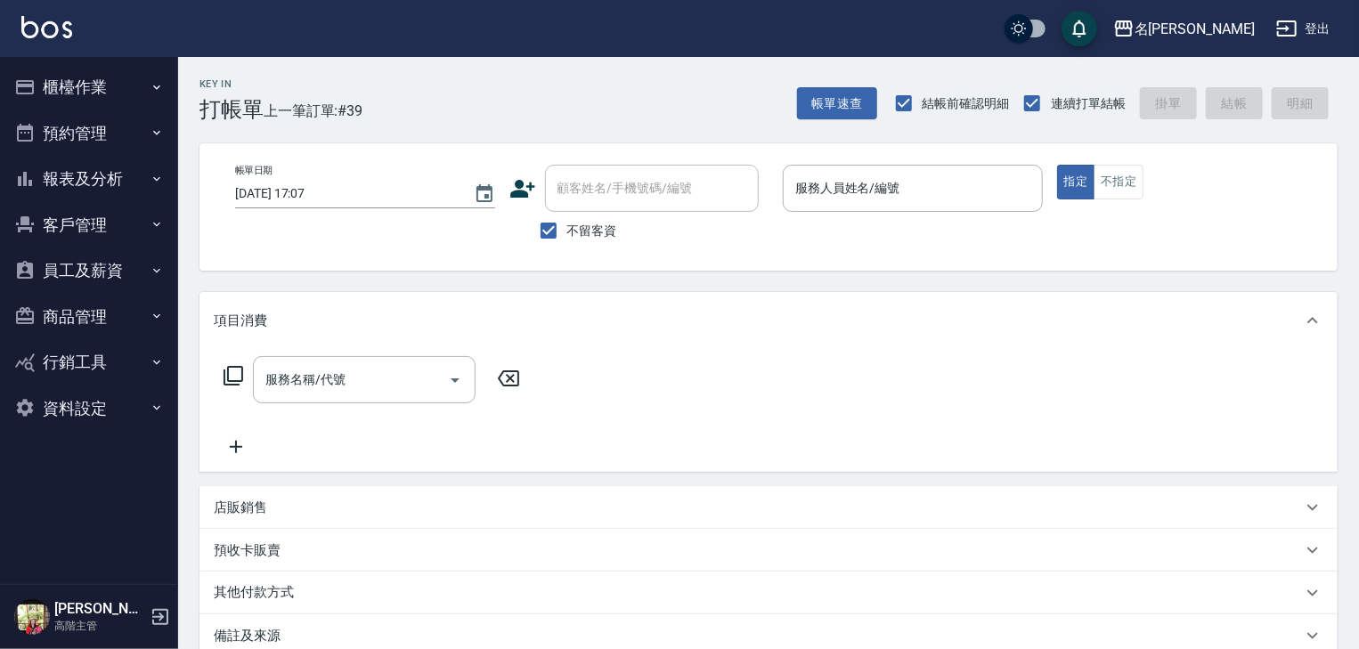
click at [64, 21] on img at bounding box center [46, 27] width 51 height 22
click at [384, 374] on input "服務名稱/代號" at bounding box center [351, 379] width 180 height 31
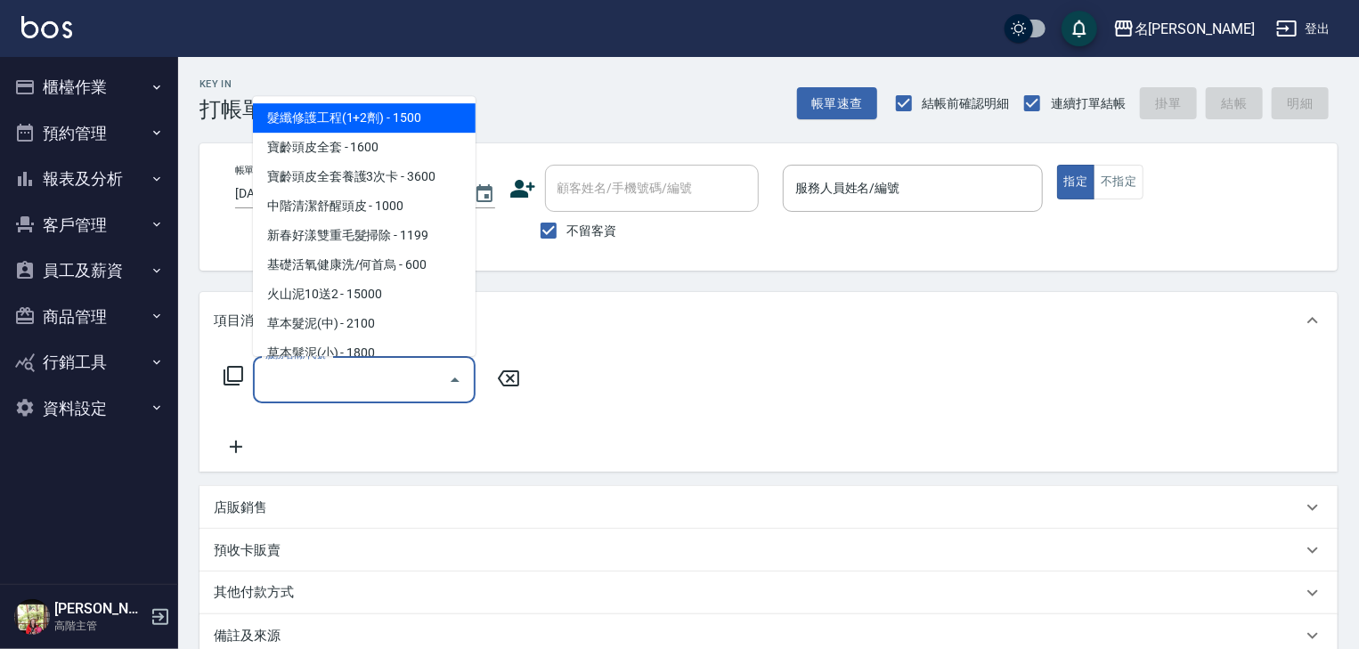
type input "5"
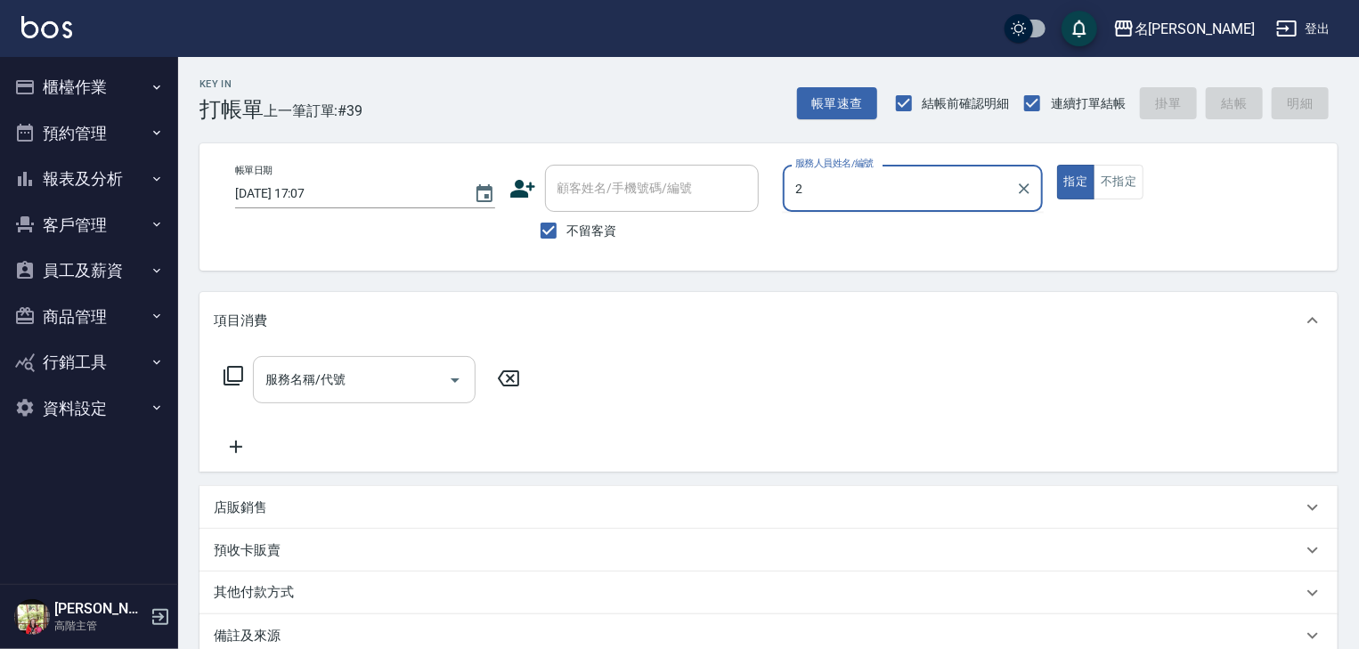
type input "2"
click at [384, 374] on input "服務名稱/代號" at bounding box center [351, 379] width 180 height 31
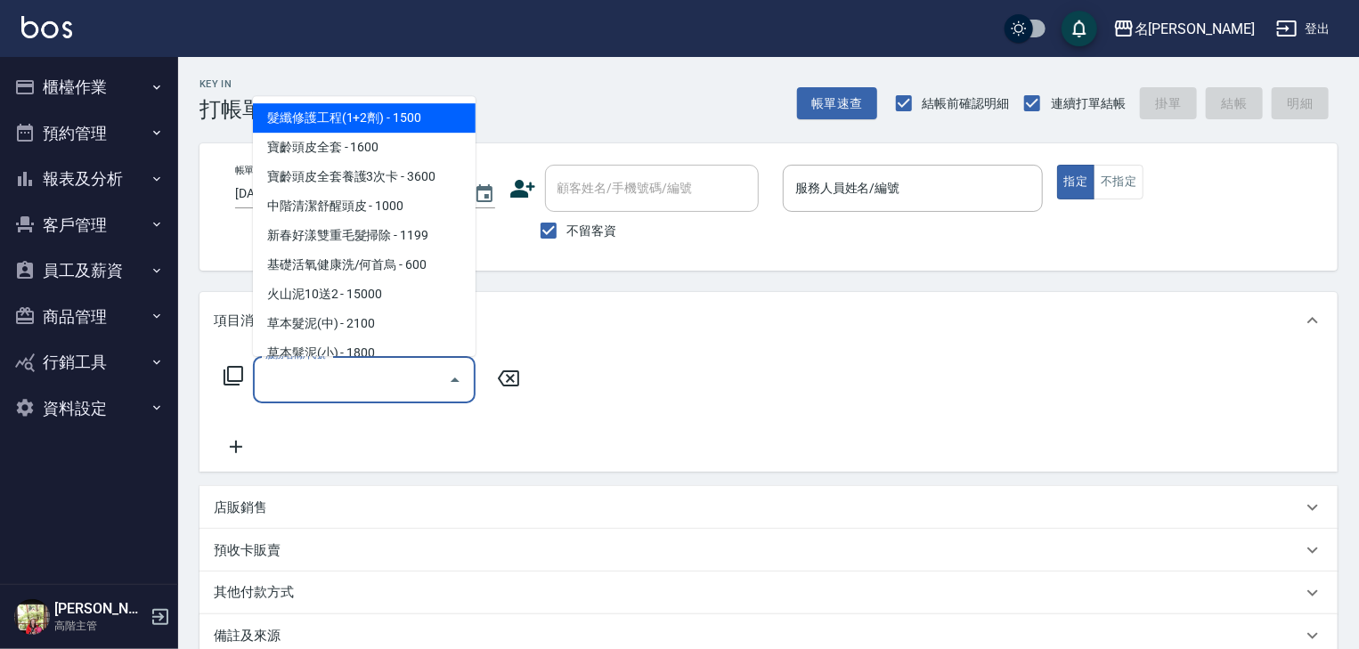
type input "5"
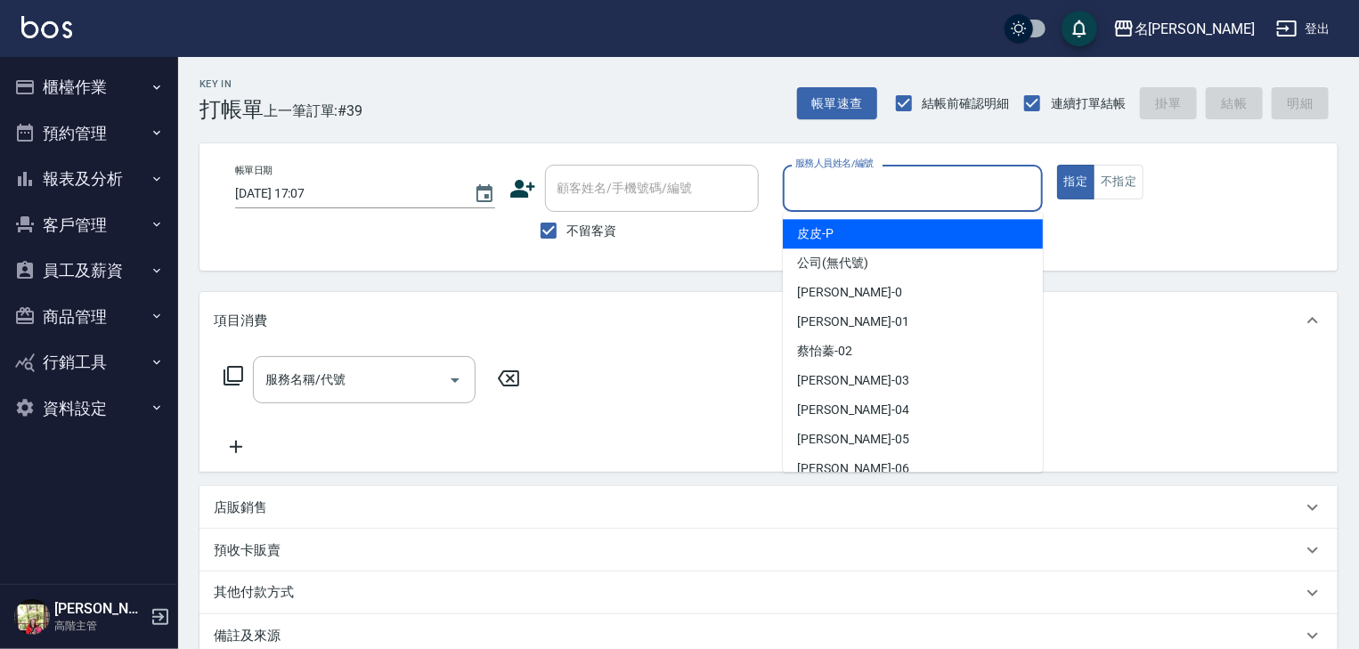
click at [884, 184] on input "服務人員姓名/編號" at bounding box center [913, 188] width 244 height 31
click at [869, 235] on div "皮皮 -P" at bounding box center [913, 233] width 260 height 29
type input "皮皮-P"
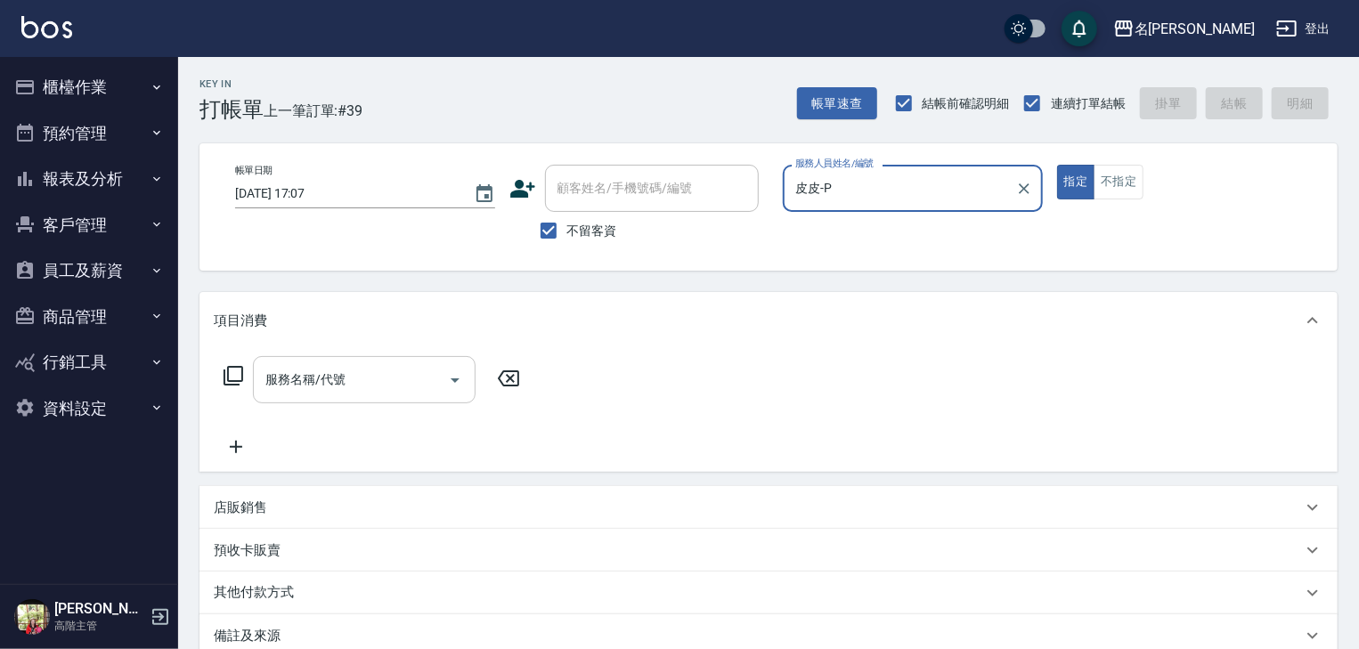
click at [338, 376] on div "服務名稱/代號 服務名稱/代號" at bounding box center [364, 379] width 223 height 47
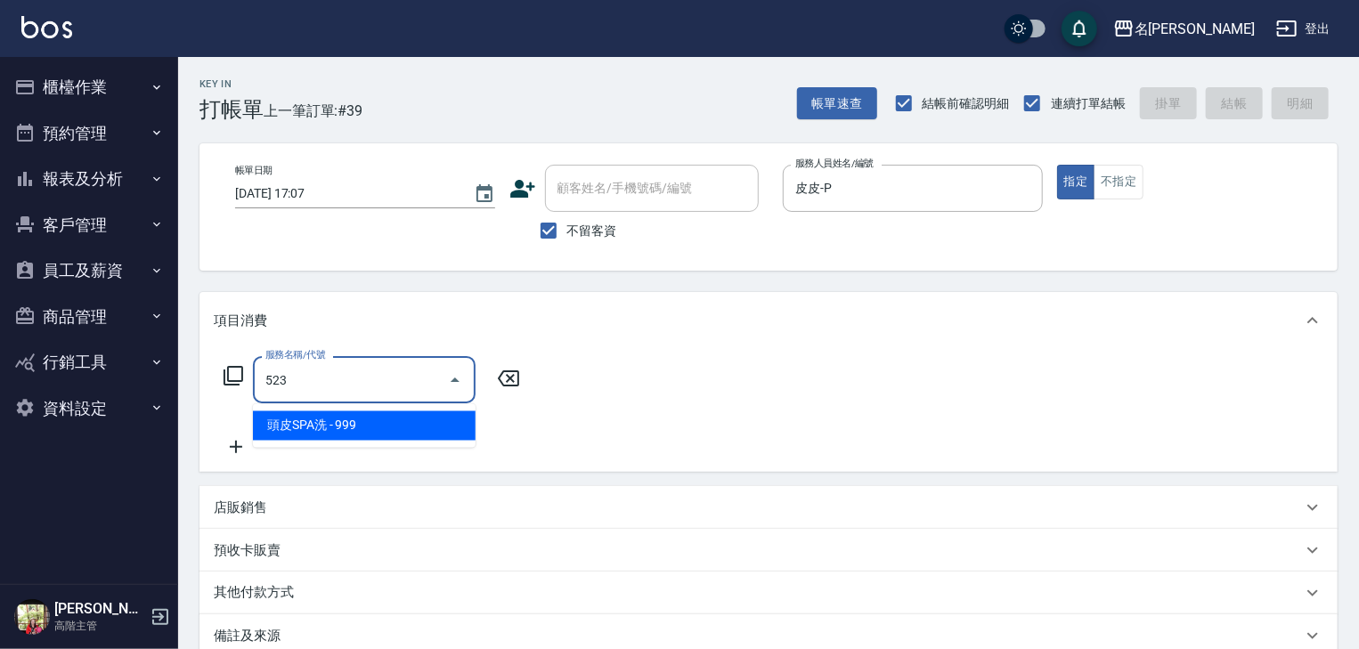
drag, startPoint x: 335, startPoint y: 377, endPoint x: 166, endPoint y: 398, distance: 170.6
click at [166, 398] on div "名留林森 登出 櫃檯作業 打帳單 帳單列表 掛單列表 座位開單 營業儀表板 現金收支登錄 高階收支登錄 材料自購登錄 每日結帳 排班表 現場電腦打卡 掃碼打卡…" at bounding box center [679, 425] width 1359 height 851
type input "522"
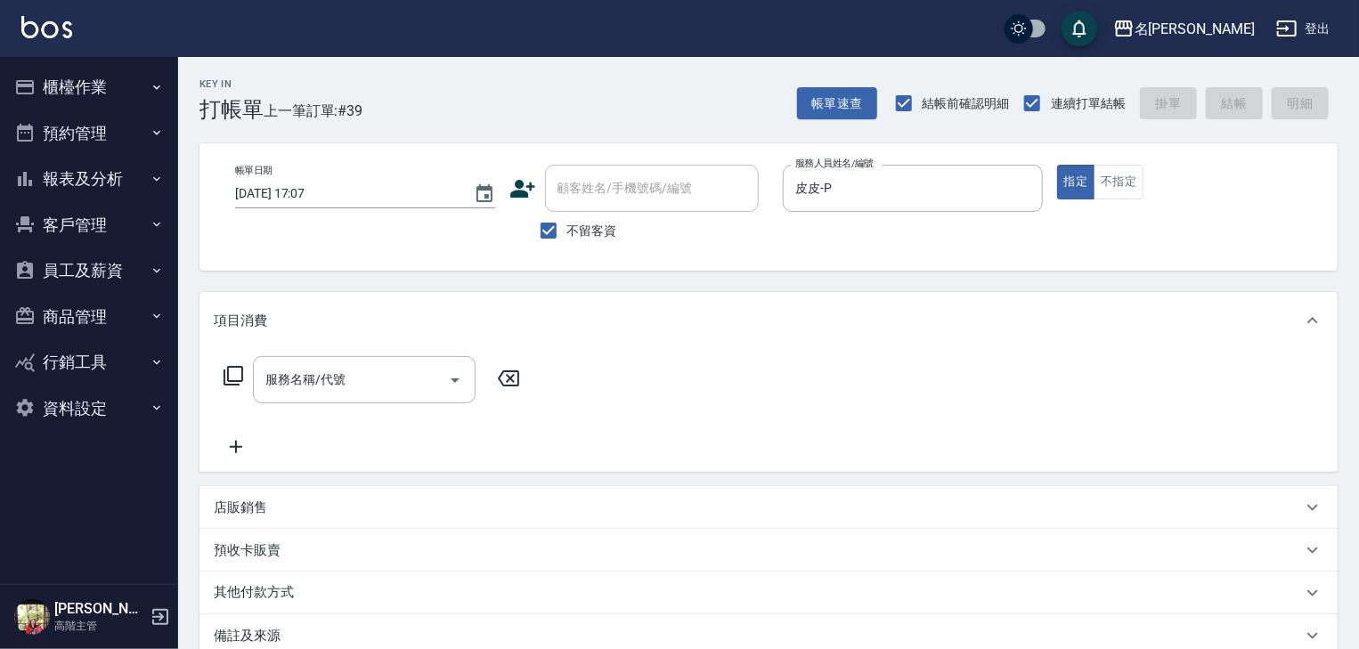
click at [25, 22] on img at bounding box center [46, 27] width 51 height 22
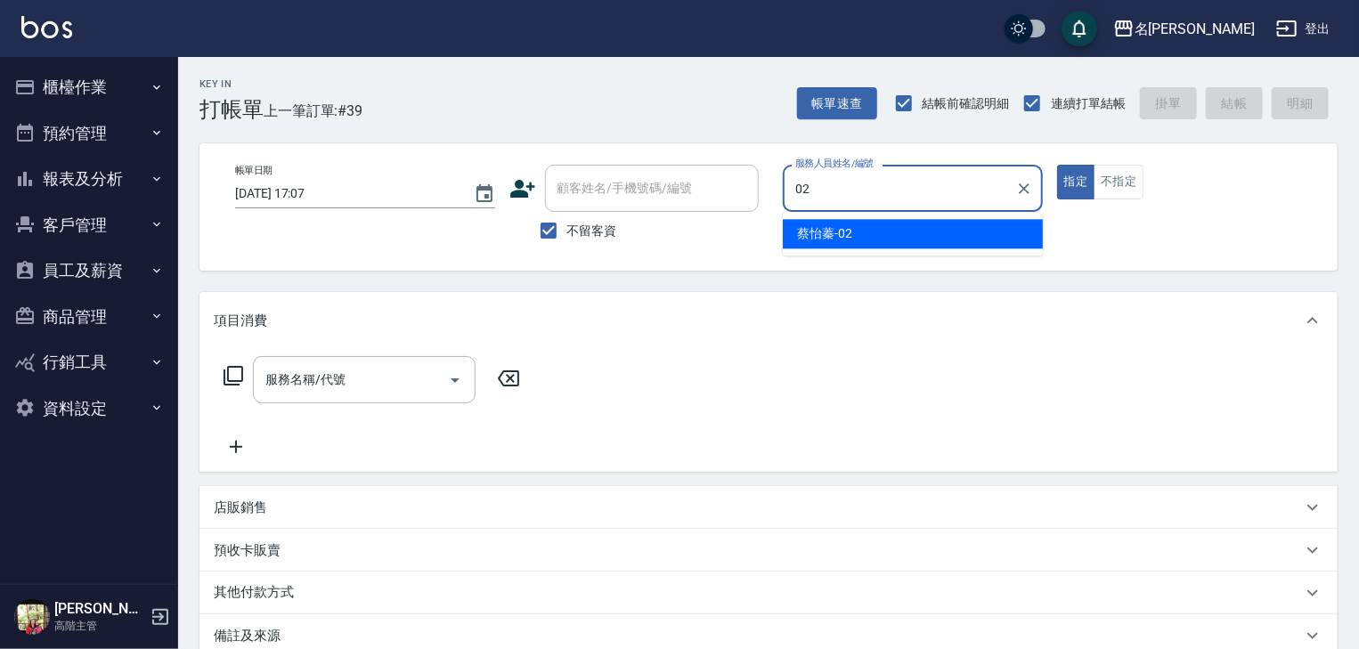
type input "蔡怡蓁-02"
type button "true"
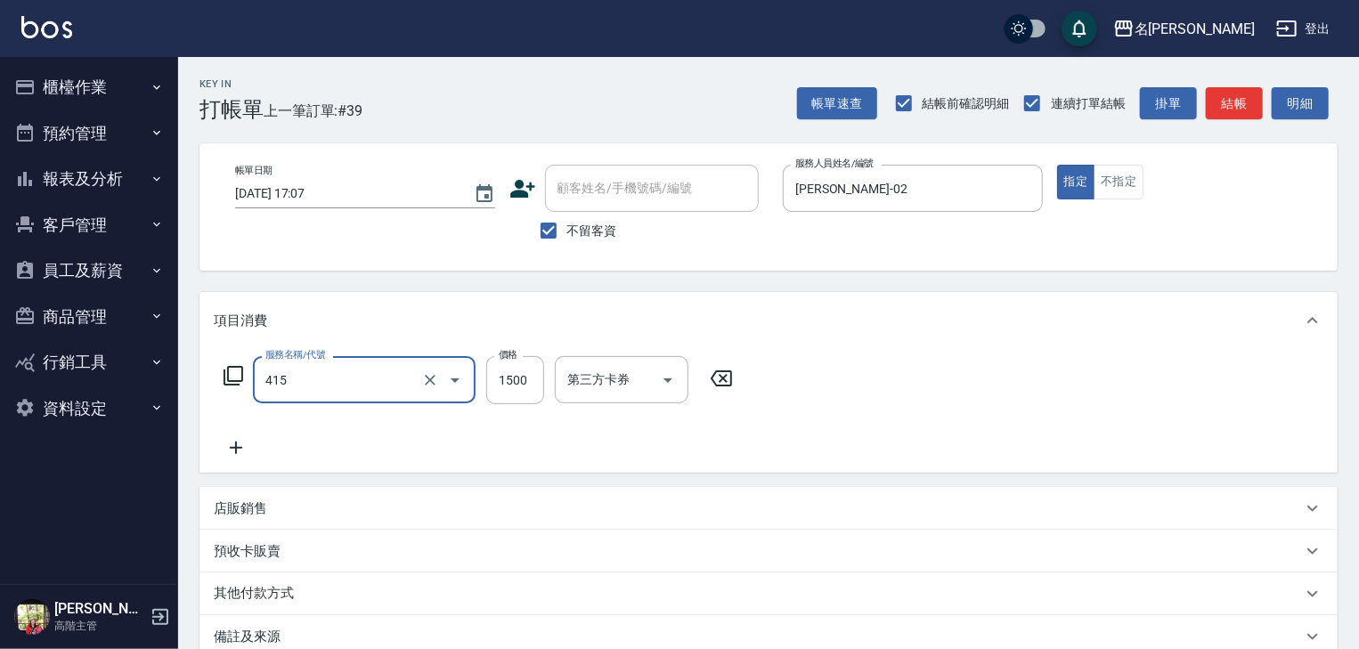
type input "染髮1500↑(415)"
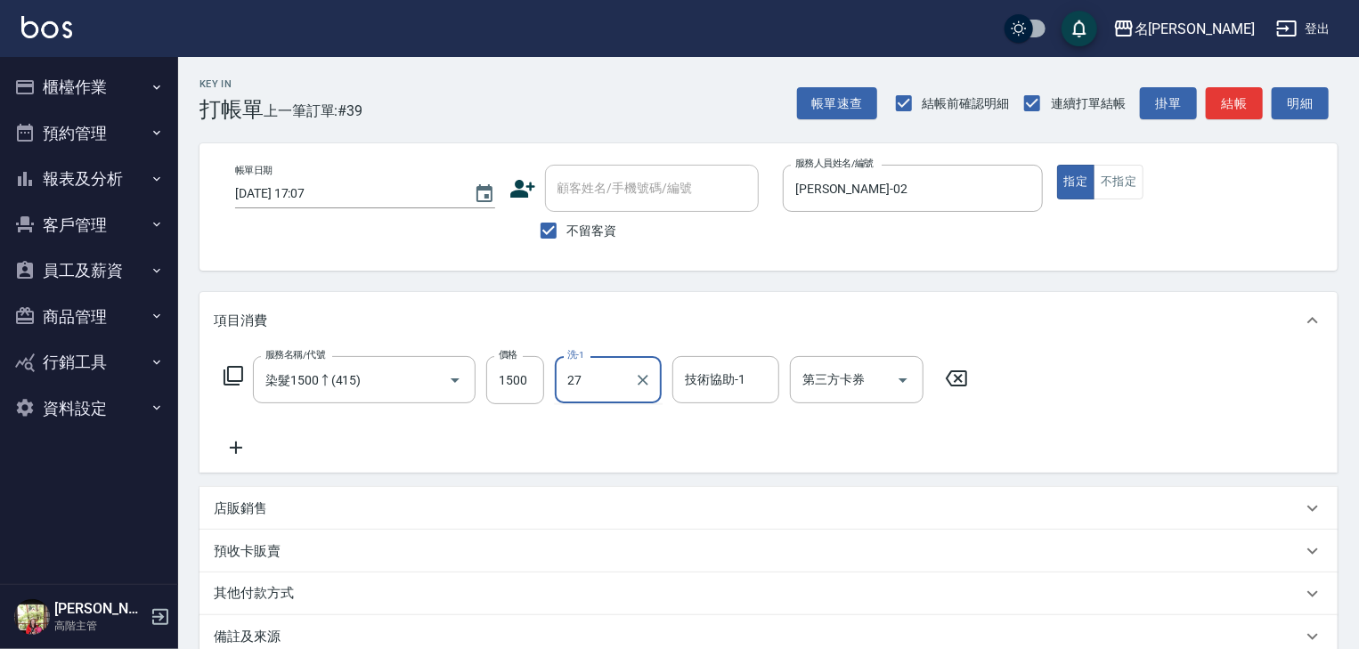
type input "[PERSON_NAME]-27"
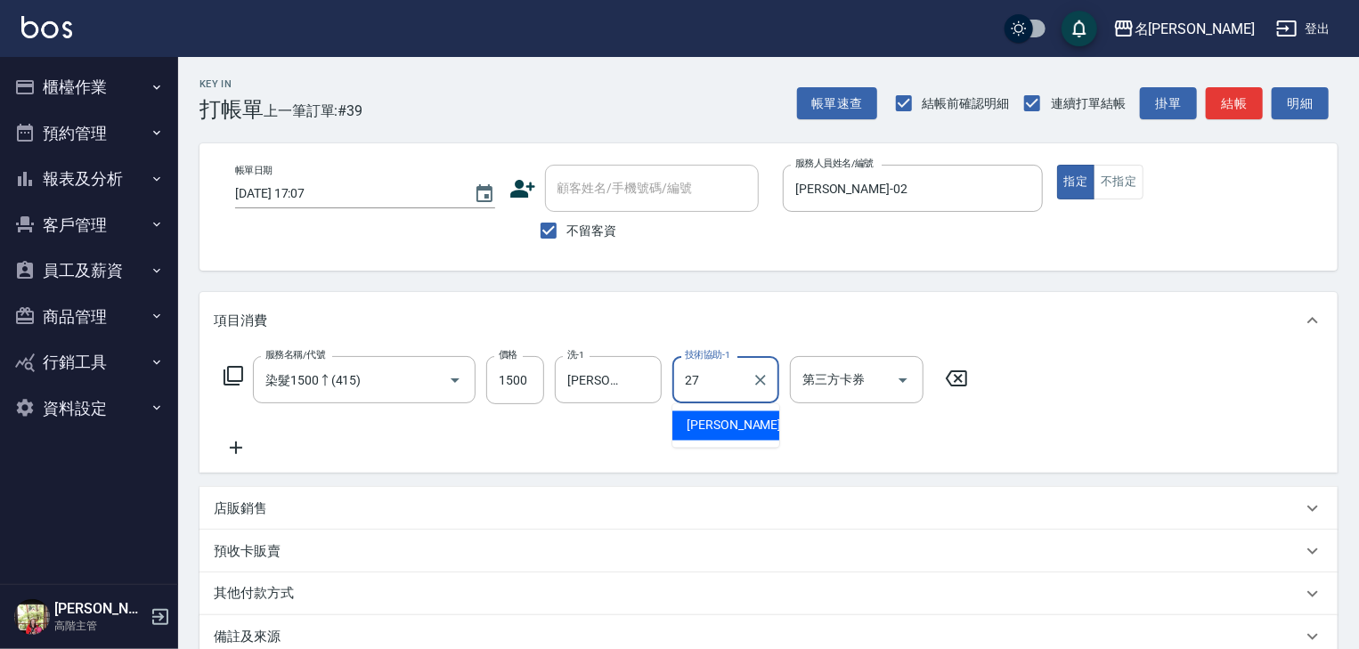
type input "273"
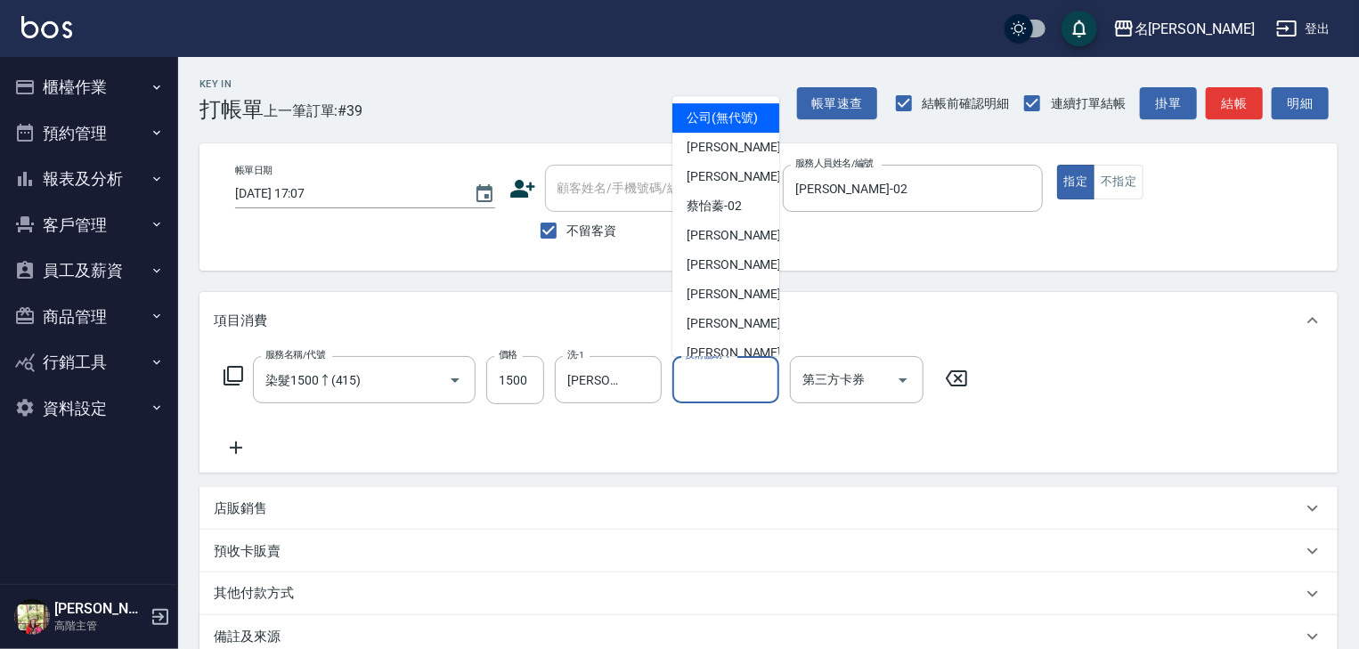
click at [711, 378] on div "技術協助-1 技術協助-1" at bounding box center [726, 379] width 107 height 47
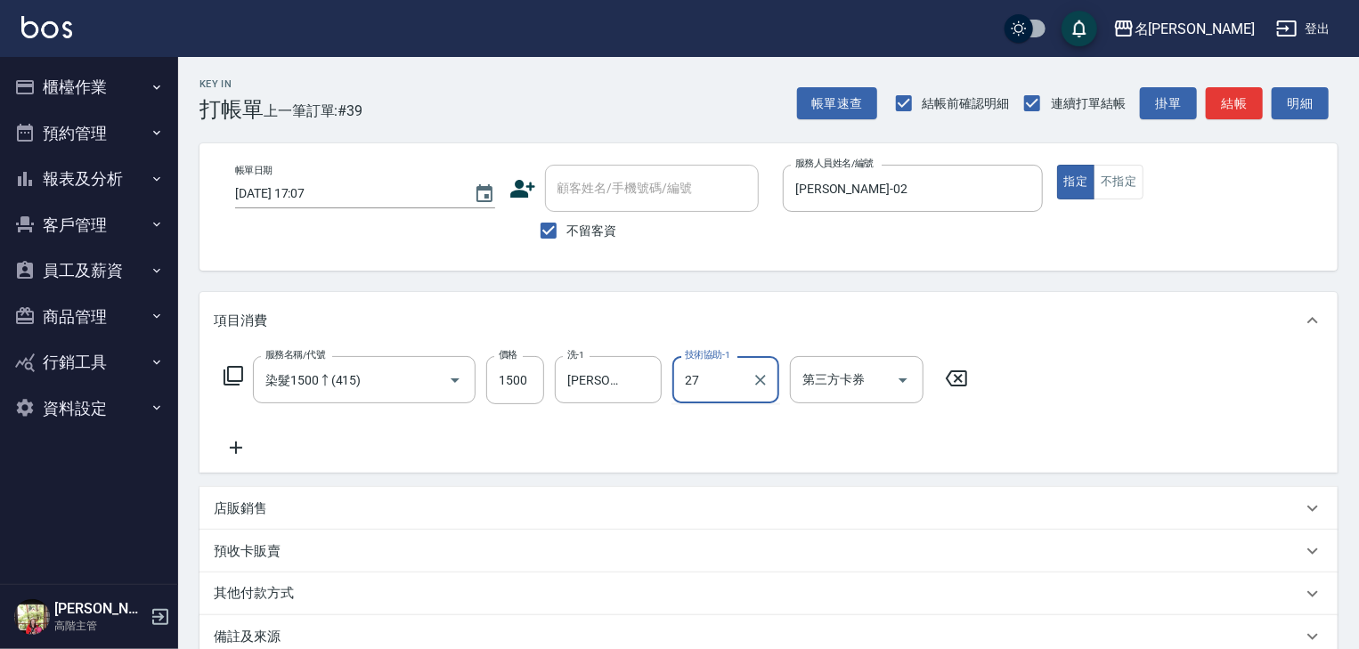
type input "[PERSON_NAME]-27"
click at [1219, 103] on button "結帳" at bounding box center [1234, 103] width 57 height 33
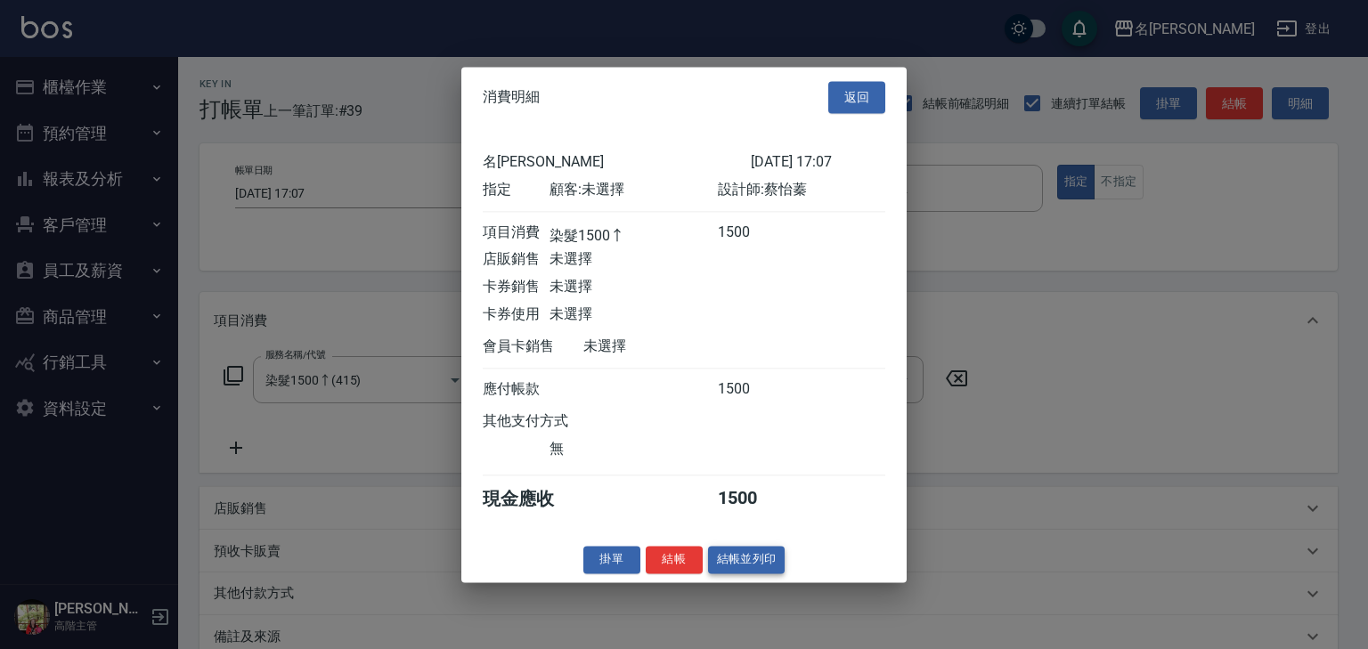
click at [765, 557] on button "結帳並列印" at bounding box center [746, 560] width 77 height 28
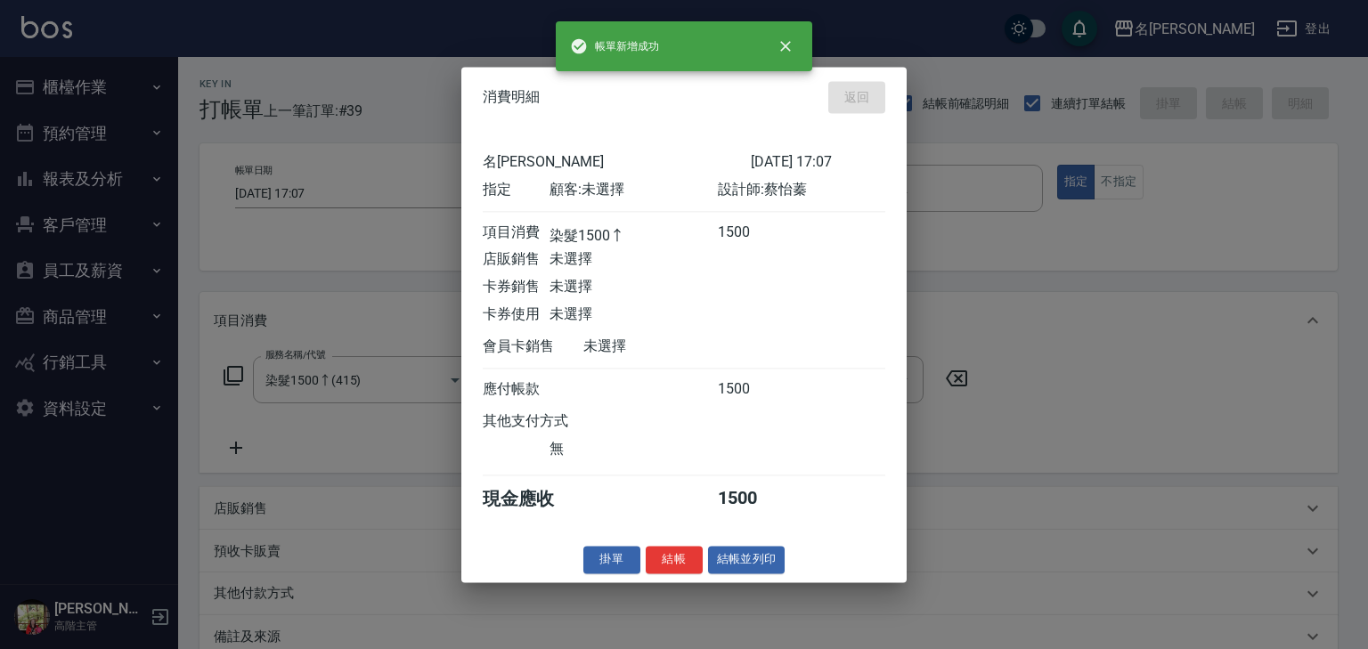
type input "2025/08/15 17:31"
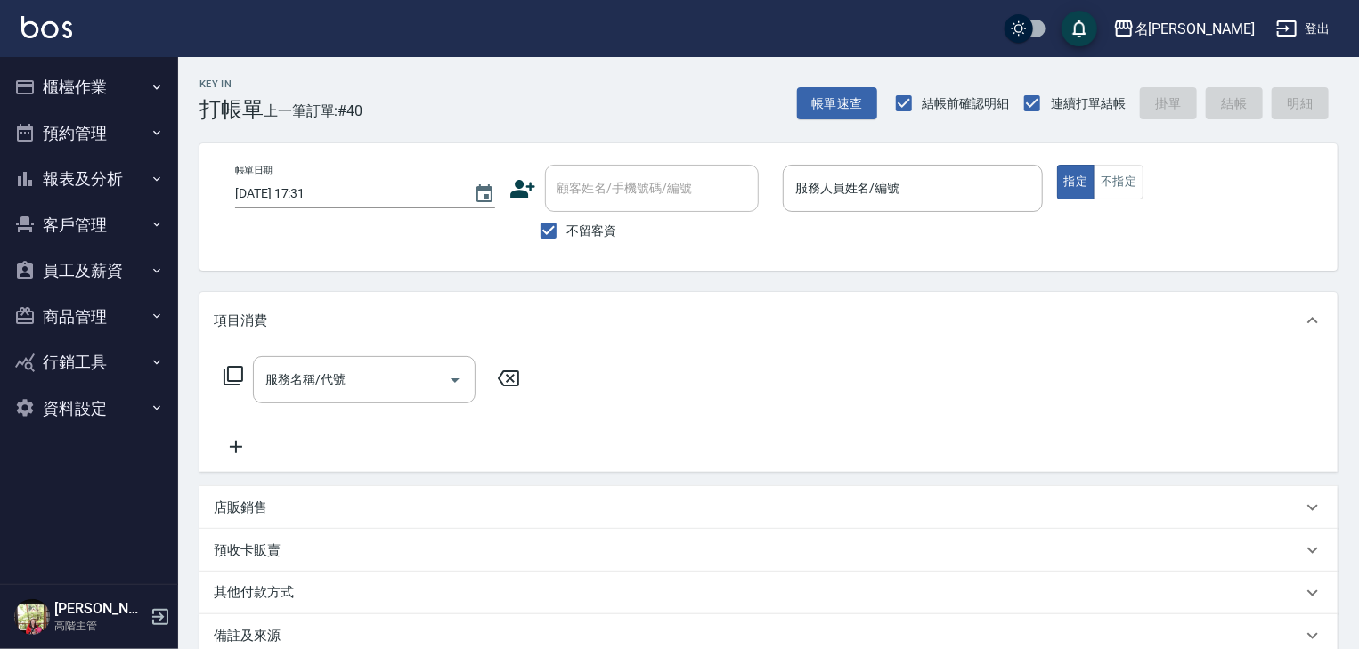
click at [1293, 57] on div "Key In 打帳單 上一筆訂單:#40 帳單速查 結帳前確認明細 連續打單結帳 掛單 結帳 明細" at bounding box center [758, 89] width 1160 height 65
click at [1297, 39] on button "登出" at bounding box center [1303, 28] width 69 height 33
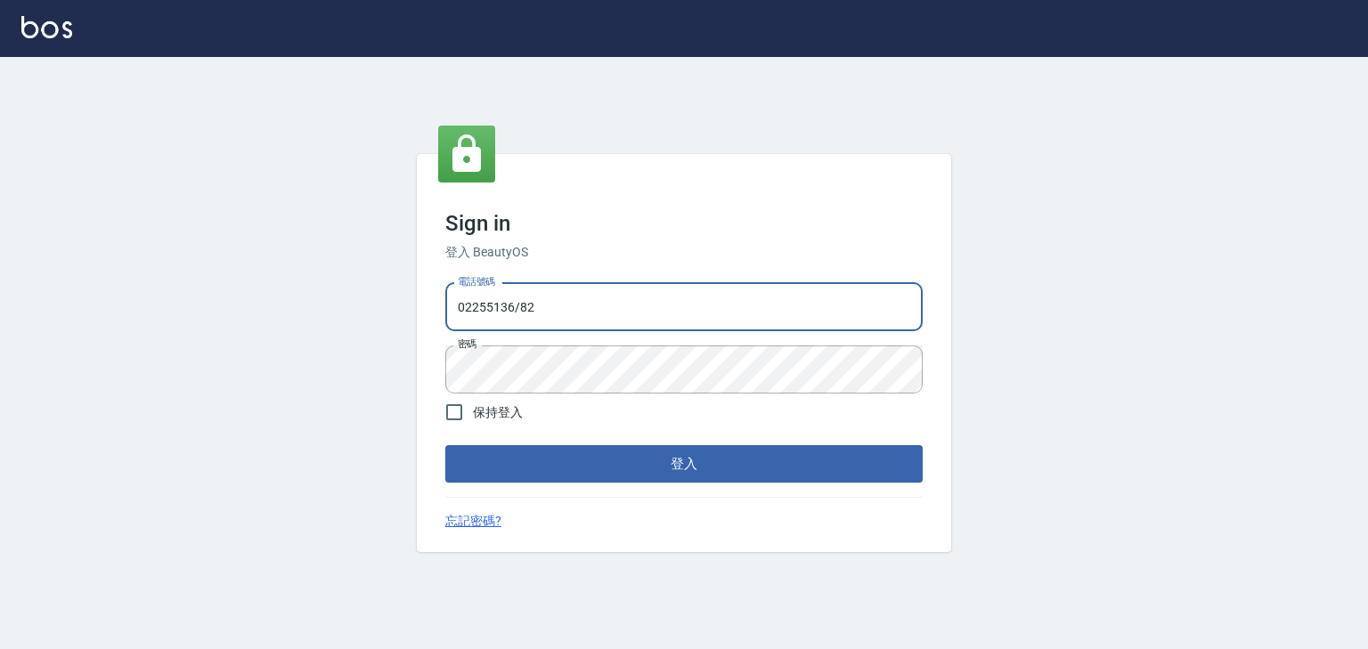
click at [518, 317] on input "02255136/82" at bounding box center [683, 307] width 477 height 48
type input "0225513682"
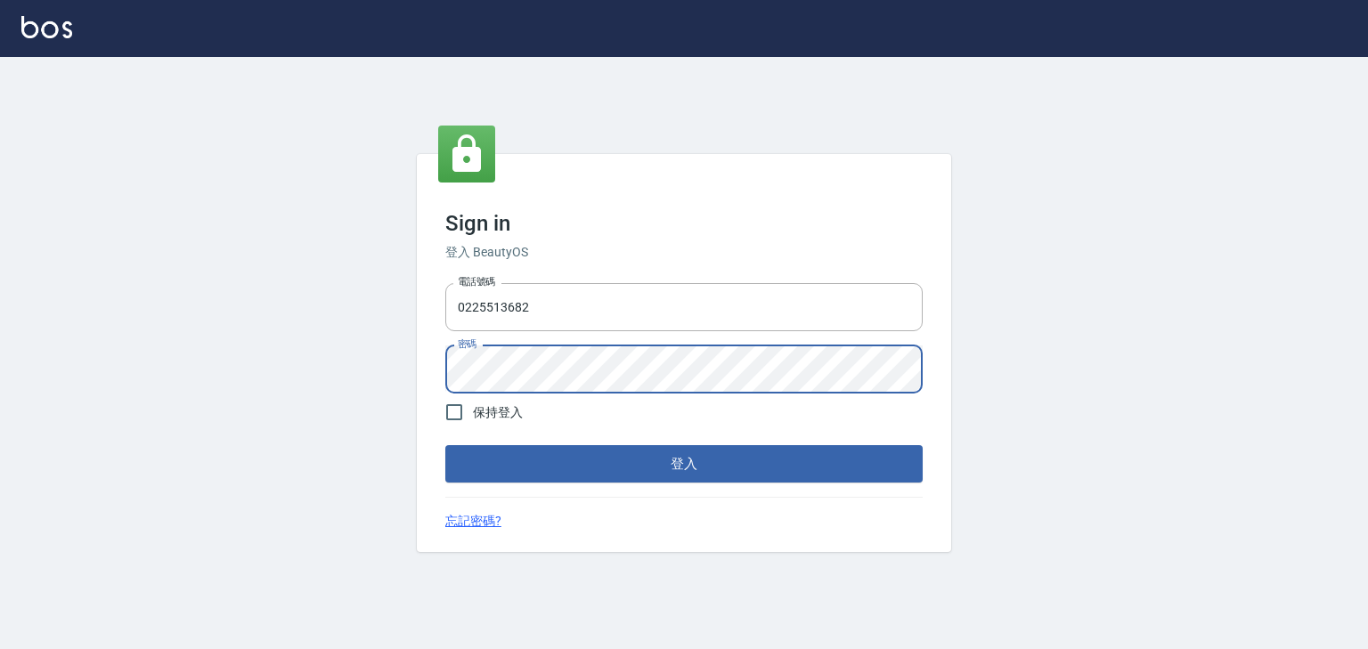
click at [173, 363] on div "Sign in 登入 BeautyOS 電話號碼 [PHONE_NUMBER] 電話號碼 密碼 密碼 保持登入 登入 忘記密碼?" at bounding box center [684, 353] width 1368 height 592
click at [504, 463] on button "登入" at bounding box center [683, 463] width 477 height 37
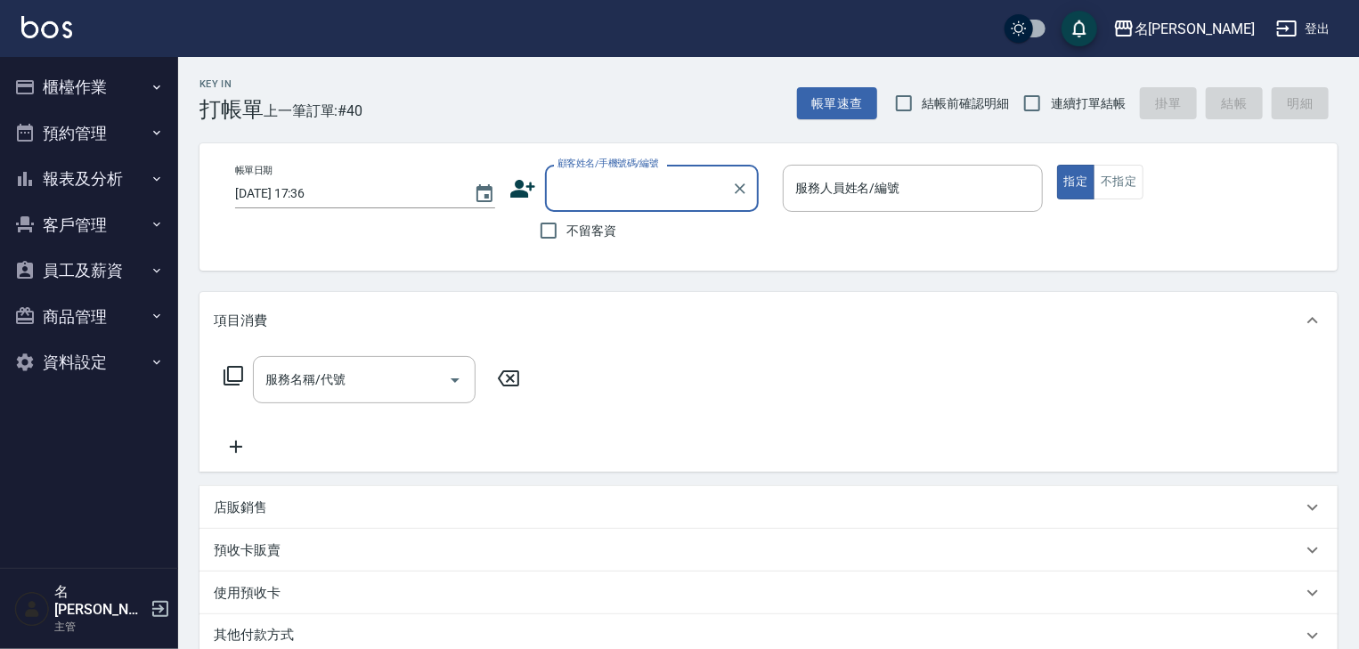
click at [948, 107] on span "結帳前確認明細" at bounding box center [966, 103] width 87 height 19
click at [923, 107] on input "結帳前確認明細" at bounding box center [903, 103] width 37 height 37
checkbox input "true"
click at [1099, 109] on span "連續打單結帳" at bounding box center [1088, 103] width 75 height 19
click at [1051, 109] on input "連續打單結帳" at bounding box center [1032, 103] width 37 height 37
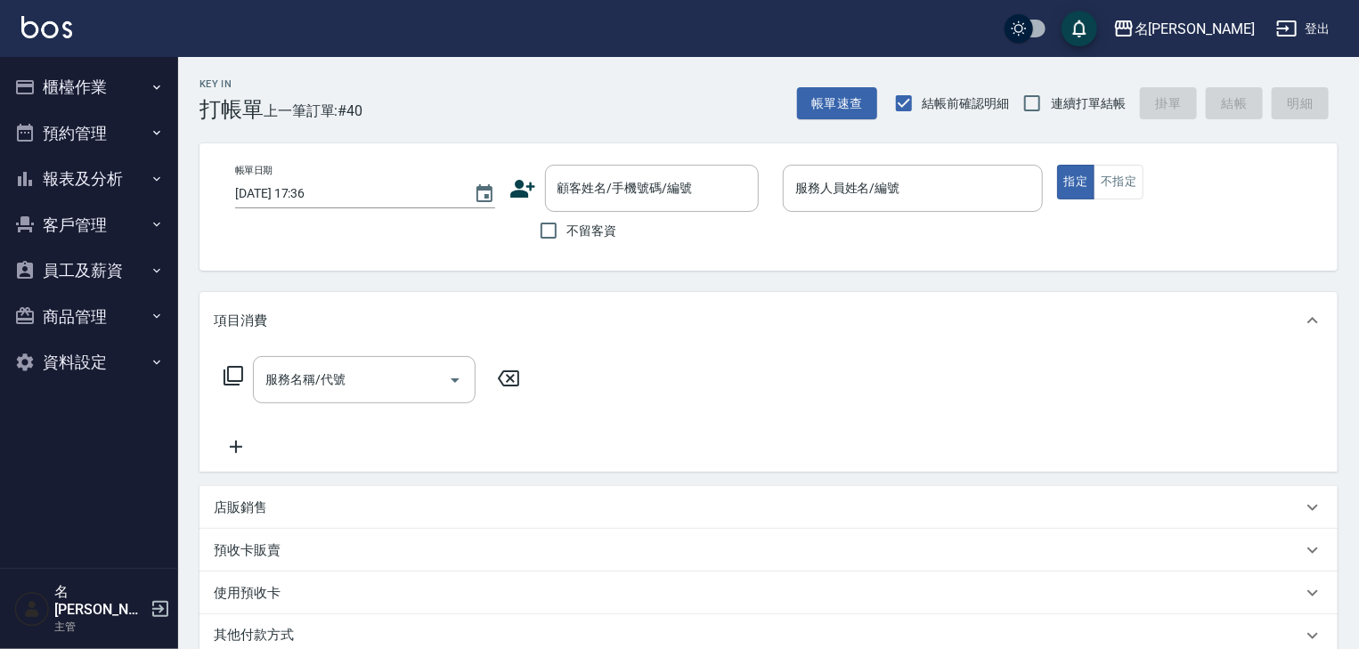
checkbox input "true"
click at [609, 235] on span "不留客資" at bounding box center [592, 231] width 50 height 19
click at [567, 235] on input "不留客資" at bounding box center [548, 230] width 37 height 37
checkbox input "true"
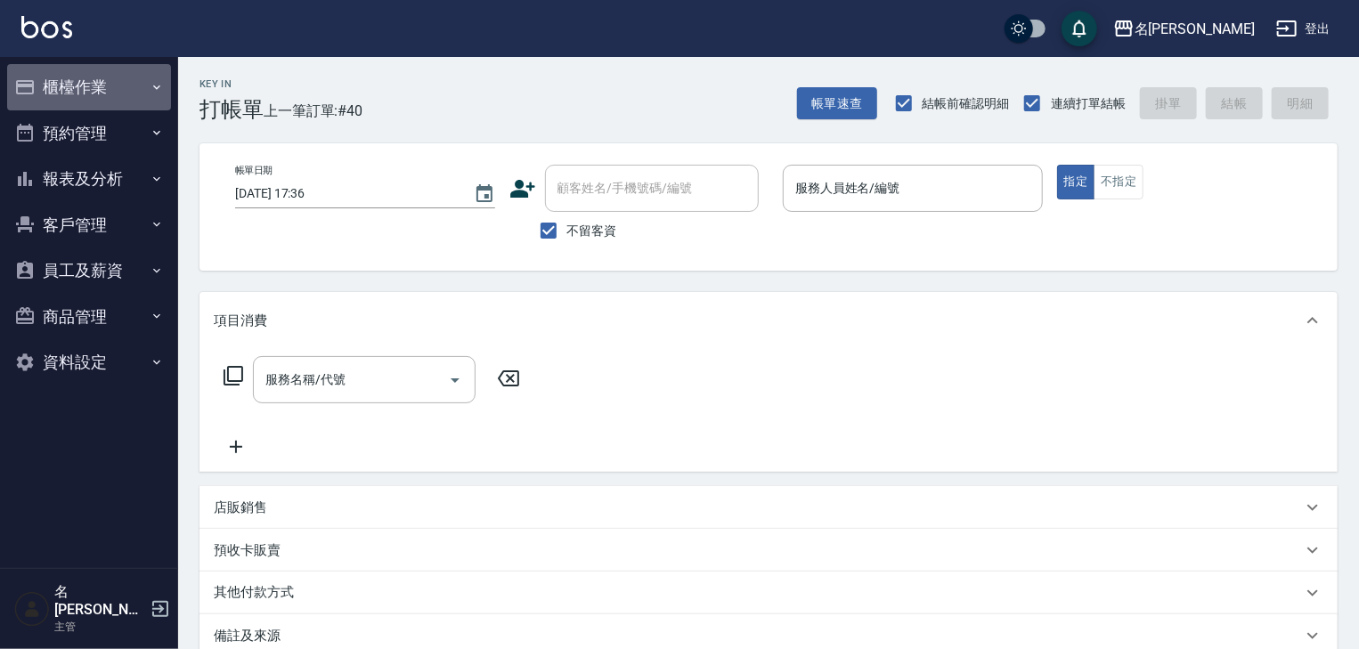
click at [94, 80] on button "櫃檯作業" at bounding box center [89, 87] width 164 height 46
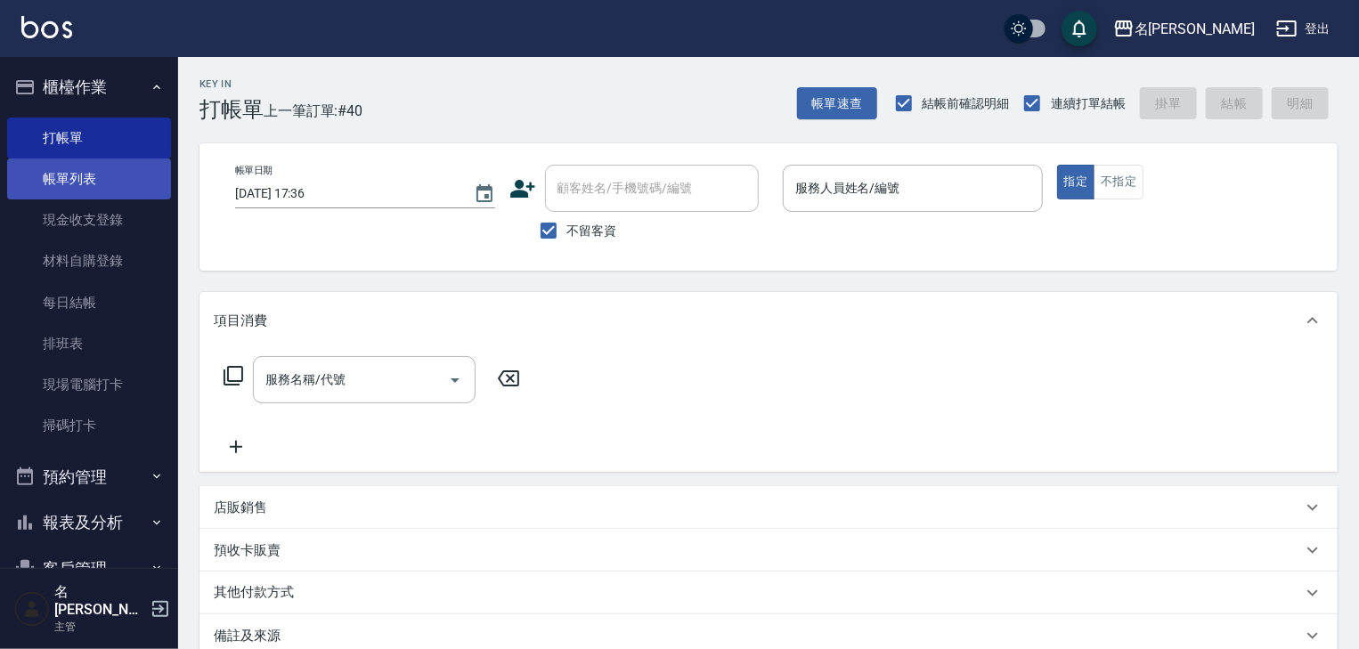
click at [104, 167] on link "帳單列表" at bounding box center [89, 179] width 164 height 41
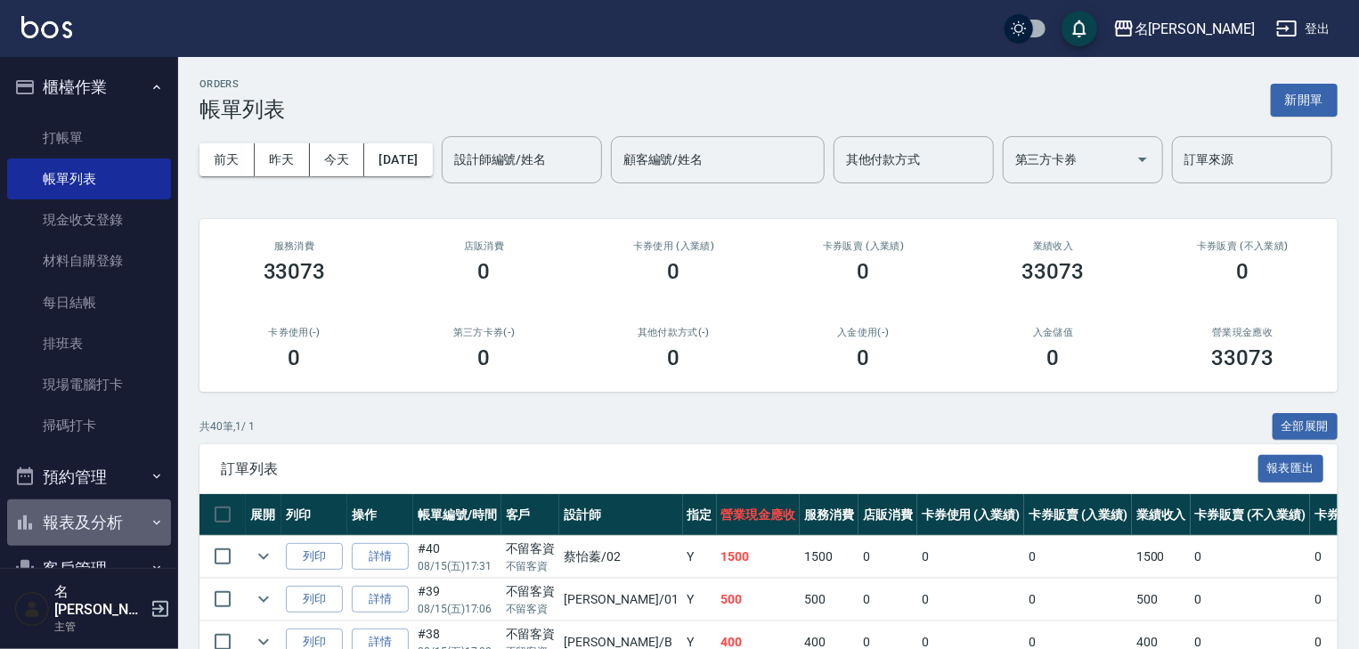
click at [107, 506] on button "報表及分析" at bounding box center [89, 523] width 164 height 46
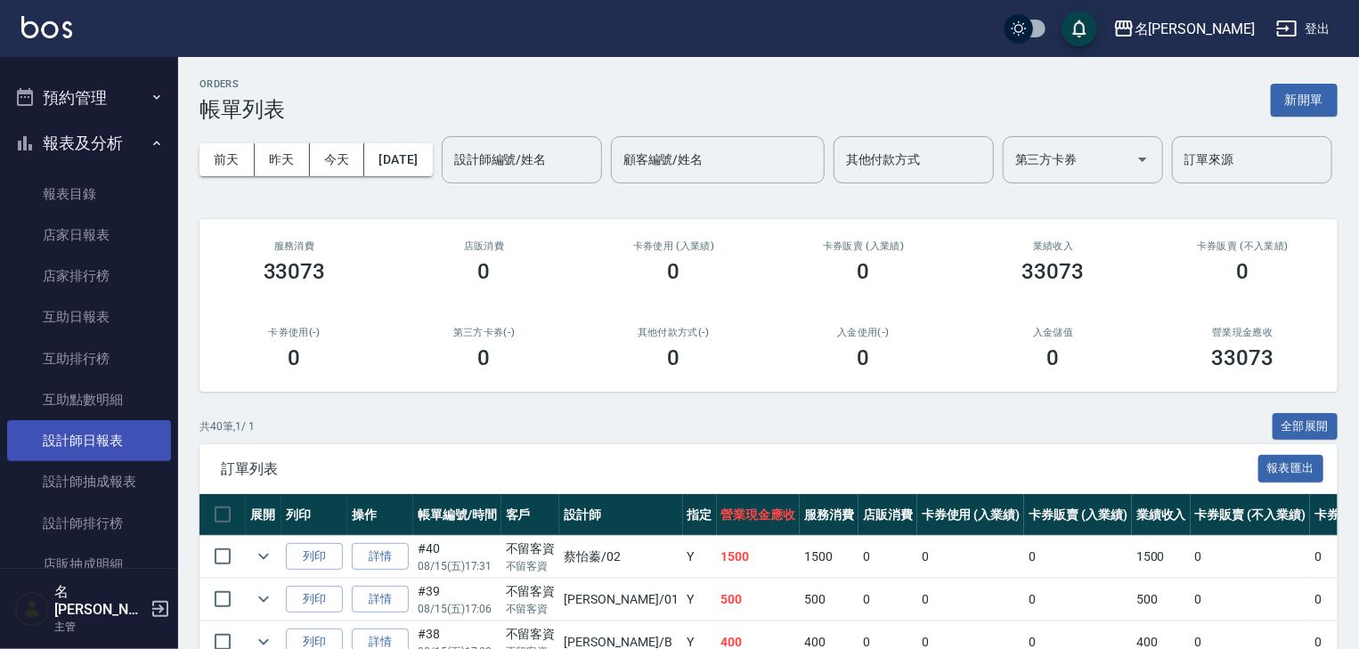
click at [108, 443] on link "設計師日報表" at bounding box center [89, 440] width 164 height 41
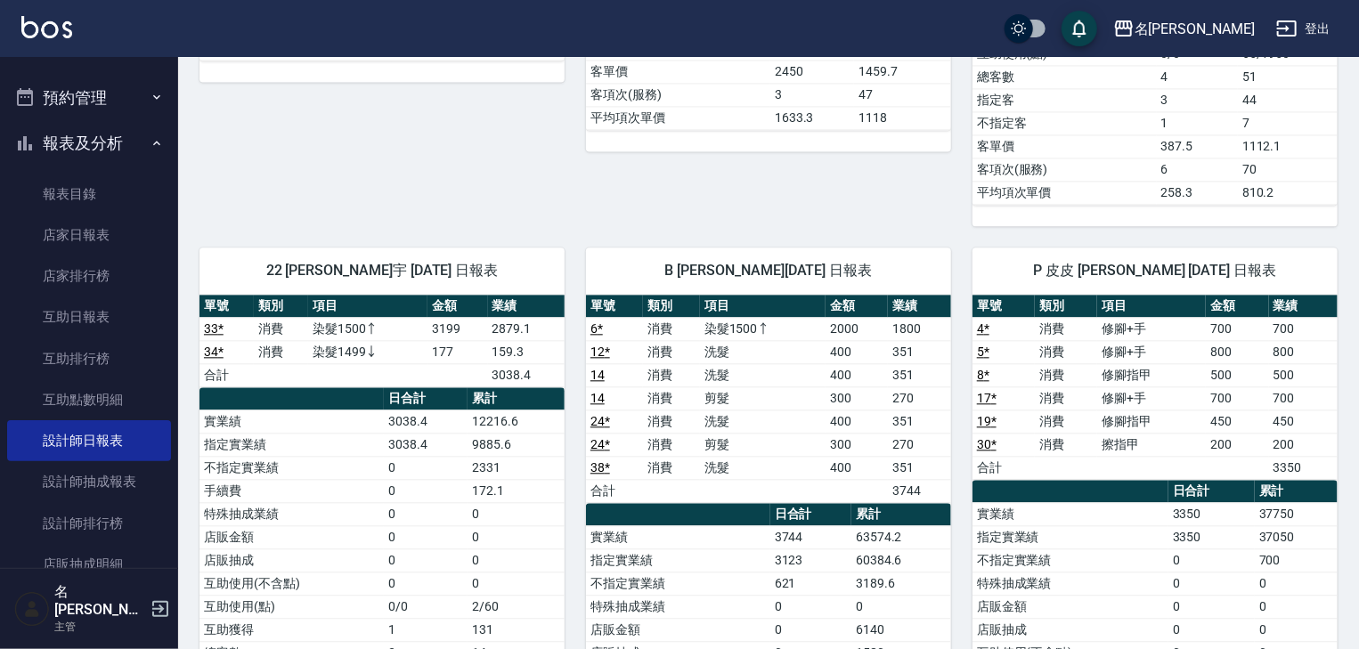
scroll to position [2280, 0]
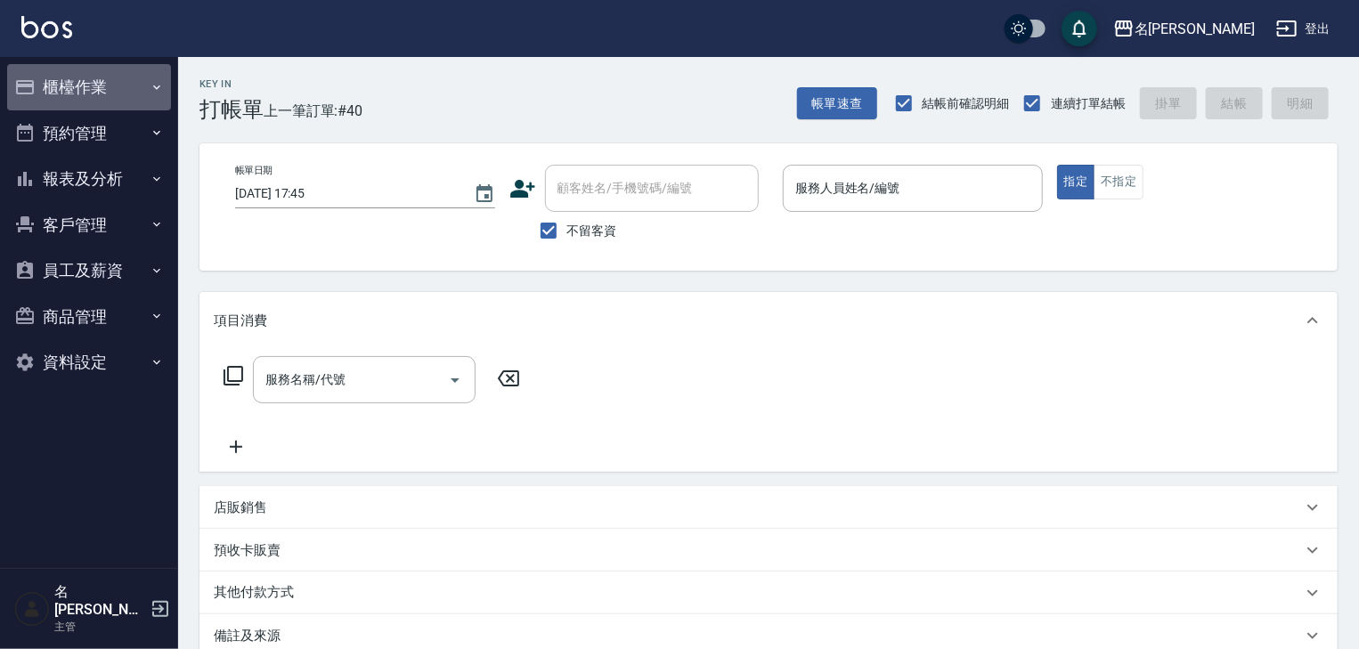
click at [100, 81] on button "櫃檯作業" at bounding box center [89, 87] width 164 height 46
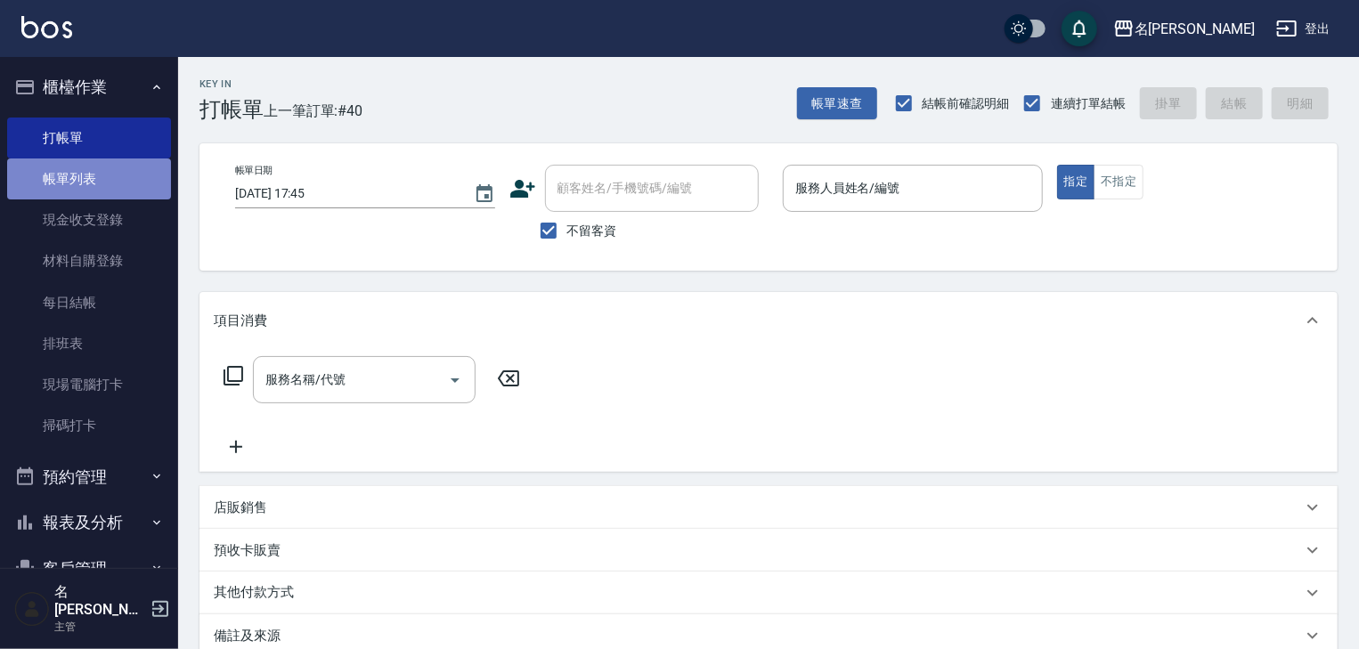
click at [143, 175] on link "帳單列表" at bounding box center [89, 179] width 164 height 41
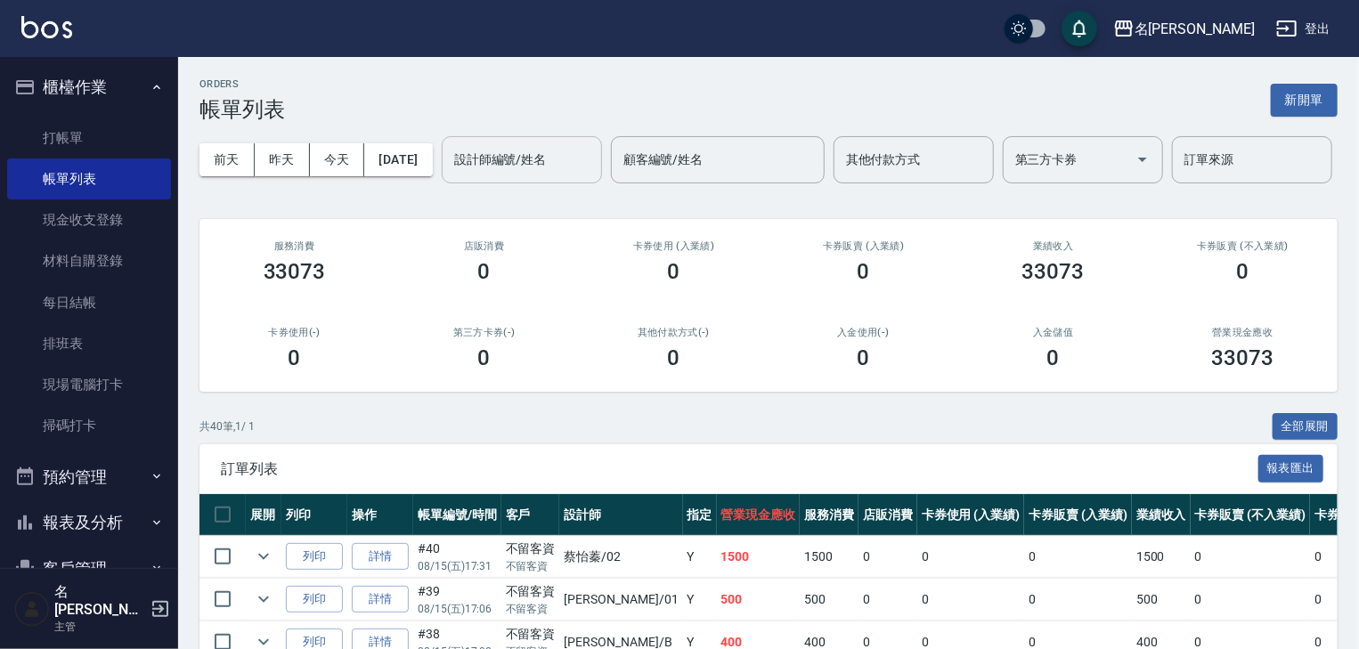
click at [450, 175] on input "設計師編號/姓名" at bounding box center [522, 159] width 144 height 31
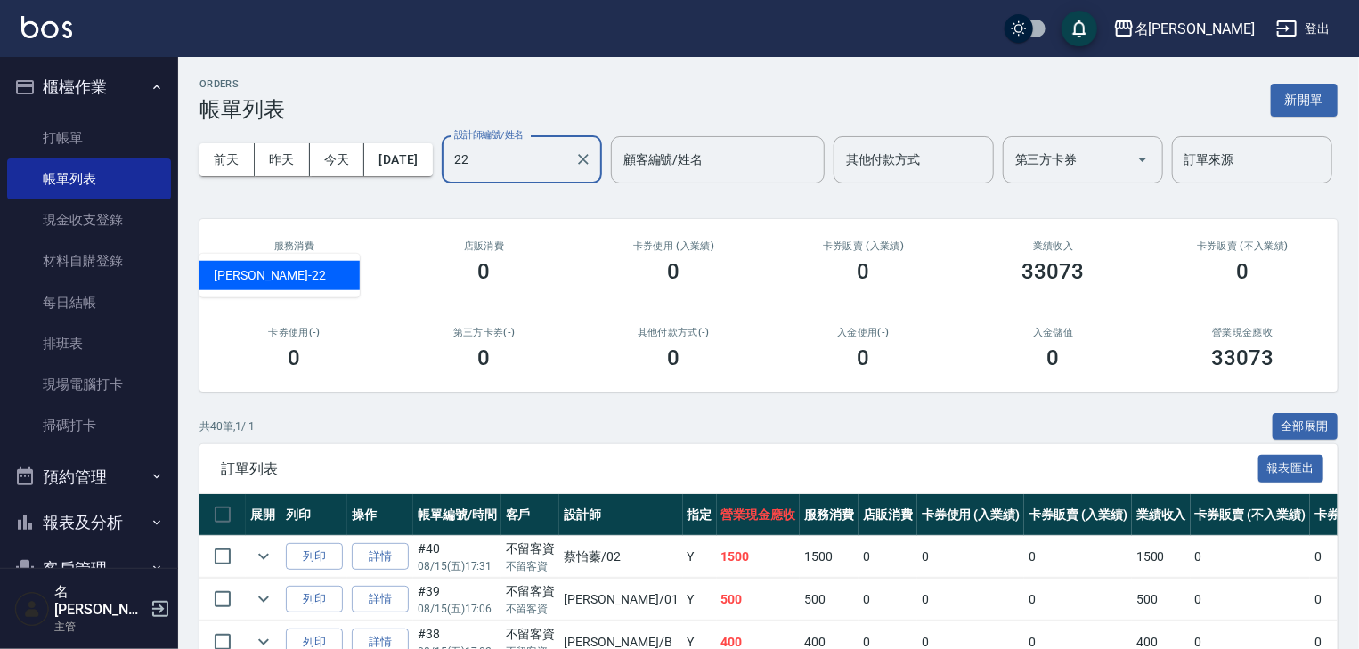
click at [273, 274] on div "[PERSON_NAME] -22" at bounding box center [280, 275] width 160 height 29
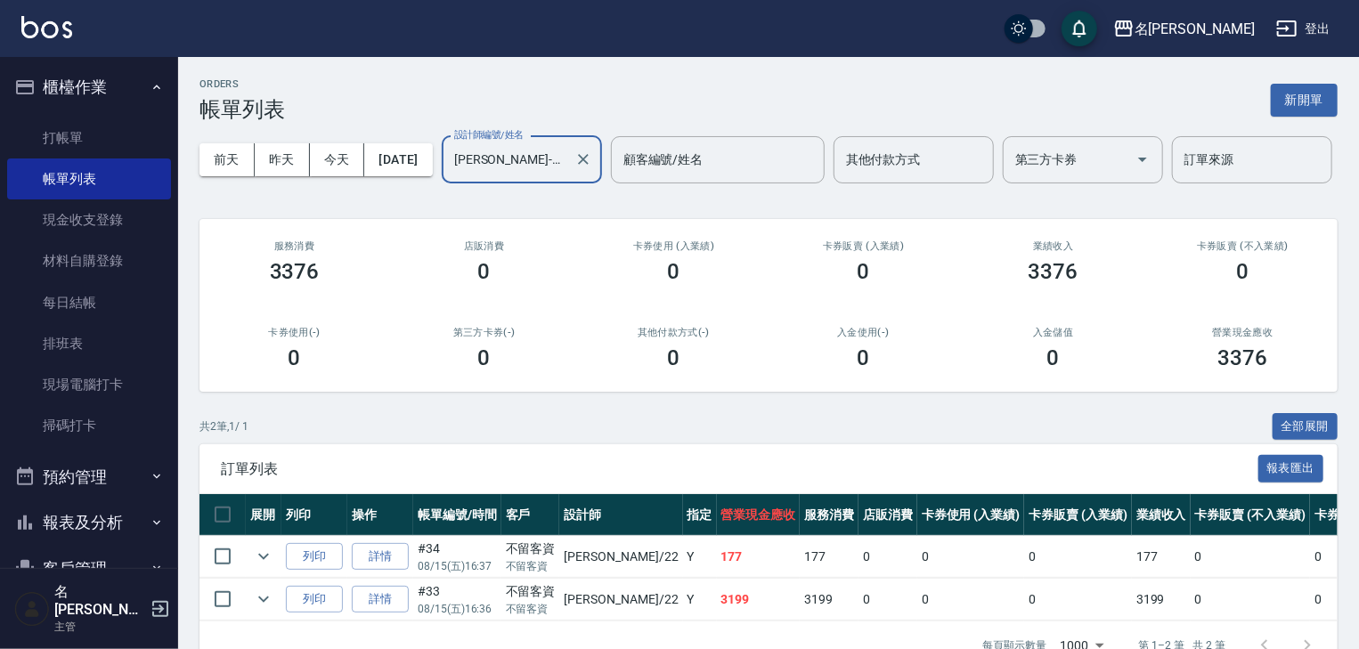
scroll to position [94, 0]
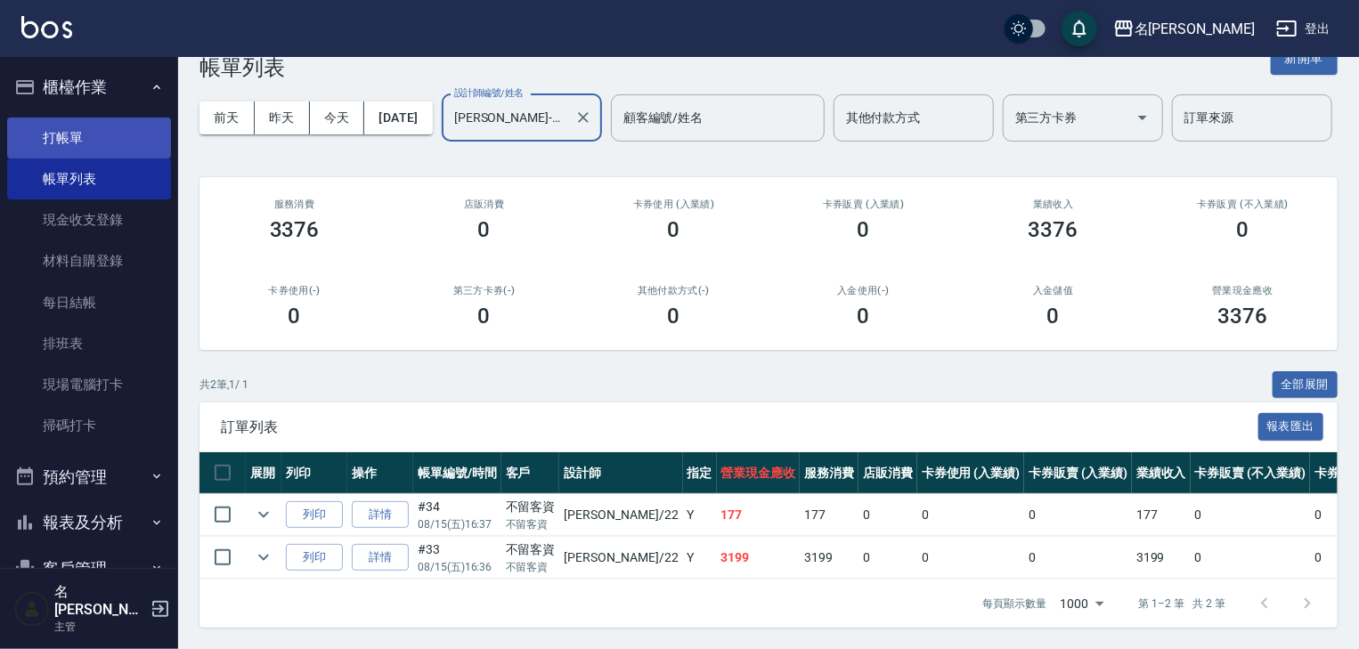
type input "[PERSON_NAME]-22"
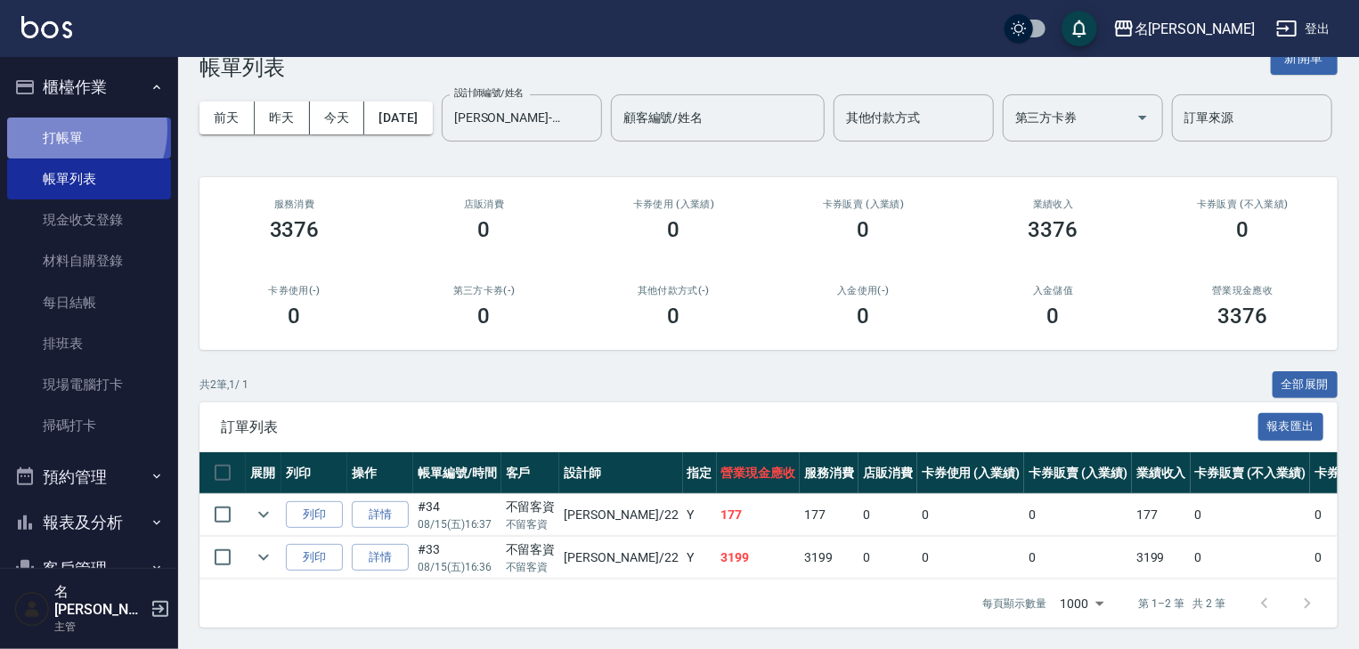
click at [65, 128] on link "打帳單" at bounding box center [89, 138] width 164 height 41
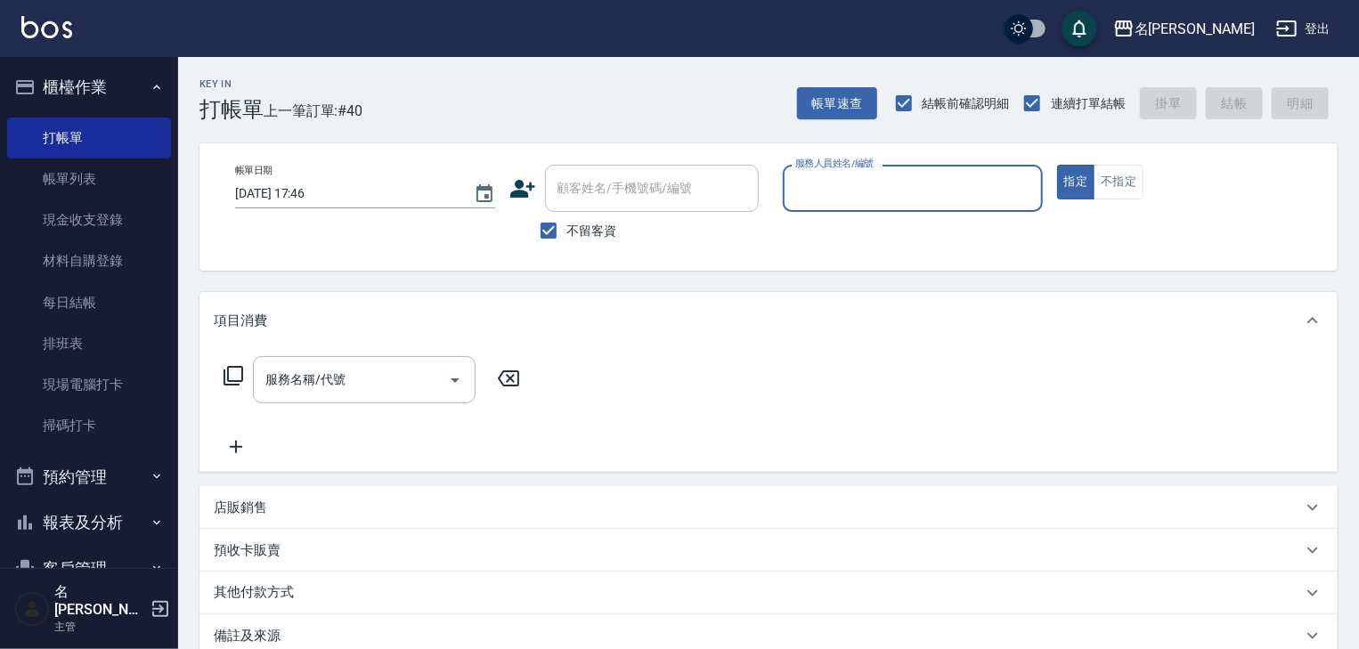
click at [889, 195] on input "服務人員姓名/編號" at bounding box center [913, 188] width 244 height 31
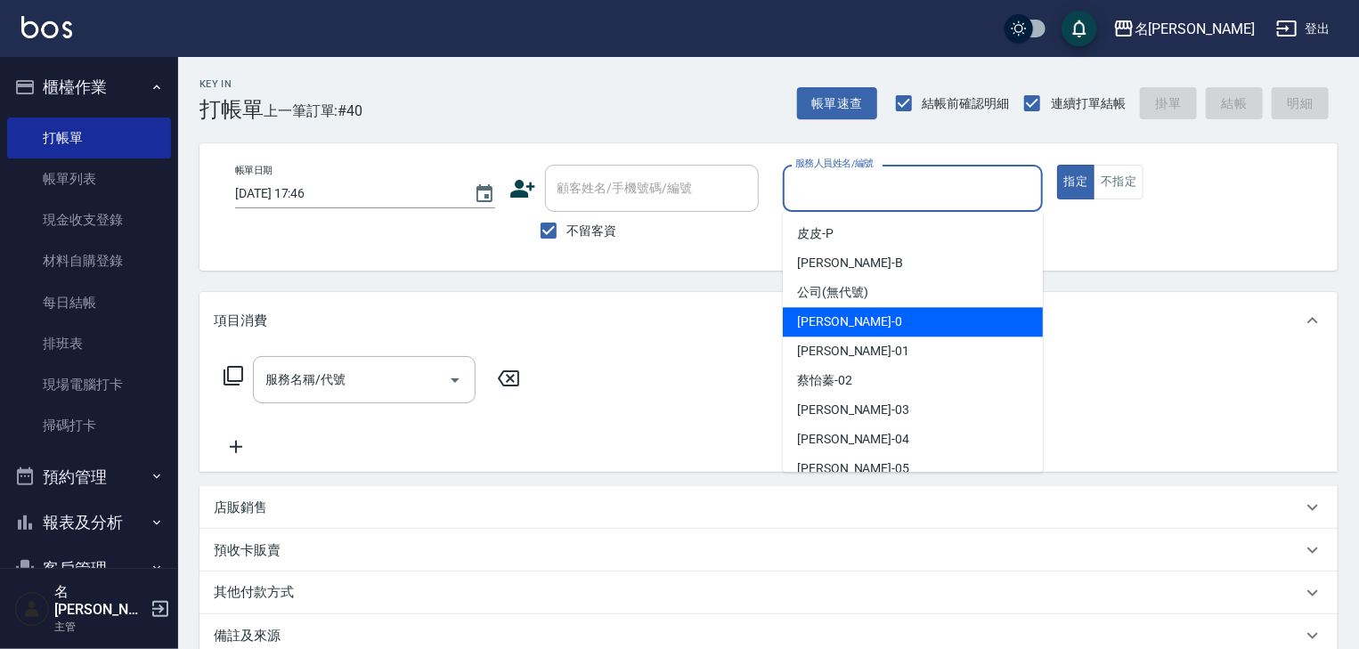
click at [826, 318] on span "[PERSON_NAME]-0" at bounding box center [849, 322] width 105 height 19
type input "[PERSON_NAME]-0"
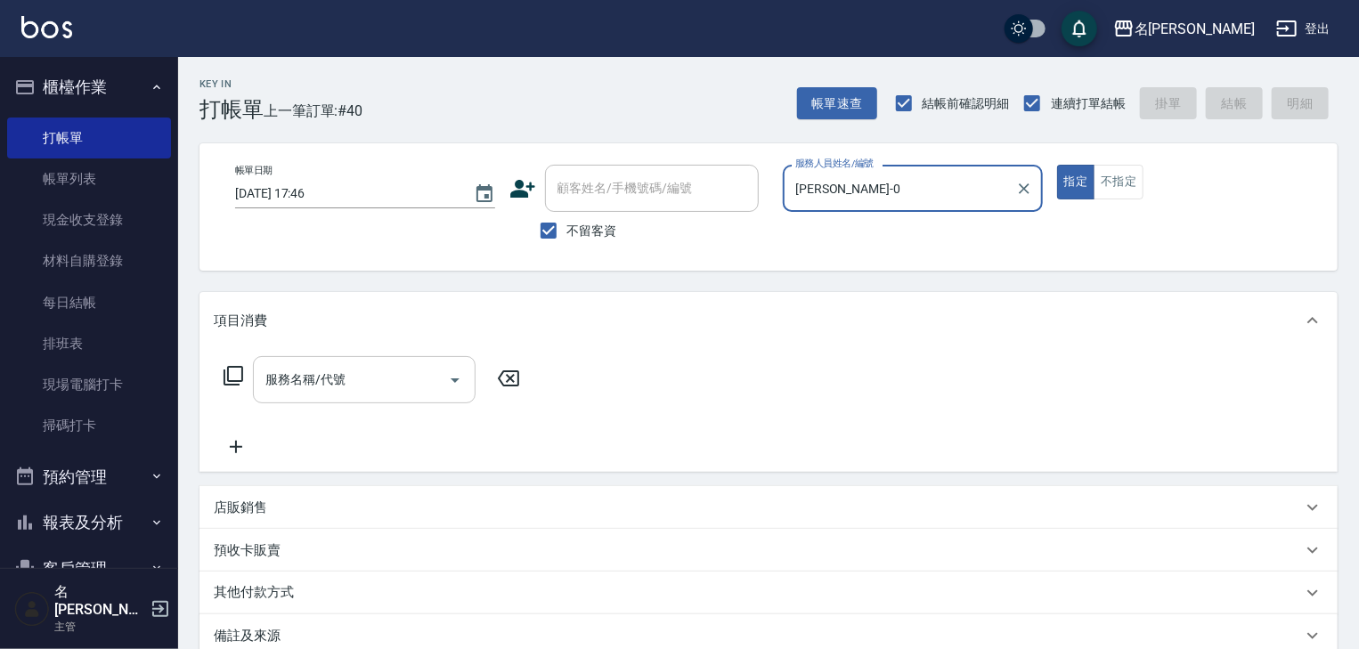
click at [340, 385] on input "服務名稱/代號" at bounding box center [351, 379] width 180 height 31
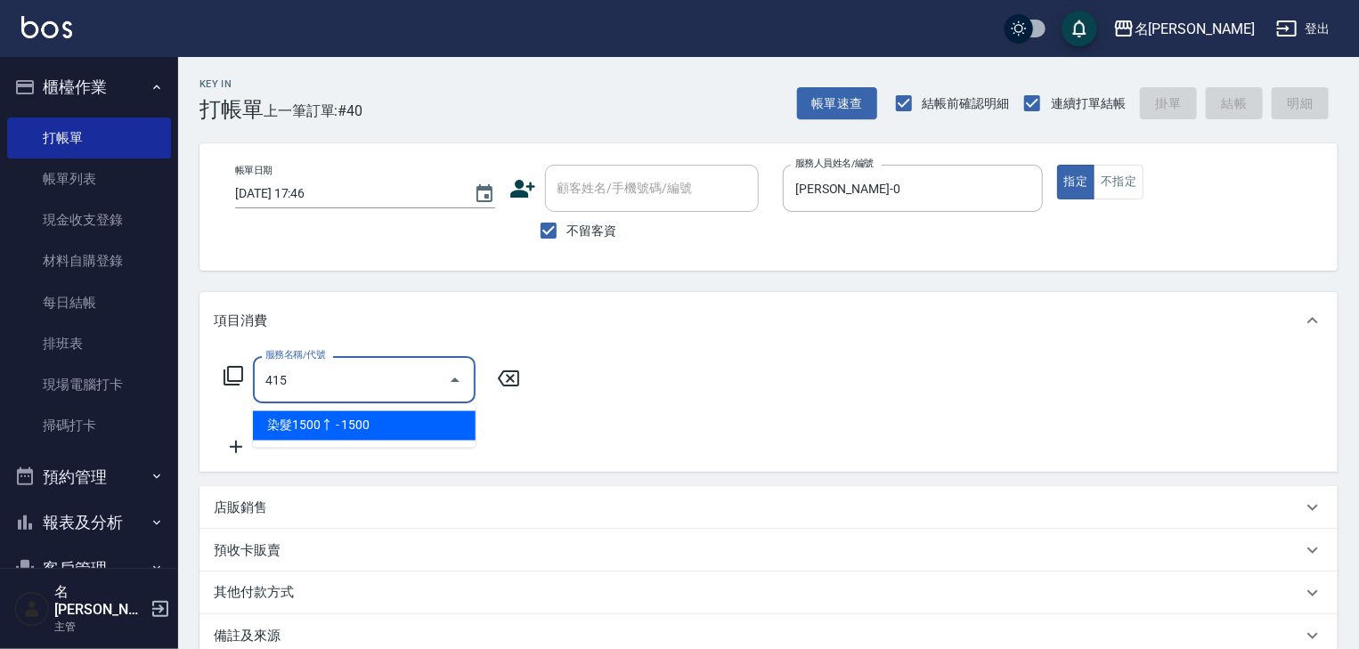
click at [409, 424] on span "染髮1500↑ - 1500" at bounding box center [364, 426] width 223 height 29
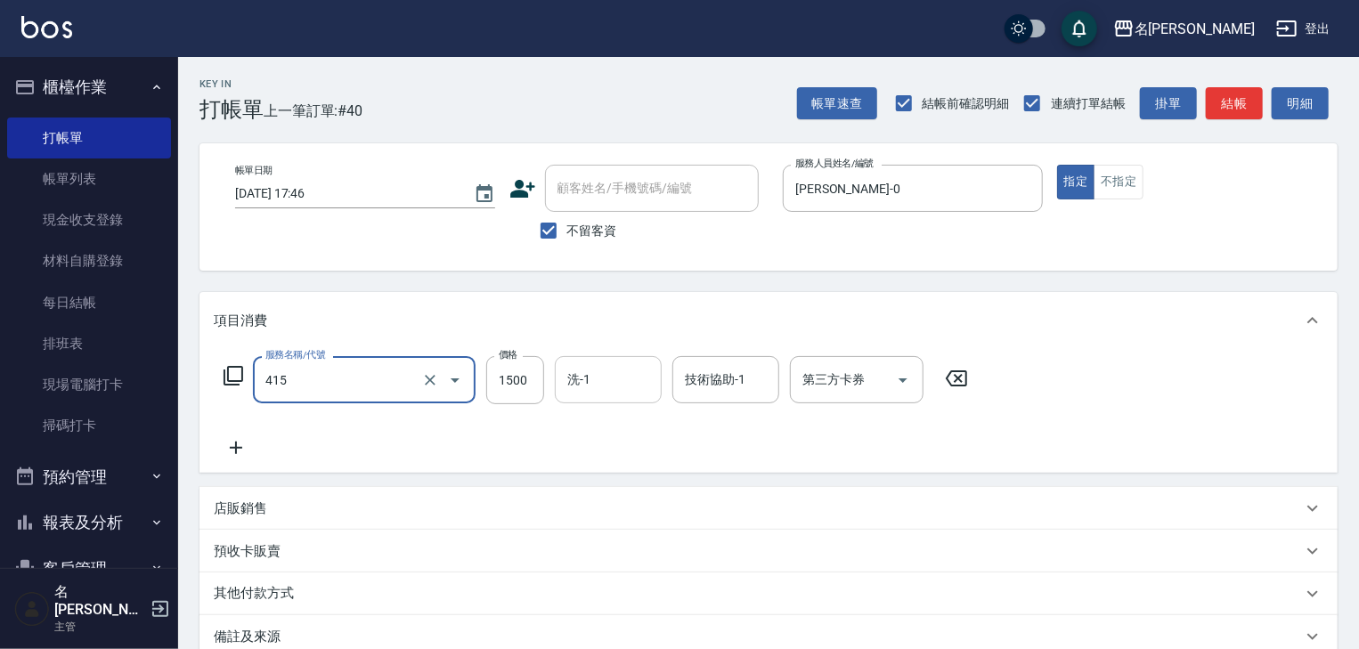
type input "染髮1500↑(415)"
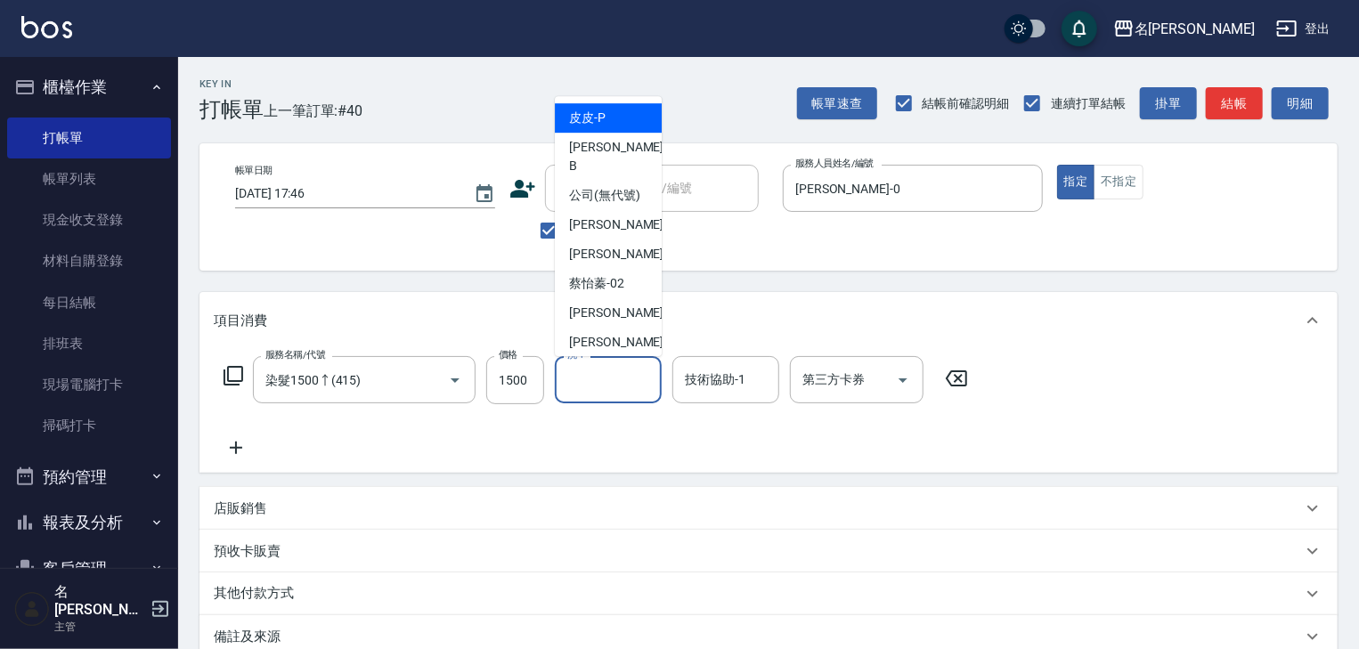
click at [578, 382] on input "洗-1" at bounding box center [608, 379] width 91 height 31
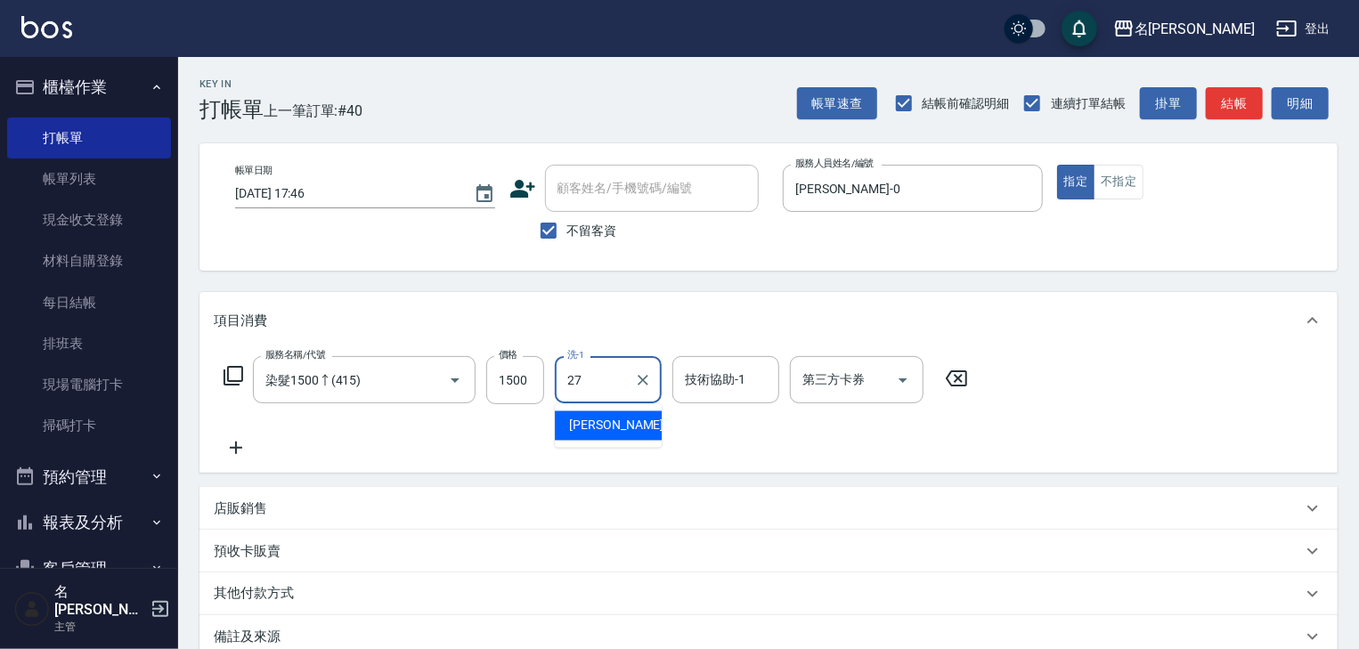
click at [609, 428] on span "[PERSON_NAME]-27" at bounding box center [625, 426] width 112 height 19
type input "[PERSON_NAME]-27"
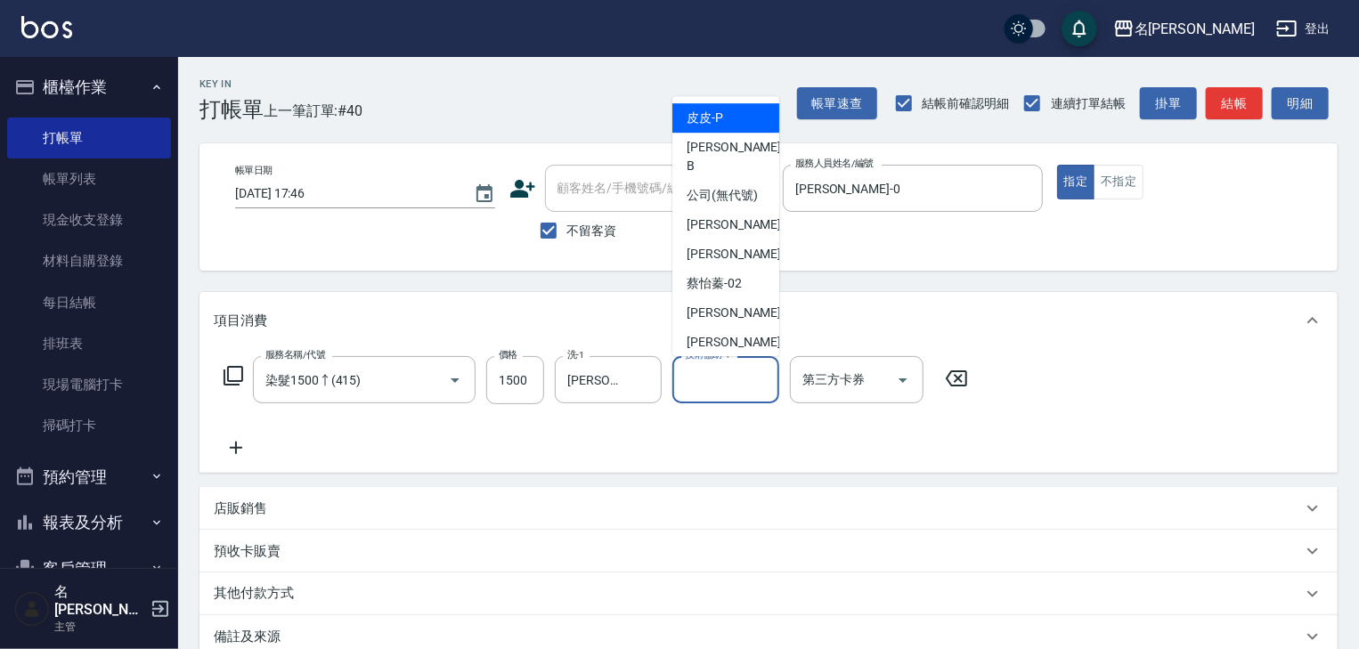
click at [730, 385] on input "技術協助-1" at bounding box center [726, 379] width 91 height 31
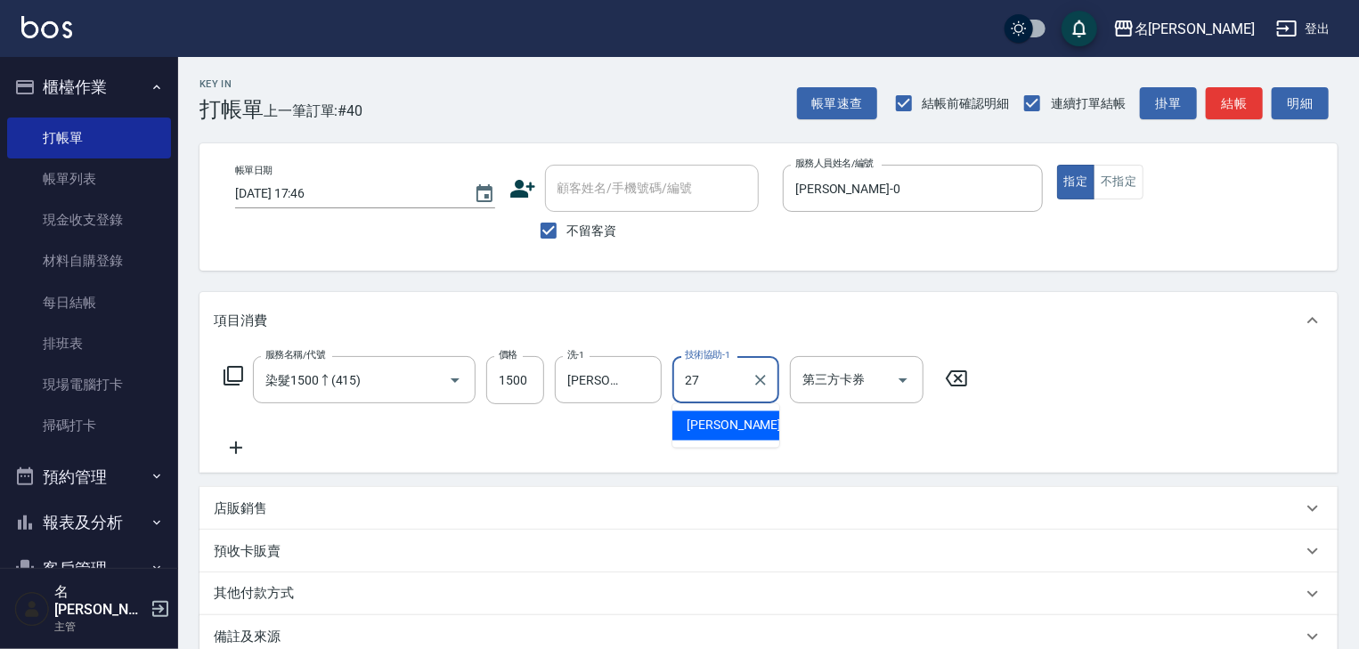
click at [756, 425] on div "[PERSON_NAME]-27" at bounding box center [726, 426] width 107 height 29
type input "[PERSON_NAME]-27"
click at [232, 445] on icon at bounding box center [236, 447] width 45 height 21
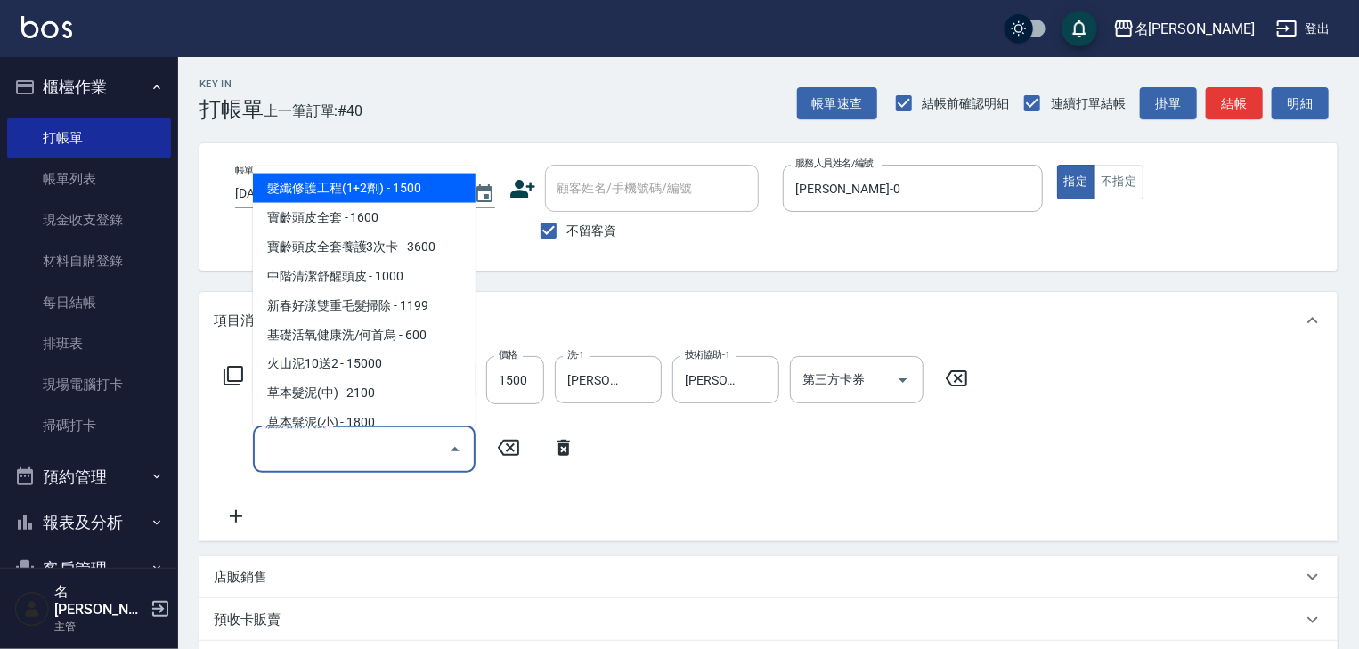
click at [299, 460] on input "服務名稱/代號" at bounding box center [351, 449] width 180 height 31
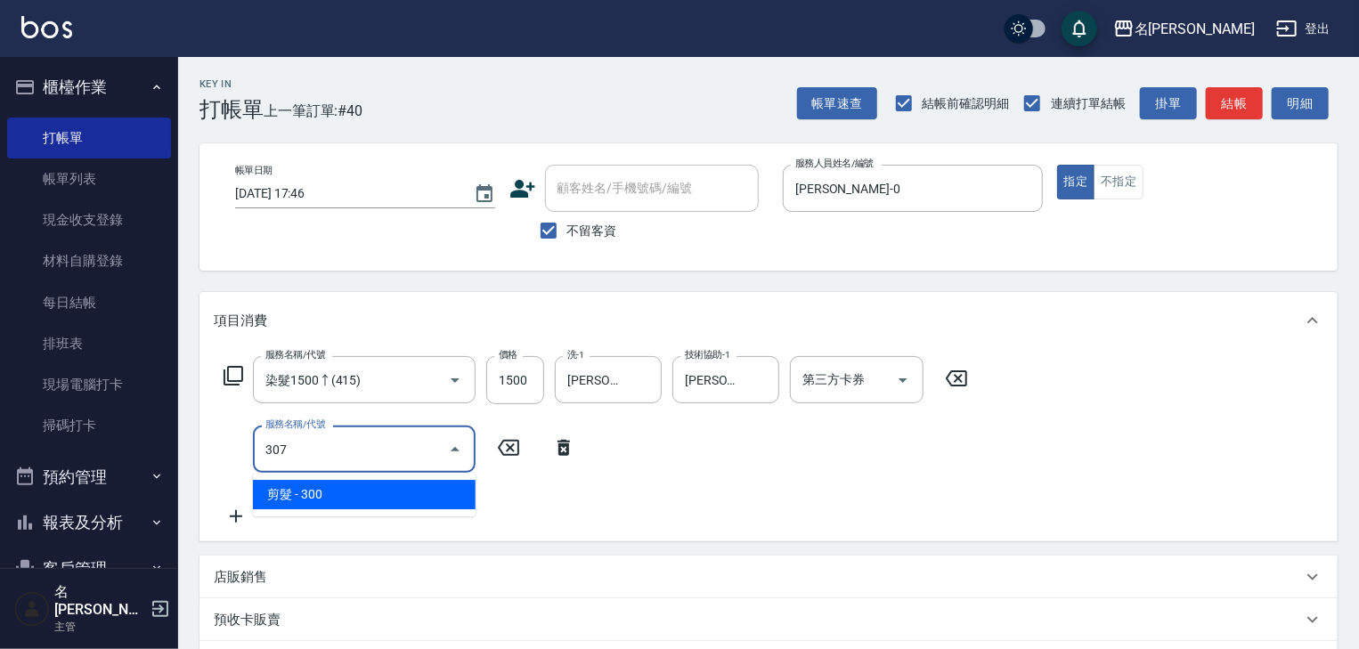
drag, startPoint x: 355, startPoint y: 492, endPoint x: 456, endPoint y: 481, distance: 102.1
click at [363, 494] on span "剪髮 - 300" at bounding box center [364, 494] width 223 height 29
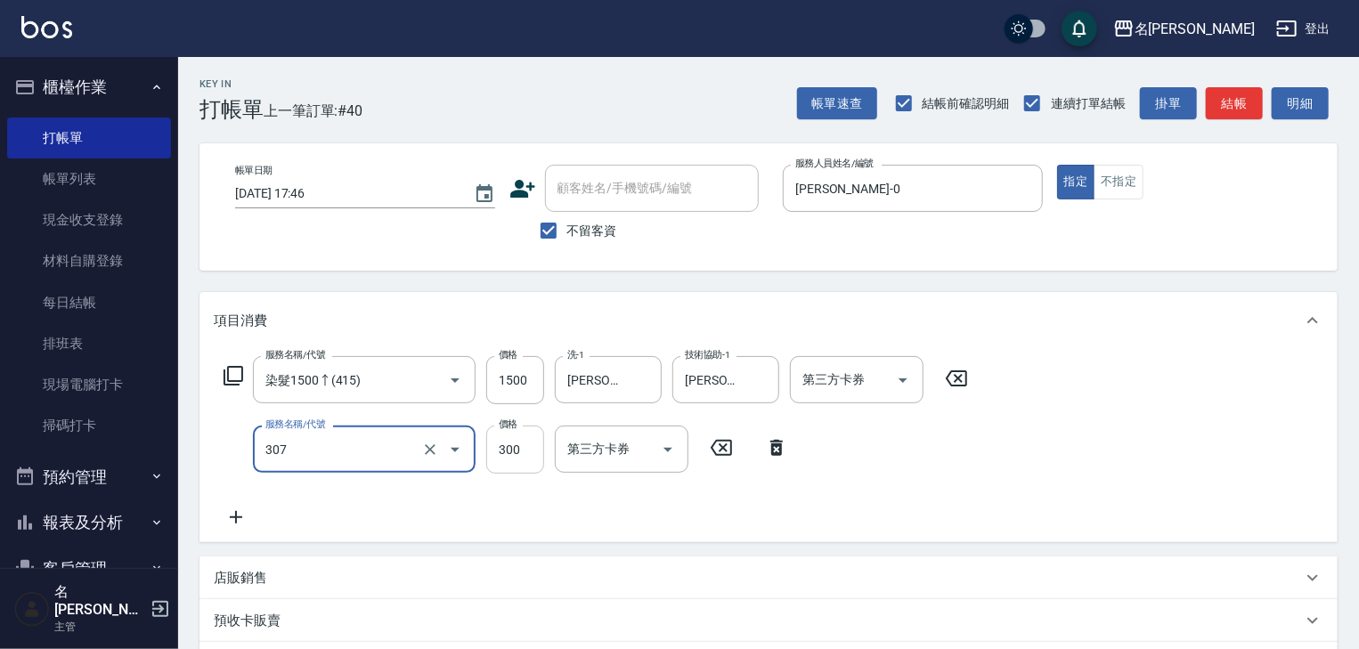
type input "剪髮(307)"
click at [505, 445] on input "300" at bounding box center [515, 450] width 58 height 48
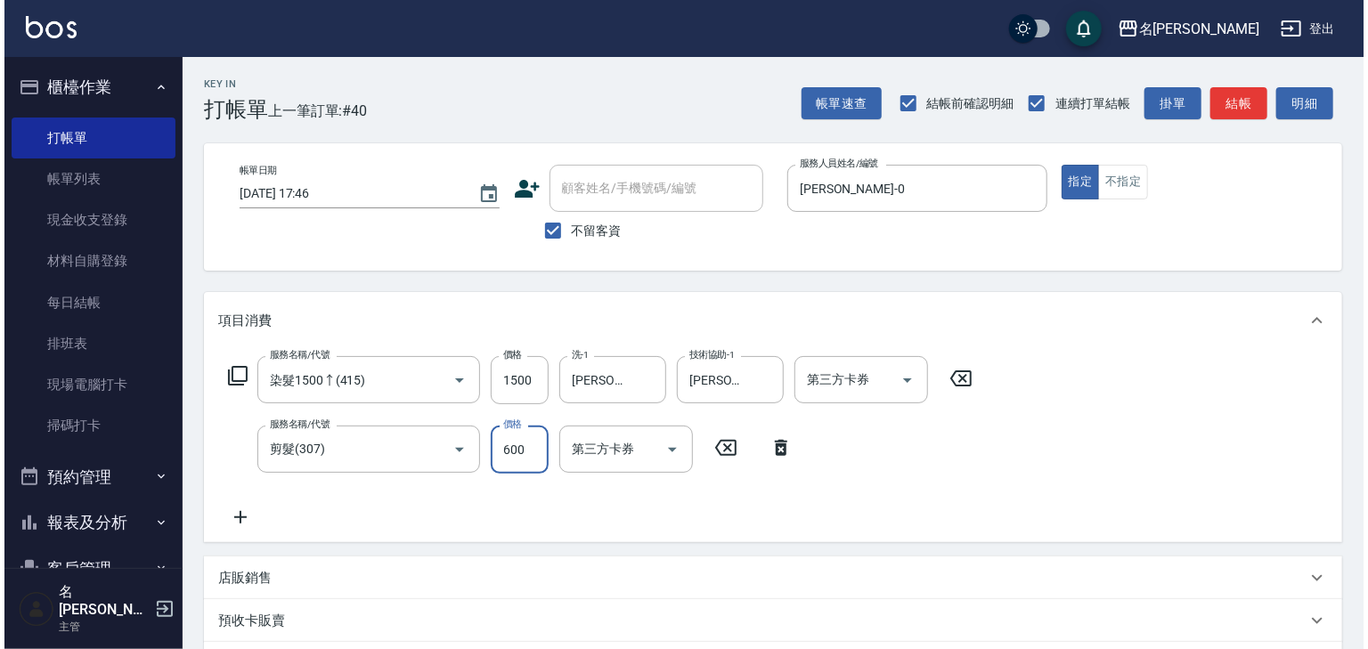
scroll to position [278, 0]
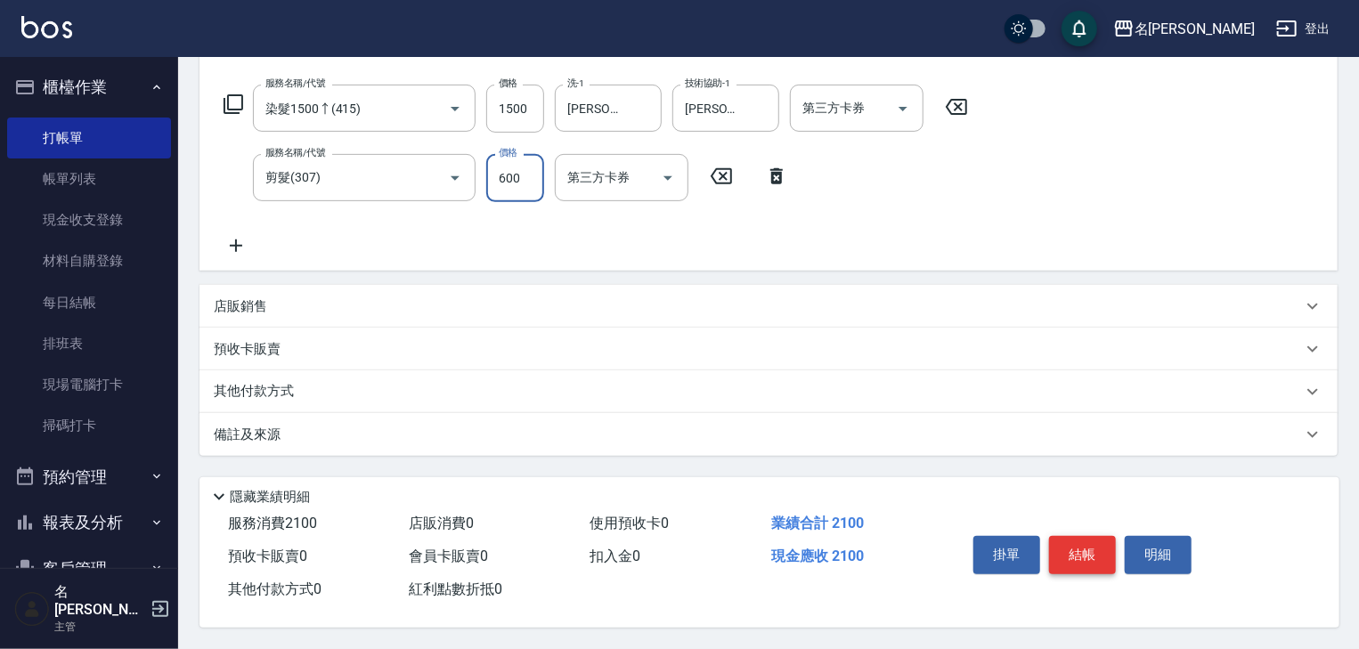
type input "600"
click at [1077, 552] on button "結帳" at bounding box center [1082, 554] width 67 height 37
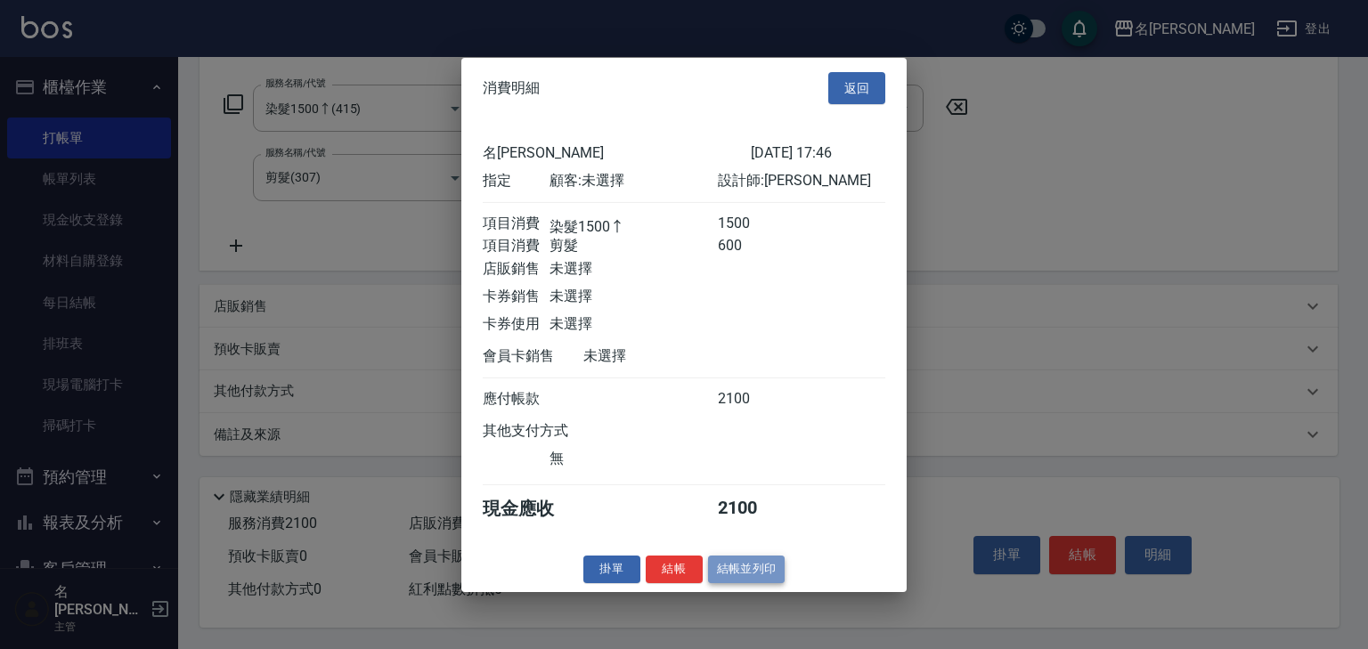
click at [747, 583] on button "結帳並列印" at bounding box center [746, 570] width 77 height 28
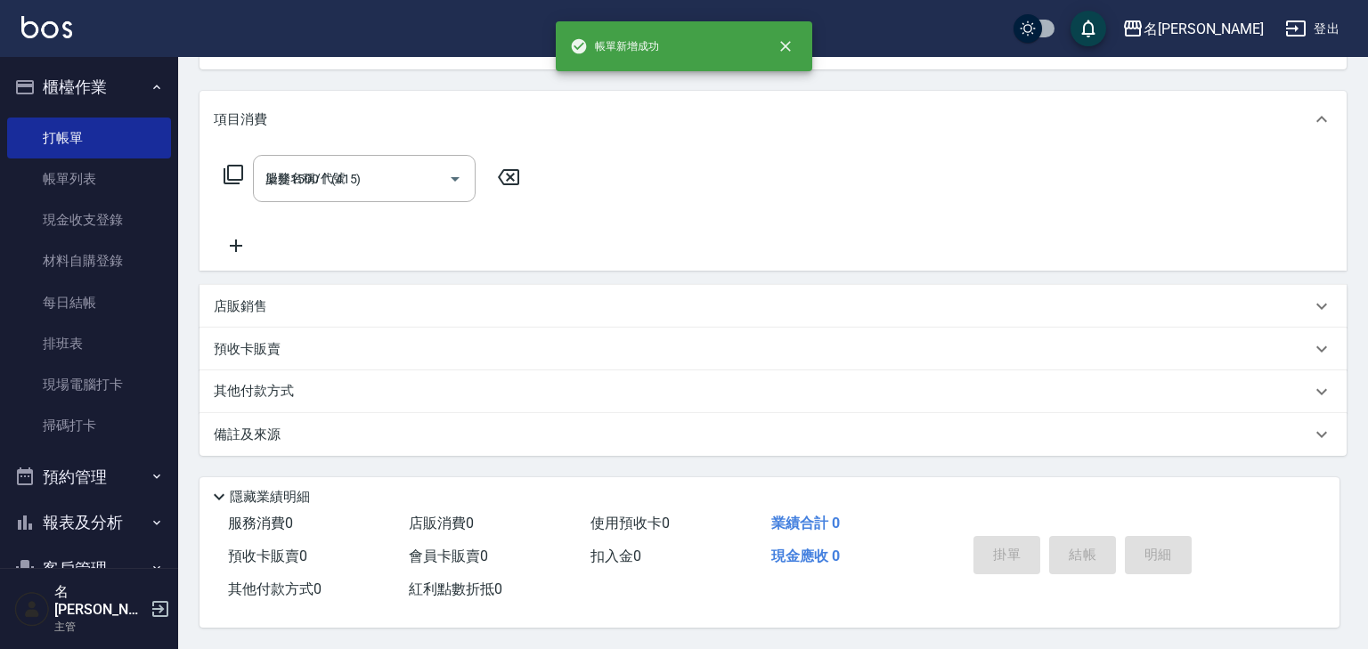
type input "[DATE] 17:52"
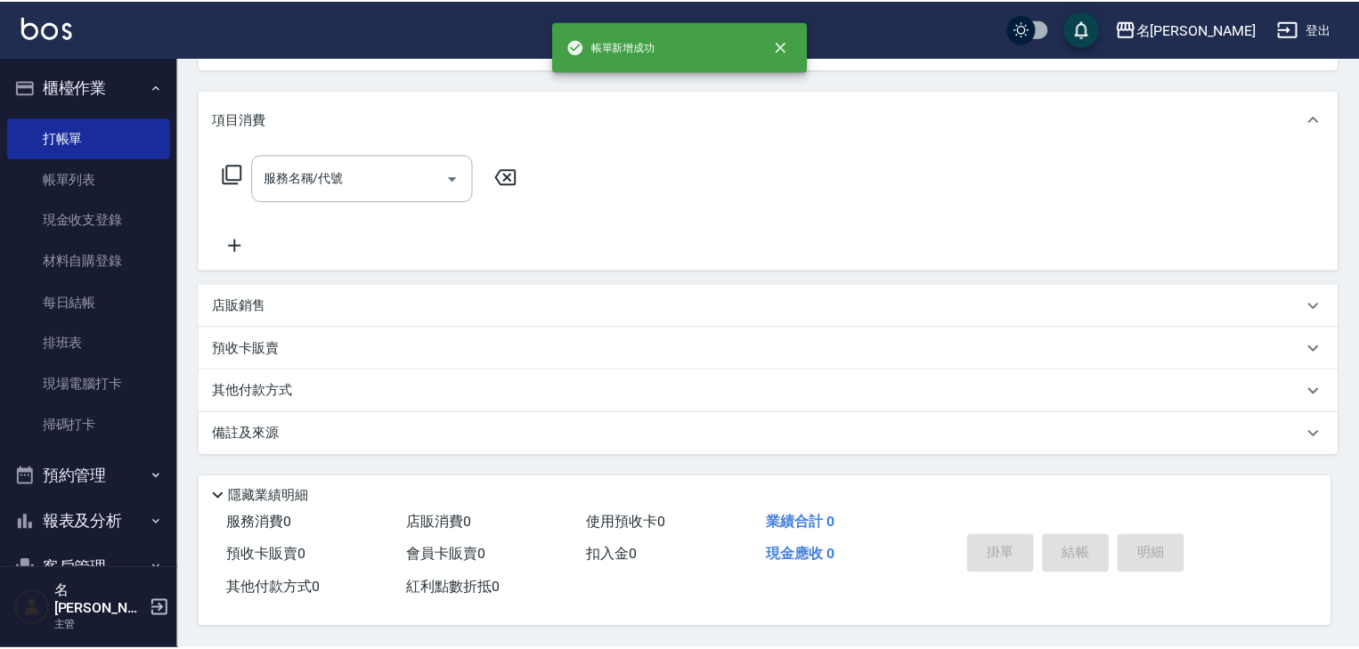
scroll to position [0, 0]
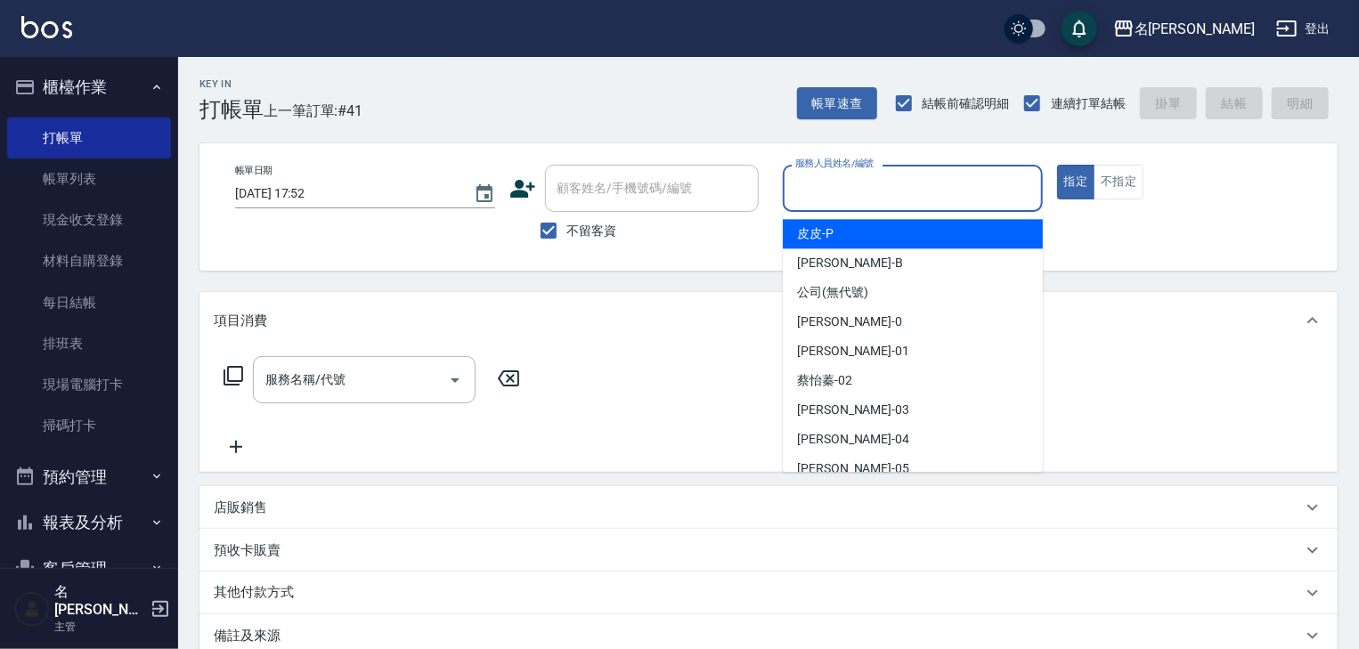
click at [932, 179] on input "服務人員姓名/編號" at bounding box center [913, 188] width 244 height 31
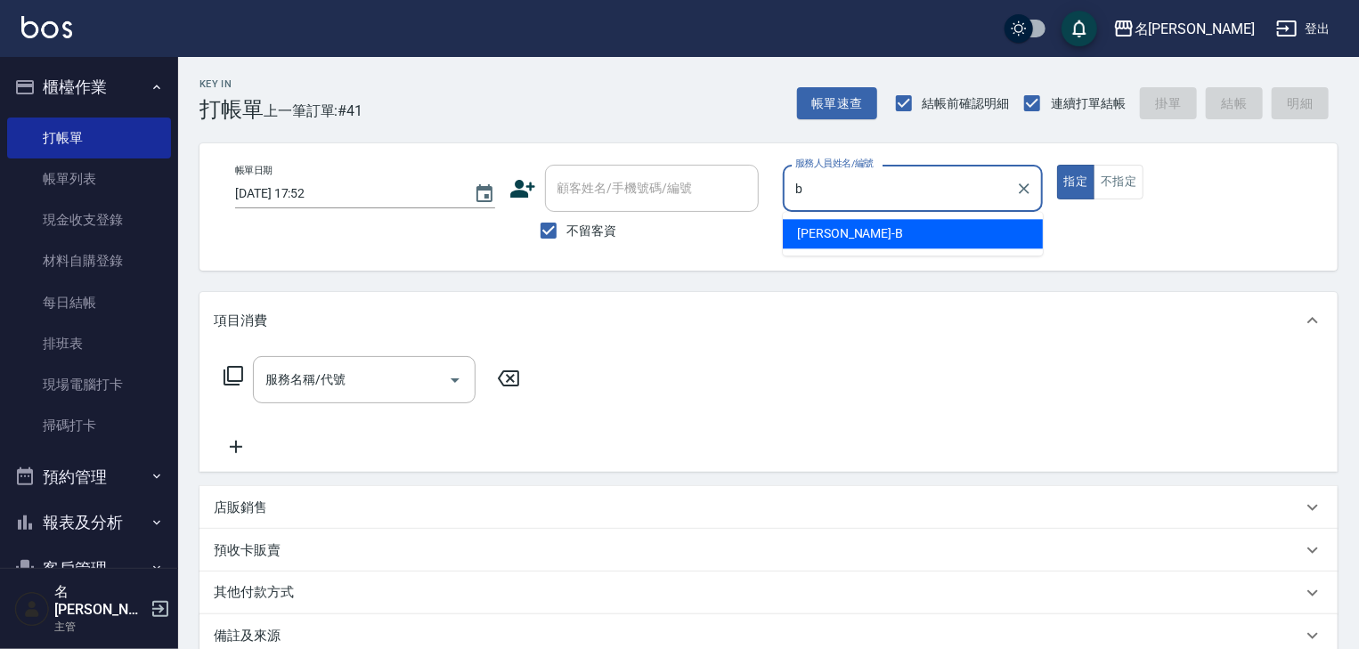
click at [889, 230] on div "[PERSON_NAME]" at bounding box center [913, 233] width 260 height 29
type input "[PERSON_NAME]"
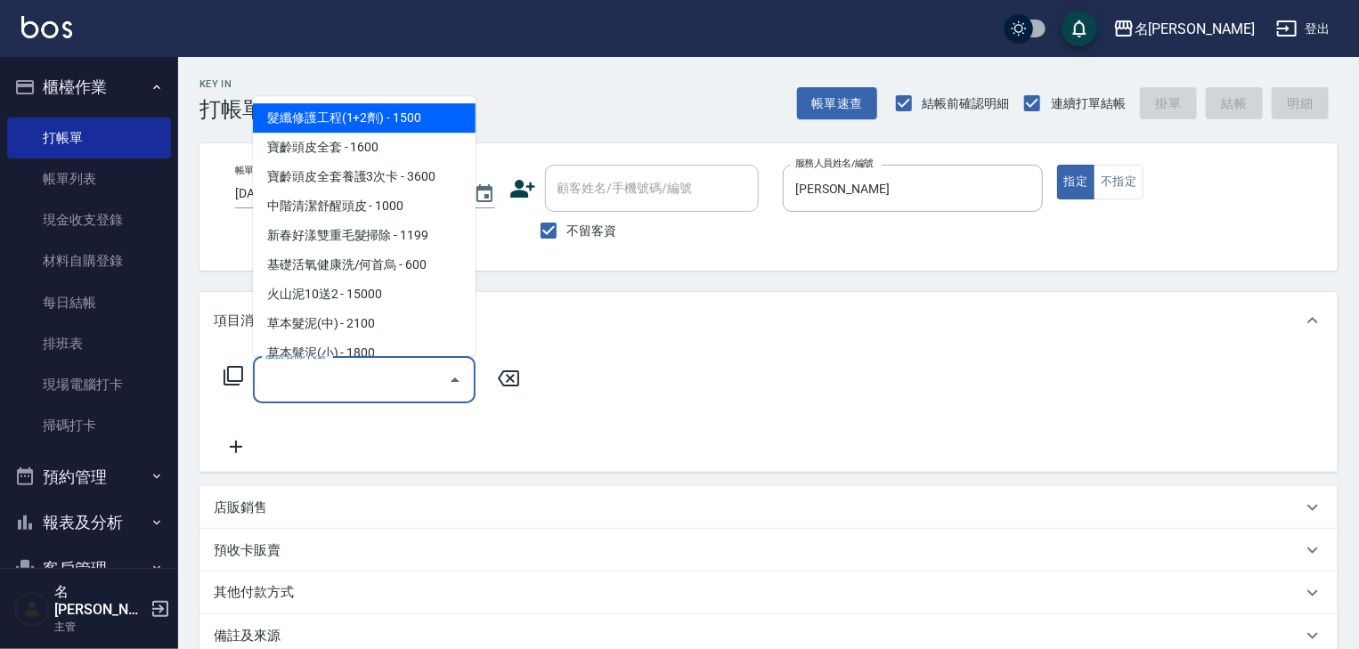
click at [342, 371] on input "服務名稱/代號" at bounding box center [351, 379] width 180 height 31
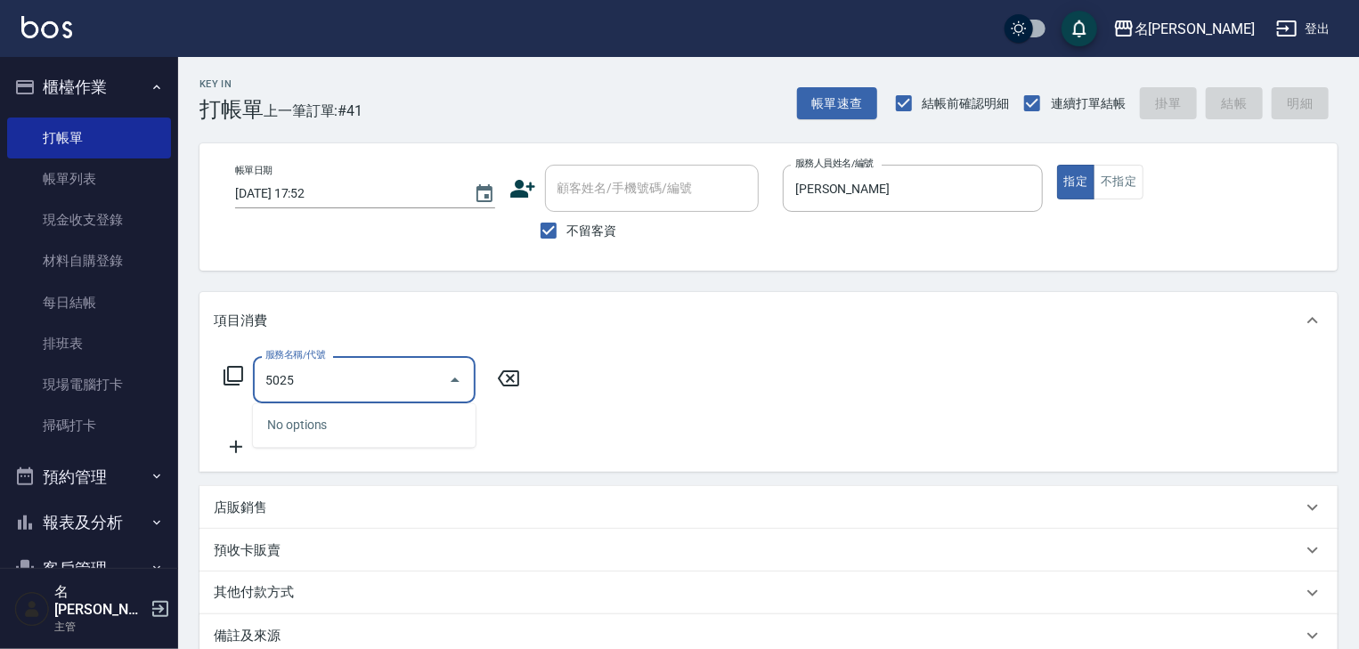
type input "5025"
click at [506, 381] on icon at bounding box center [508, 378] width 45 height 21
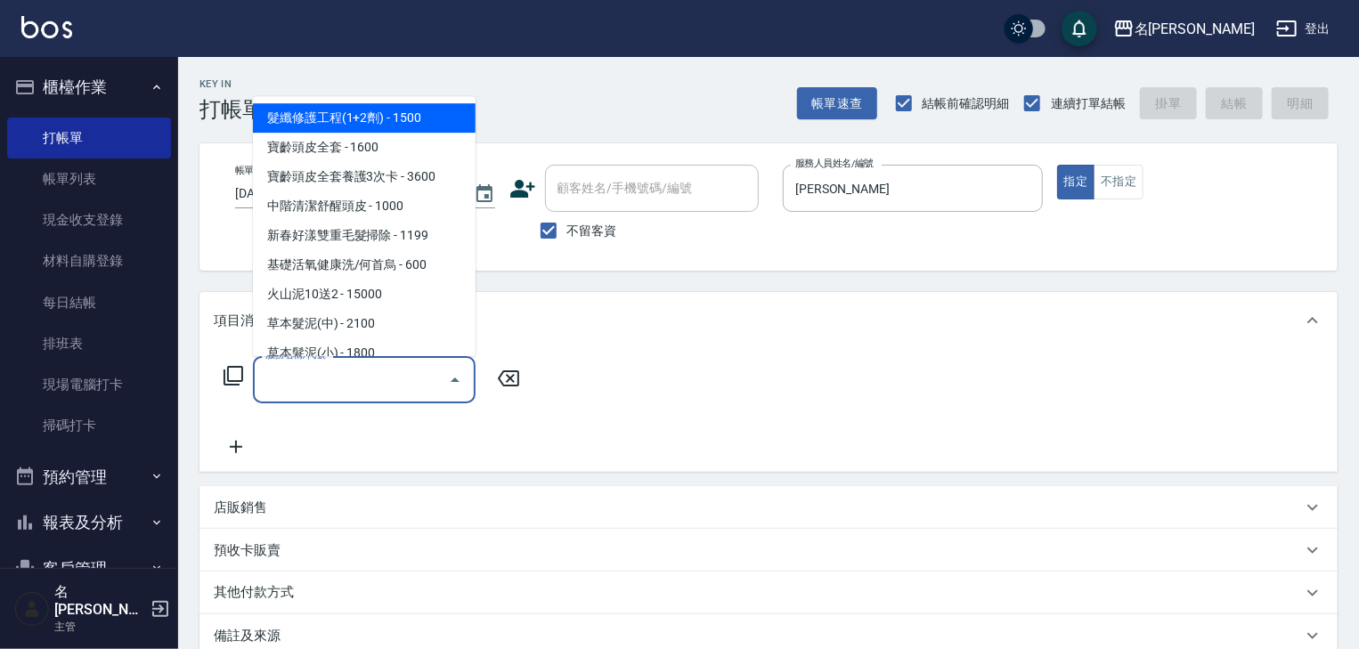
click at [367, 380] on input "服務名稱/代號" at bounding box center [351, 379] width 180 height 31
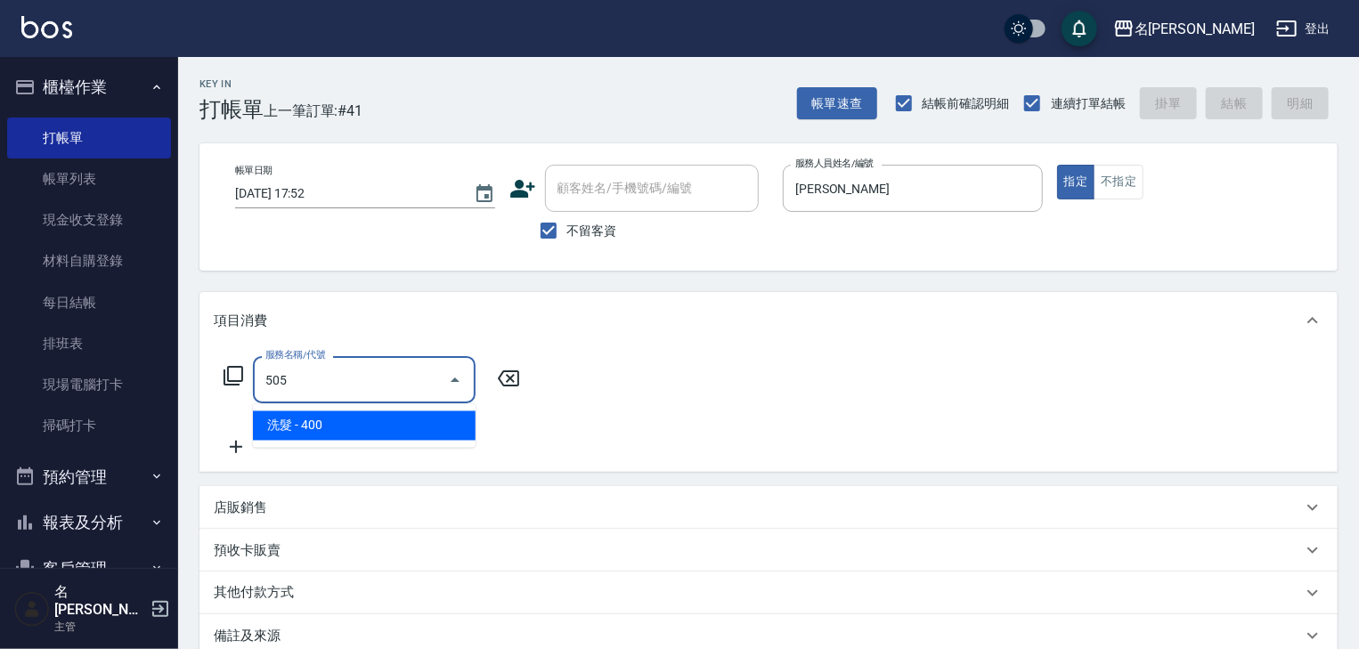
click at [383, 417] on span "洗髮 - 400" at bounding box center [364, 426] width 223 height 29
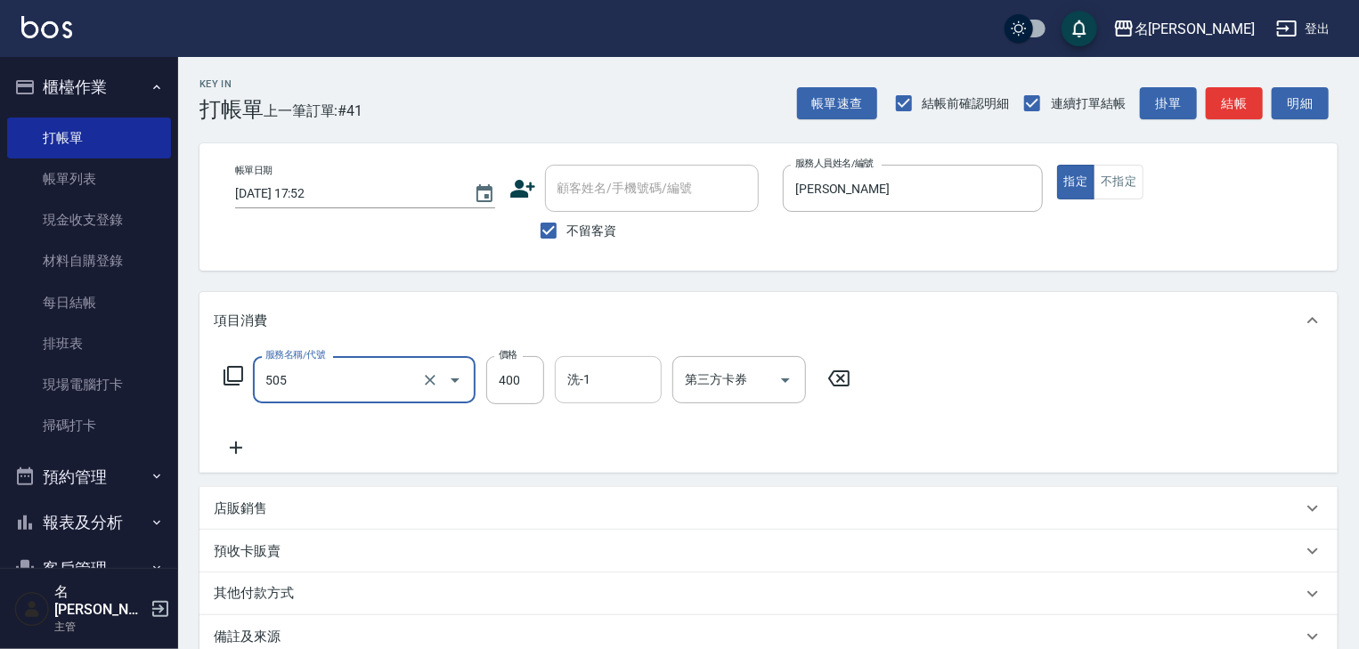
type input "洗髮(505)"
click at [573, 383] on input "洗-1" at bounding box center [608, 379] width 91 height 31
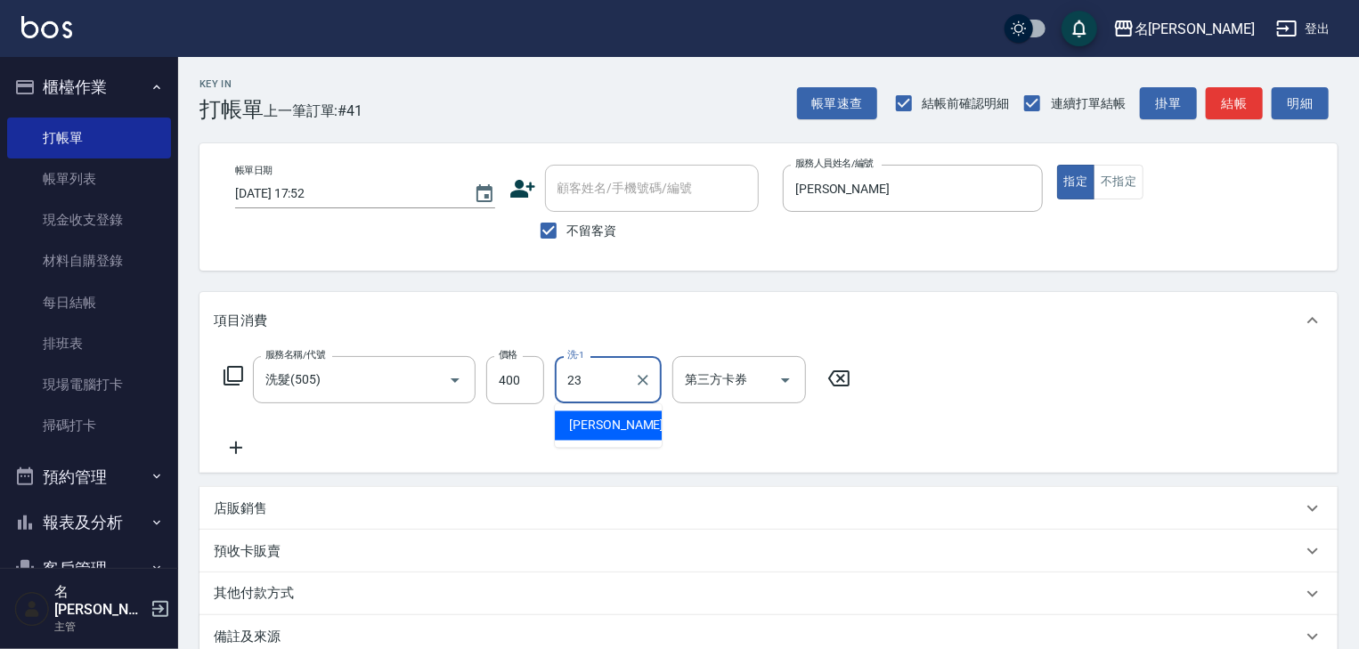
click at [597, 428] on span "[PERSON_NAME]-23" at bounding box center [625, 426] width 112 height 19
type input "[PERSON_NAME]-23"
click at [244, 447] on icon at bounding box center [236, 447] width 45 height 21
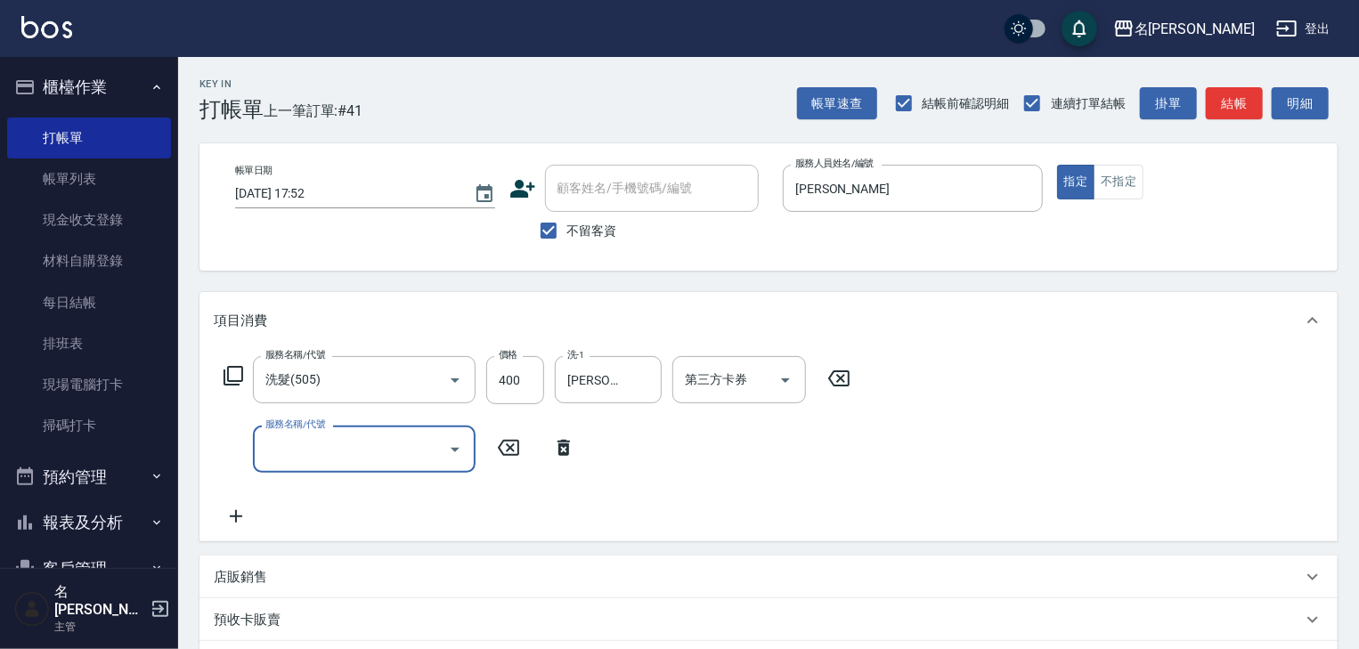
click at [297, 469] on div "服務名稱/代號" at bounding box center [364, 449] width 223 height 47
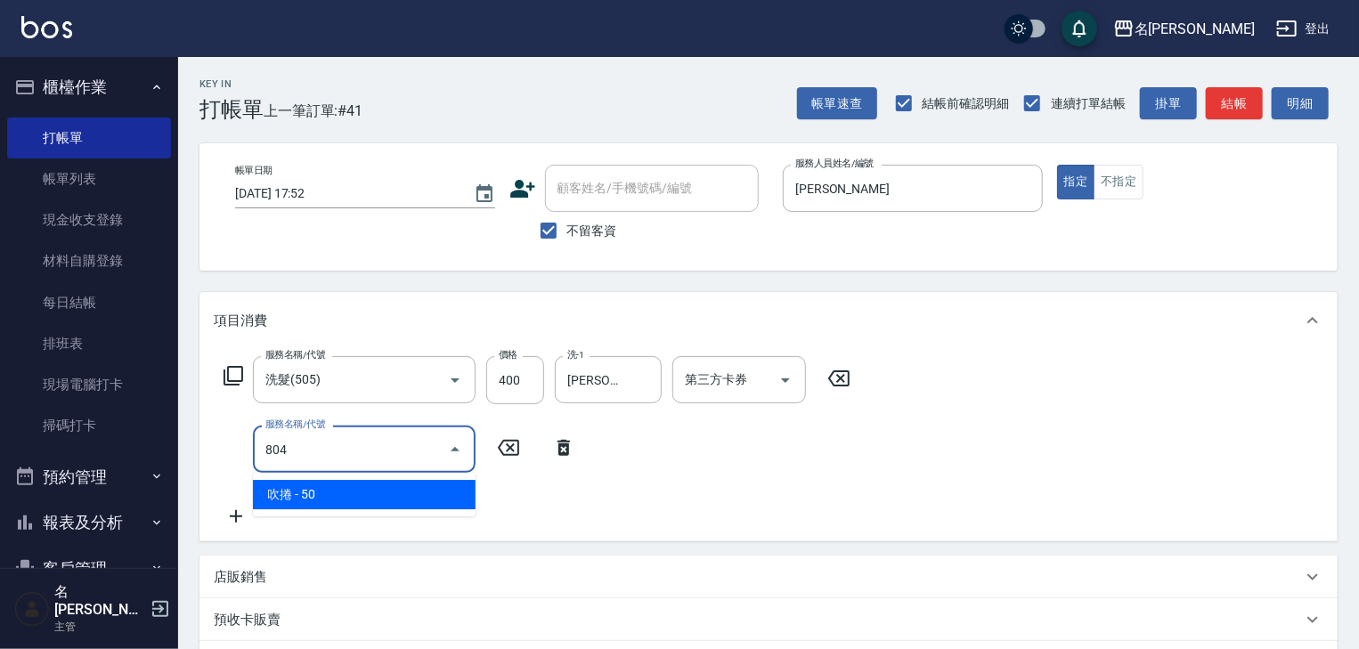
click at [374, 500] on span "吹捲 - 50" at bounding box center [364, 494] width 223 height 29
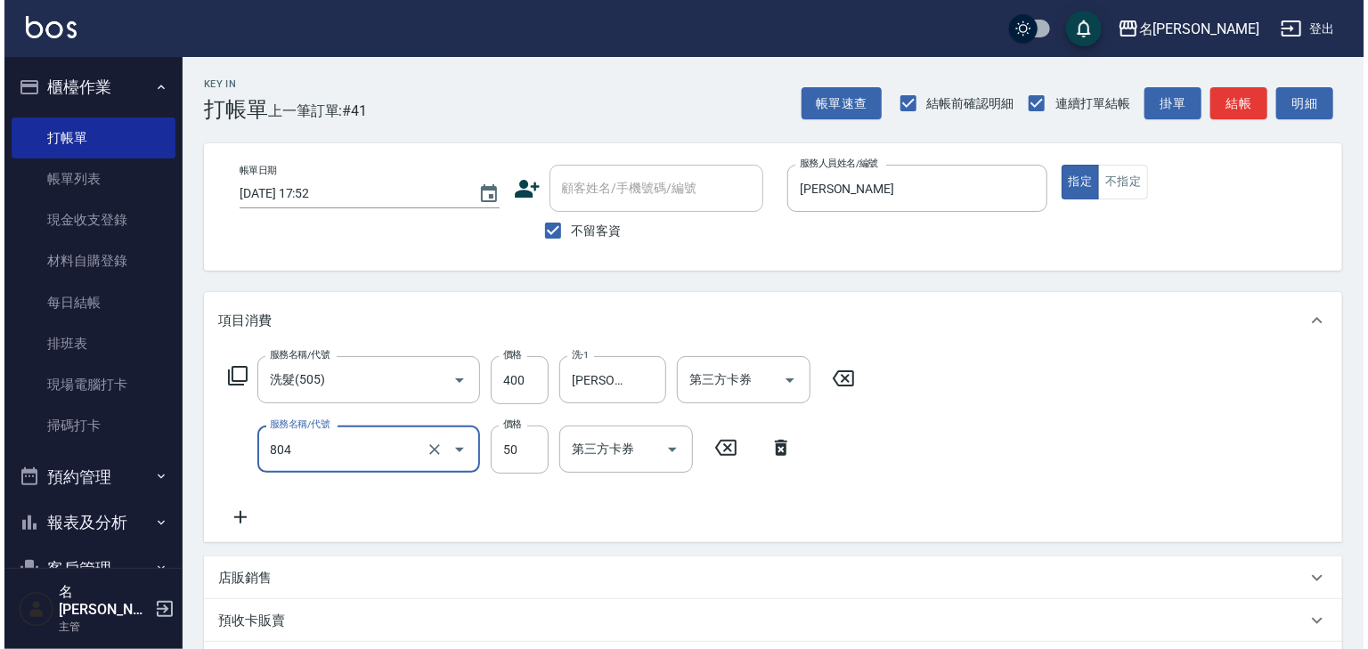
scroll to position [278, 0]
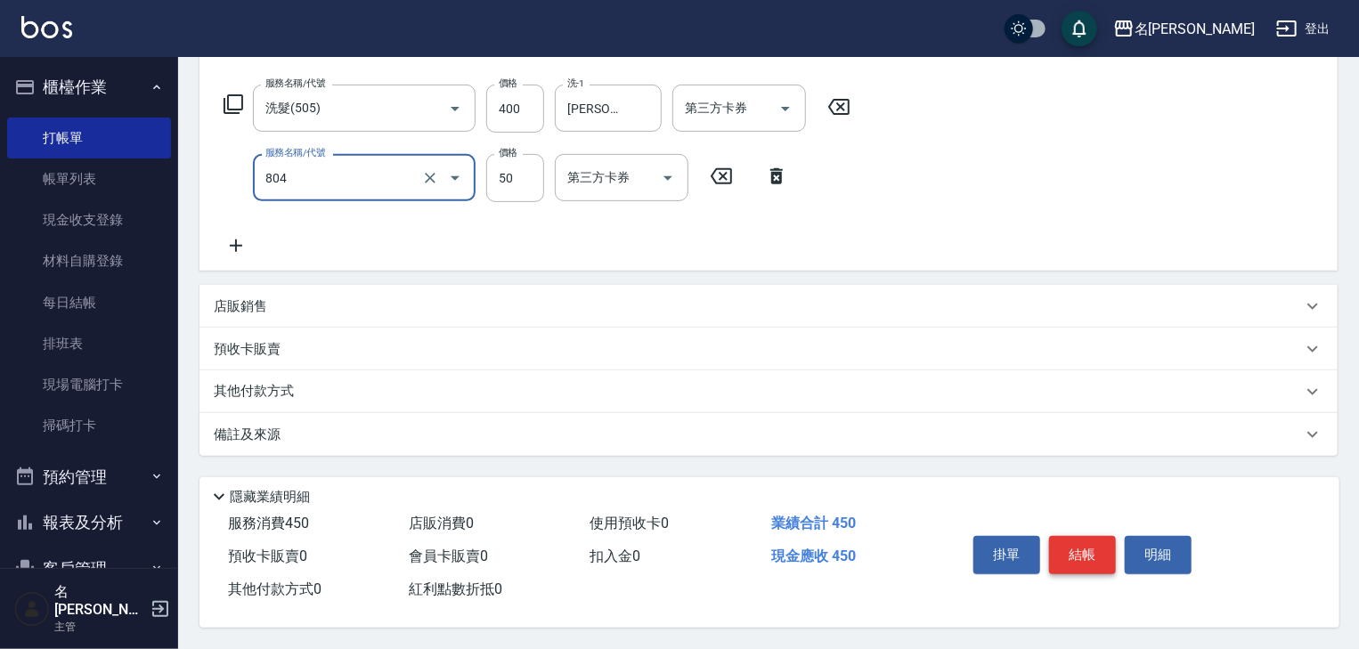
type input "吹捲(804)"
click at [1080, 558] on button "結帳" at bounding box center [1082, 554] width 67 height 37
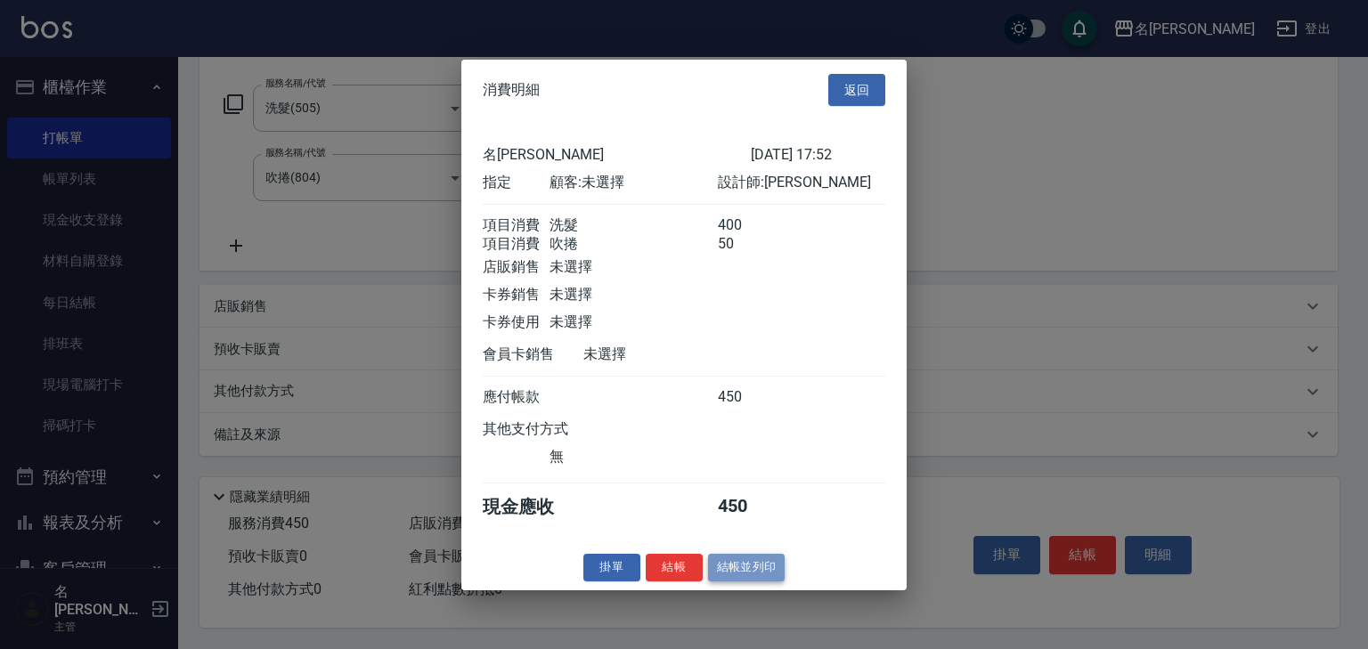
click at [745, 581] on button "結帳並列印" at bounding box center [746, 568] width 77 height 28
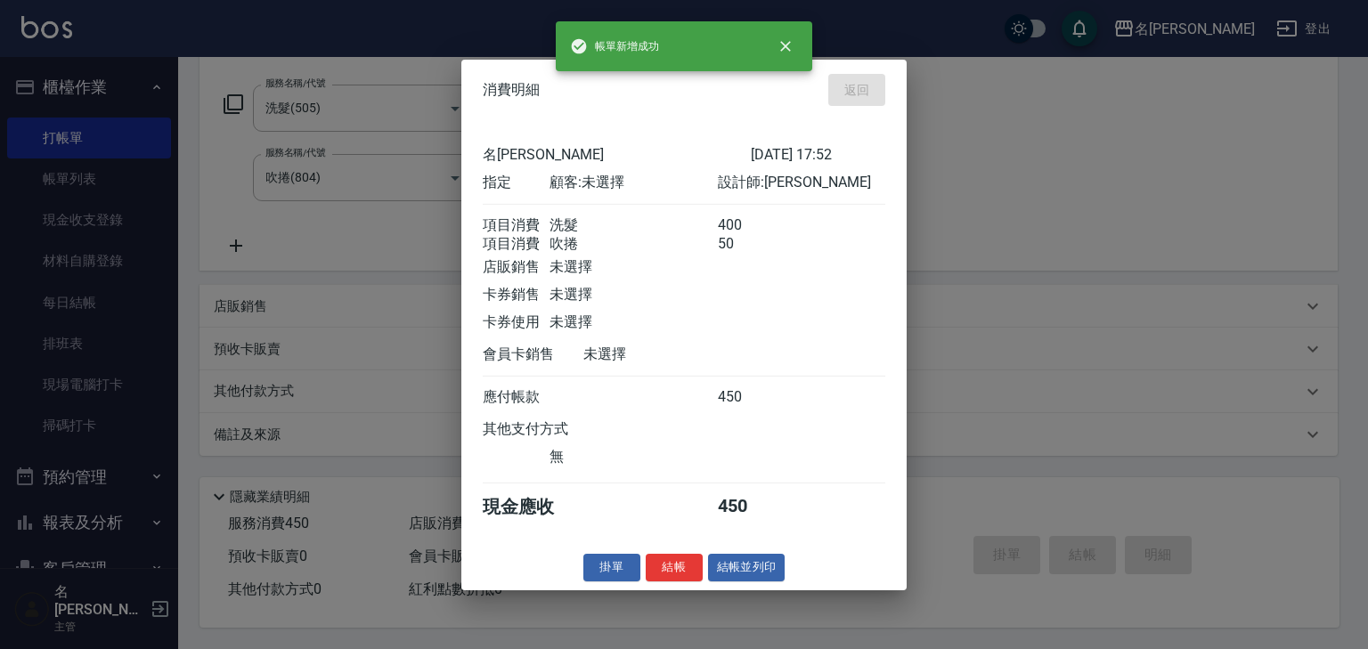
type input "[DATE] 17:53"
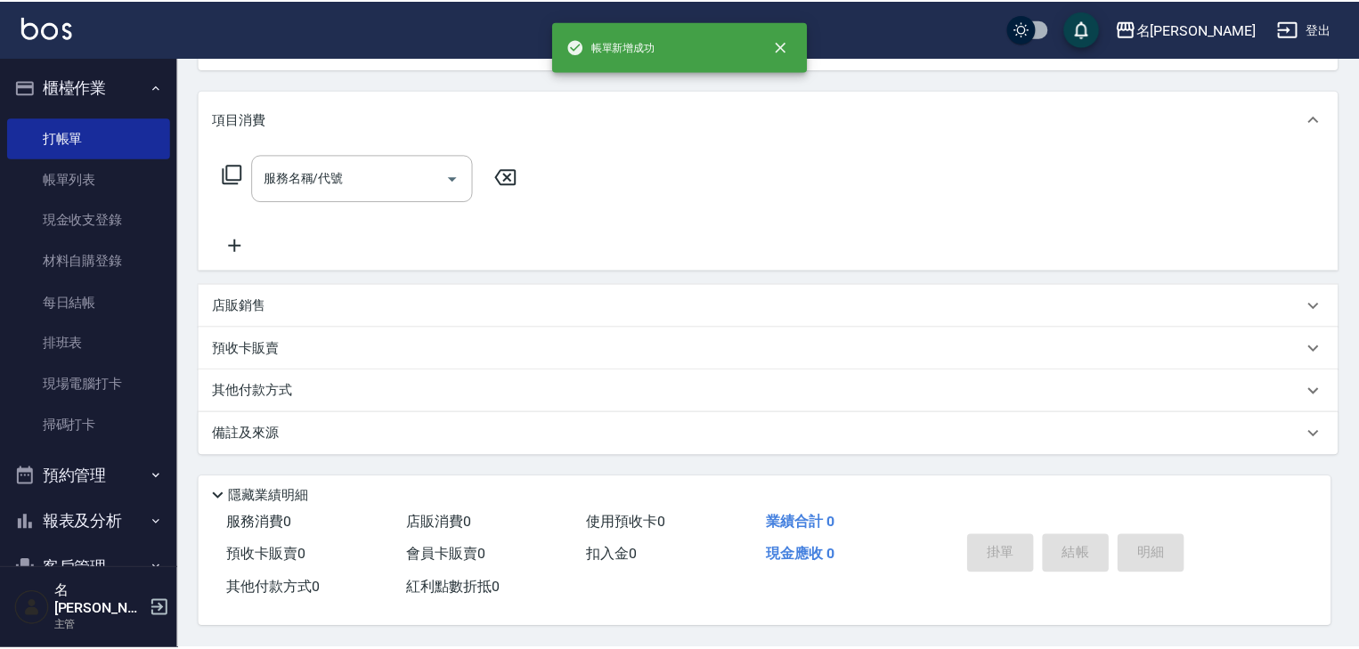
scroll to position [0, 0]
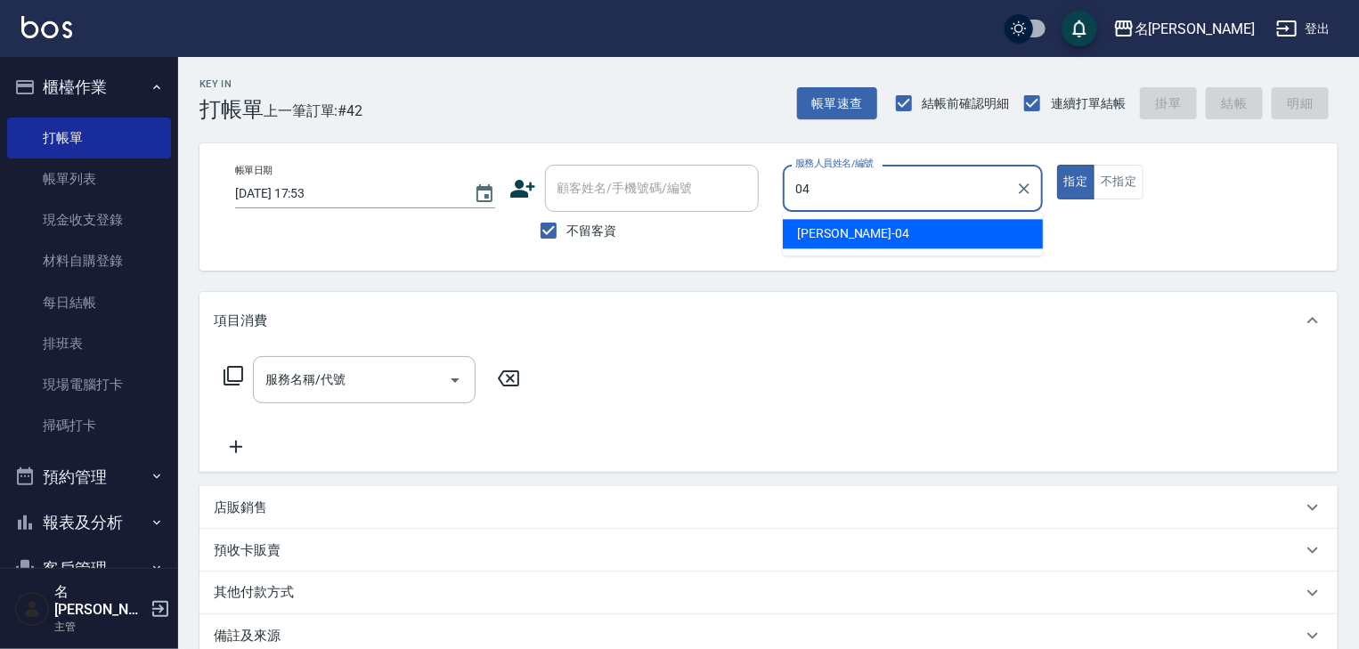
type input "[PERSON_NAME]-04"
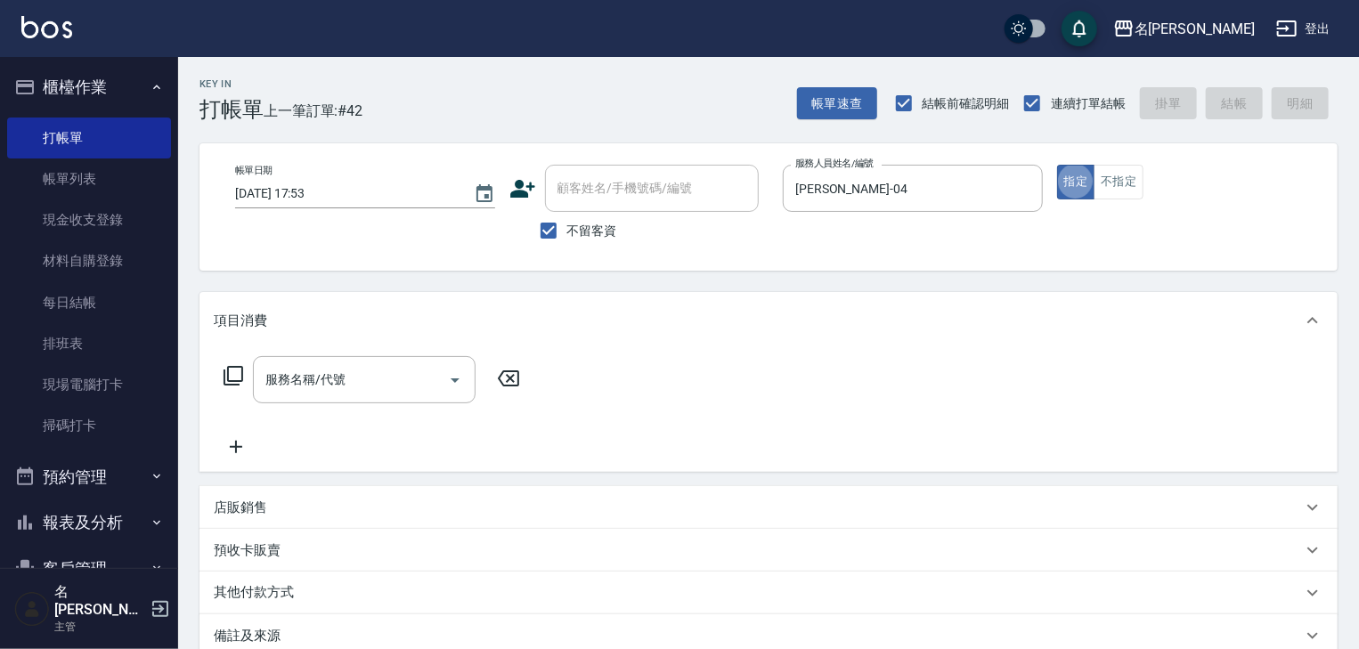
type button "true"
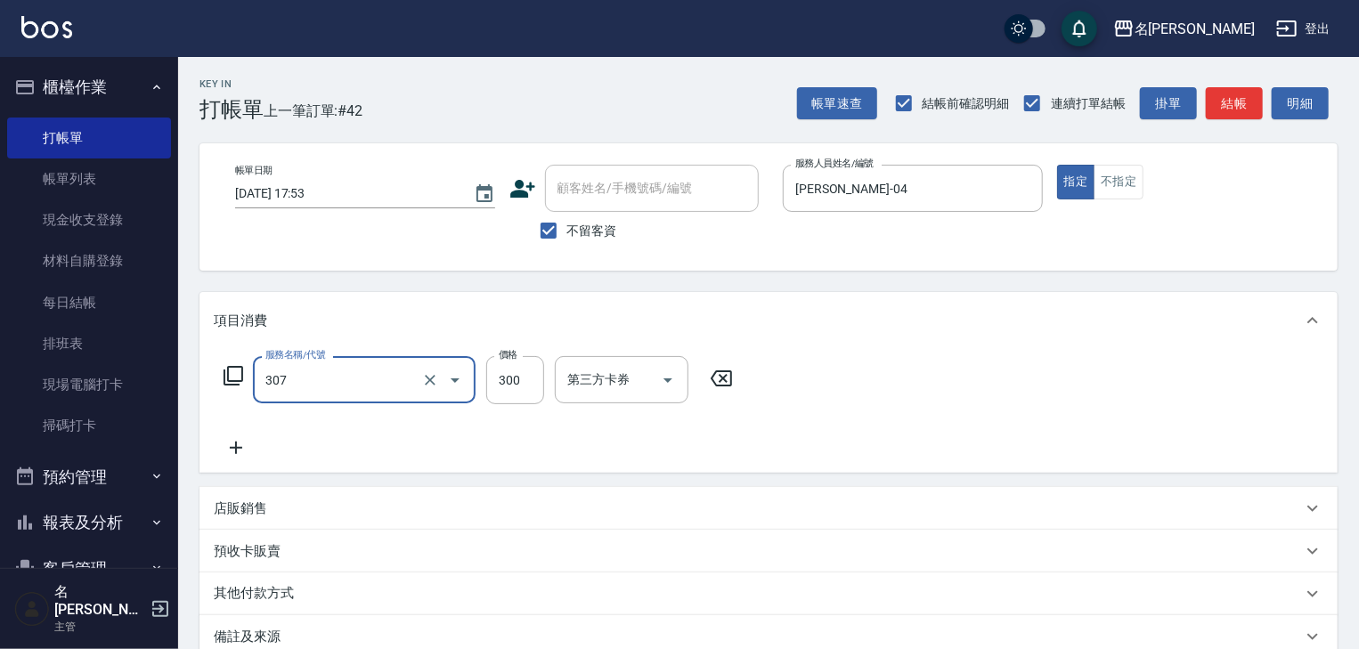
type input "剪髮(307)"
type input "500"
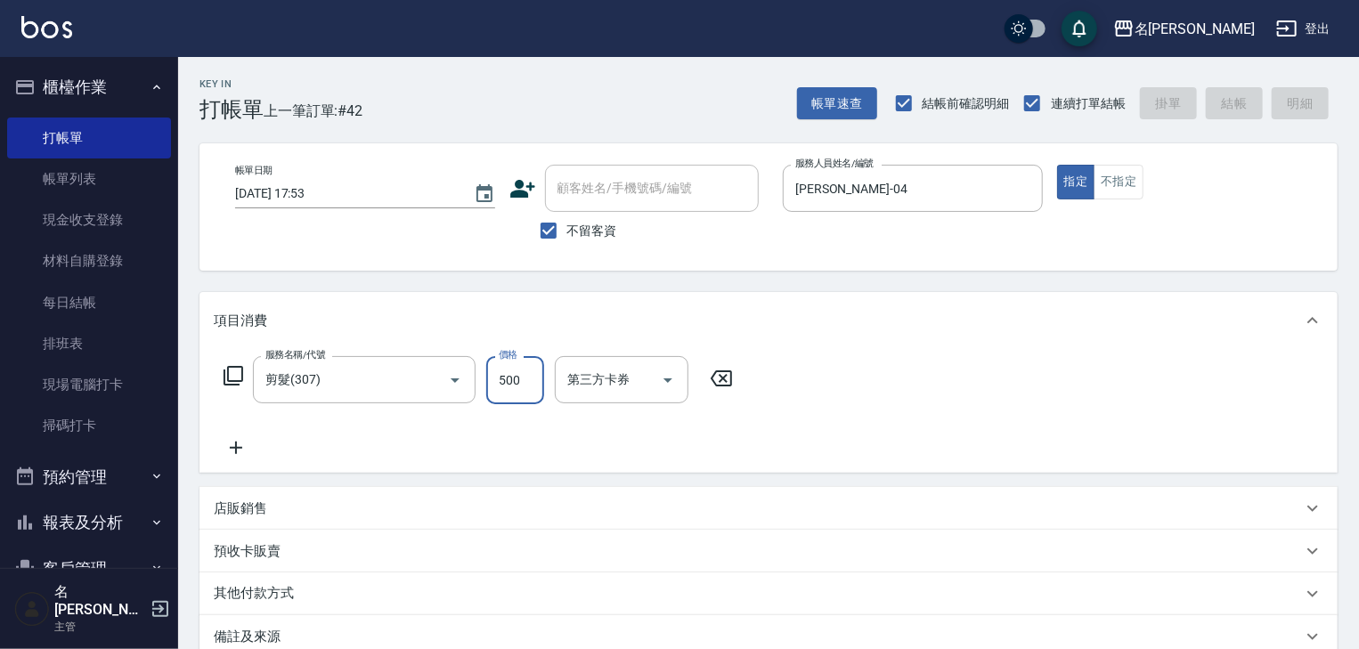
type input "[DATE] 18:01"
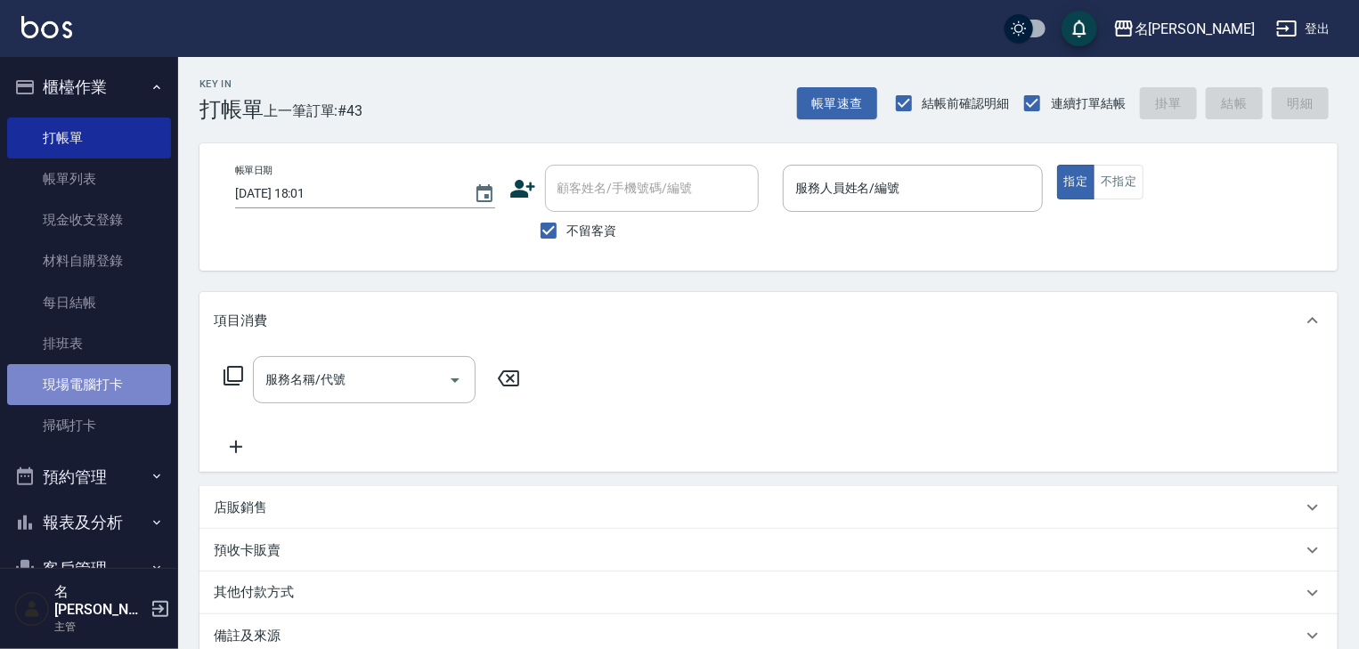
click at [93, 376] on link "現場電腦打卡" at bounding box center [89, 384] width 164 height 41
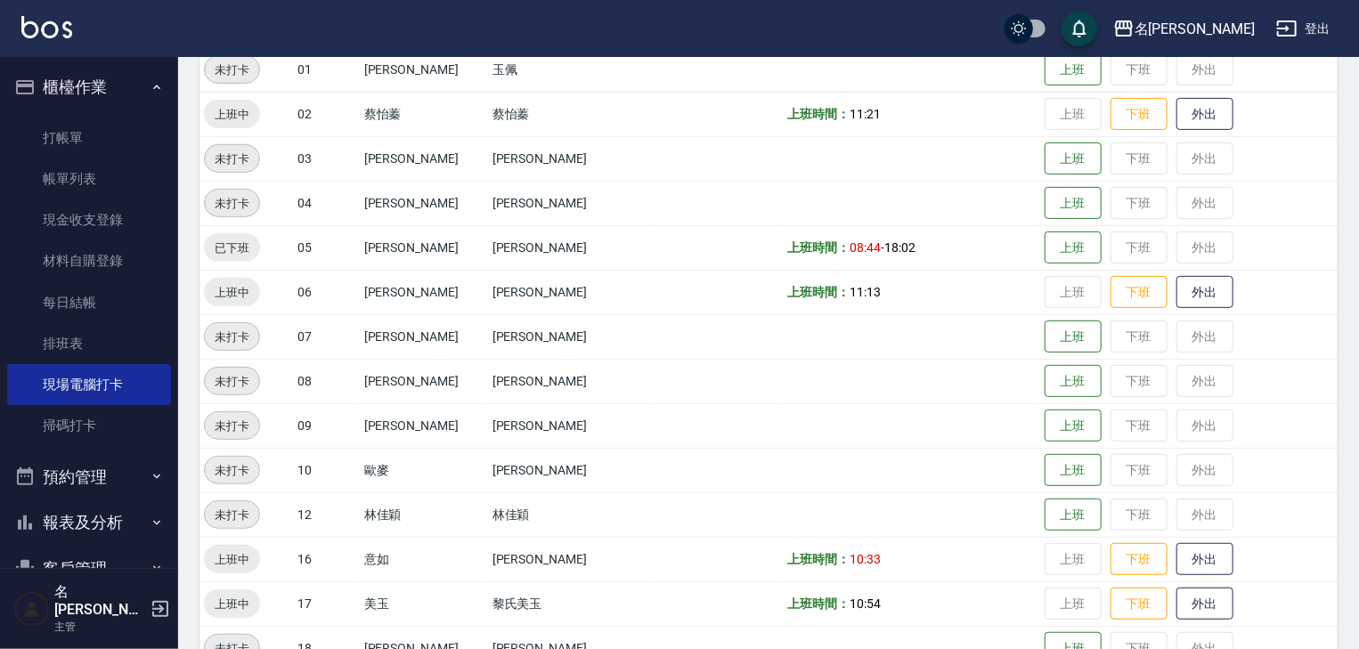
scroll to position [570, 0]
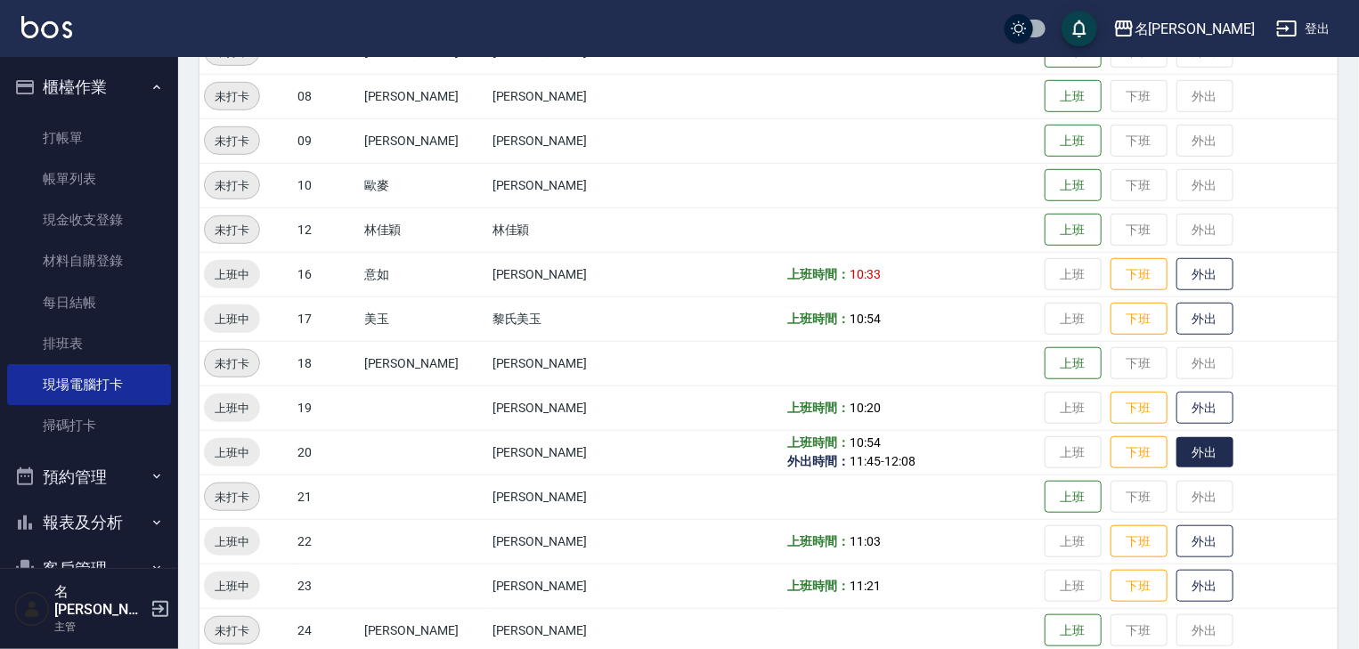
click at [1199, 461] on button "外出" at bounding box center [1205, 452] width 57 height 31
click at [1177, 446] on button "歸來" at bounding box center [1205, 452] width 57 height 31
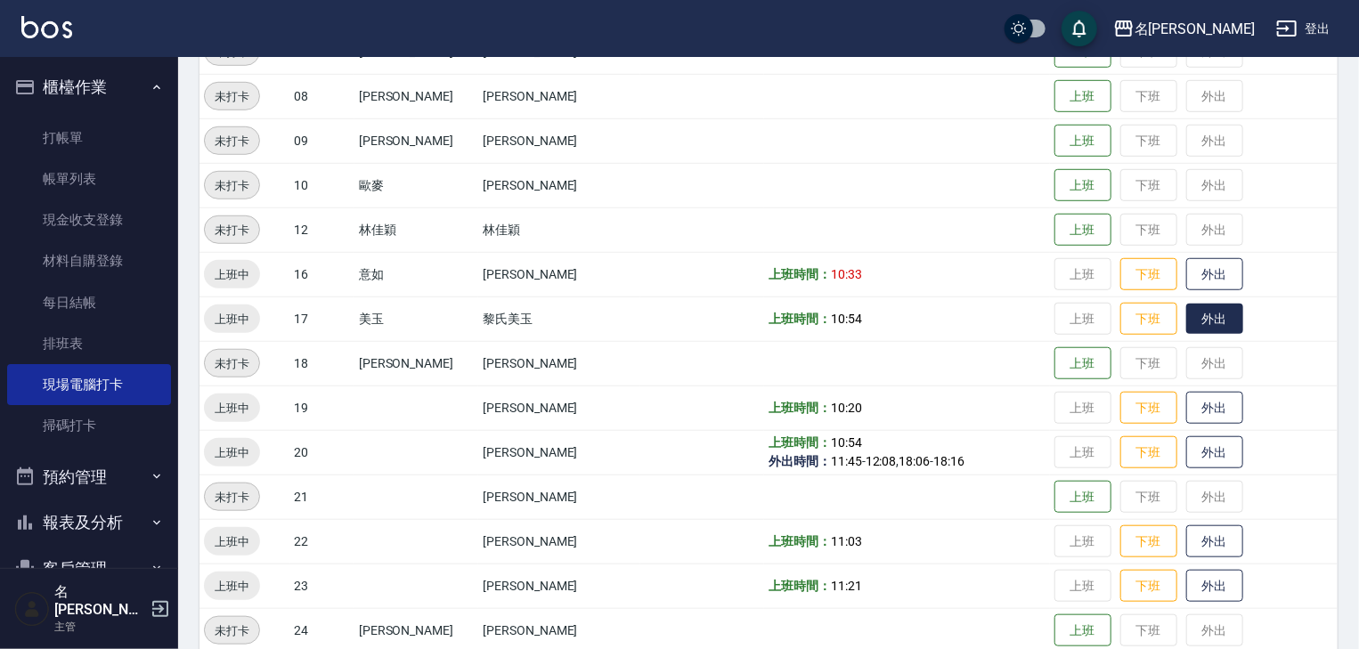
click at [1191, 317] on button "外出" at bounding box center [1215, 319] width 57 height 31
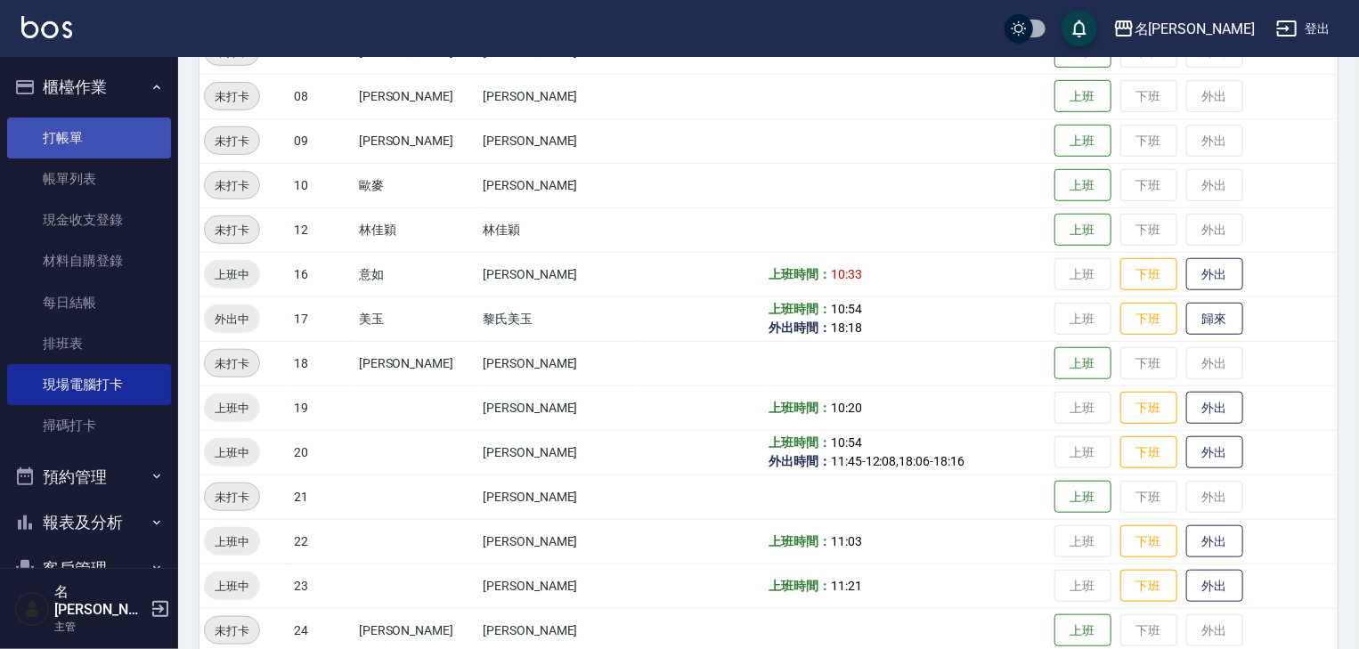
click at [59, 129] on link "打帳單" at bounding box center [89, 138] width 164 height 41
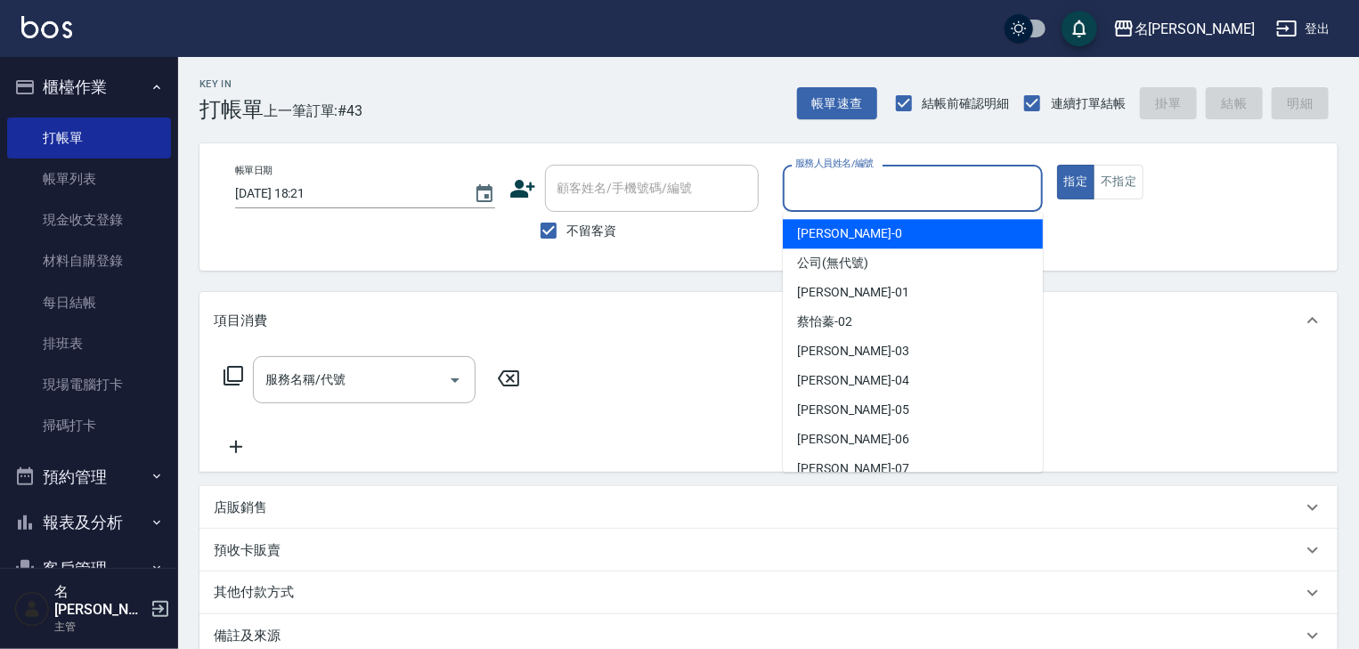
click at [842, 197] on input "服務人員姓名/編號" at bounding box center [913, 188] width 244 height 31
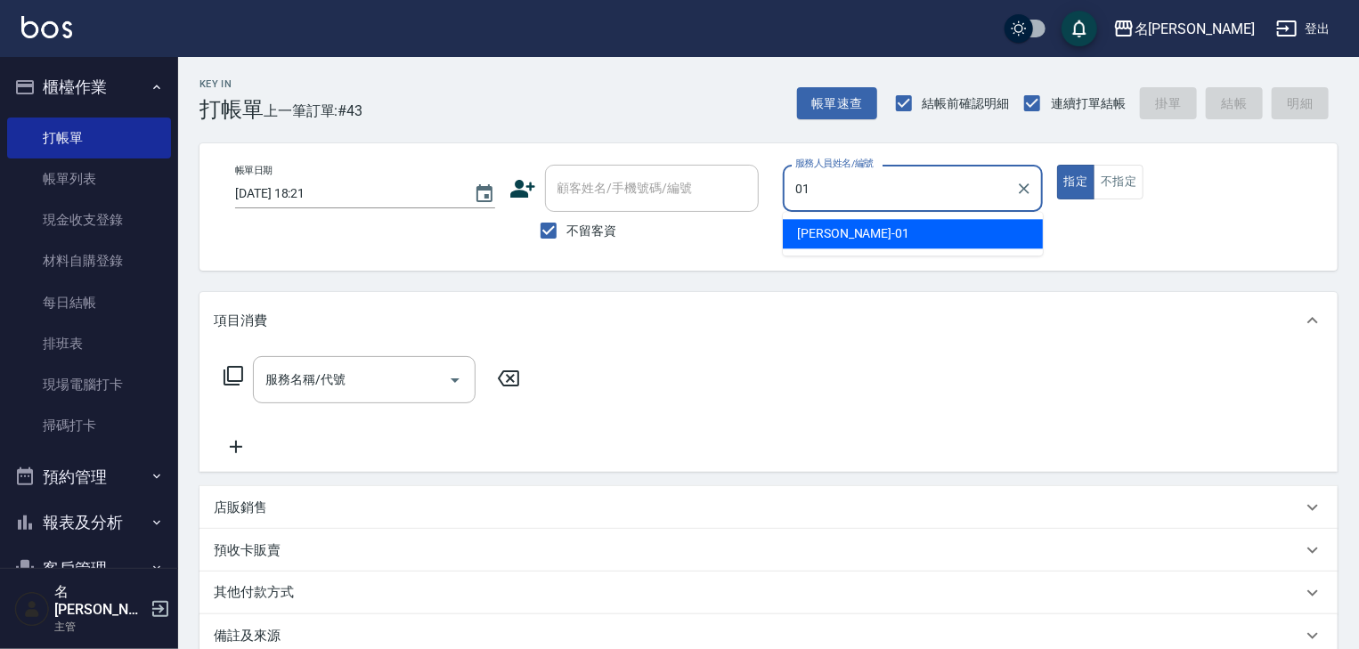
type input "[PERSON_NAME]-01"
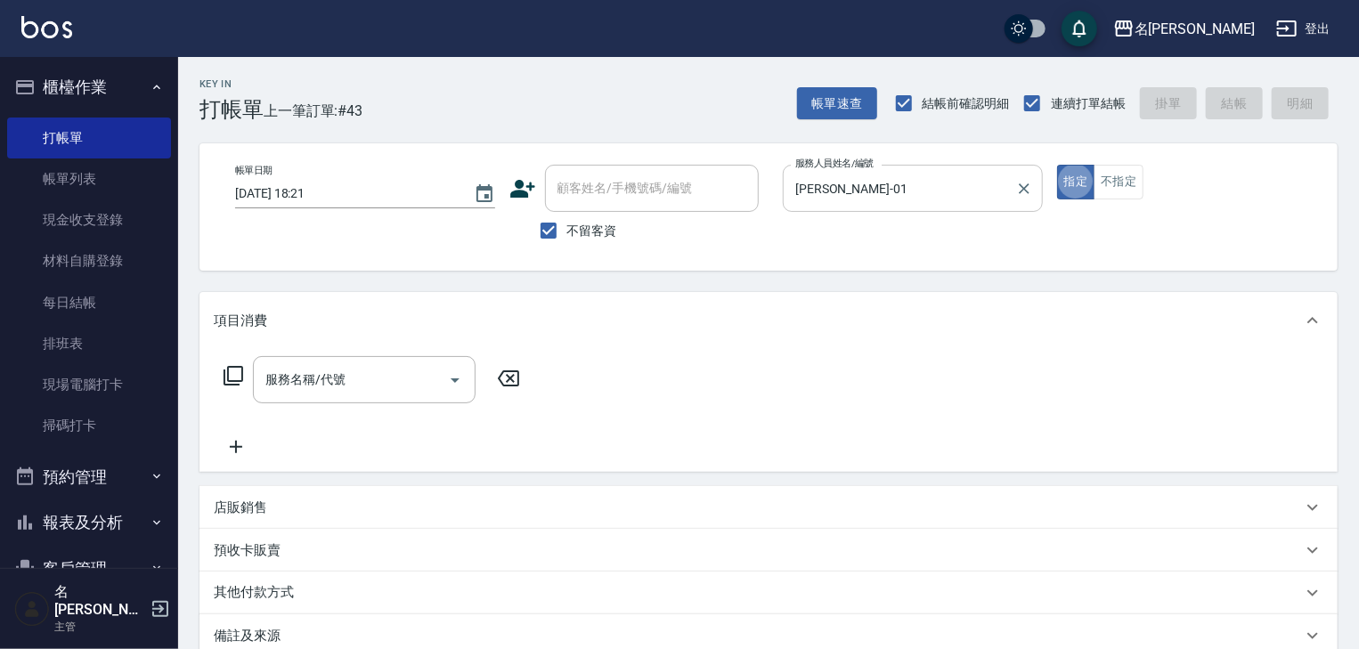
type button "true"
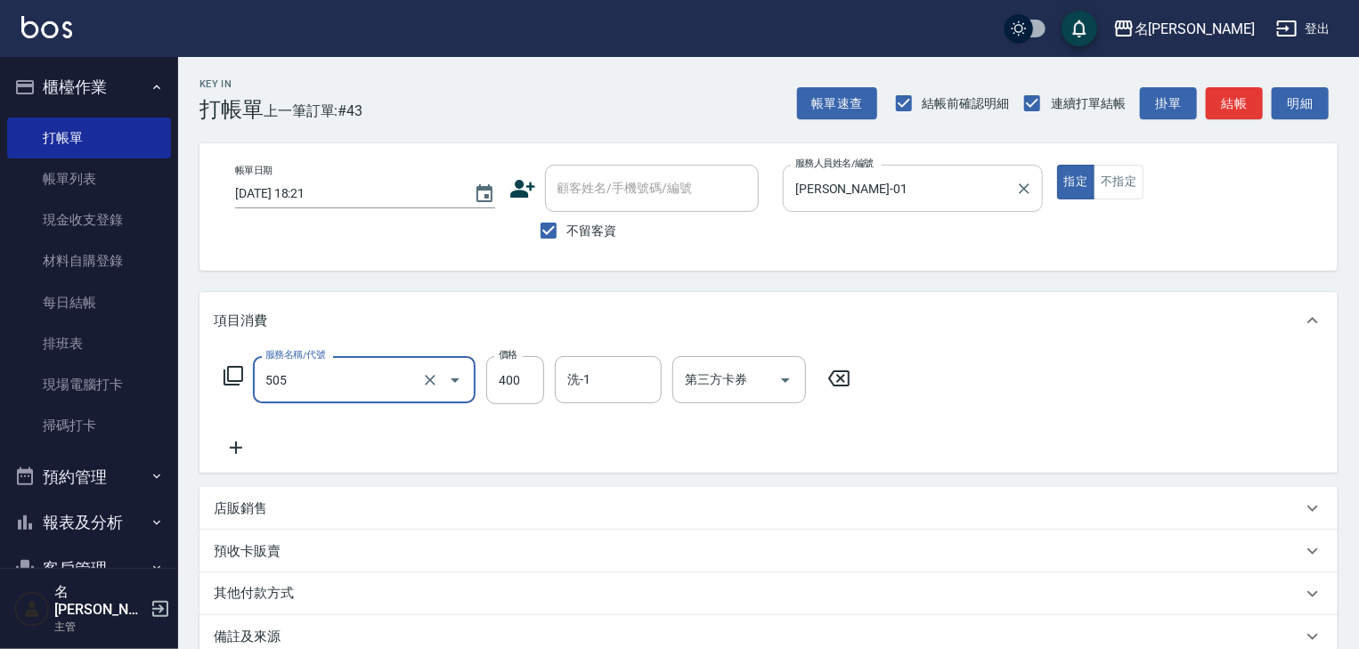
type input "洗髮(505)"
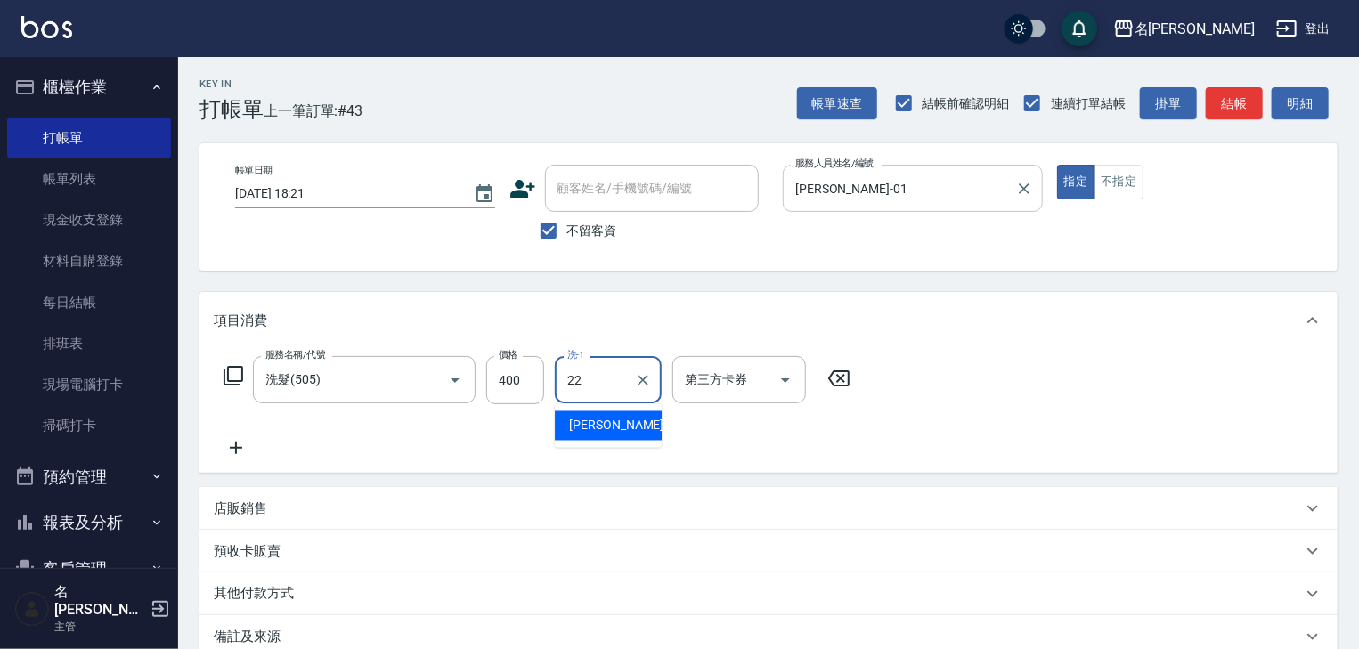
type input "[PERSON_NAME]-22"
click at [1238, 117] on button "結帳" at bounding box center [1234, 103] width 57 height 33
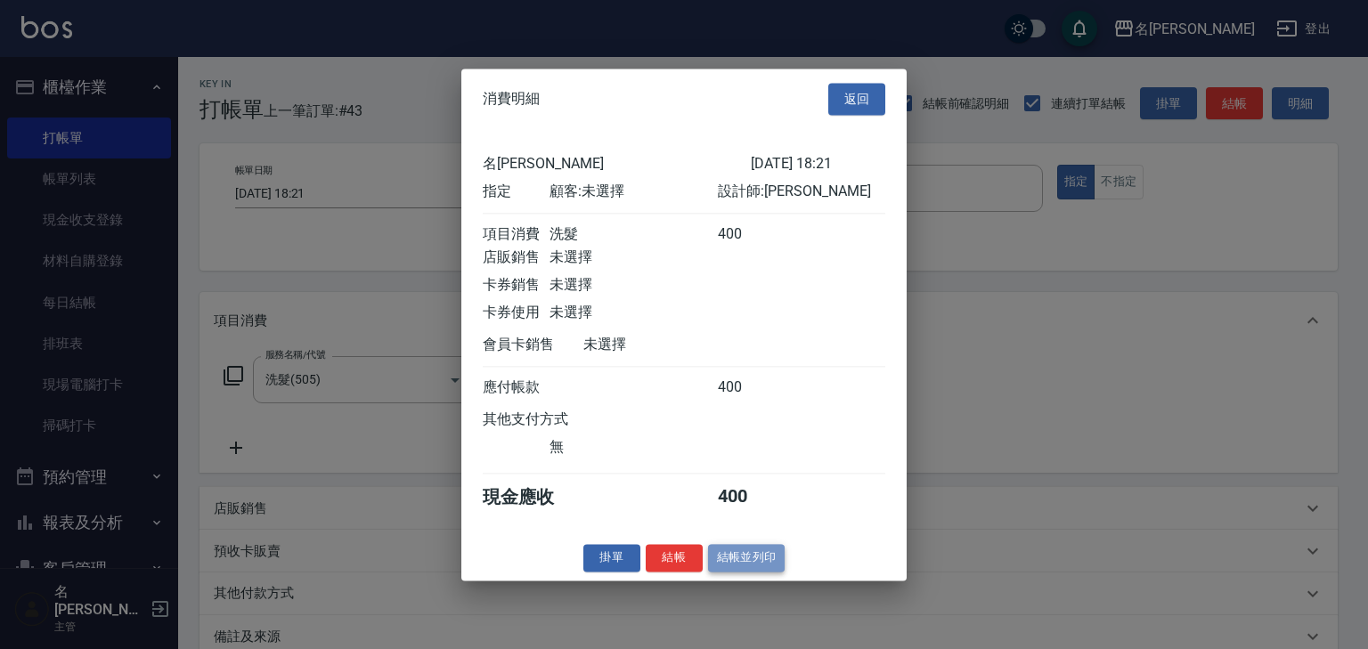
click at [767, 569] on button "結帳並列印" at bounding box center [746, 558] width 77 height 28
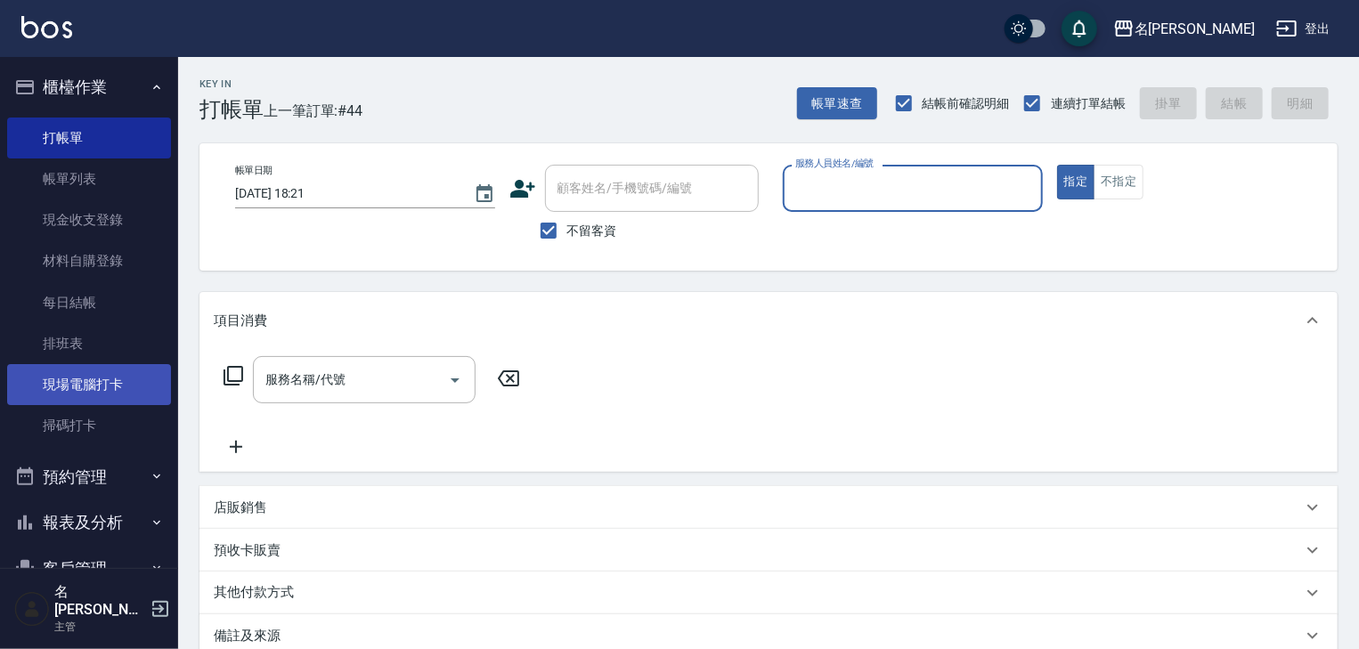
click at [81, 389] on link "現場電腦打卡" at bounding box center [89, 384] width 164 height 41
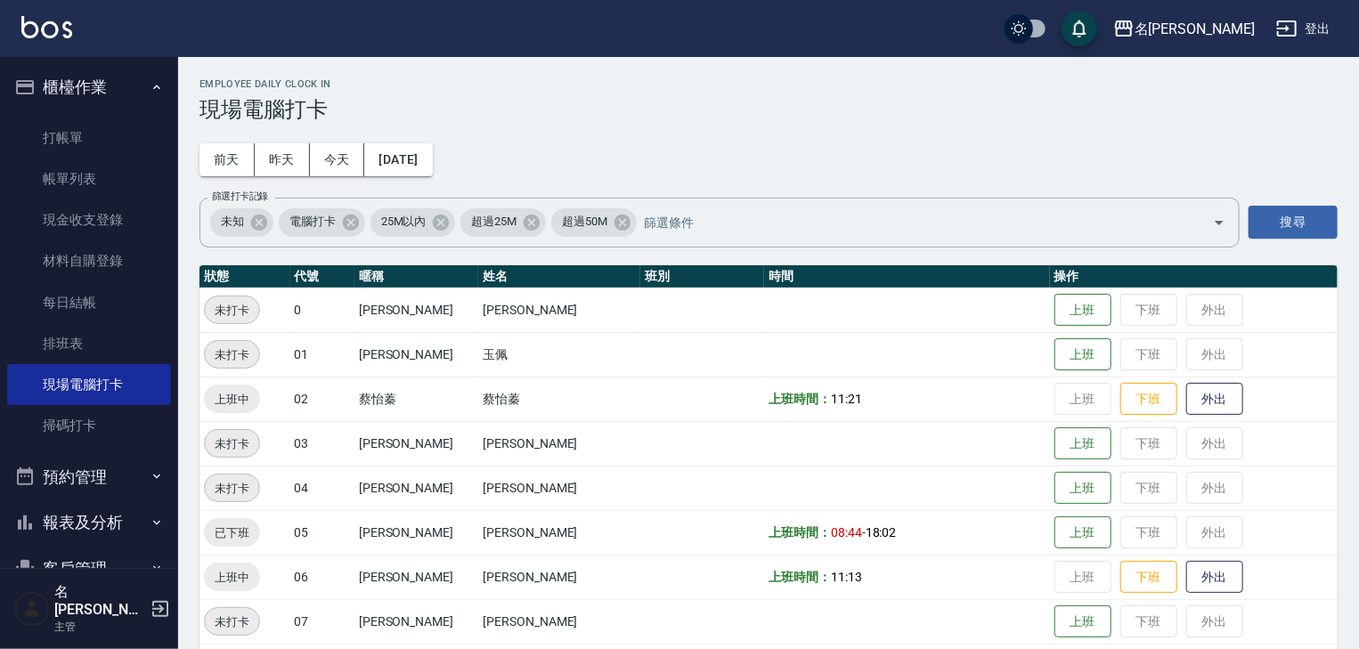
scroll to position [379, 0]
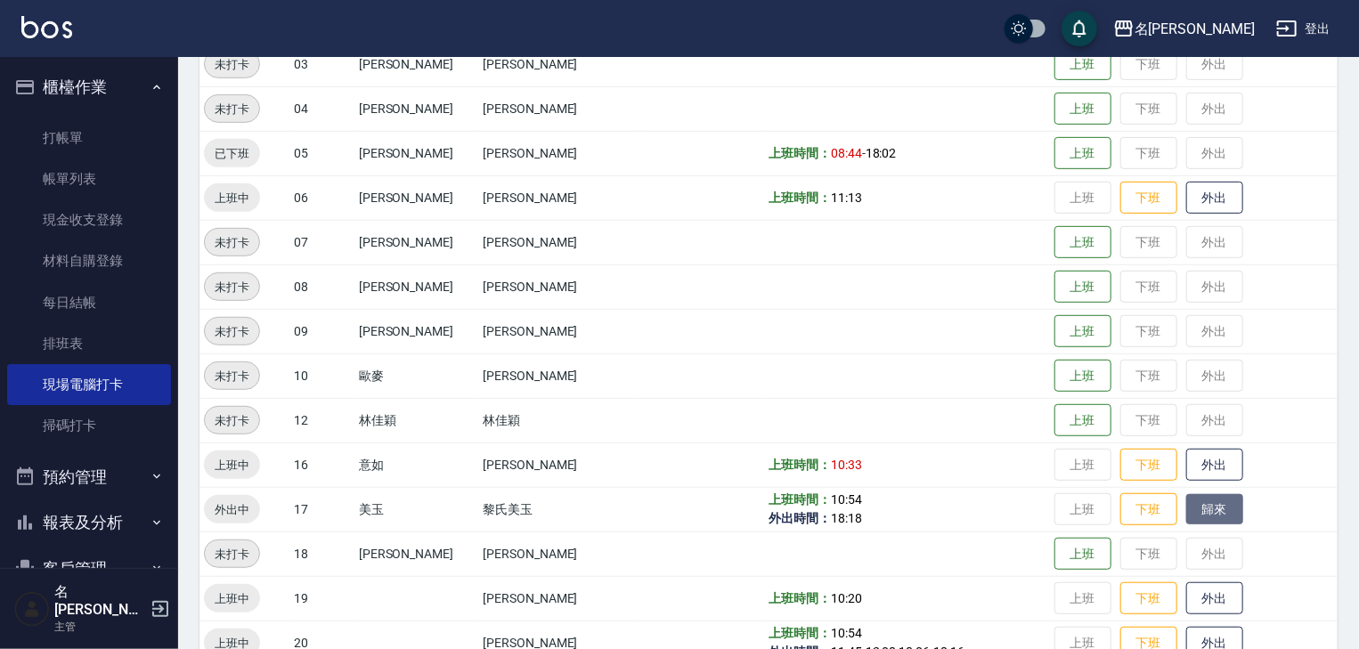
click at [1217, 505] on button "歸來" at bounding box center [1215, 509] width 57 height 31
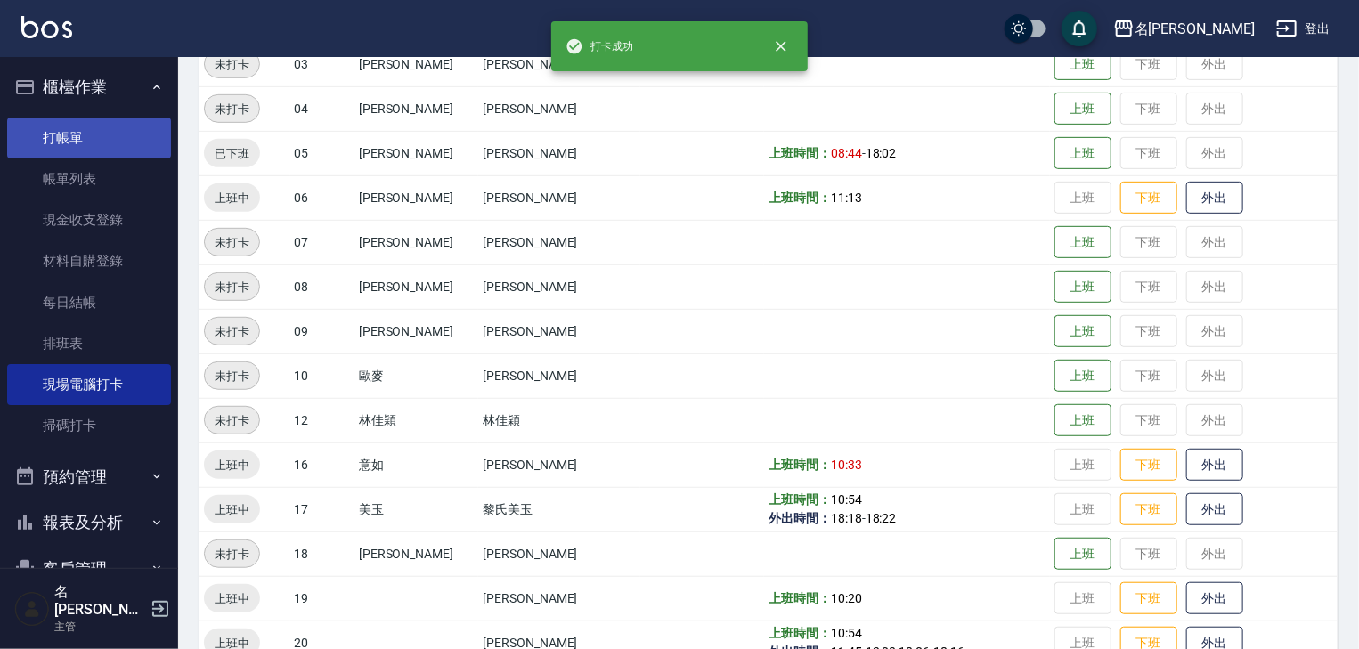
click at [86, 124] on link "打帳單" at bounding box center [89, 138] width 164 height 41
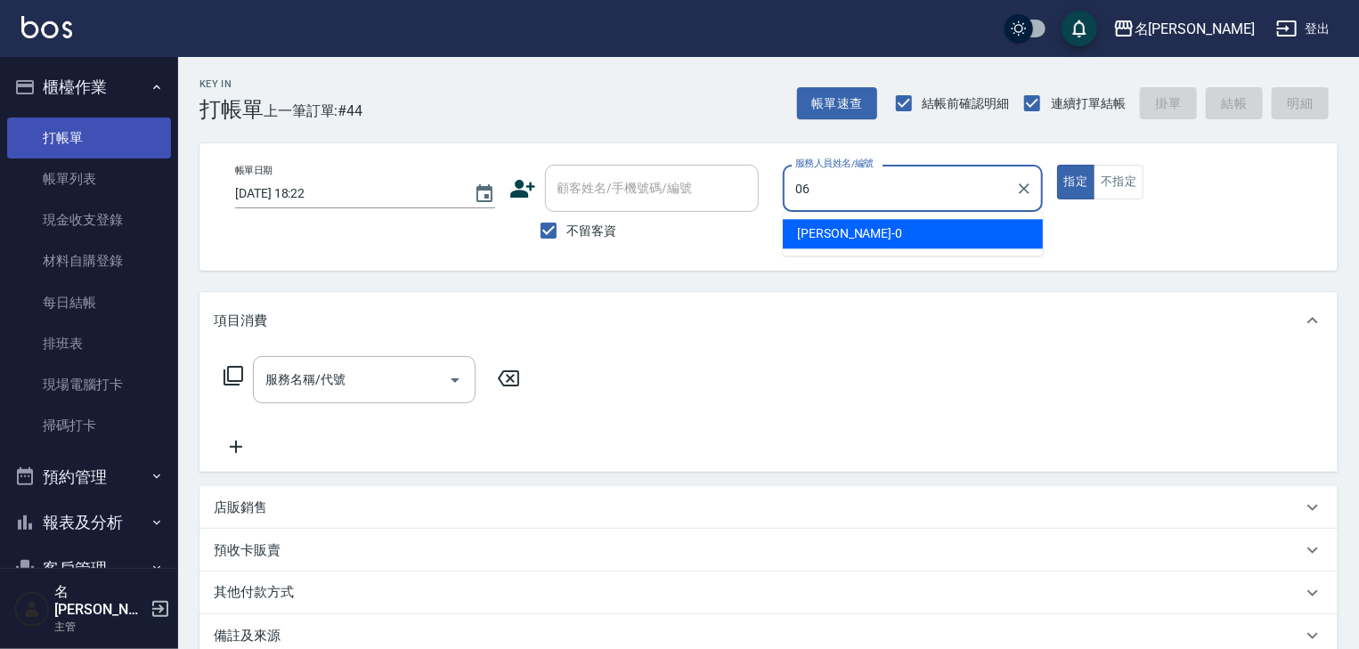
type input "[PERSON_NAME]-06"
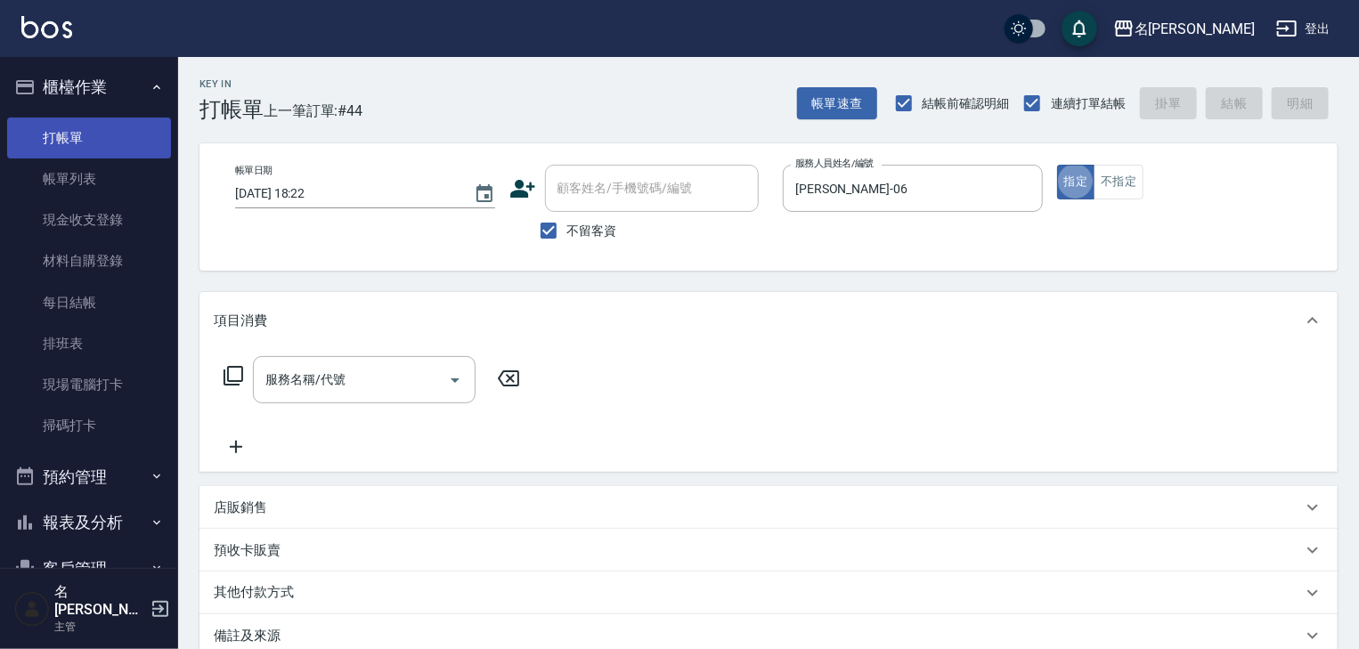
type button "true"
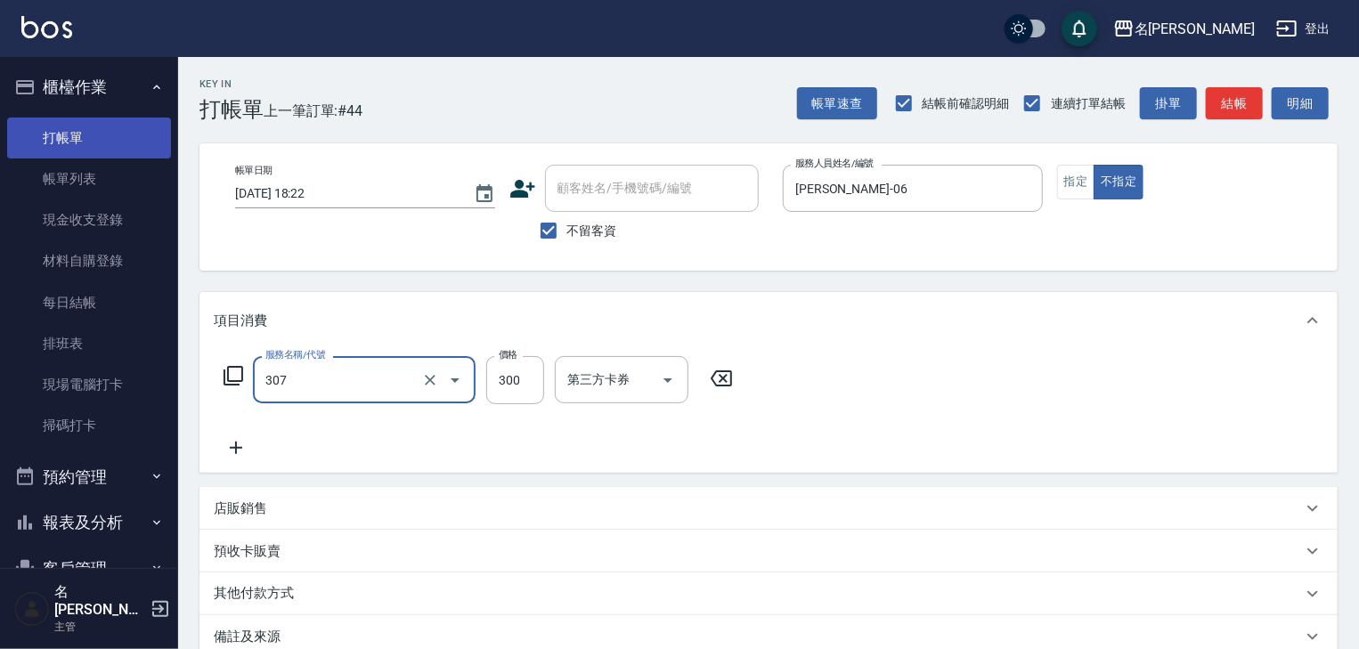
type input "剪髮(307)"
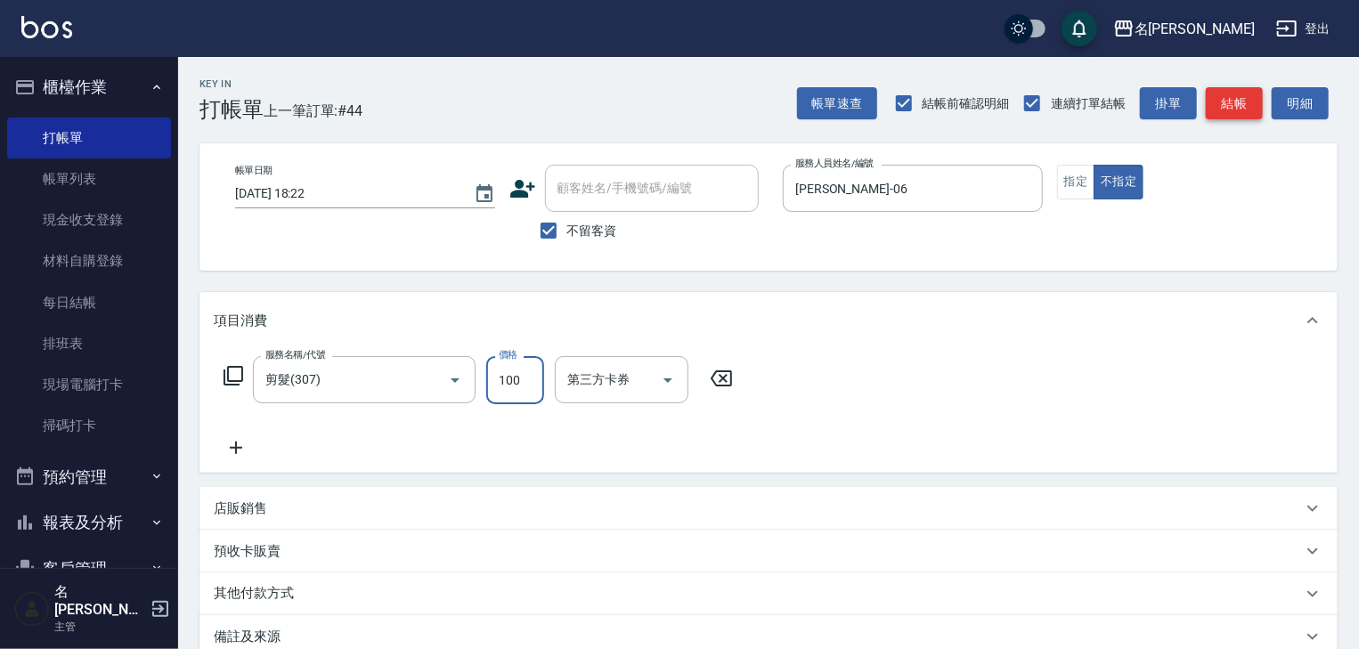
type input "100"
click at [1253, 114] on button "結帳" at bounding box center [1234, 103] width 57 height 33
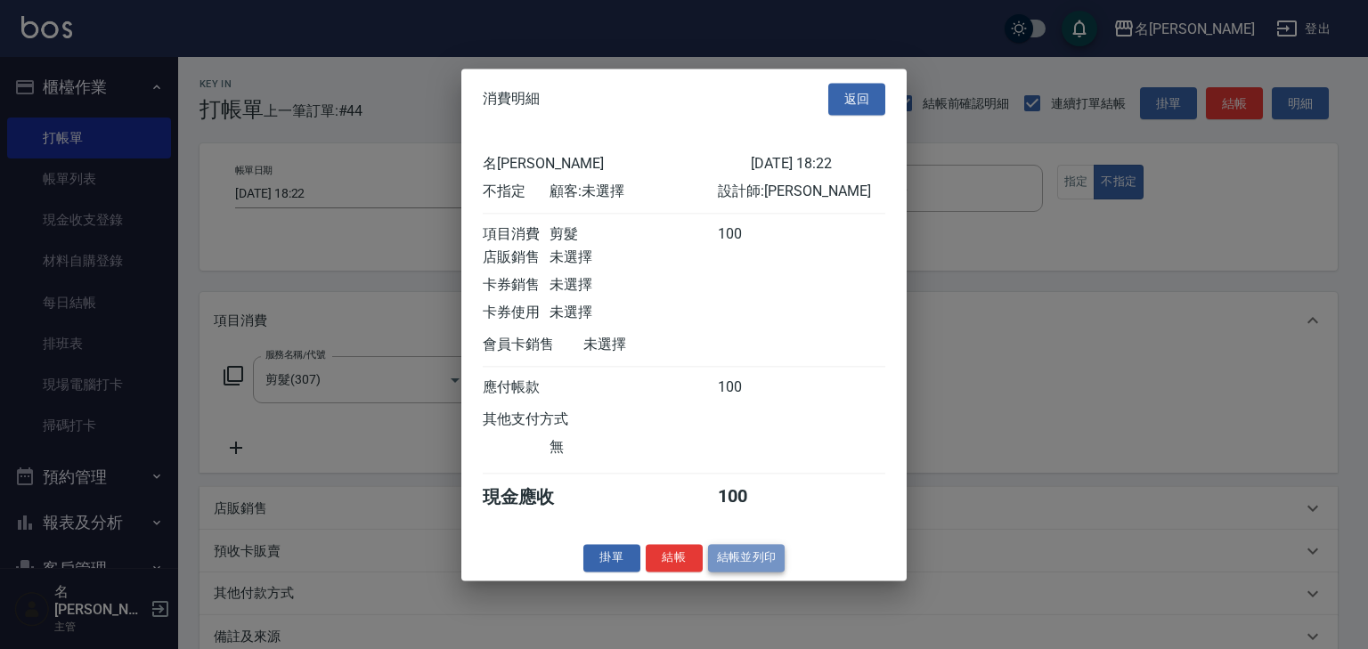
click at [774, 567] on button "結帳並列印" at bounding box center [746, 558] width 77 height 28
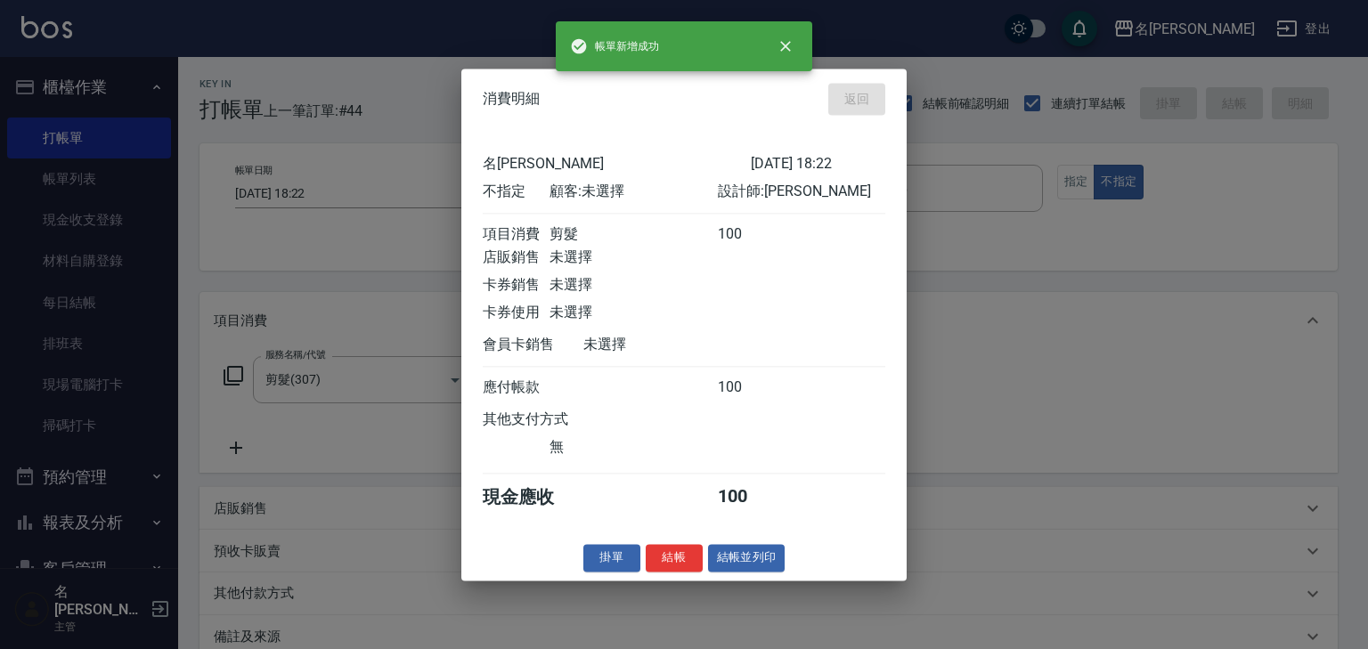
type input "[DATE] 18:31"
